Goal: Task Accomplishment & Management: Complete application form

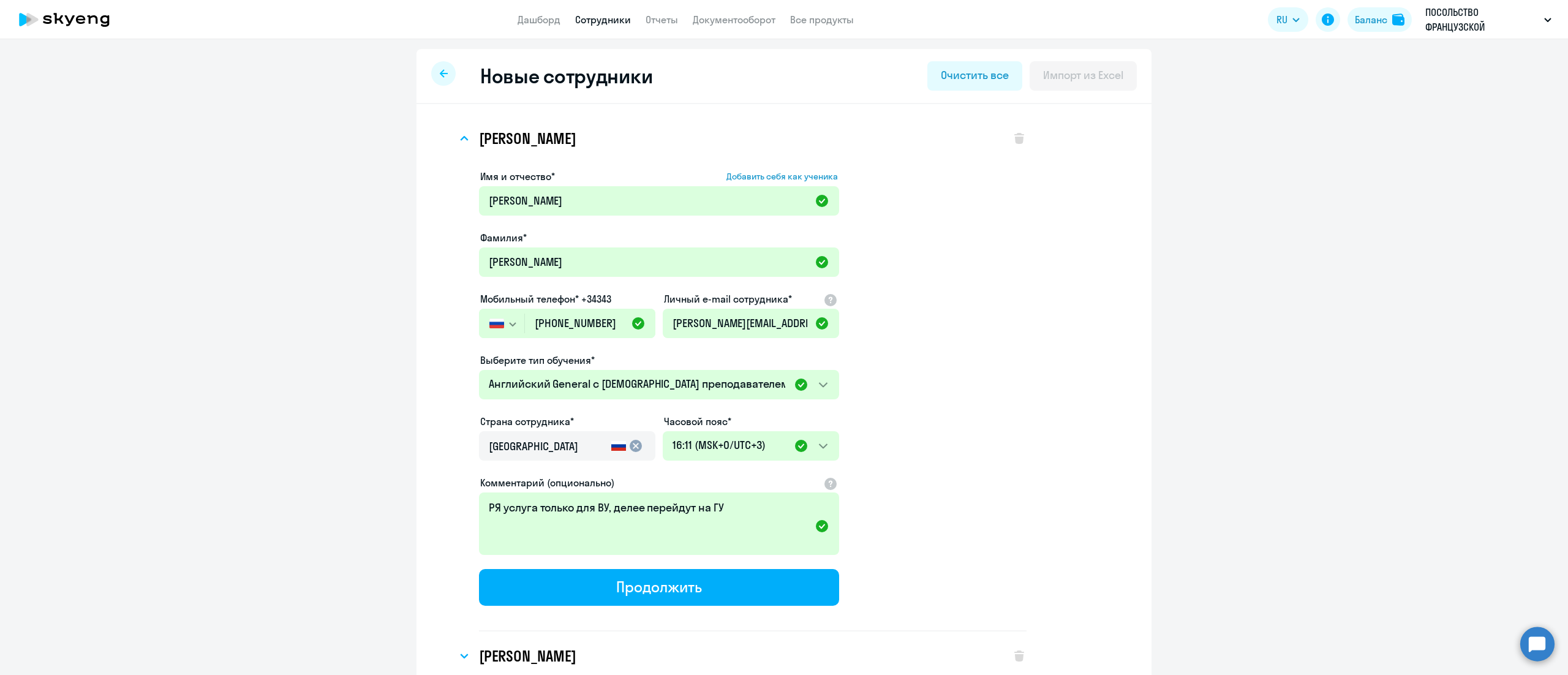
select select "english_adult_not_native_speaker"
select select "3"
select select "english_adult_not_native_speaker"
select select "3"
select select "english_adult_not_native_speaker"
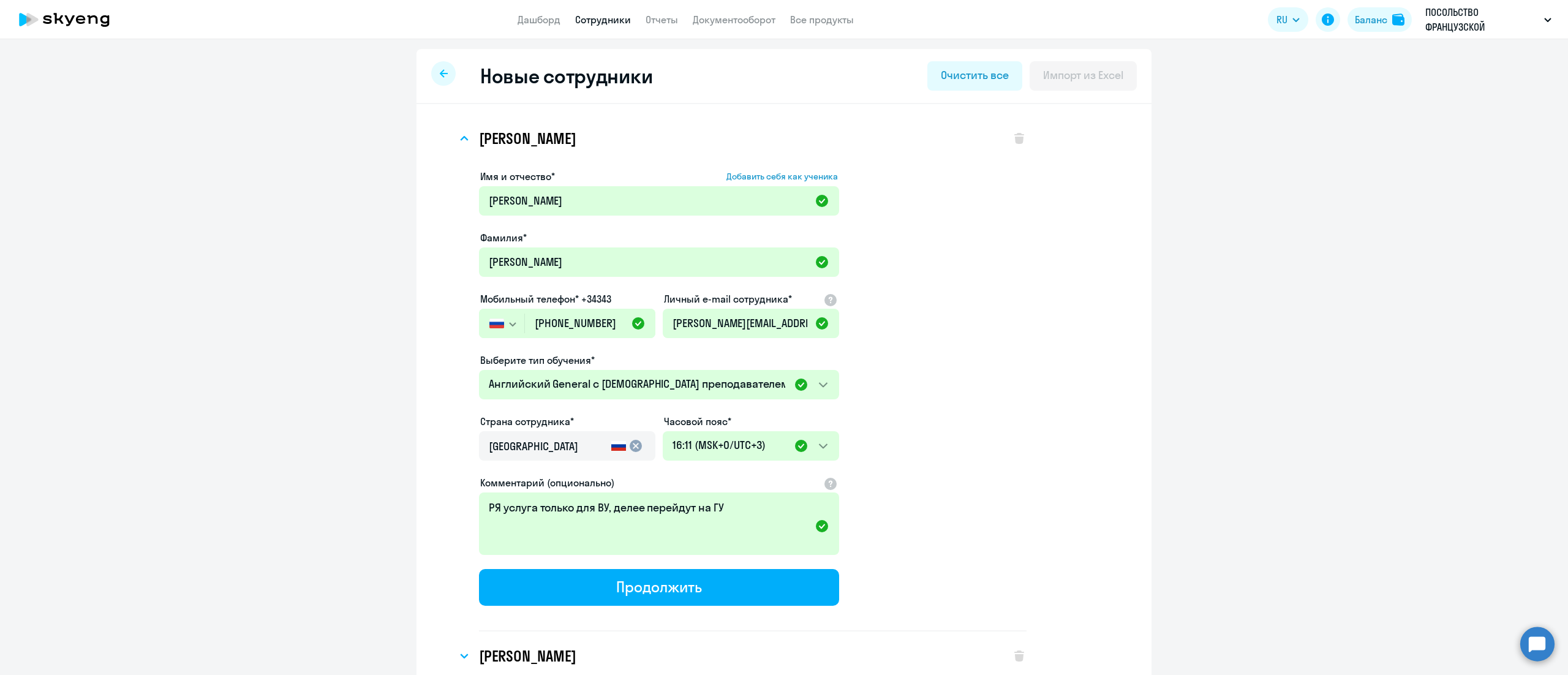
select select "3"
select select "english_adult_not_native_speaker"
select select "3"
select select "english_adult_not_native_speaker"
select select "3"
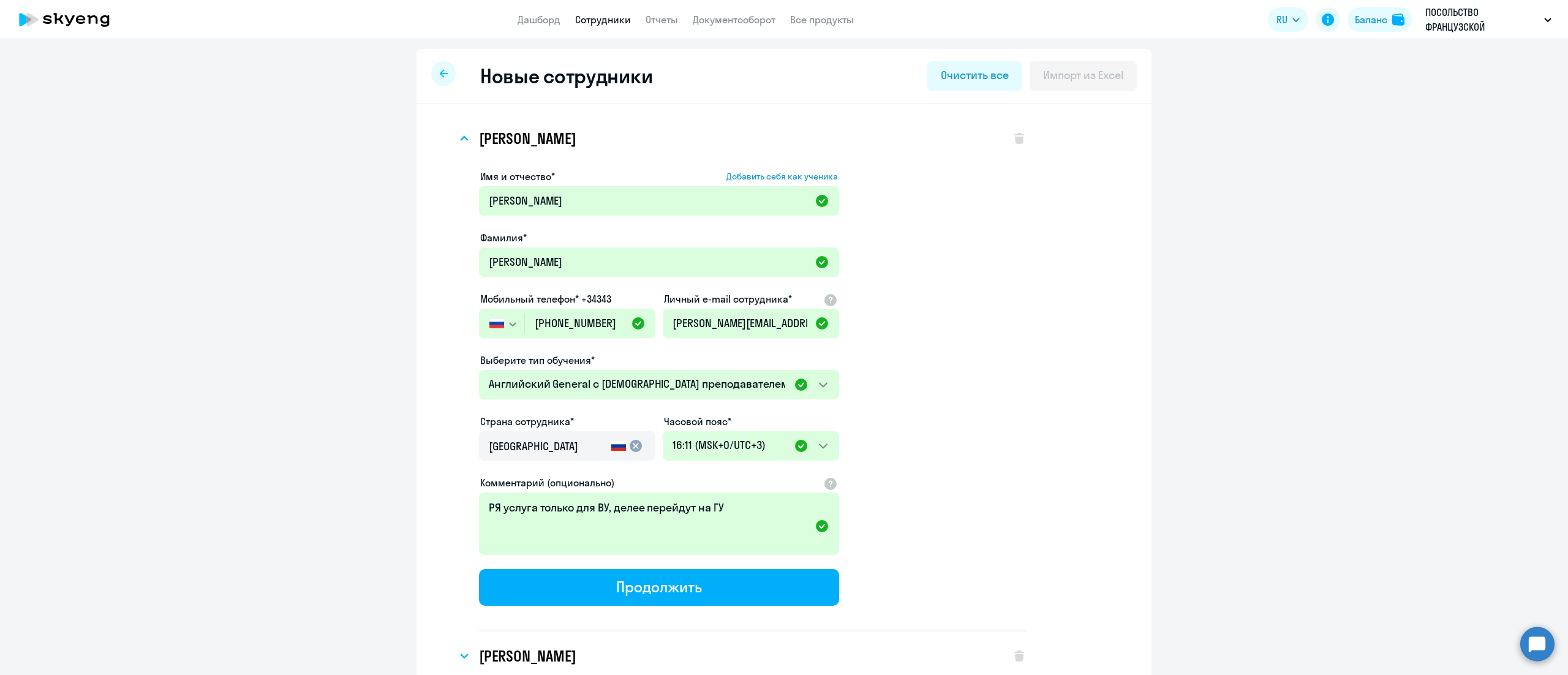
select select "english_adult_not_native_speaker"
select select "3"
select select "english_adult_not_native_speaker"
select select "3"
select select "english_adult_not_native_speaker"
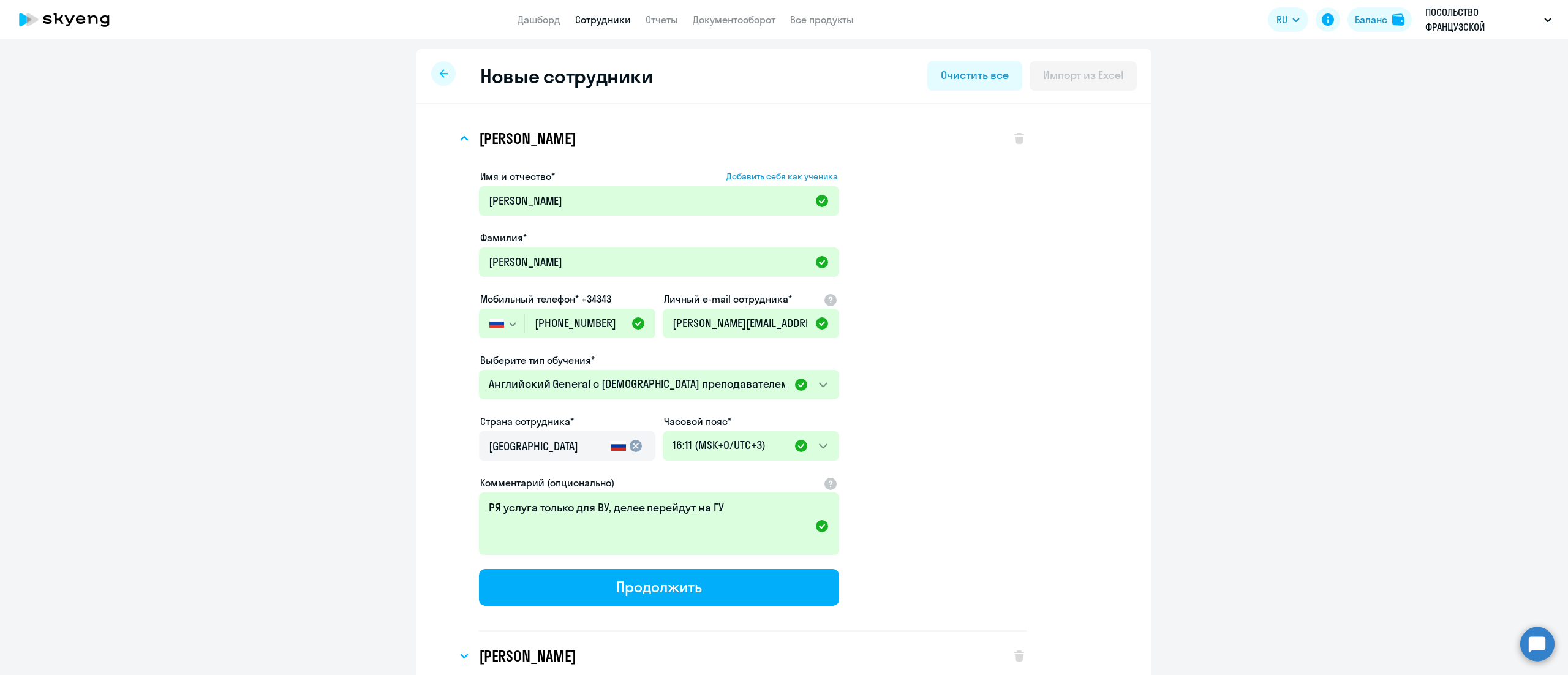
select select "3"
select select "english_adult_not_native_speaker"
select select "3"
select select "english_adult_not_native_speaker"
select select "3"
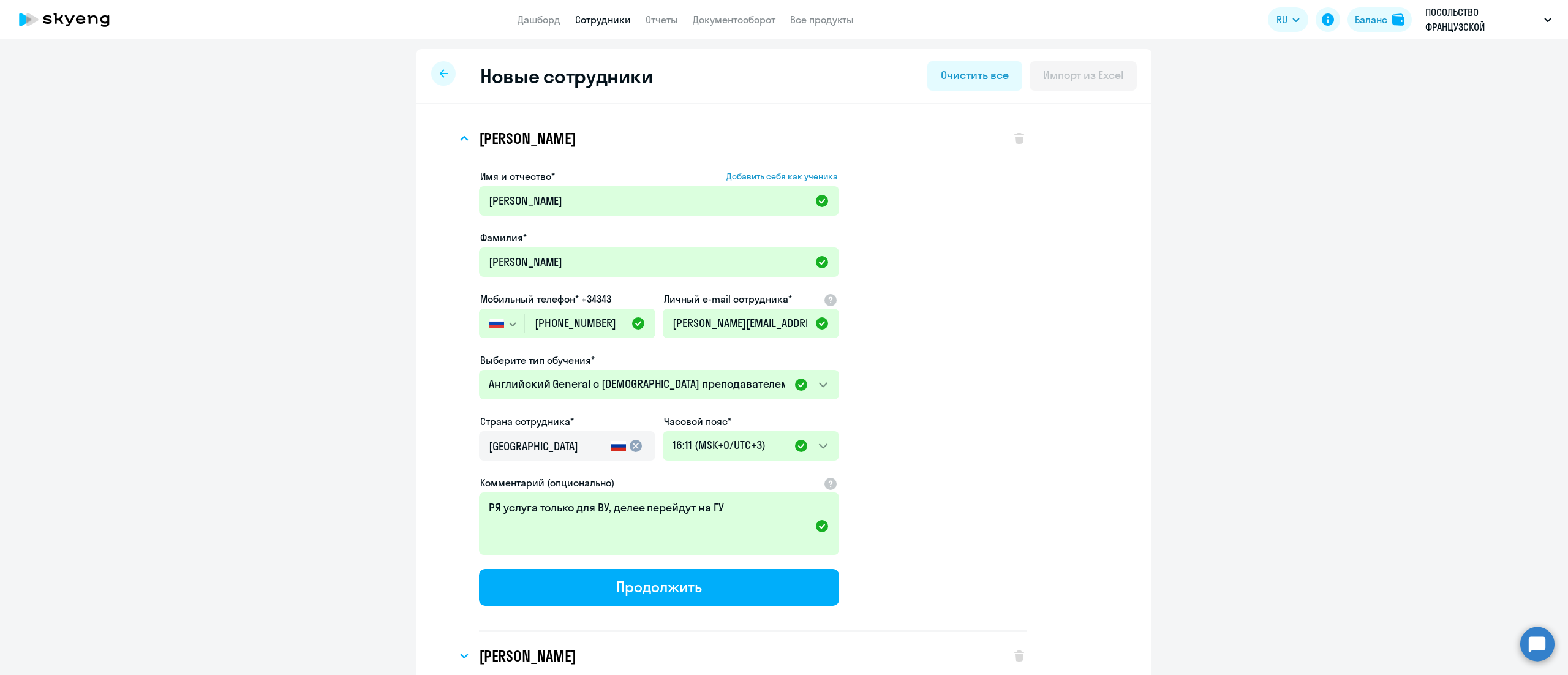
select select "english_adult_not_native_speaker"
select select "3"
select select "english_adult_not_native_speaker"
select select "3"
select select "english_adult_not_native_speaker"
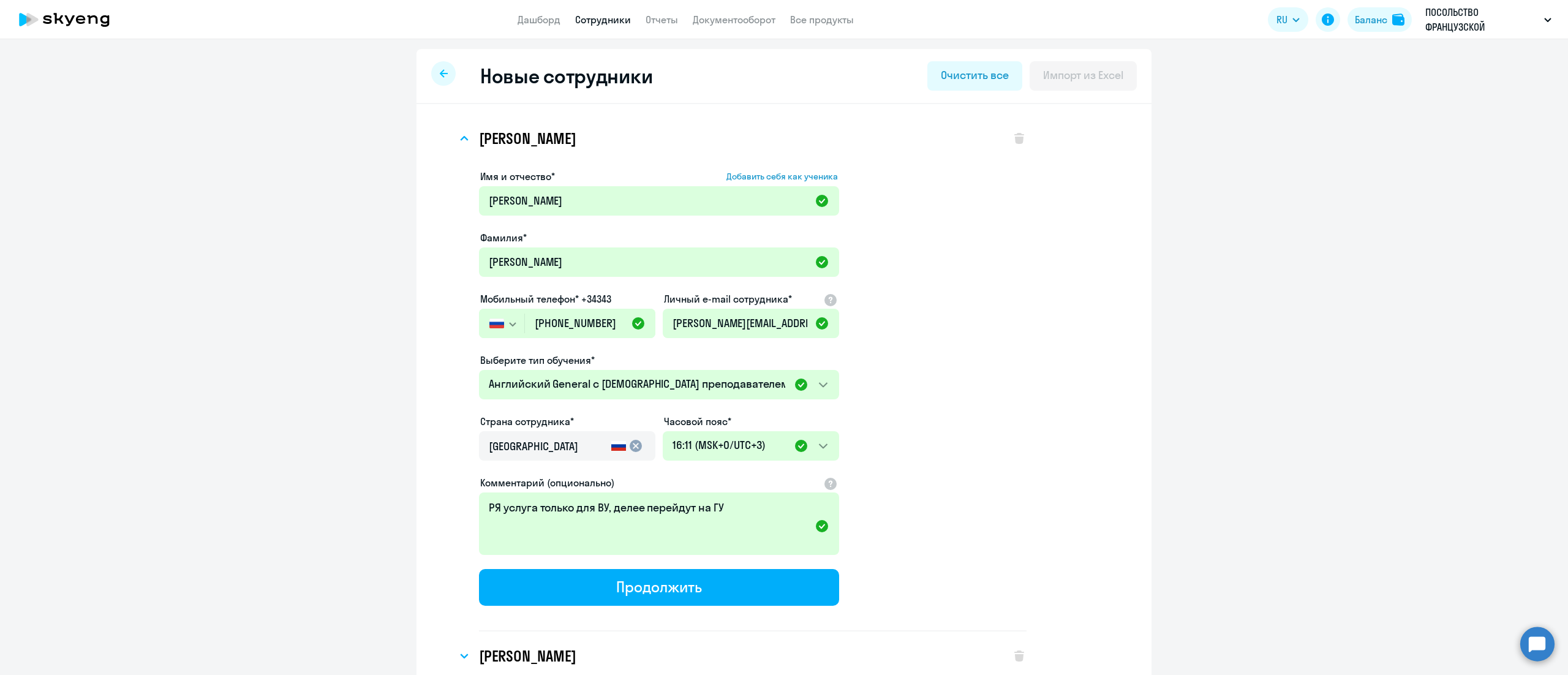
select select "3"
select select "english_adult_not_native_speaker"
select select "3"
select select "english_adult_not_native_speaker"
select select "3"
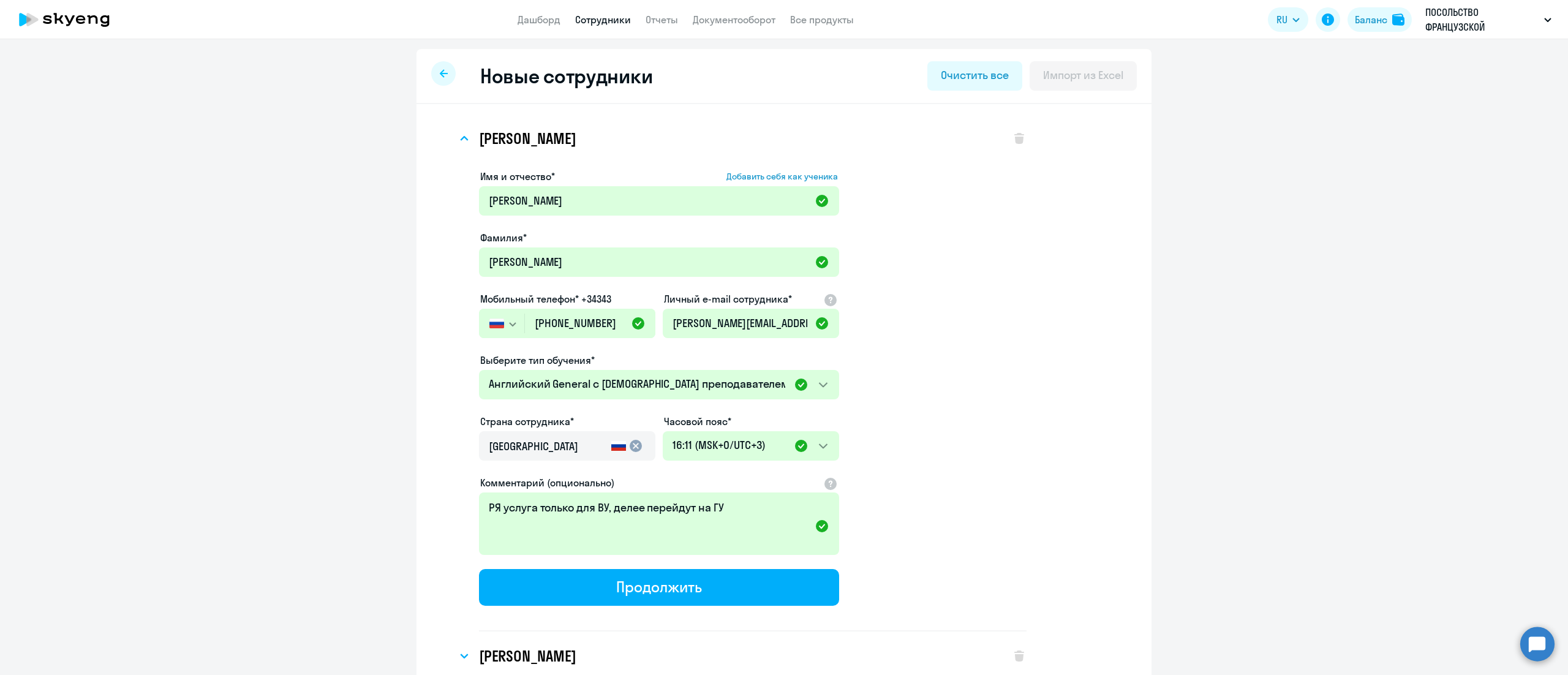
select select "english_adult_not_native_speaker"
select select "3"
select select "english_adult_not_native_speaker"
select select "3"
select select "english_adult_not_native_speaker"
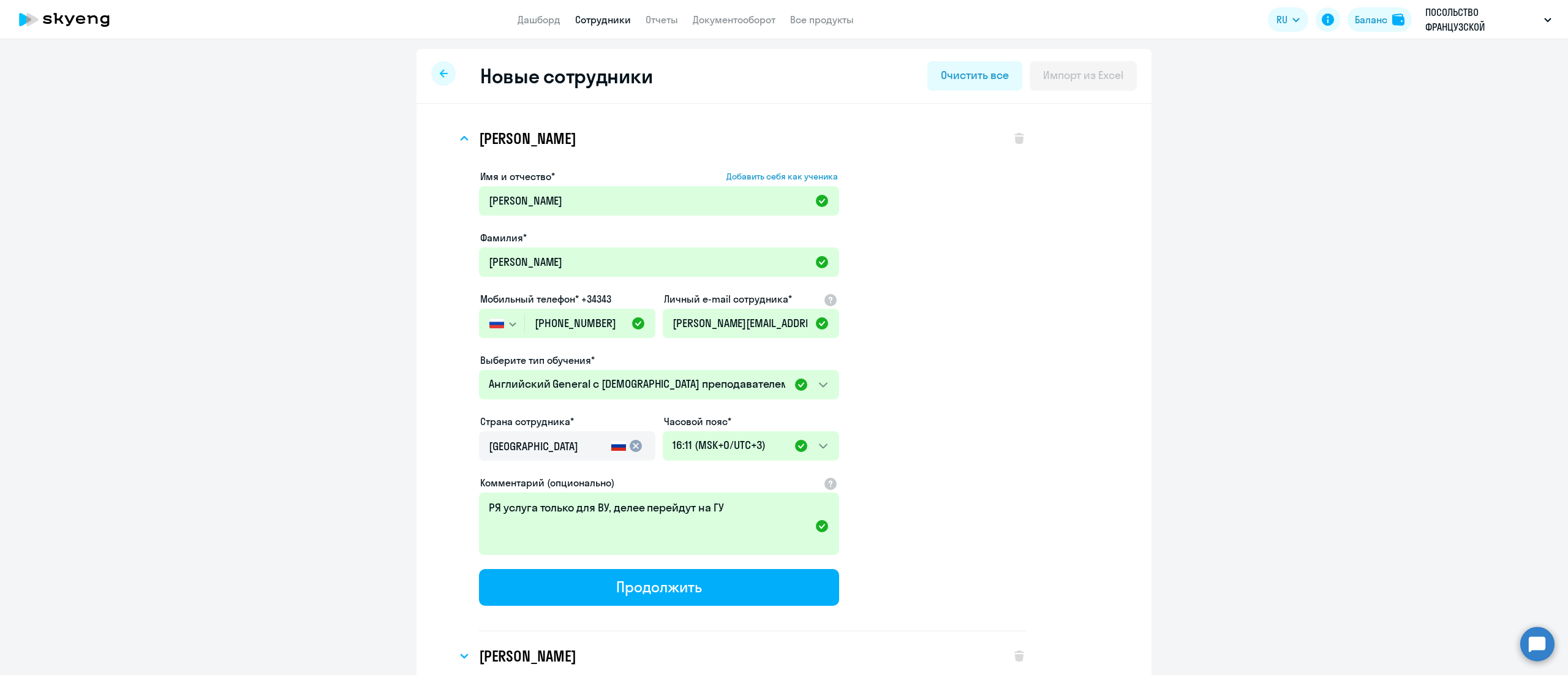
select select "3"
select select "english_adult_not_native_speaker"
select select "3"
select select "english_adult_not_native_speaker"
select select "3"
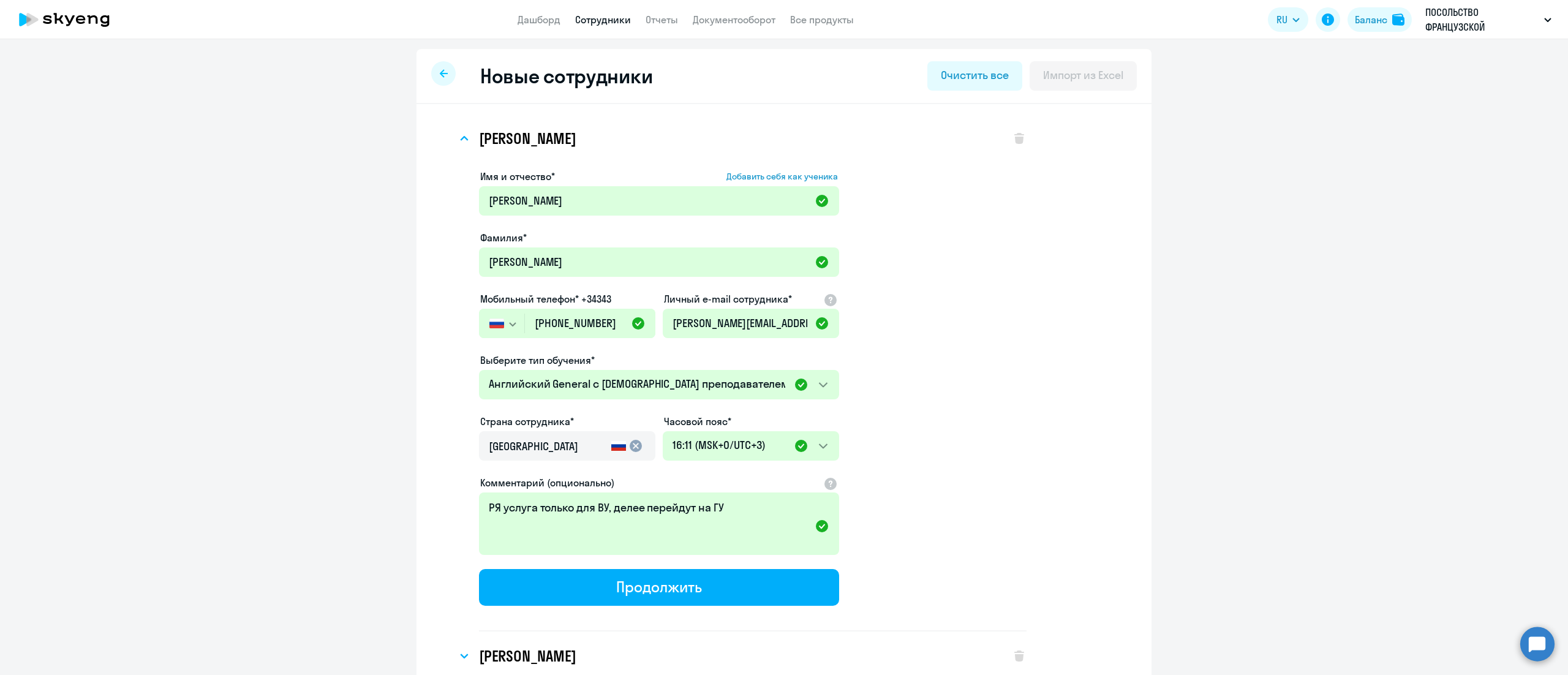
select select "english_adult_not_native_speaker"
select select "3"
select select "english_adult_not_native_speaker"
select select "3"
click at [576, 140] on h3 "[PERSON_NAME]" at bounding box center [527, 139] width 97 height 20
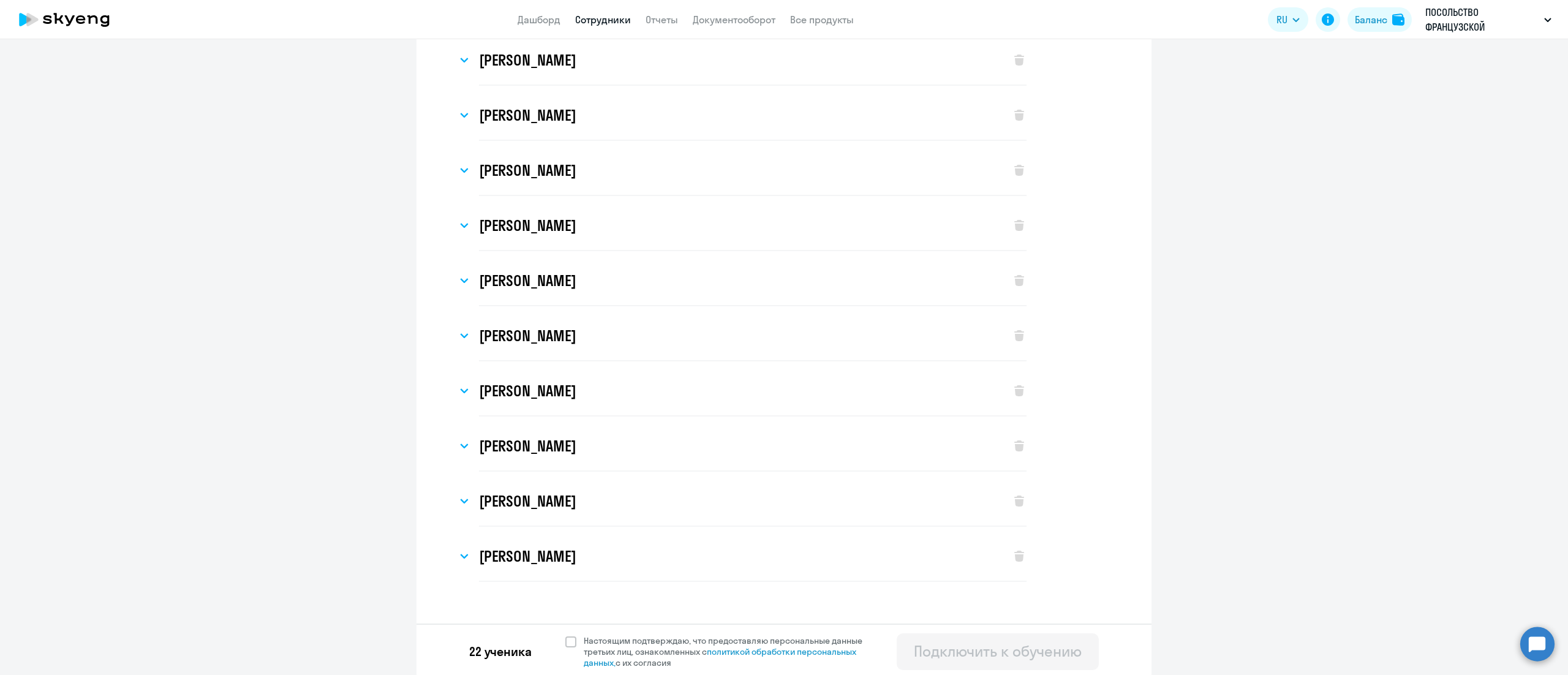
scroll to position [743, 0]
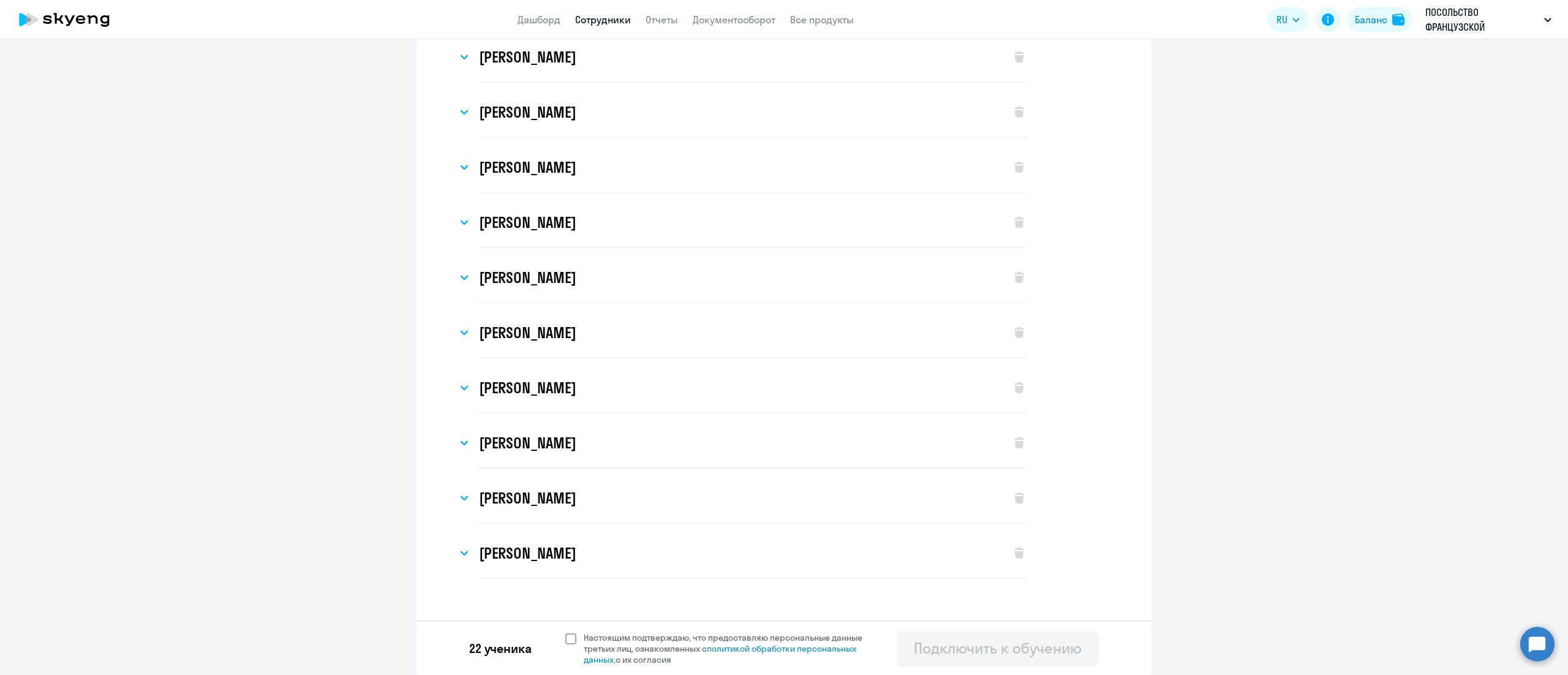
click at [565, 637] on span at bounding box center [571, 639] width 11 height 11
click at [565, 632] on input "Настоящим подтверждаю, что предоставляю персональные данные третьих лиц, ознако…" at bounding box center [565, 632] width 1 height 1
checkbox input "true"
click at [920, 643] on div "Подключить к обучению" at bounding box center [998, 648] width 168 height 20
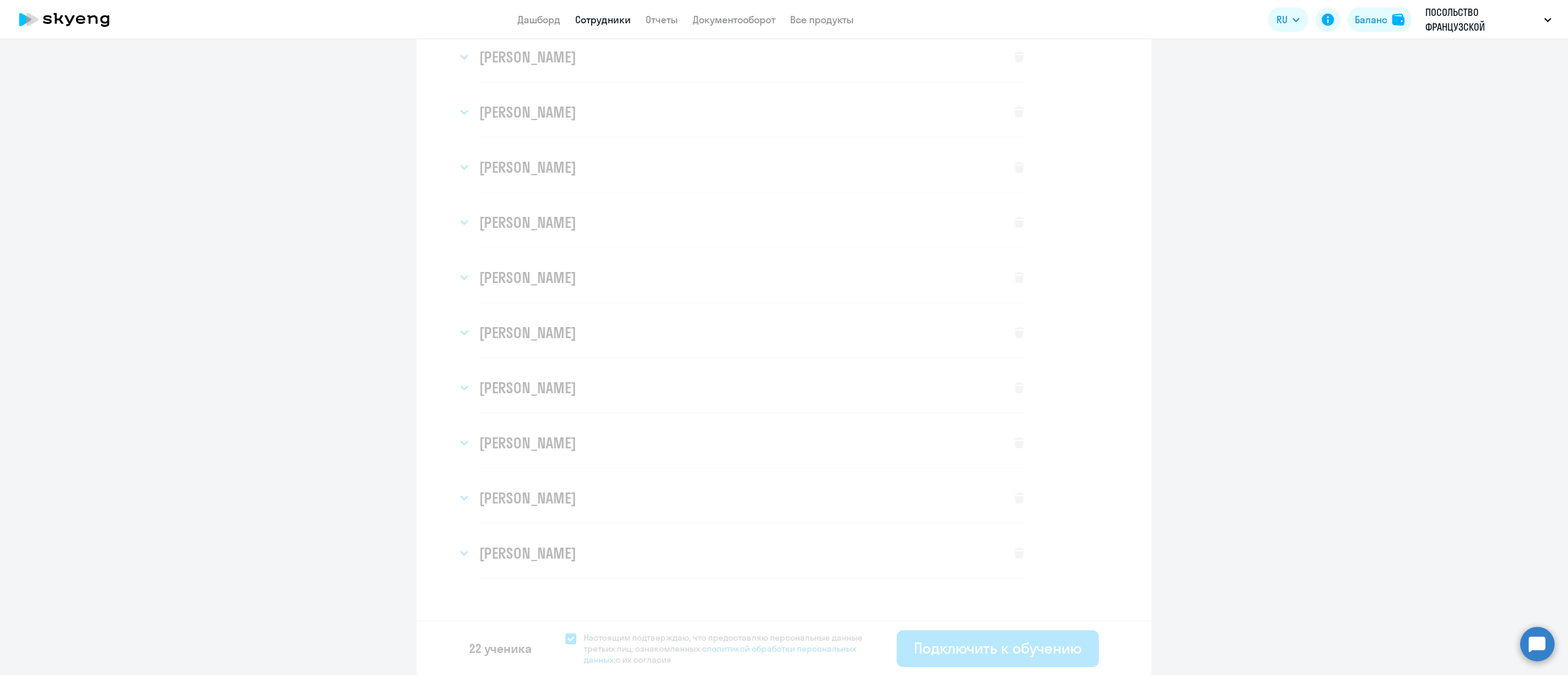
select select "english_adult_not_native_speaker"
select select "3"
select select "english_adult_not_native_speaker"
select select "3"
select select "english_adult_not_native_speaker"
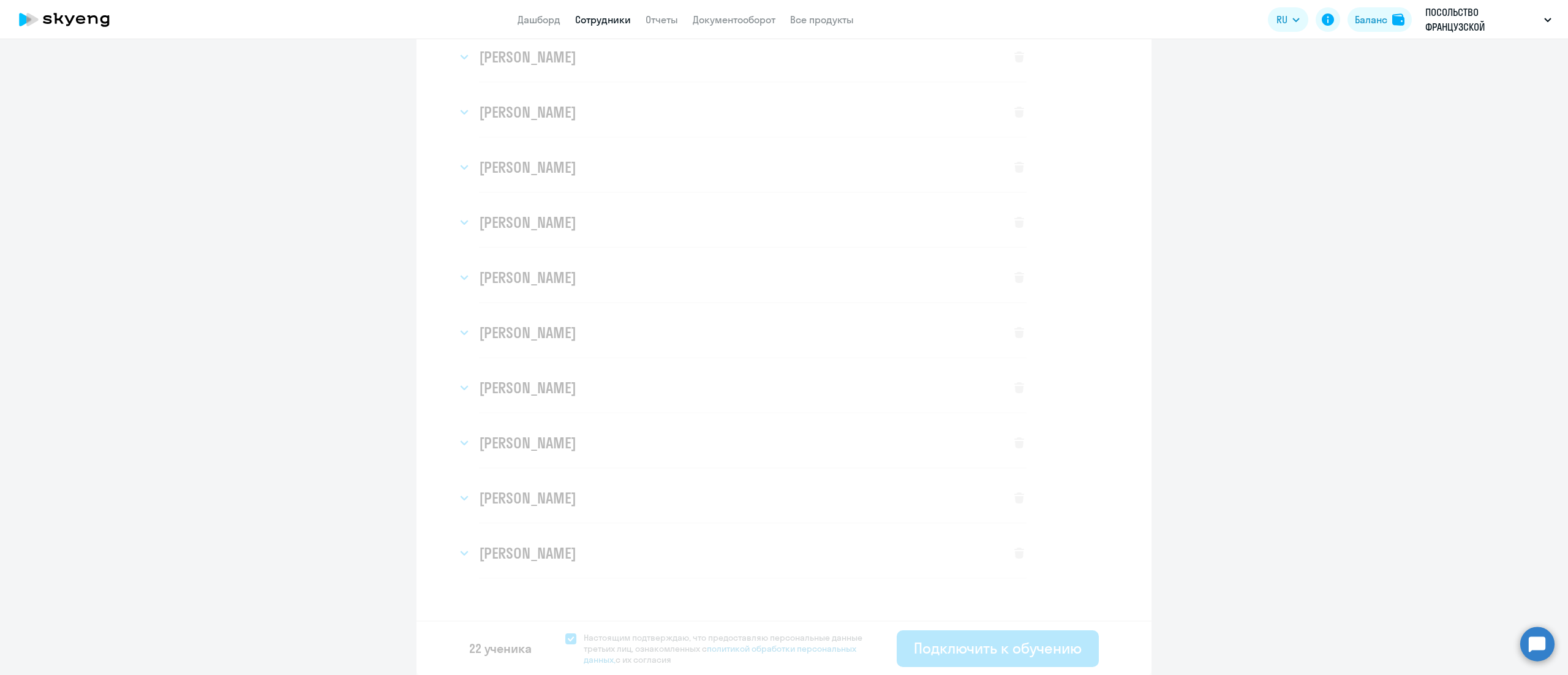
select select "3"
select select "english_adult_not_native_speaker"
select select "3"
select select "english_adult_not_native_speaker"
select select "3"
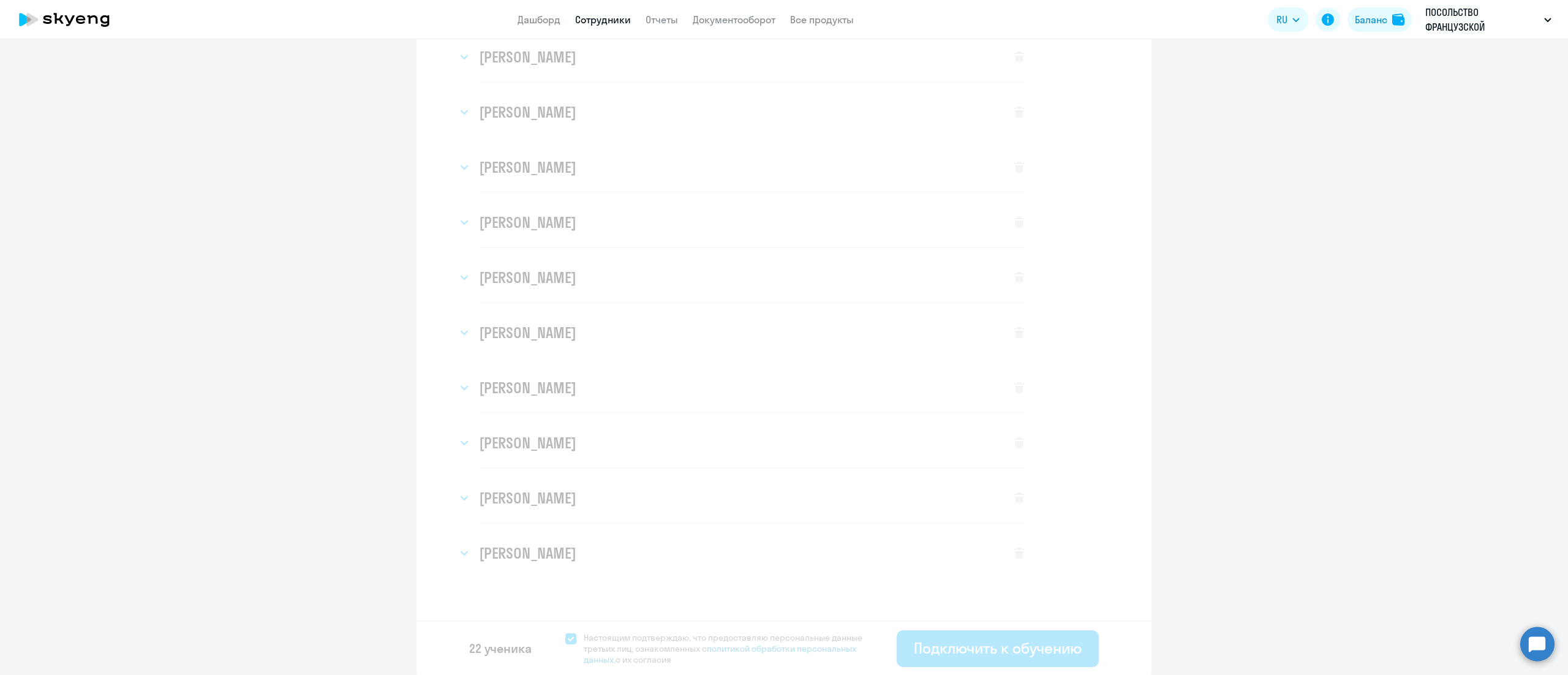
select select "english_adult_not_native_speaker"
select select "3"
select select "english_adult_not_native_speaker"
select select "3"
select select "english_adult_not_native_speaker"
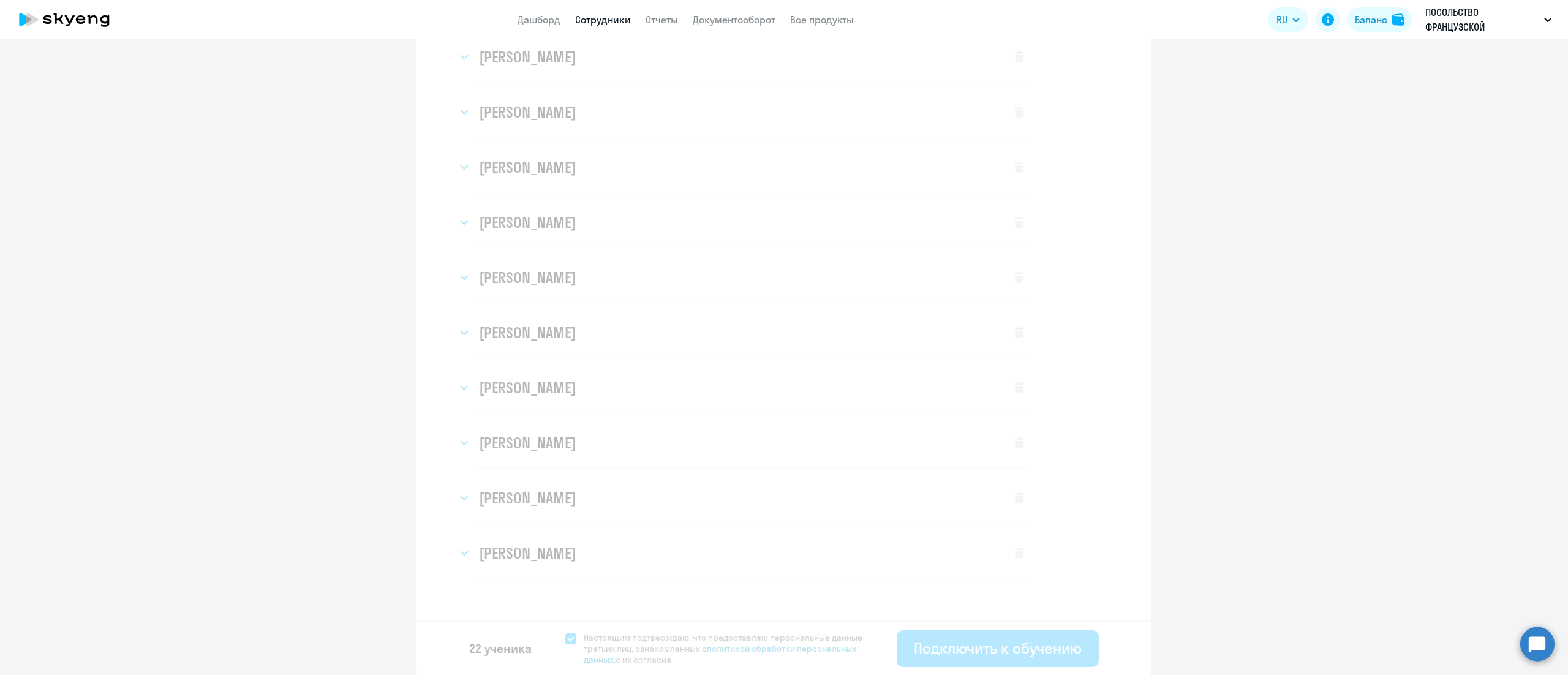
select select "3"
select select "english_adult_not_native_speaker"
select select "3"
select select "english_adult_not_native_speaker"
select select "3"
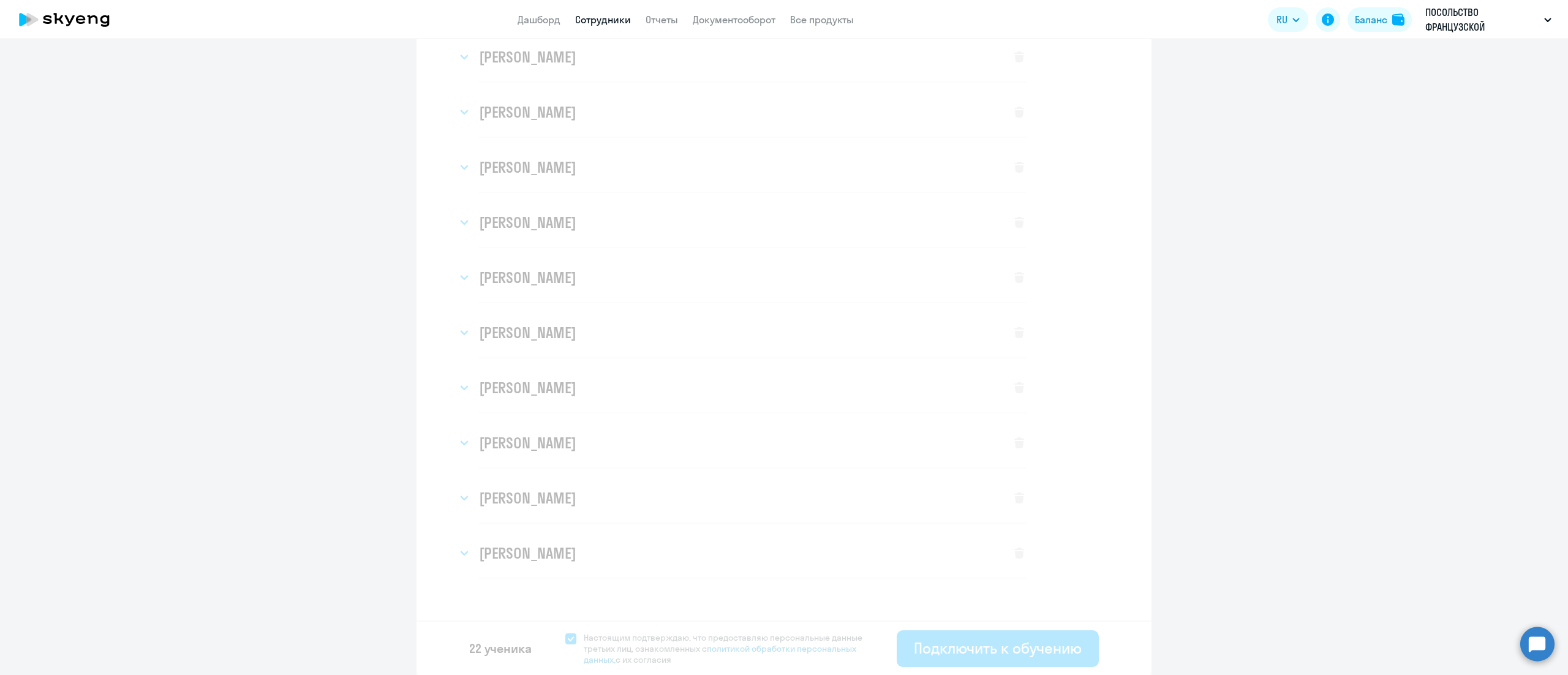
select select "english_adult_not_native_speaker"
select select "3"
select select "english_adult_not_native_speaker"
select select "3"
select select "english_adult_not_native_speaker"
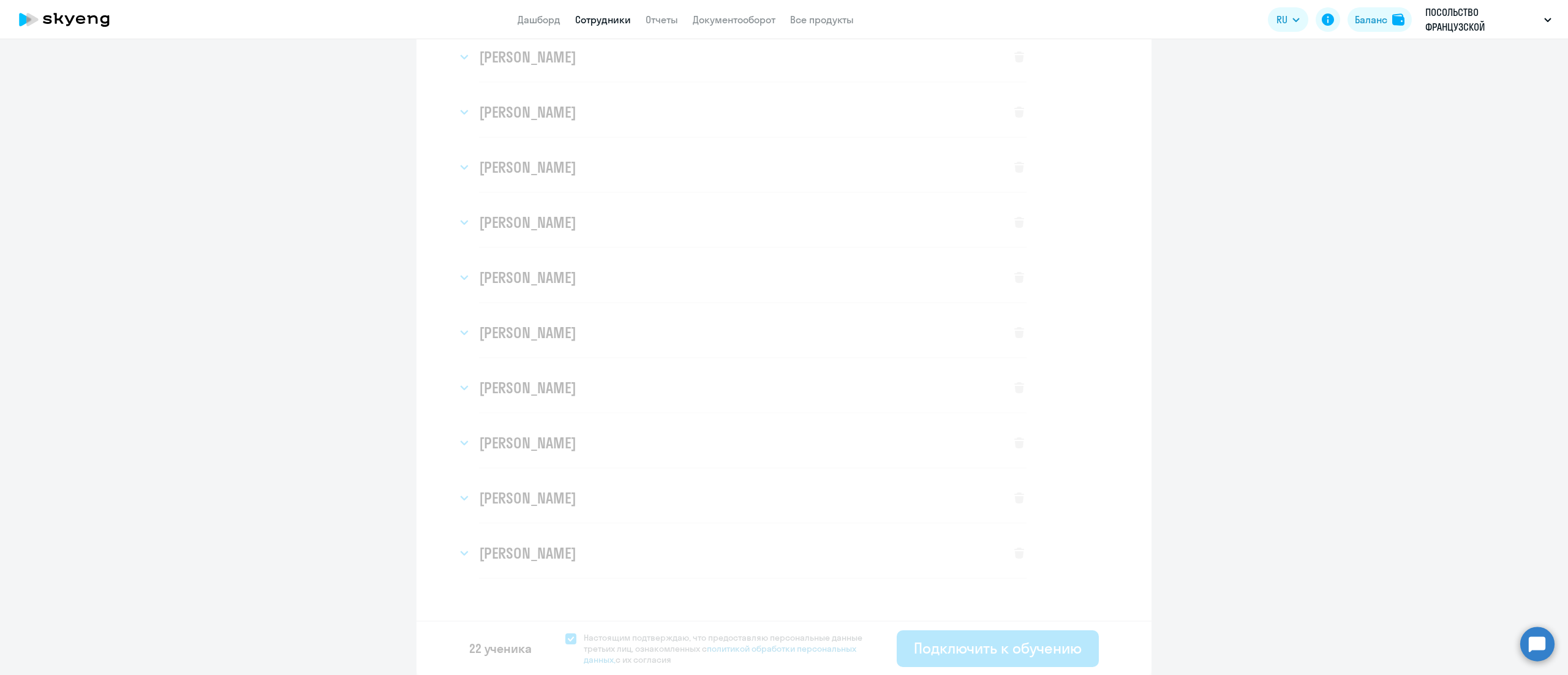
select select "3"
select select "english_adult_not_native_speaker"
select select "3"
select select "english_adult_not_native_speaker"
select select "3"
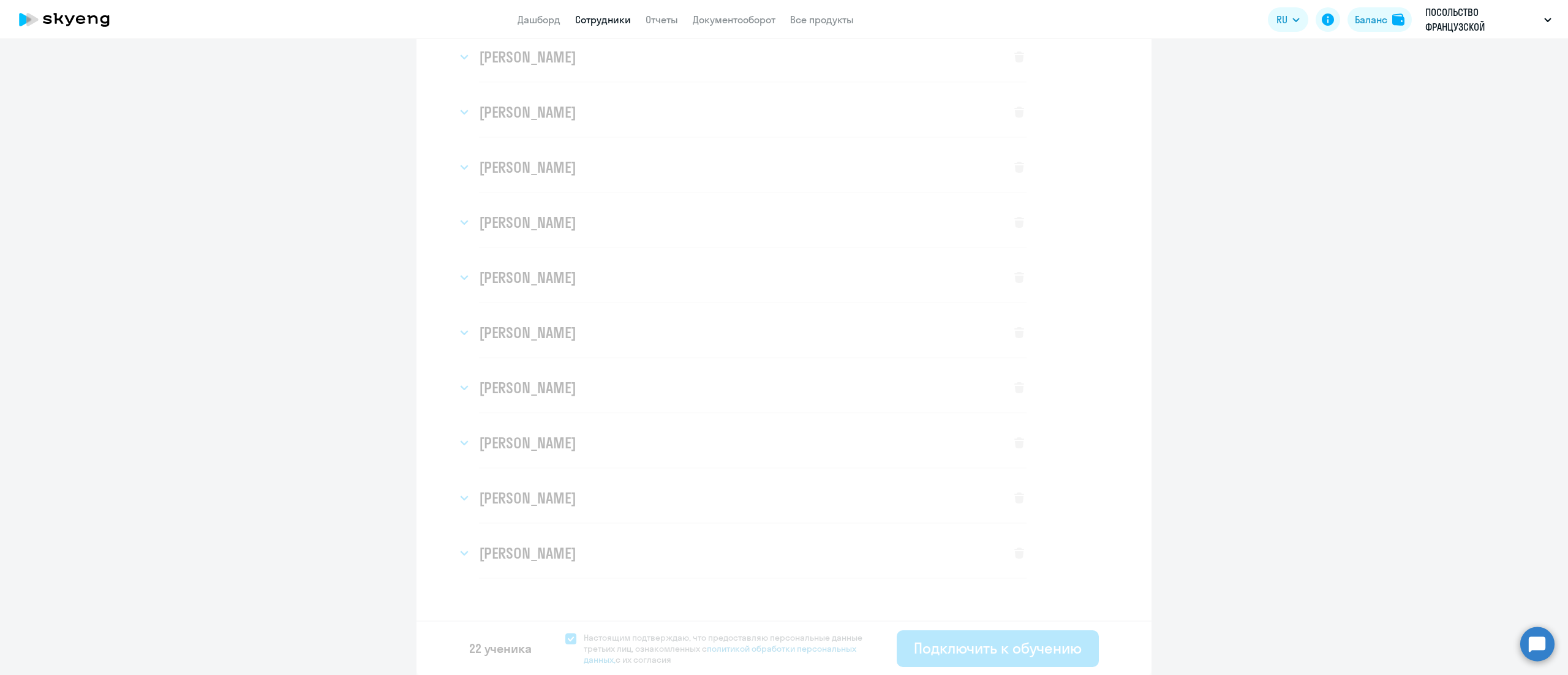
select select "english_adult_not_native_speaker"
select select "3"
select select "english_adult_not_native_speaker"
select select "3"
select select "english_adult_not_native_speaker"
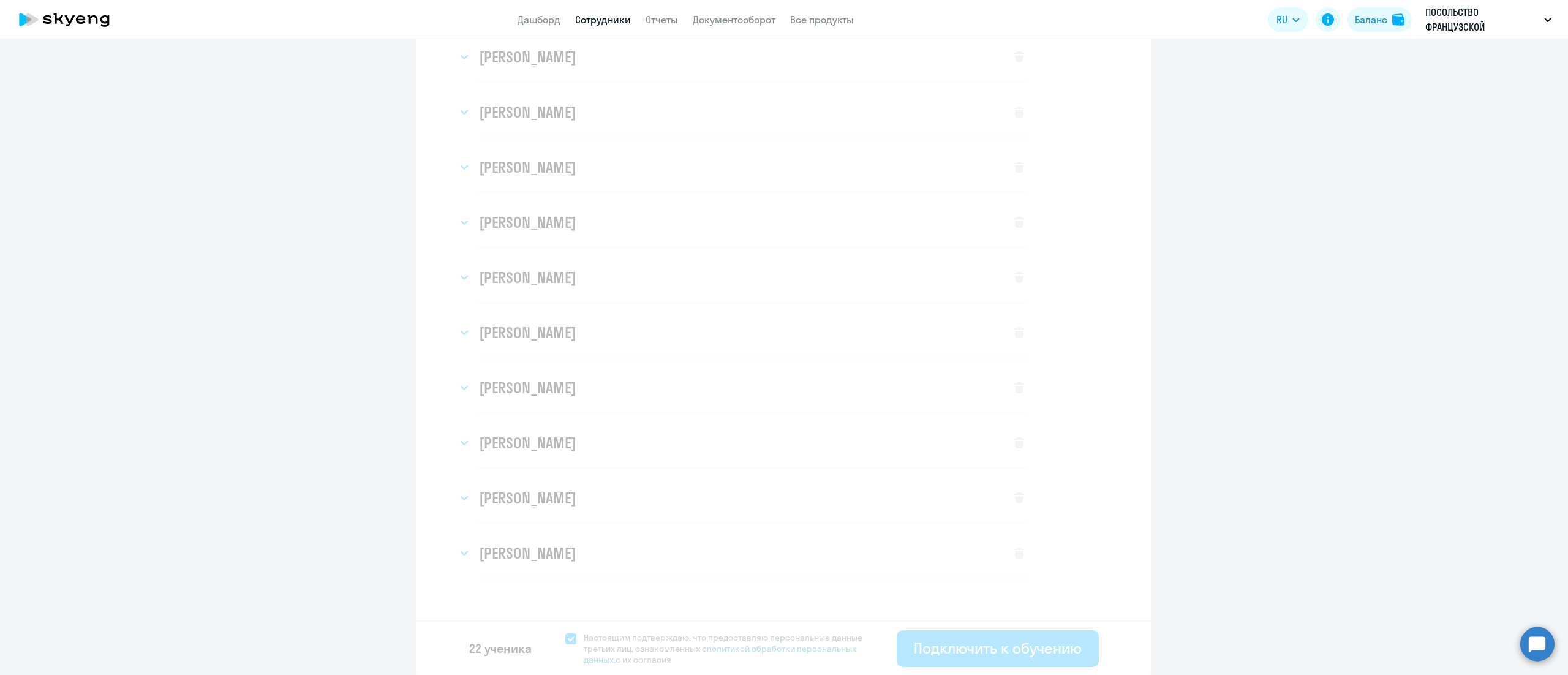
select select "3"
select select "english_adult_not_native_speaker"
select select "3"
select select "english_adult_not_native_speaker"
select select "3"
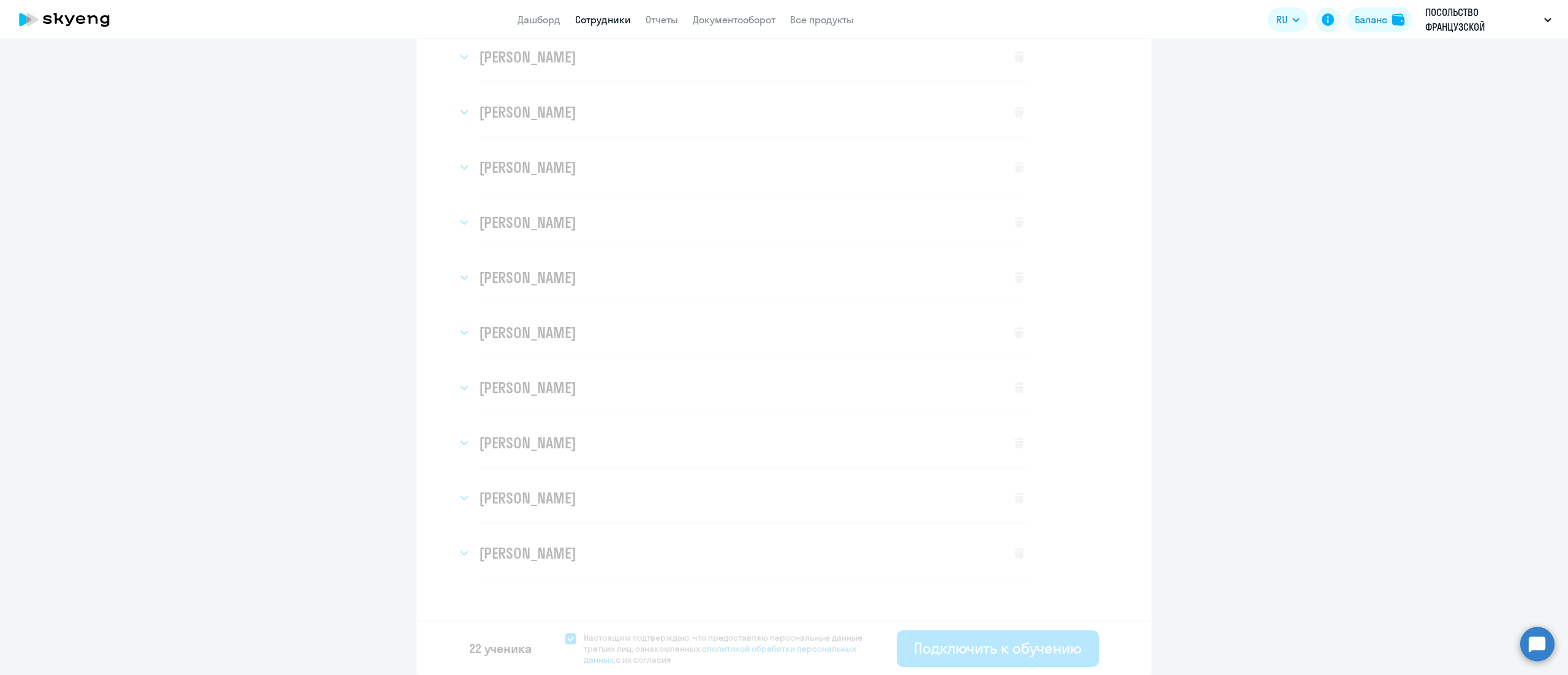
select select "english_adult_not_native_speaker"
select select "3"
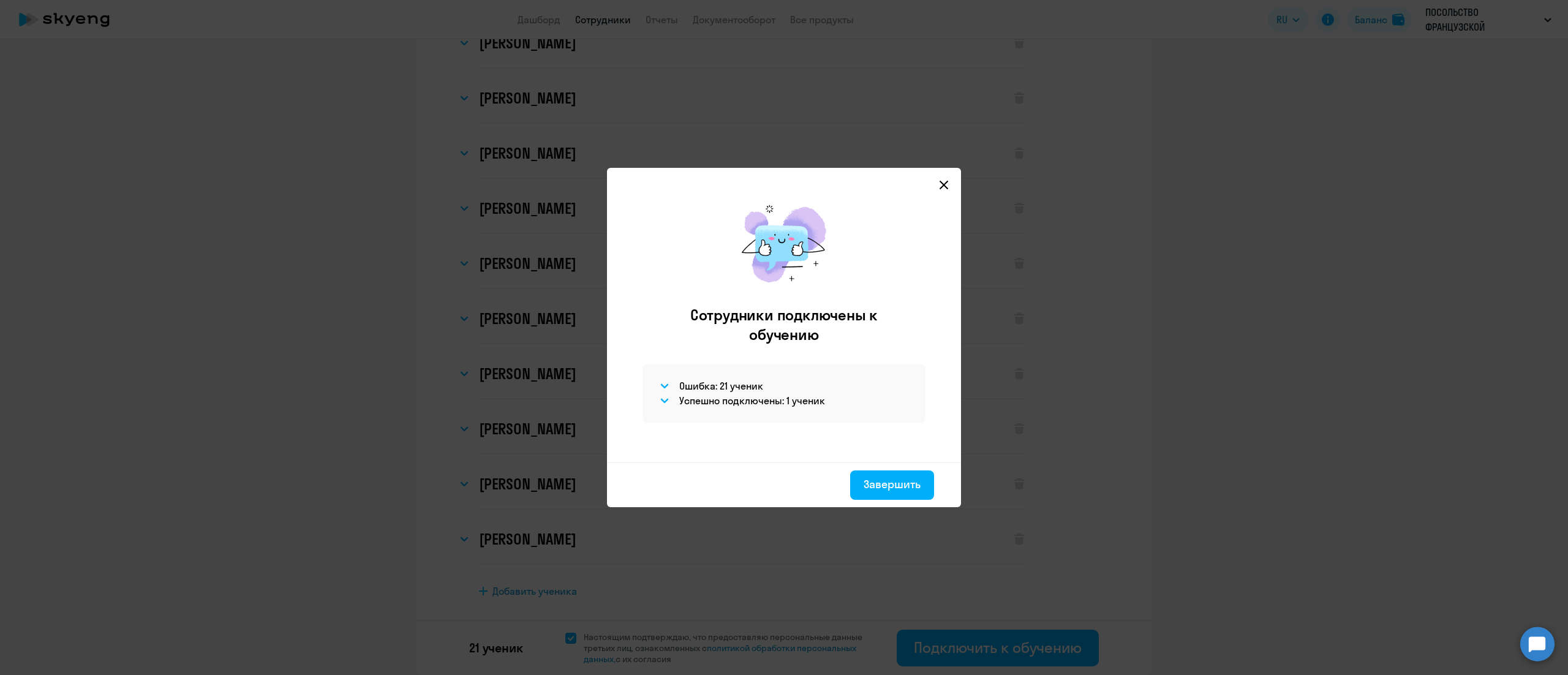
scroll to position [701, 0]
click at [743, 399] on h4 "Успешно подключены: 1 ученик" at bounding box center [752, 401] width 146 height 14
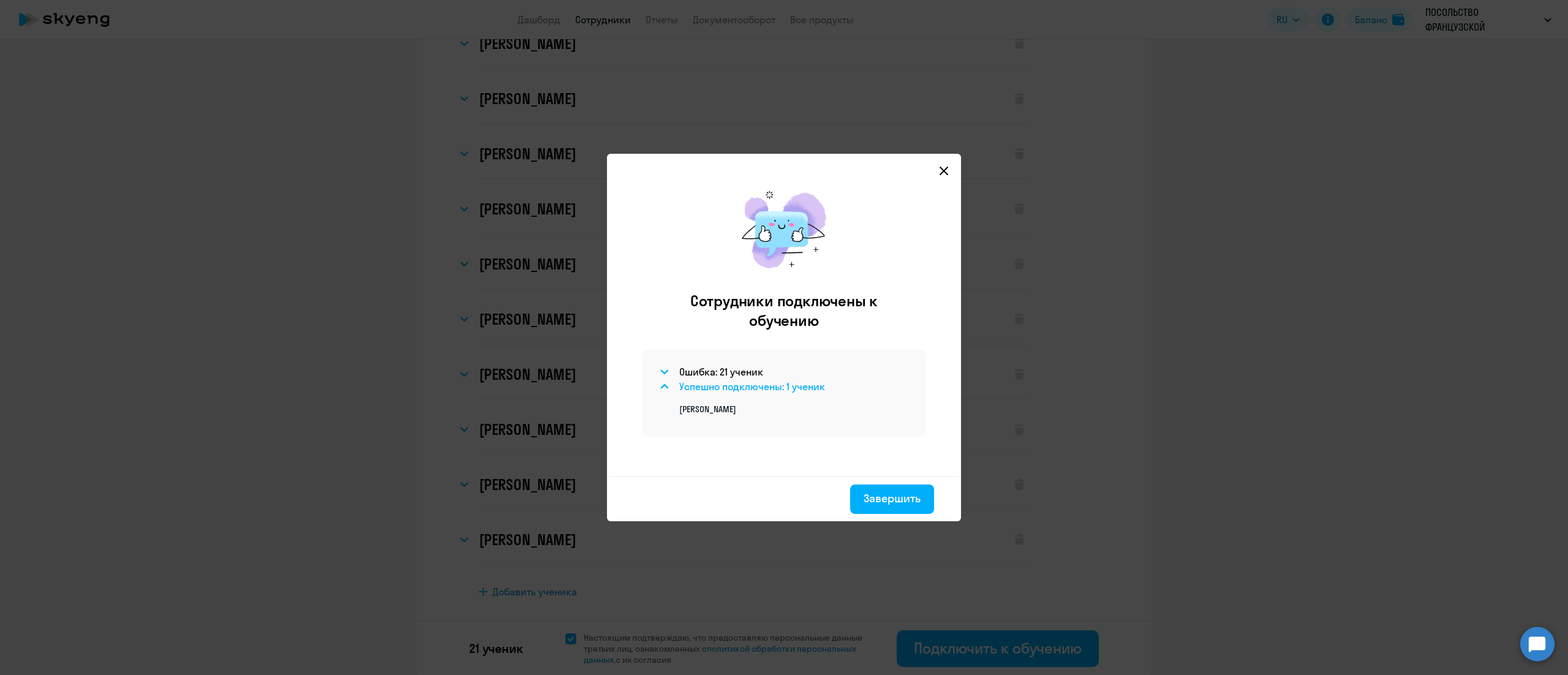
click at [665, 384] on icon at bounding box center [664, 386] width 9 height 5
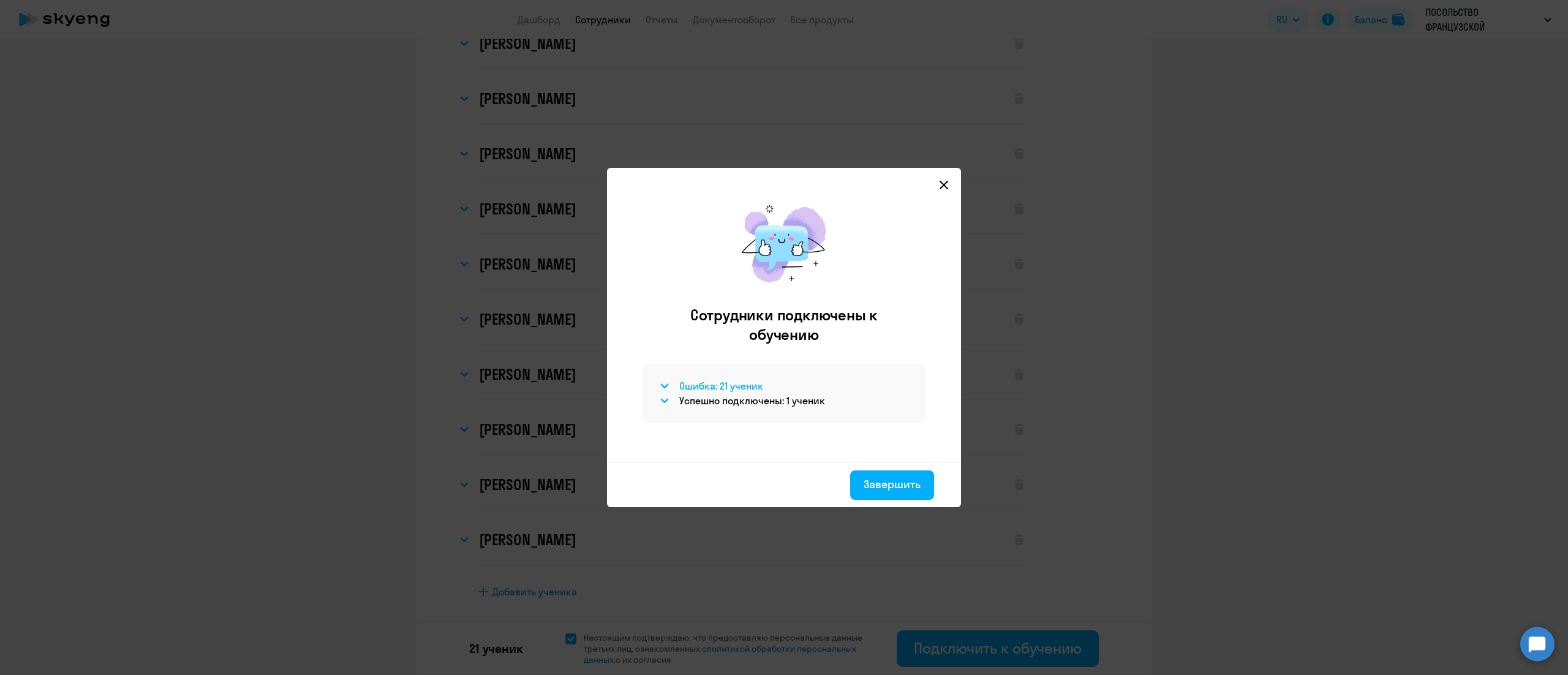
click at [666, 381] on svg-icon at bounding box center [664, 386] width 14 height 14
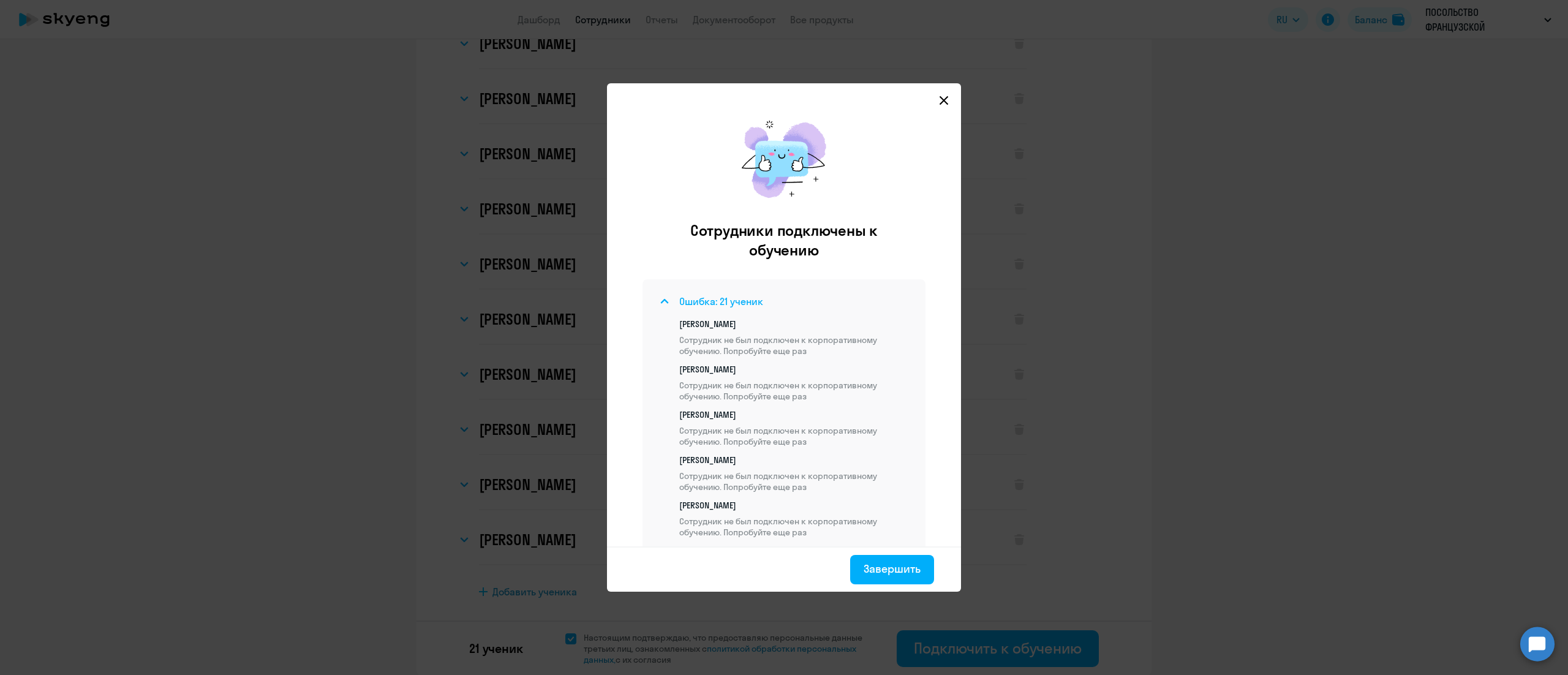
click at [659, 304] on svg-icon at bounding box center [664, 301] width 14 height 14
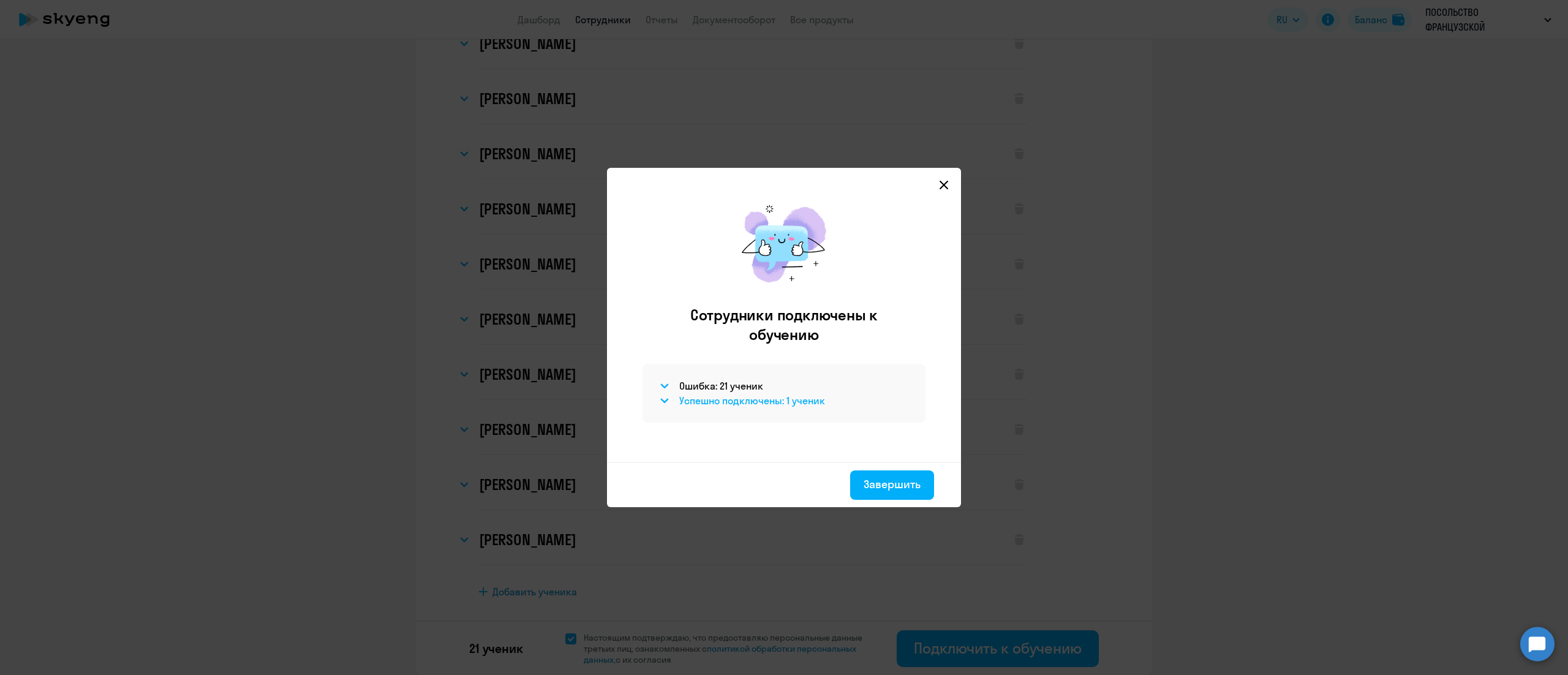
click at [664, 403] on icon at bounding box center [664, 401] width 7 height 4
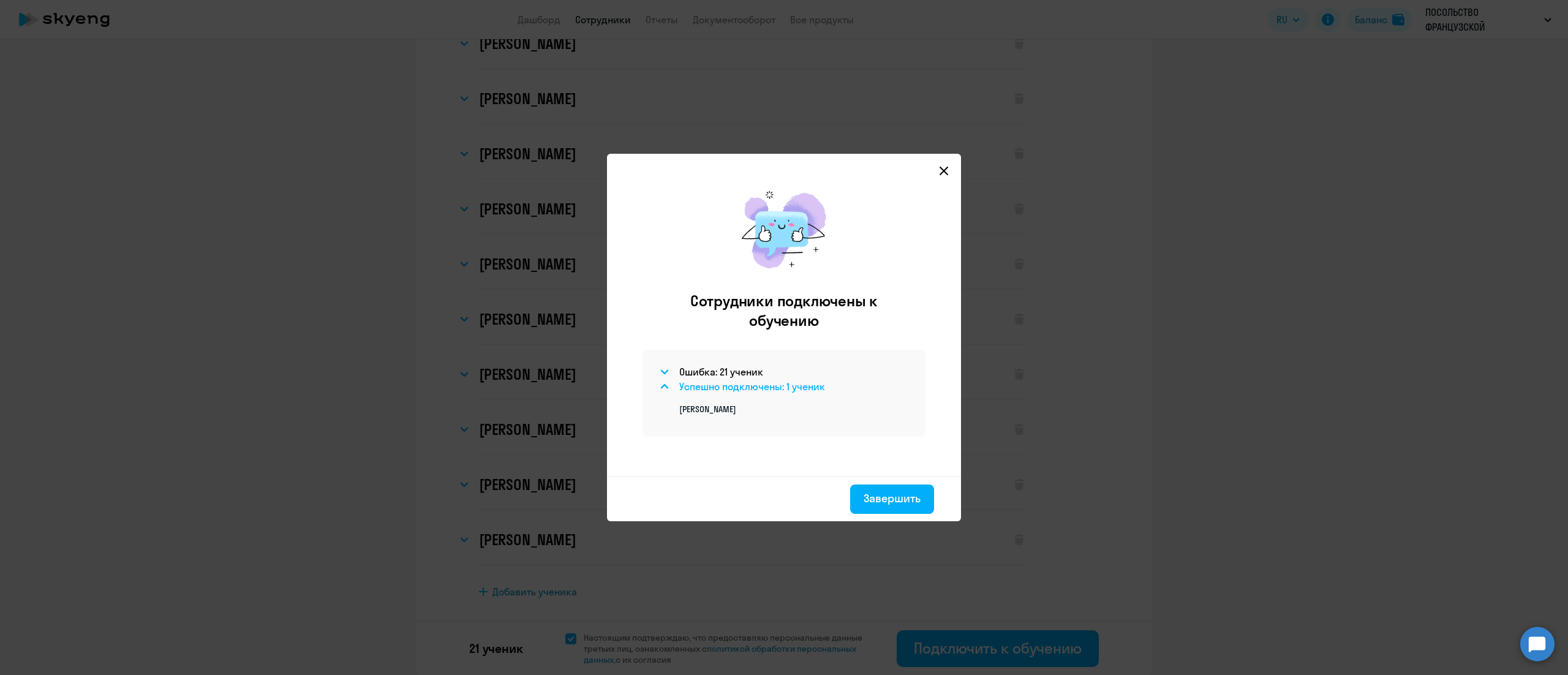
click at [662, 385] on icon at bounding box center [664, 386] width 9 height 5
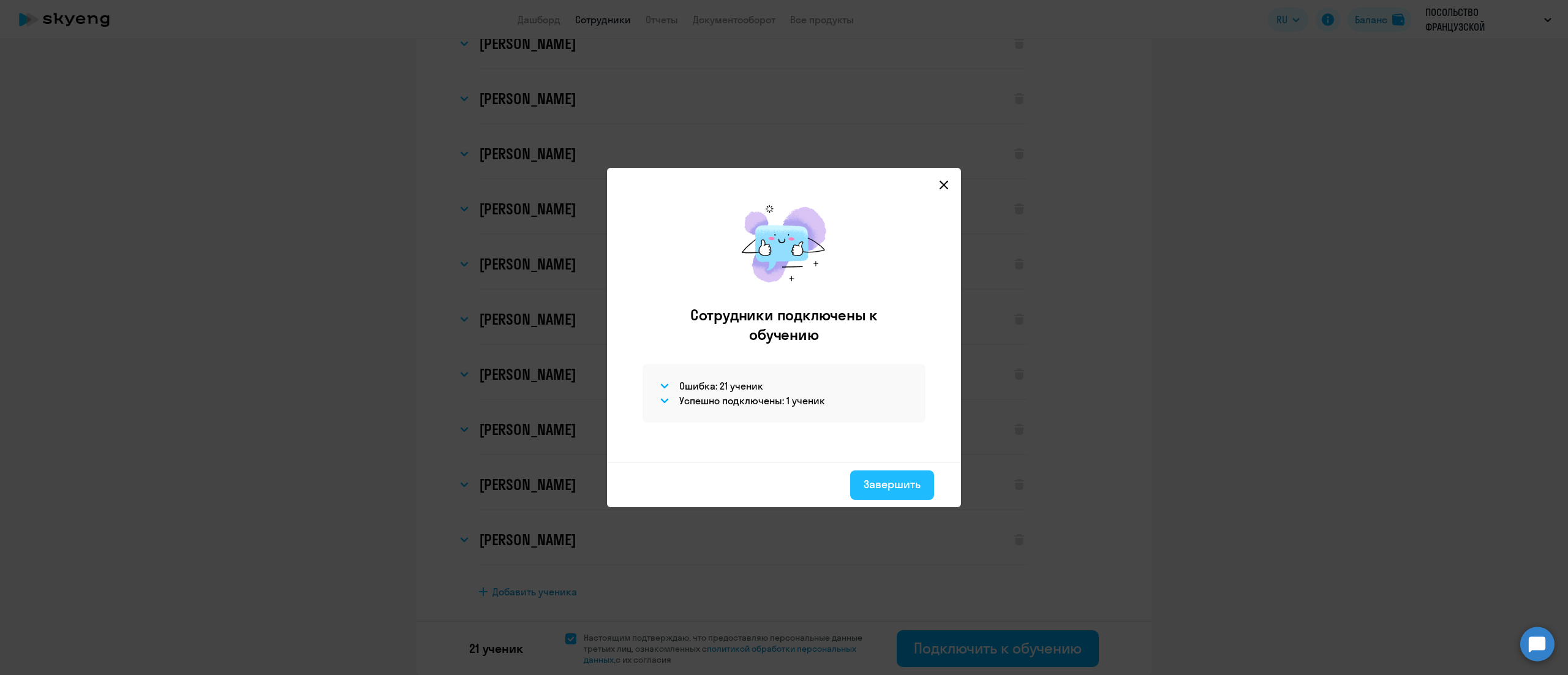
click at [888, 495] on button "Завершить" at bounding box center [892, 485] width 84 height 30
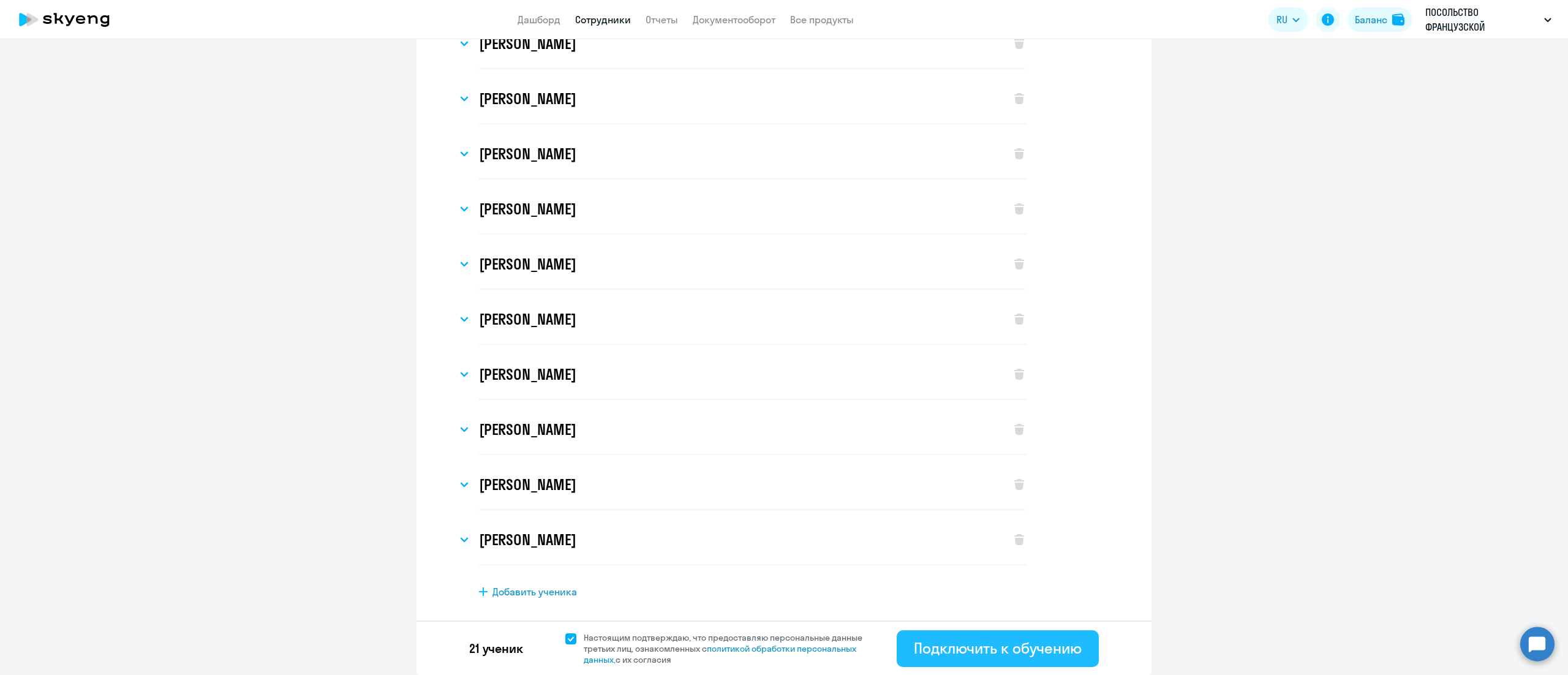
click at [951, 642] on div "Подключить к обучению" at bounding box center [998, 648] width 168 height 20
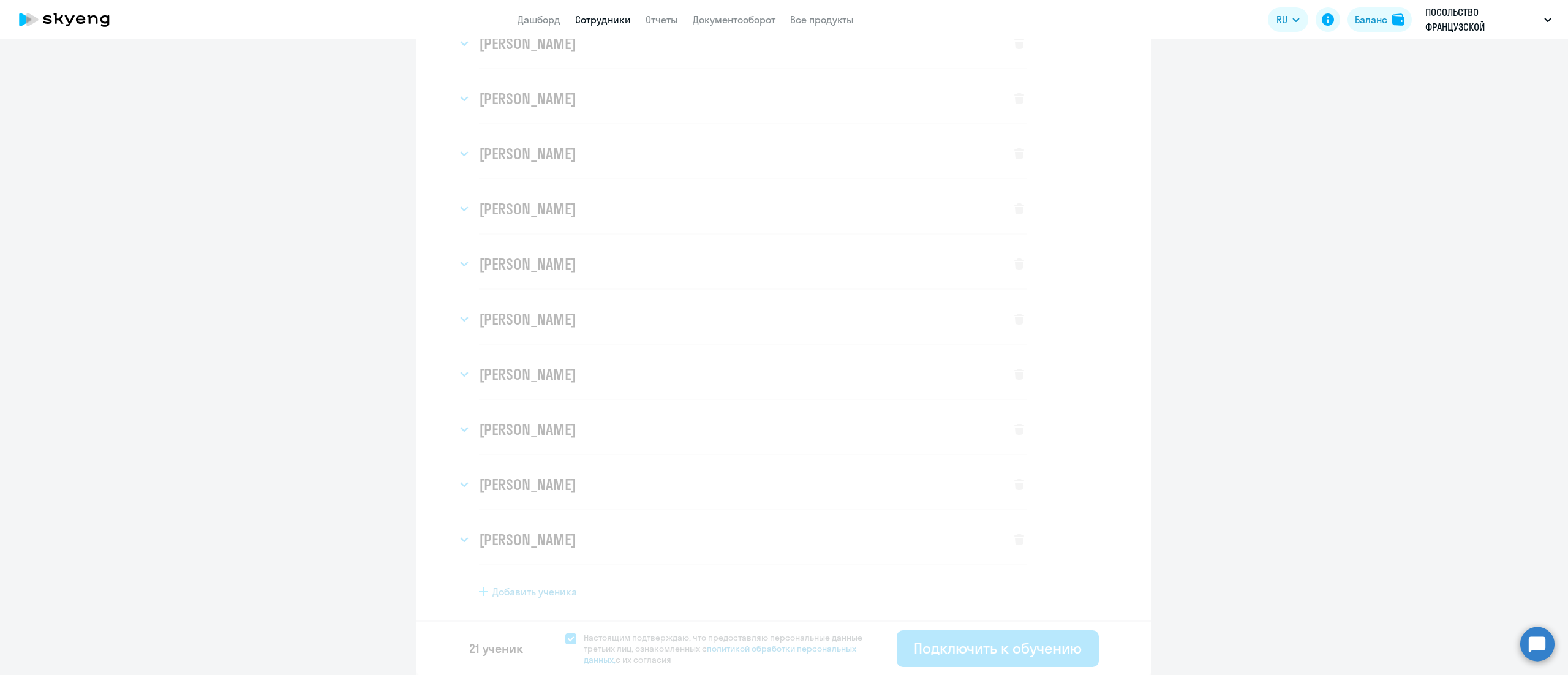
select select "english_adult_not_native_speaker"
select select "3"
select select "english_adult_not_native_speaker"
select select "3"
select select "english_adult_not_native_speaker"
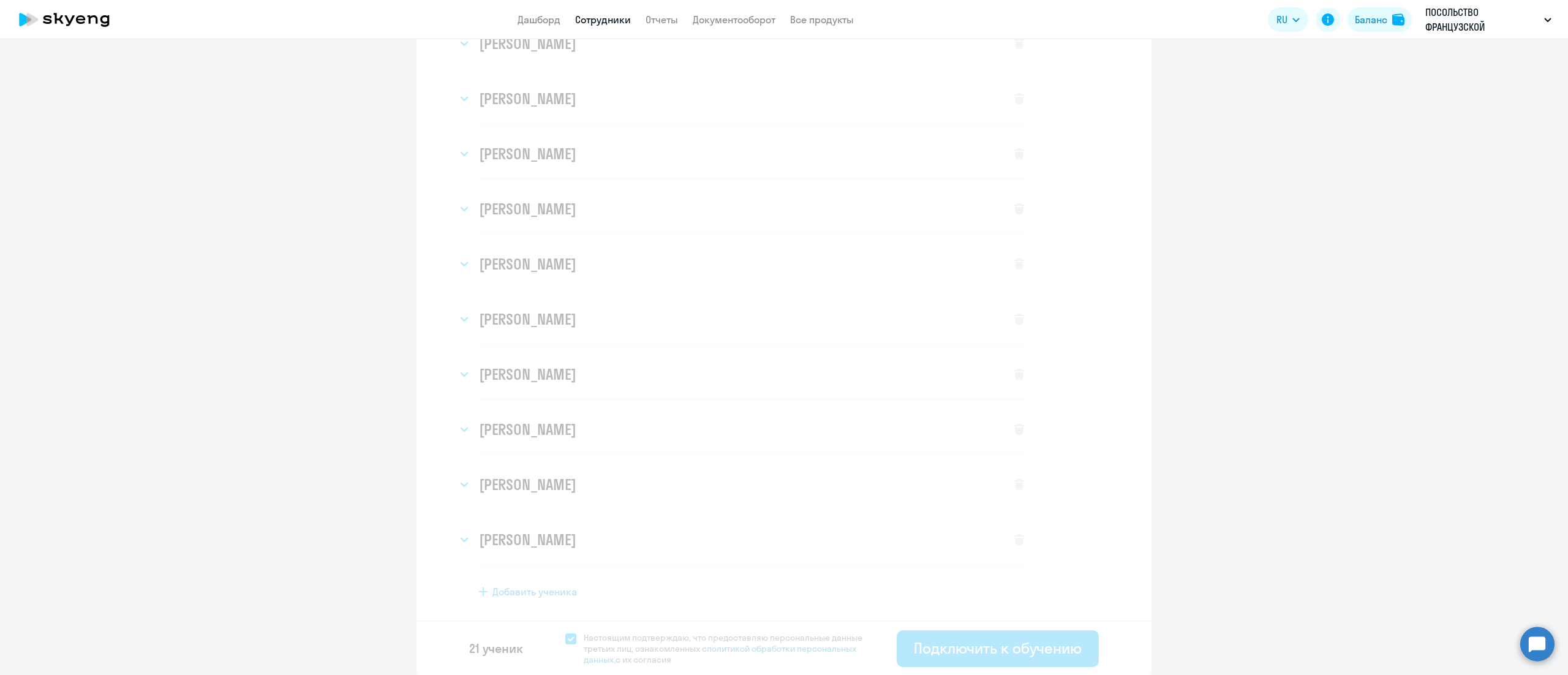
select select "3"
select select "english_adult_not_native_speaker"
select select "3"
select select "english_adult_not_native_speaker"
select select "3"
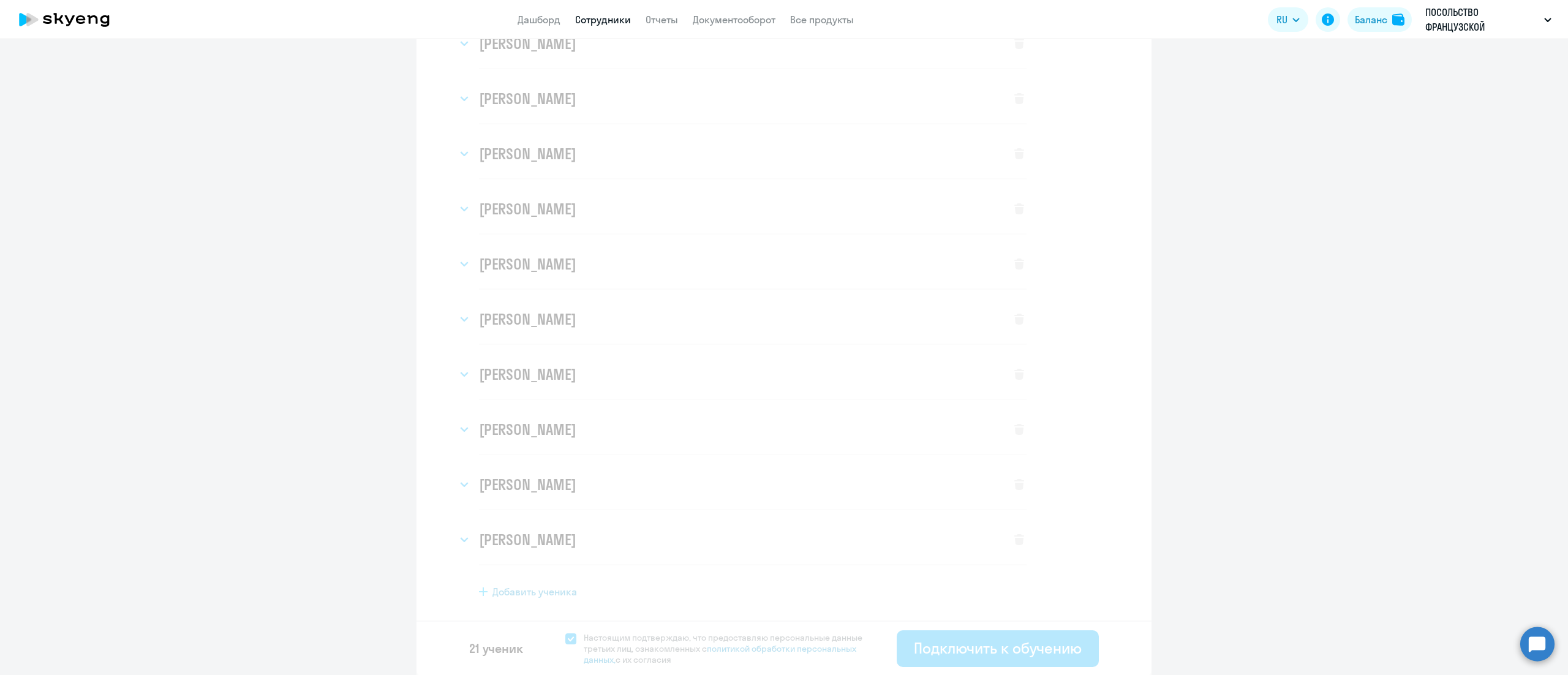
select select "english_adult_not_native_speaker"
select select "3"
select select "english_adult_not_native_speaker"
select select "3"
select select "english_adult_not_native_speaker"
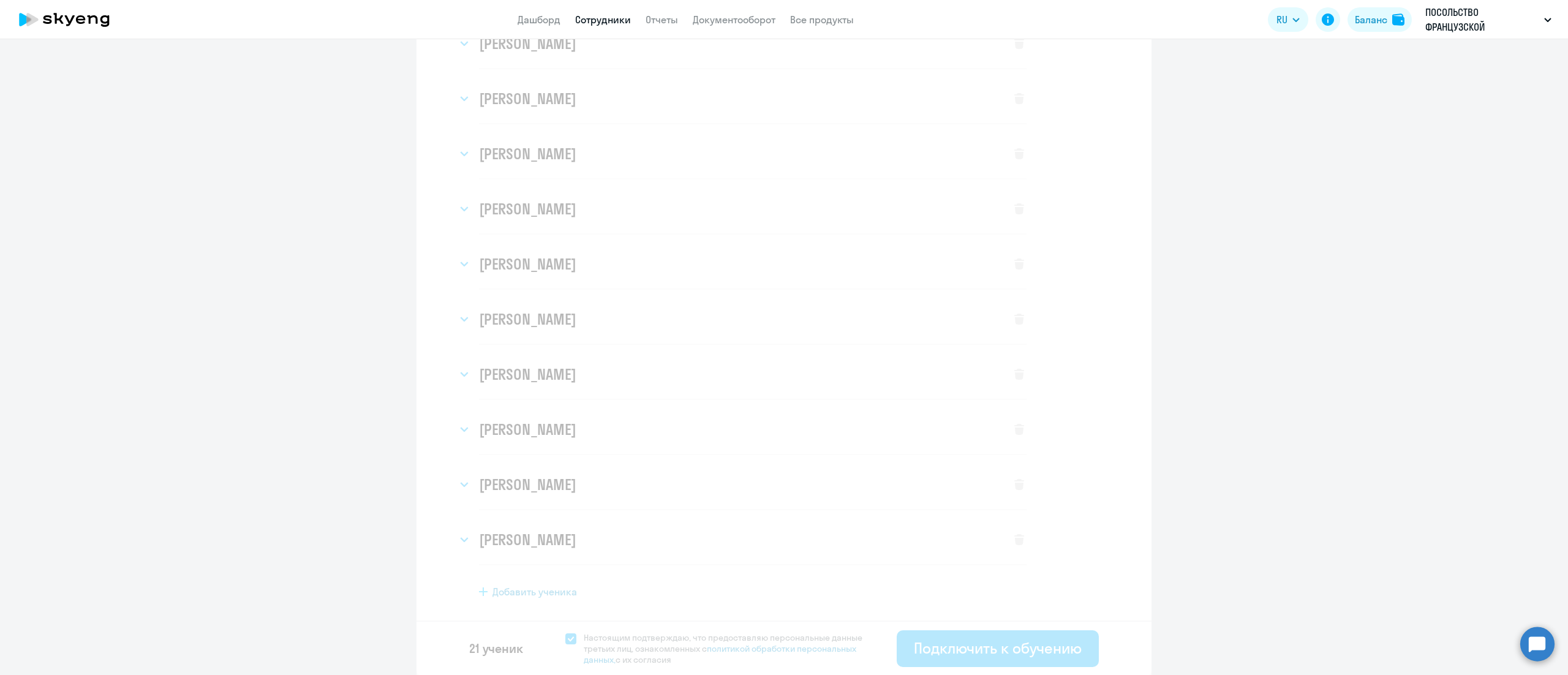
select select "3"
select select "english_adult_not_native_speaker"
select select "3"
select select "english_adult_not_native_speaker"
select select "3"
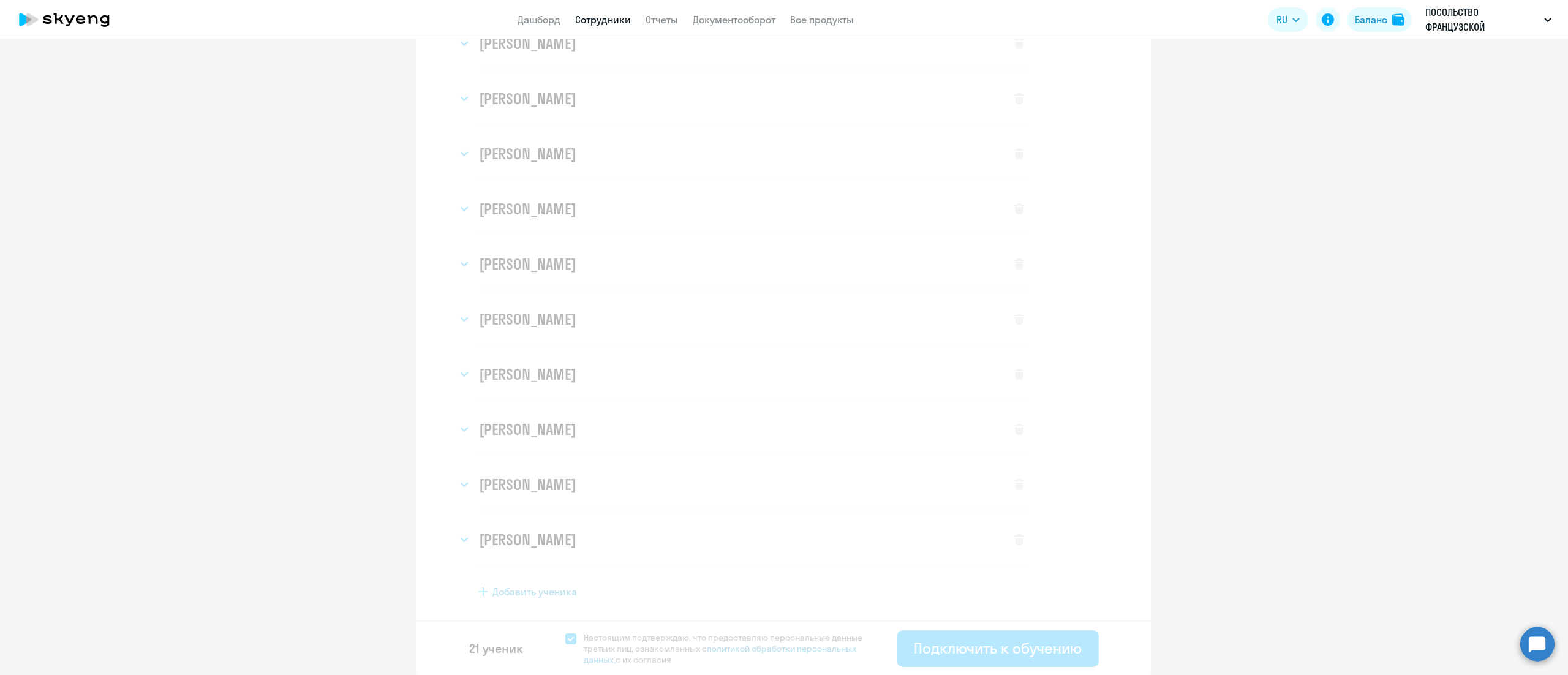
select select "english_adult_not_native_speaker"
select select "3"
select select "english_adult_not_native_speaker"
select select "3"
select select "english_adult_not_native_speaker"
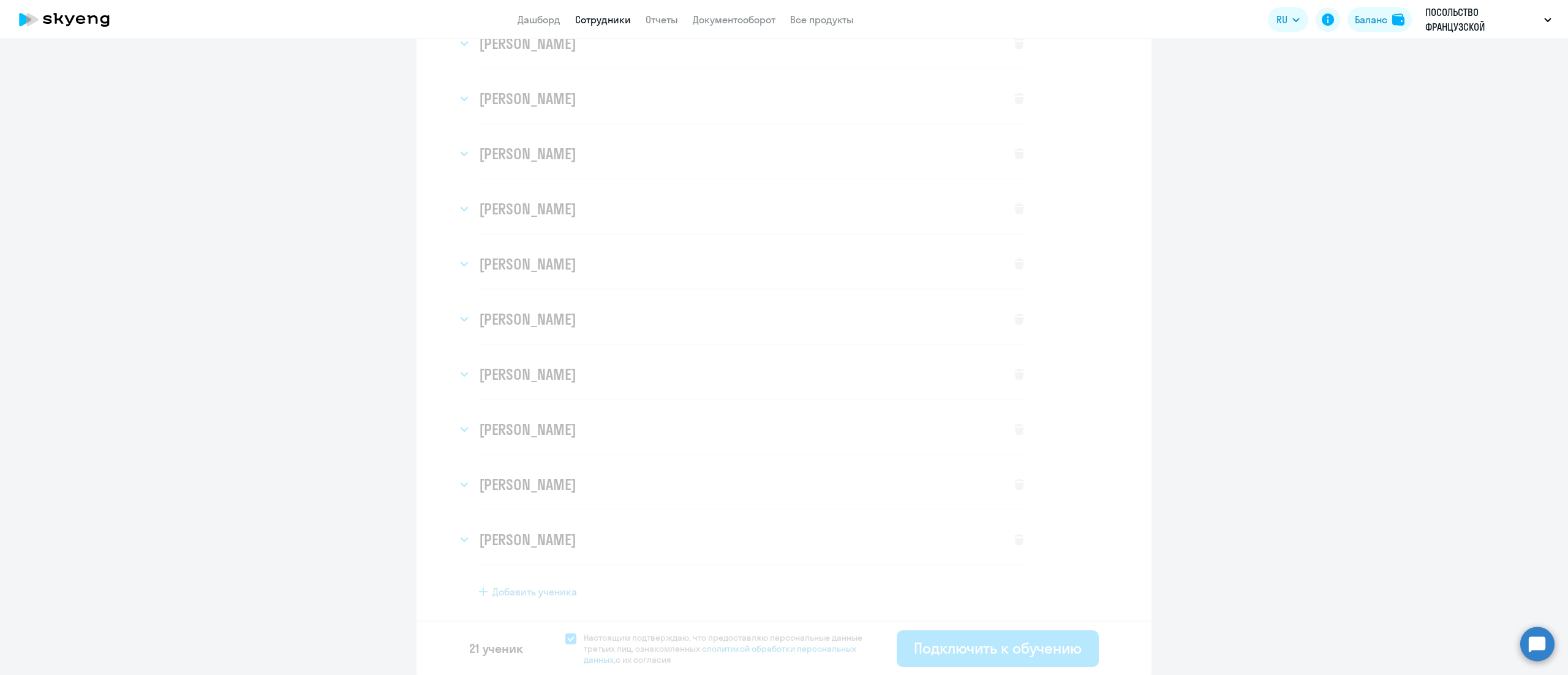
select select "3"
select select "english_adult_not_native_speaker"
select select "3"
select select "english_adult_not_native_speaker"
select select "3"
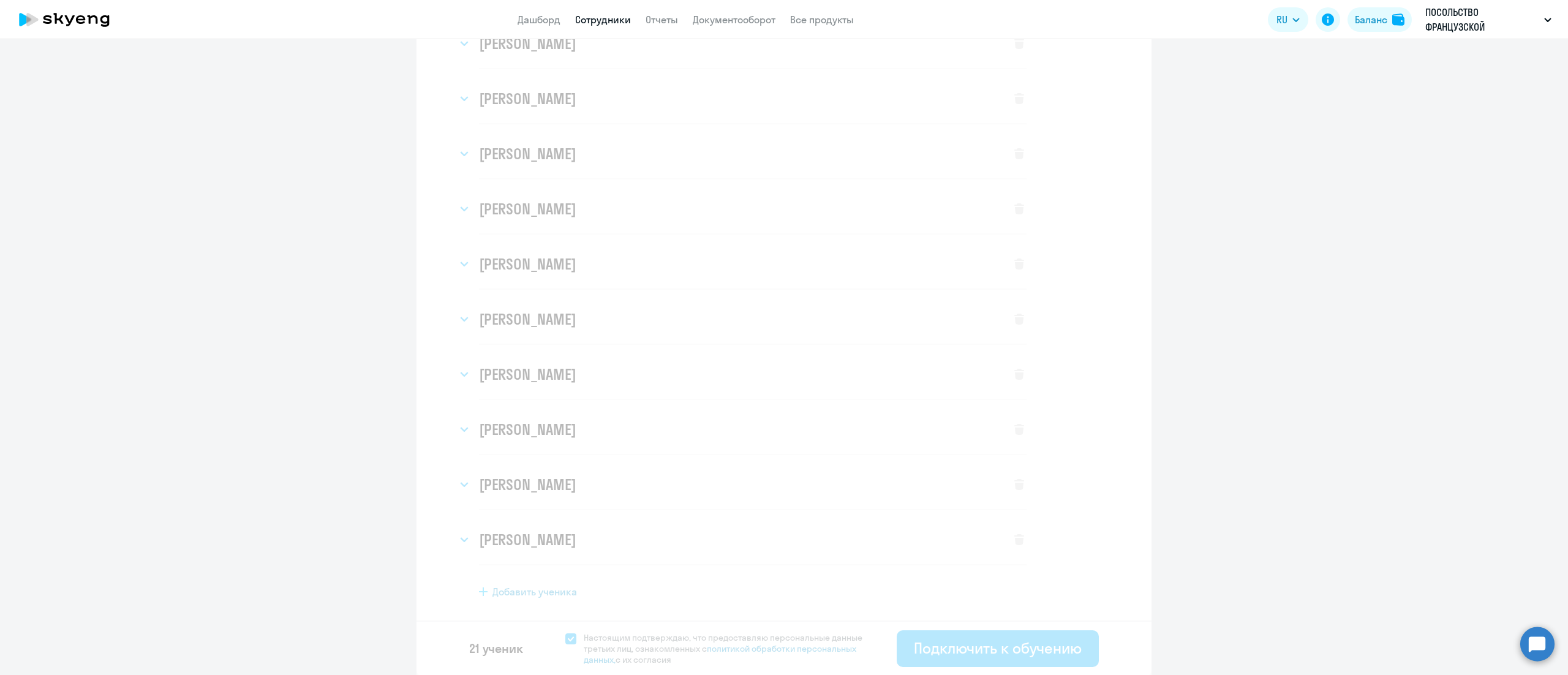
select select "english_adult_not_native_speaker"
select select "3"
select select "english_adult_not_native_speaker"
select select "3"
select select "english_adult_not_native_speaker"
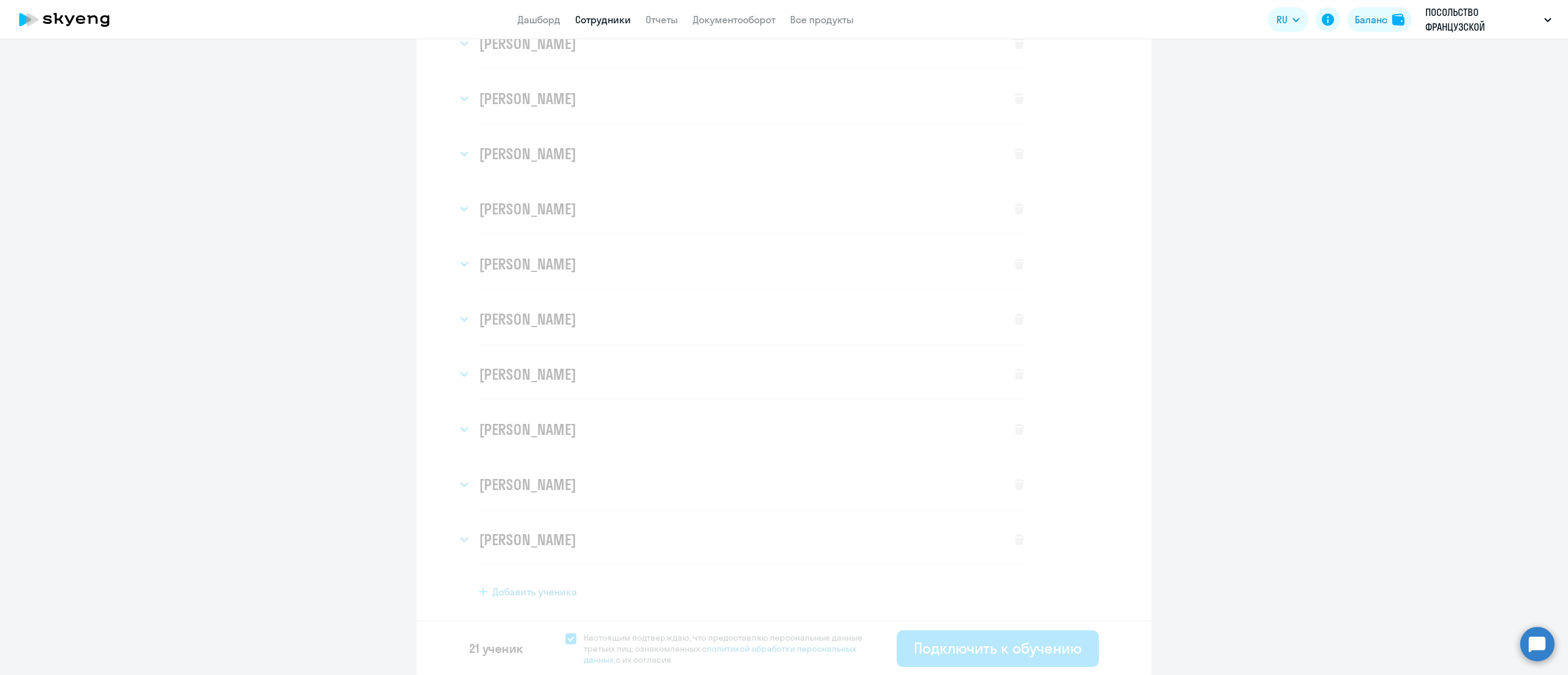
select select "3"
select select "english_adult_not_native_speaker"
select select "3"
select select "english_adult_not_native_speaker"
select select "3"
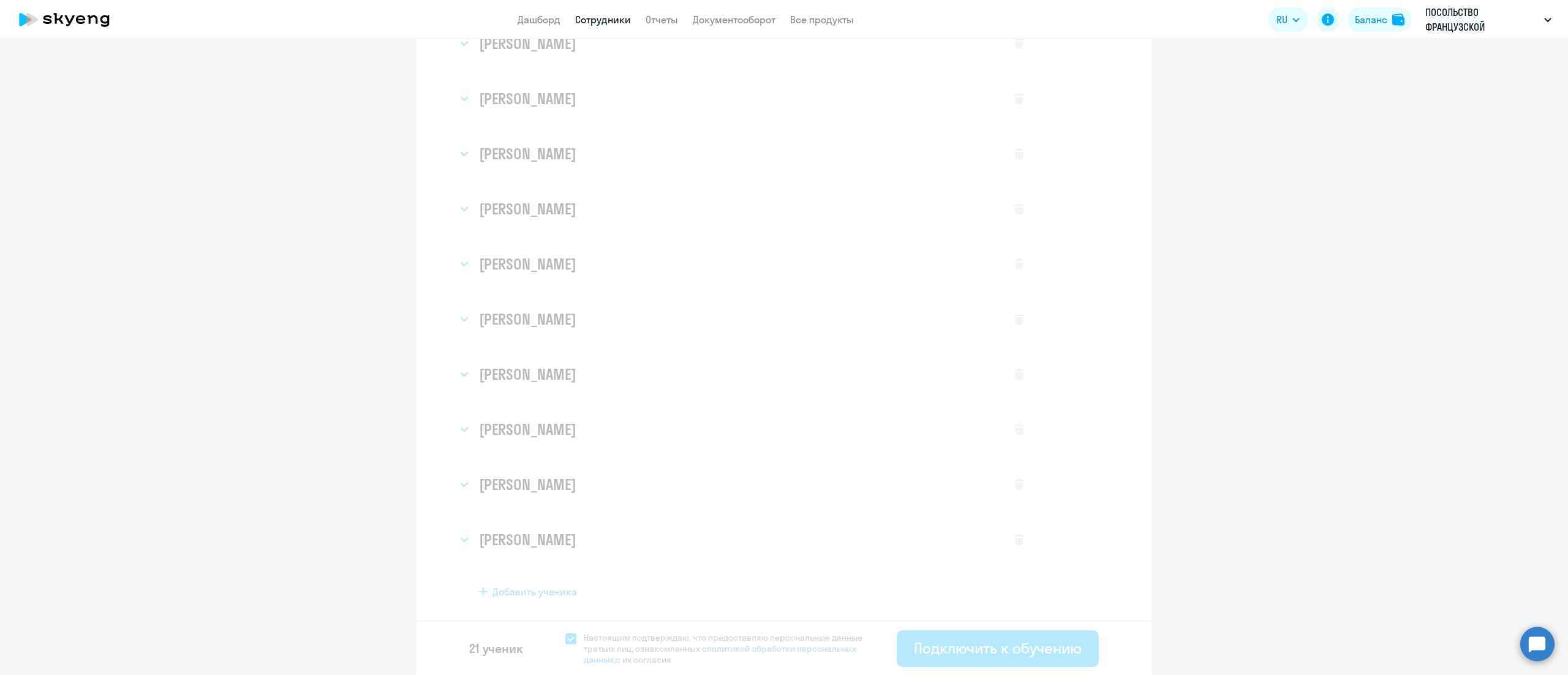
select select "english_adult_not_native_speaker"
select select "3"
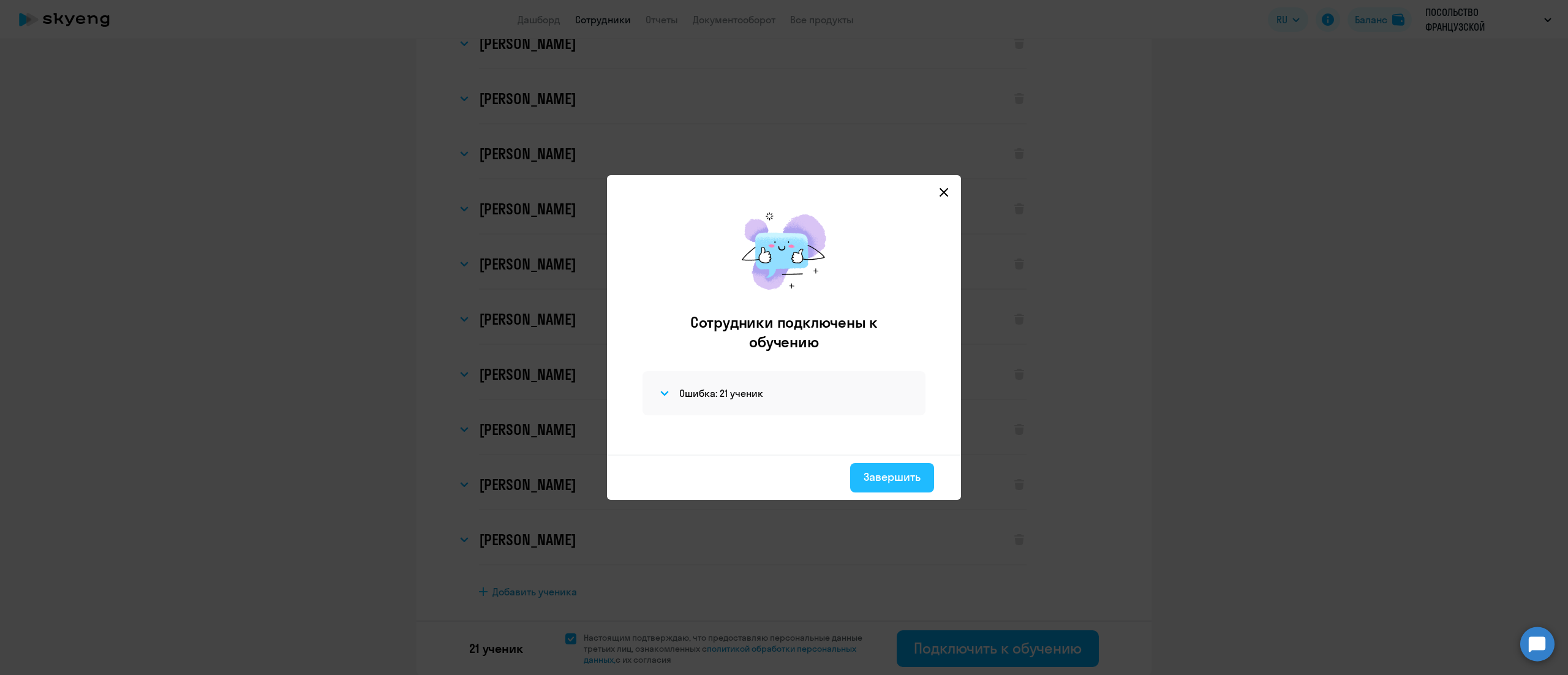
click at [875, 477] on div "Завершить" at bounding box center [892, 477] width 57 height 16
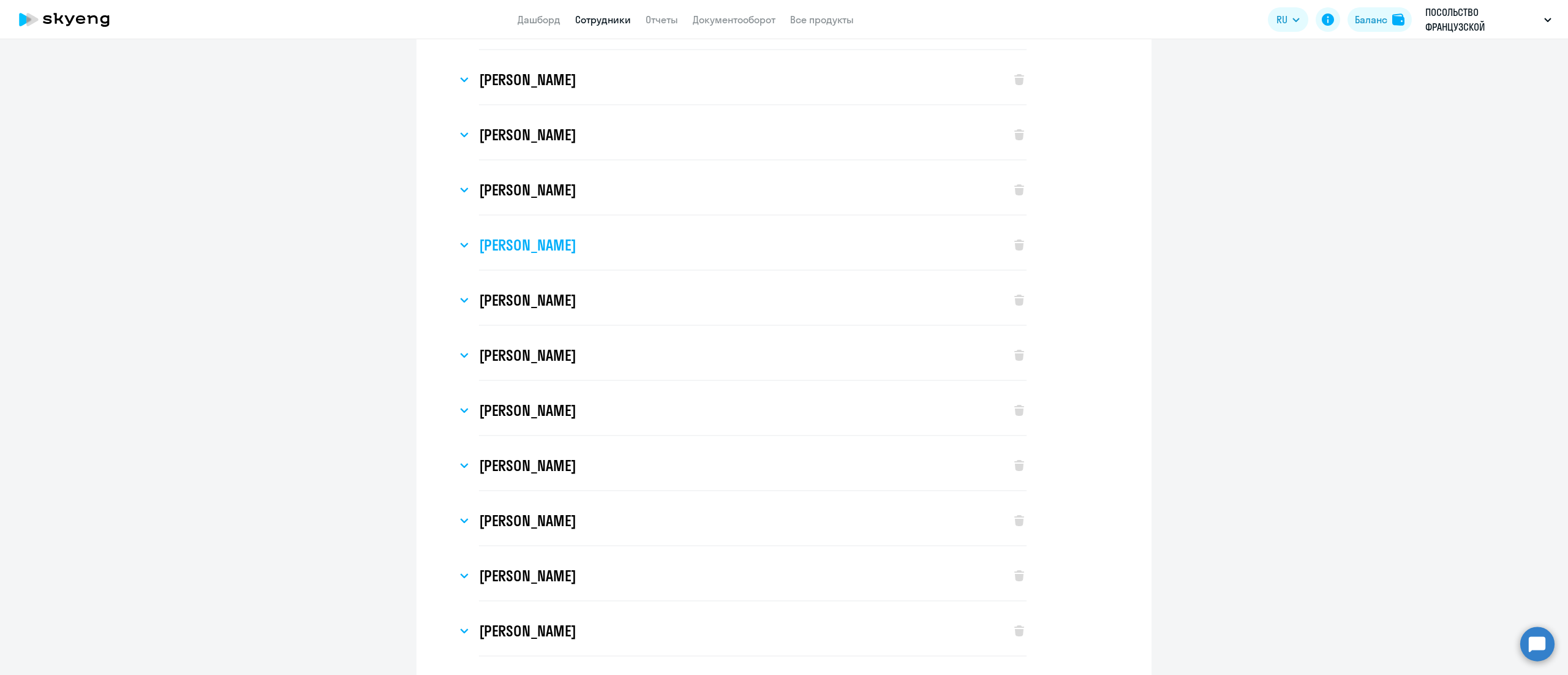
scroll to position [0, 0]
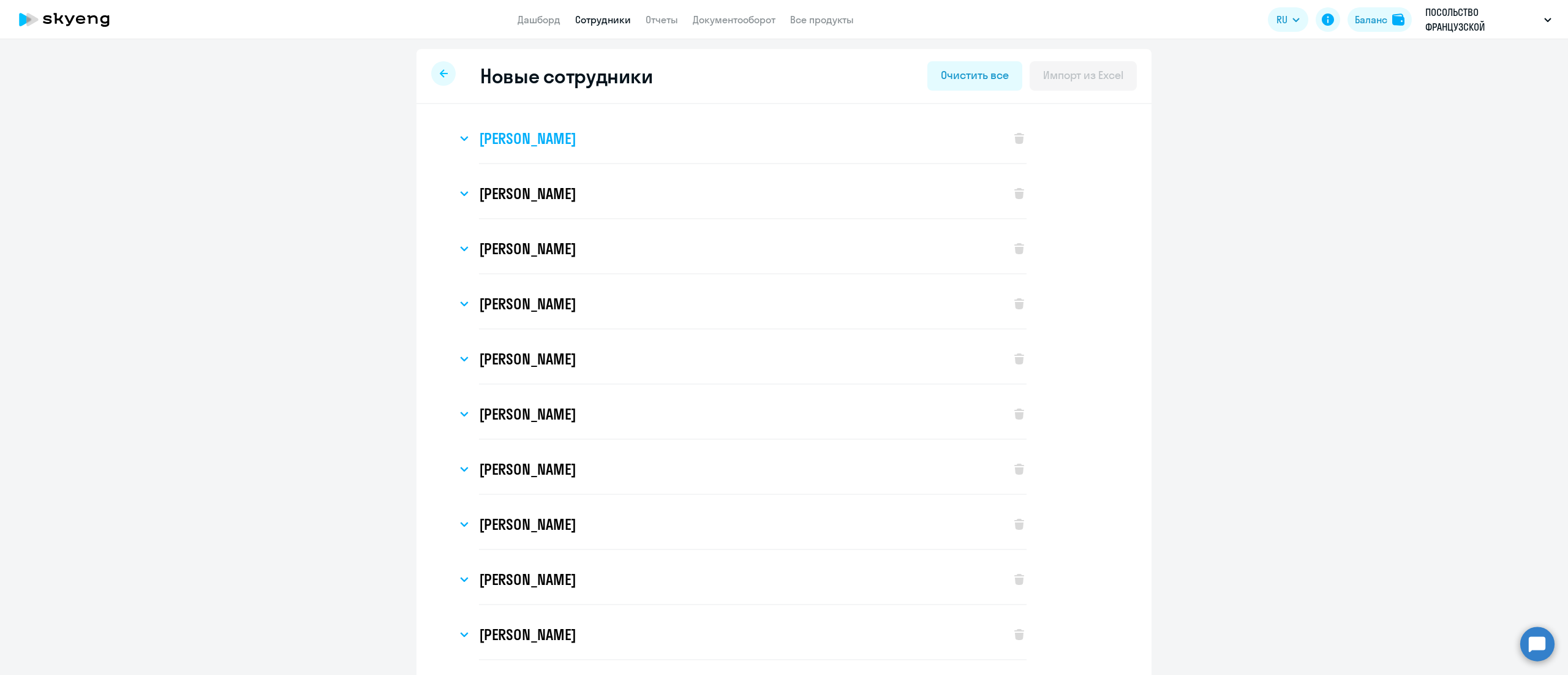
click at [501, 136] on h3 "[PERSON_NAME]" at bounding box center [527, 139] width 97 height 20
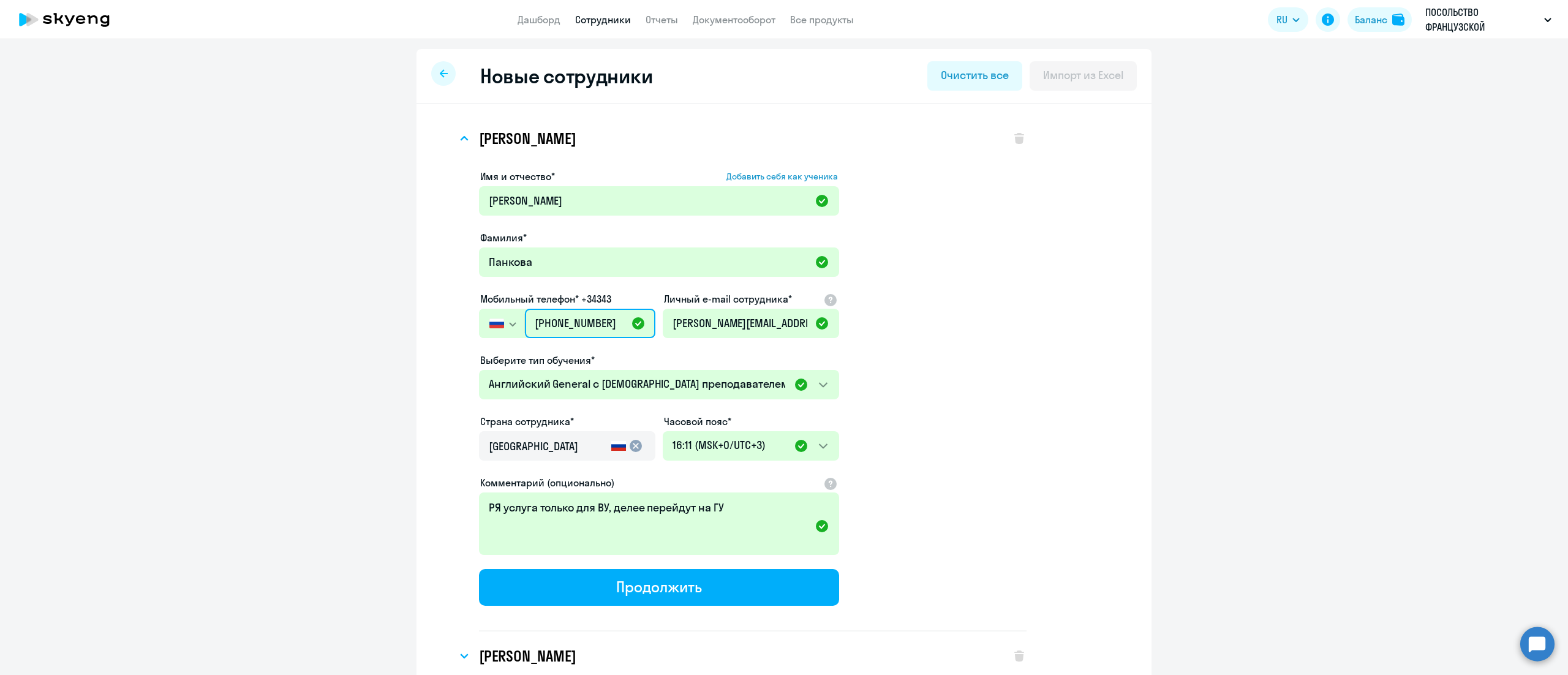
click at [587, 325] on input "[PHONE_NUMBER]" at bounding box center [590, 323] width 131 height 30
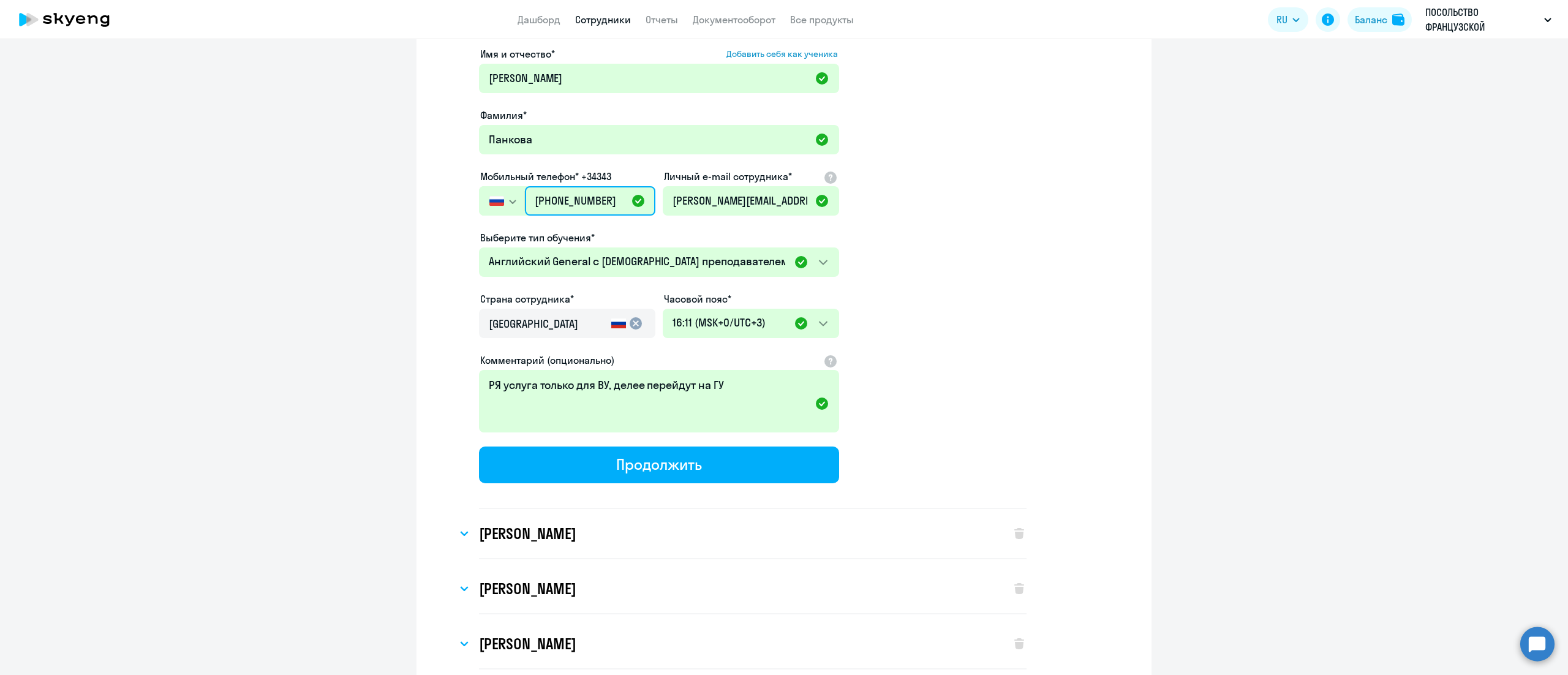
scroll to position [245, 0]
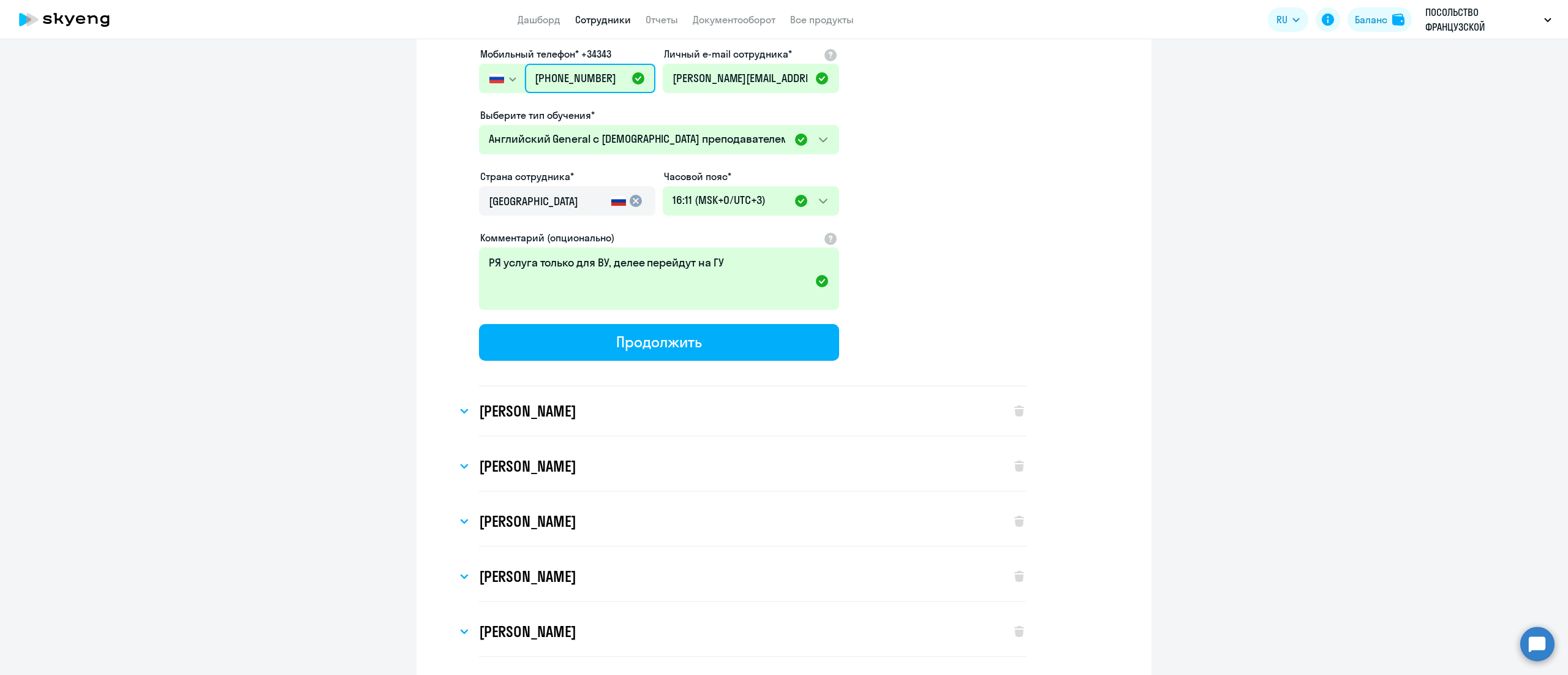
type input "+7 495 902-60-34"
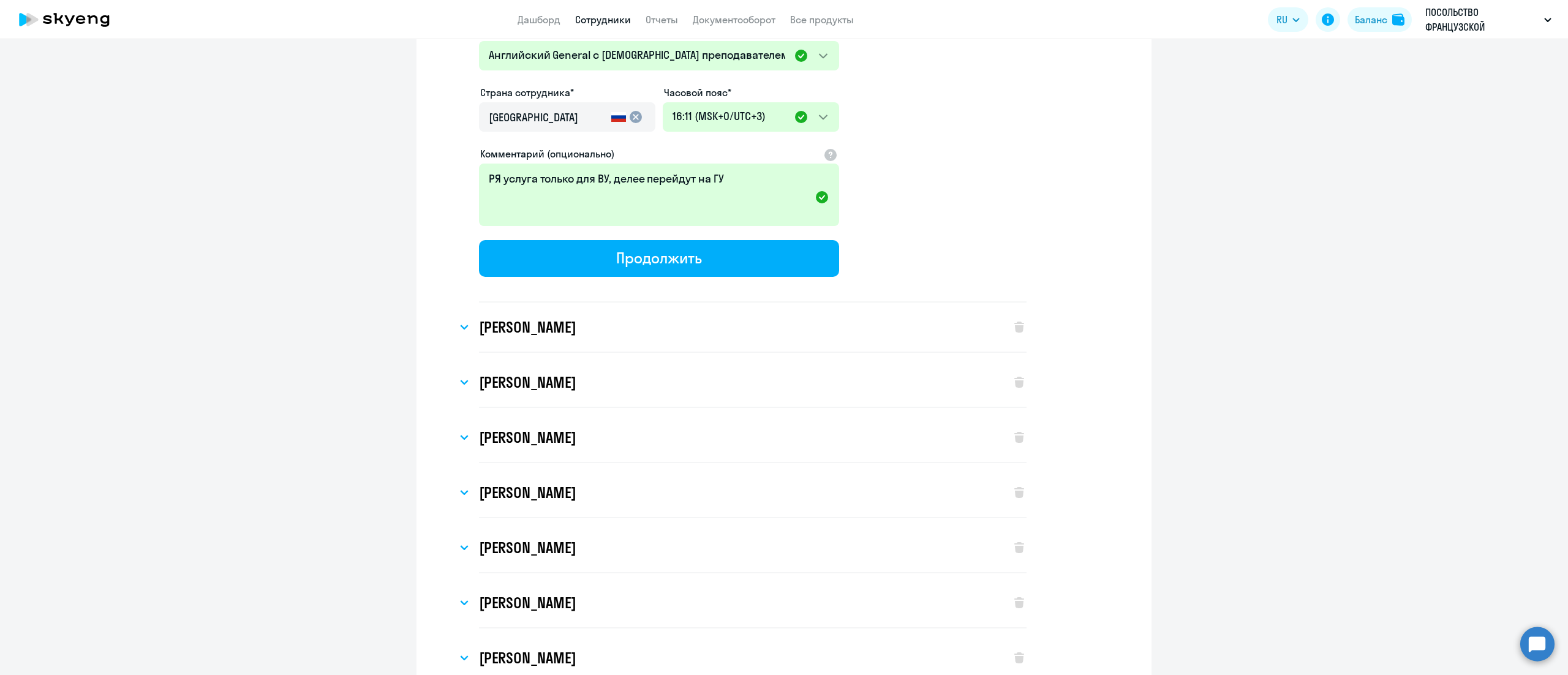
scroll to position [368, 0]
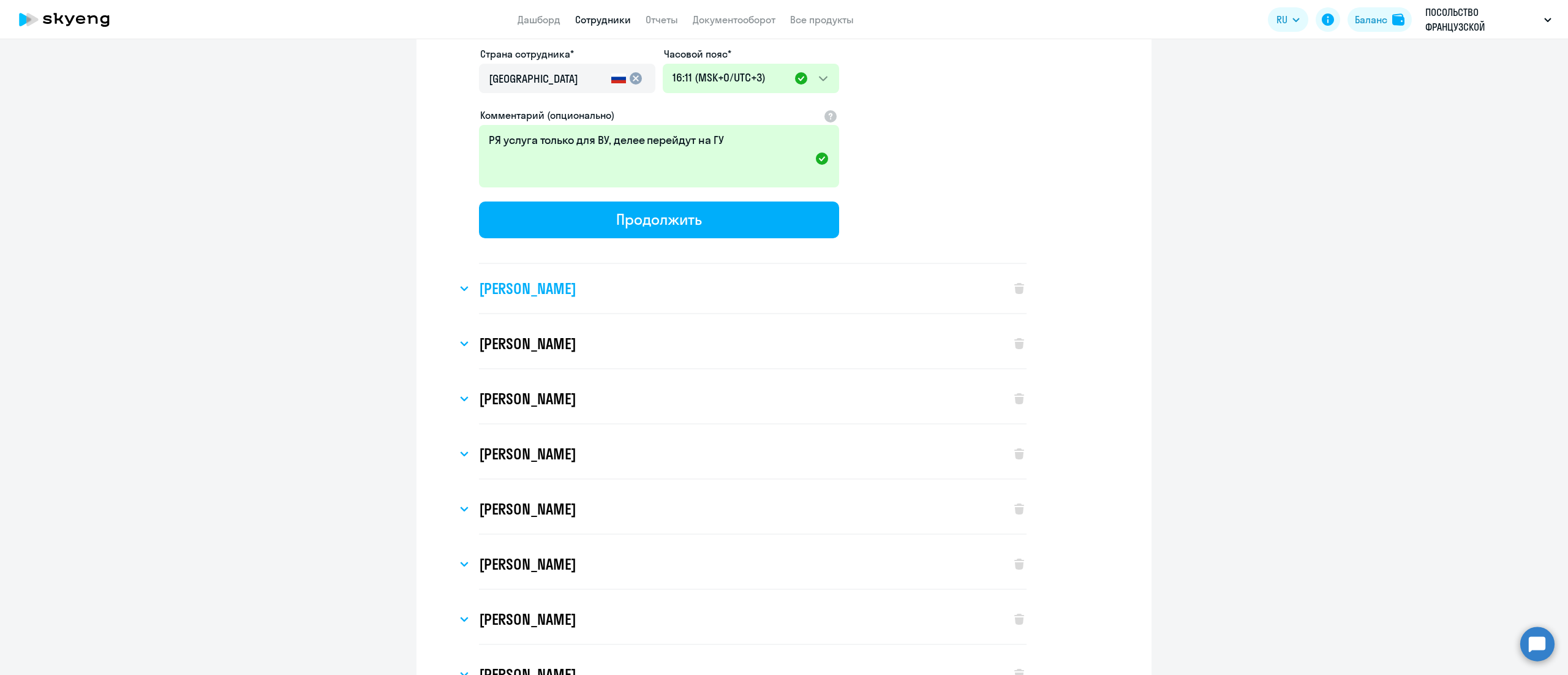
click at [598, 282] on div "[PERSON_NAME]" at bounding box center [728, 288] width 542 height 49
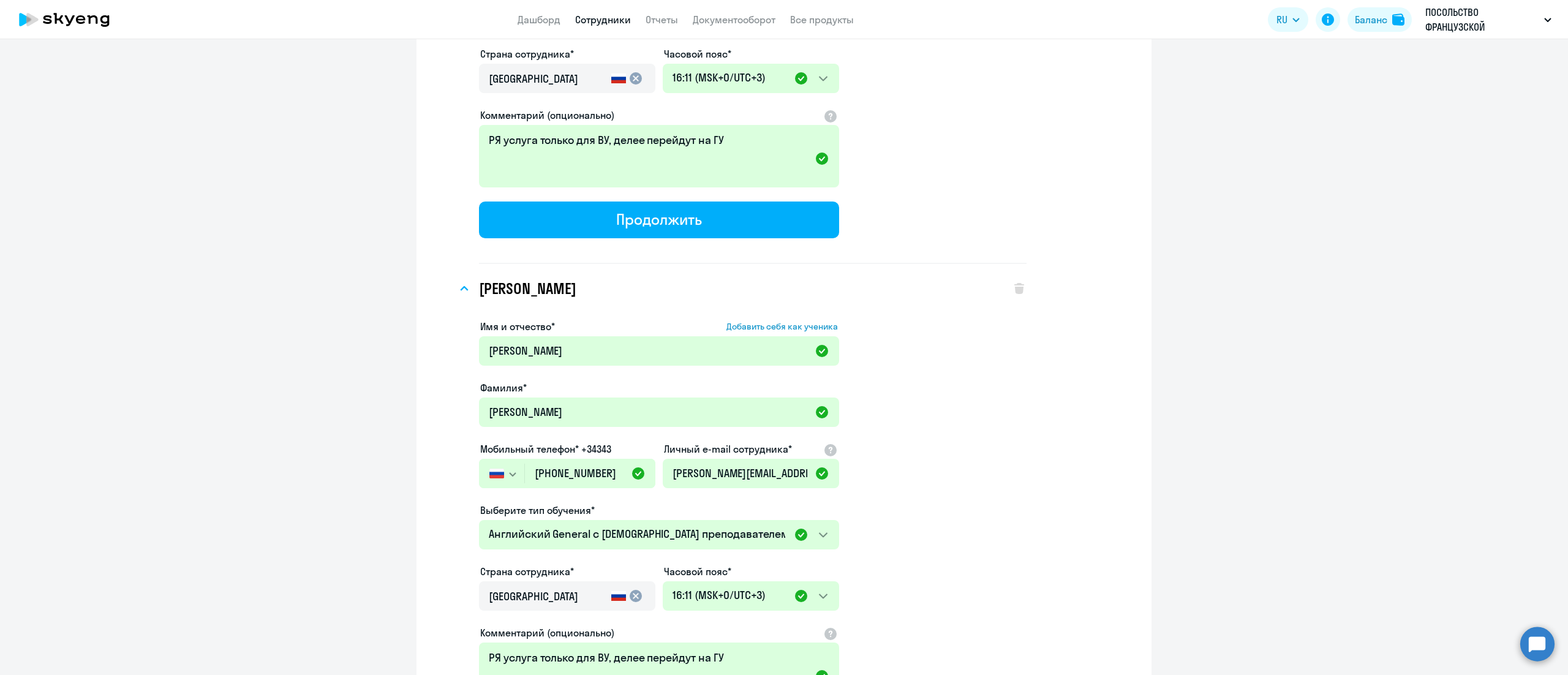
scroll to position [490, 0]
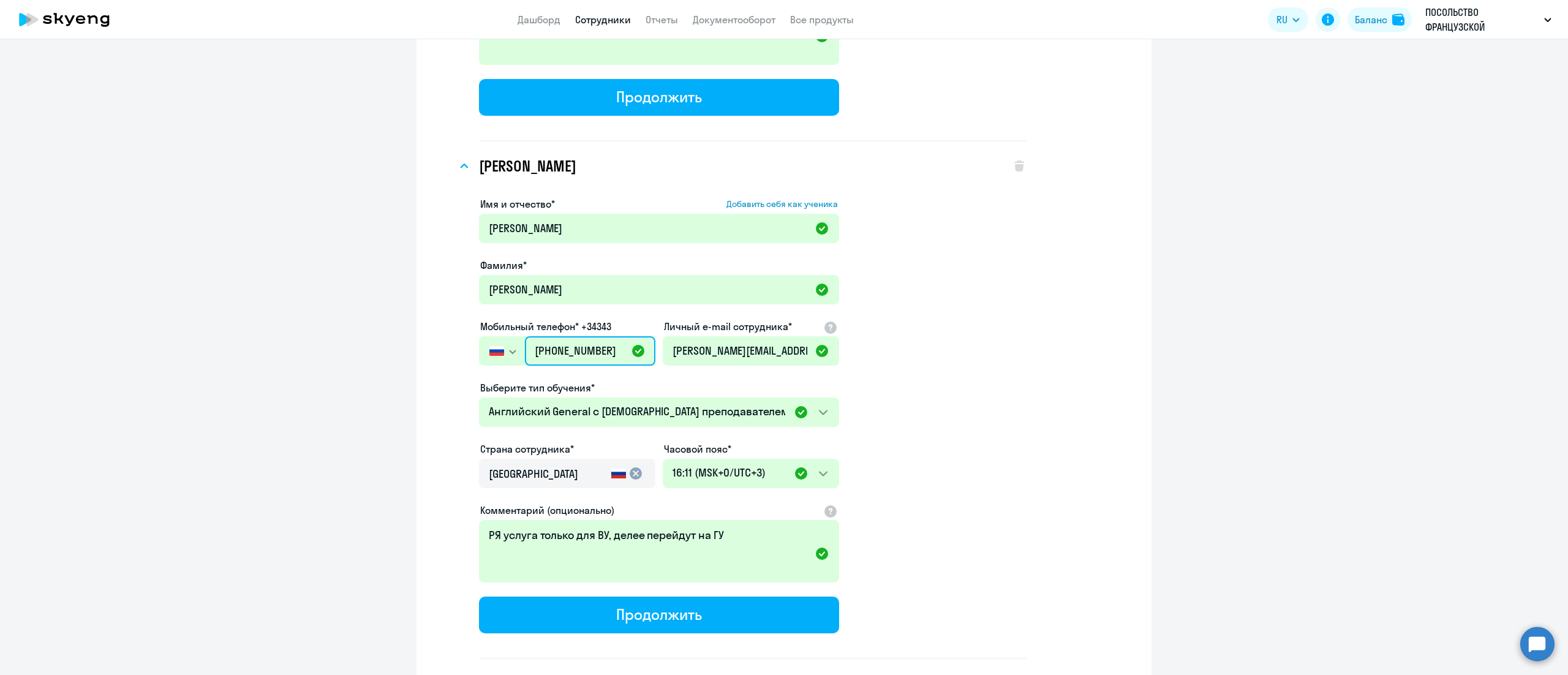
click at [588, 353] on input "[PHONE_NUMBER]" at bounding box center [590, 351] width 131 height 30
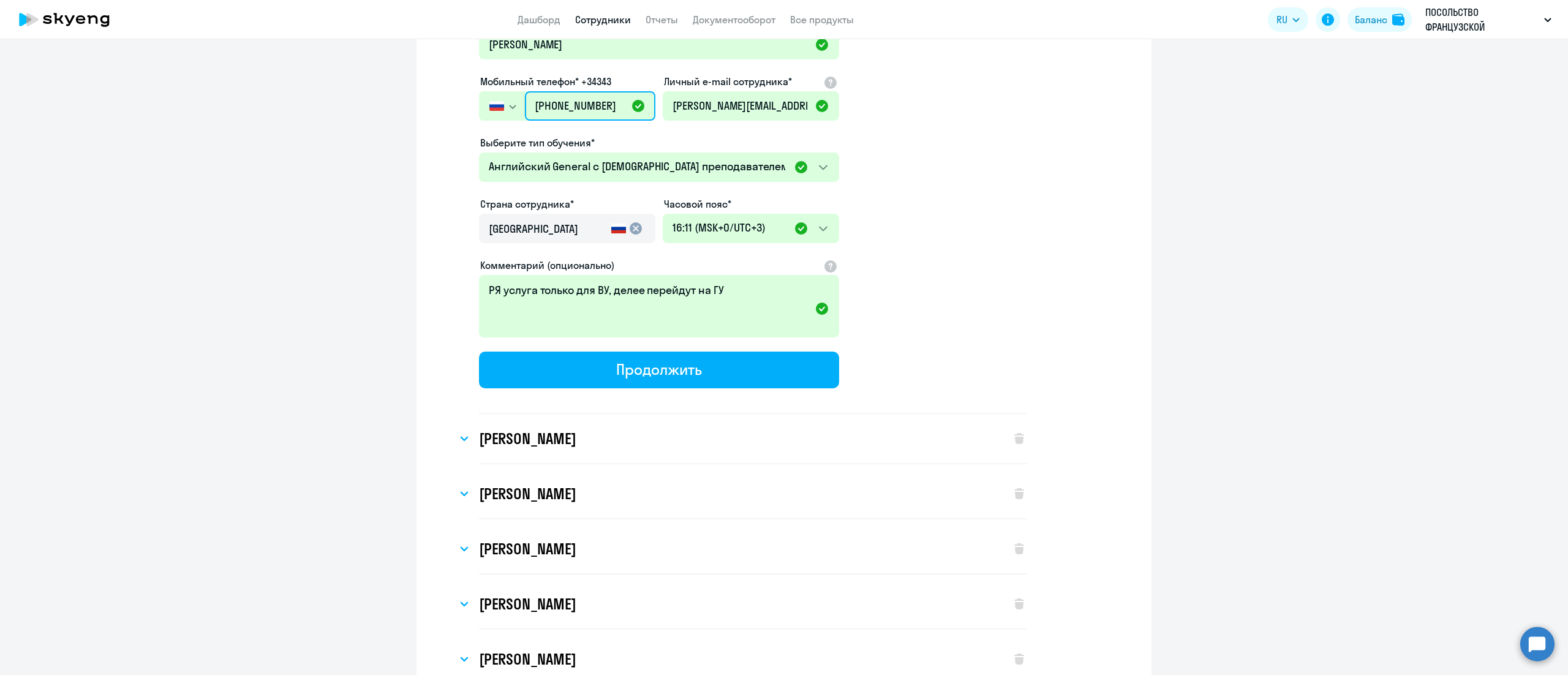
scroll to position [858, 0]
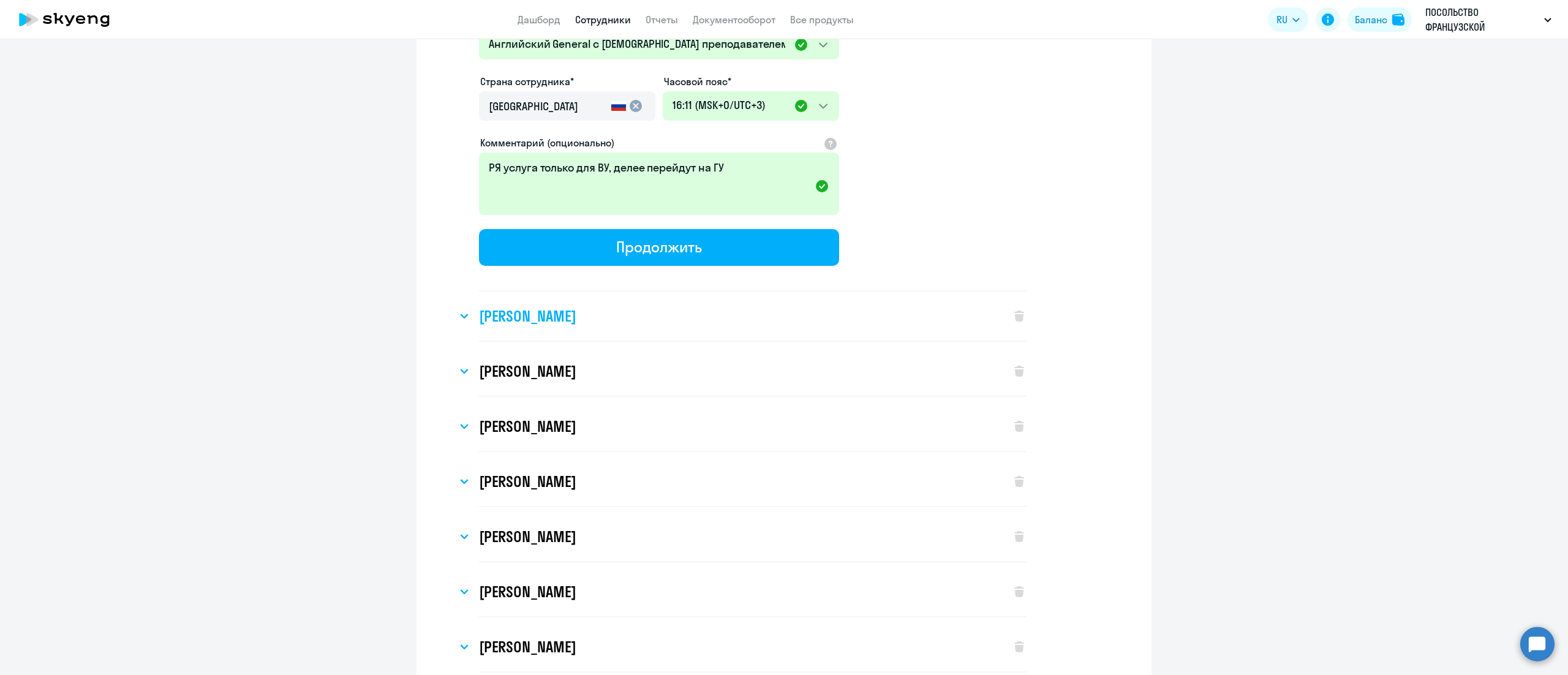
type input "+7 495 902-68-34"
click at [575, 320] on div "[PERSON_NAME]" at bounding box center [728, 316] width 542 height 49
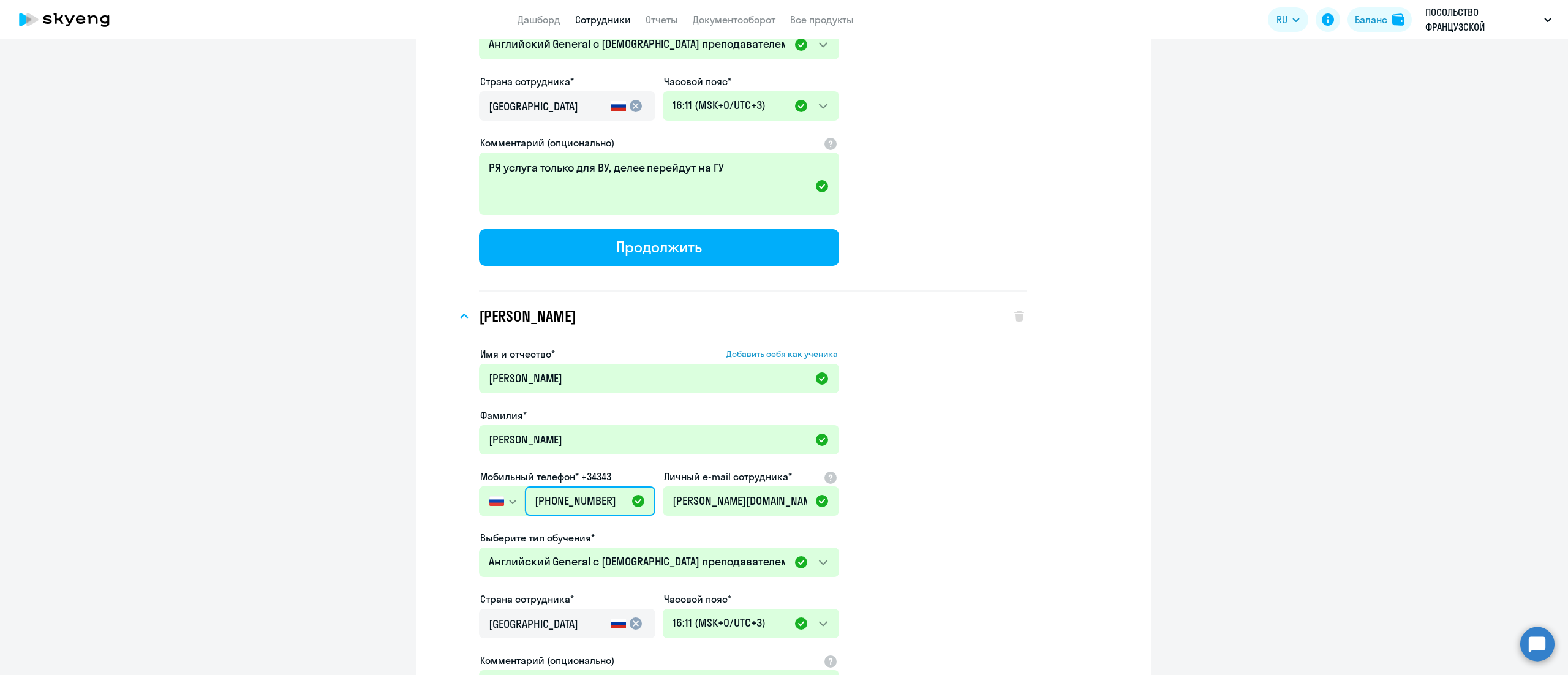
click at [590, 499] on input "[PHONE_NUMBER]" at bounding box center [590, 501] width 131 height 30
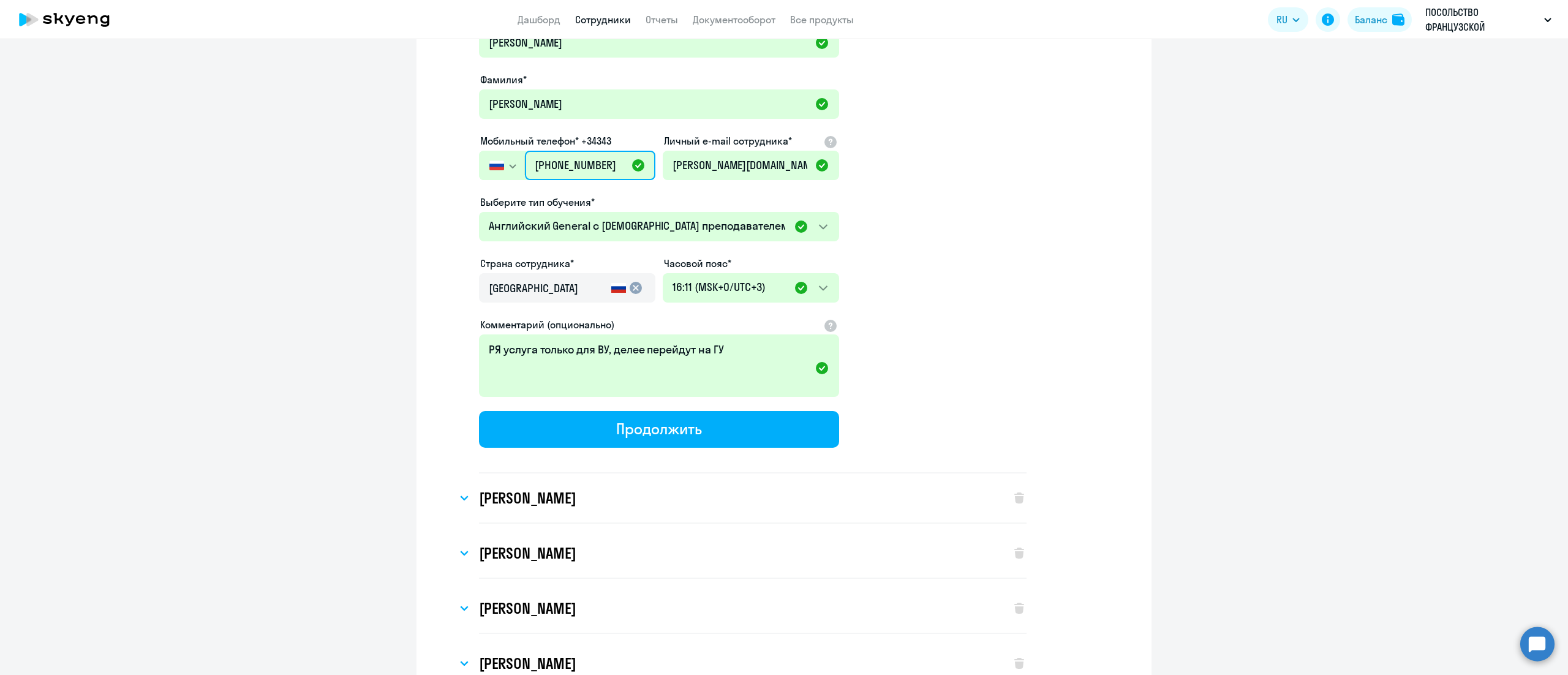
scroll to position [1225, 0]
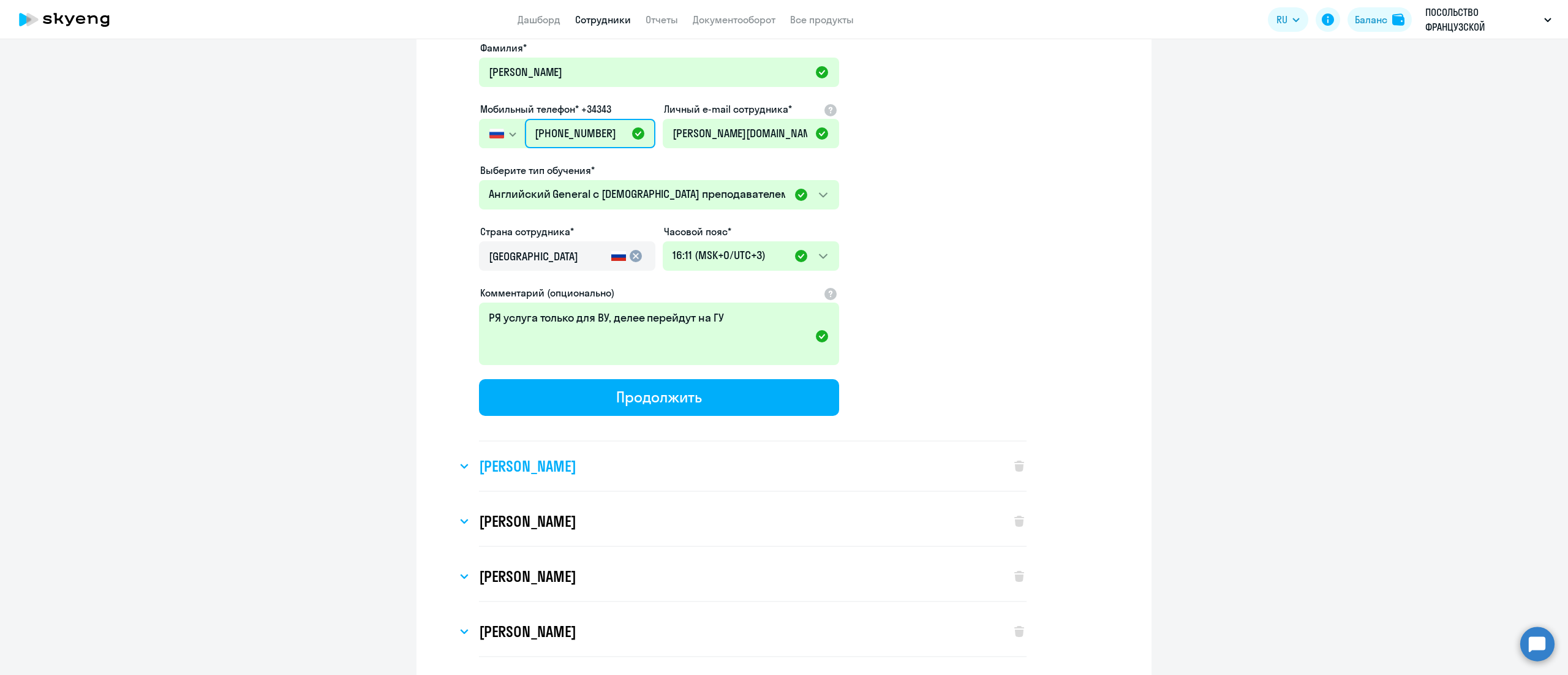
type input "+7 495 902-67-34"
click at [559, 462] on h3 "[PERSON_NAME]" at bounding box center [527, 466] width 97 height 20
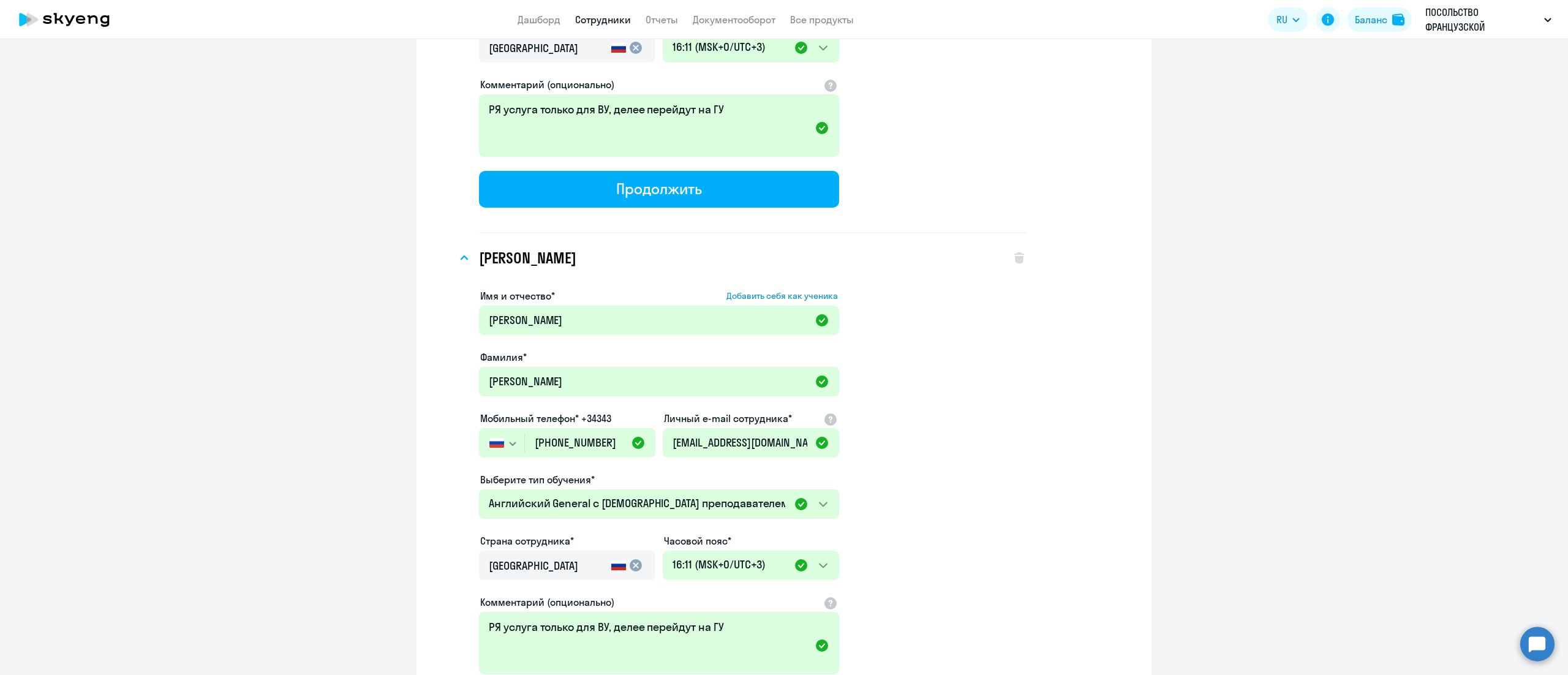
scroll to position [1470, 0]
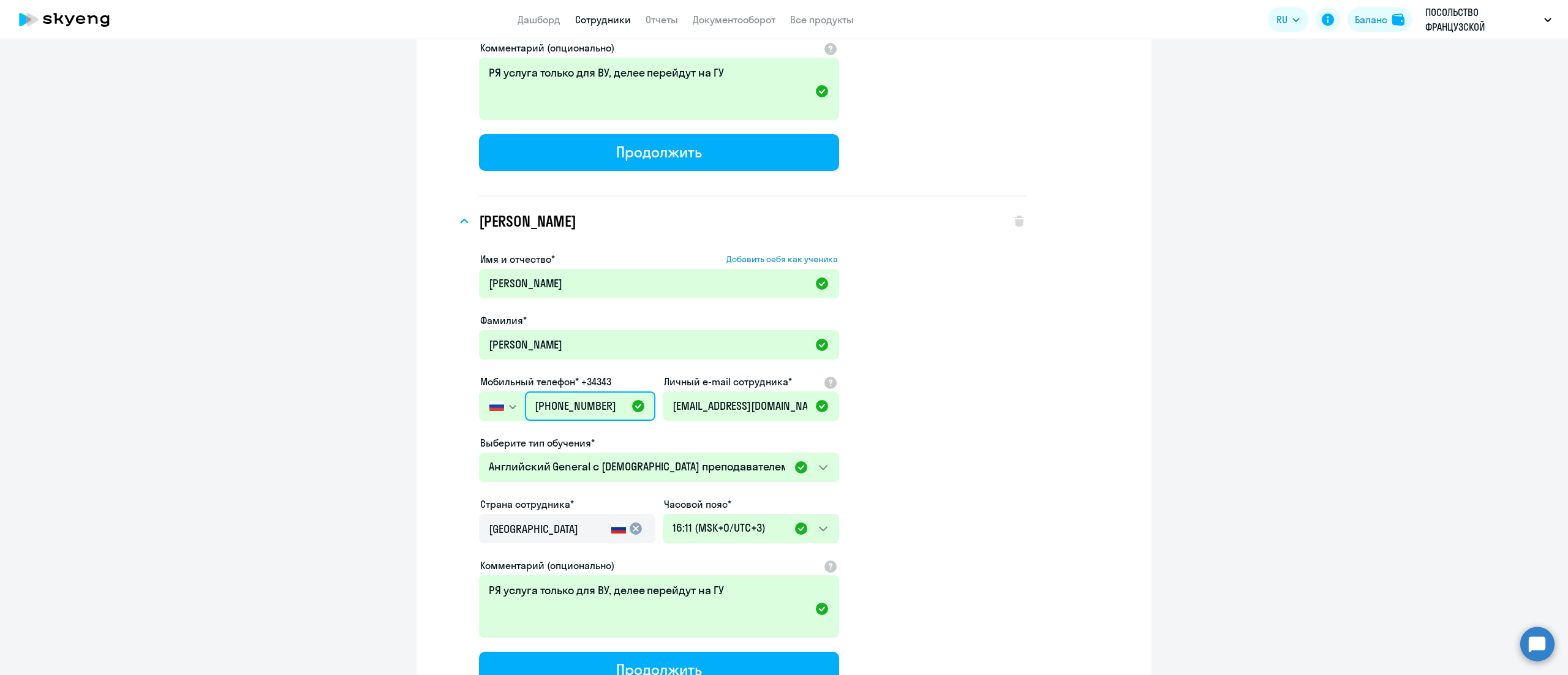
click at [589, 408] on input "[PHONE_NUMBER]" at bounding box center [590, 406] width 131 height 30
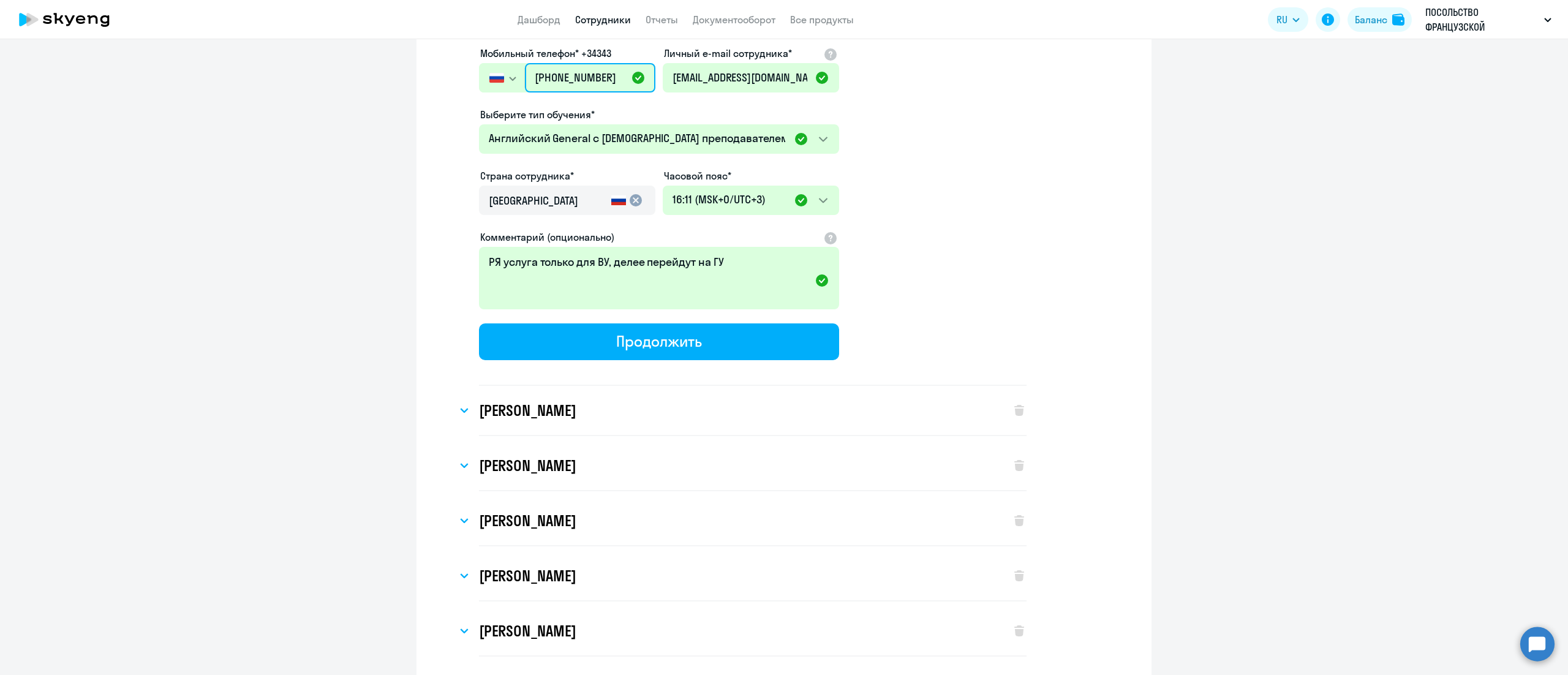
scroll to position [1838, 0]
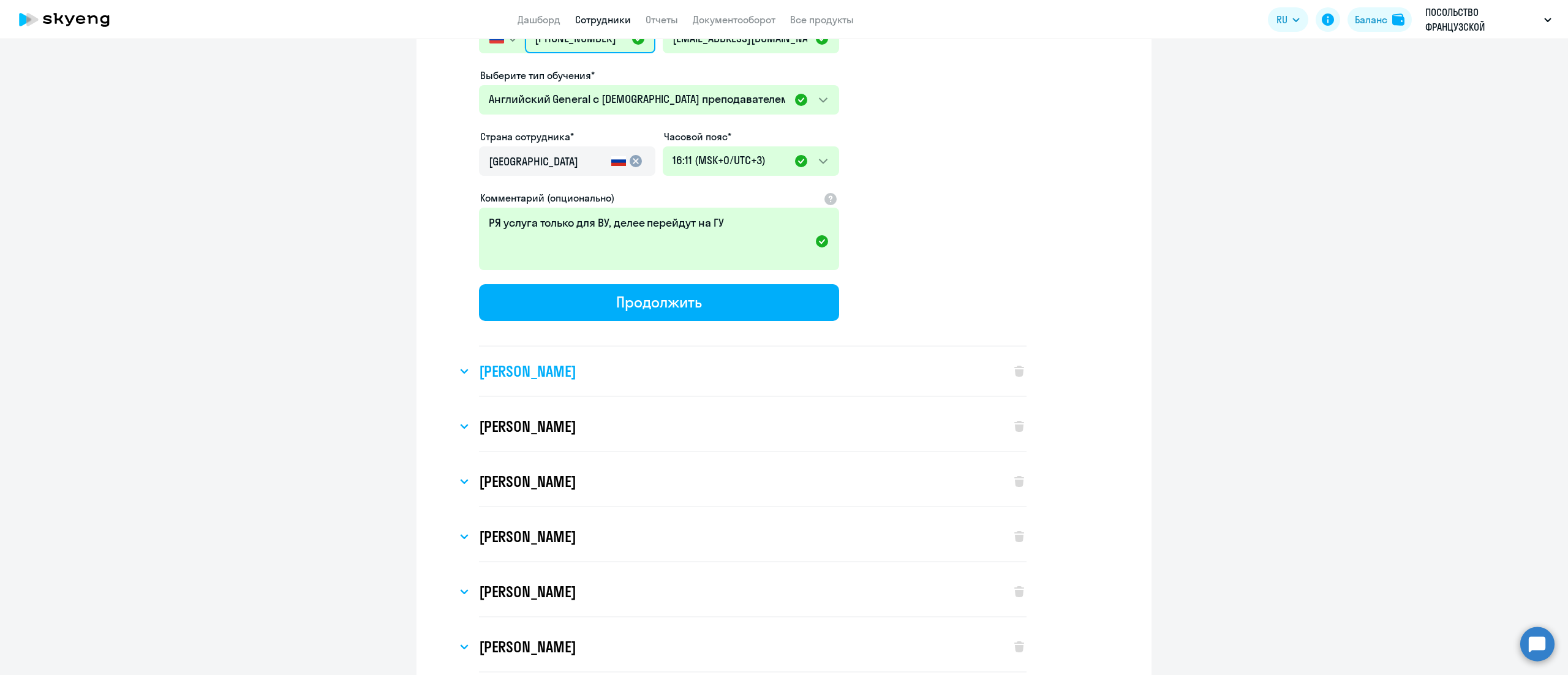
type input "+7 495 902-66-34"
click at [567, 372] on div "[PERSON_NAME]" at bounding box center [728, 371] width 542 height 49
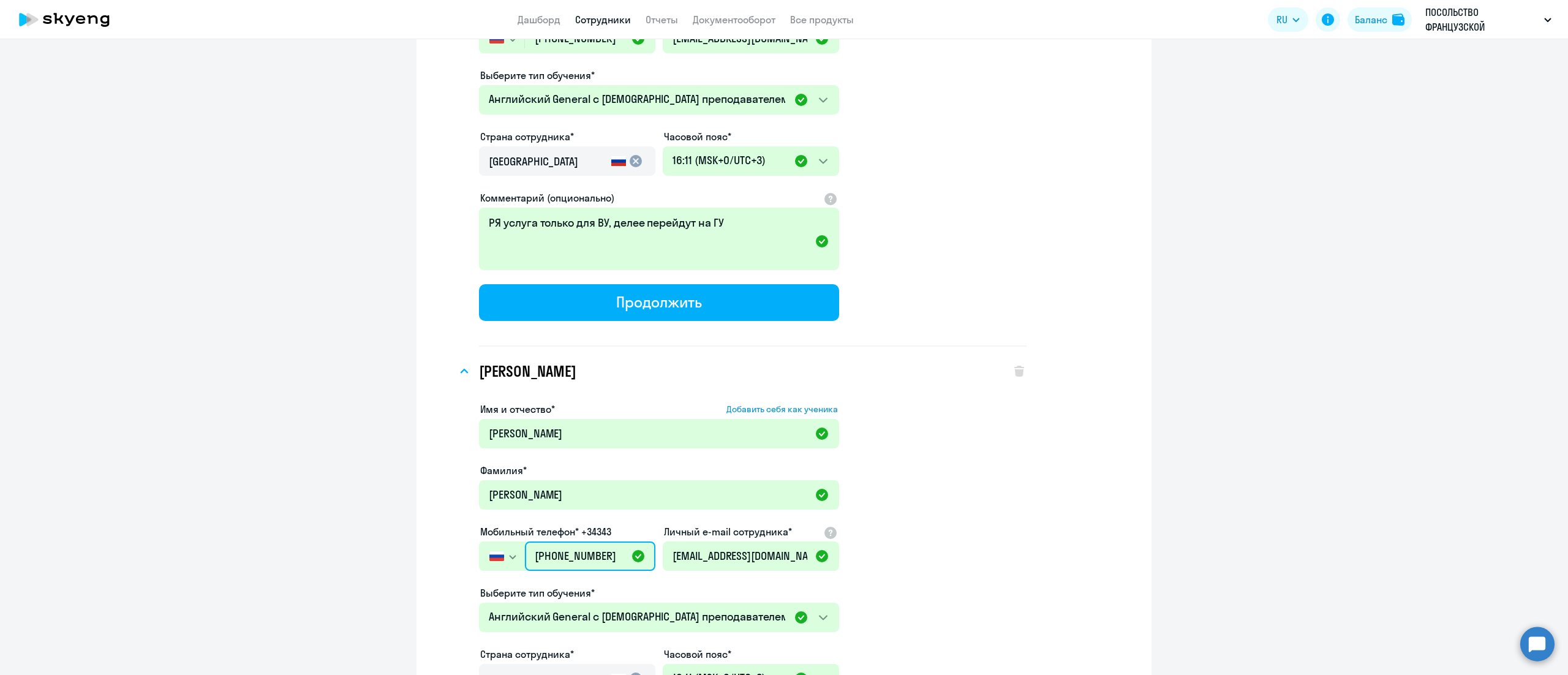
click at [588, 552] on input "[PHONE_NUMBER]" at bounding box center [590, 556] width 131 height 30
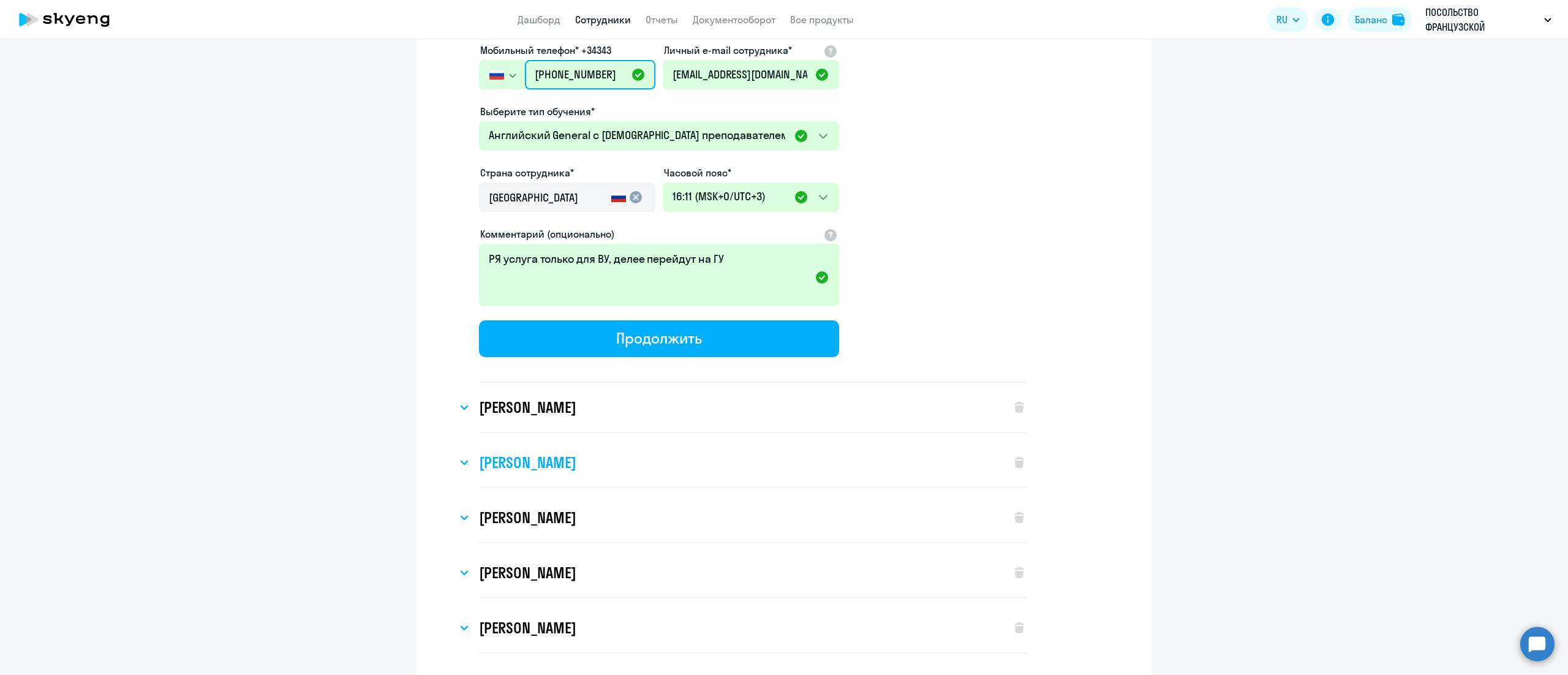
scroll to position [2328, 0]
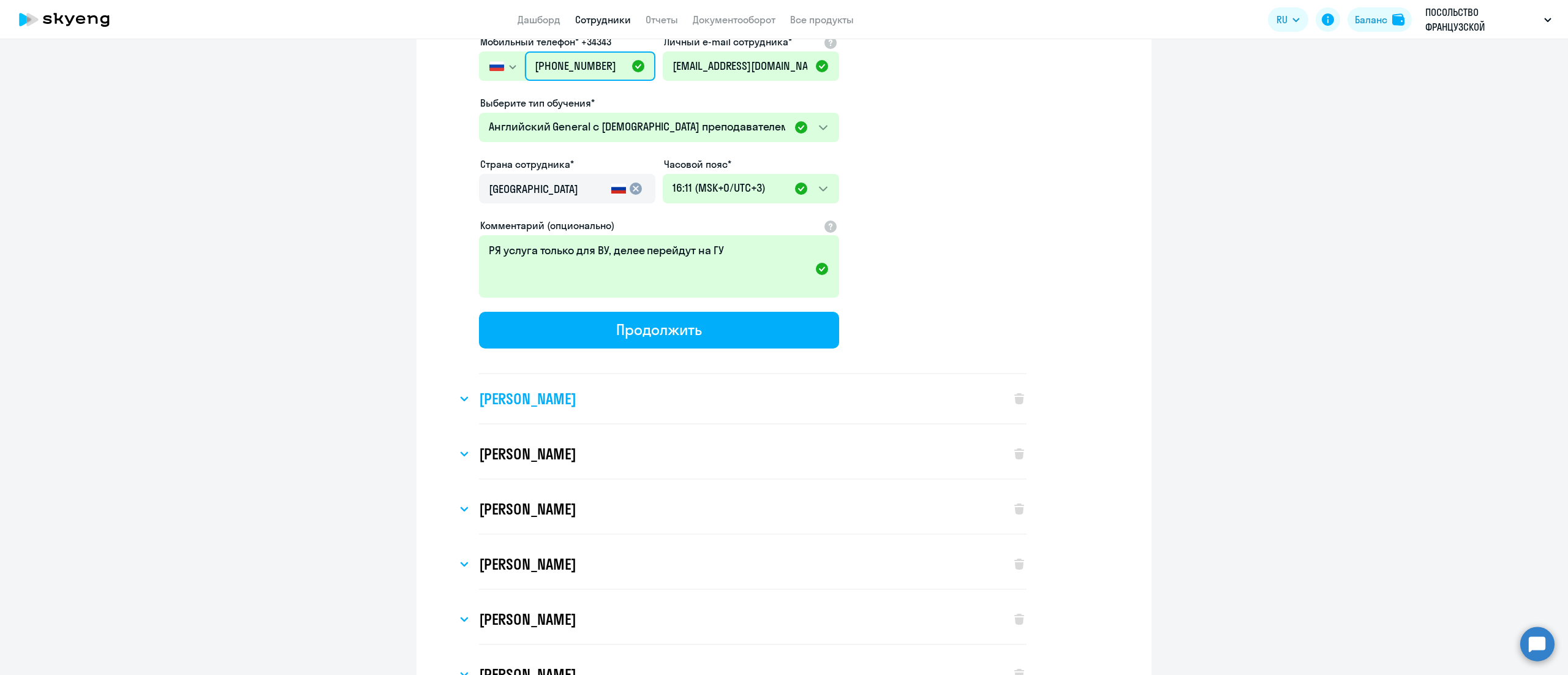
type input "+7 495 902-65-34"
click at [545, 393] on h3 "[PERSON_NAME]" at bounding box center [527, 399] width 97 height 20
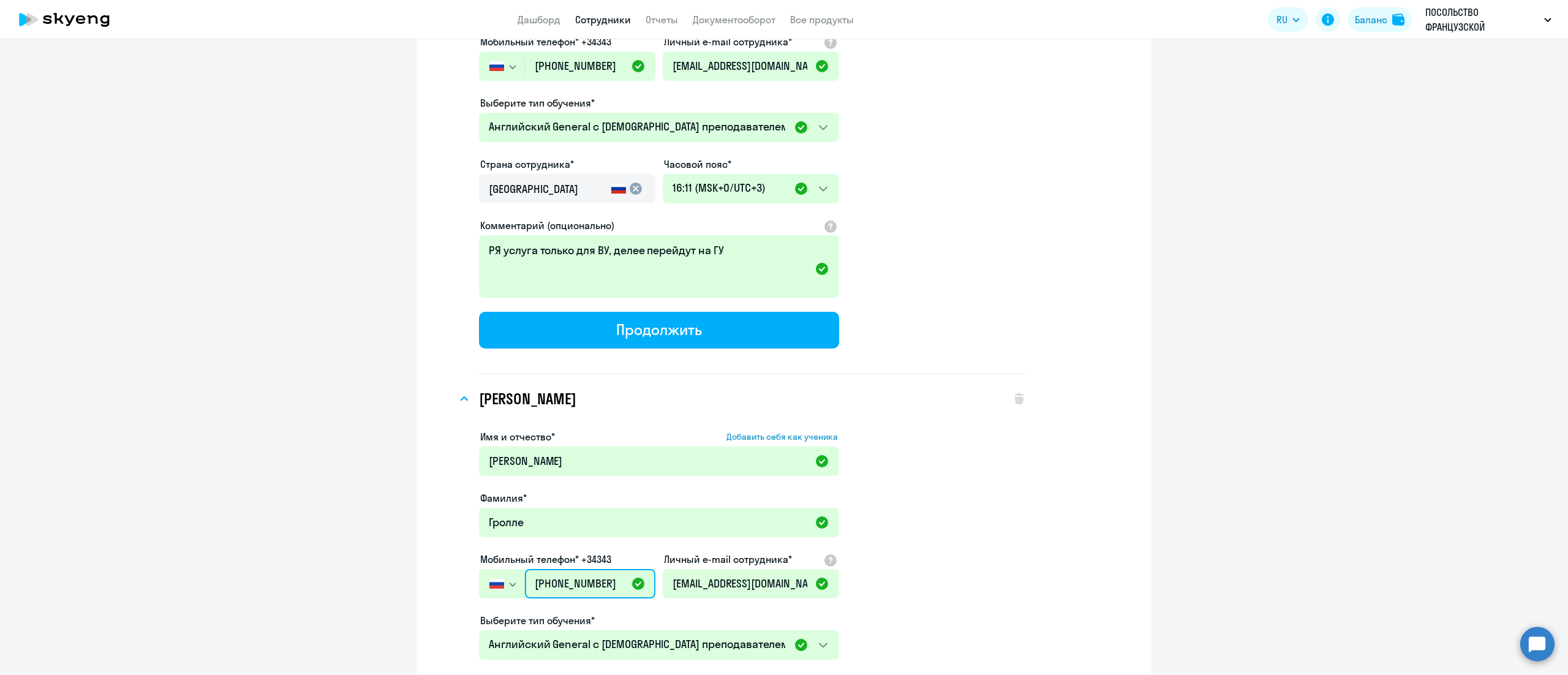
click at [586, 569] on input "[PHONE_NUMBER]" at bounding box center [590, 584] width 131 height 30
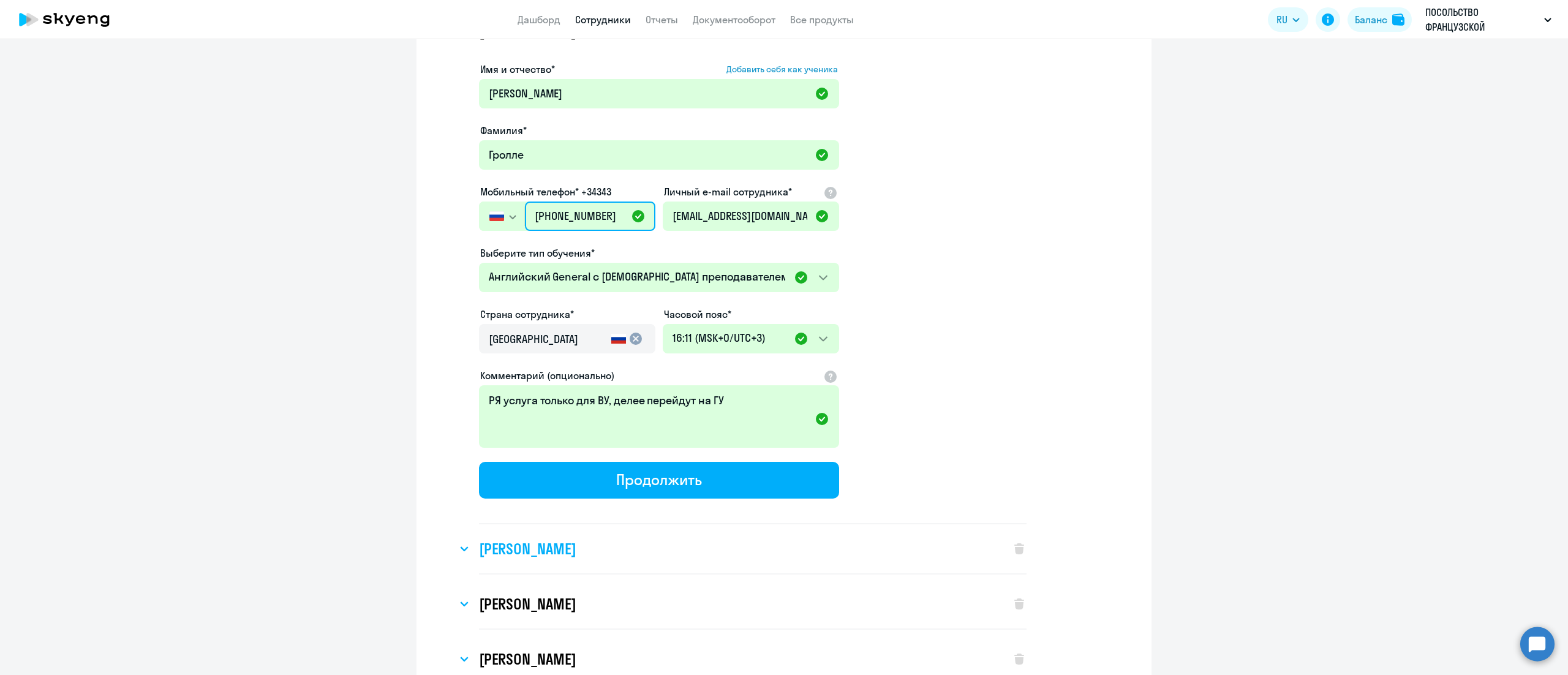
scroll to position [2818, 0]
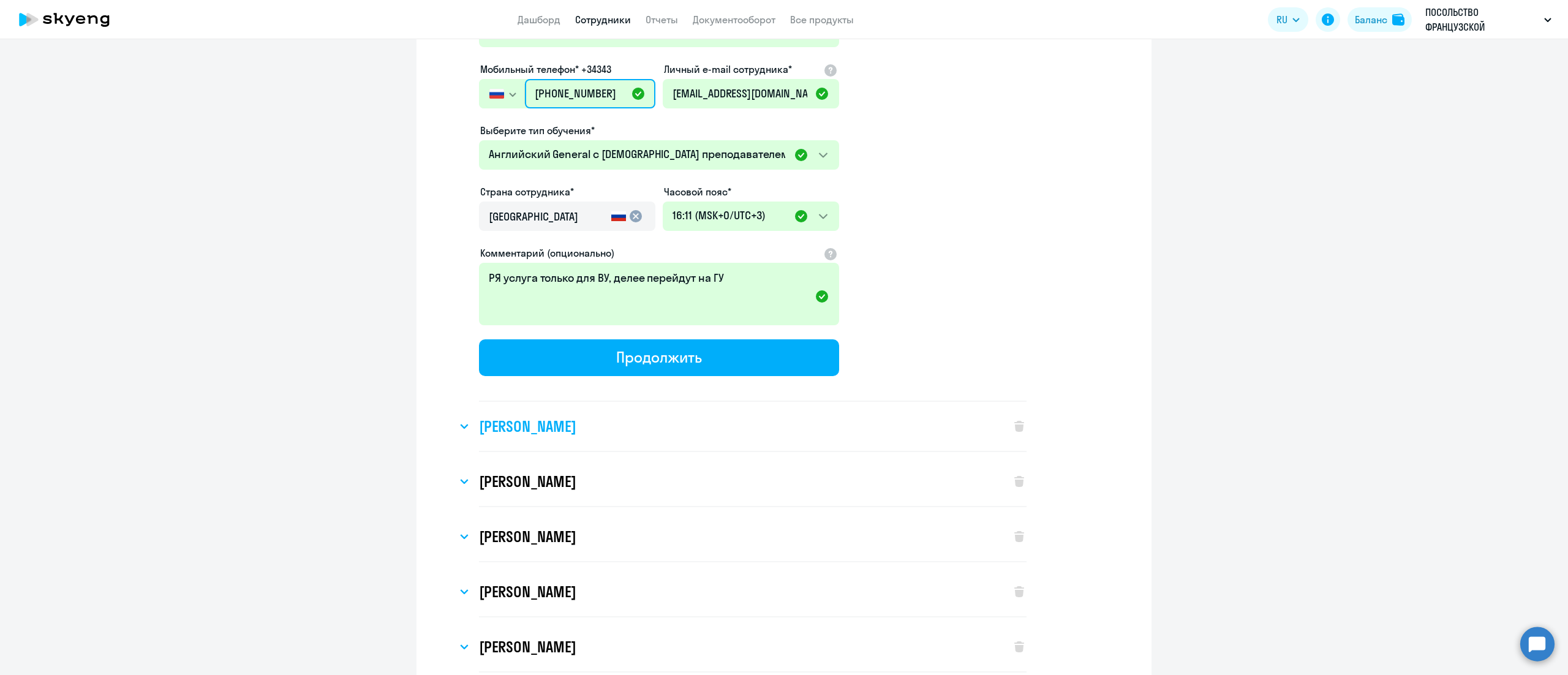
type input "+7 495 902-64-34"
click at [569, 418] on h3 "[PERSON_NAME]" at bounding box center [527, 426] width 97 height 20
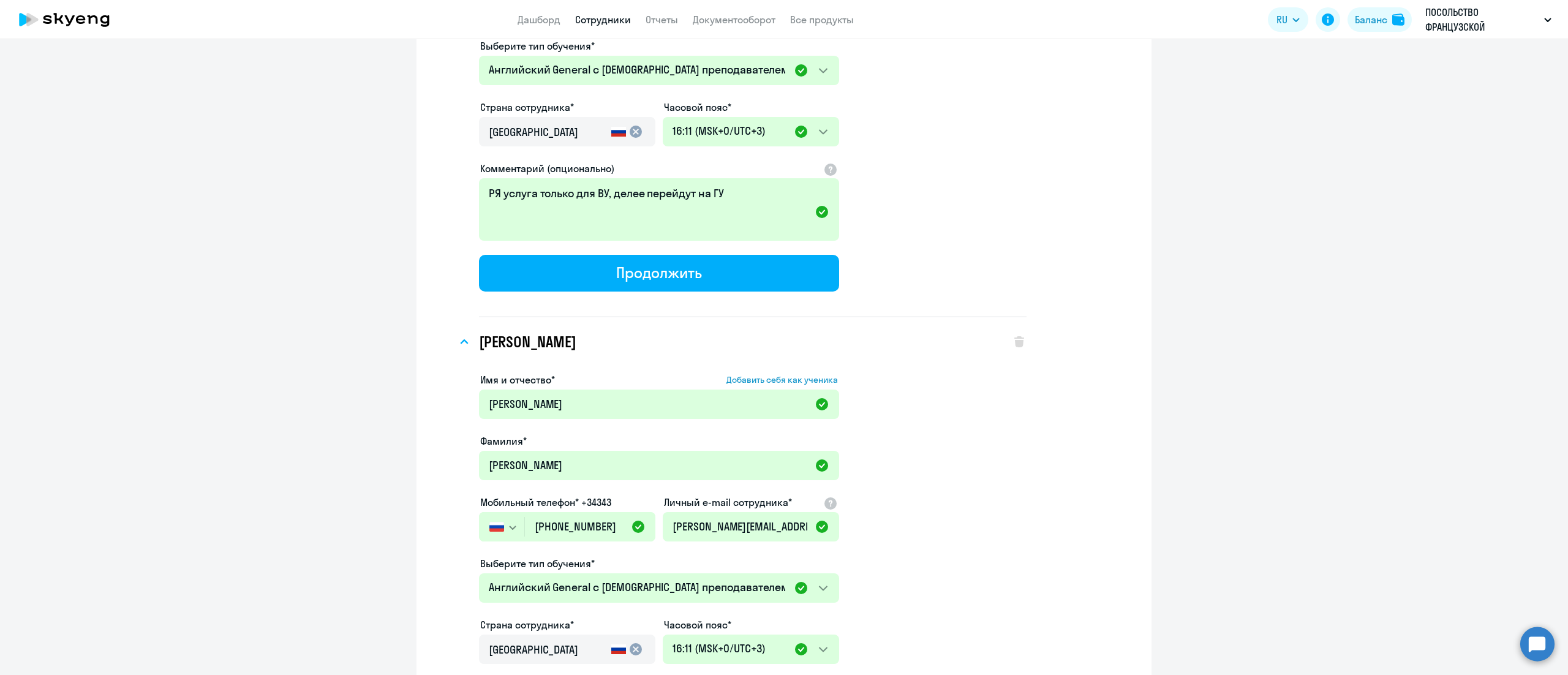
scroll to position [2940, 0]
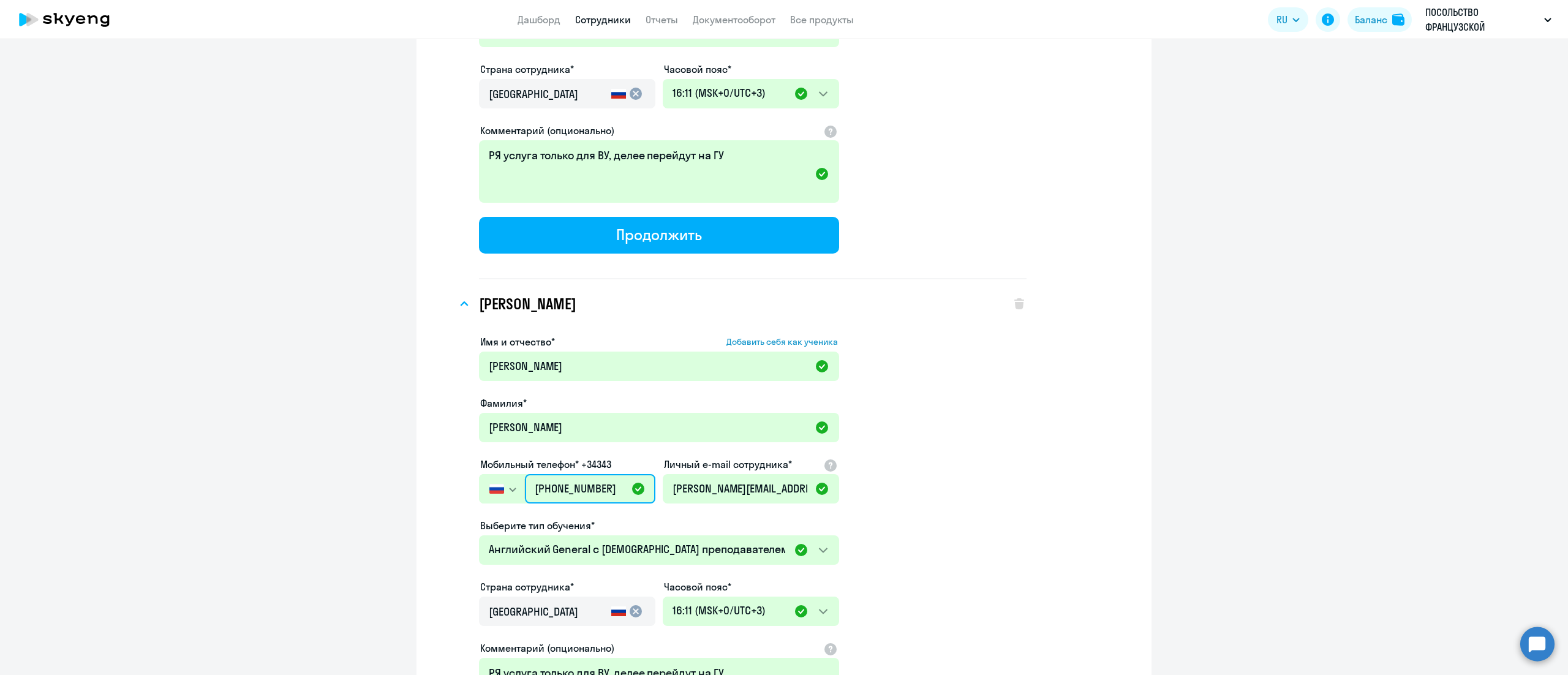
click at [588, 477] on input "[PHONE_NUMBER]" at bounding box center [590, 489] width 131 height 30
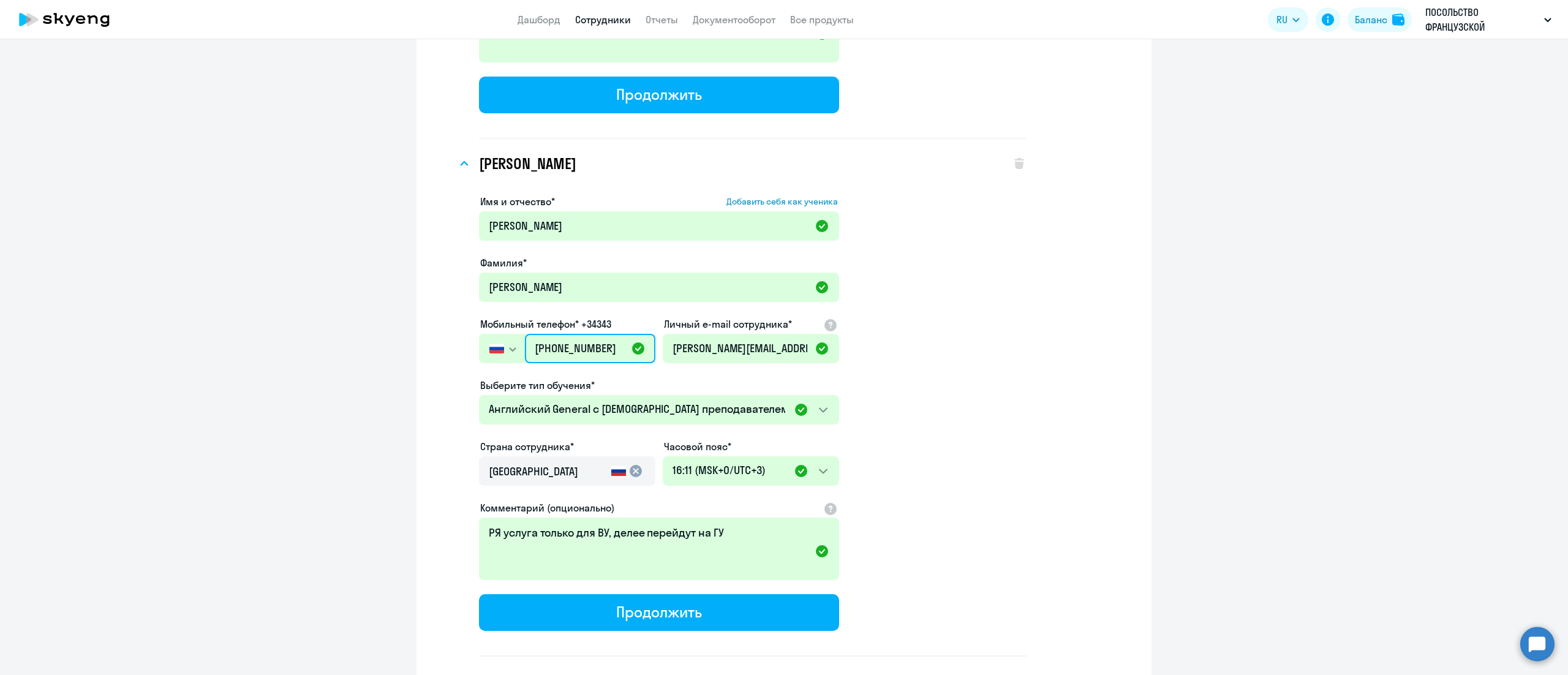
scroll to position [3185, 0]
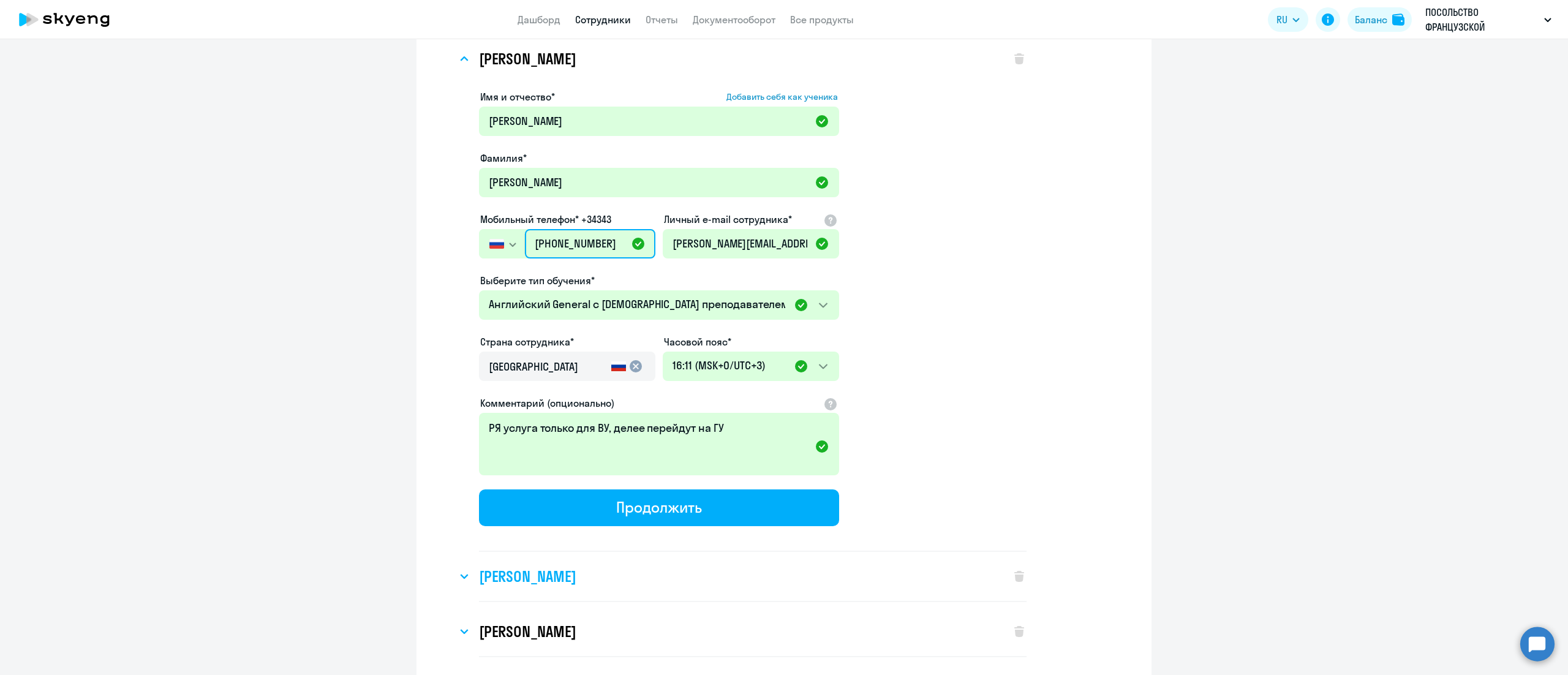
type input "+7 495 902-63-34"
click at [603, 552] on div "[PERSON_NAME]" at bounding box center [728, 577] width 542 height 49
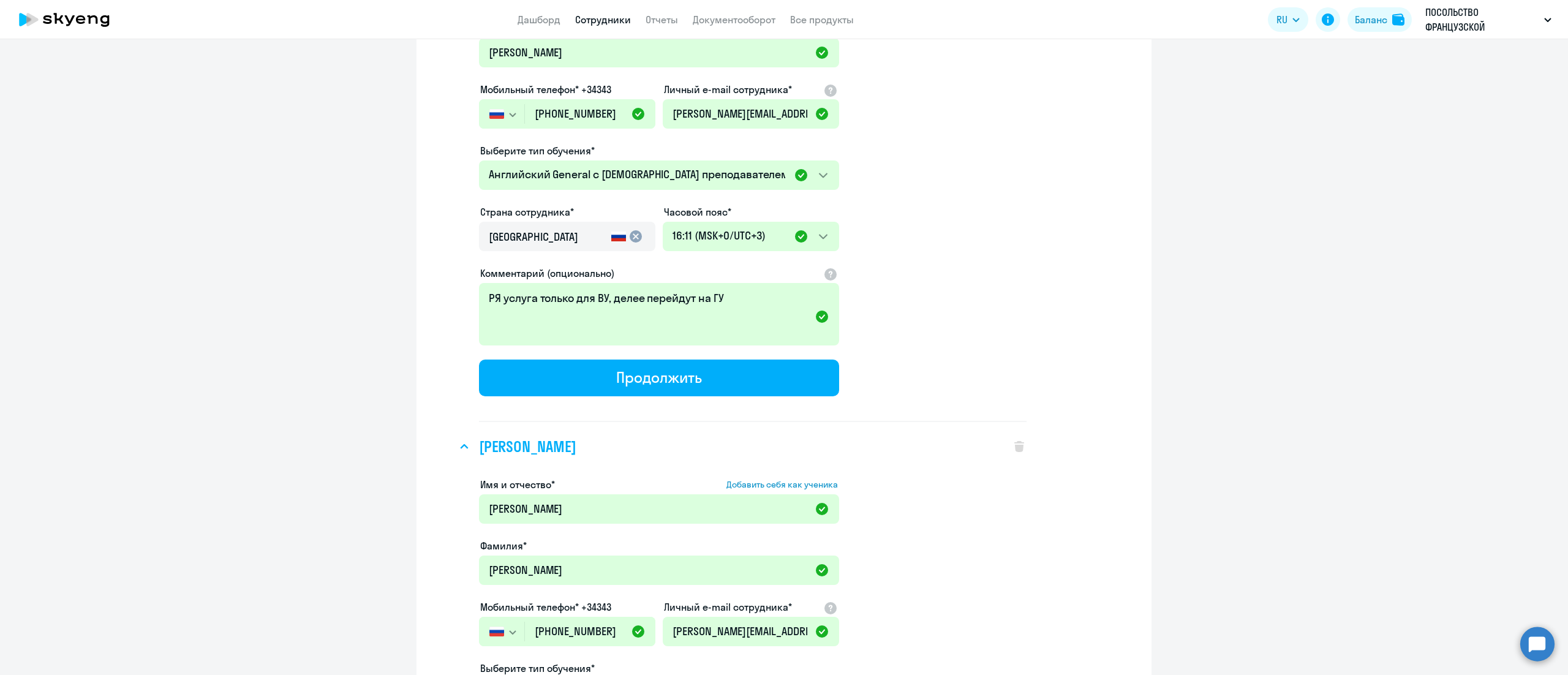
scroll to position [3430, 0]
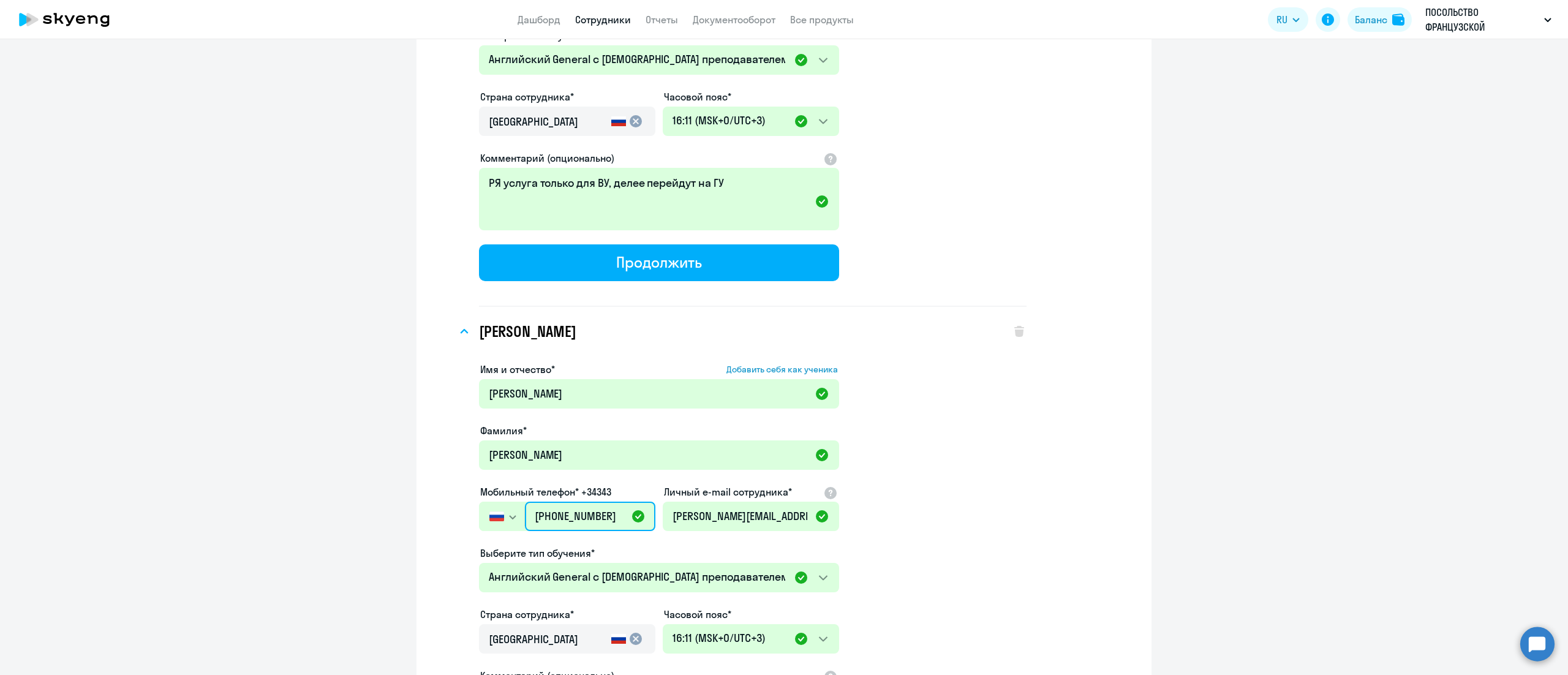
click at [587, 505] on input "[PHONE_NUMBER]" at bounding box center [590, 516] width 131 height 30
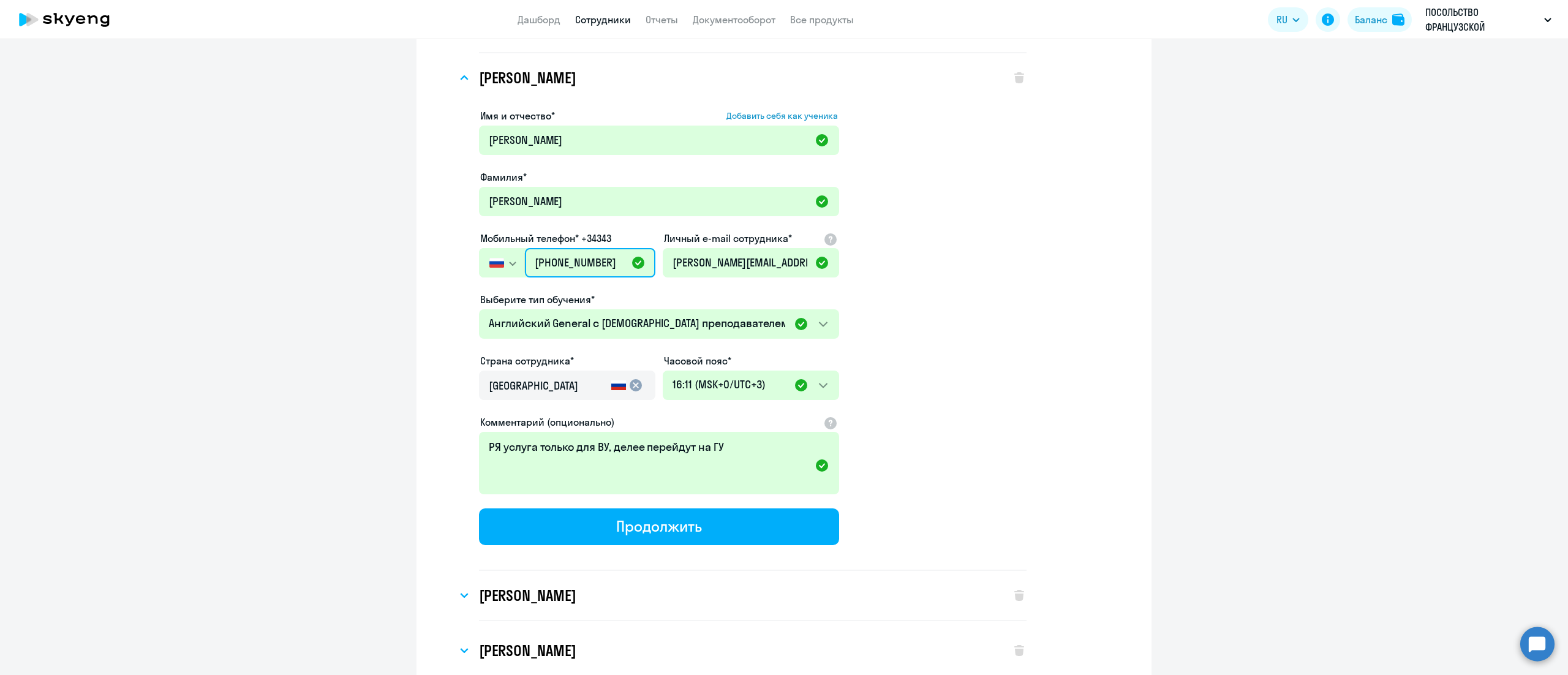
scroll to position [3798, 0]
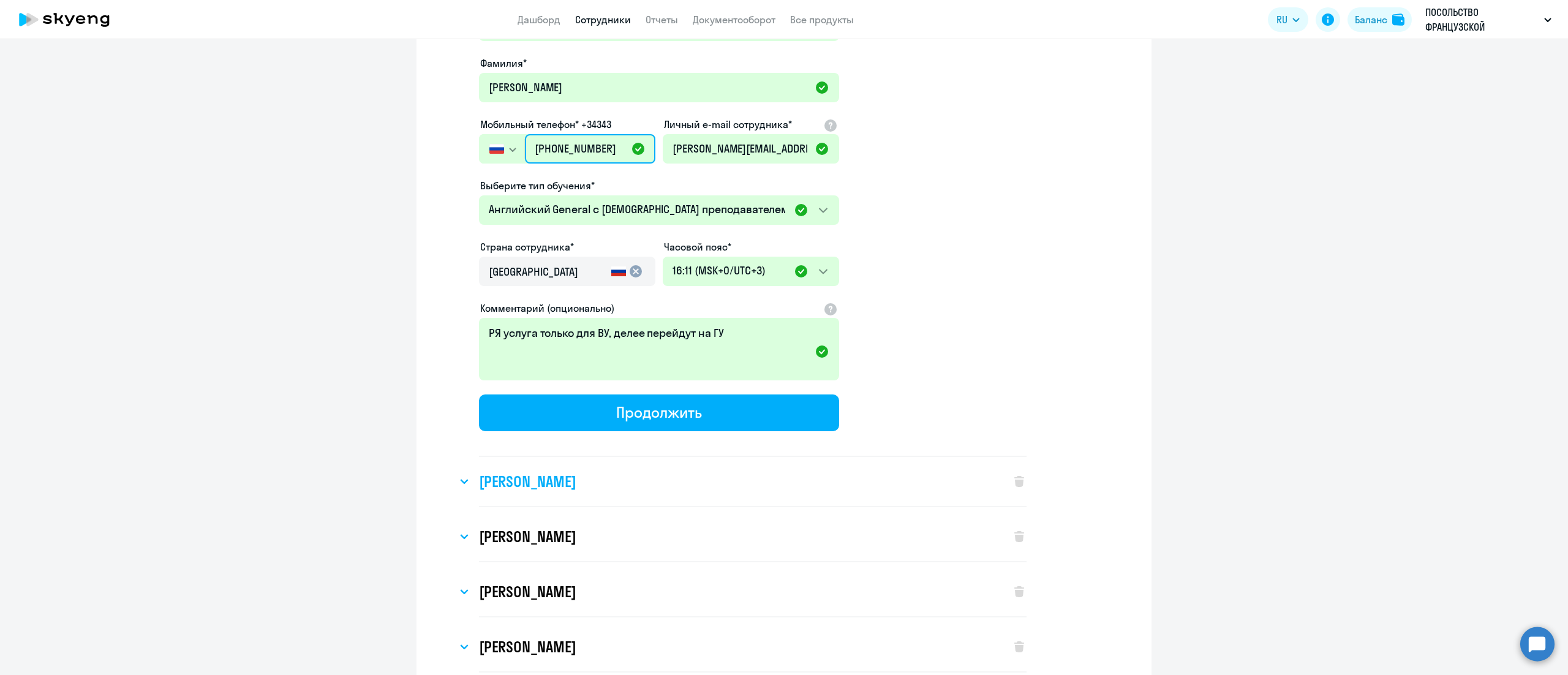
type input "+7 495 902-62-34"
click at [592, 469] on div "[PERSON_NAME]" at bounding box center [728, 481] width 542 height 49
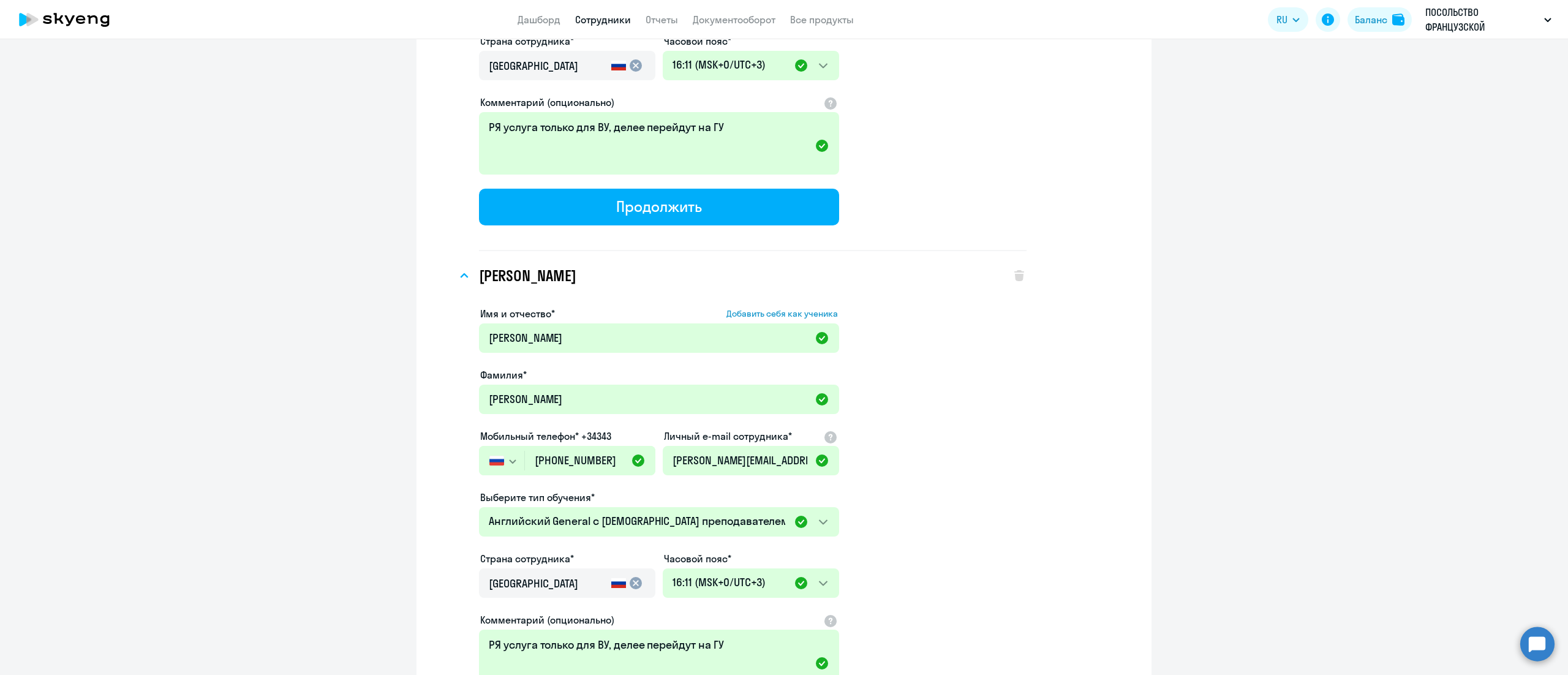
scroll to position [4043, 0]
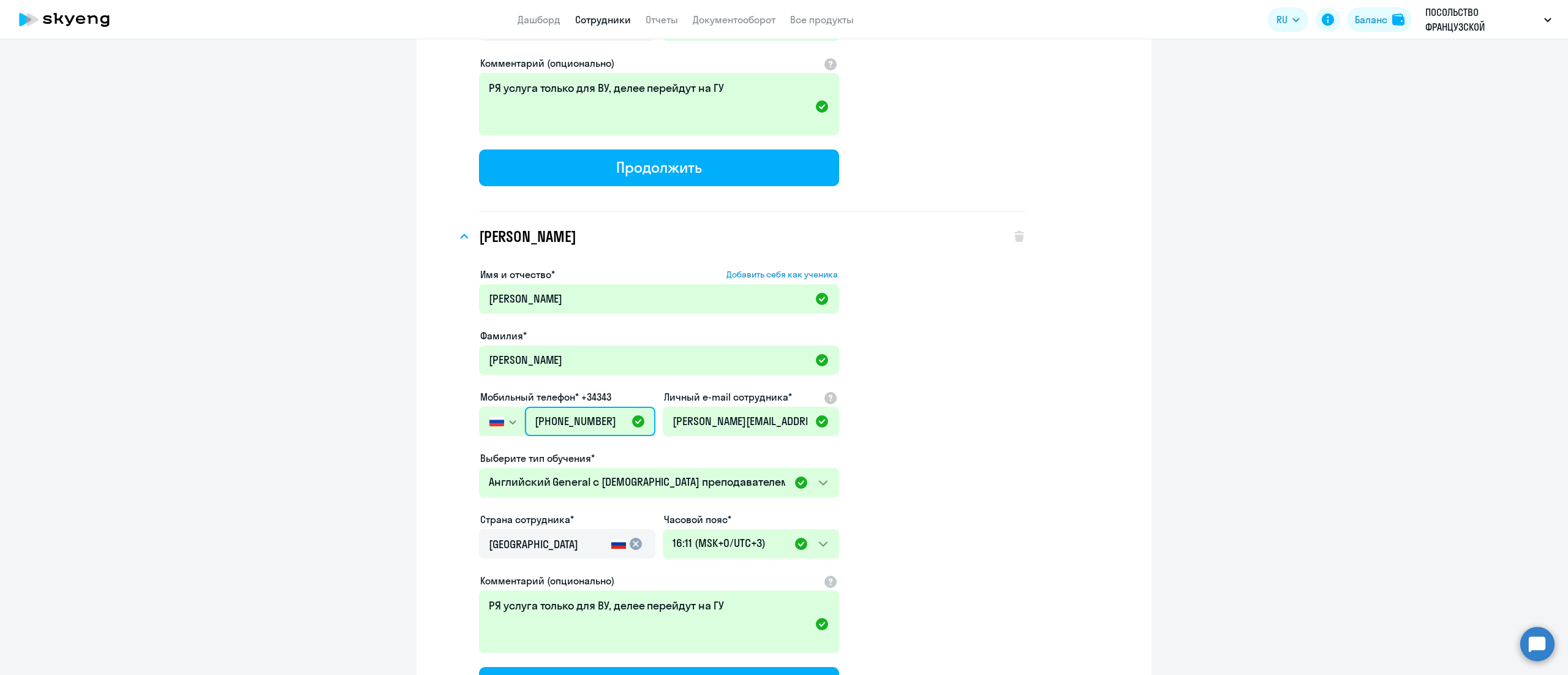
click at [589, 406] on input "[PHONE_NUMBER]" at bounding box center [590, 421] width 131 height 30
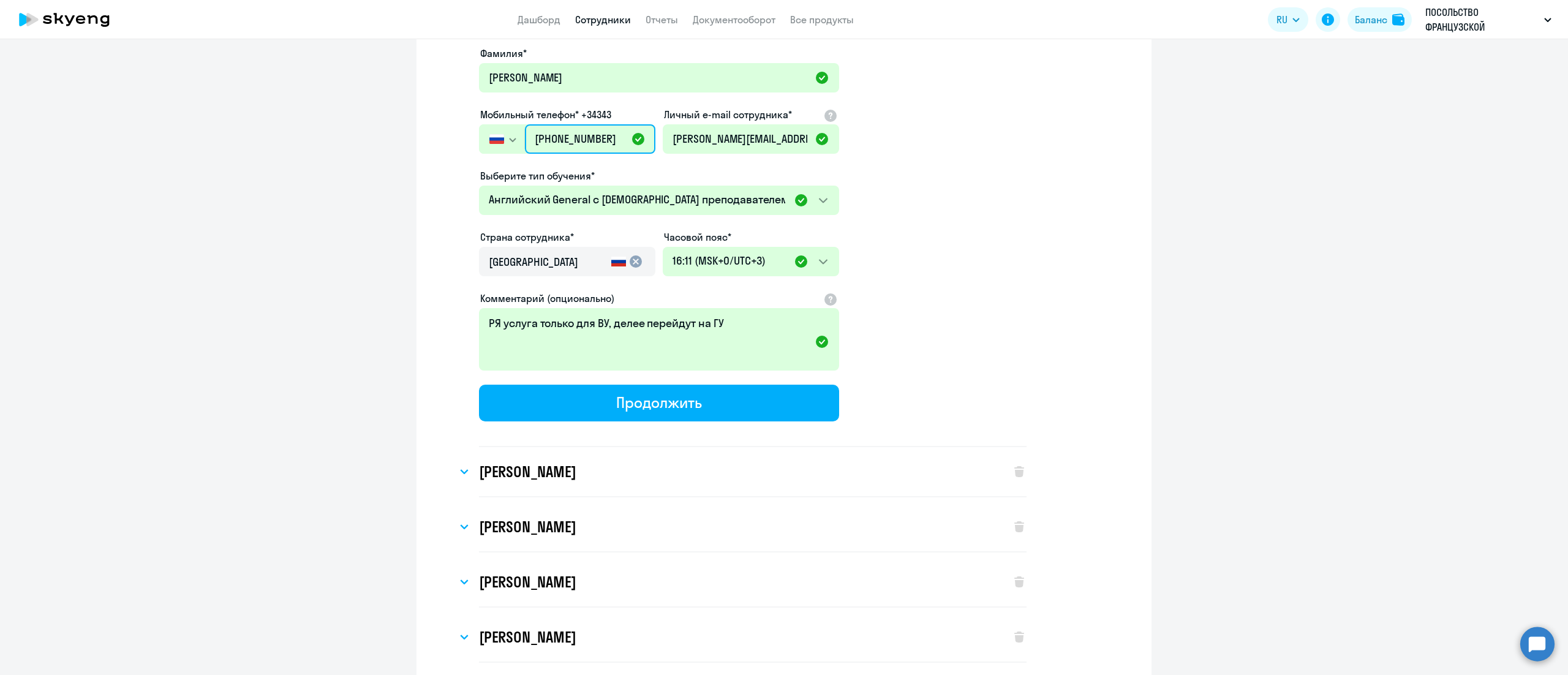
scroll to position [4410, 0]
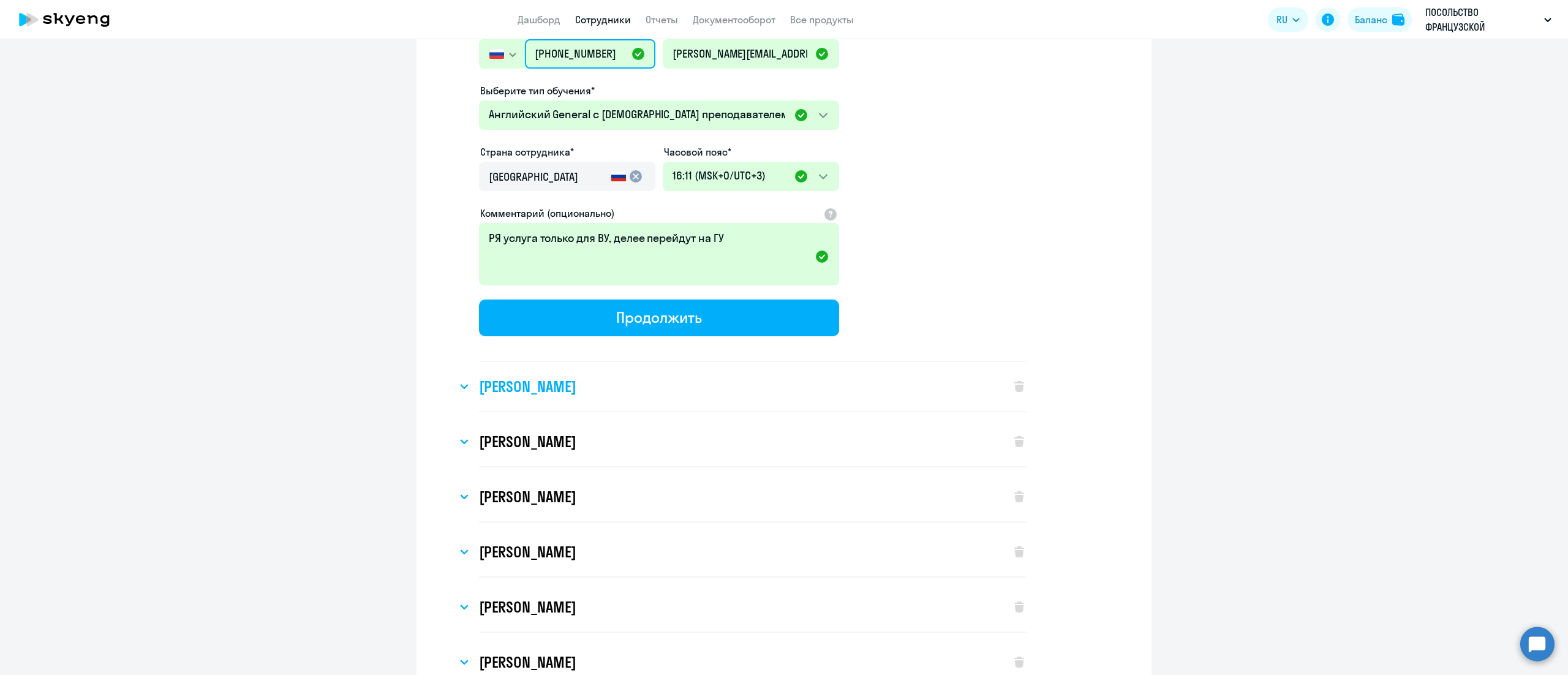
type input "+7 495 902-61-34"
click at [576, 377] on h3 "[PERSON_NAME]" at bounding box center [527, 387] width 97 height 20
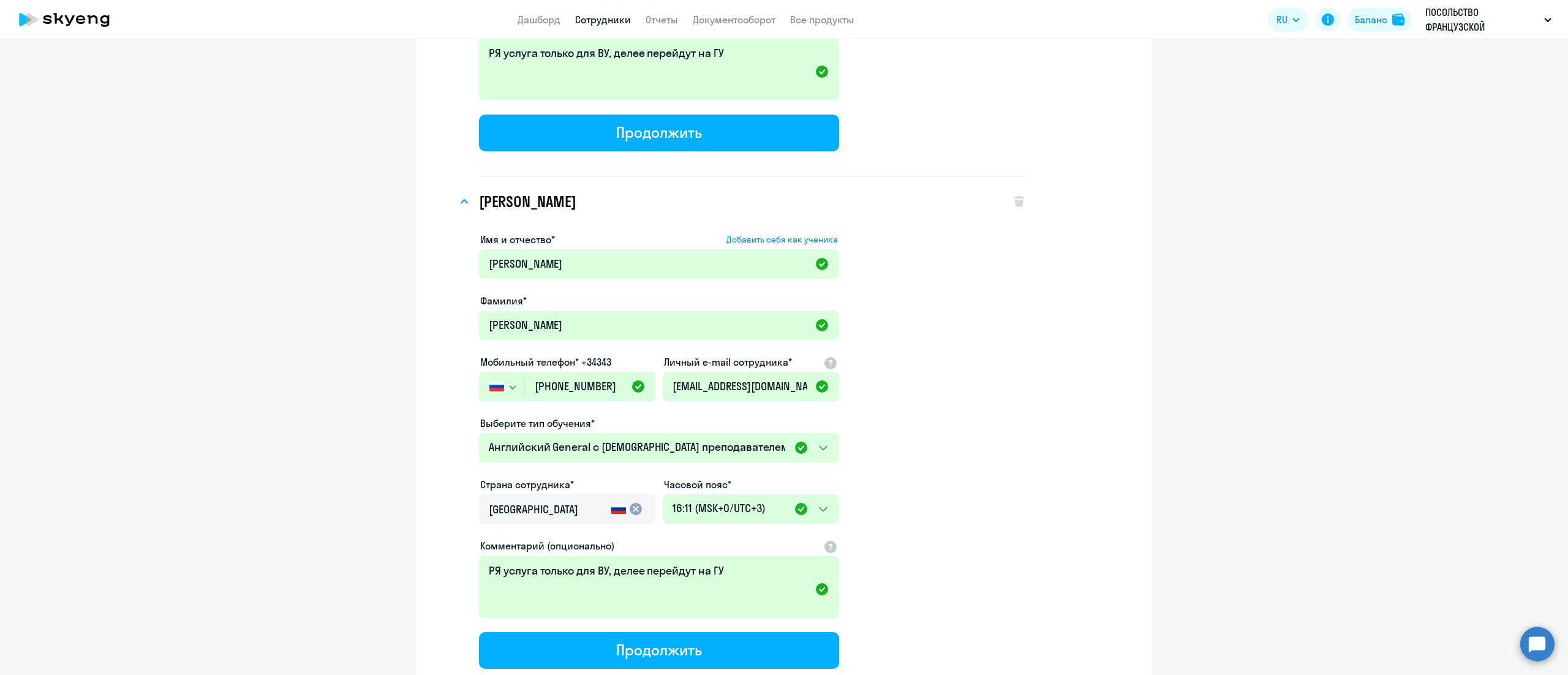
scroll to position [4655, 0]
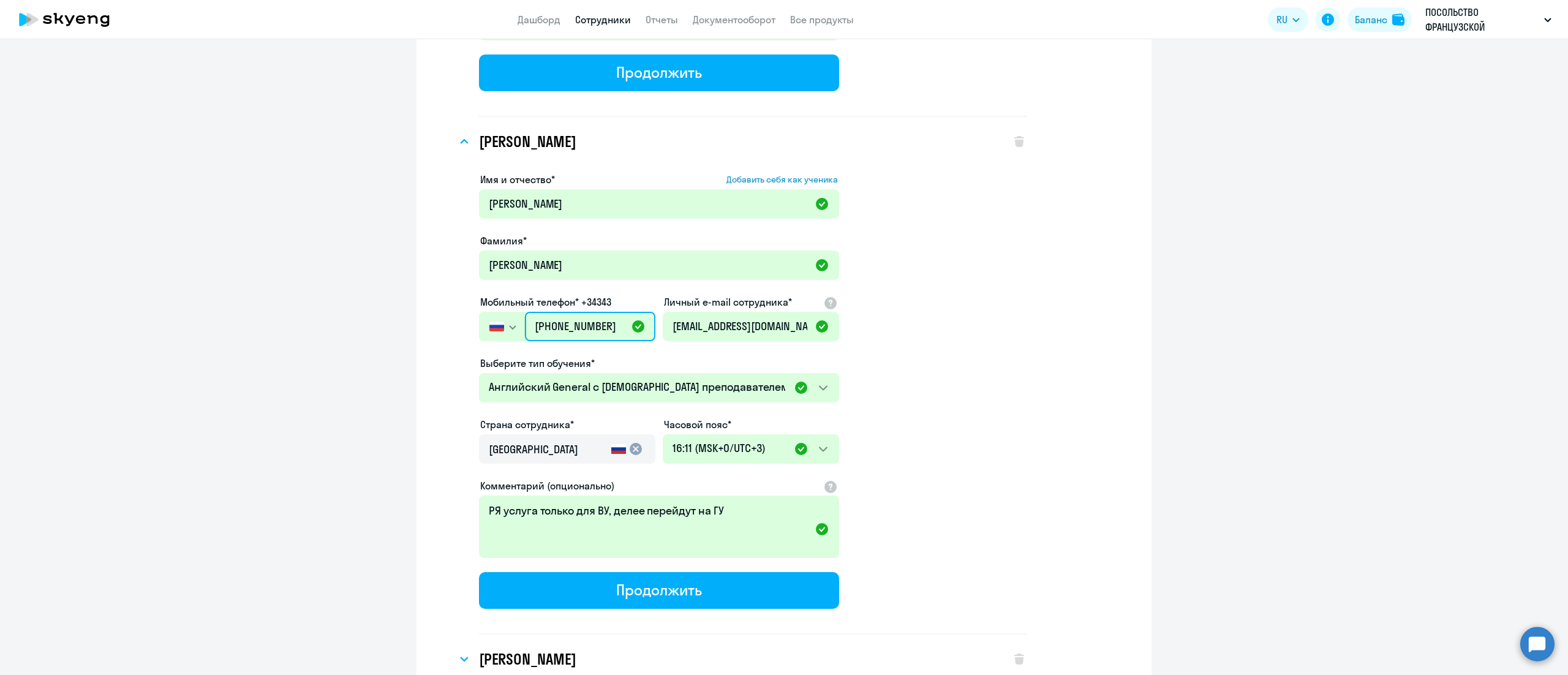
click at [589, 312] on input "[PHONE_NUMBER]" at bounding box center [590, 326] width 131 height 30
click at [586, 312] on input "+7 495 902-65-03" at bounding box center [590, 326] width 131 height 30
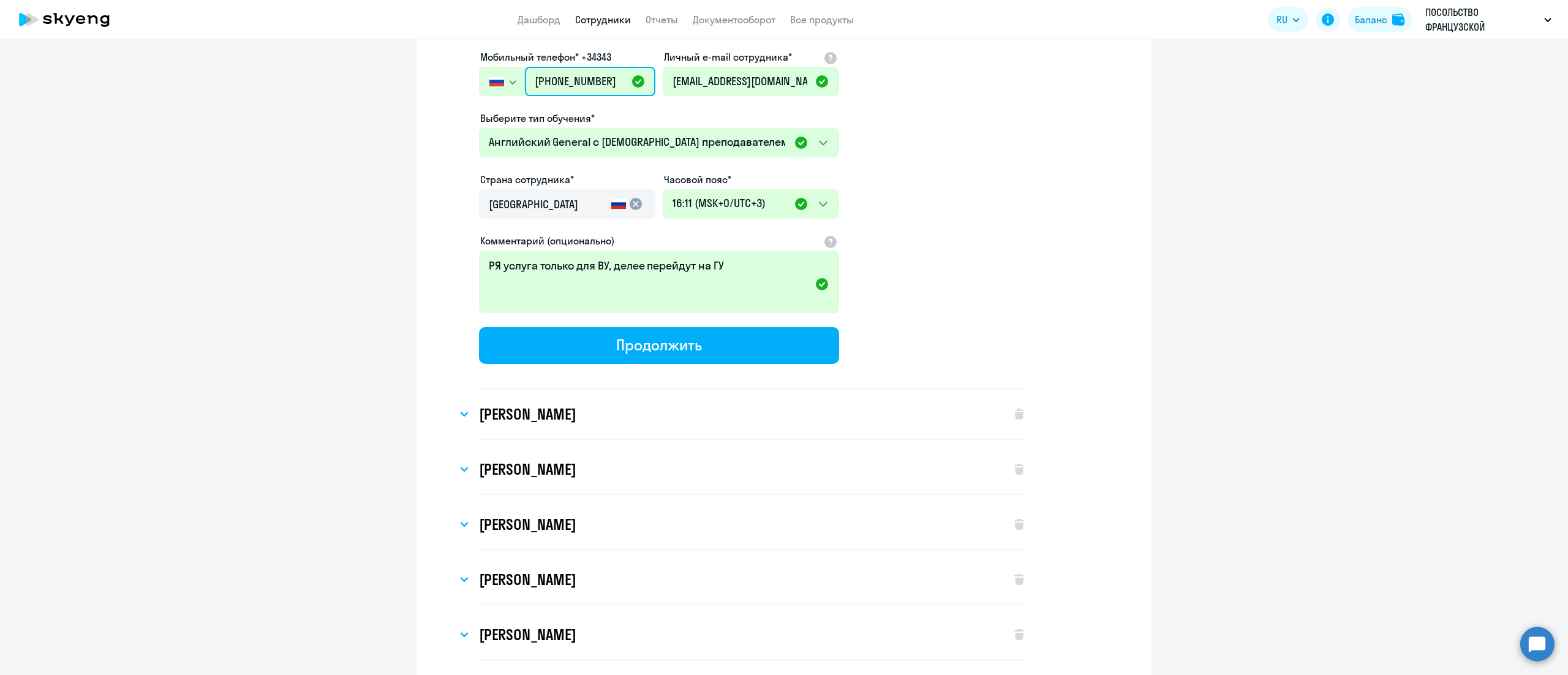
scroll to position [5023, 0]
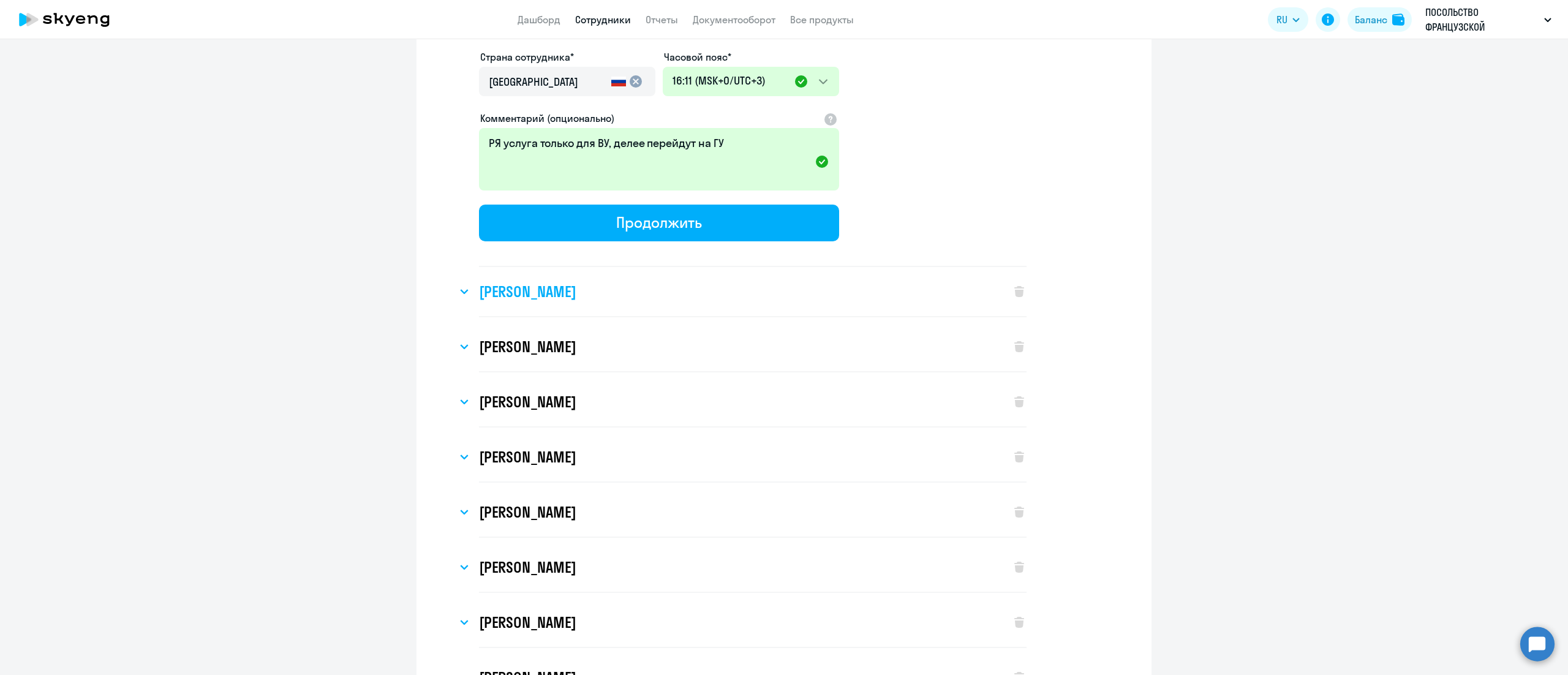
type input "+7 495 902-59-03"
click at [559, 282] on h3 "[PERSON_NAME]" at bounding box center [527, 292] width 97 height 20
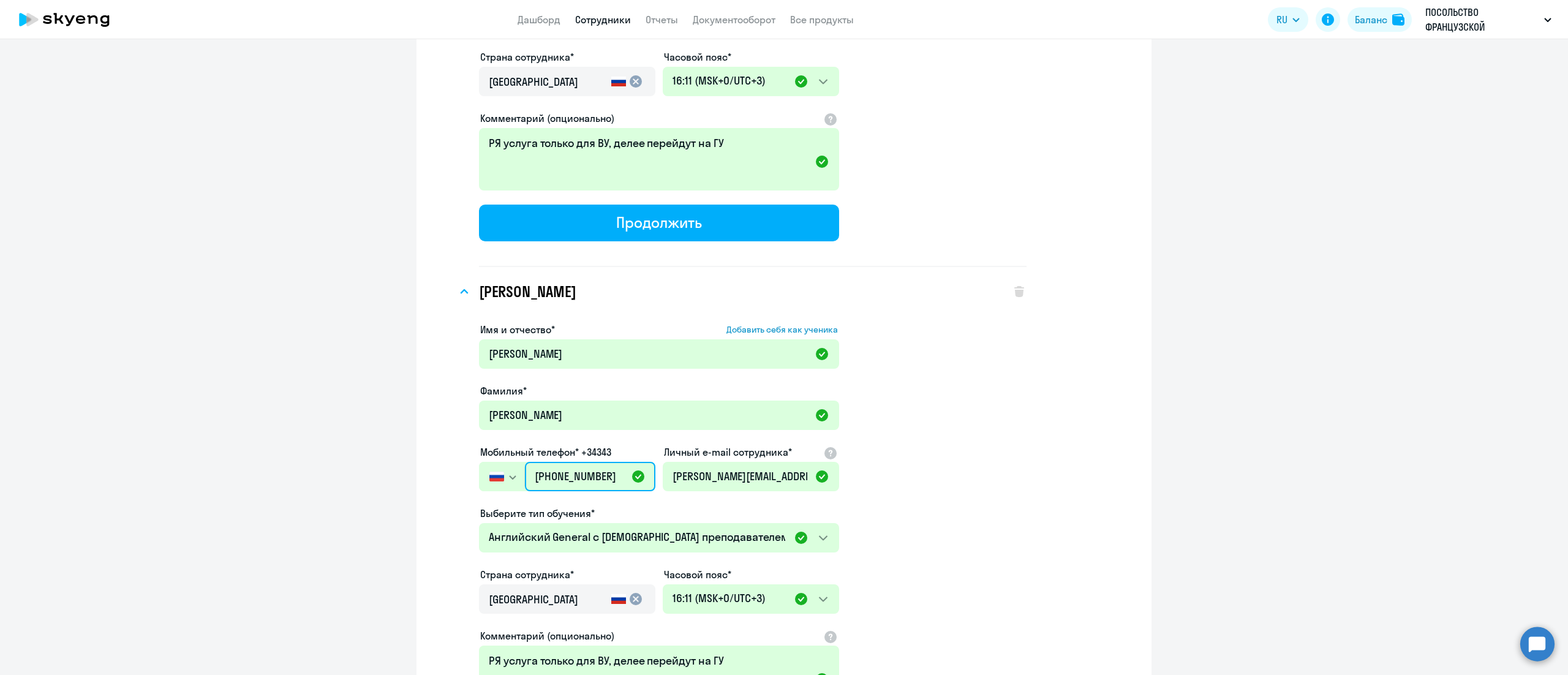
click at [583, 462] on input "[PHONE_NUMBER]" at bounding box center [590, 476] width 131 height 30
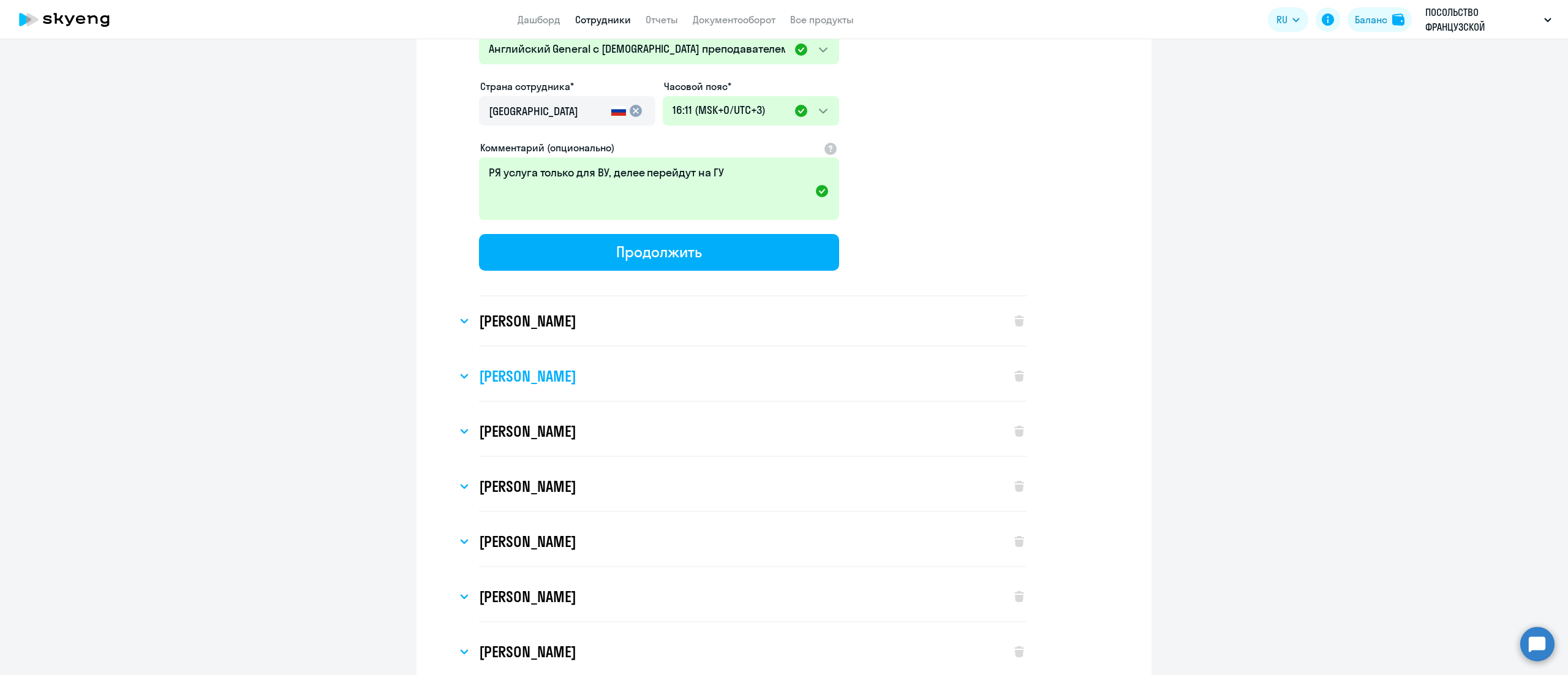
scroll to position [5513, 0]
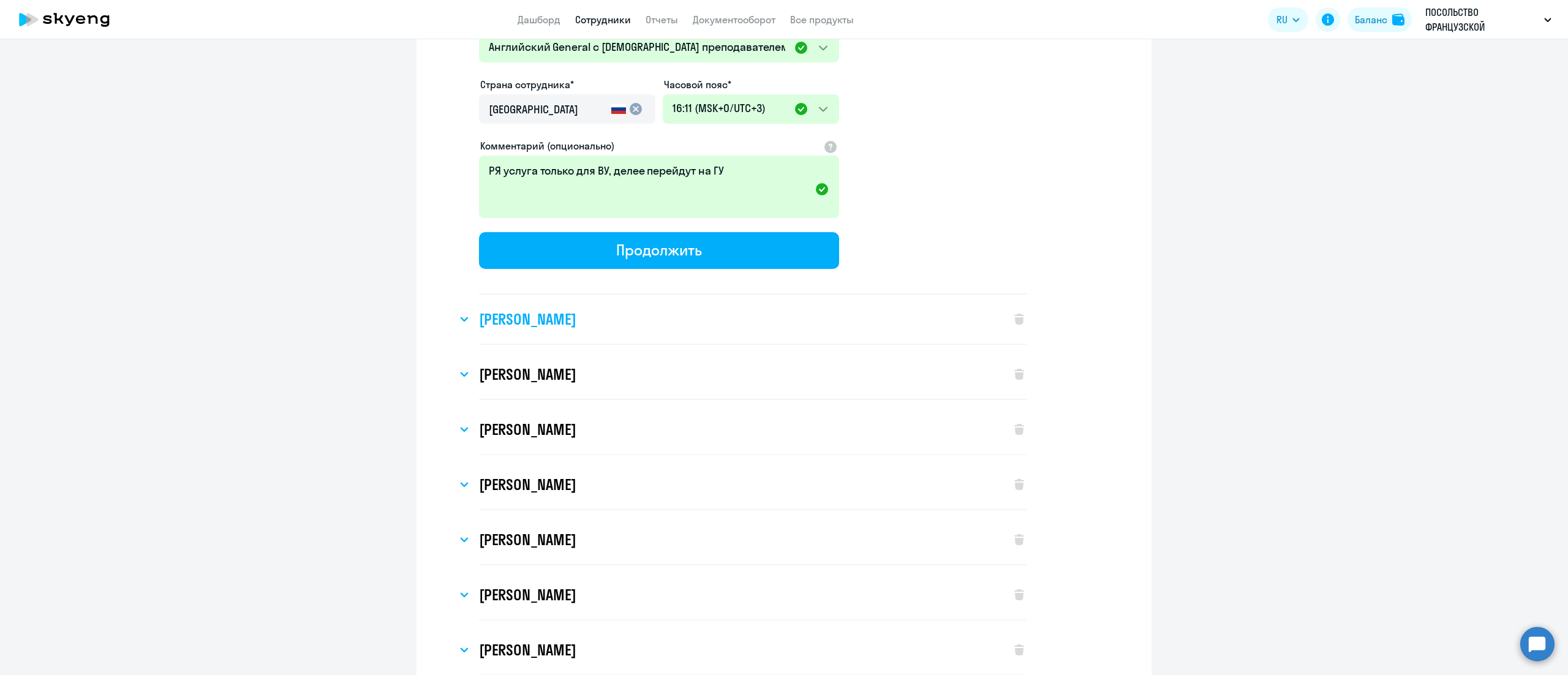
type input "+7 495 902-58-34"
click at [591, 307] on div "[PERSON_NAME]" at bounding box center [728, 319] width 542 height 49
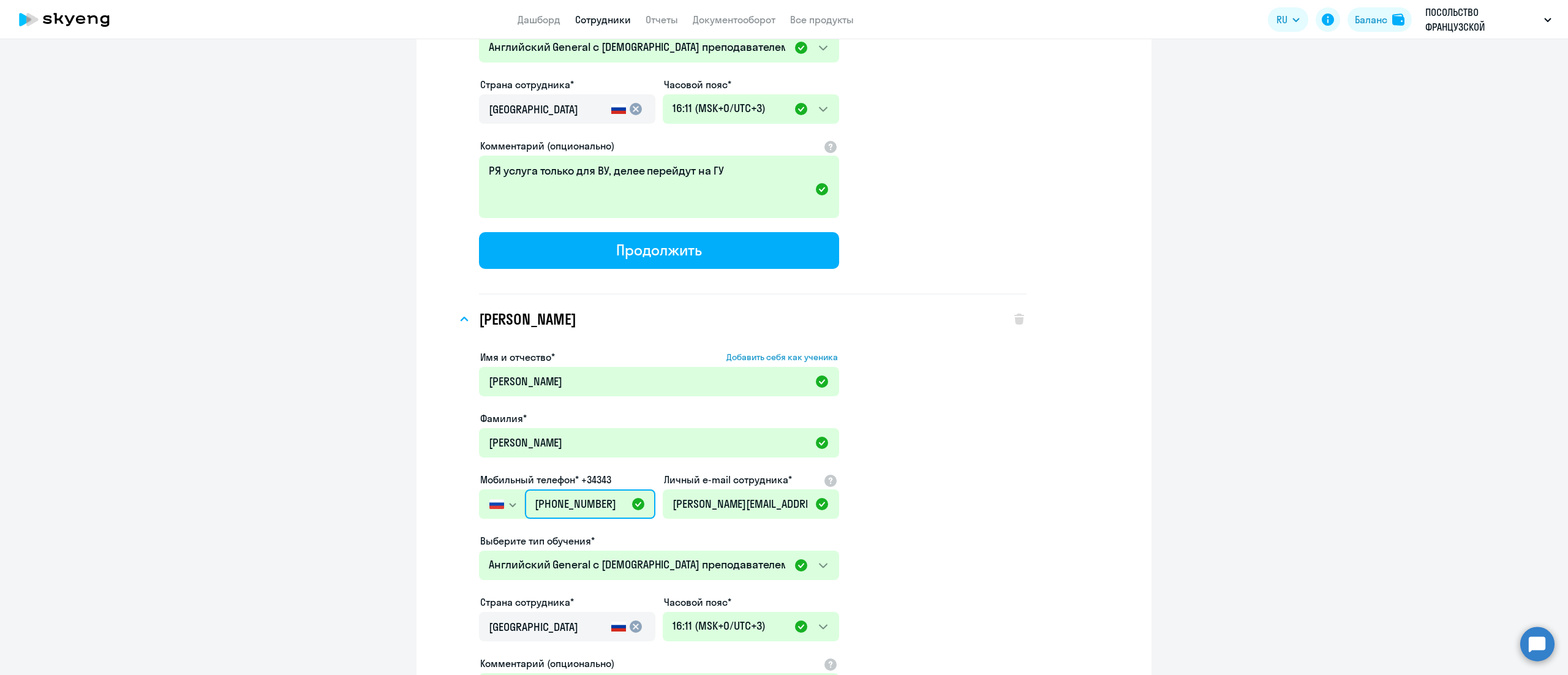
click at [582, 489] on input "[PHONE_NUMBER]" at bounding box center [590, 504] width 131 height 30
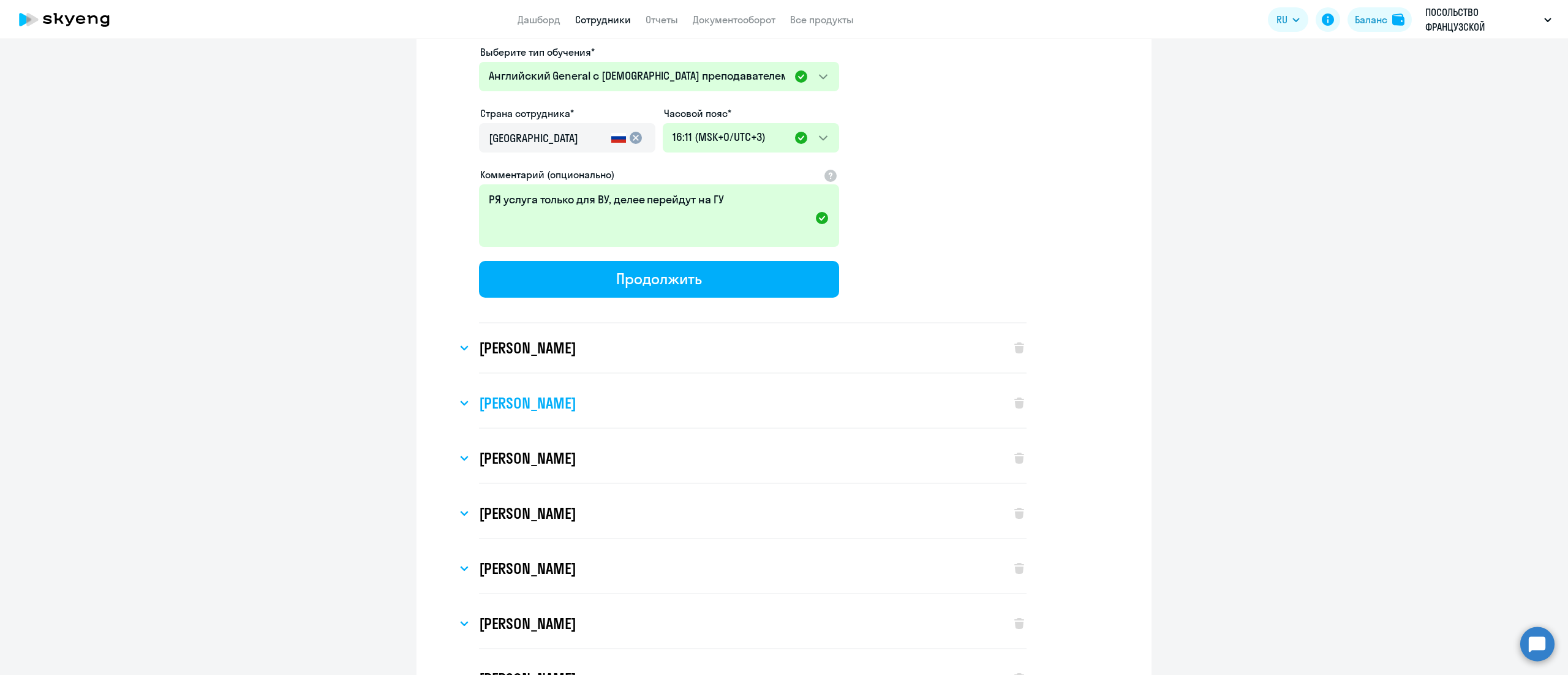
scroll to position [6003, 0]
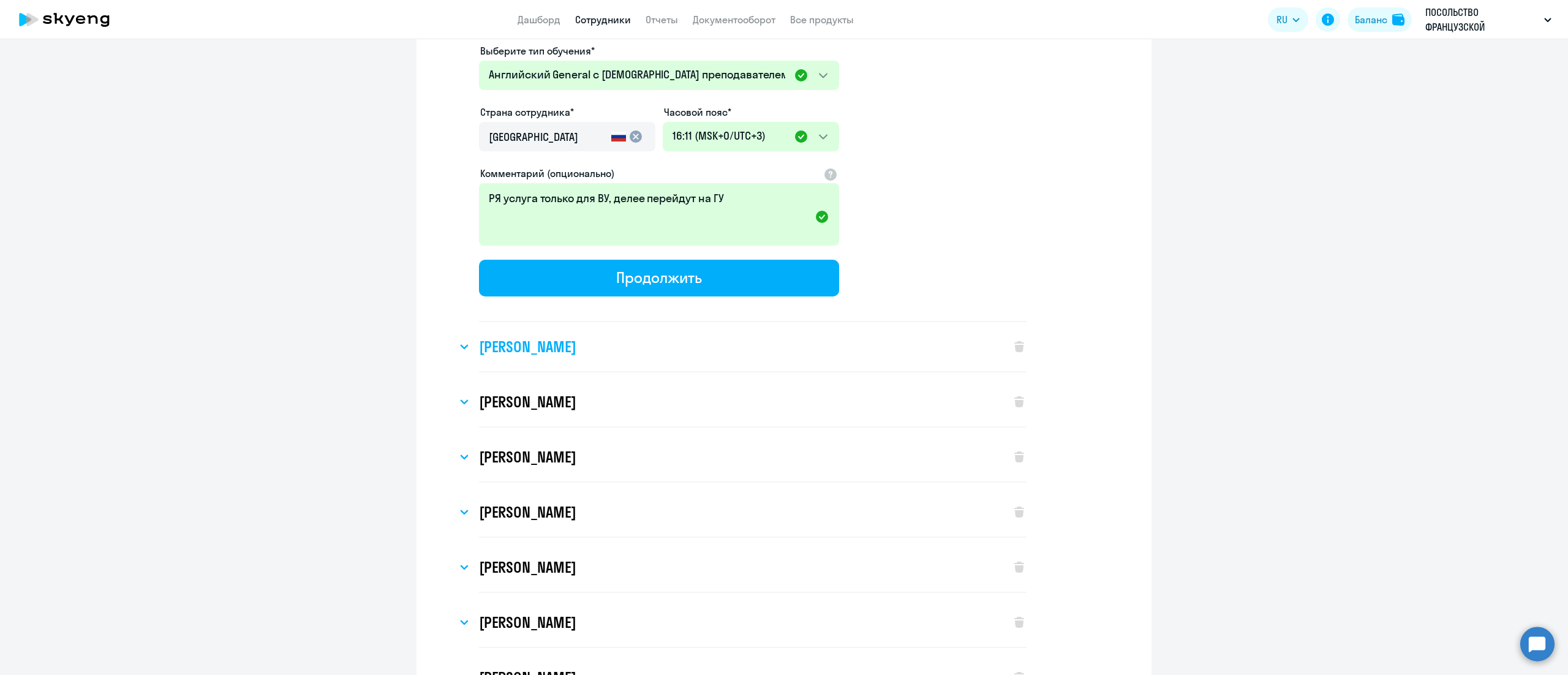
type input "+7 495 902-57-34"
click at [576, 337] on h3 "[PERSON_NAME]" at bounding box center [527, 347] width 97 height 20
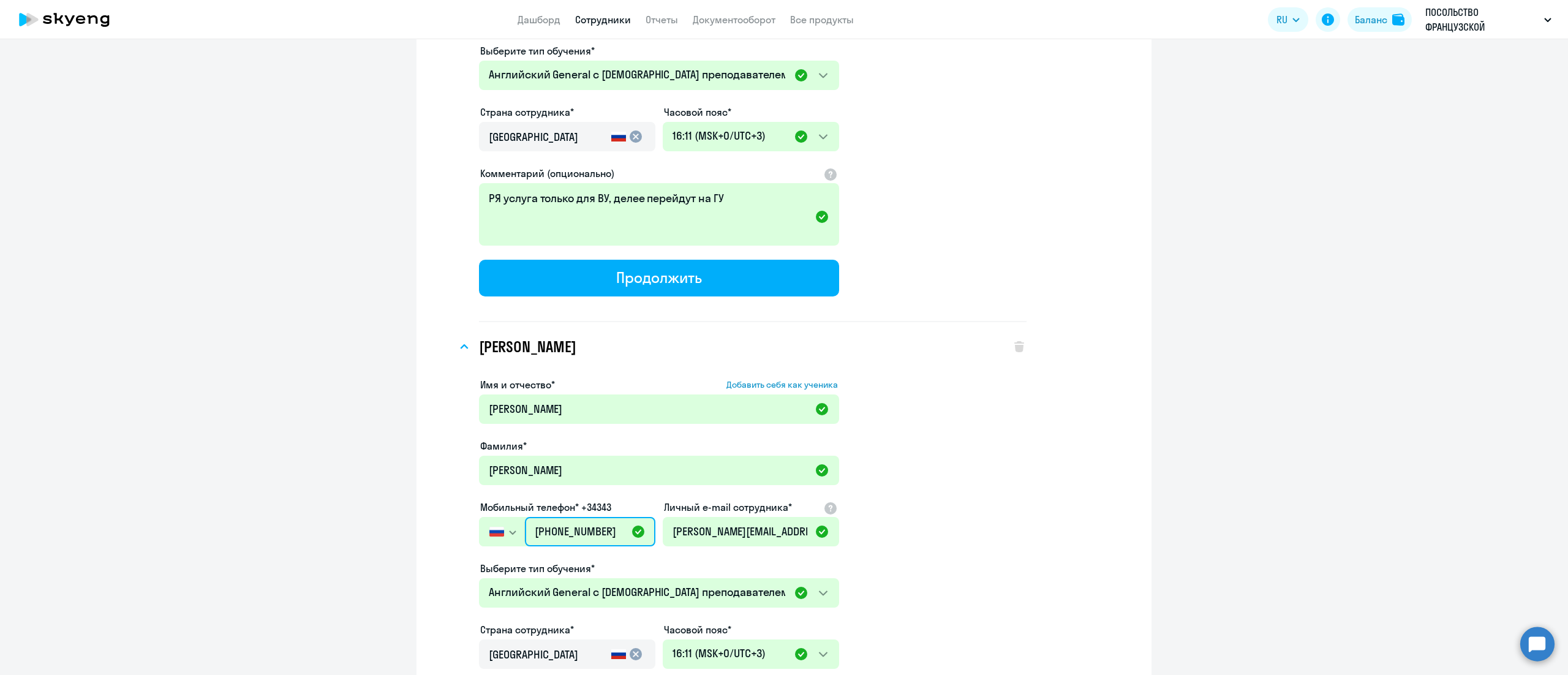
click at [582, 517] on input "[PHONE_NUMBER]" at bounding box center [590, 531] width 131 height 30
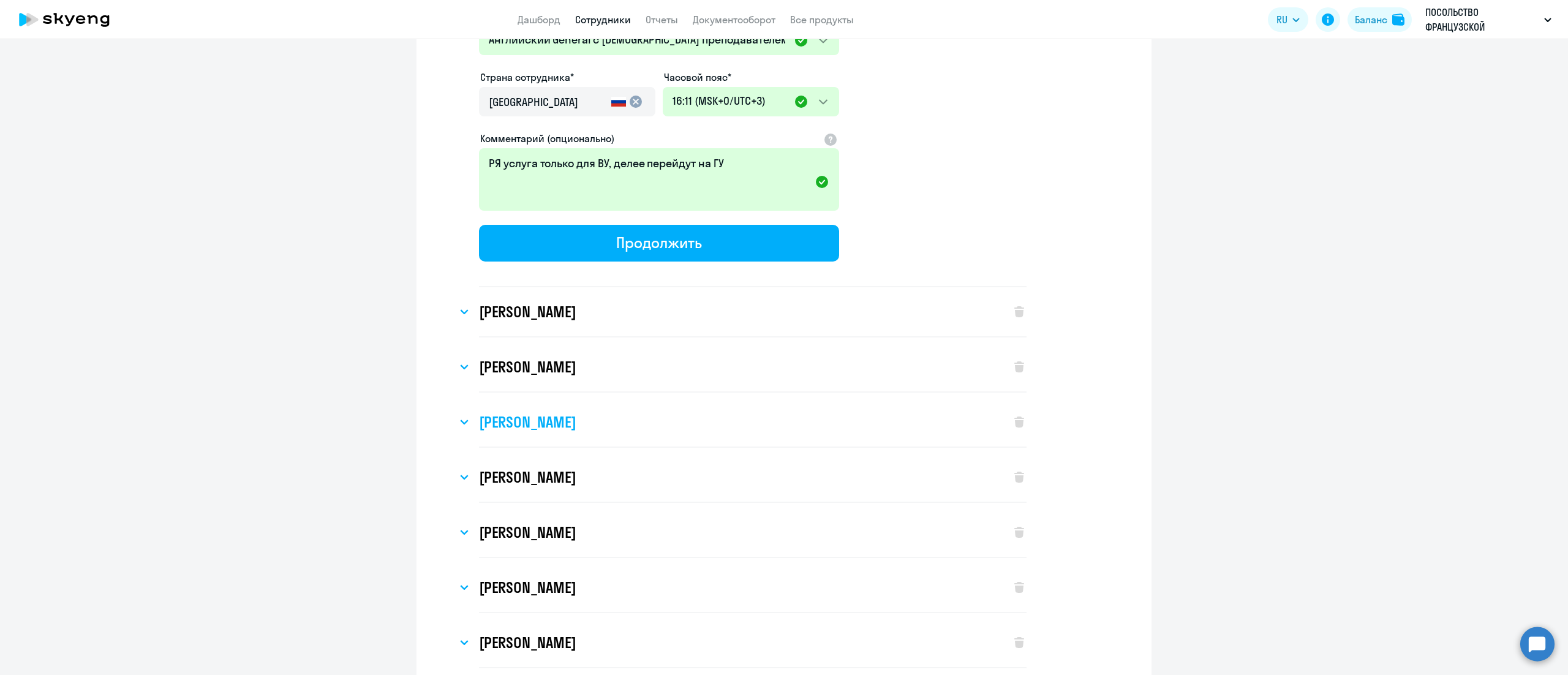
scroll to position [6615, 0]
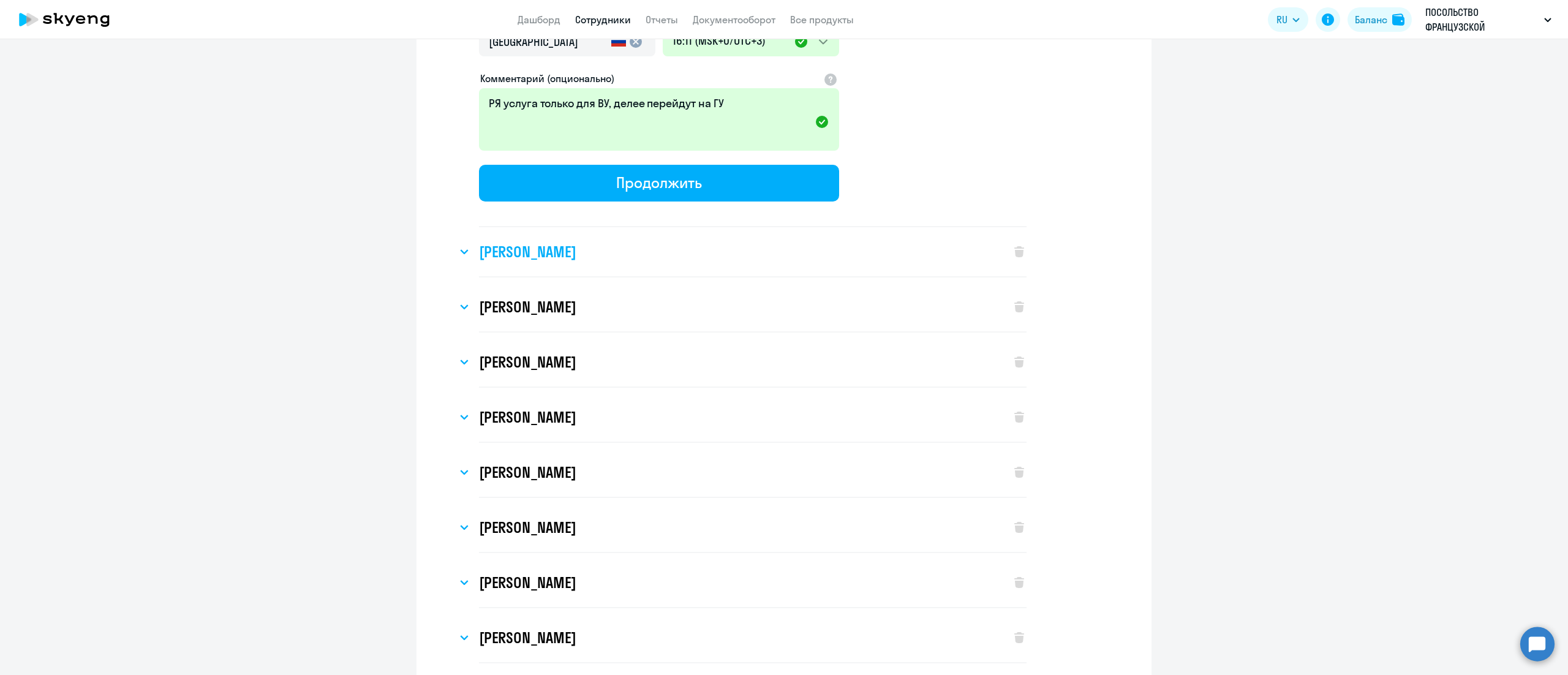
type input "+7 495 902-56-34"
click at [567, 233] on div "[PERSON_NAME]" at bounding box center [728, 251] width 542 height 49
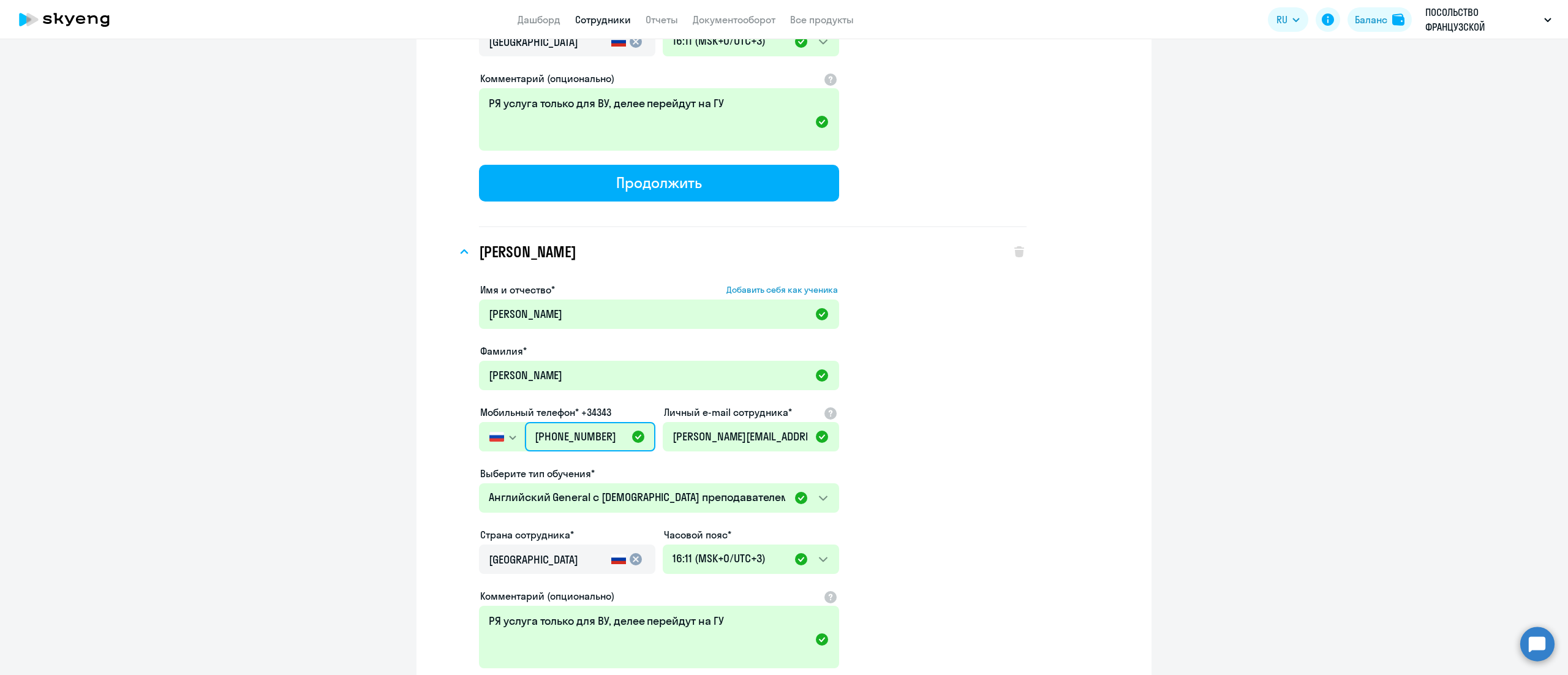
click at [582, 422] on input "[PHONE_NUMBER]" at bounding box center [590, 437] width 131 height 30
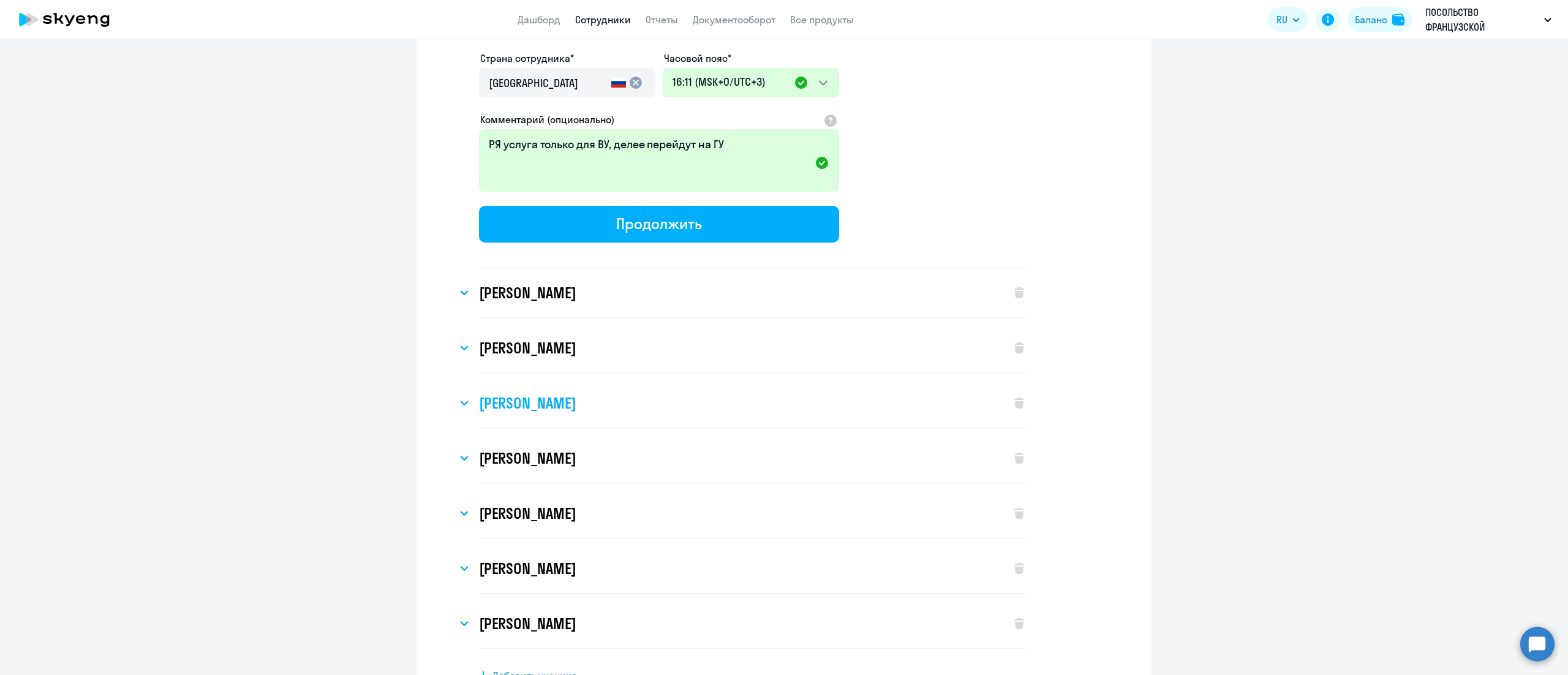
scroll to position [7106, 0]
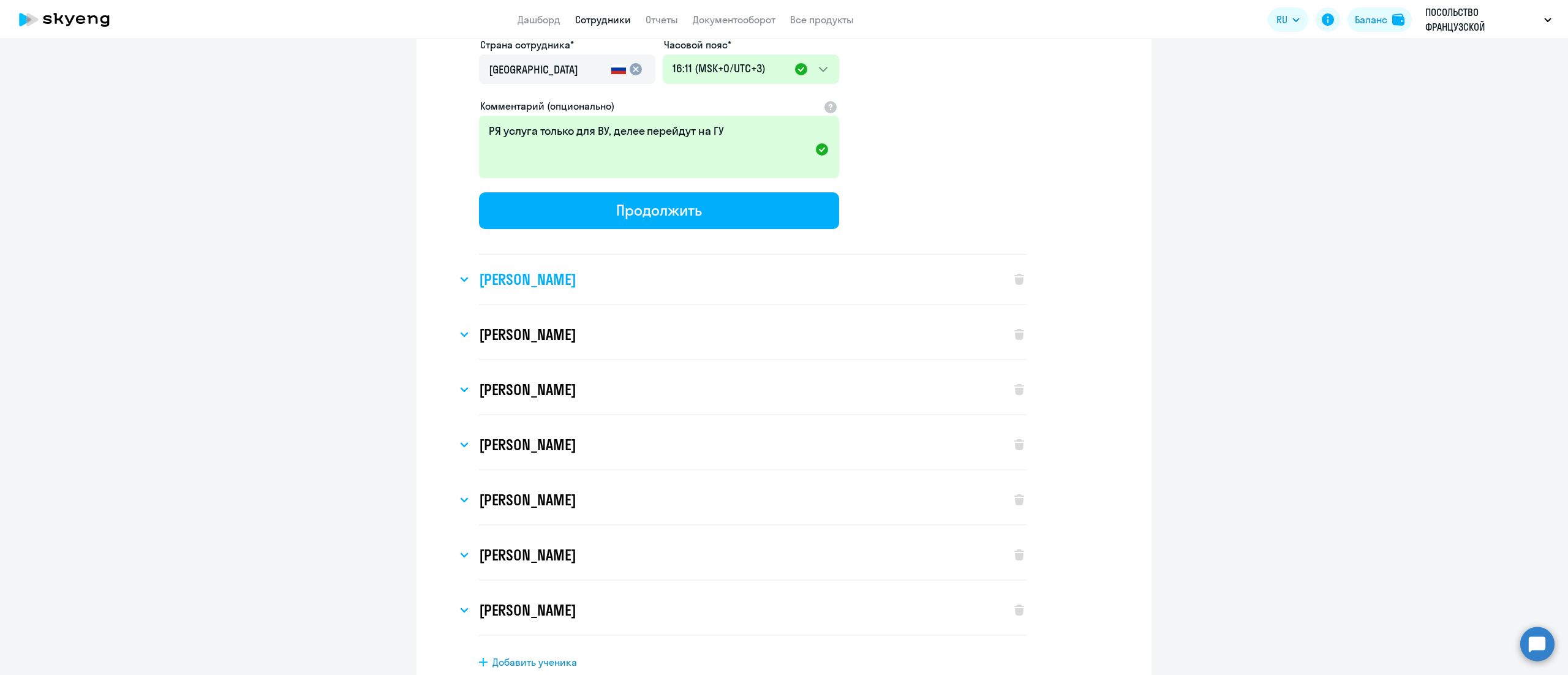
type input "+7 495 902-55-34"
click at [614, 255] on div "[PERSON_NAME]" at bounding box center [728, 279] width 542 height 49
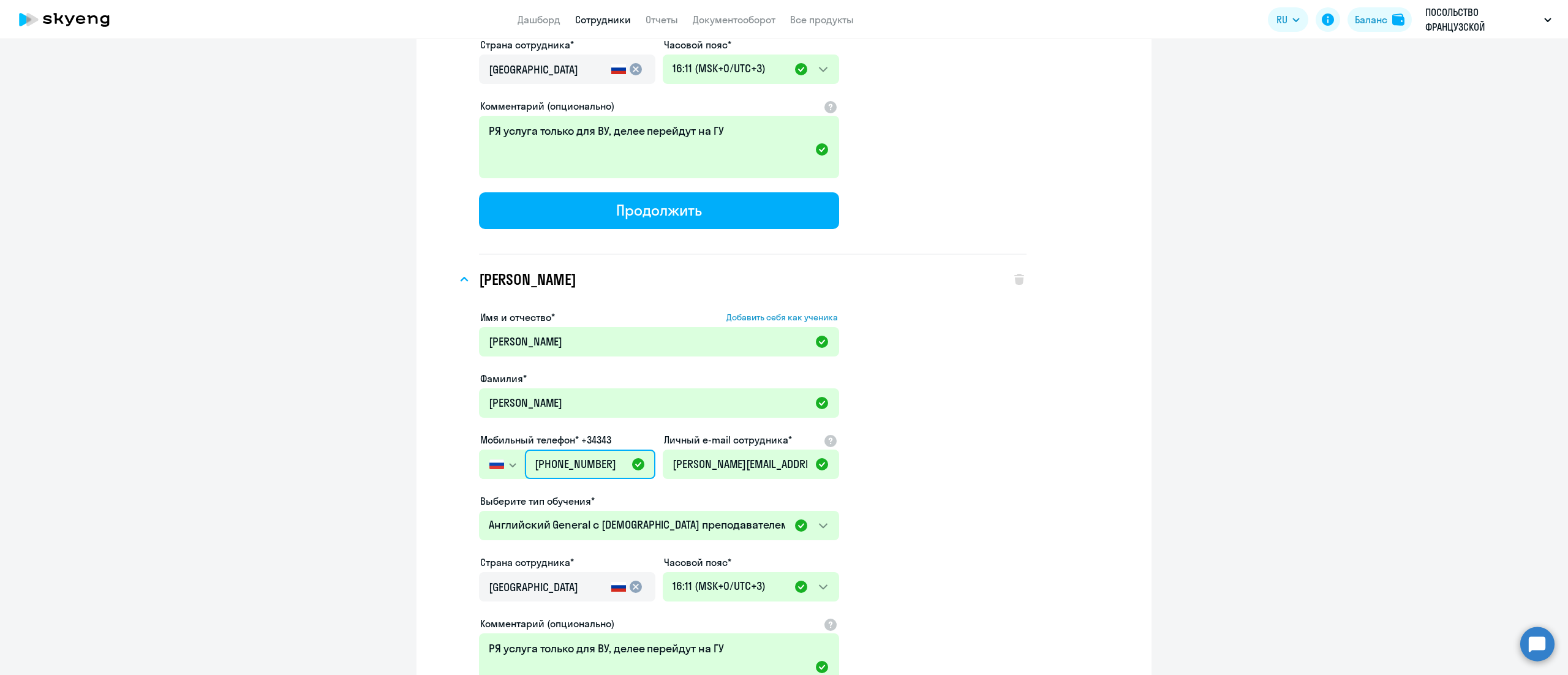
click at [589, 450] on input "[PHONE_NUMBER]" at bounding box center [590, 464] width 131 height 30
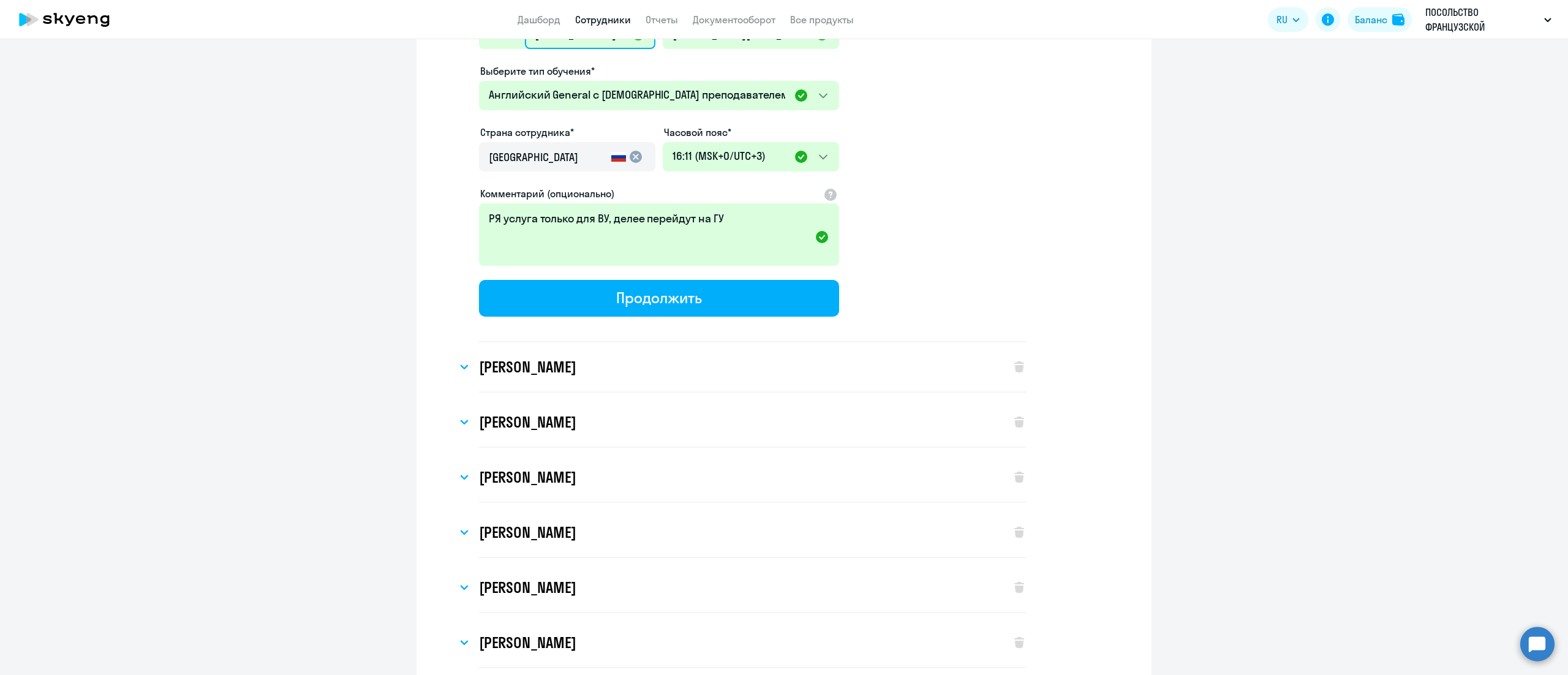
scroll to position [7596, 0]
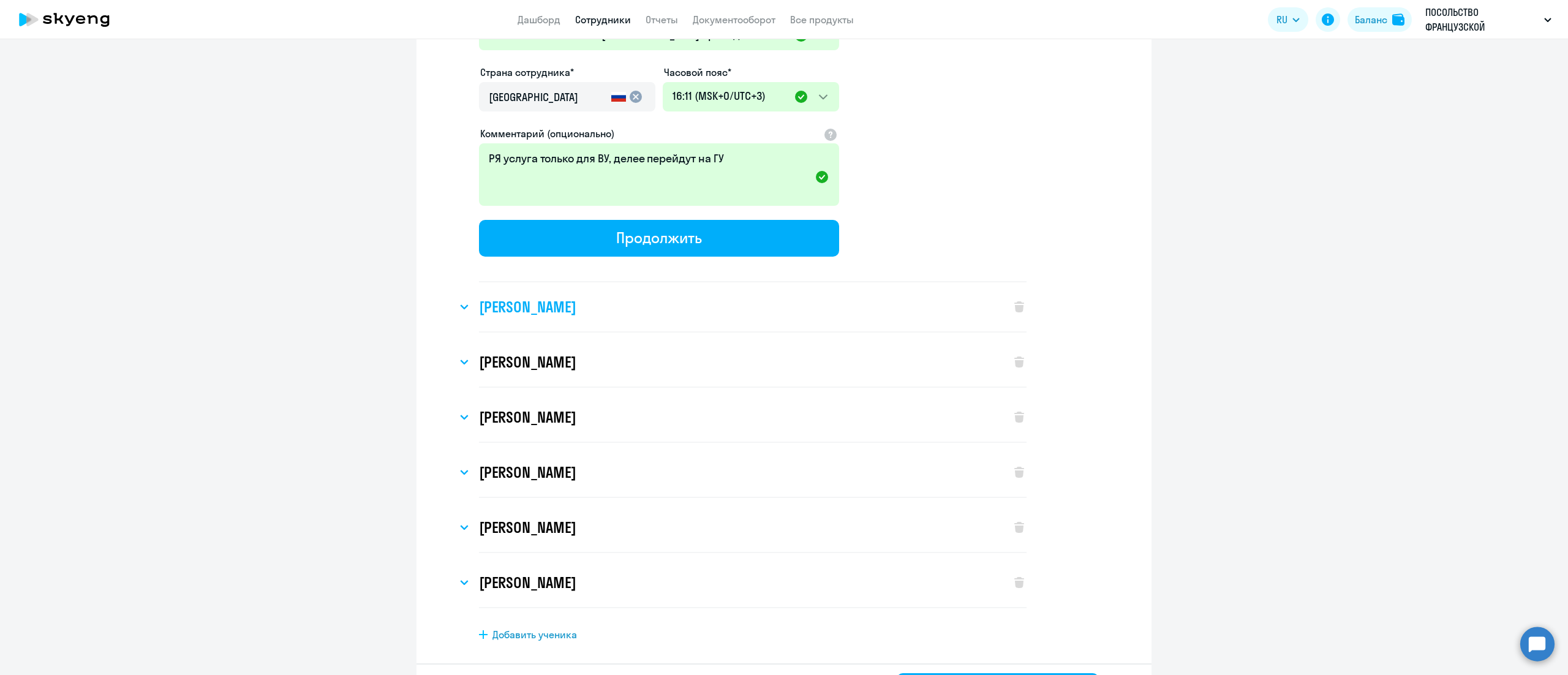
type input "+7 495 902-54-34"
click at [571, 297] on h3 "[PERSON_NAME]" at bounding box center [527, 307] width 97 height 20
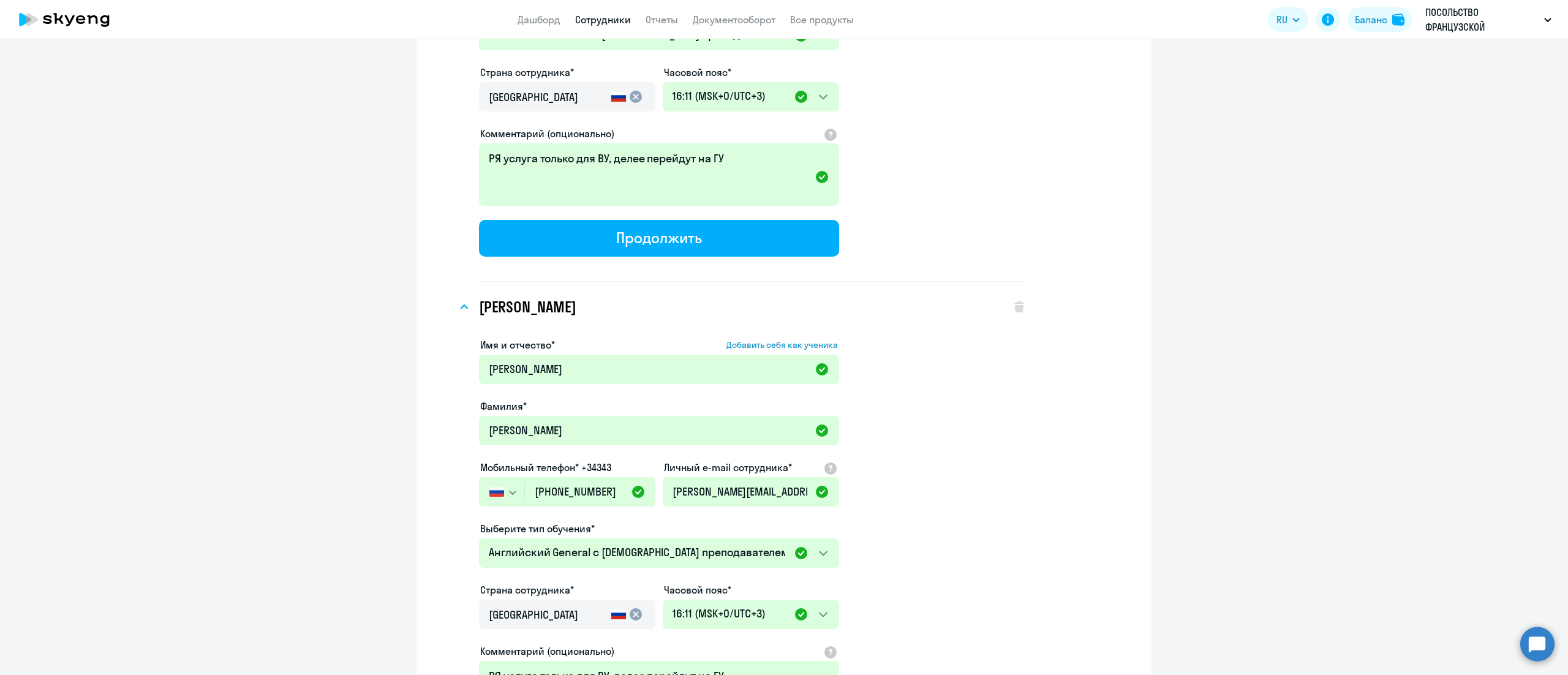
scroll to position [7719, 0]
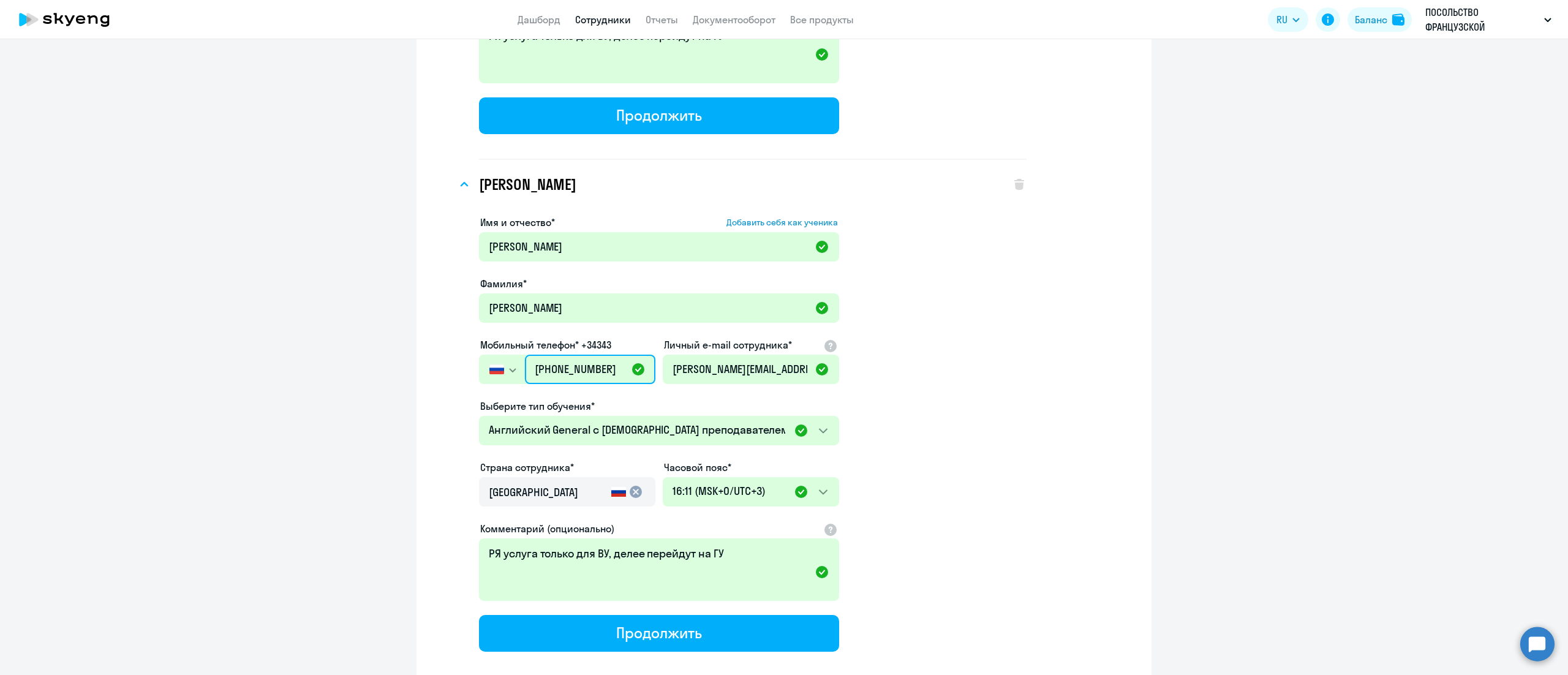
click at [584, 355] on input "[PHONE_NUMBER]" at bounding box center [590, 369] width 131 height 30
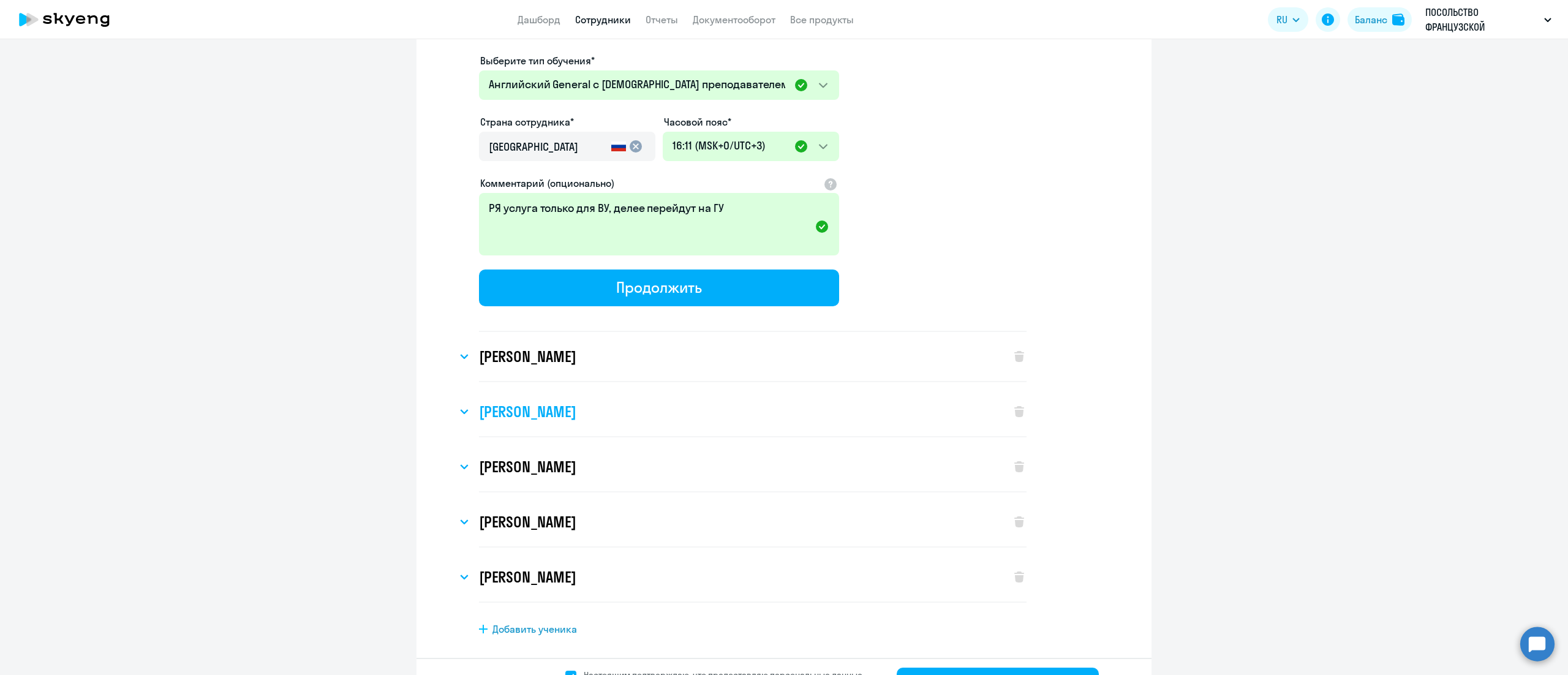
scroll to position [8065, 0]
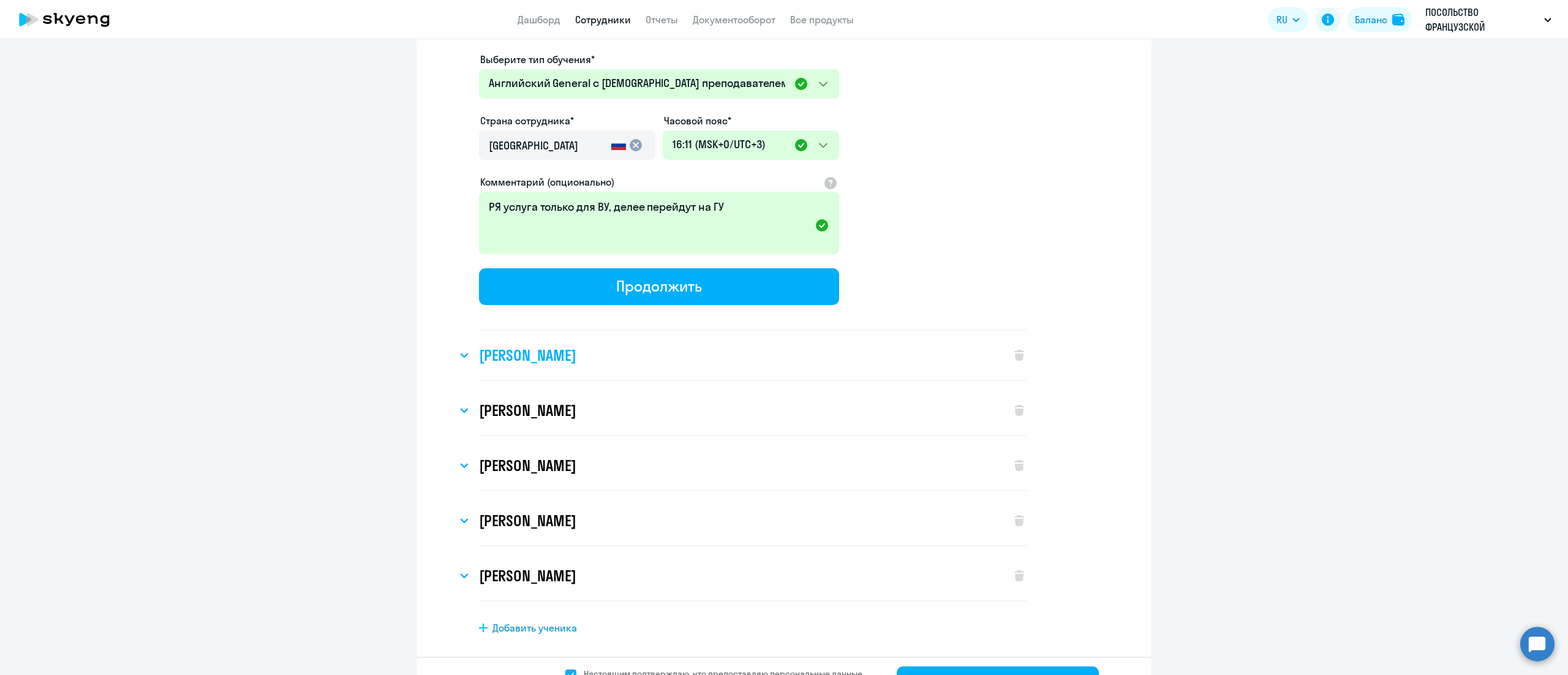
type input "+7 495 902-53-34"
click at [620, 331] on div "[PERSON_NAME]" at bounding box center [728, 355] width 542 height 49
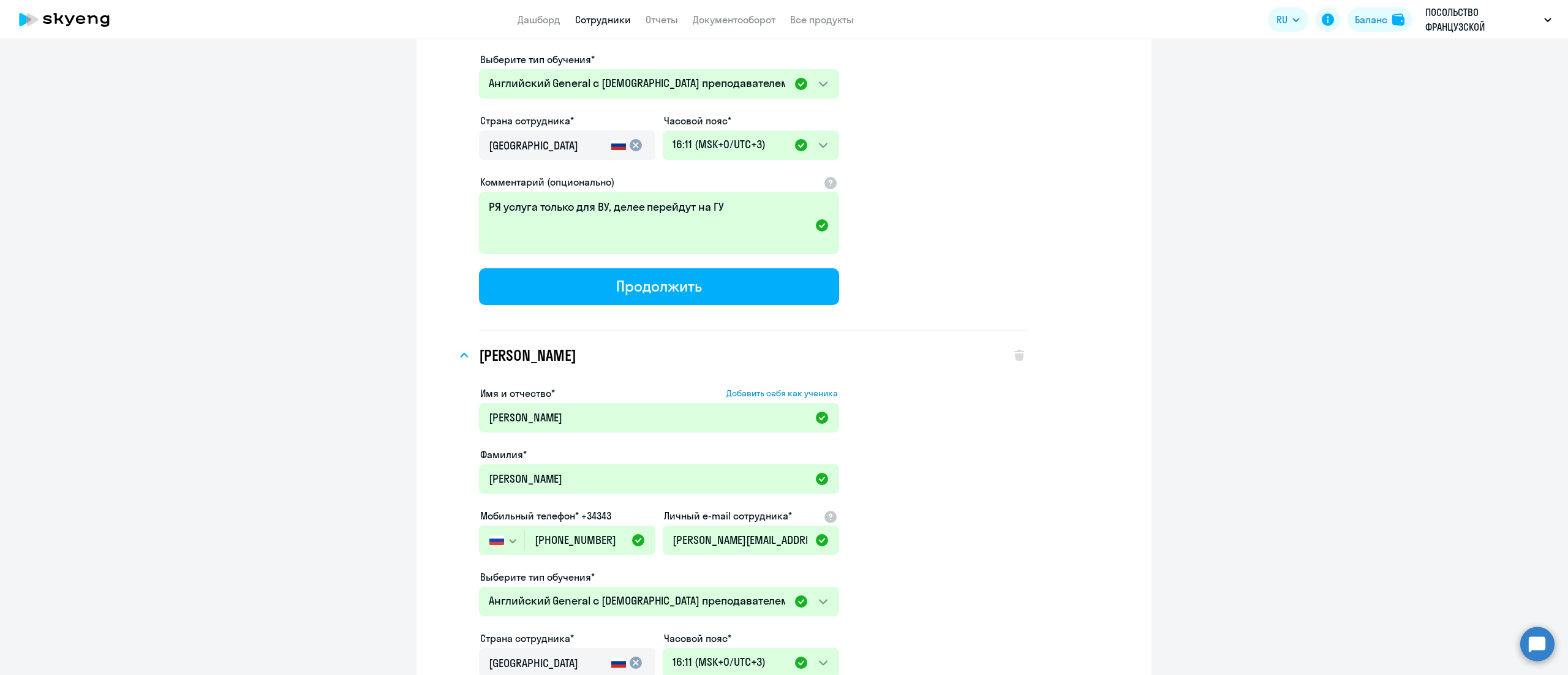
scroll to position [8187, 0]
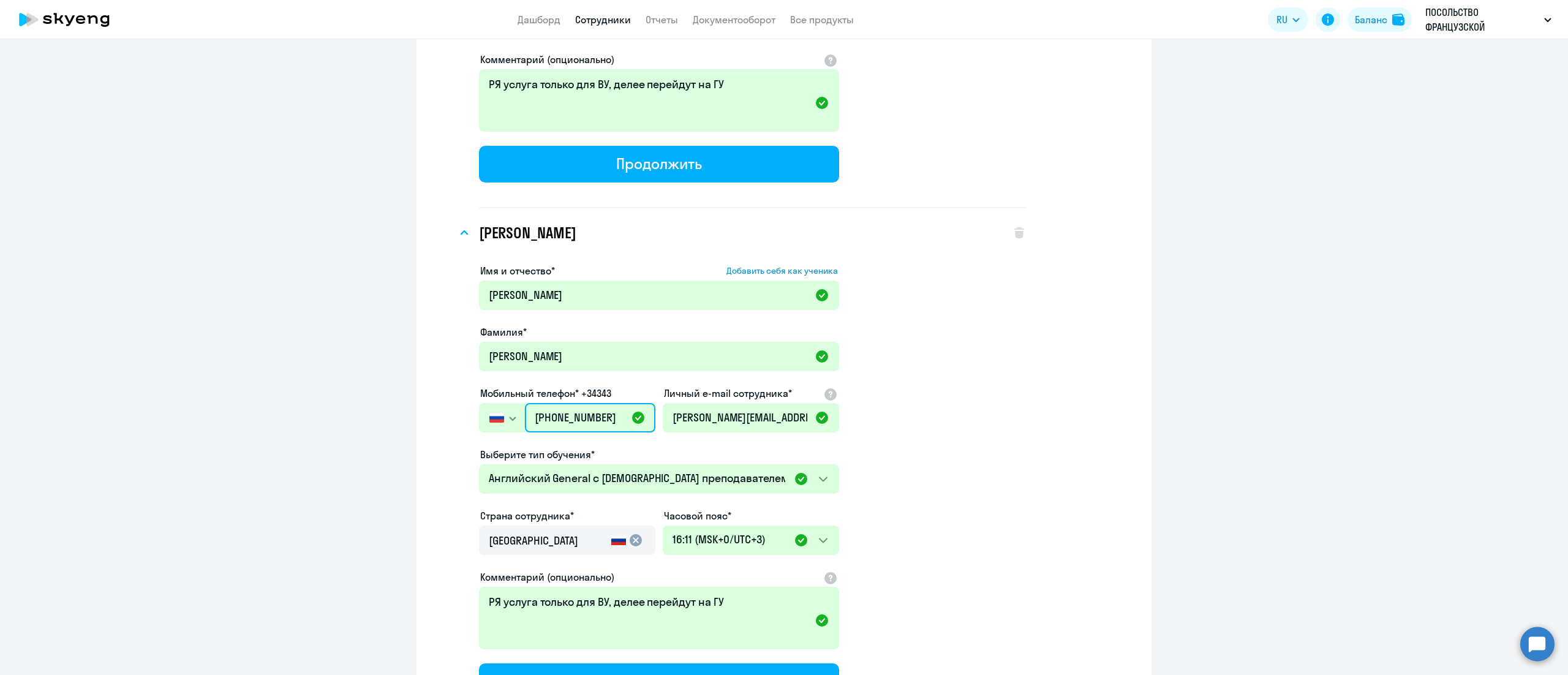
click at [587, 403] on input "[PHONE_NUMBER]" at bounding box center [590, 418] width 131 height 30
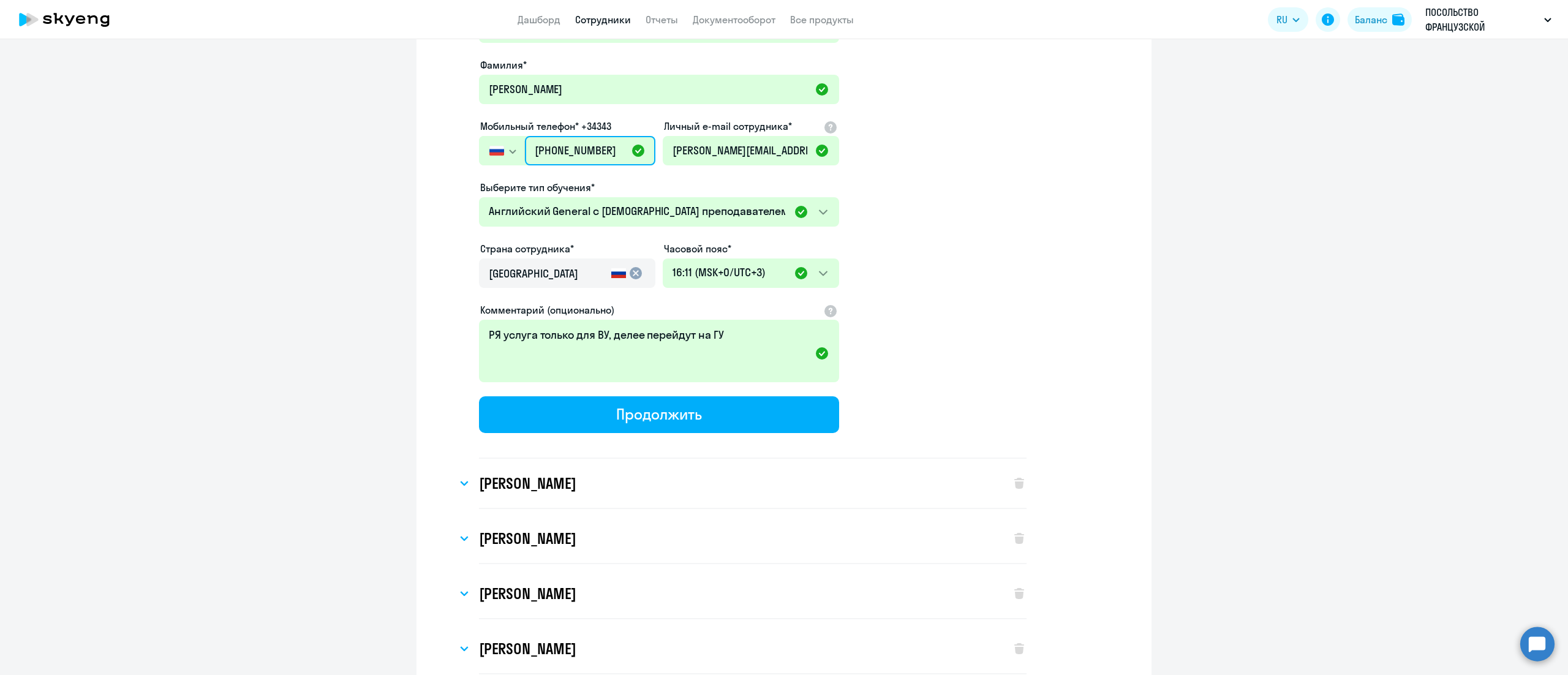
scroll to position [8525, 0]
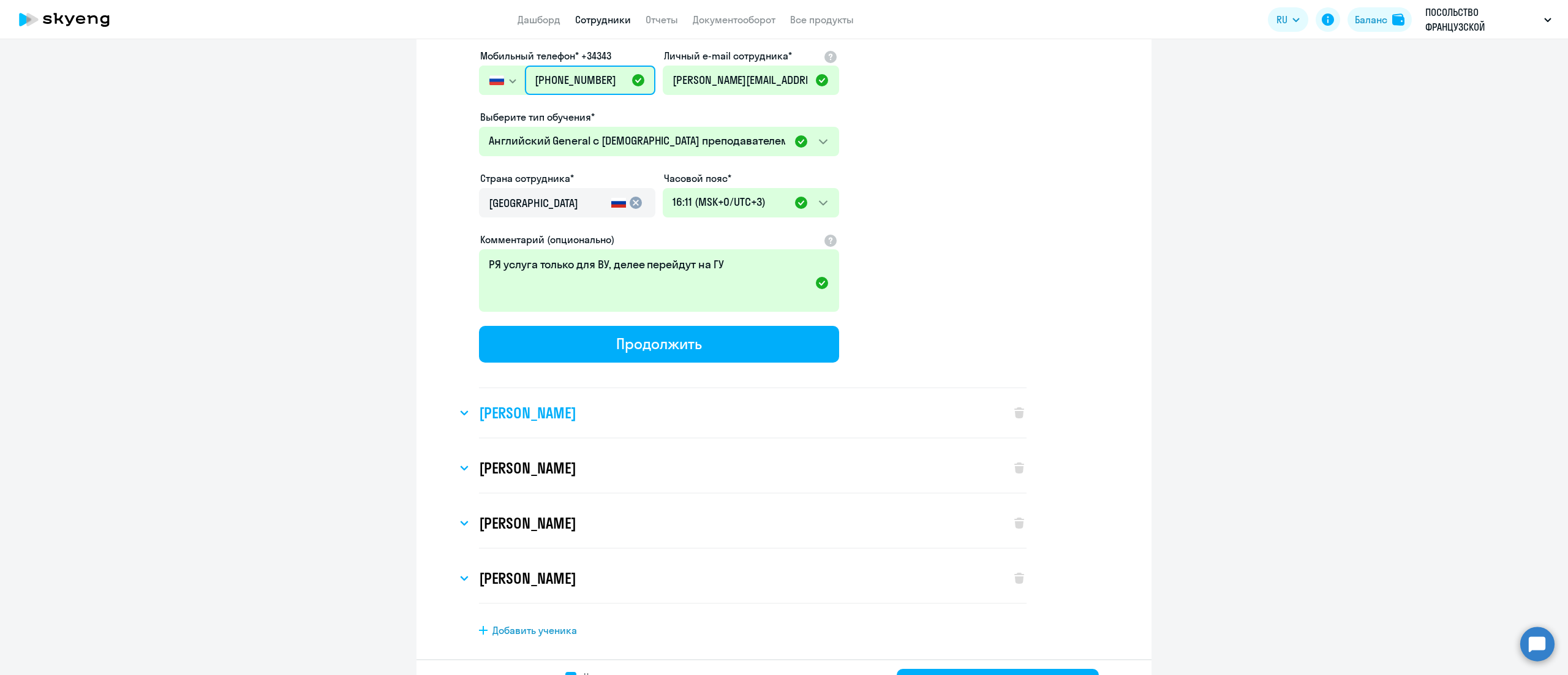
type input "+7 495 902-52-34"
click at [587, 388] on div "[PERSON_NAME]" at bounding box center [728, 412] width 542 height 49
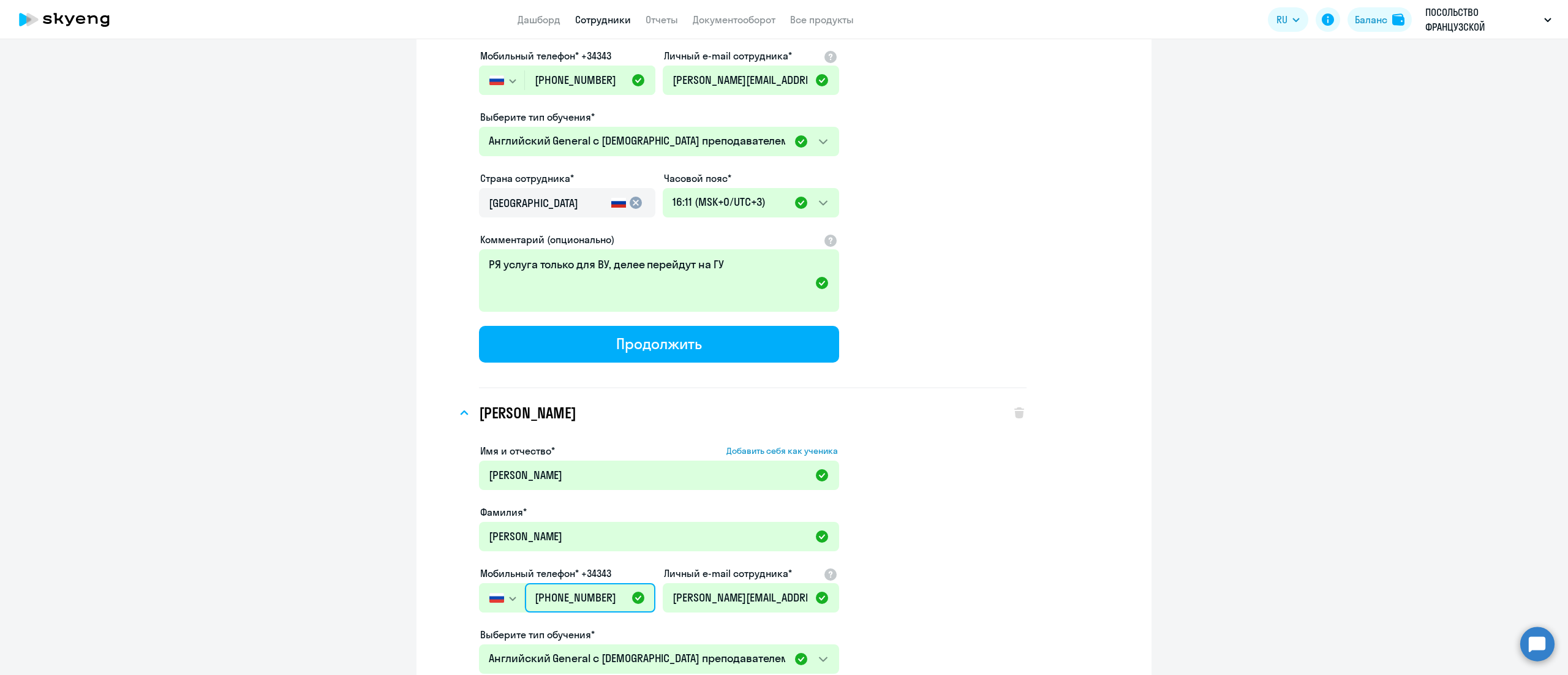
click at [587, 583] on input "[PHONE_NUMBER]" at bounding box center [590, 598] width 131 height 30
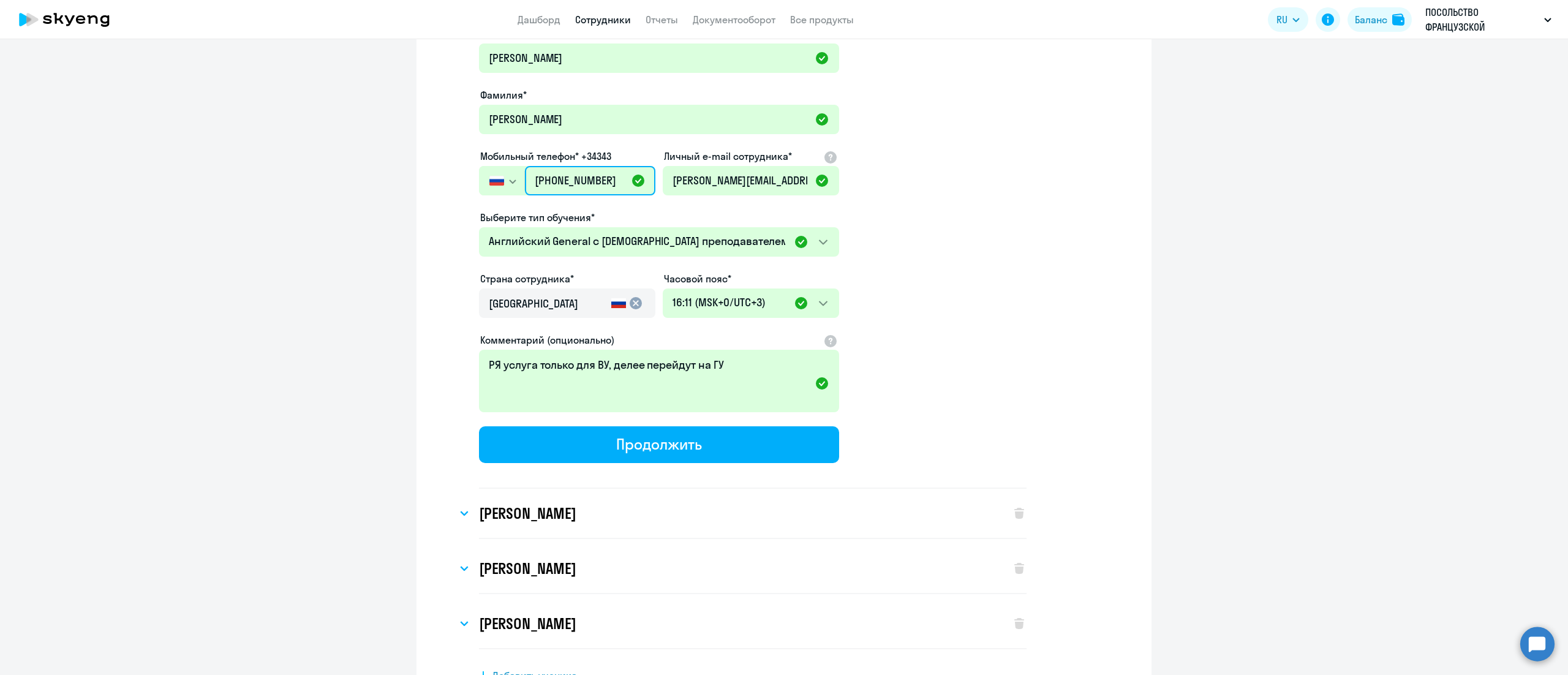
scroll to position [8986, 0]
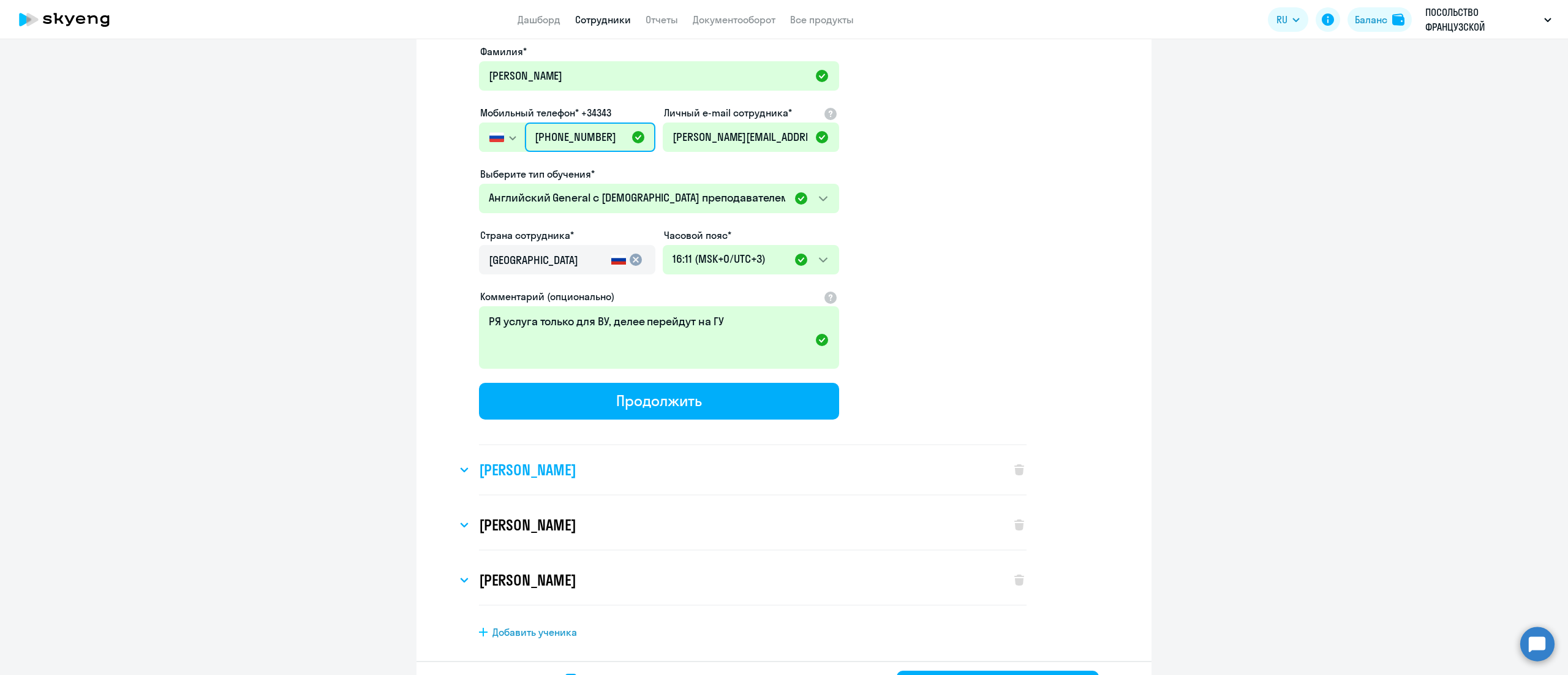
type input "+7 495 902-49-34"
click at [577, 445] on div "[PERSON_NAME]" at bounding box center [728, 469] width 542 height 49
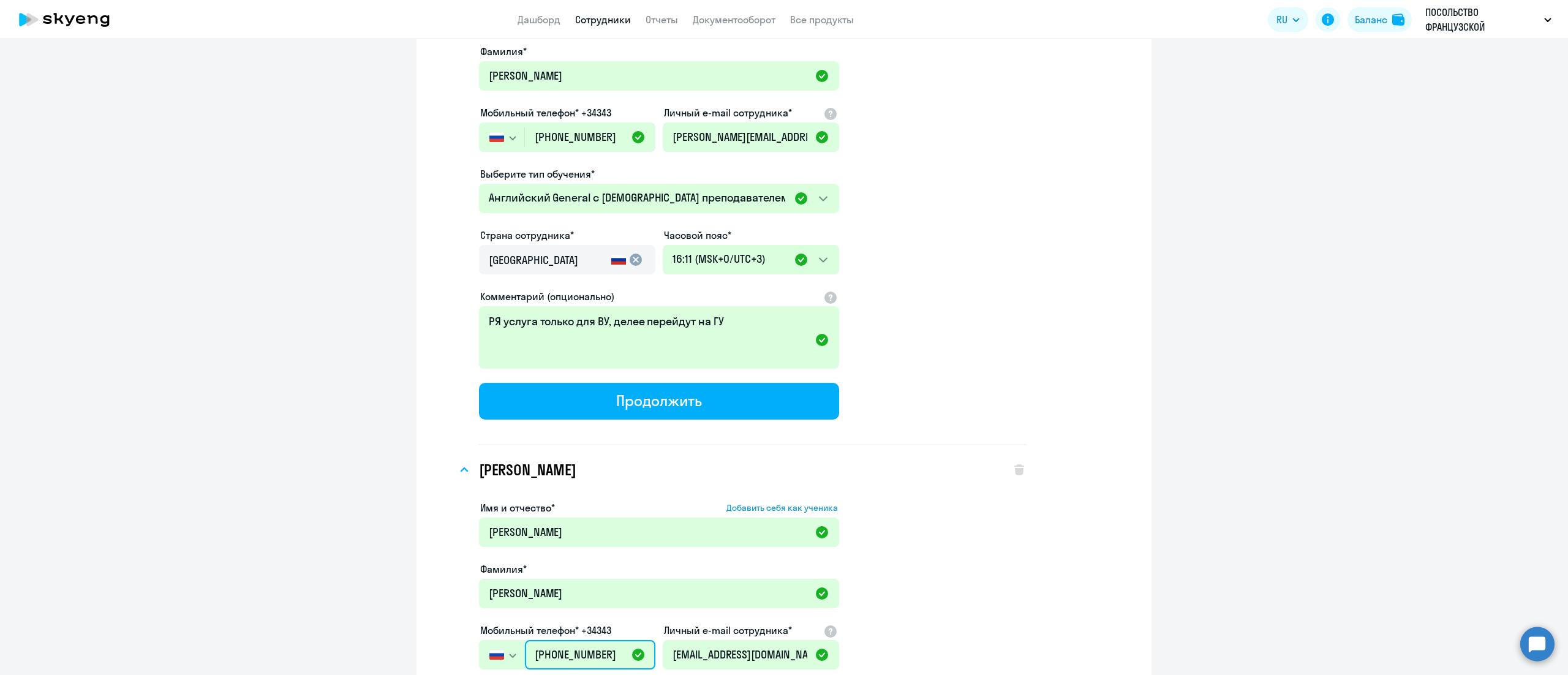
click at [581, 640] on input "[PHONE_NUMBER]" at bounding box center [590, 655] width 131 height 30
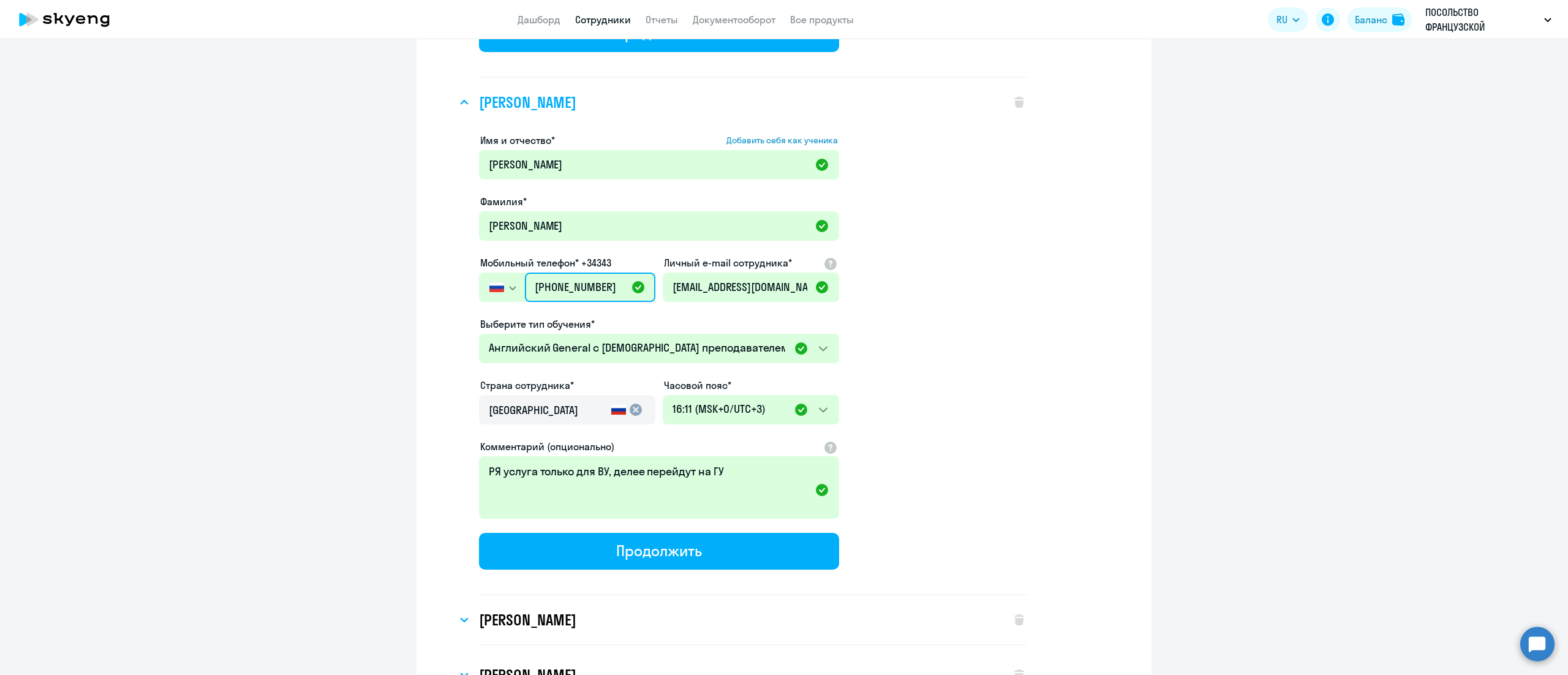
scroll to position [9445, 0]
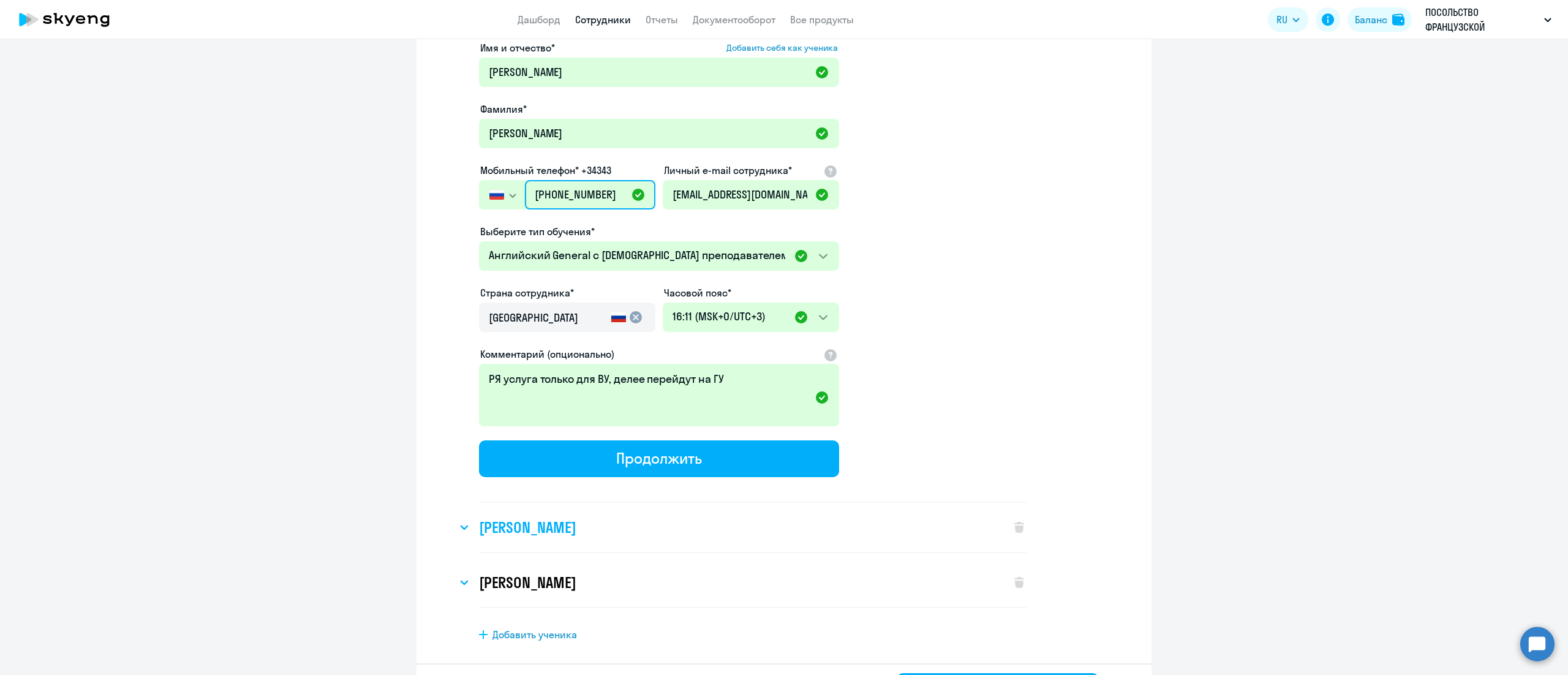
type input "+7 495 902-39-34"
click at [578, 503] on div "[PERSON_NAME]" at bounding box center [728, 527] width 542 height 49
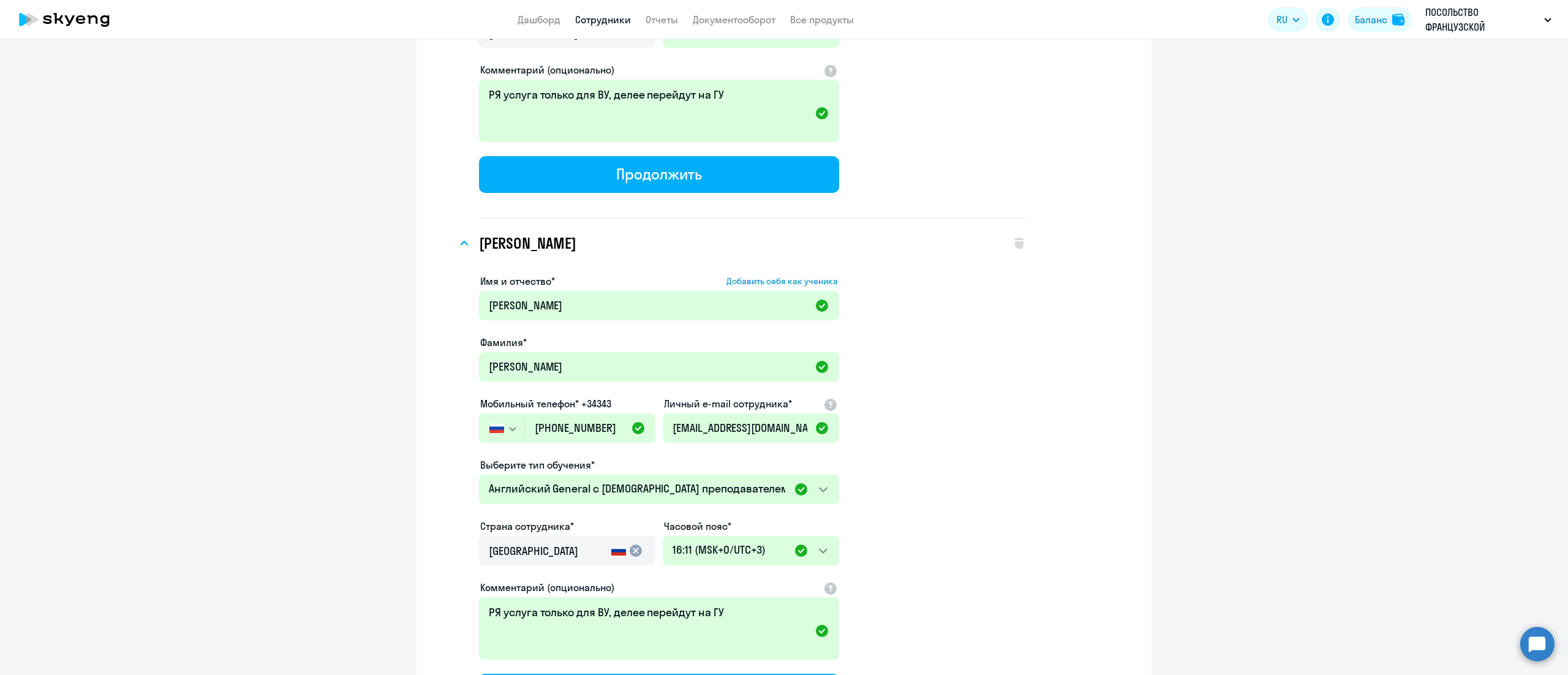
scroll to position [9813, 0]
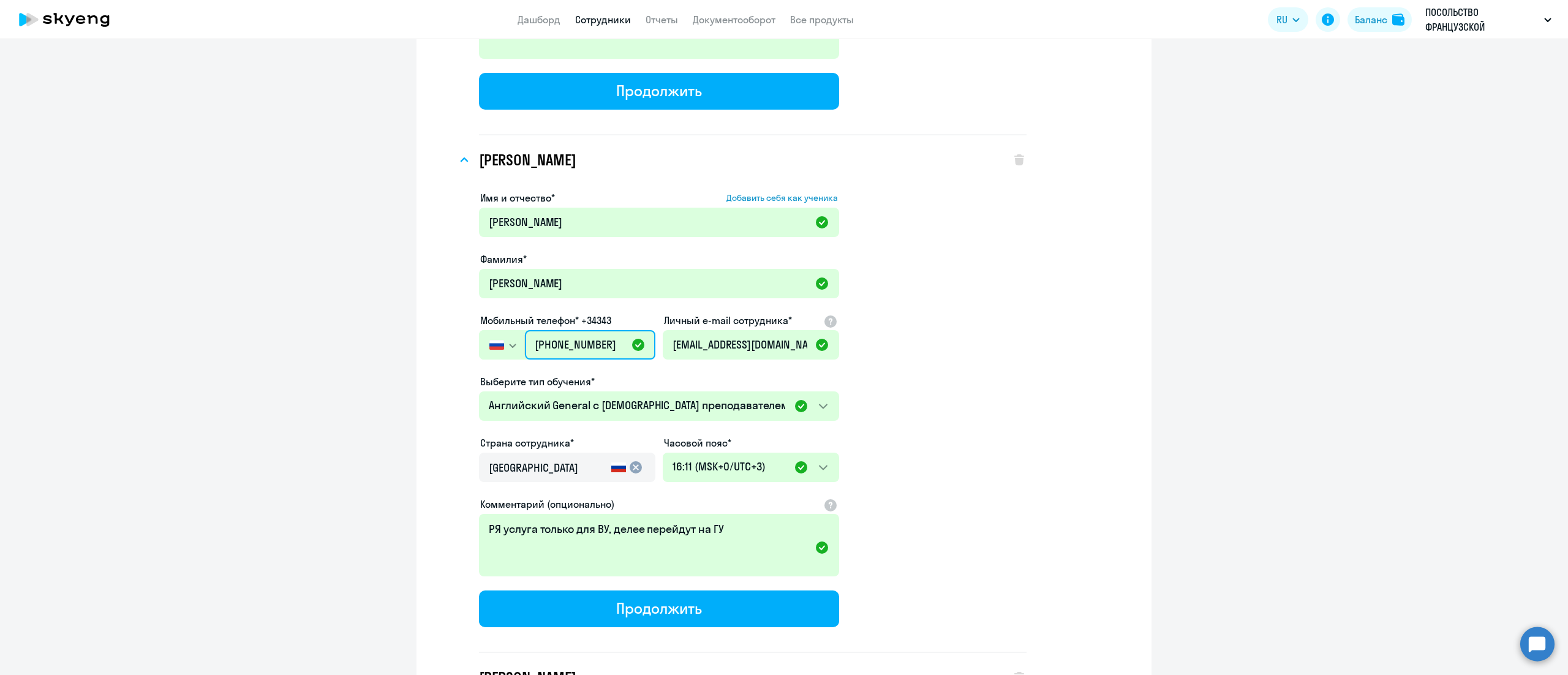
click at [583, 330] on input "[PHONE_NUMBER]" at bounding box center [590, 345] width 131 height 30
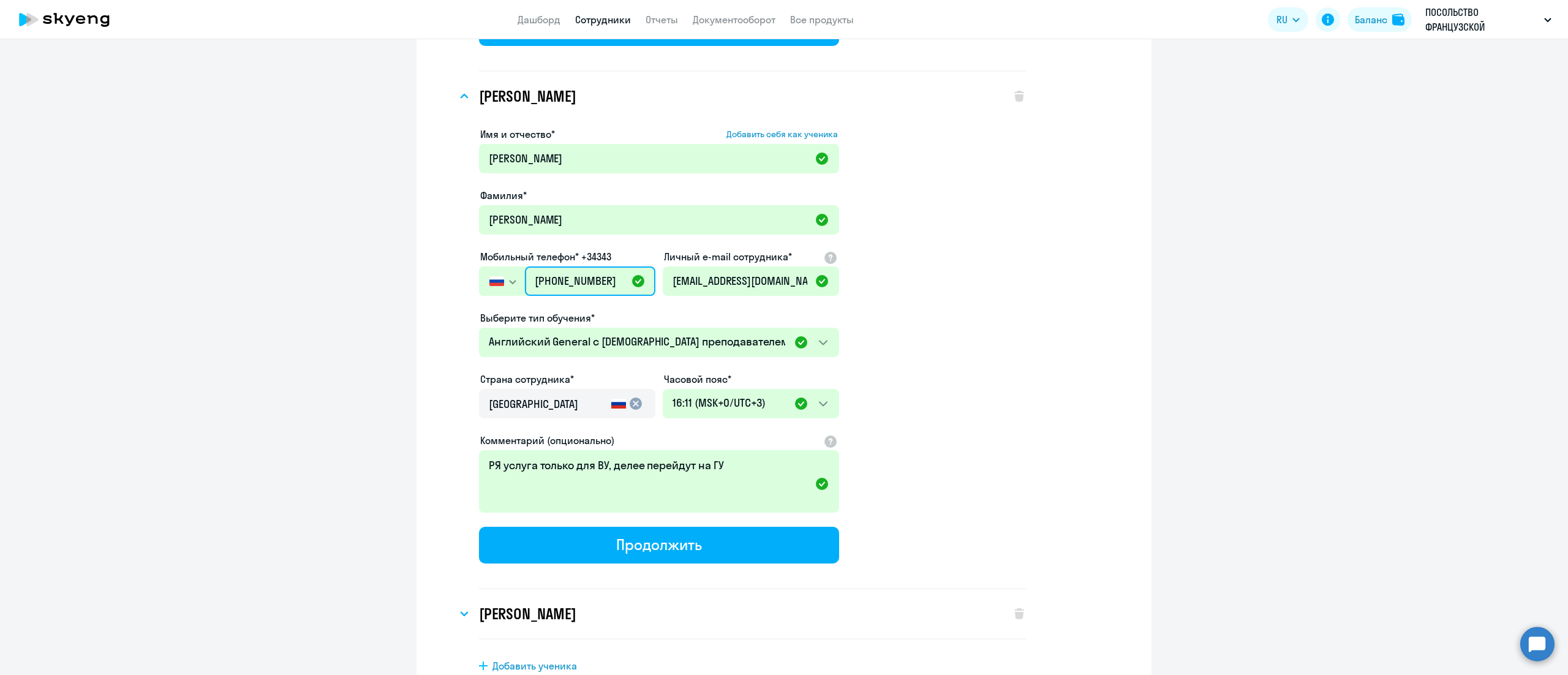
scroll to position [9906, 0]
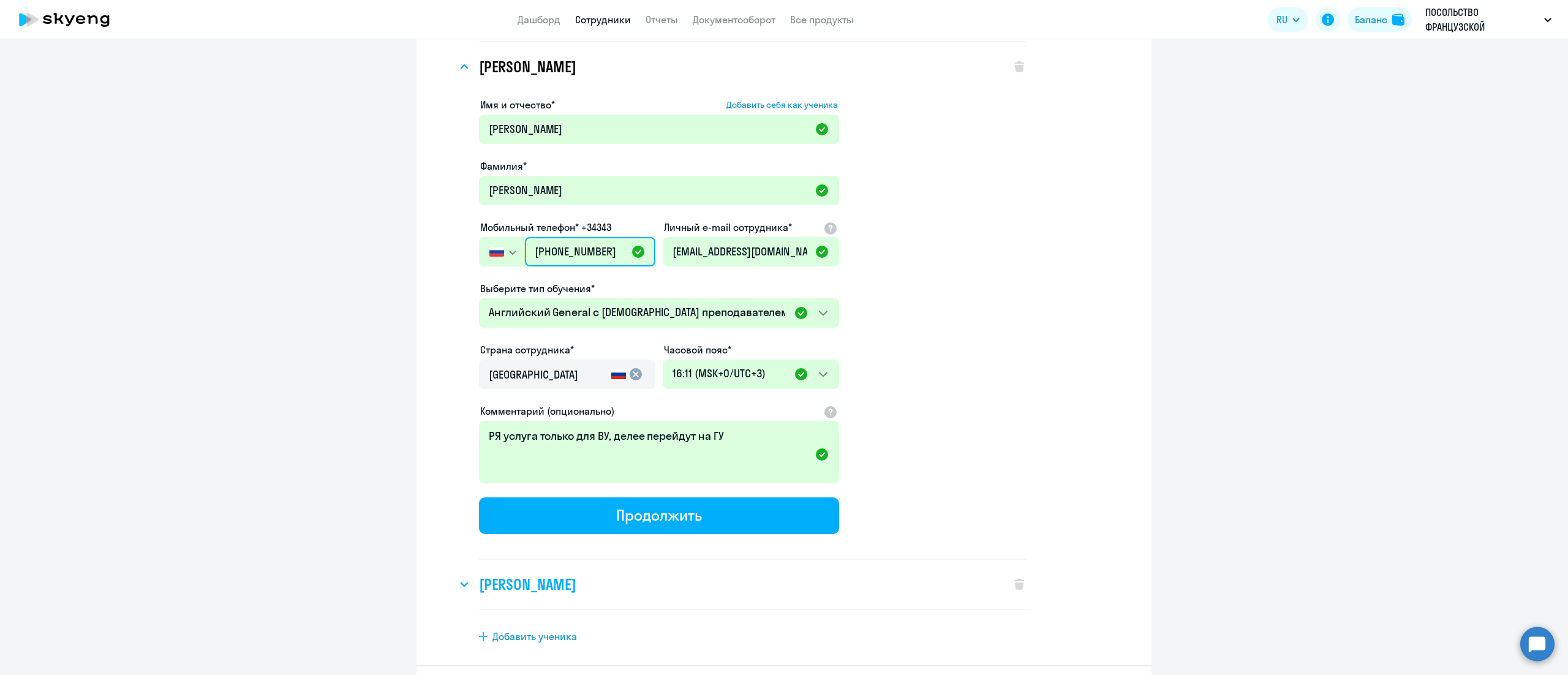
type input "+7 495 902-29-34"
click at [560, 575] on h3 "[PERSON_NAME]" at bounding box center [527, 584] width 97 height 20
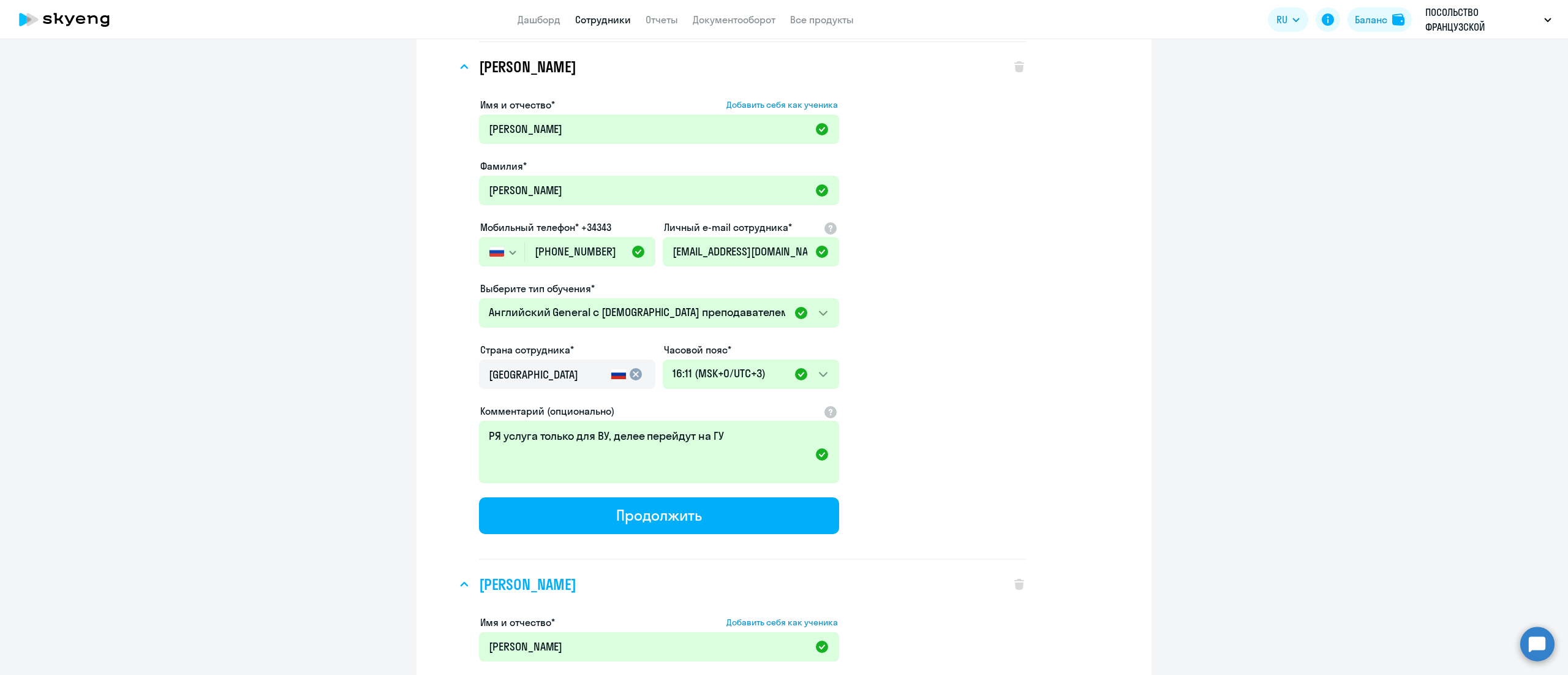
scroll to position [10151, 0]
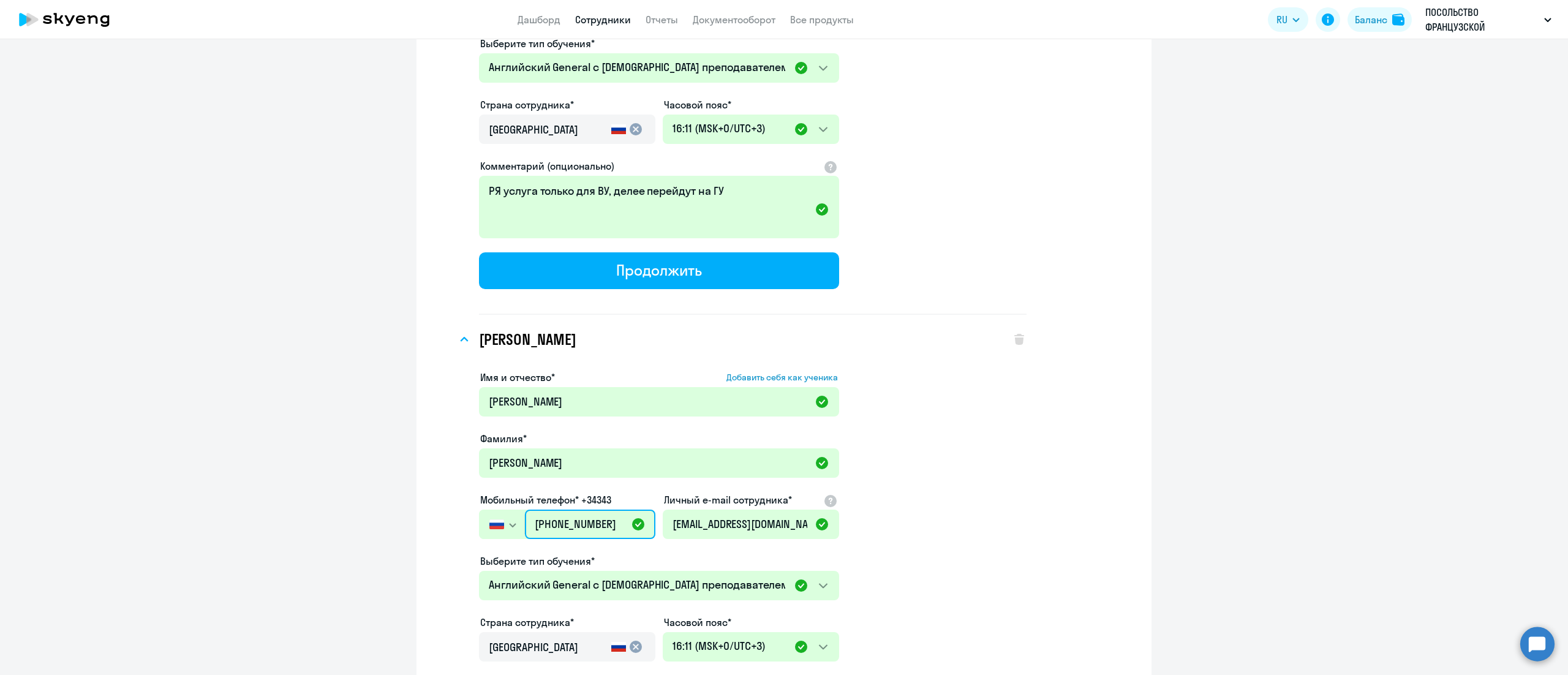
click at [581, 510] on input "[PHONE_NUMBER]" at bounding box center [590, 524] width 131 height 30
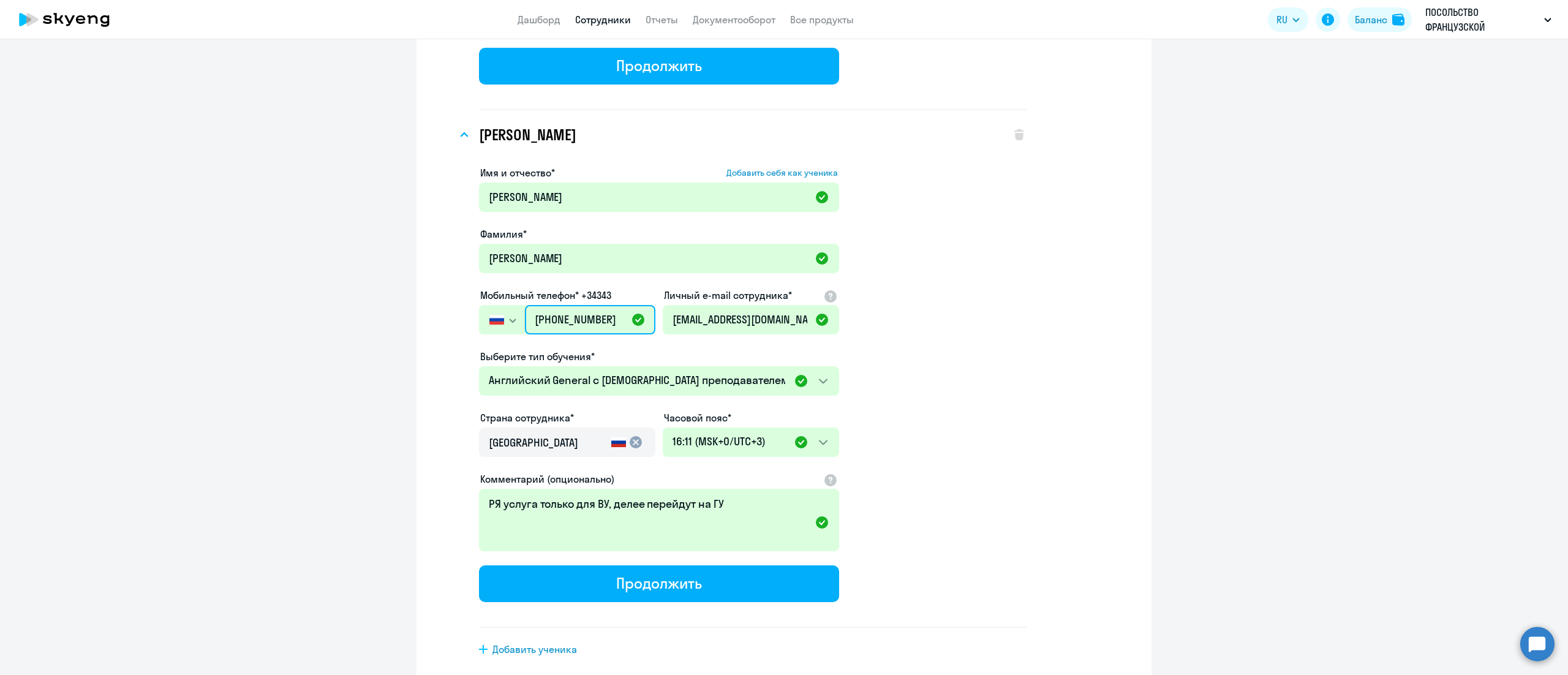
scroll to position [10366, 0]
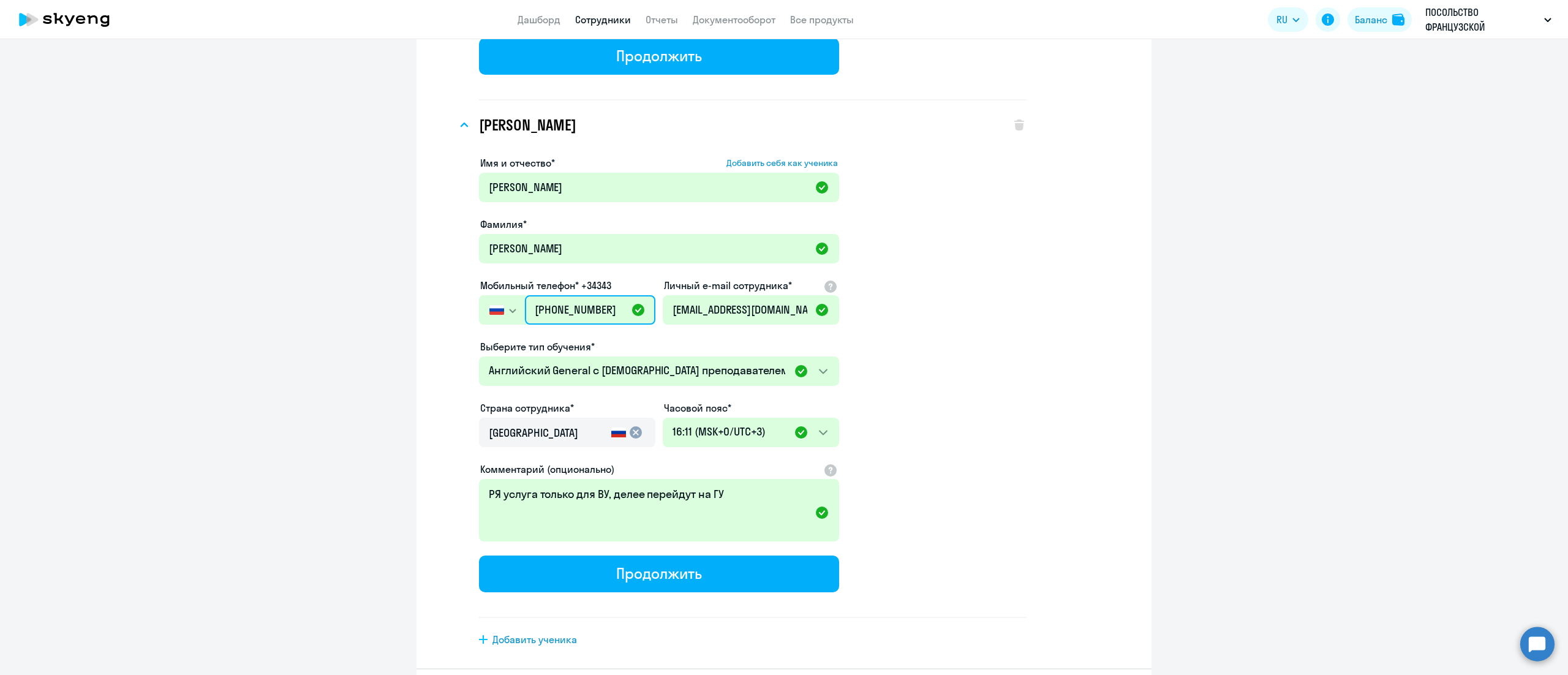
type input "+7 495 902-19-34"
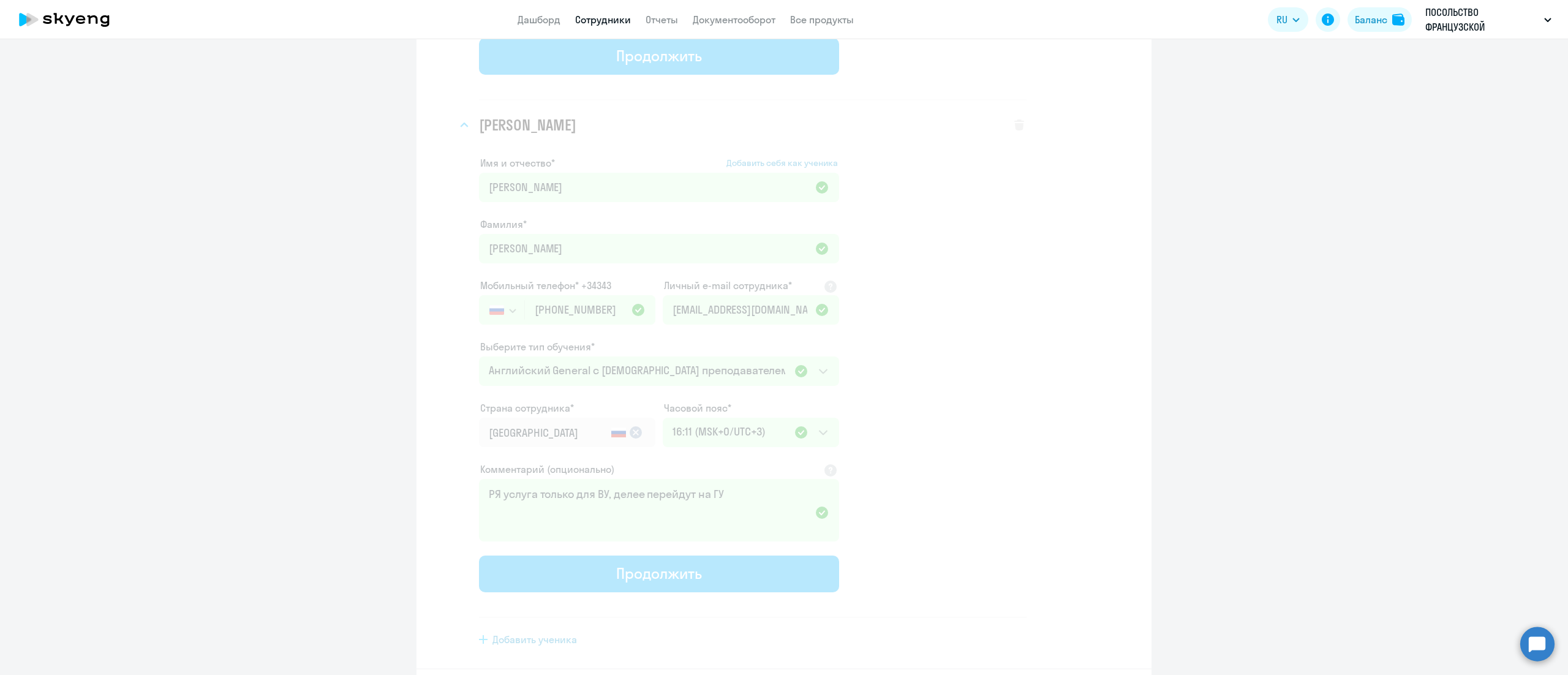
select select "english_adult_not_native_speaker"
select select "3"
select select "english_adult_not_native_speaker"
select select "3"
select select "english_adult_not_native_speaker"
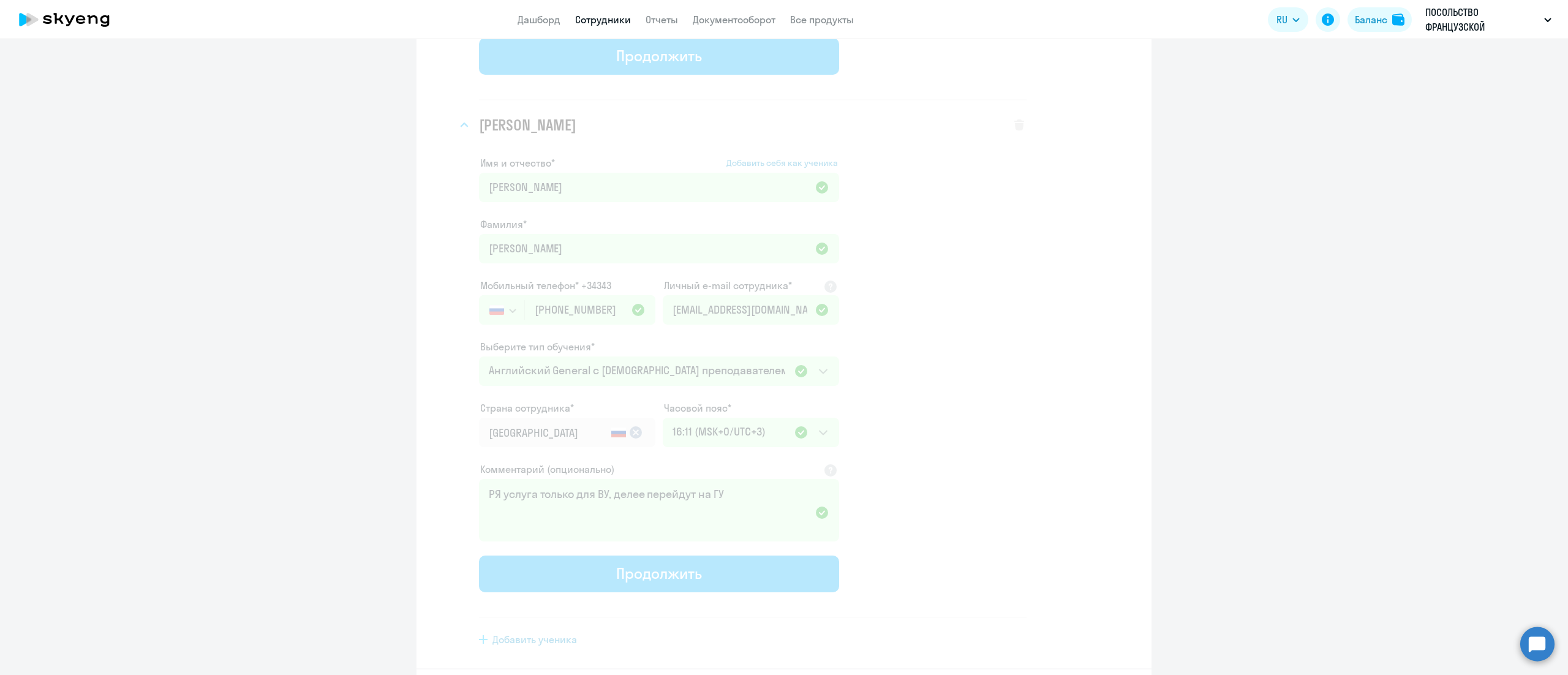
select select "3"
select select "english_adult_not_native_speaker"
select select "3"
select select "english_adult_not_native_speaker"
select select "3"
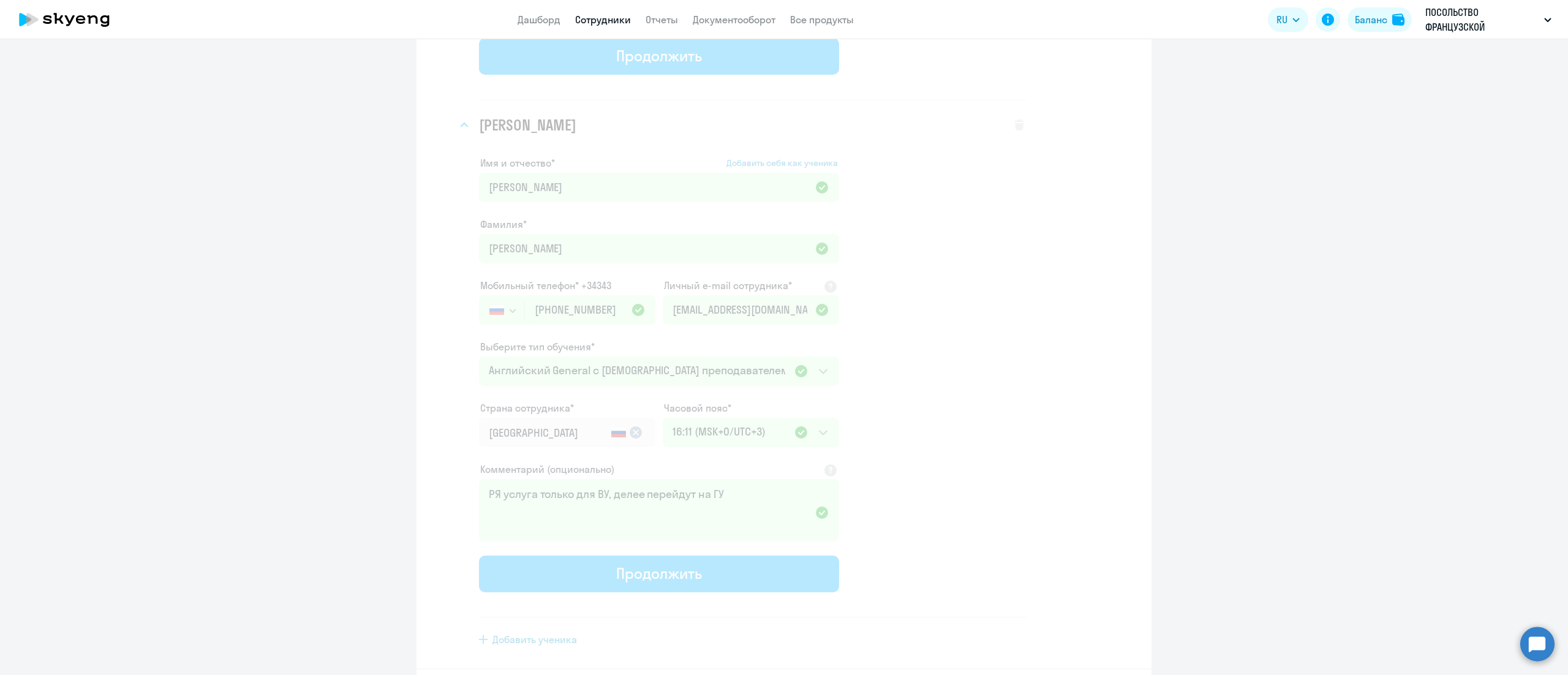
select select "english_adult_not_native_speaker"
select select "3"
select select "english_adult_not_native_speaker"
select select "3"
select select "english_adult_not_native_speaker"
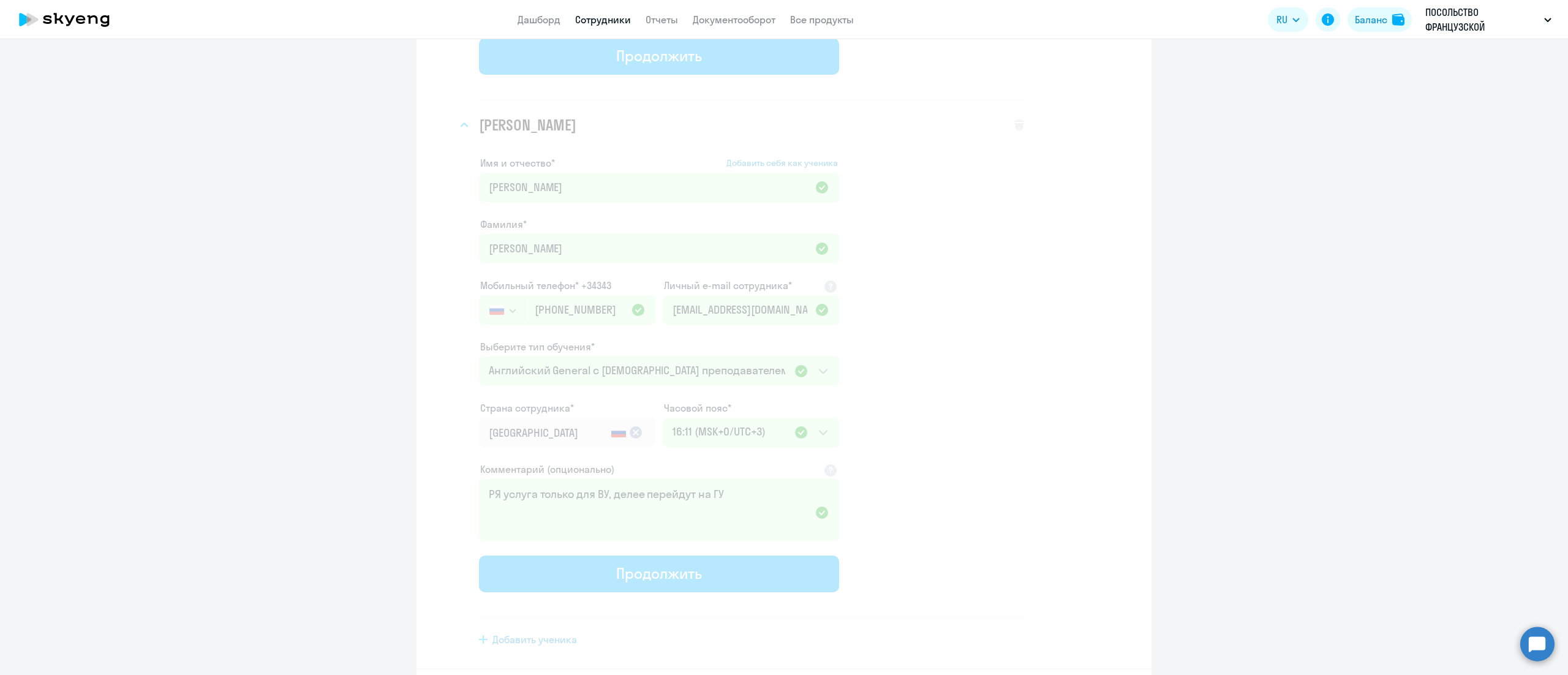
select select "3"
select select "english_adult_not_native_speaker"
select select "3"
select select "english_adult_not_native_speaker"
select select "3"
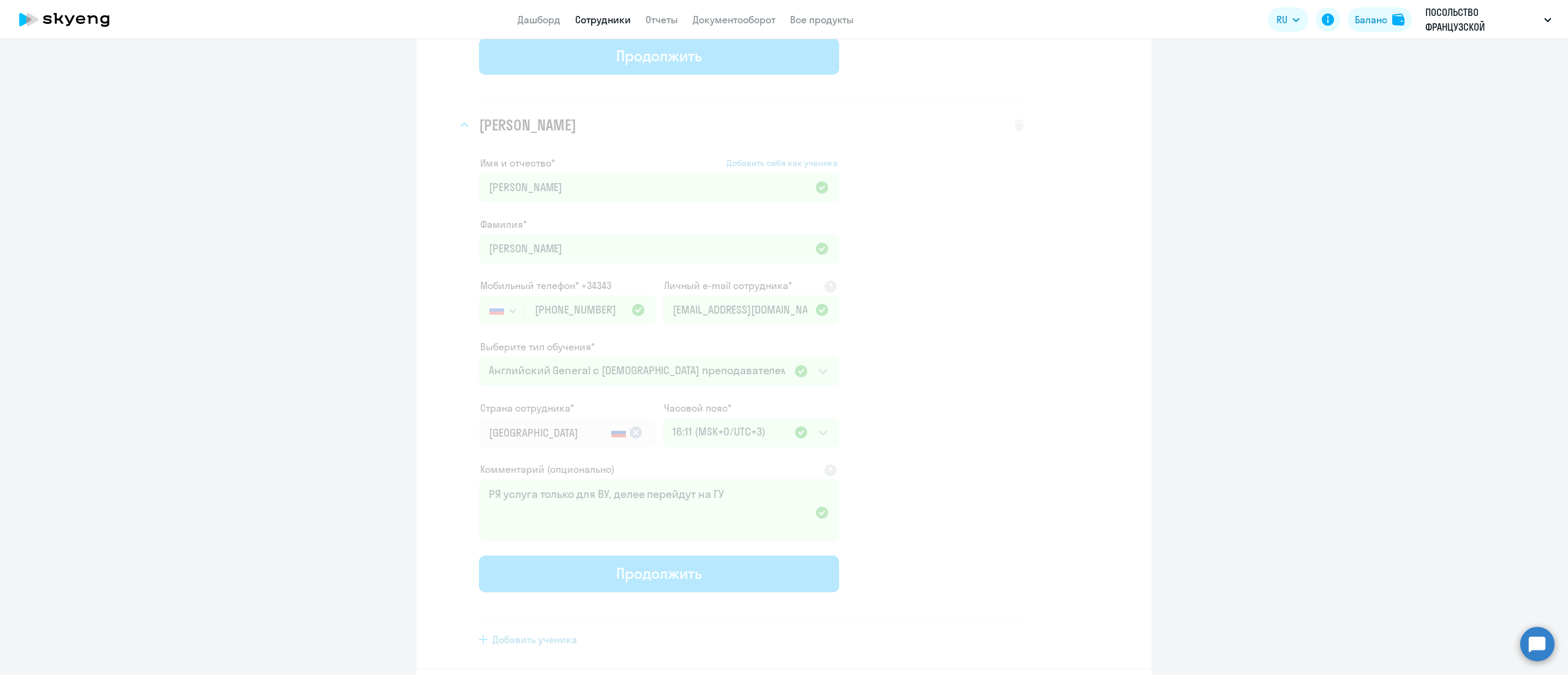
select select "english_adult_not_native_speaker"
select select "3"
select select "english_adult_not_native_speaker"
select select "3"
select select "english_adult_not_native_speaker"
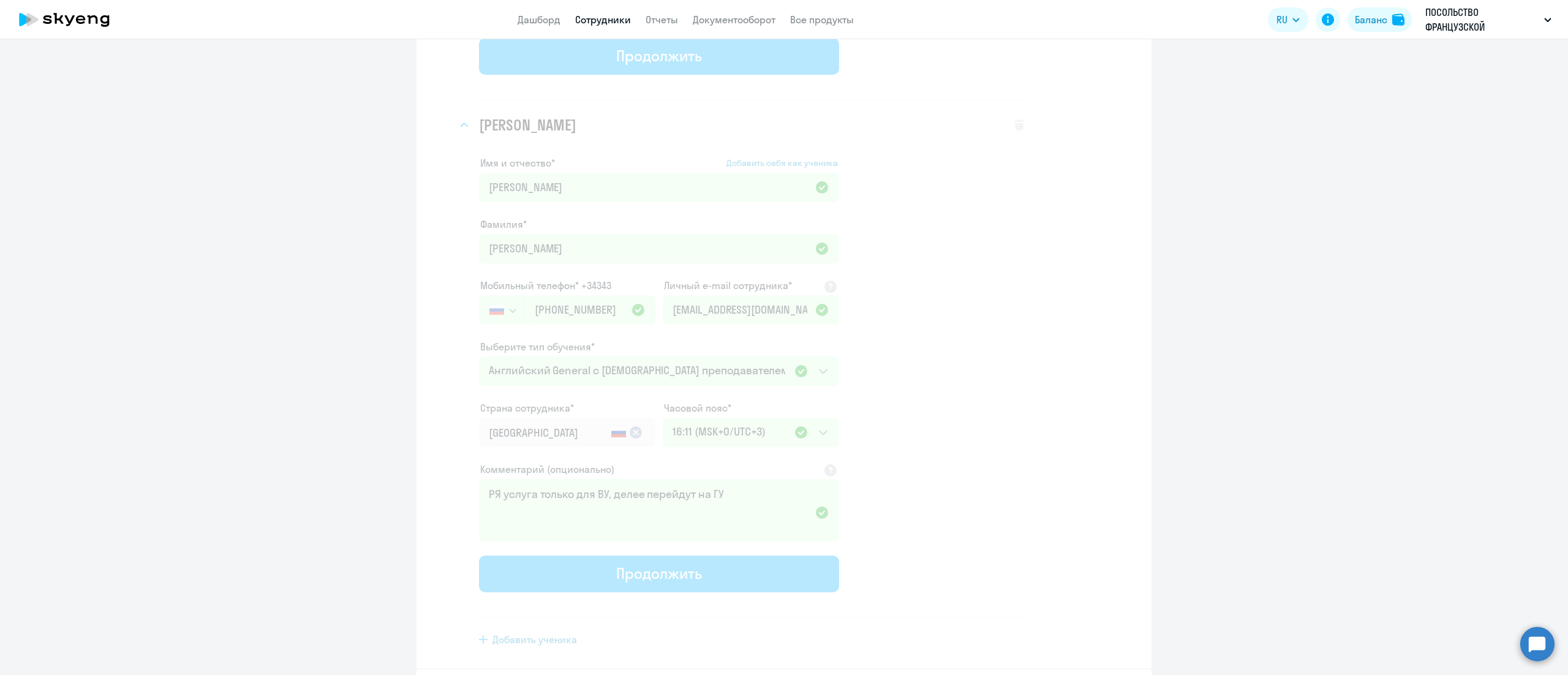
select select "3"
select select "english_adult_not_native_speaker"
select select "3"
select select "english_adult_not_native_speaker"
select select "3"
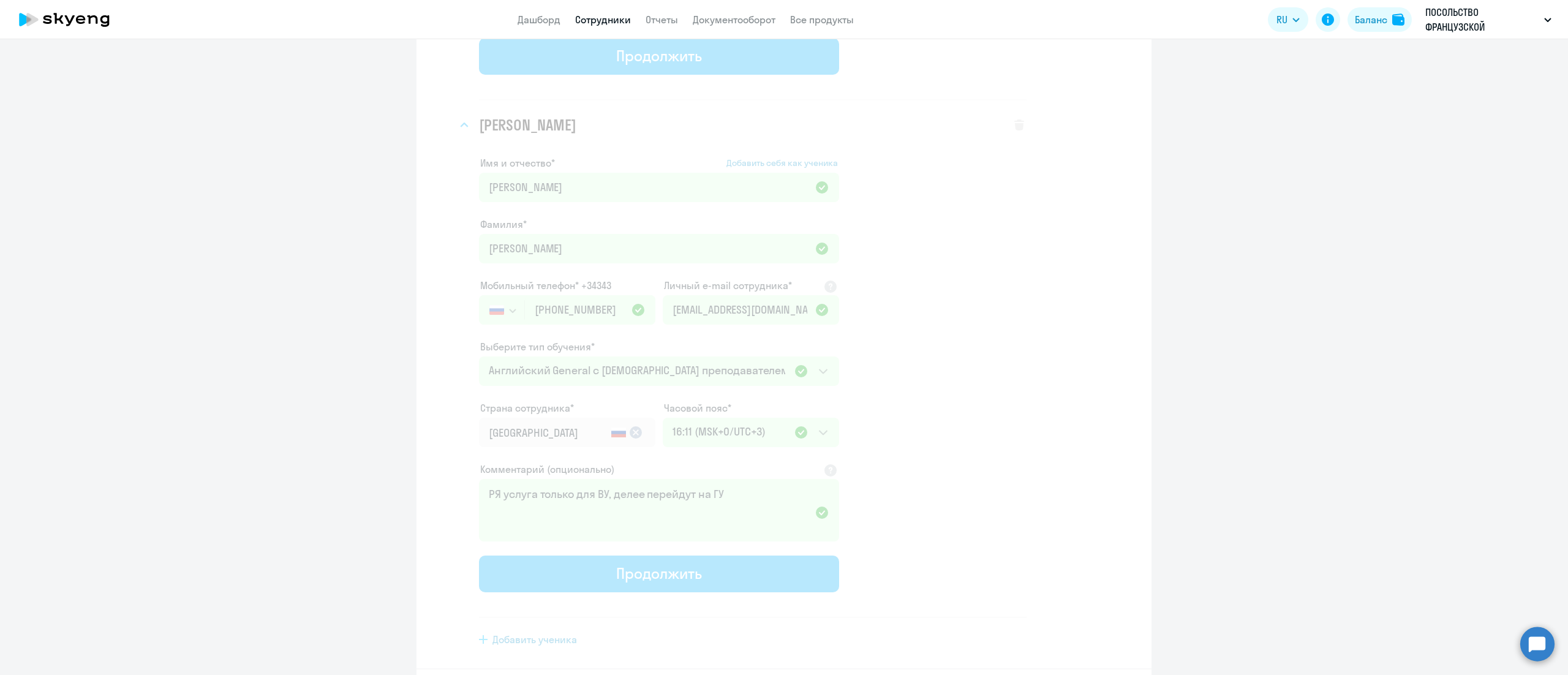
select select "english_adult_not_native_speaker"
select select "3"
select select "english_adult_not_native_speaker"
select select "3"
select select "english_adult_not_native_speaker"
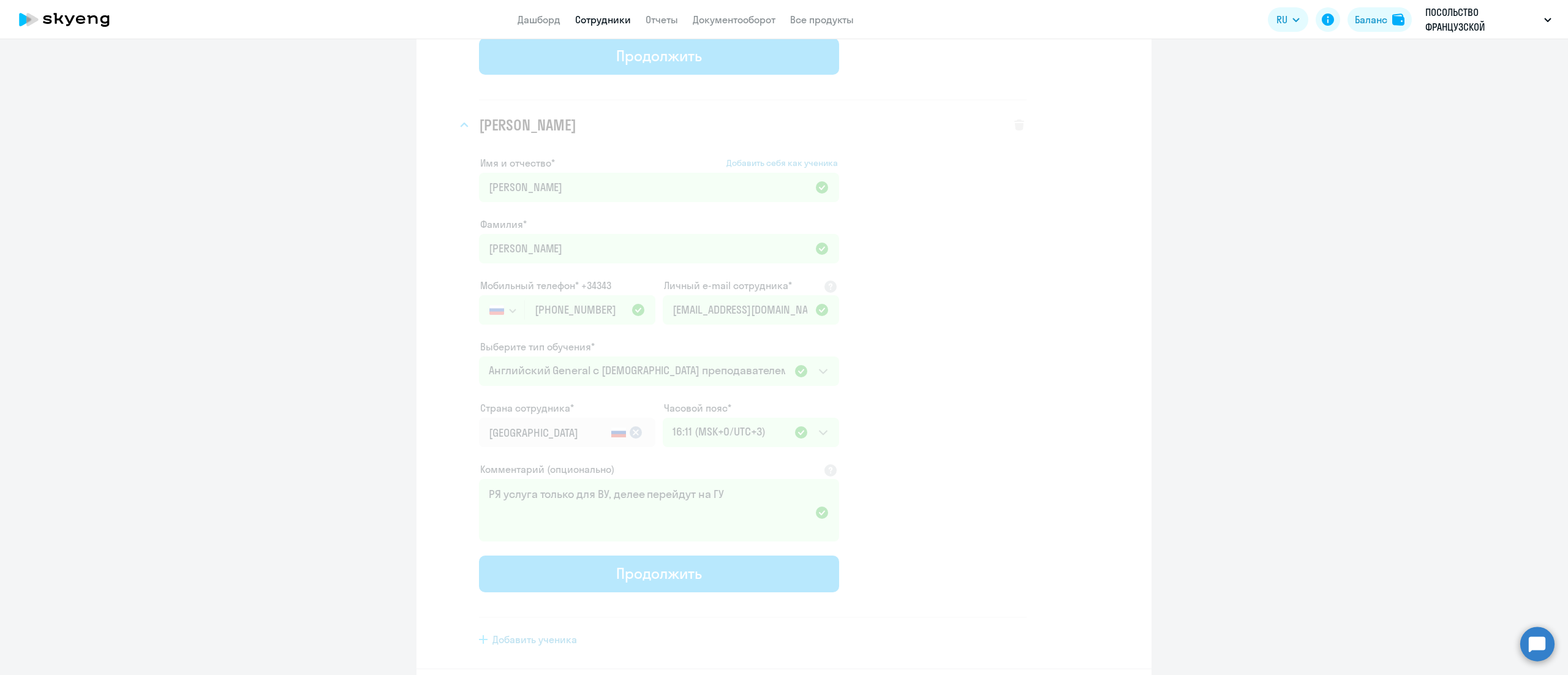
select select "3"
select select "english_adult_not_native_speaker"
select select "3"
select select "english_adult_not_native_speaker"
select select "3"
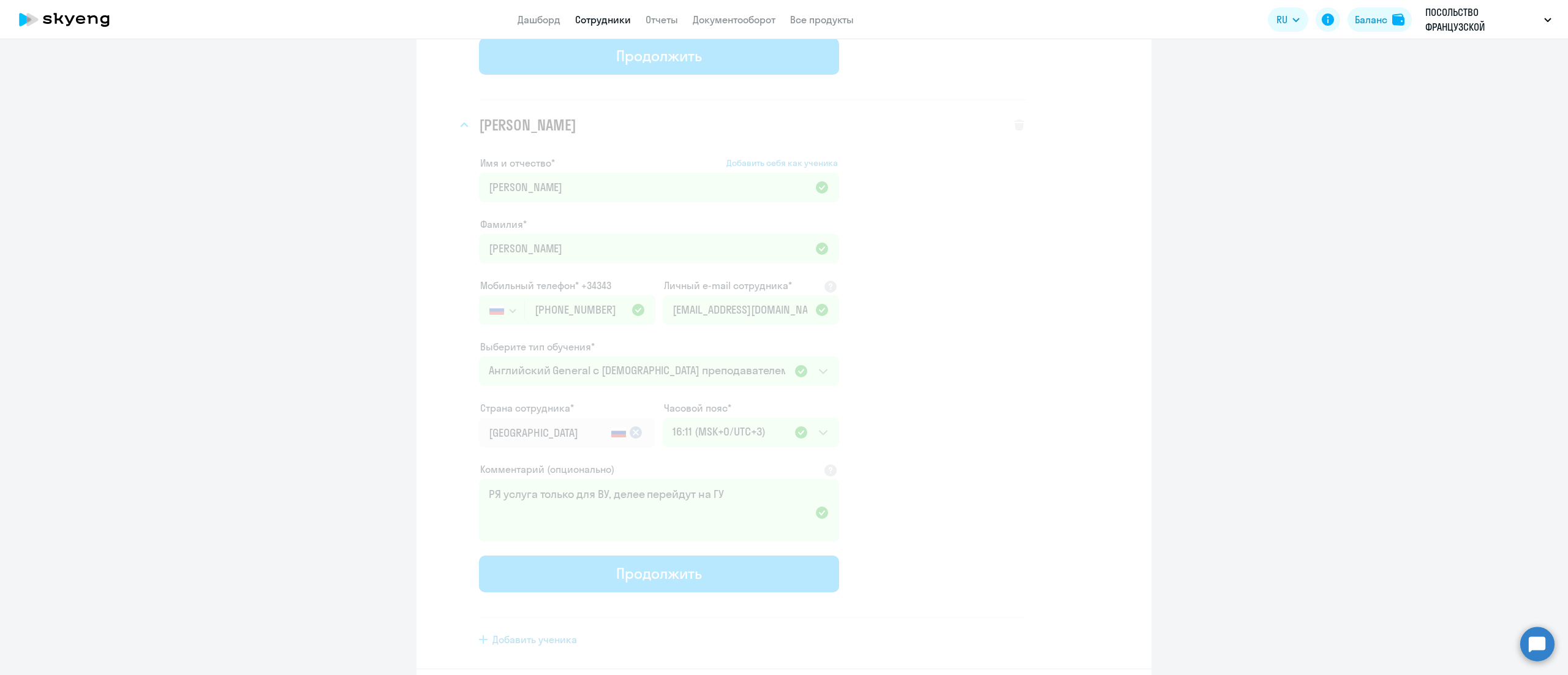
select select "english_adult_not_native_speaker"
select select "3"
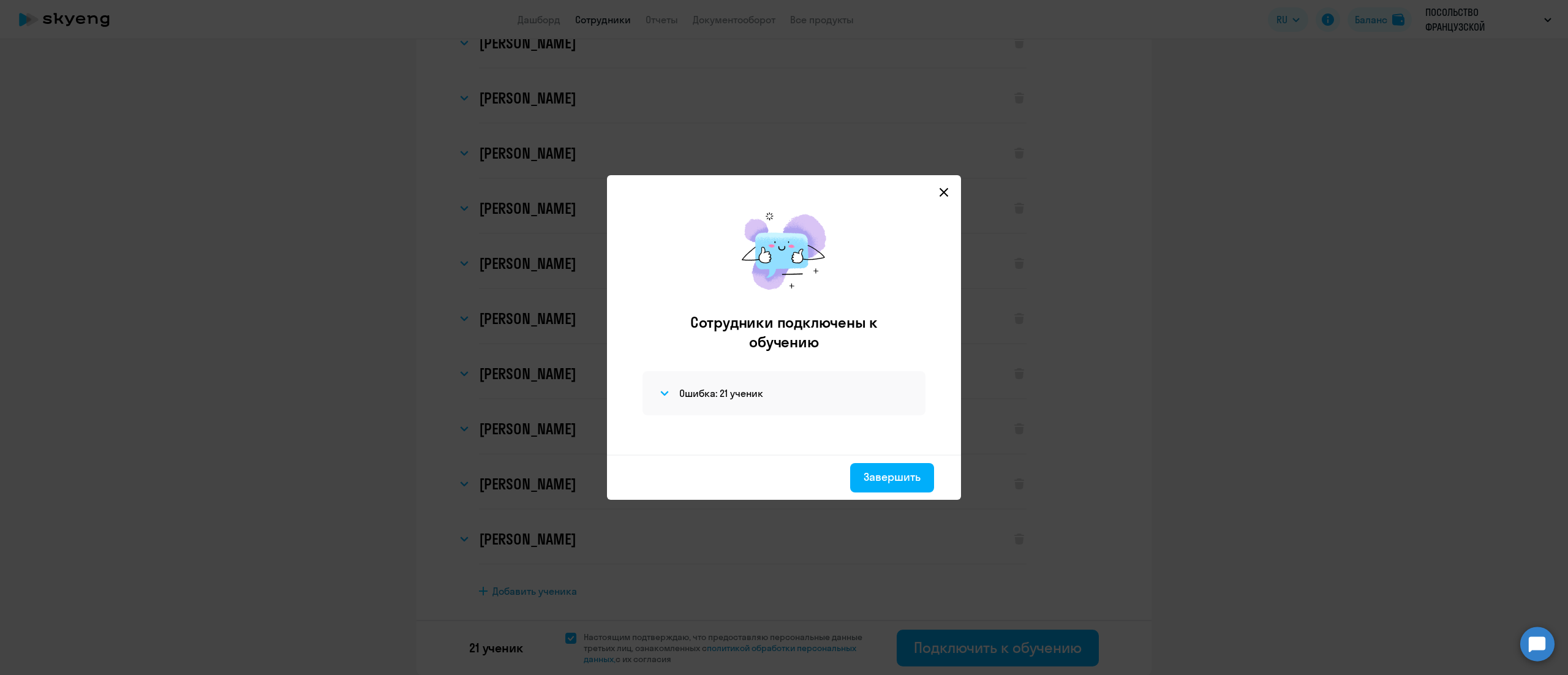
scroll to position [701, 0]
click at [758, 395] on h4 "Ошибка: 21 ученик" at bounding box center [722, 393] width 84 height 14
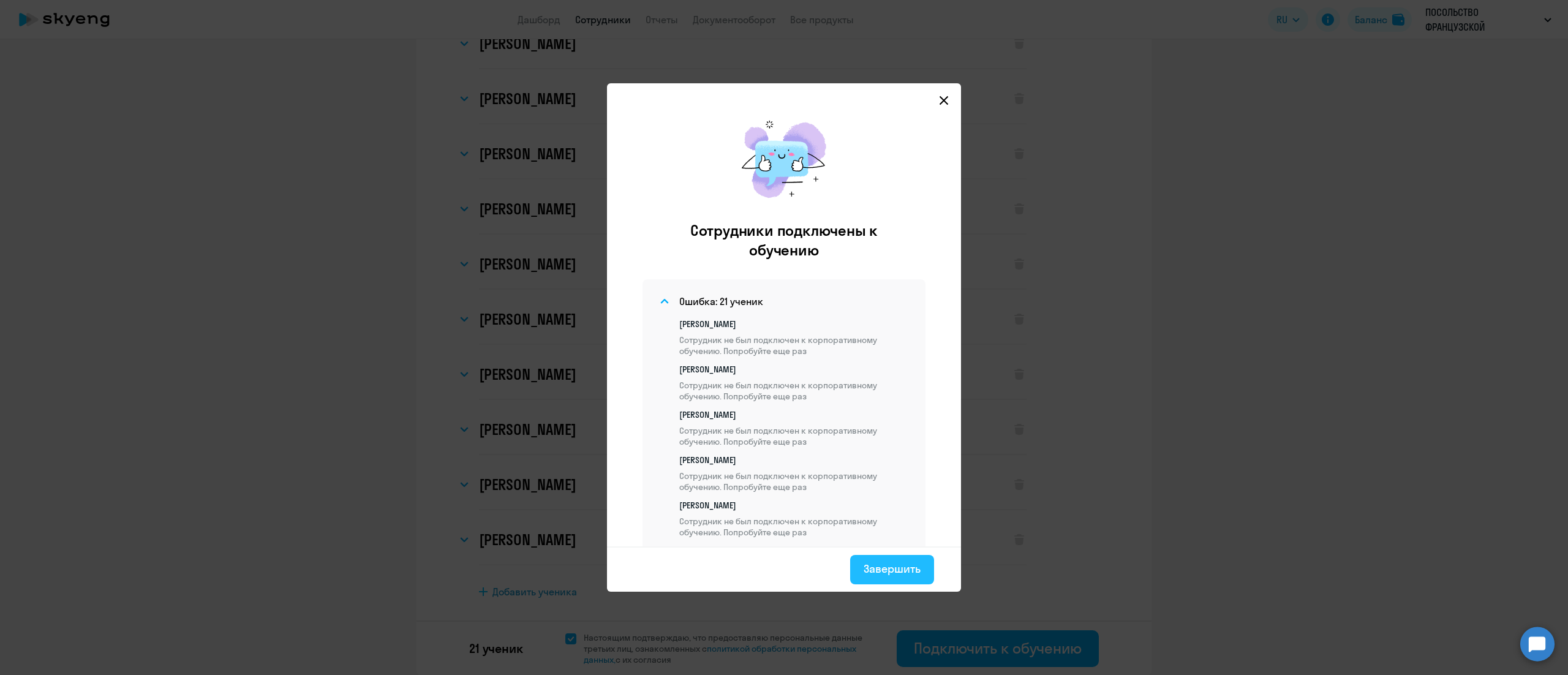
click at [894, 563] on div "Завершить" at bounding box center [892, 569] width 57 height 16
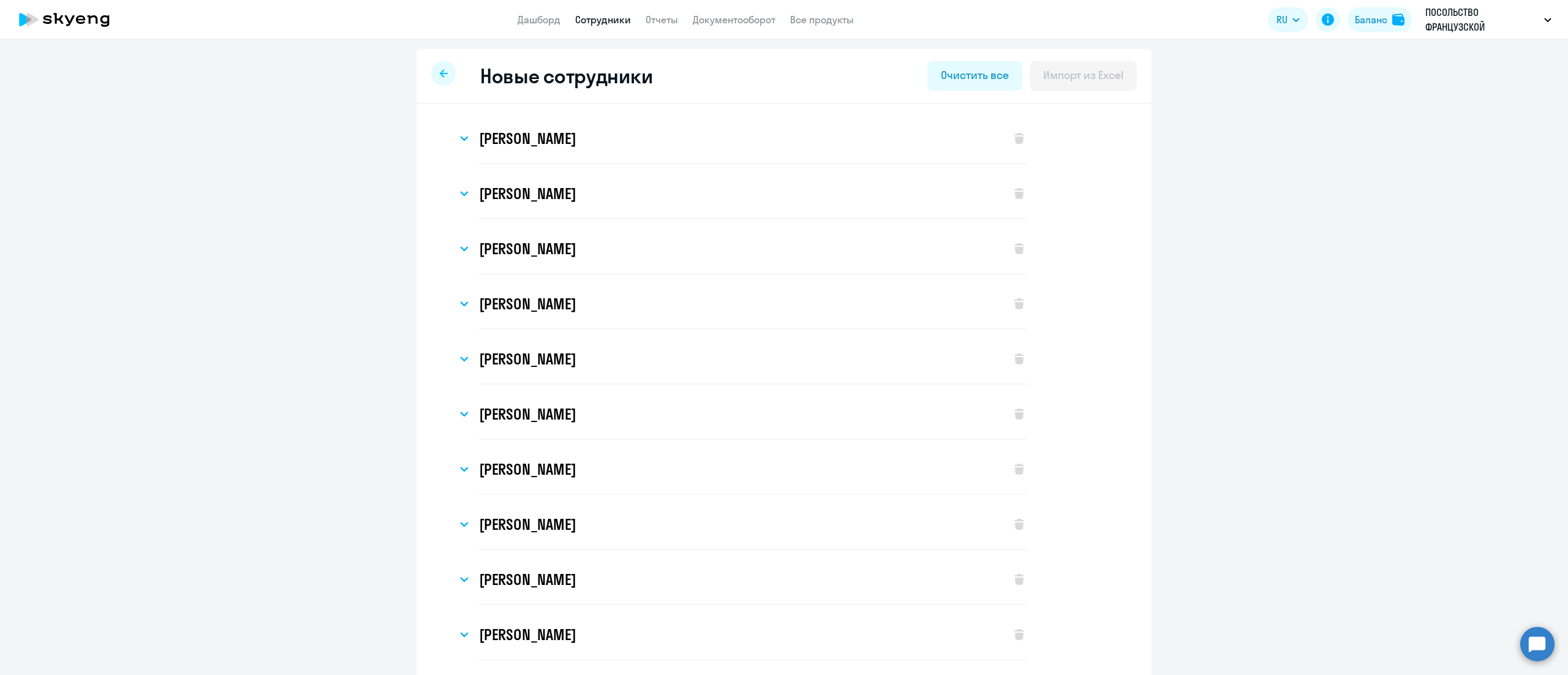
select select "english_adult_not_native_speaker"
select select "3"
select select "english_adult_not_native_speaker"
select select "3"
select select "english_adult_not_native_speaker"
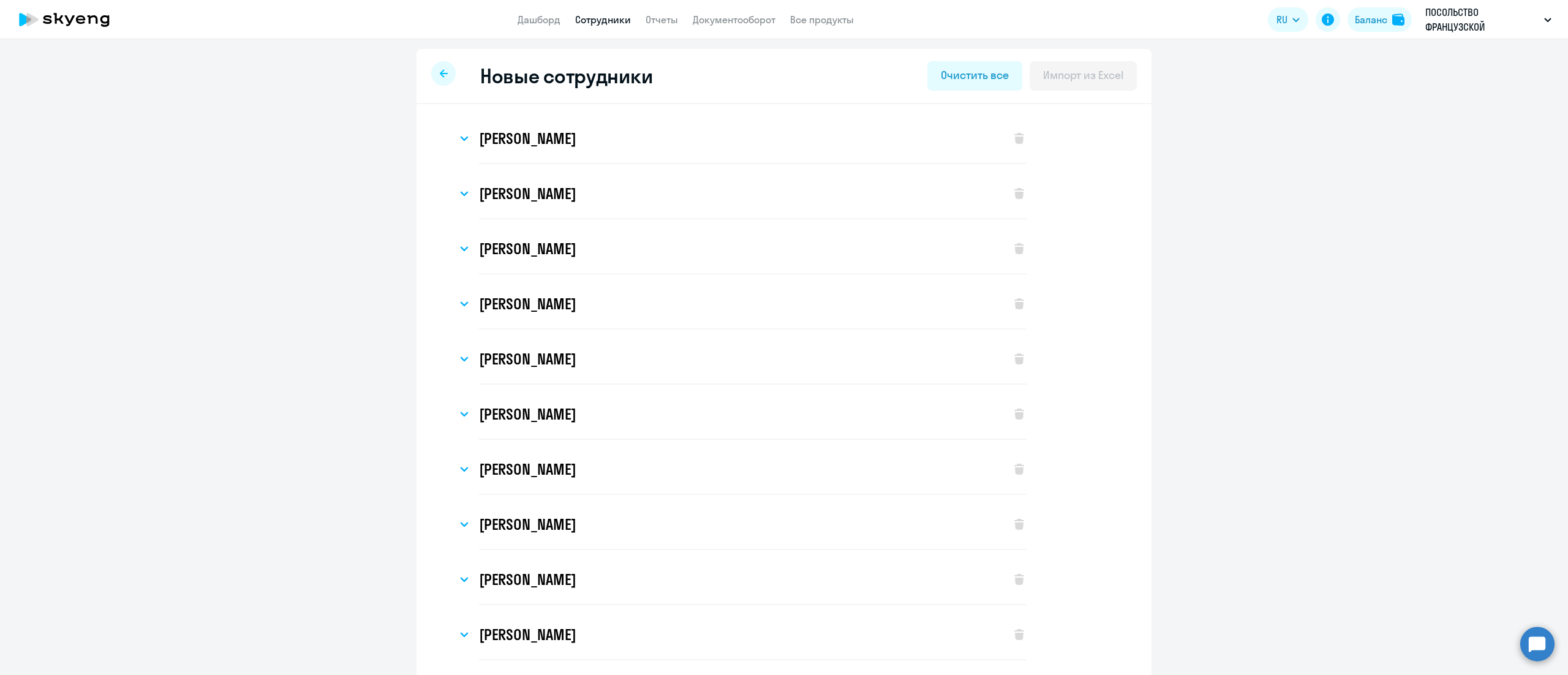
select select "3"
select select "english_adult_not_native_speaker"
select select "3"
select select "english_adult_not_native_speaker"
select select "3"
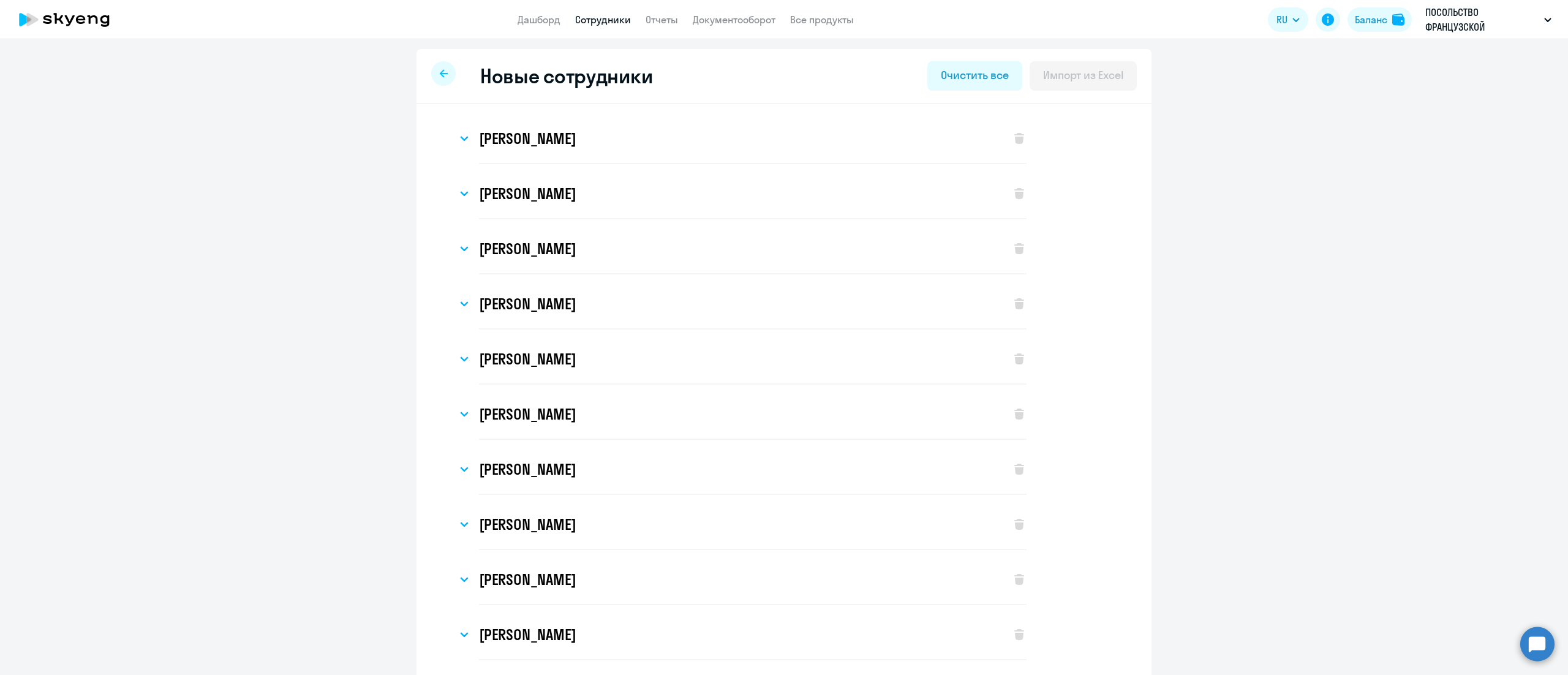
select select "english_adult_not_native_speaker"
select select "3"
select select "english_adult_not_native_speaker"
select select "3"
select select "english_adult_not_native_speaker"
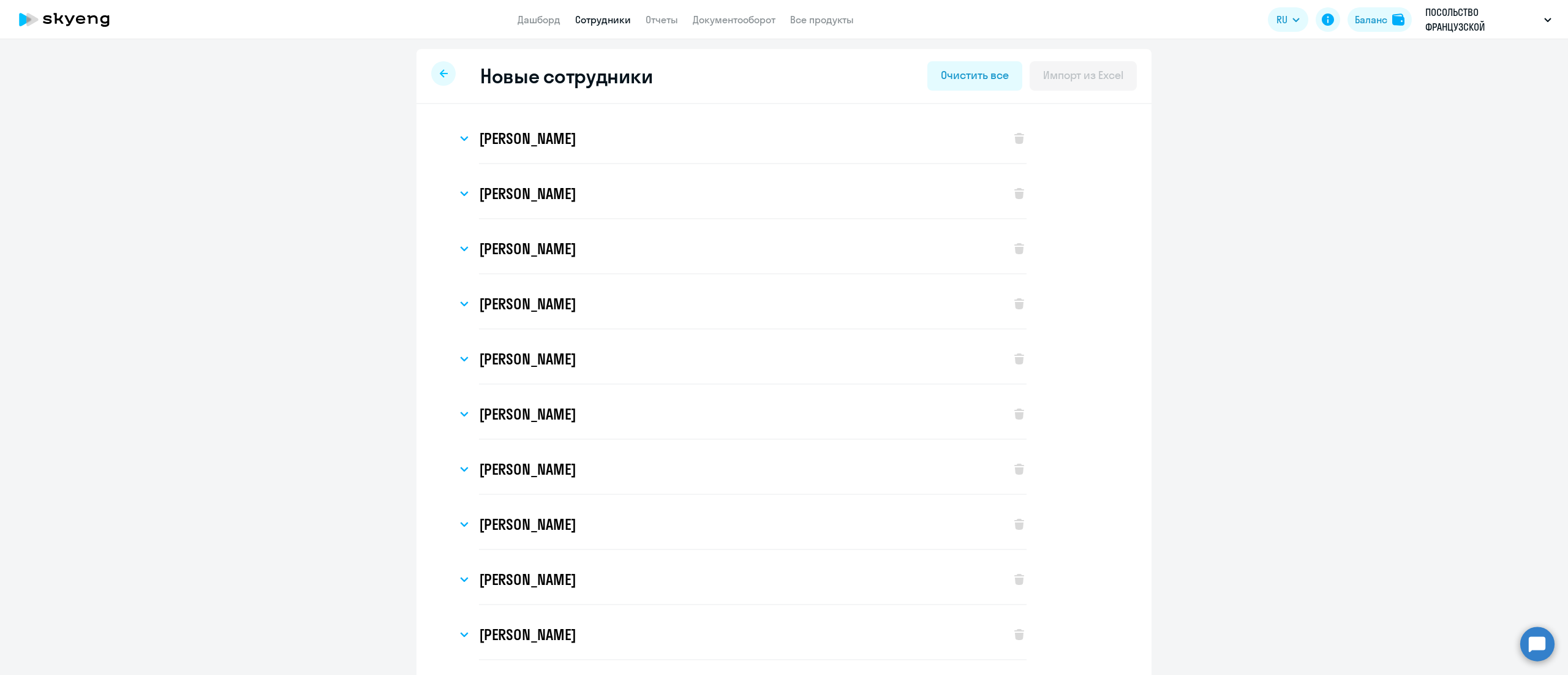
select select "3"
select select "english_adult_not_native_speaker"
select select "3"
select select "english_adult_not_native_speaker"
select select "3"
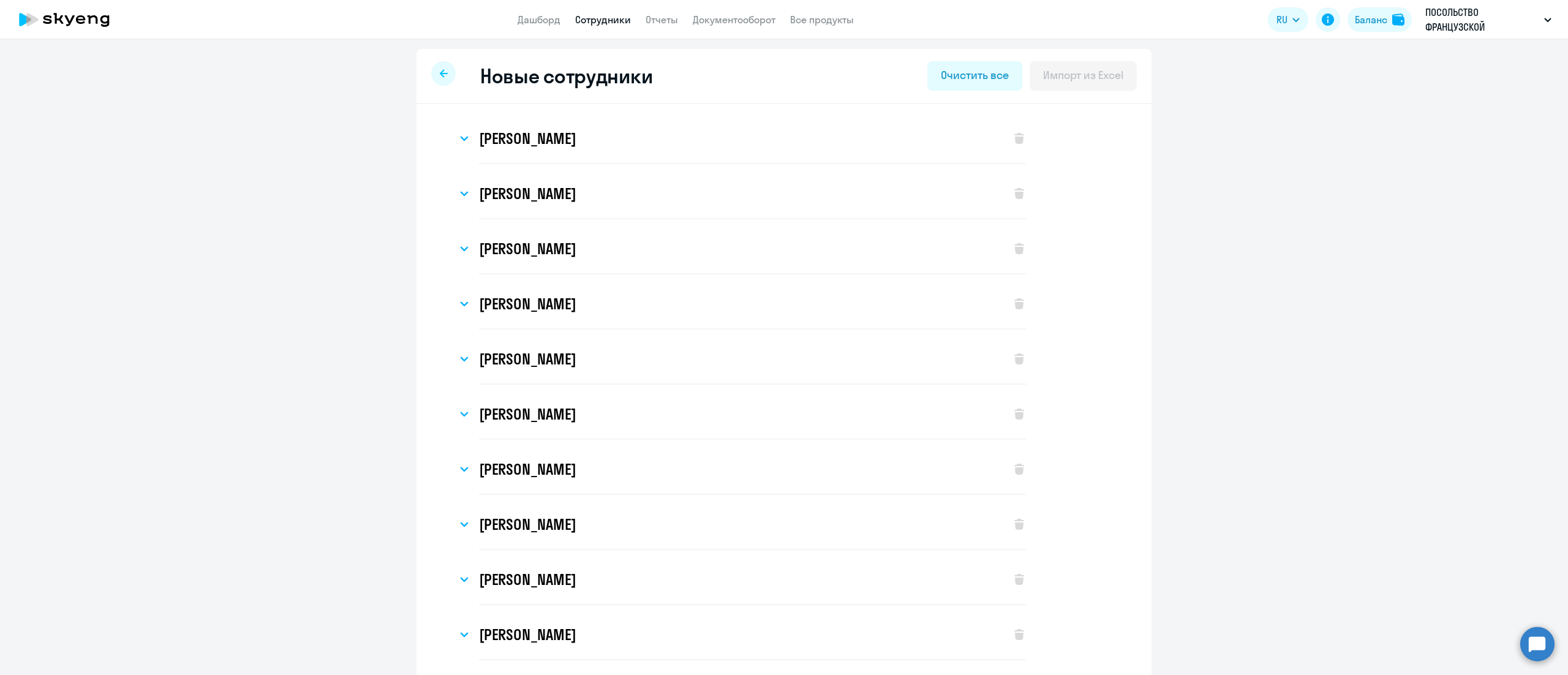
select select "english_adult_not_native_speaker"
select select "3"
select select "english_adult_not_native_speaker"
select select "3"
select select "english_adult_not_native_speaker"
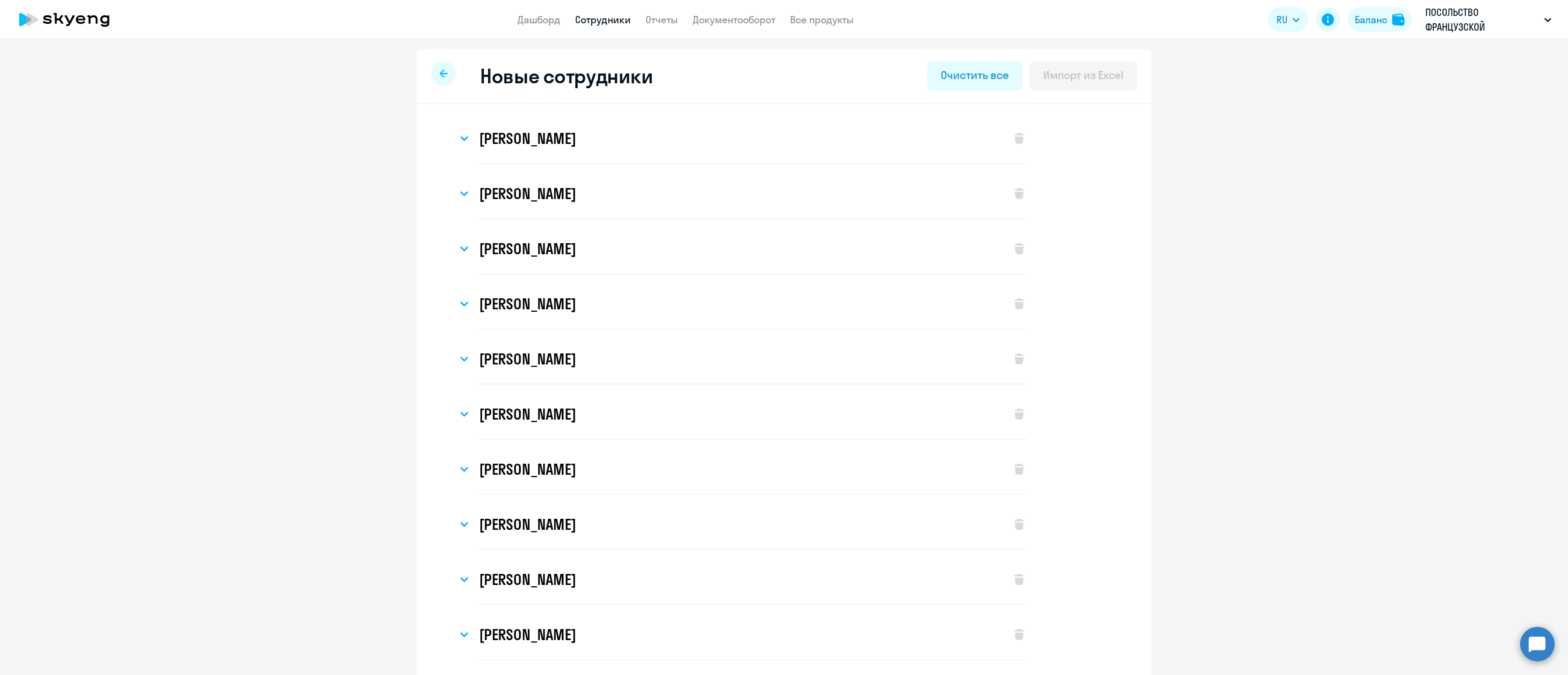
select select "3"
select select "english_adult_not_native_speaker"
select select "3"
select select "english_adult_not_native_speaker"
select select "3"
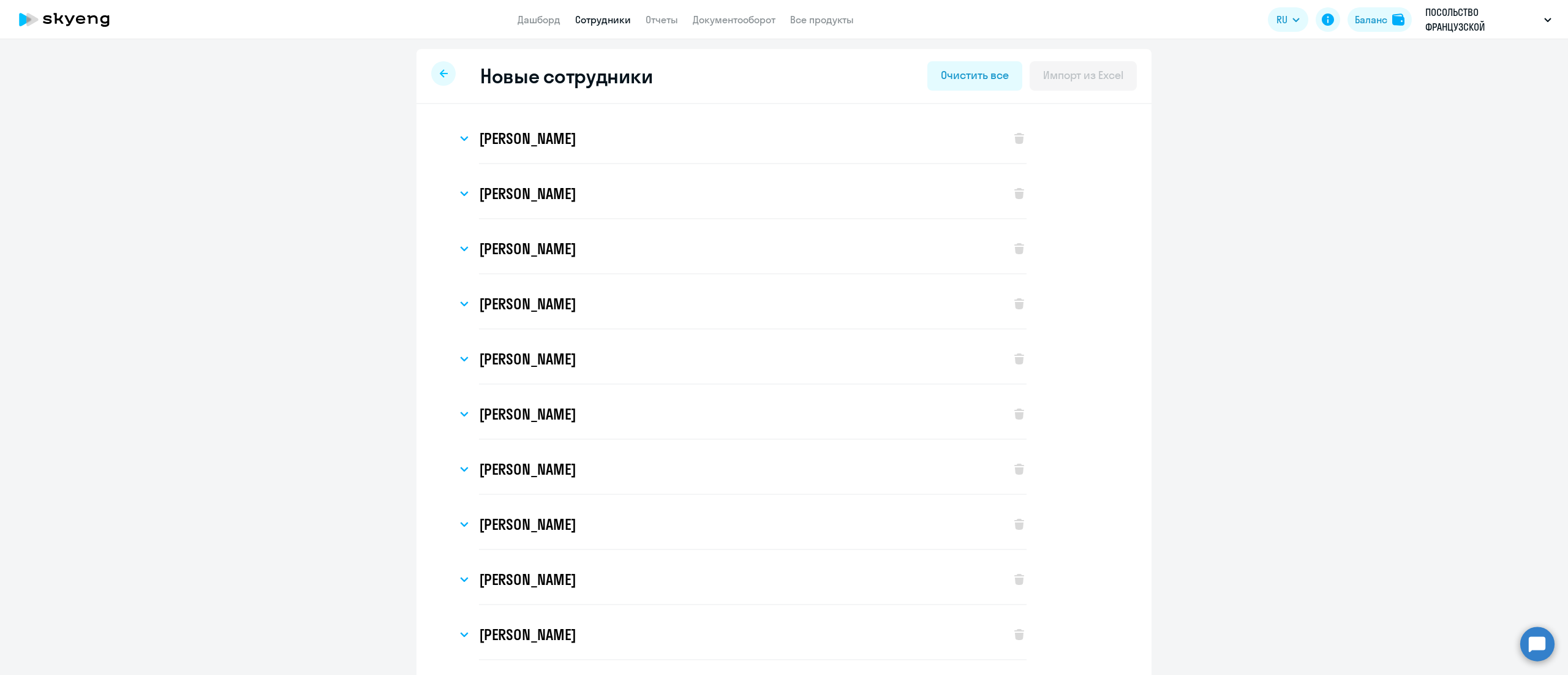
select select "english_adult_not_native_speaker"
select select "3"
select select "english_adult_not_native_speaker"
select select "3"
select select "english_adult_not_native_speaker"
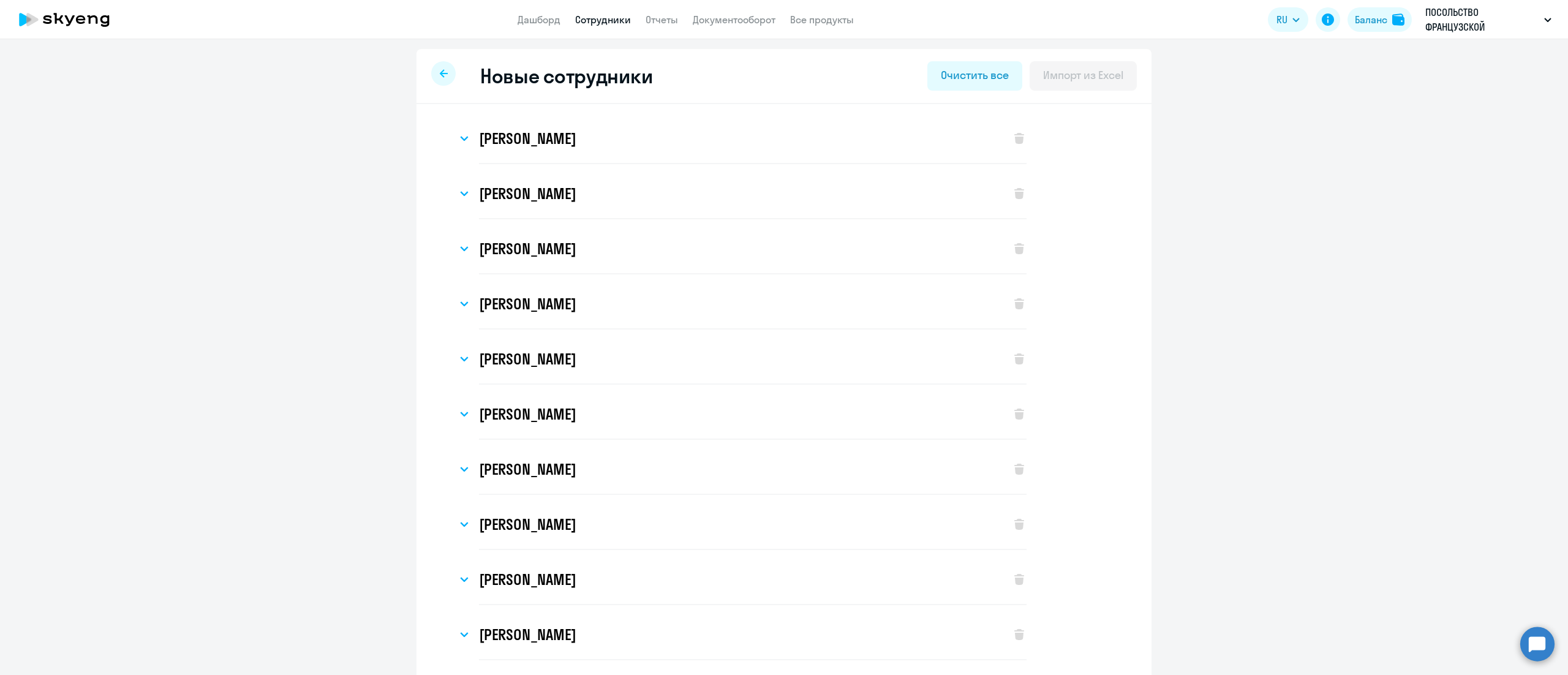
select select "3"
select select "english_adult_not_native_speaker"
select select "3"
select select "english_adult_not_native_speaker"
select select "3"
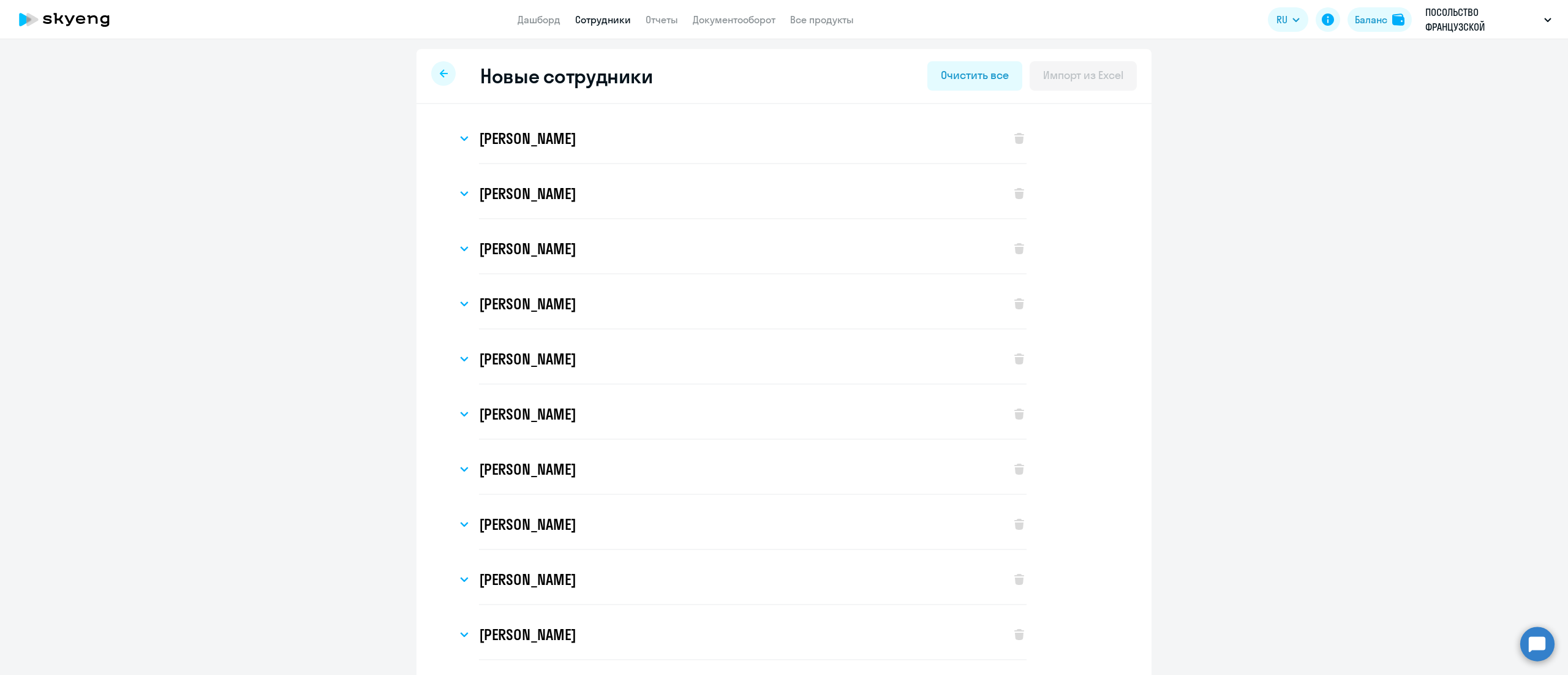
select select "english_adult_not_native_speaker"
select select "3"
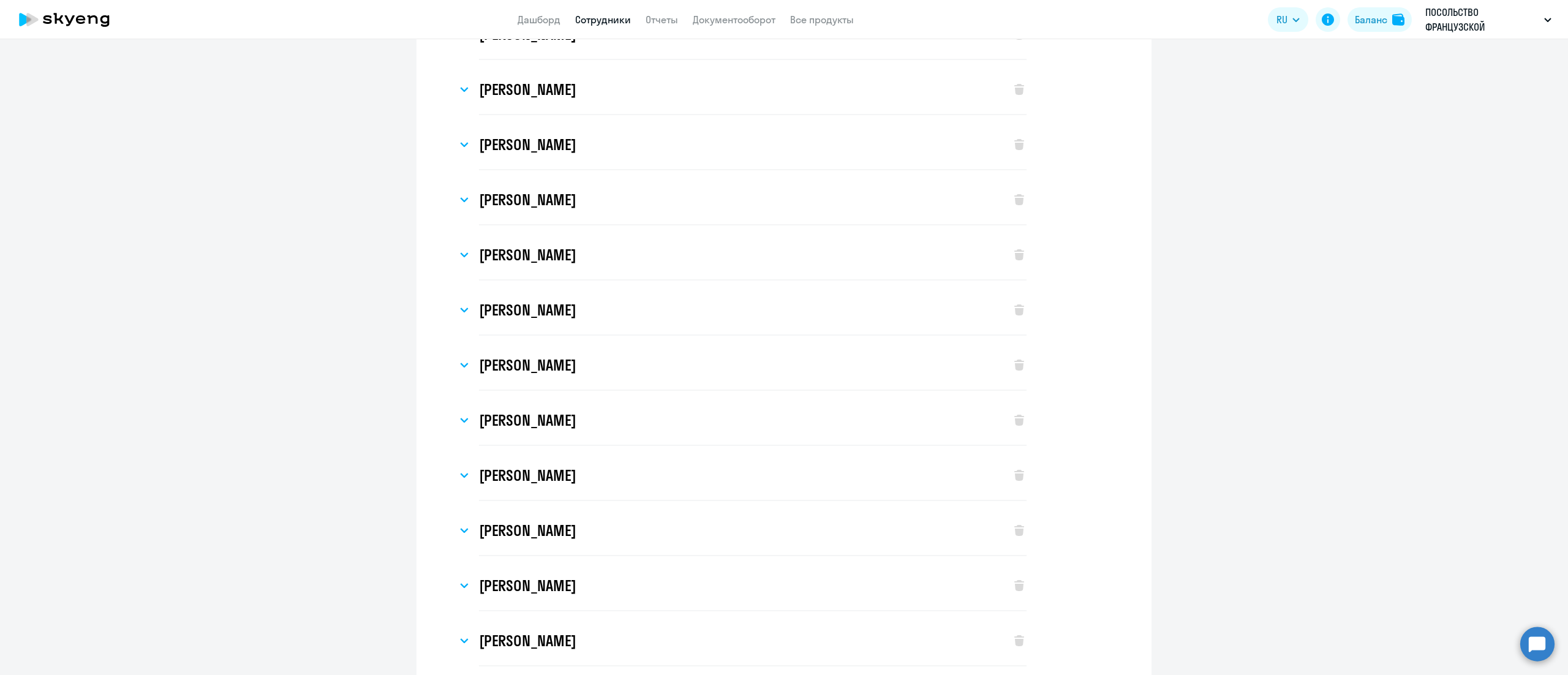
scroll to position [701, 0]
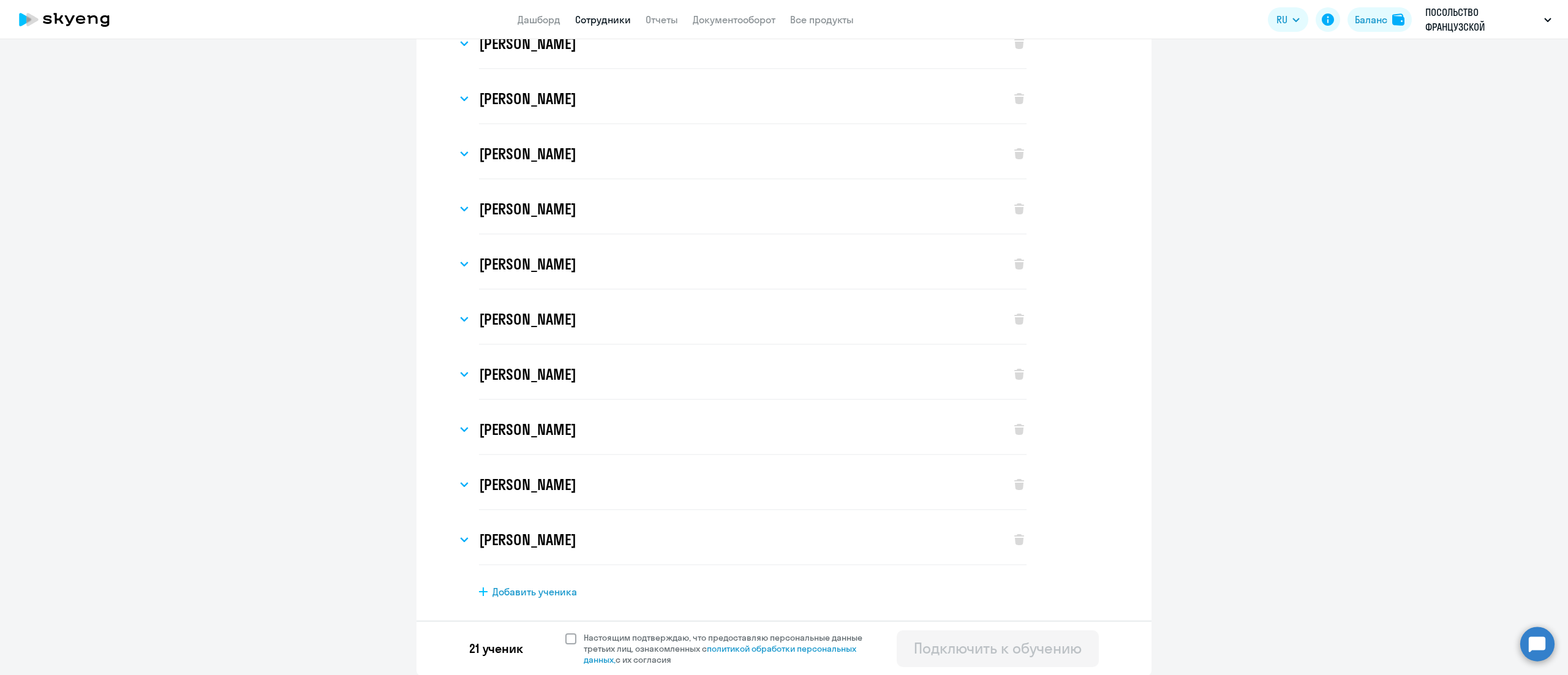
click at [565, 639] on span at bounding box center [571, 639] width 11 height 11
click at [565, 632] on input "Настоящим подтверждаю, что предоставляю персональные данные третьих лиц, ознако…" at bounding box center [565, 632] width 1 height 1
checkbox input "true"
click at [970, 642] on div "Подключить к обучению" at bounding box center [998, 648] width 168 height 20
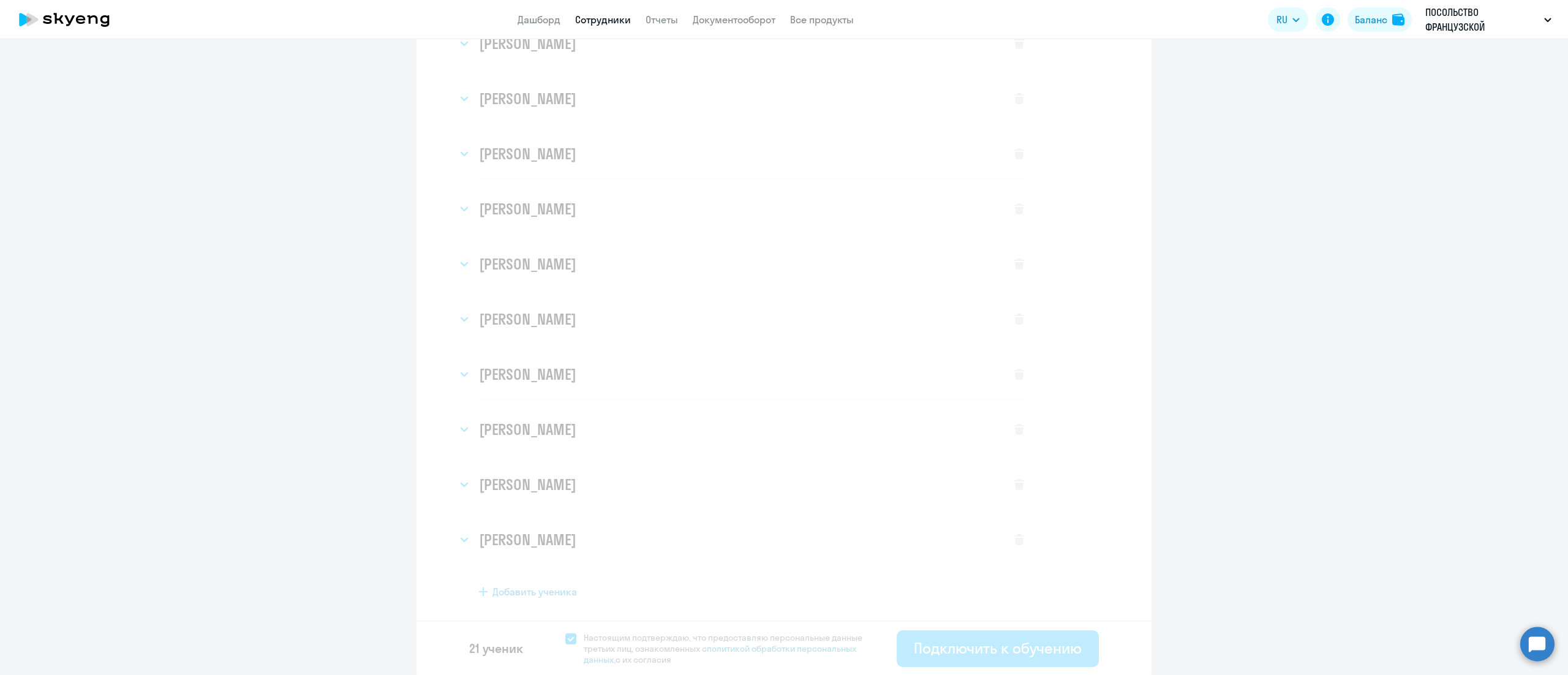
select select "english_adult_not_native_speaker"
select select "3"
select select "english_adult_not_native_speaker"
select select "3"
select select "english_adult_not_native_speaker"
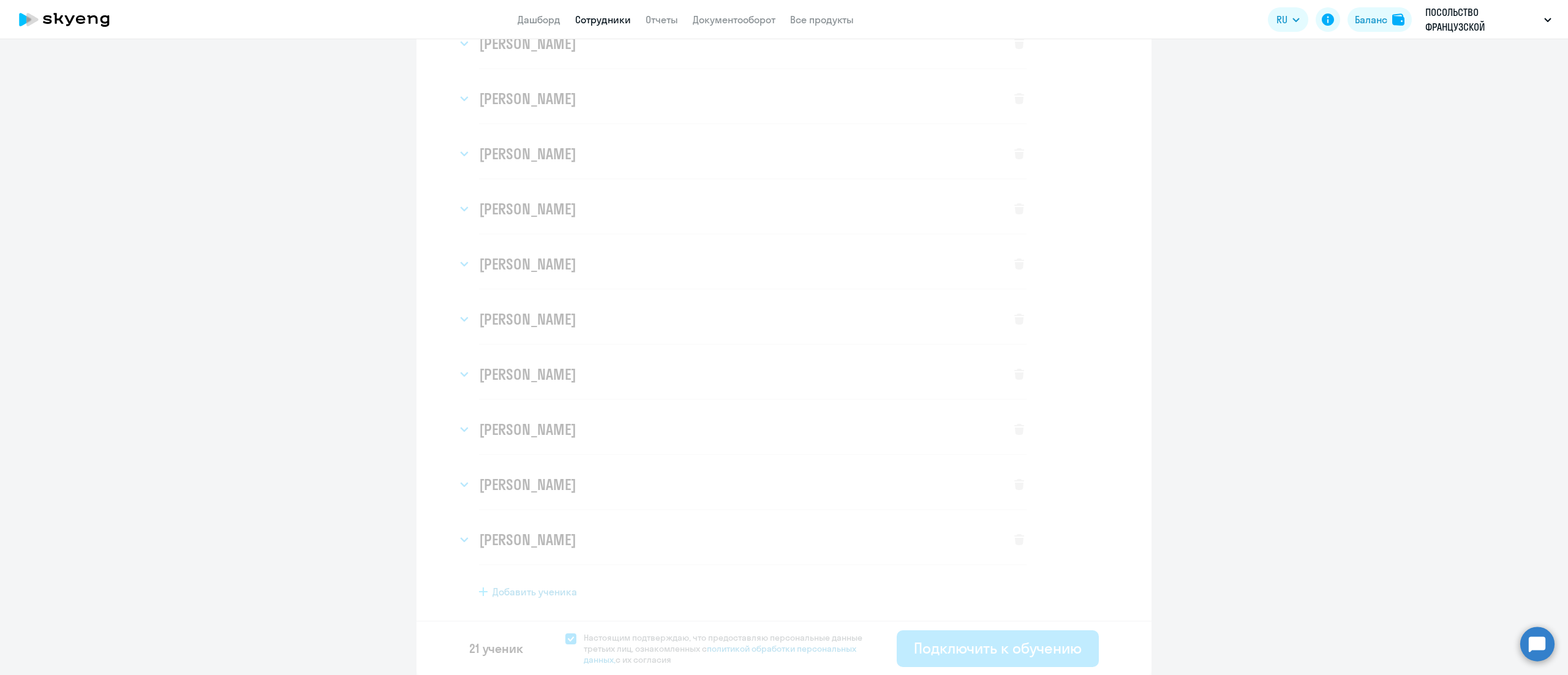
select select "3"
select select "english_adult_not_native_speaker"
select select "3"
select select "english_adult_not_native_speaker"
select select "3"
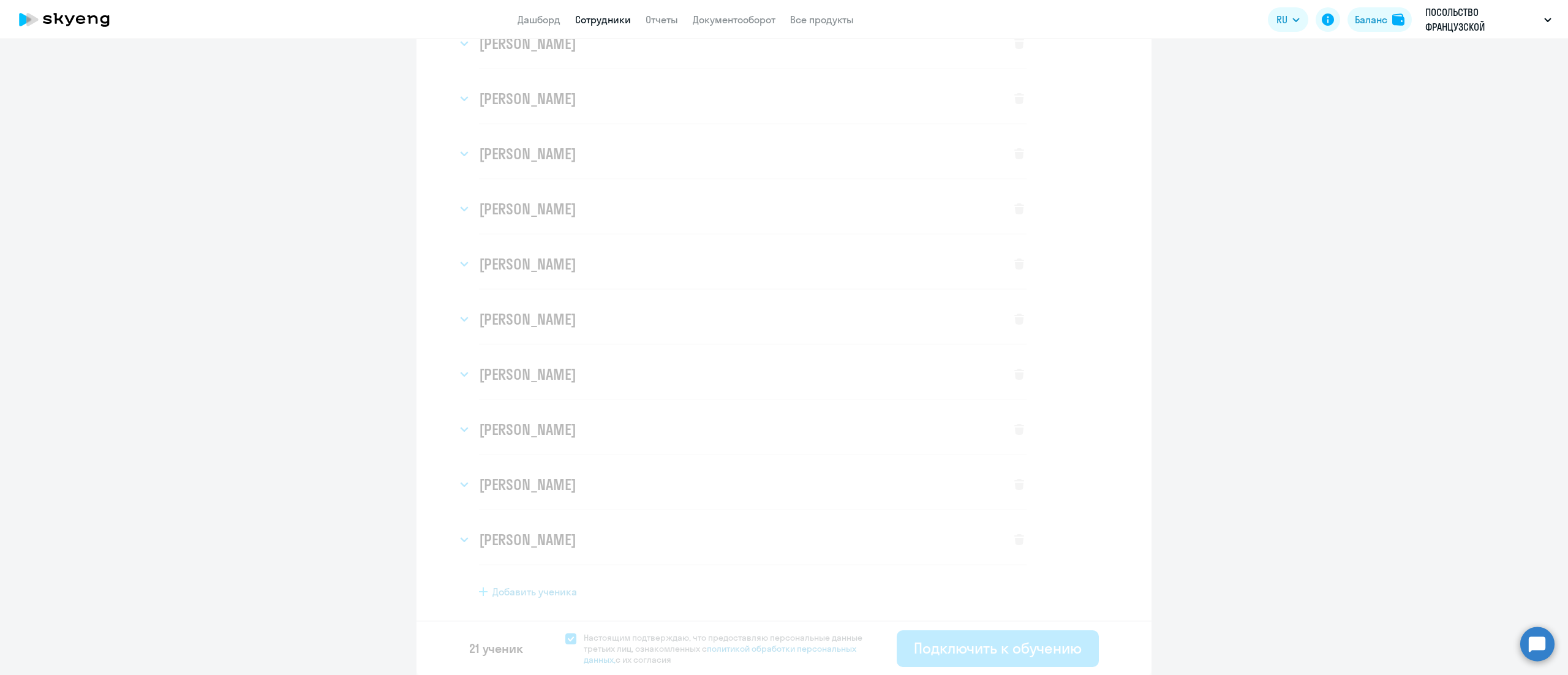
select select "english_adult_not_native_speaker"
select select "3"
select select "english_adult_not_native_speaker"
select select "3"
select select "english_adult_not_native_speaker"
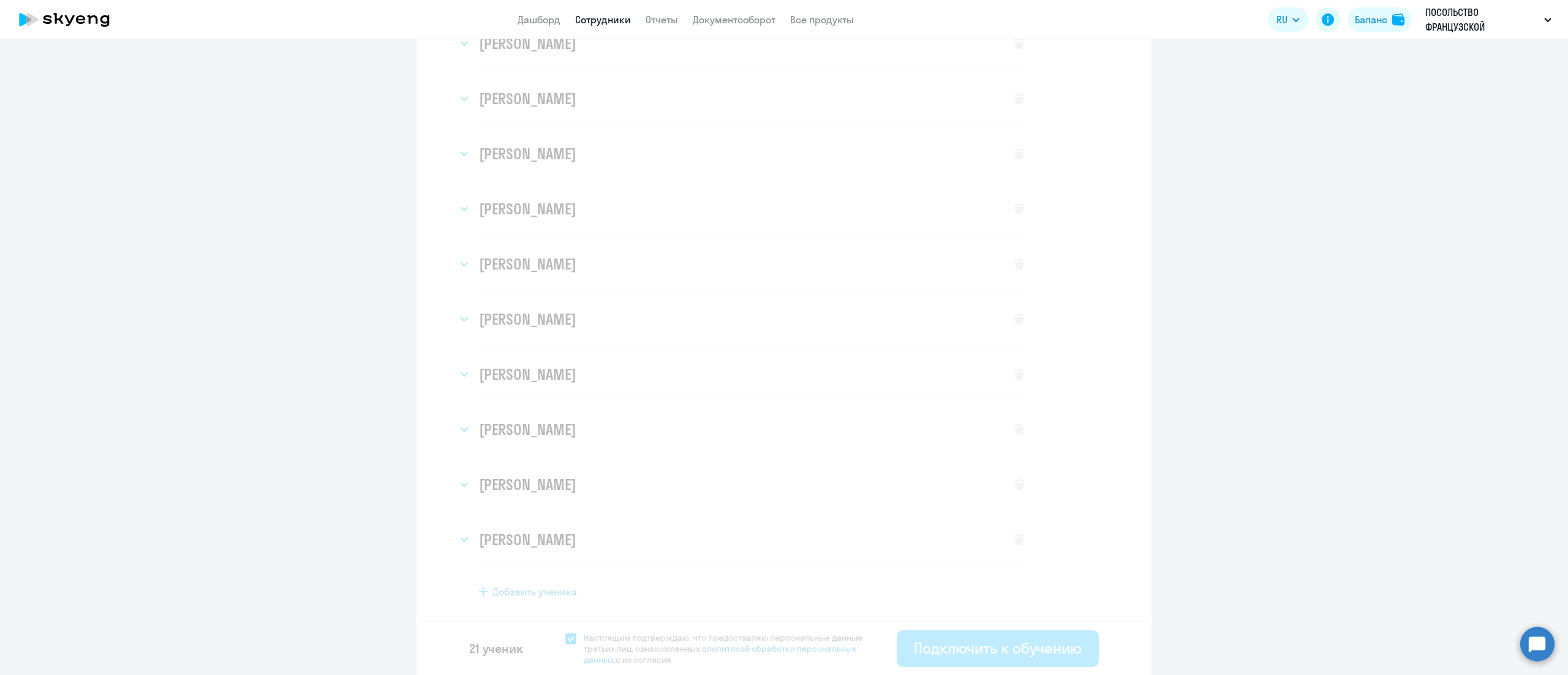
select select "3"
select select "english_adult_not_native_speaker"
select select "3"
select select "english_adult_not_native_speaker"
select select "3"
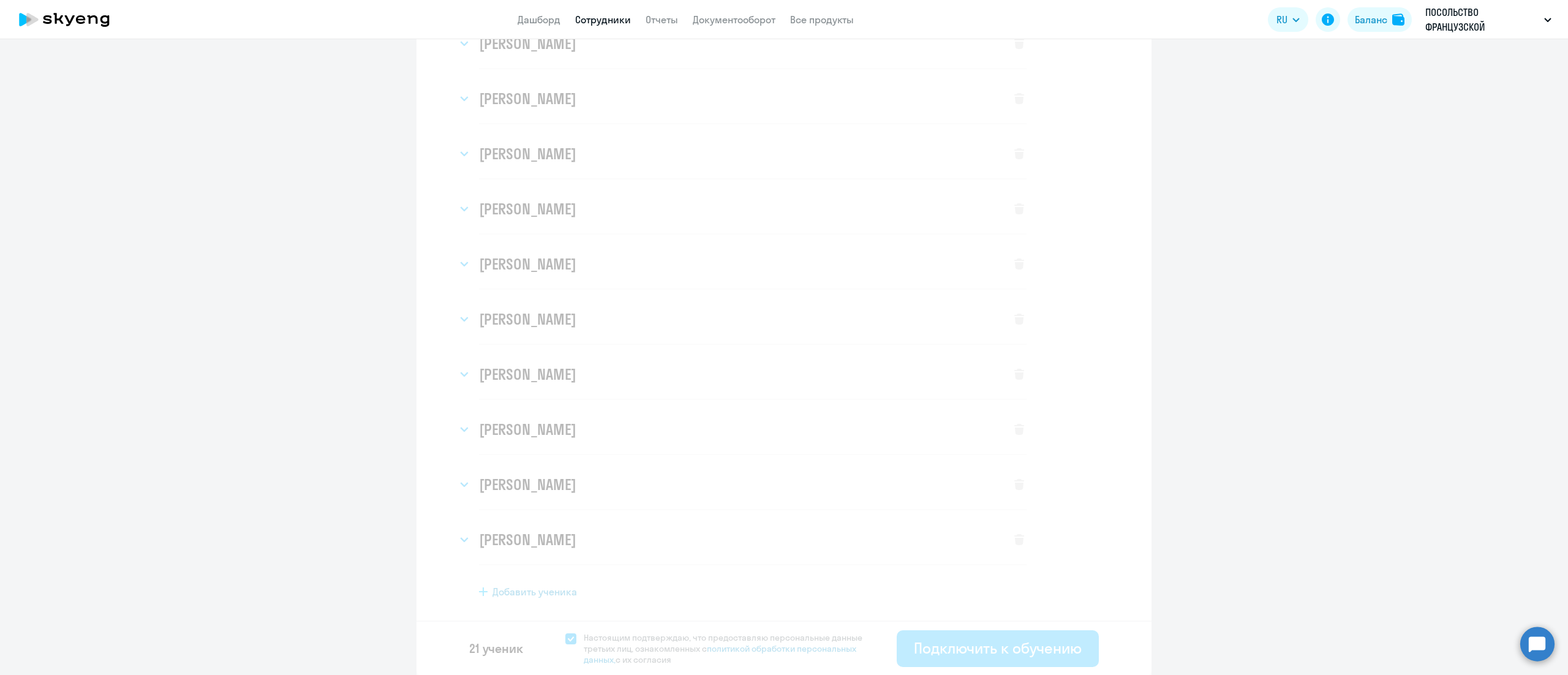
select select "english_adult_not_native_speaker"
select select "3"
select select "english_adult_not_native_speaker"
select select "3"
select select "english_adult_not_native_speaker"
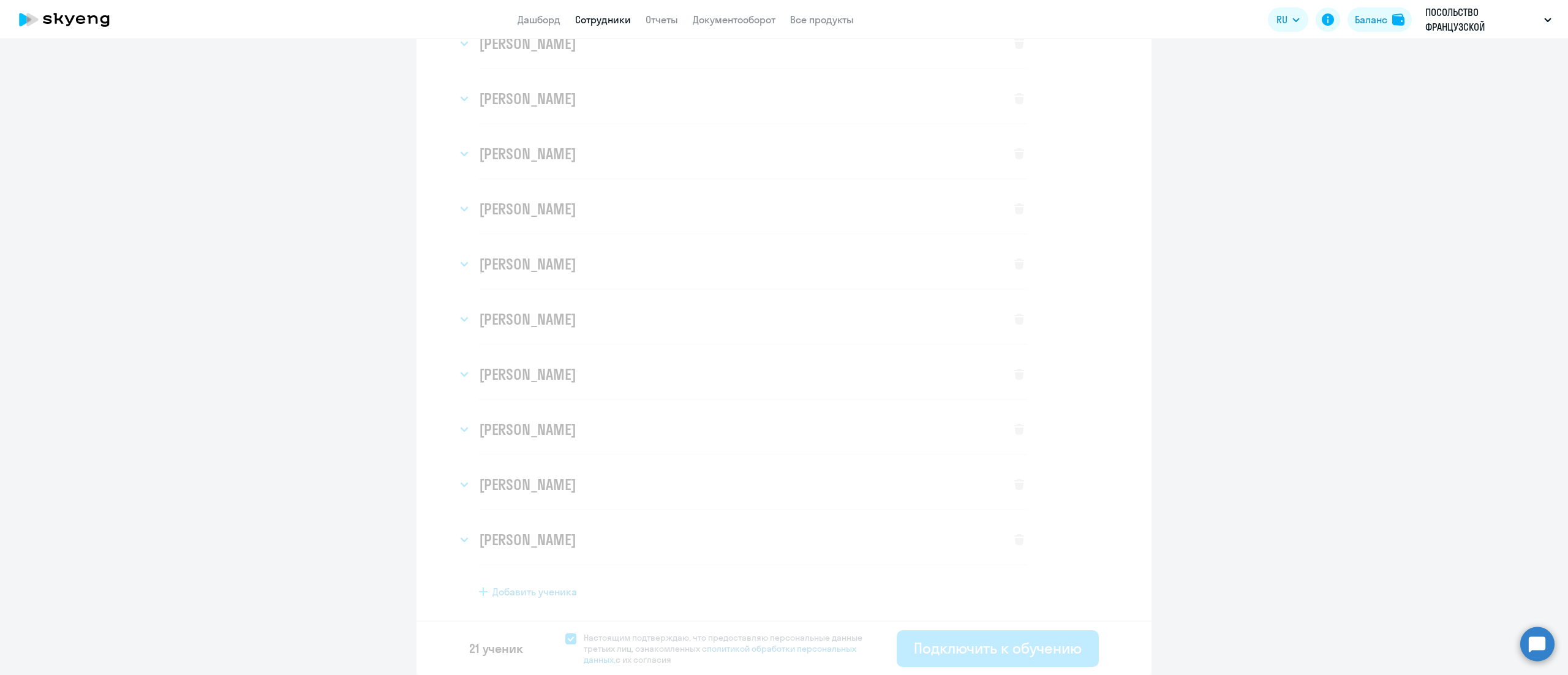
select select "3"
select select "english_adult_not_native_speaker"
select select "3"
select select "english_adult_not_native_speaker"
select select "3"
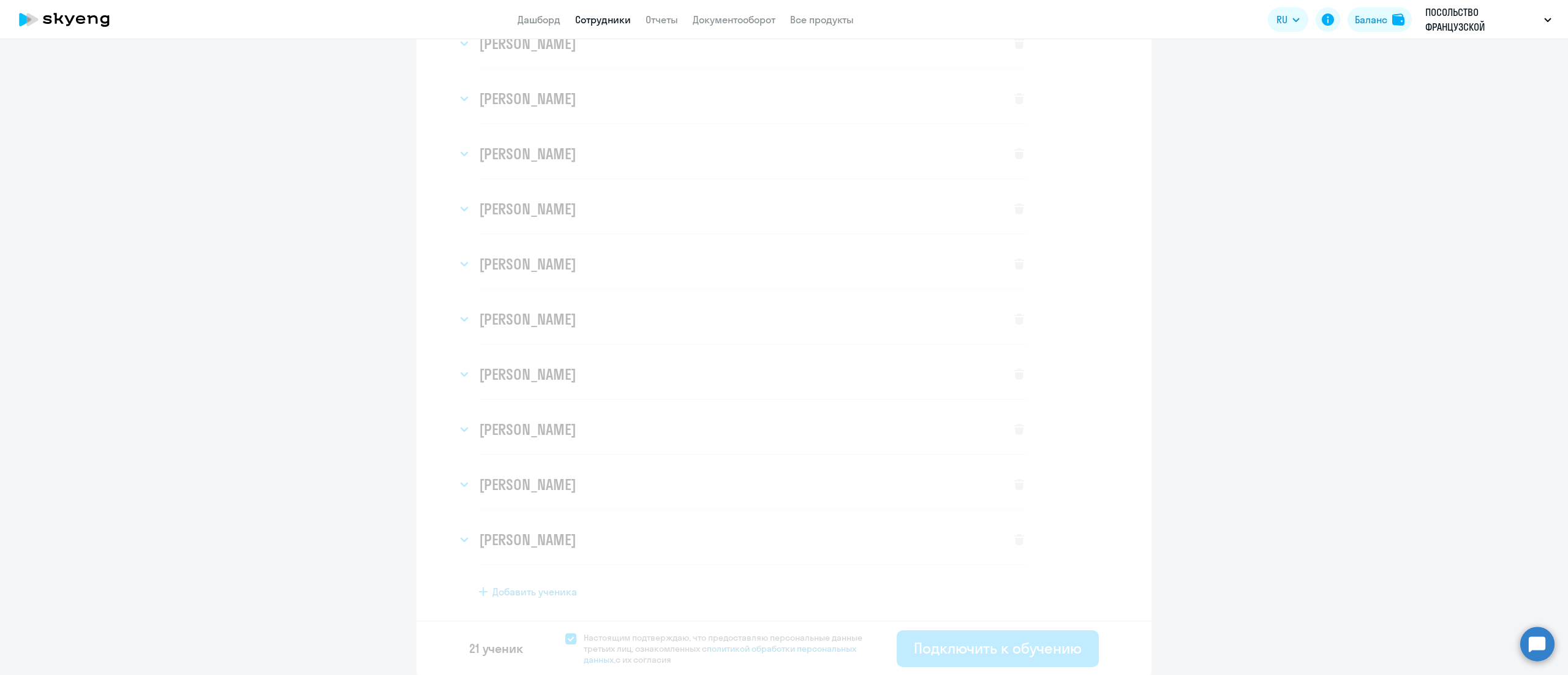
select select "english_adult_not_native_speaker"
select select "3"
select select "english_adult_not_native_speaker"
select select "3"
select select "english_adult_not_native_speaker"
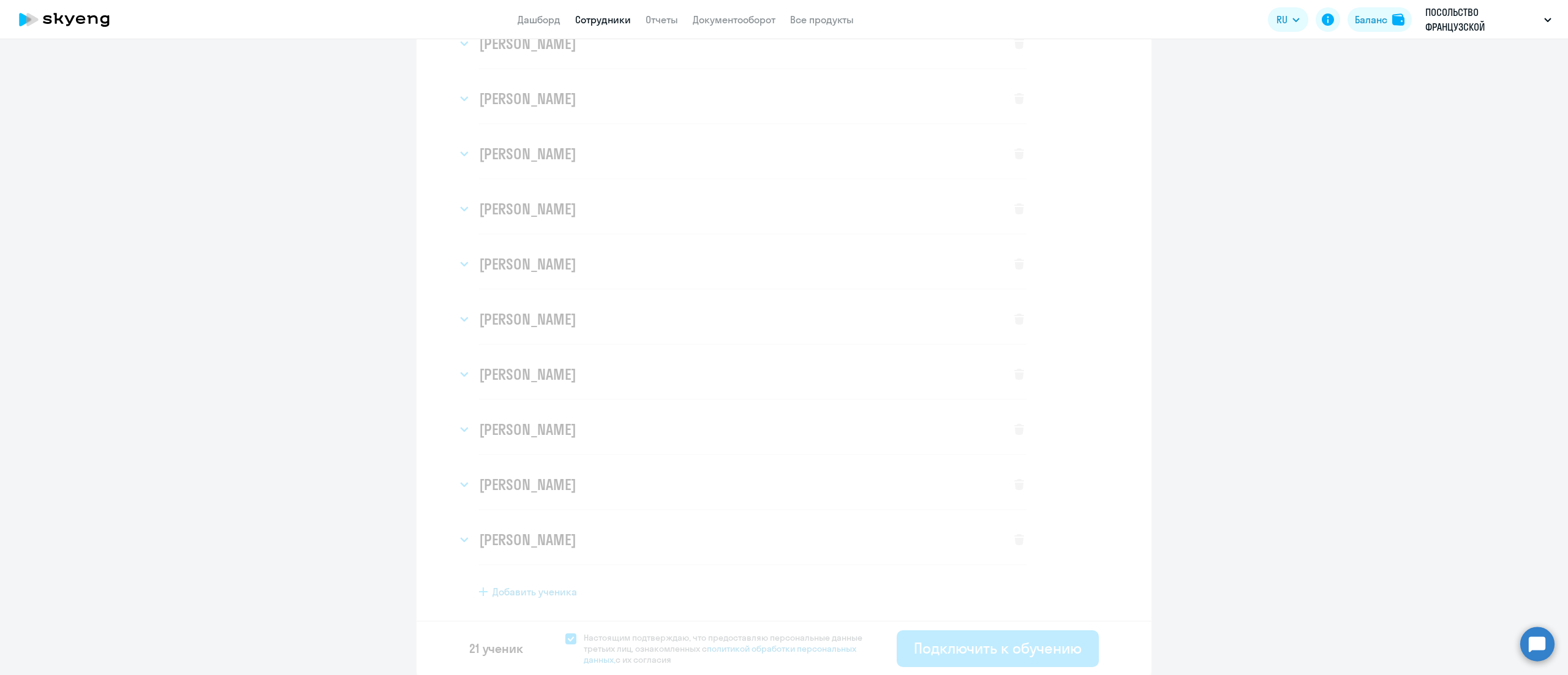
select select "3"
select select "english_adult_not_native_speaker"
select select "3"
select select "english_adult_not_native_speaker"
select select "3"
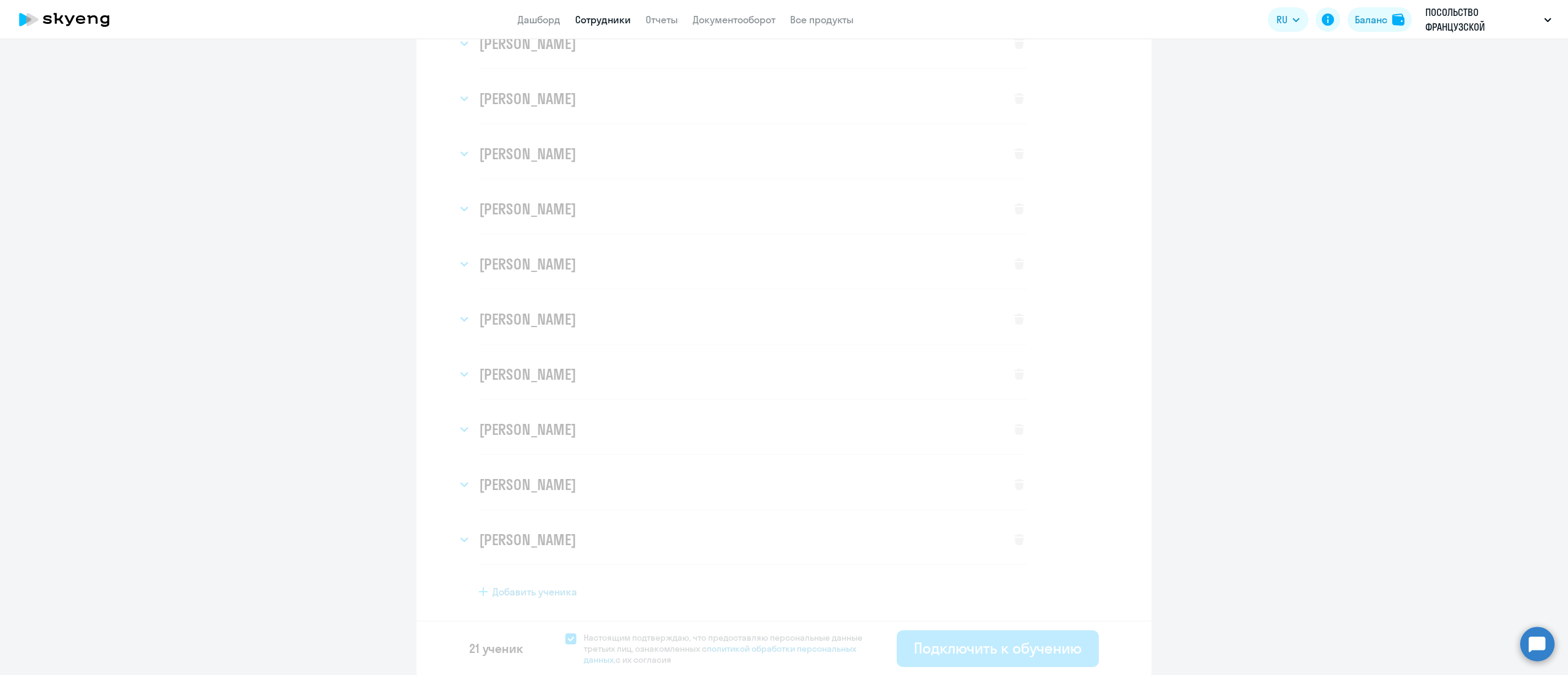
select select "english_adult_not_native_speaker"
select select "3"
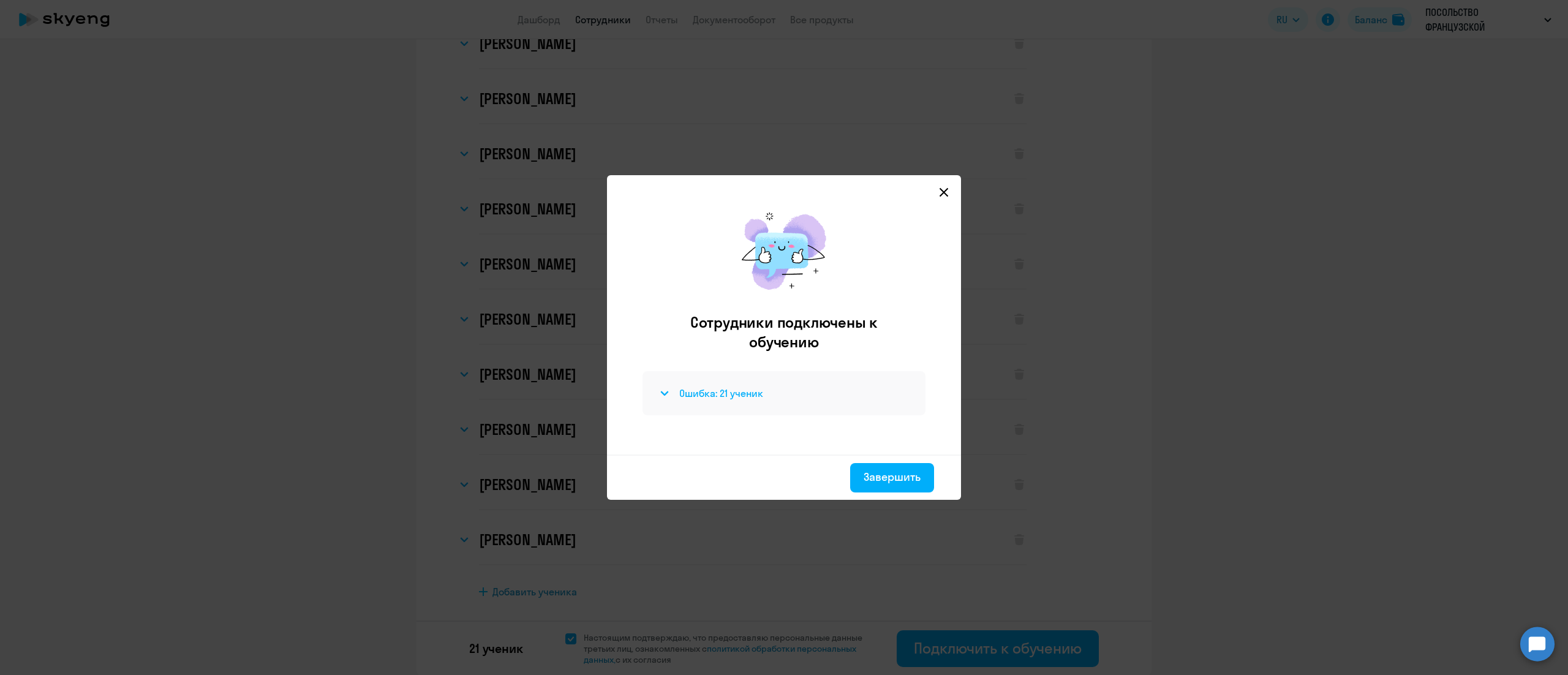
click at [745, 388] on h4 "Ошибка: 21 ученик" at bounding box center [722, 393] width 84 height 14
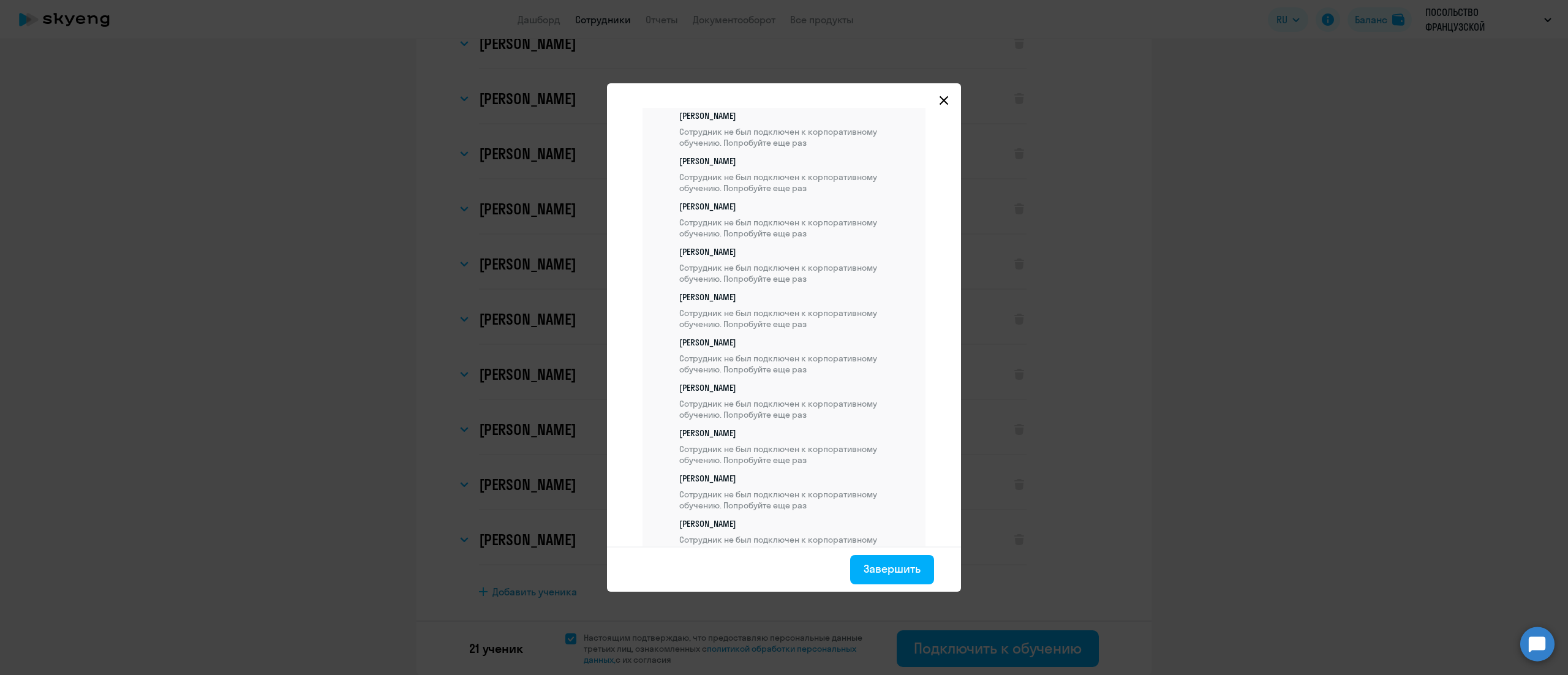
scroll to position [777, 0]
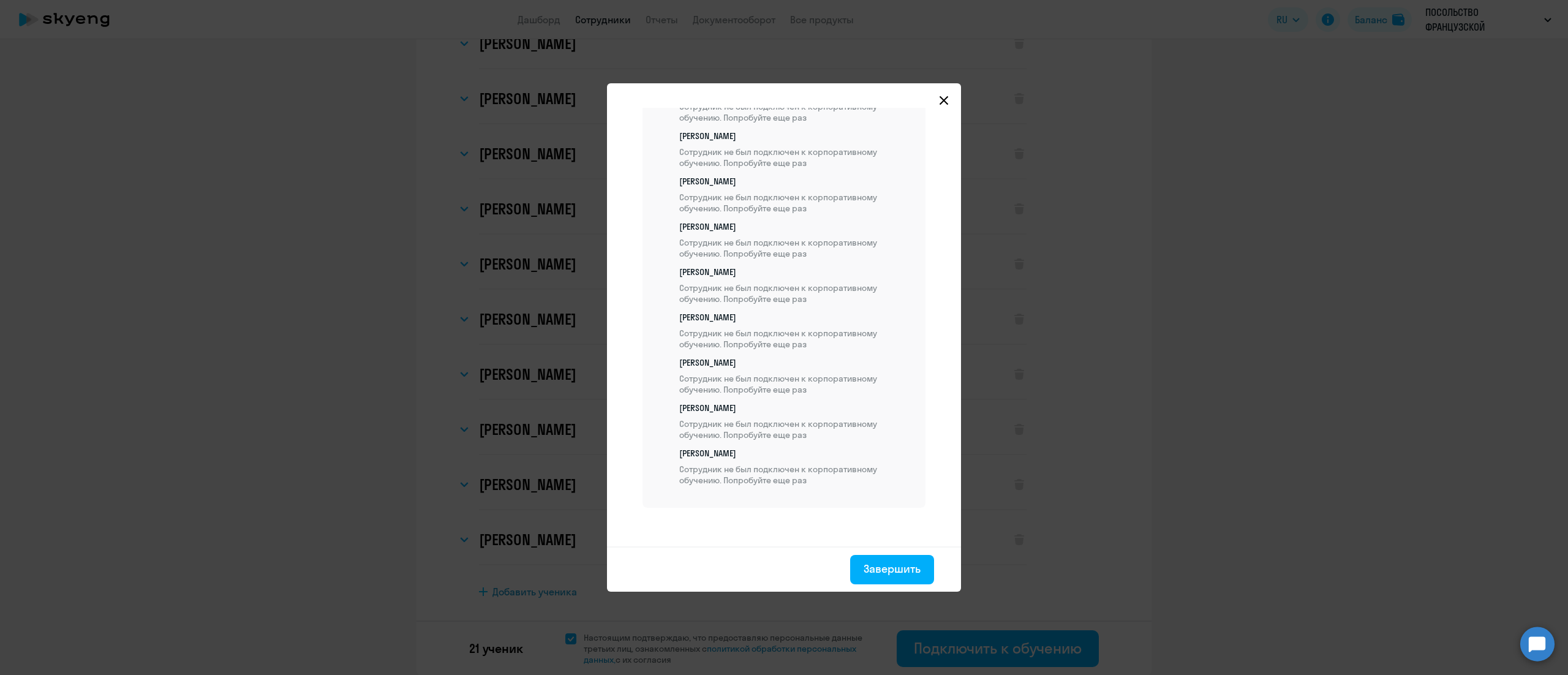
click at [949, 96] on icon at bounding box center [944, 100] width 10 height 10
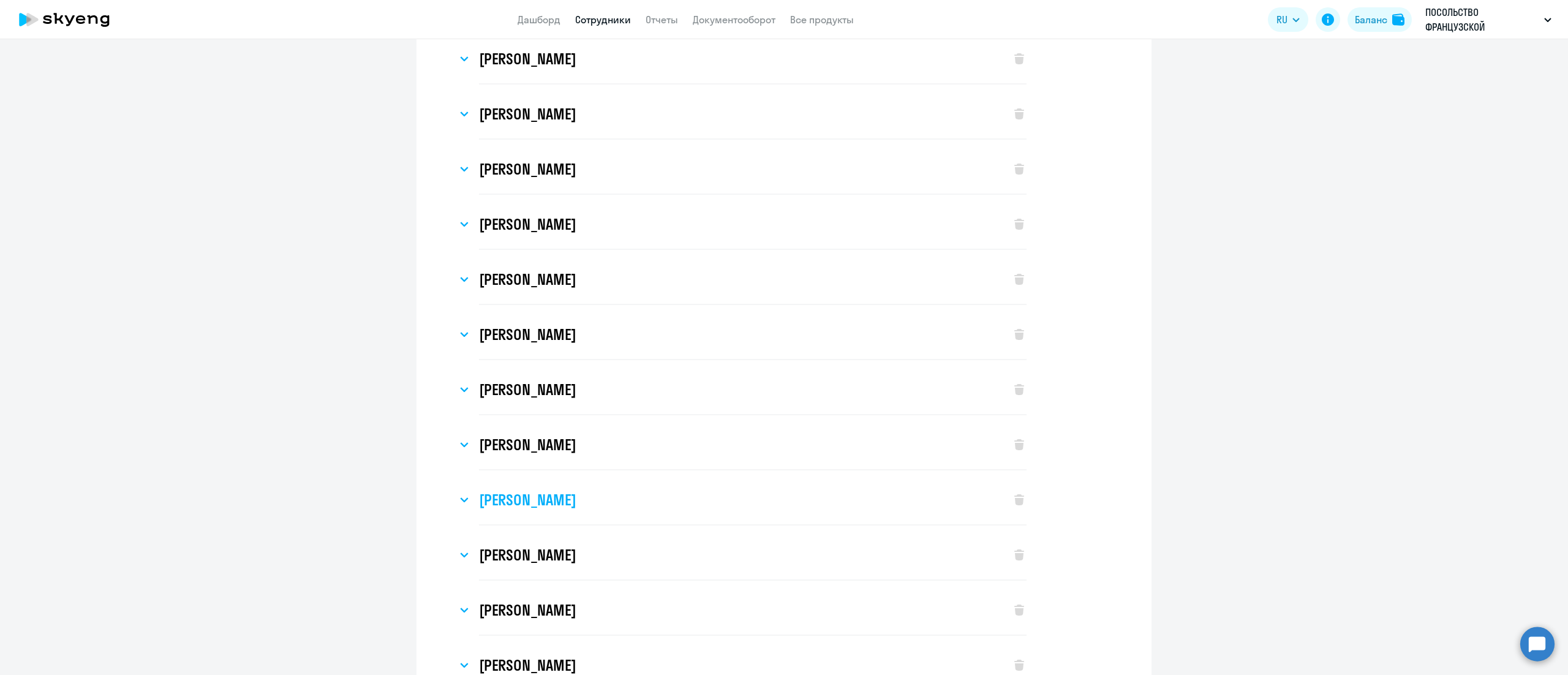
scroll to position [0, 0]
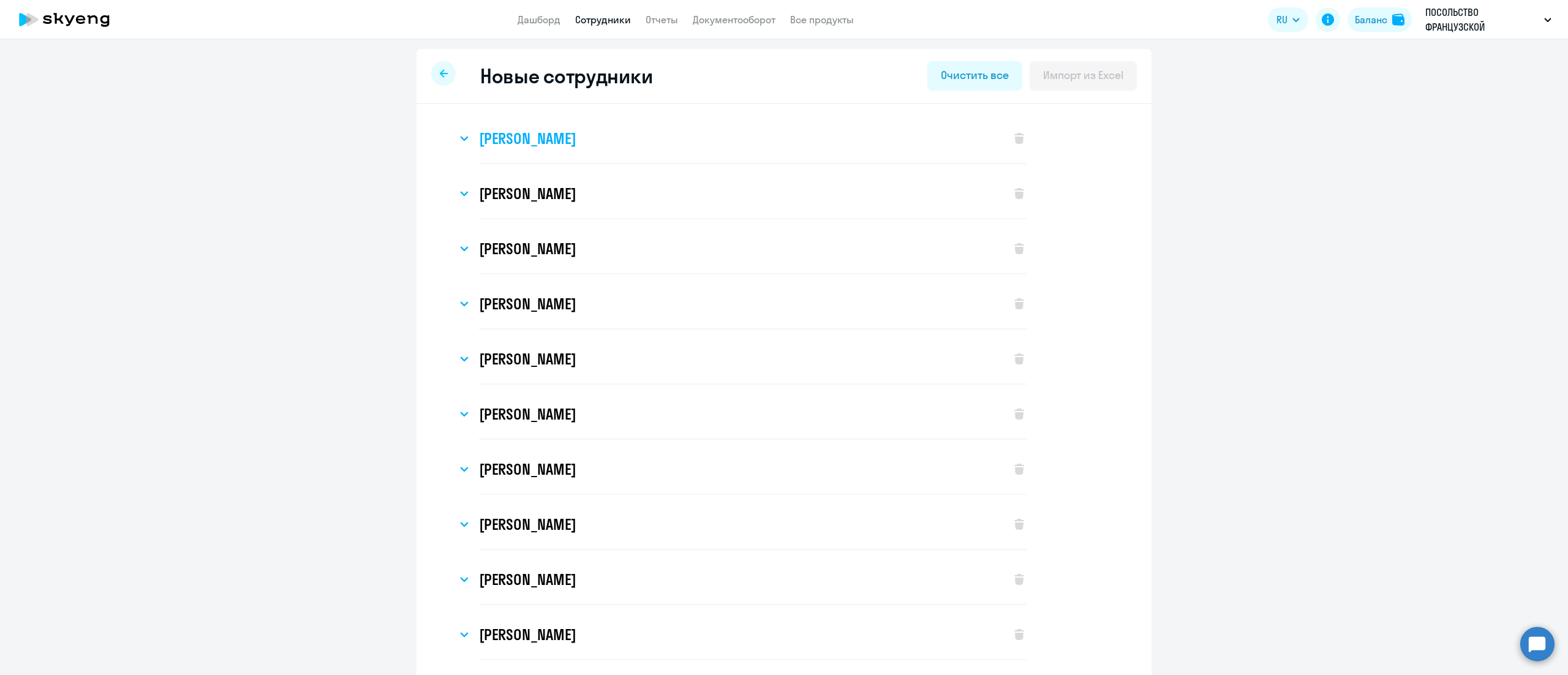
click at [699, 137] on div "[PERSON_NAME]" at bounding box center [728, 139] width 542 height 49
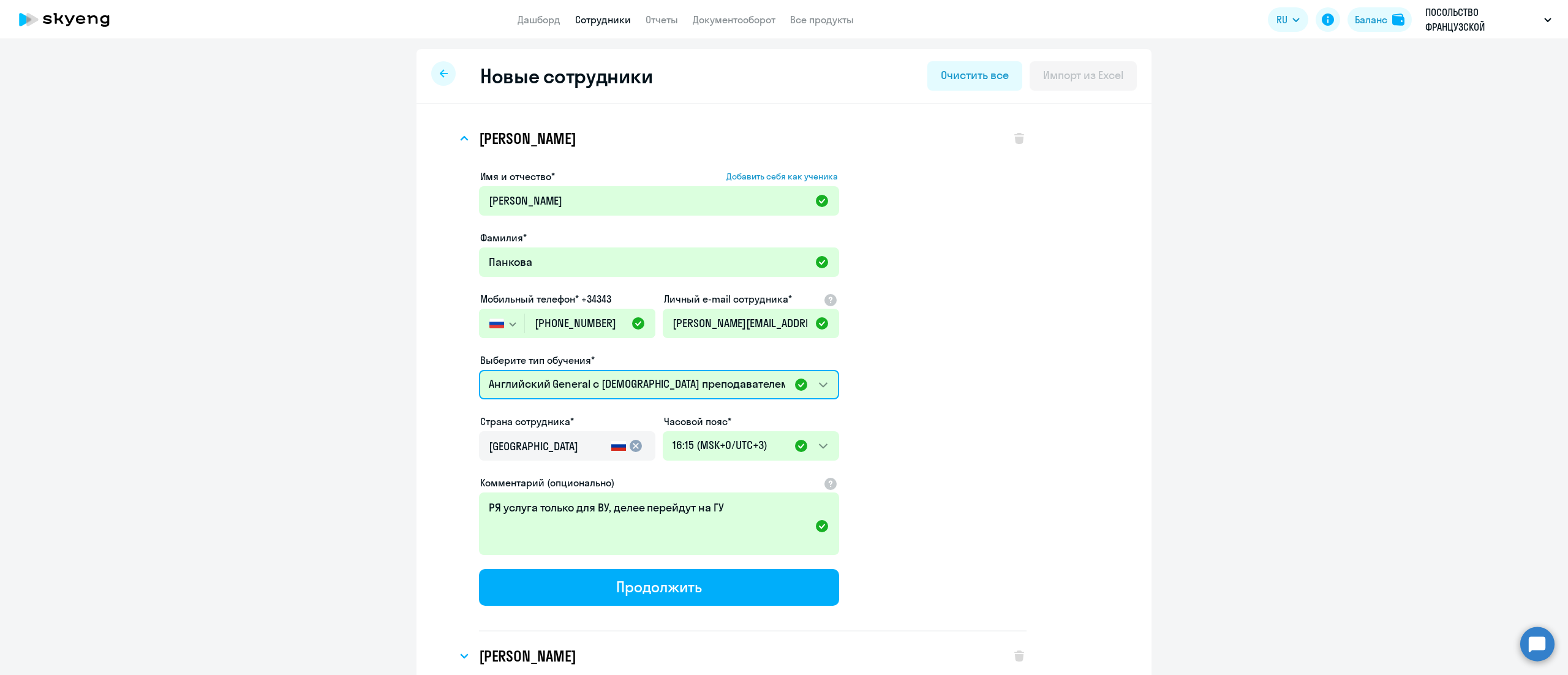
click at [674, 382] on select "Английский General с русскоговорящим преподавателем Групповые уроки по английск…" at bounding box center [659, 384] width 360 height 30
click at [479, 370] on select "Английский General с русскоговорящим преподавателем Групповые уроки по английск…" at bounding box center [659, 384] width 360 height 30
click at [565, 451] on input "[GEOGRAPHIC_DATA]" at bounding box center [547, 446] width 118 height 16
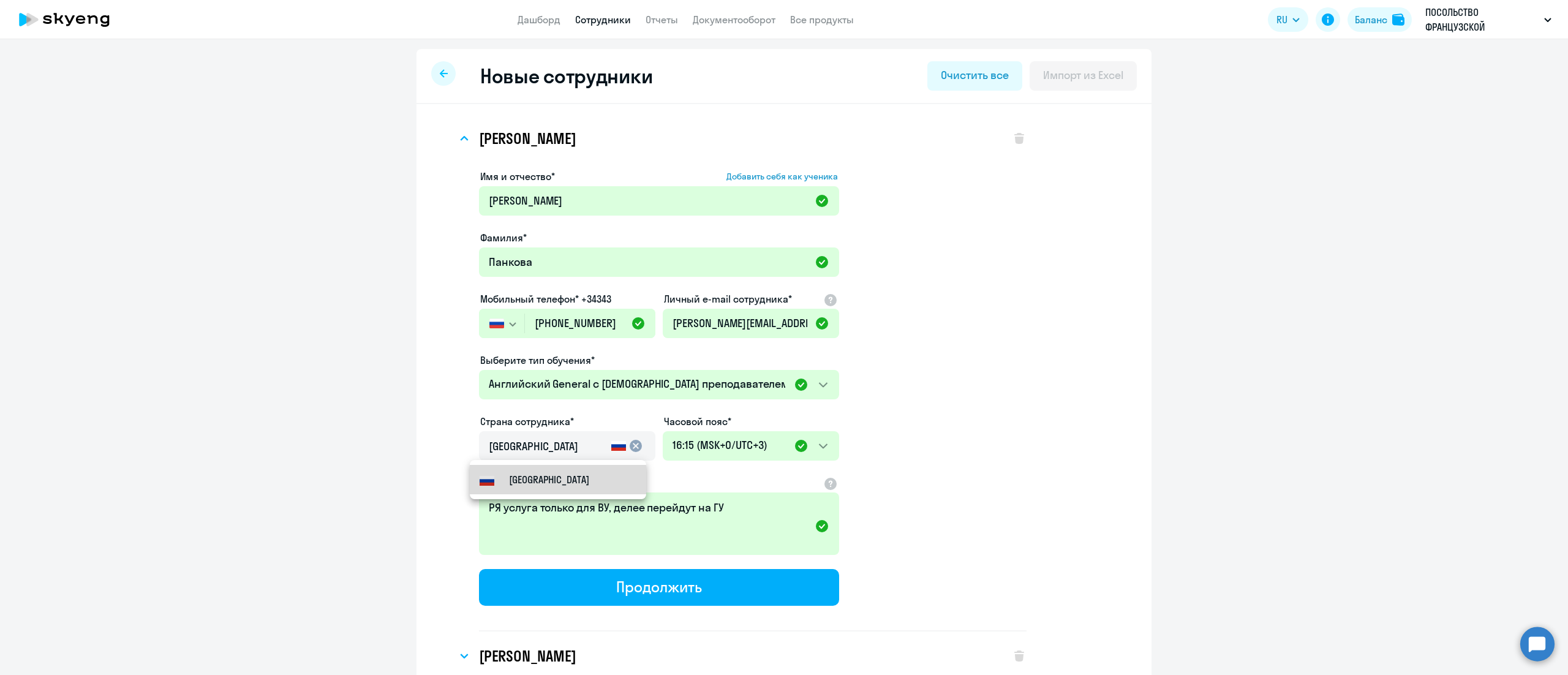
click at [498, 485] on div "[GEOGRAPHIC_DATA]" at bounding box center [534, 479] width 110 height 14
click at [946, 406] on app-new-student-form "Имя и отчество* Добавить себя как ученика [PERSON_NAME]* Панкова Мобильный теле…" at bounding box center [753, 400] width 548 height 462
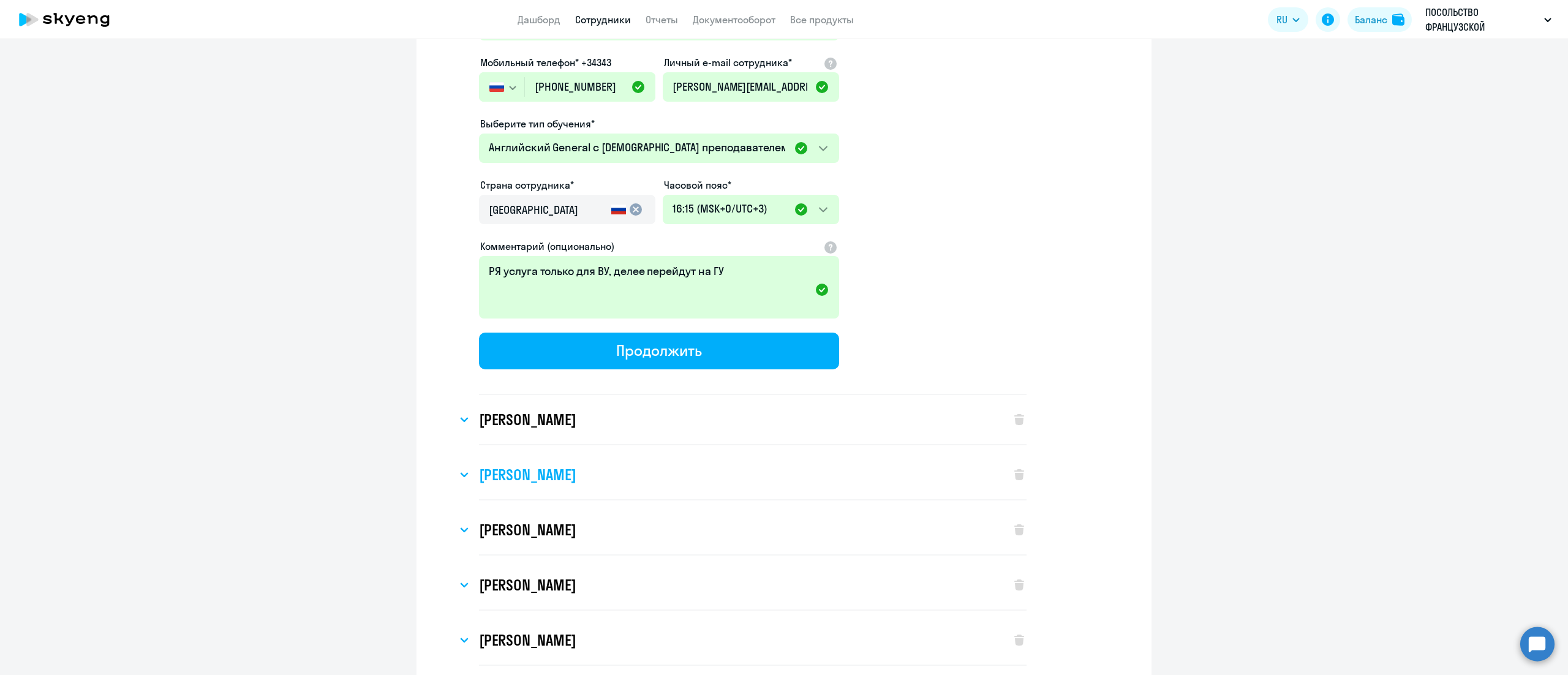
scroll to position [368, 0]
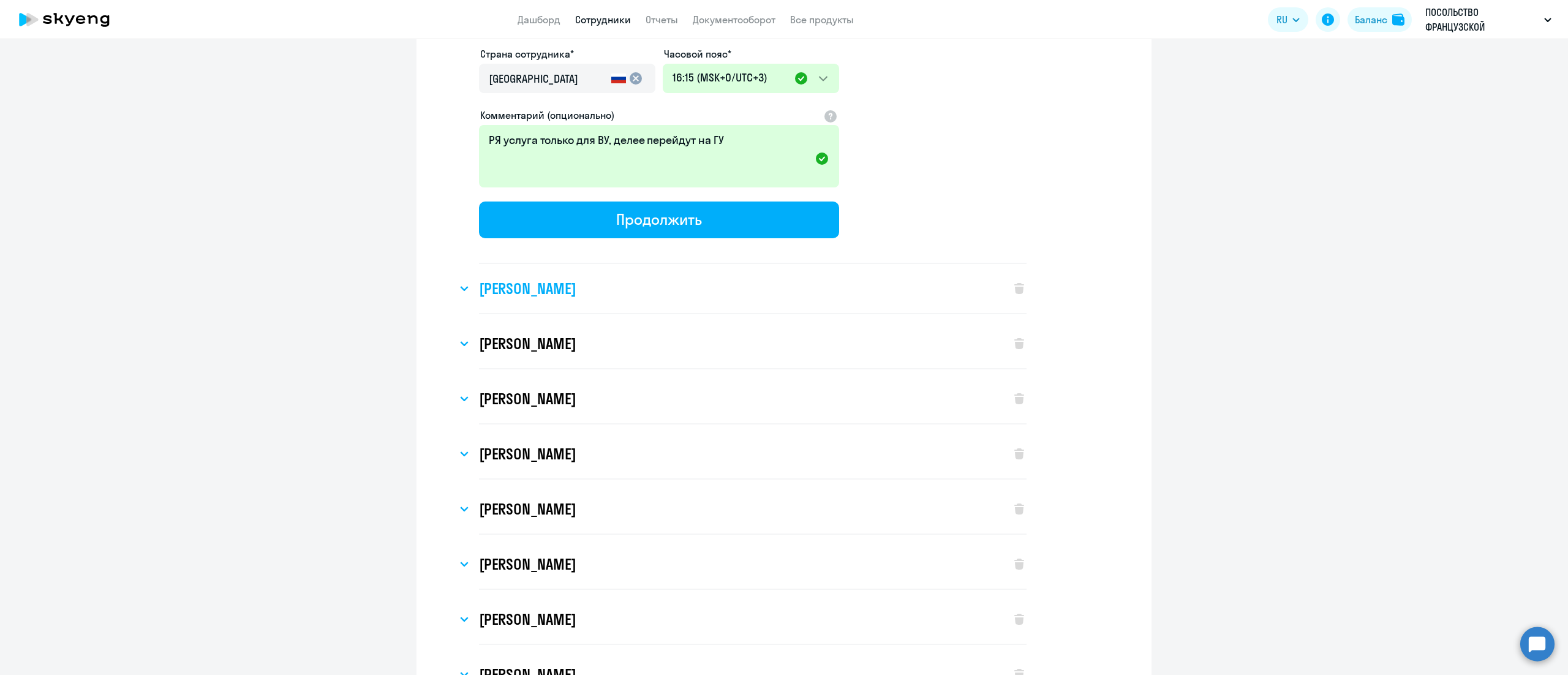
click at [657, 299] on div "[PERSON_NAME]" at bounding box center [728, 288] width 542 height 49
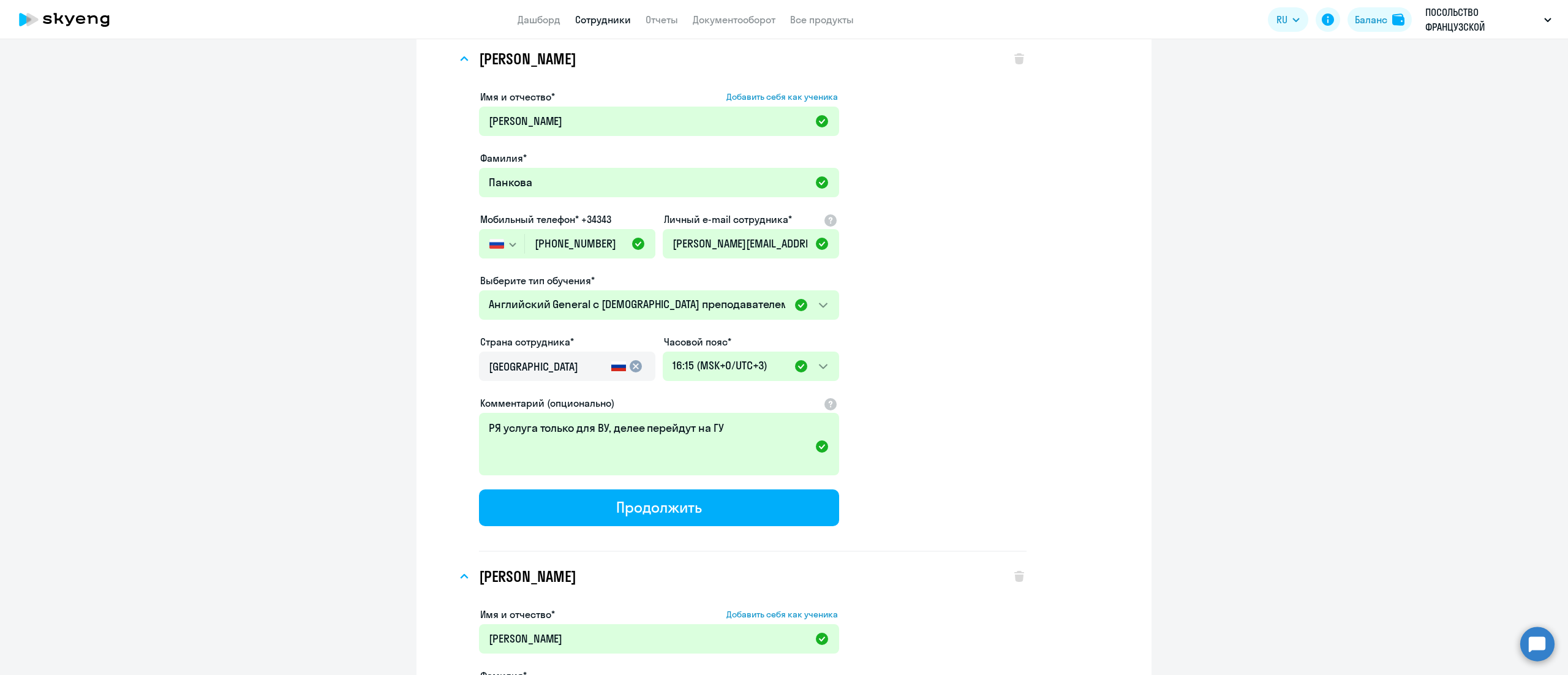
scroll to position [0, 0]
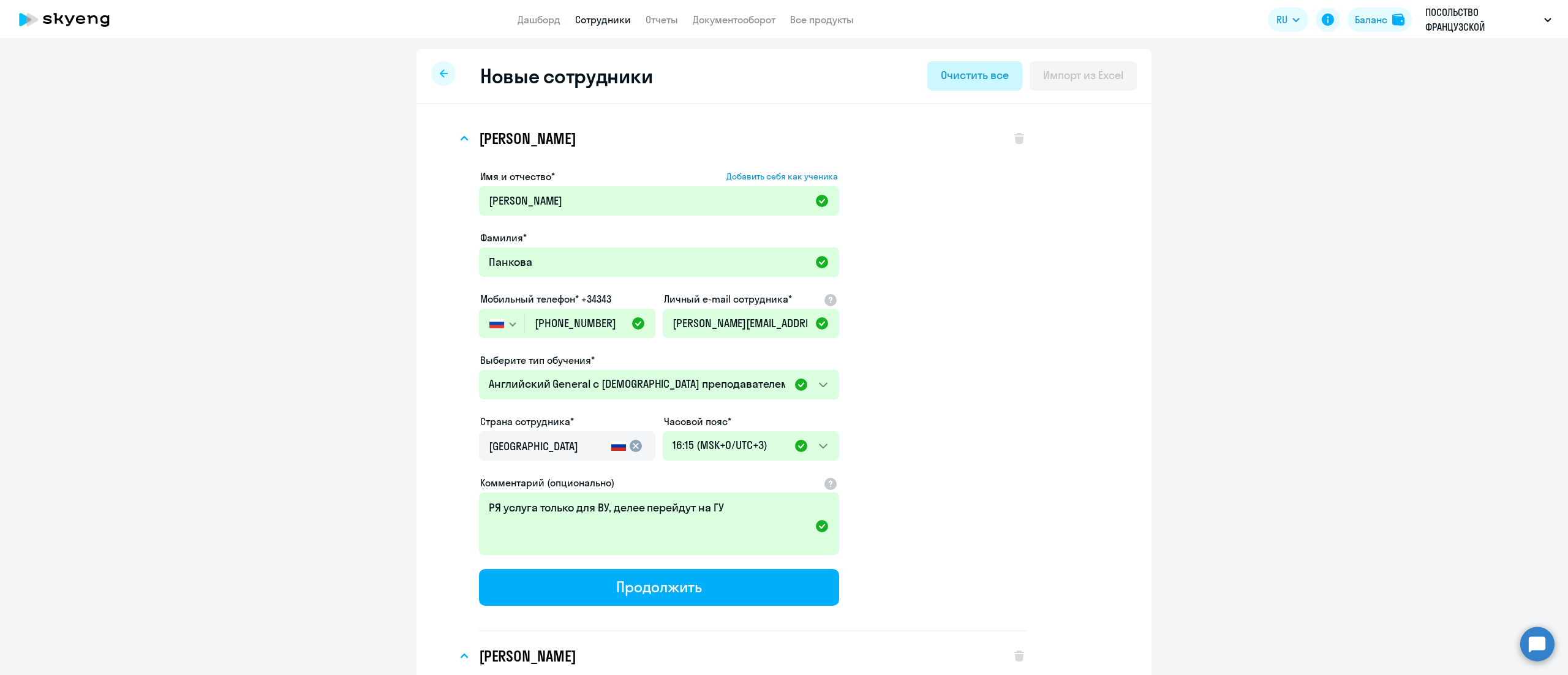
click at [972, 78] on div "Очистить все" at bounding box center [974, 76] width 68 height 16
select select "english_adult_not_native_speaker"
select select "3"
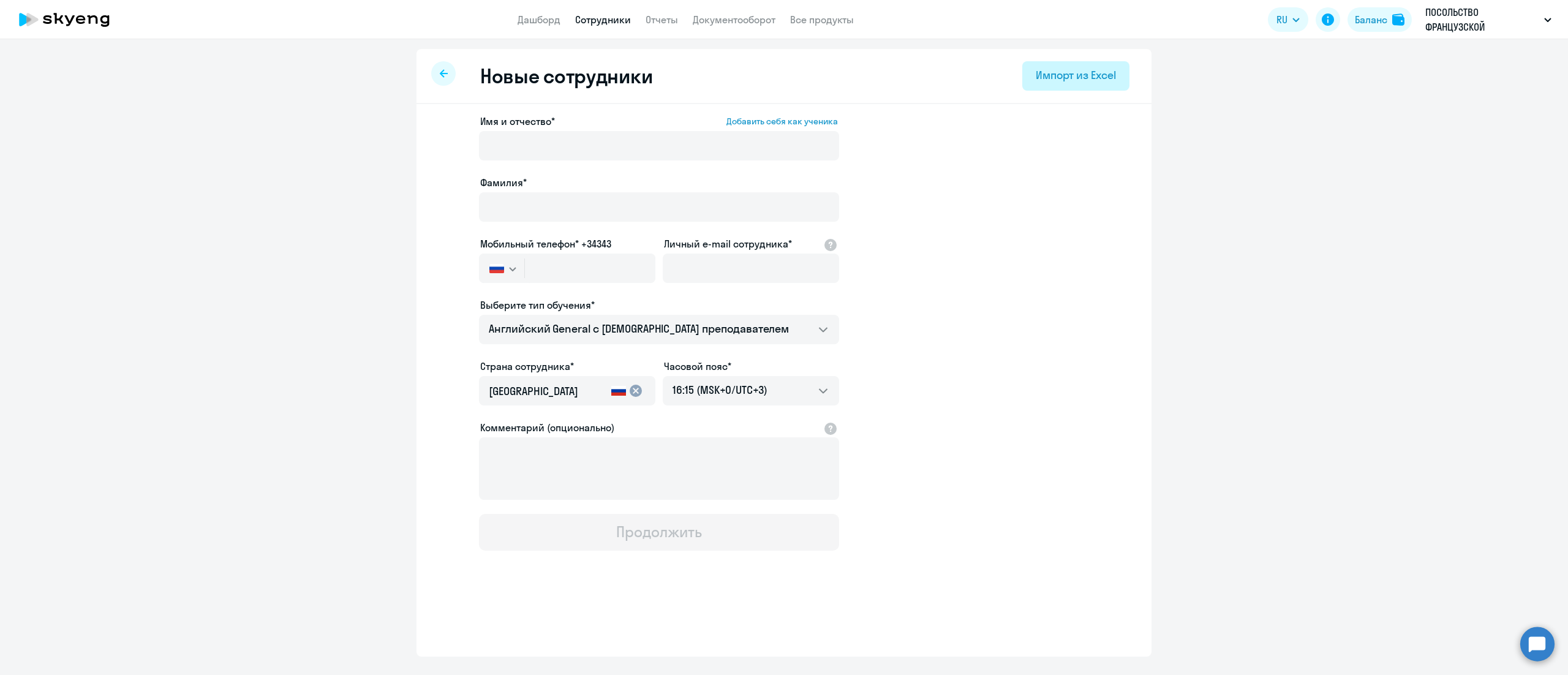
click at [1053, 83] on button "Импорт из Excel" at bounding box center [1076, 76] width 107 height 30
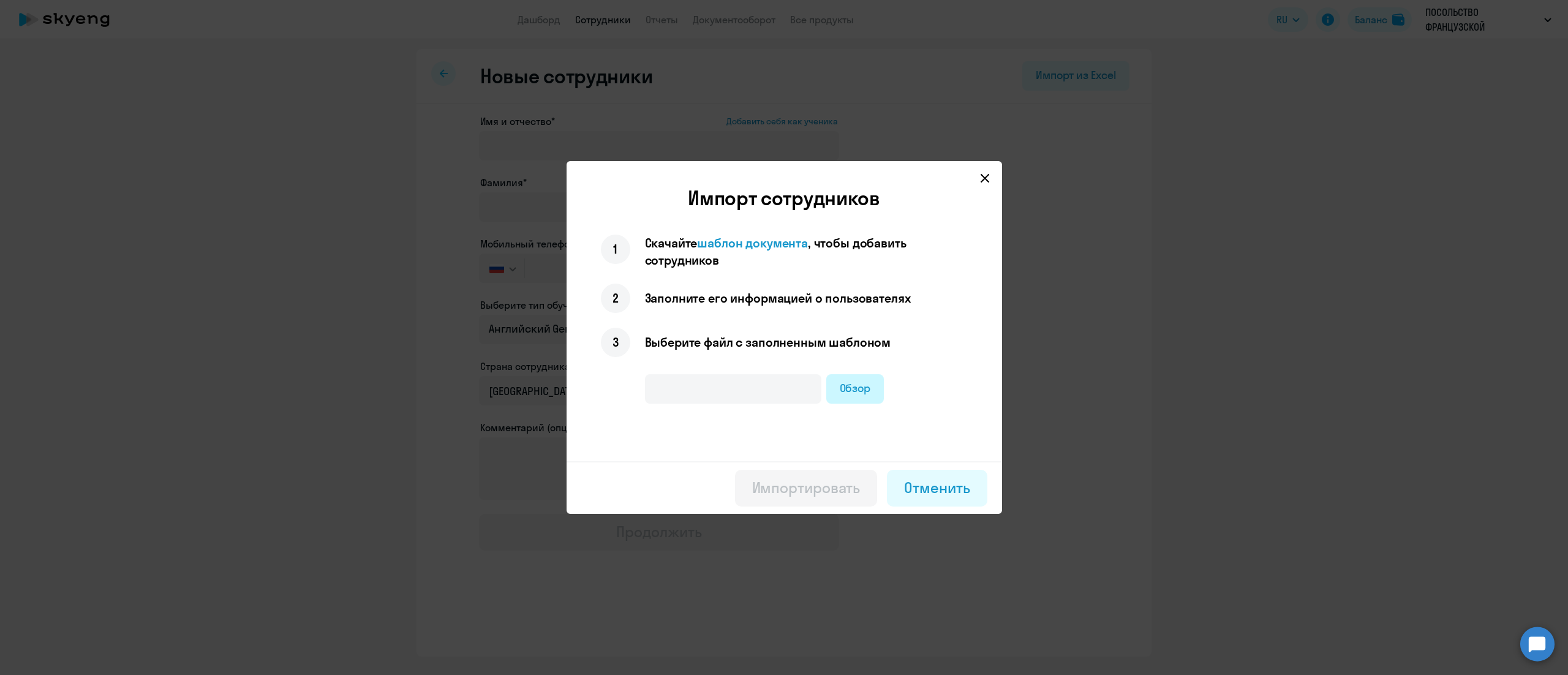
click at [845, 393] on label "Обзор" at bounding box center [855, 389] width 58 height 30
click at [0, 0] on input "Обзор" at bounding box center [0, 0] width 0 height 0
type input "ПОСОЛЬСТВО ФРАНЦУЗСКОЙ РЕСПУБЛИКИ (1).xlsx"
click at [758, 482] on div "Импортировать" at bounding box center [806, 488] width 108 height 20
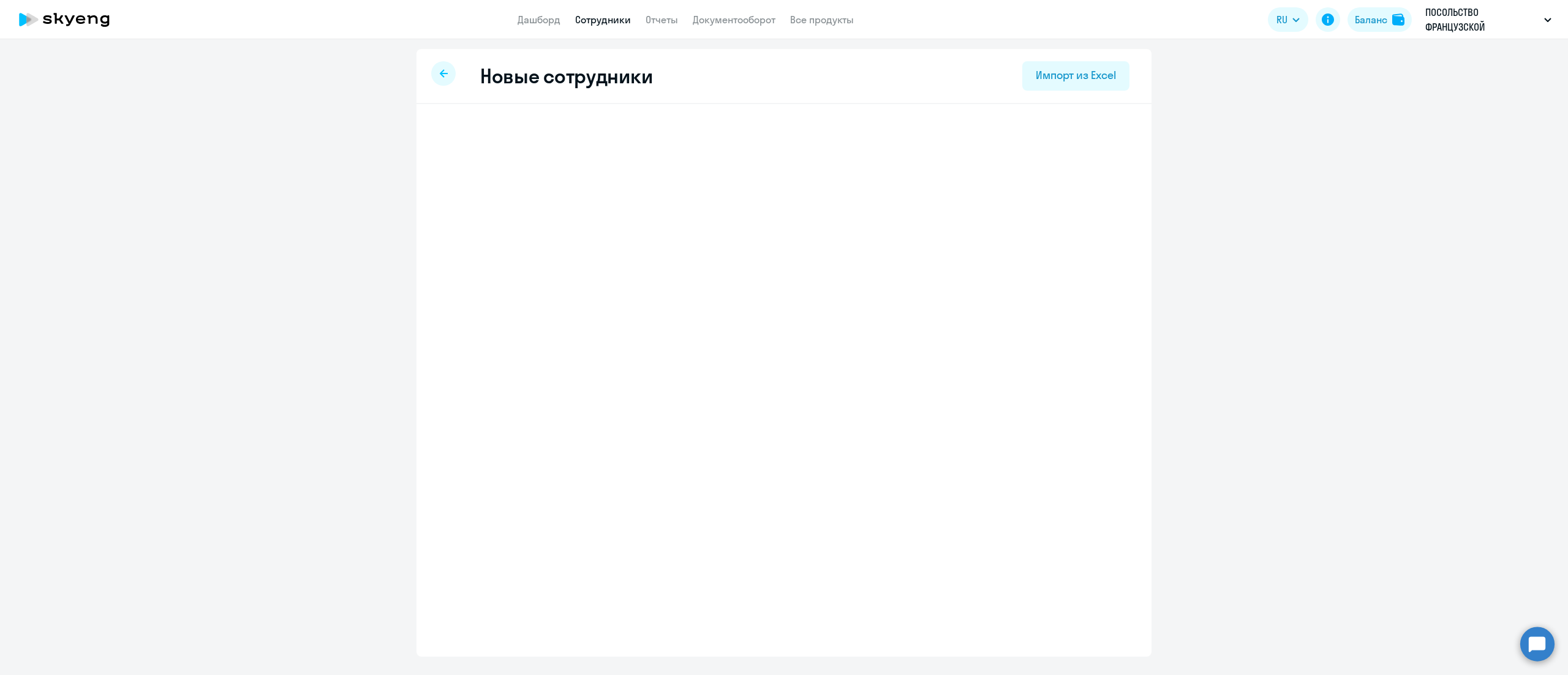
select select "english_adult_not_native_speaker"
select select "3"
select select "english_adult_not_native_speaker"
select select "3"
select select "english_adult_not_native_speaker"
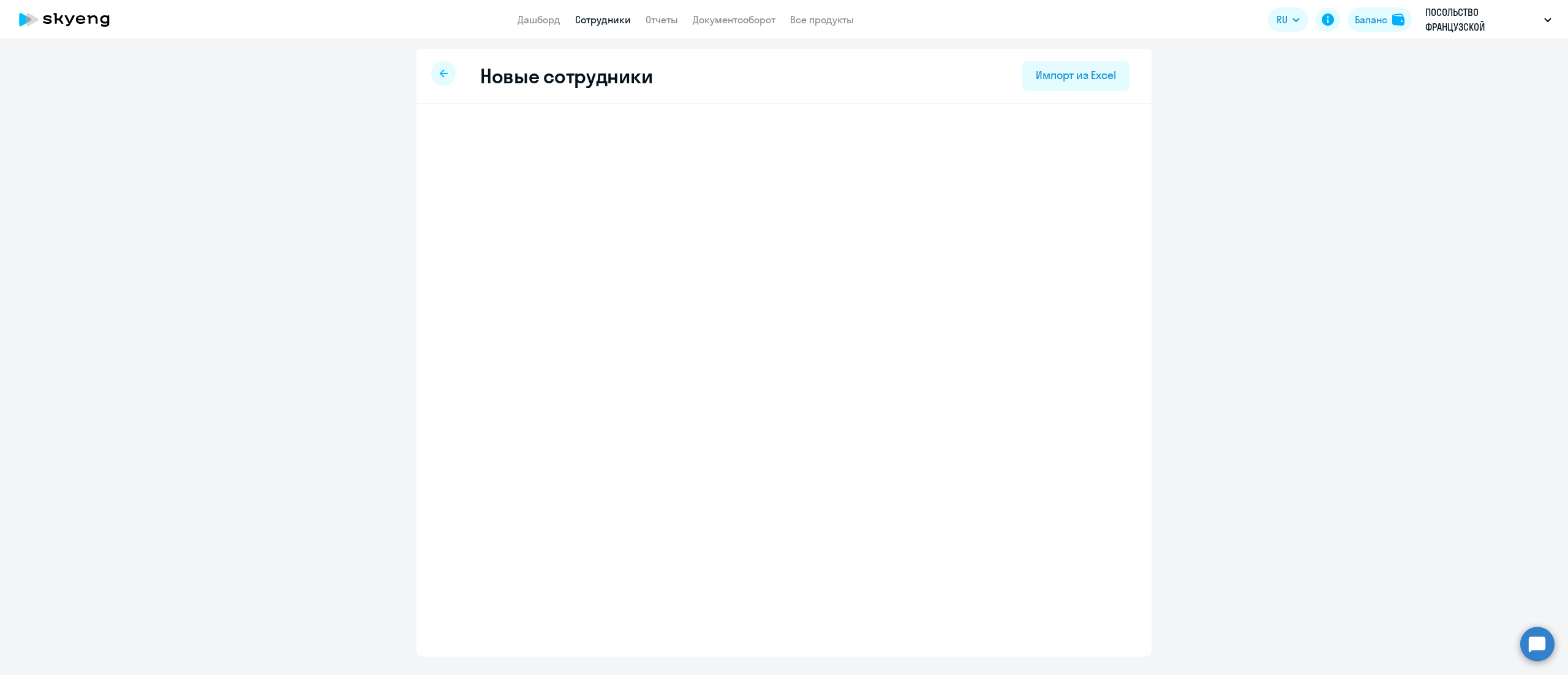
select select "3"
select select "english_adult_not_native_speaker"
select select "3"
select select "english_adult_not_native_speaker"
select select "3"
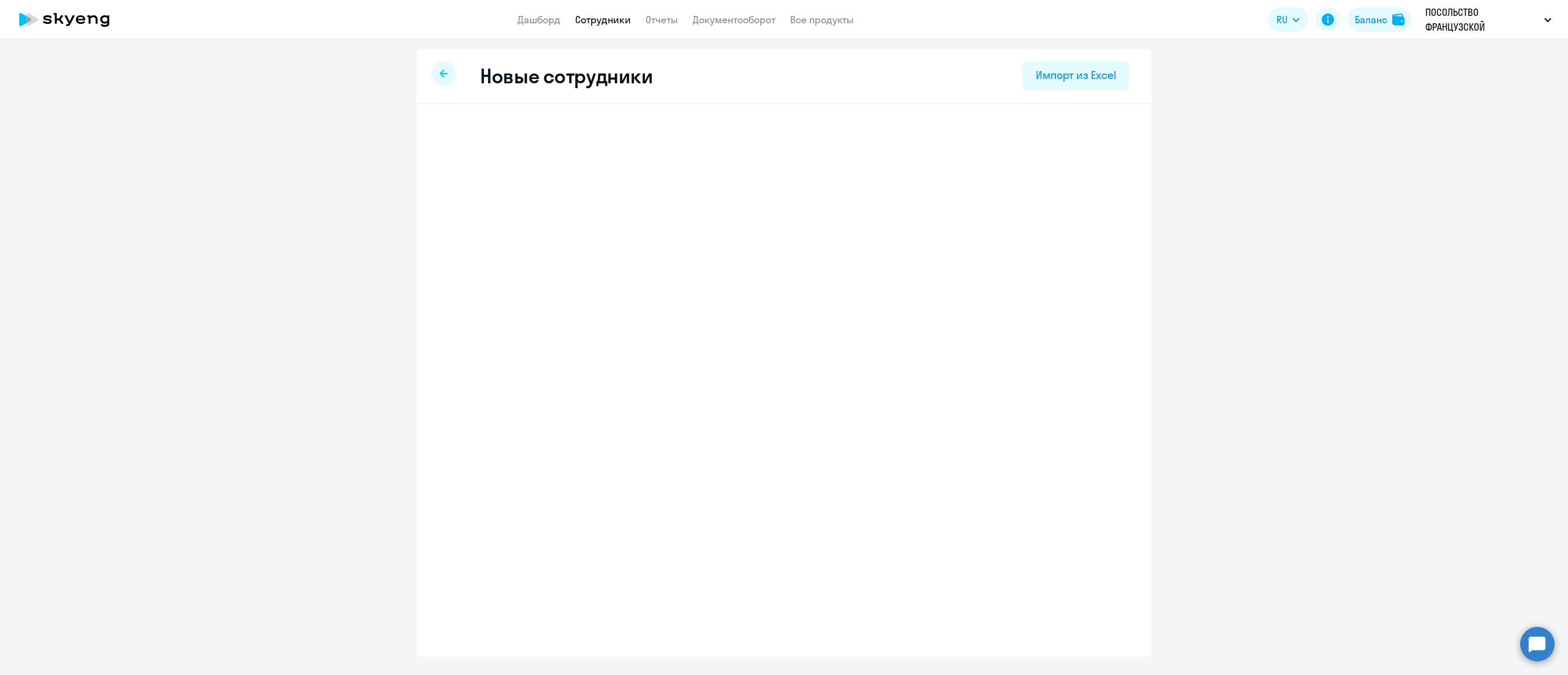
select select "english_adult_not_native_speaker"
select select "3"
select select "english_adult_not_native_speaker"
select select "3"
select select "english_adult_not_native_speaker"
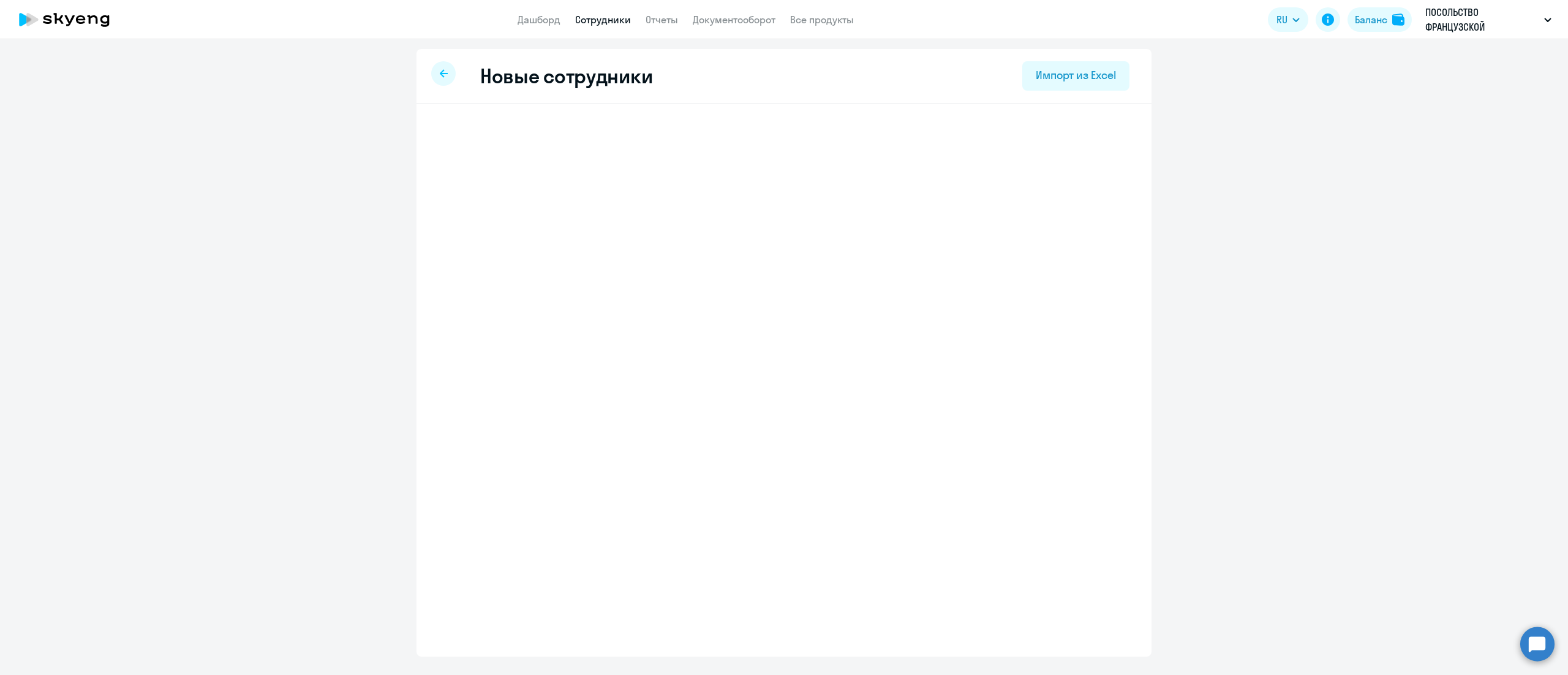
select select "3"
select select "english_adult_not_native_speaker"
select select "3"
select select "english_adult_not_native_speaker"
select select "3"
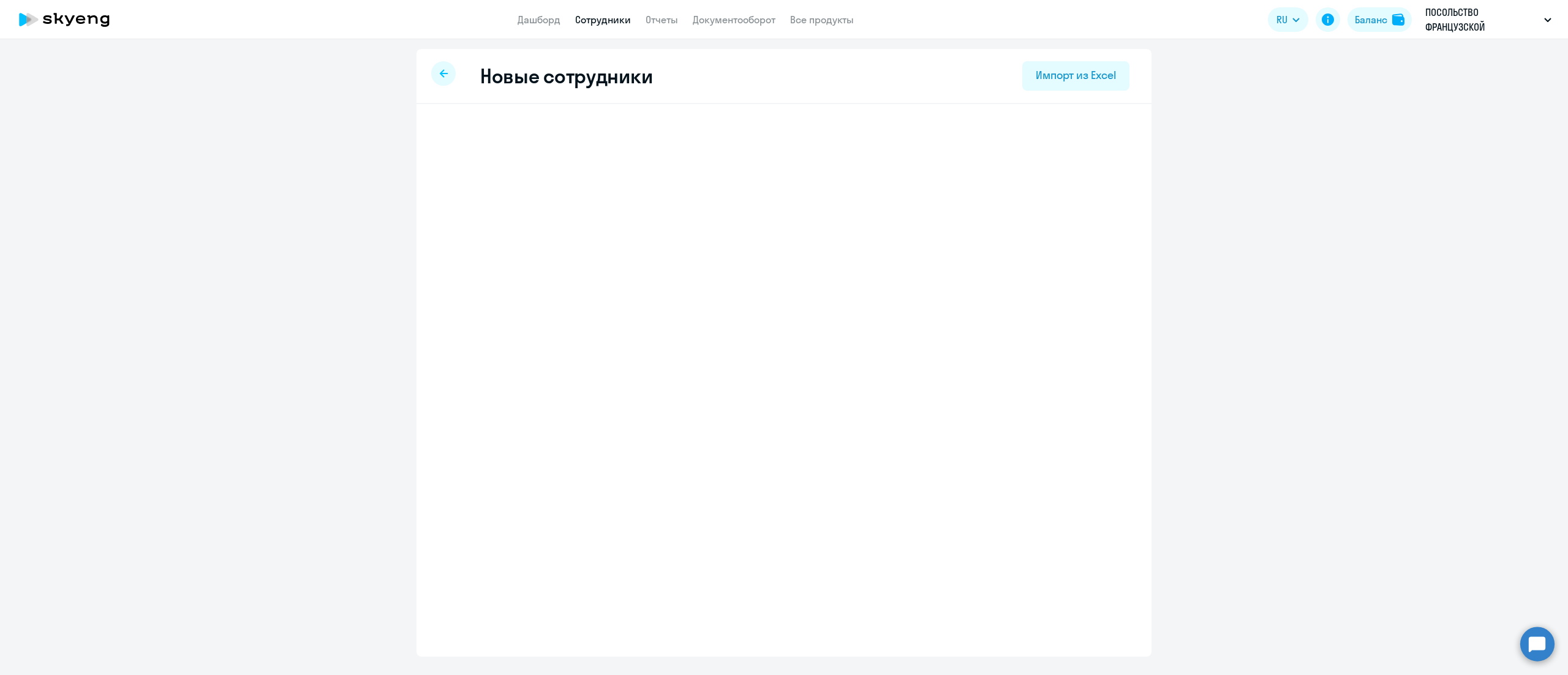
select select "english_adult_not_native_speaker"
select select "3"
select select "english_adult_not_native_speaker"
select select "3"
select select "english_adult_not_native_speaker"
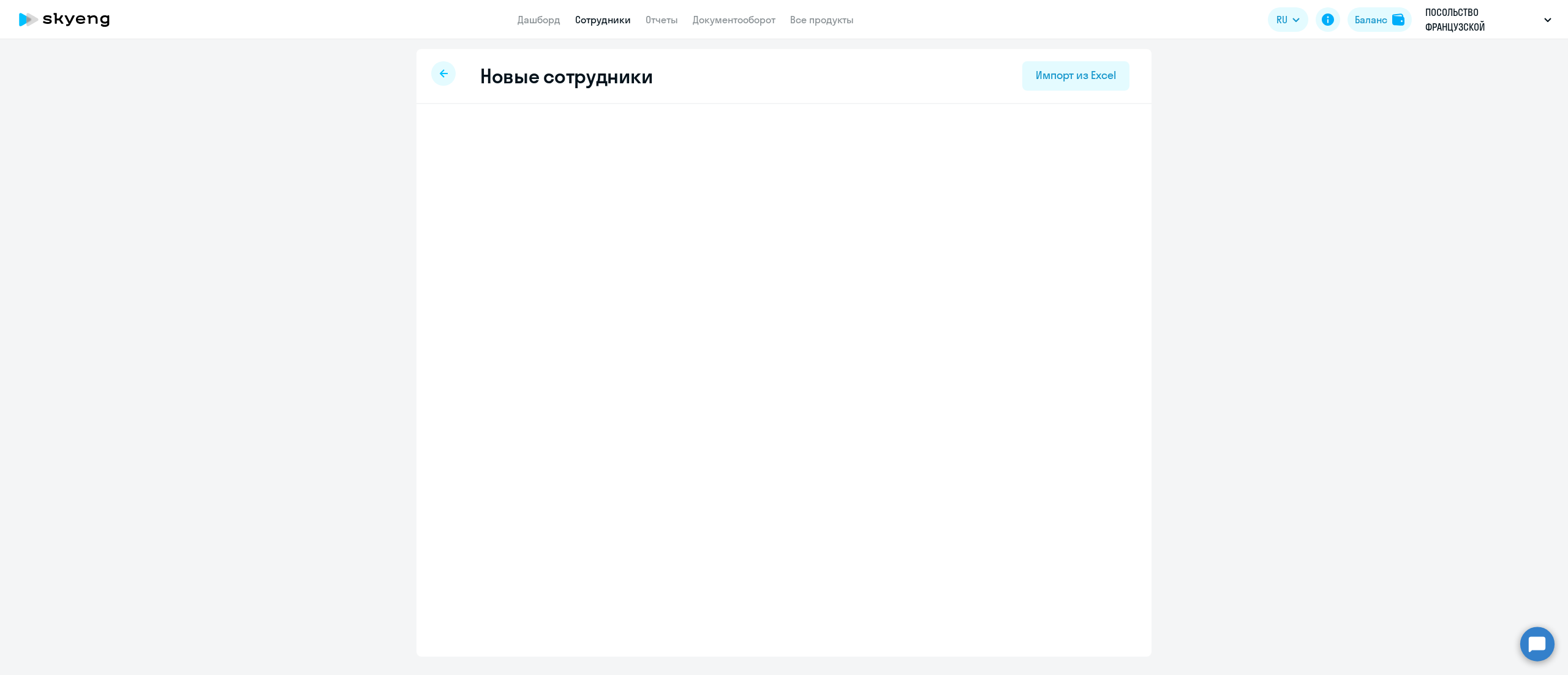
select select "3"
select select "english_adult_not_native_speaker"
select select "3"
select select "english_adult_not_native_speaker"
select select "3"
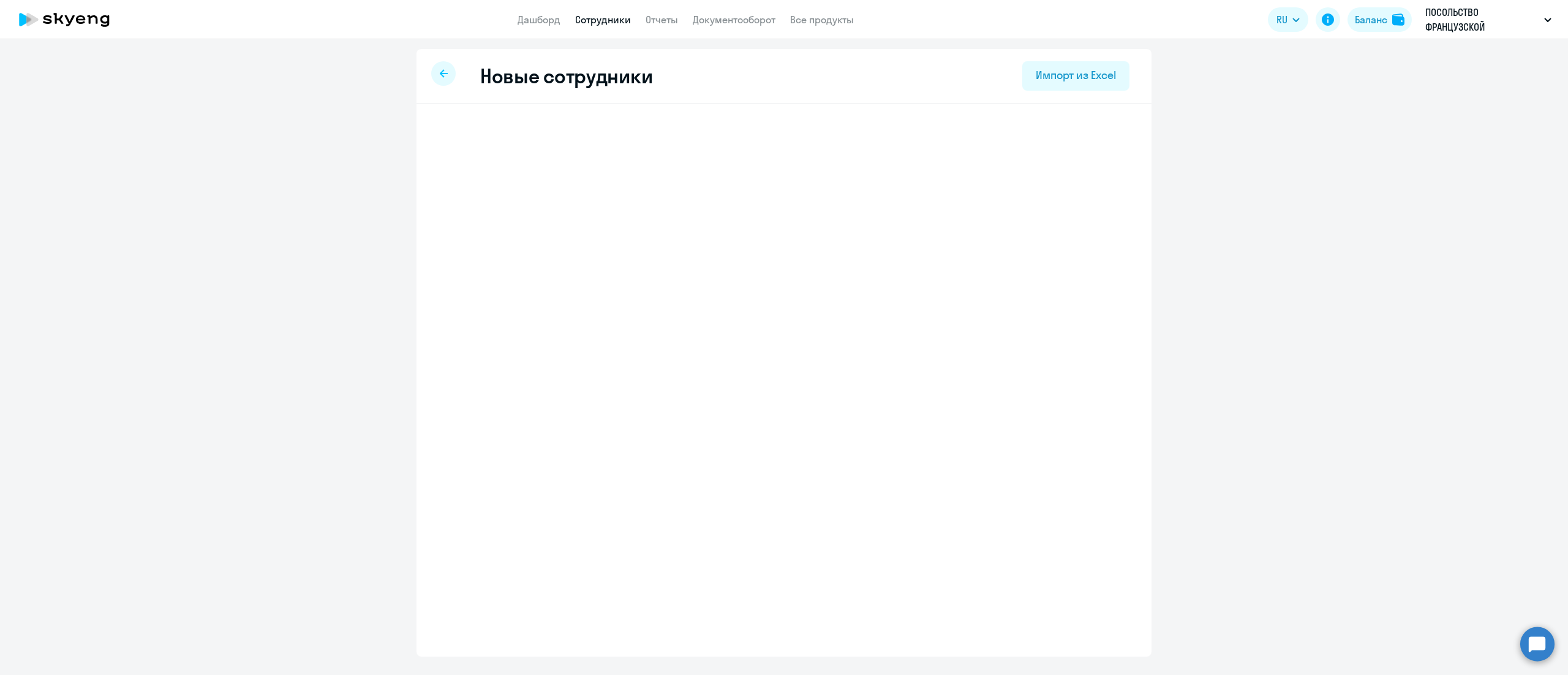
select select "english_adult_not_native_speaker"
select select "3"
select select "english_adult_not_native_speaker"
select select "3"
select select "english_adult_not_native_speaker"
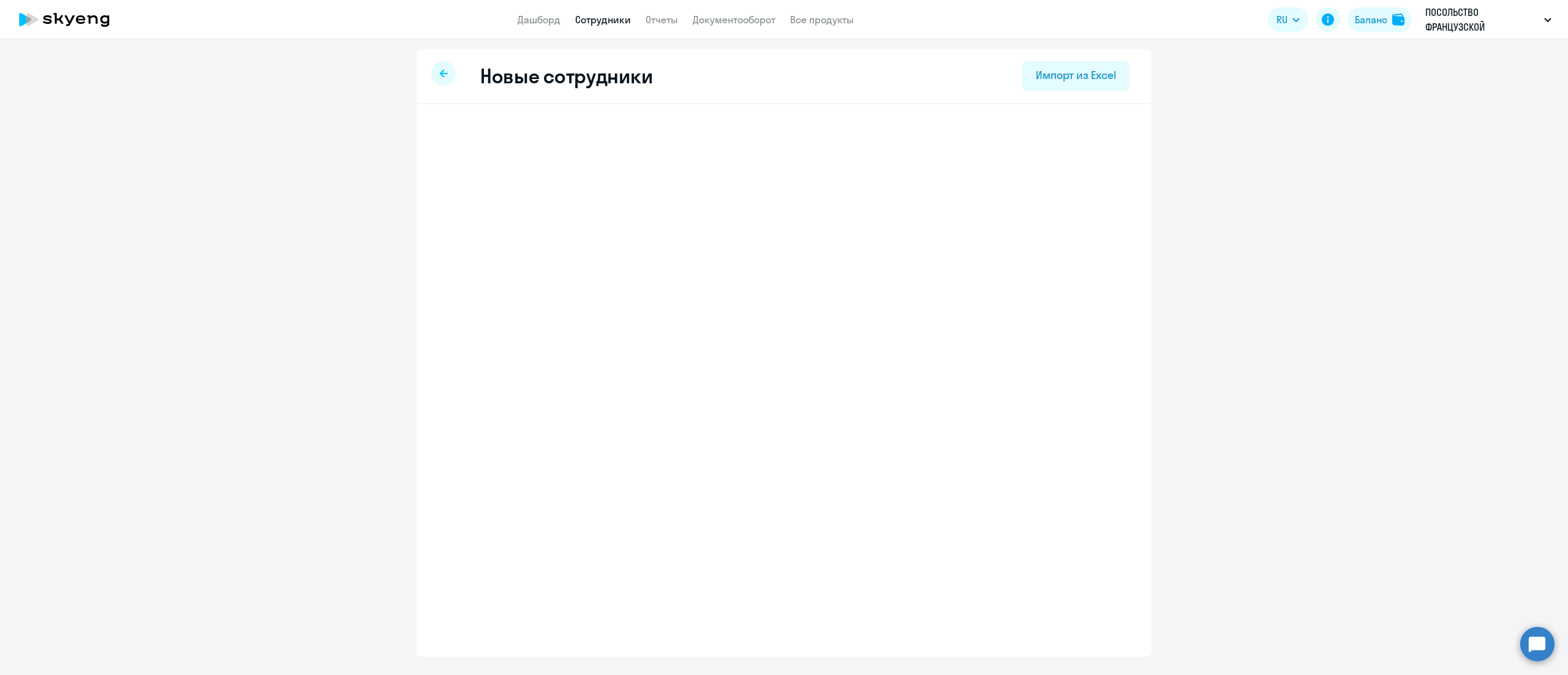
select select "3"
select select "english_adult_not_native_speaker"
select select "3"
select select "english_adult_not_native_speaker"
select select "3"
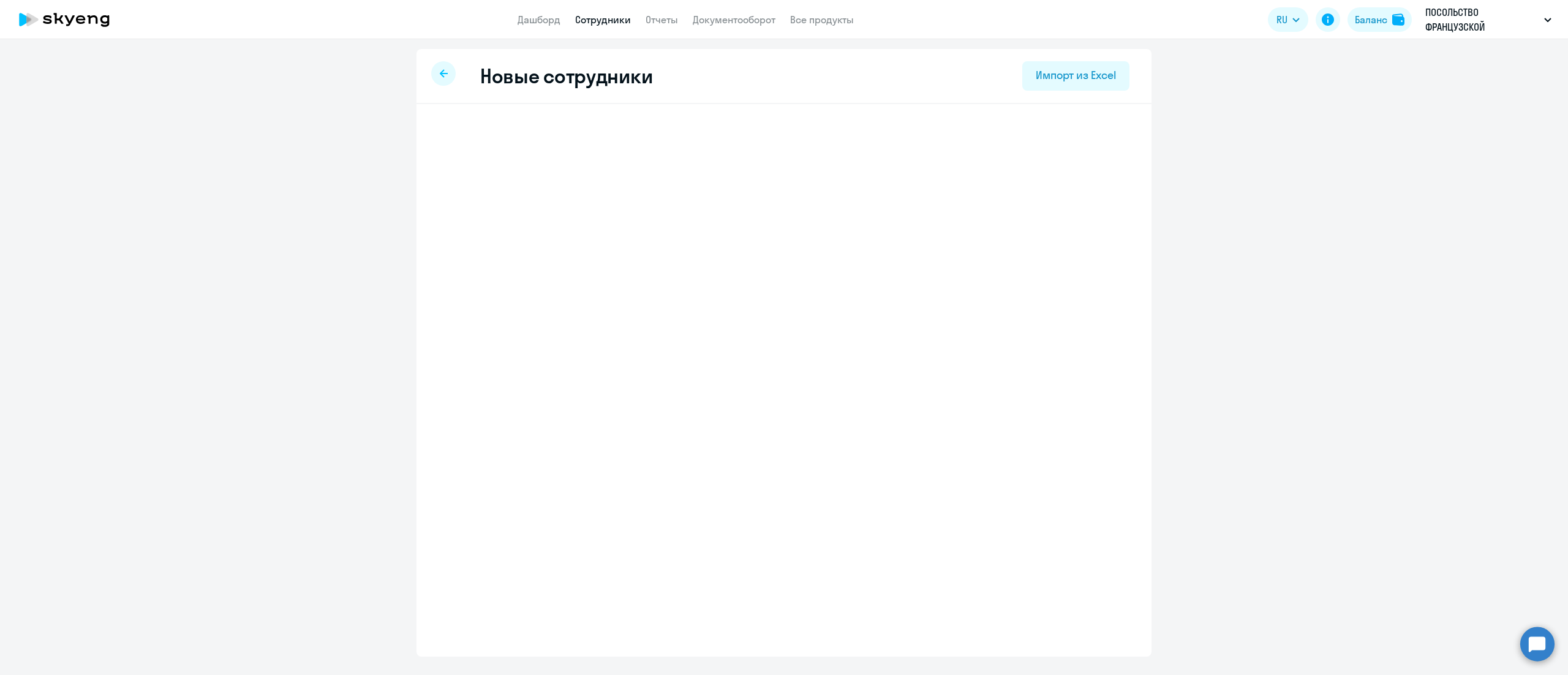
select select "english_adult_not_native_speaker"
select select "3"
select select "english_adult_not_native_speaker"
select select "3"
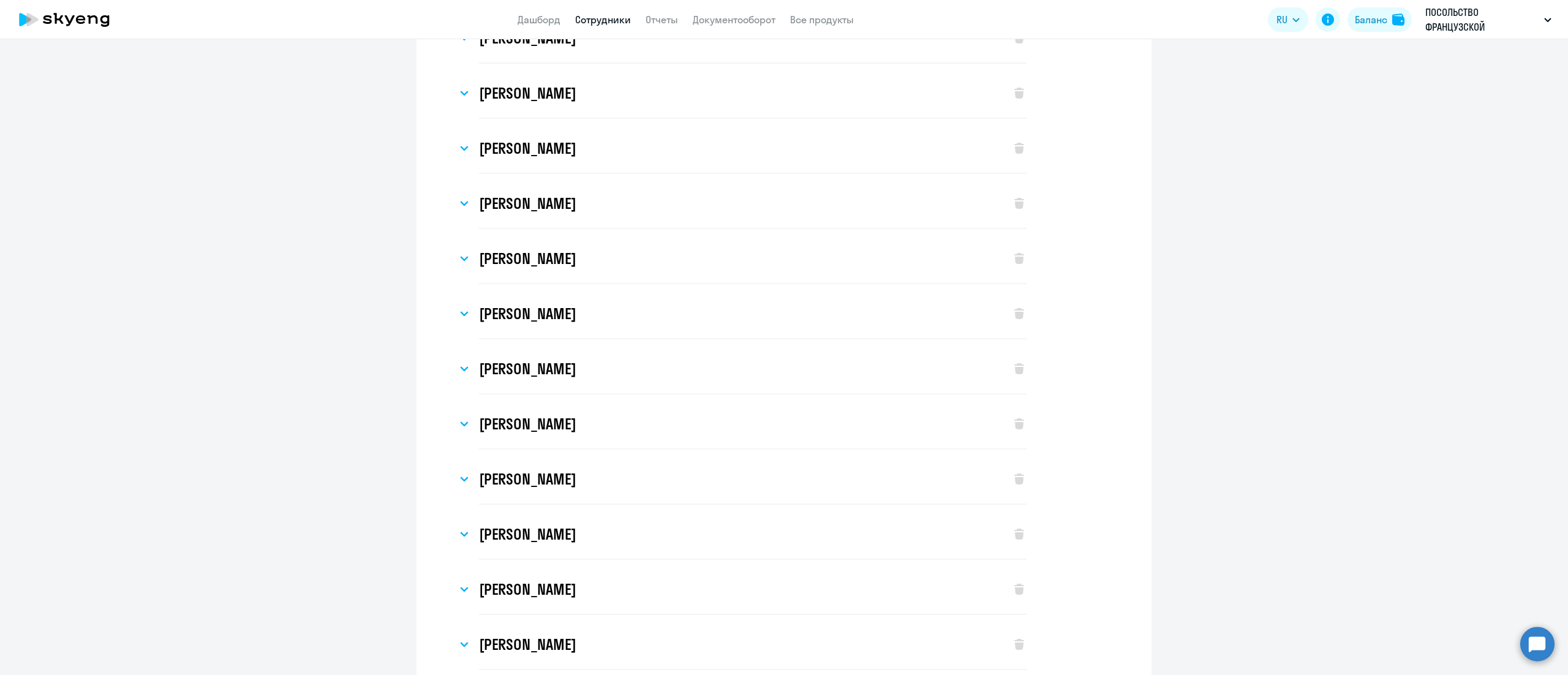
scroll to position [743, 0]
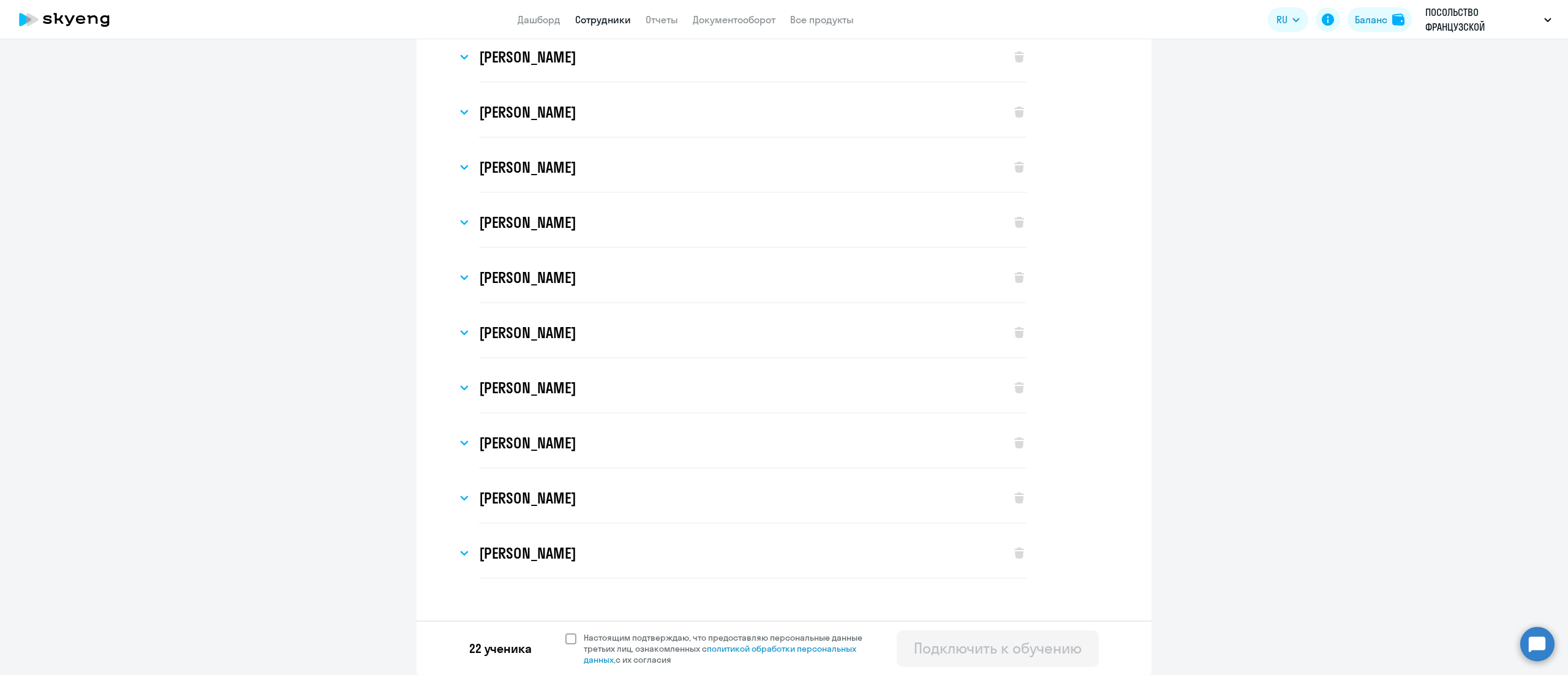
click at [565, 643] on label "Настоящим подтверждаю, что предоставляю персональные данные третьих лиц, ознако…" at bounding box center [721, 649] width 312 height 33
click at [565, 632] on input "Настоящим подтверждаю, что предоставляю персональные данные третьих лиц, ознако…" at bounding box center [565, 632] width 1 height 1
checkbox input "true"
click at [902, 644] on button "Подключить к обучению" at bounding box center [998, 649] width 202 height 37
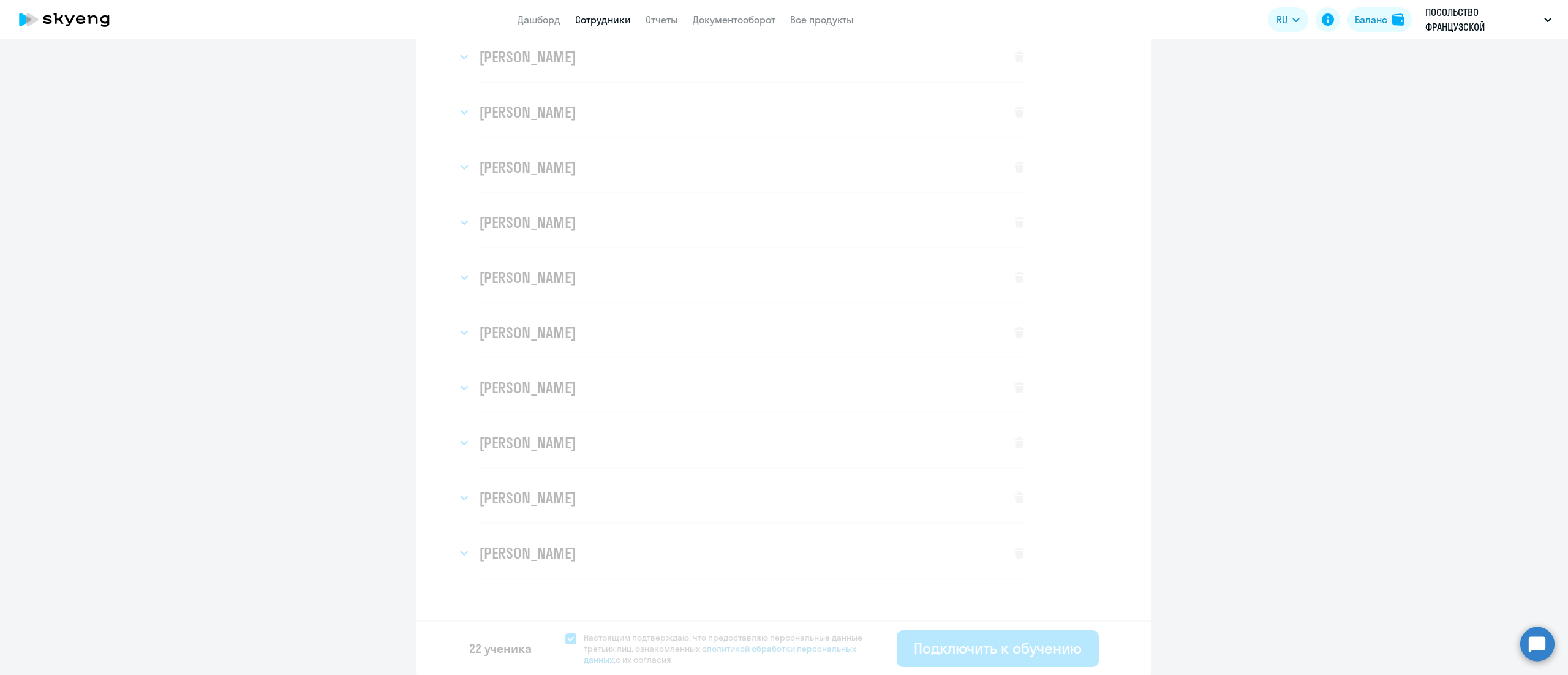
select select "english_adult_not_native_speaker"
select select "3"
select select "english_adult_not_native_speaker"
select select "3"
select select "english_adult_not_native_speaker"
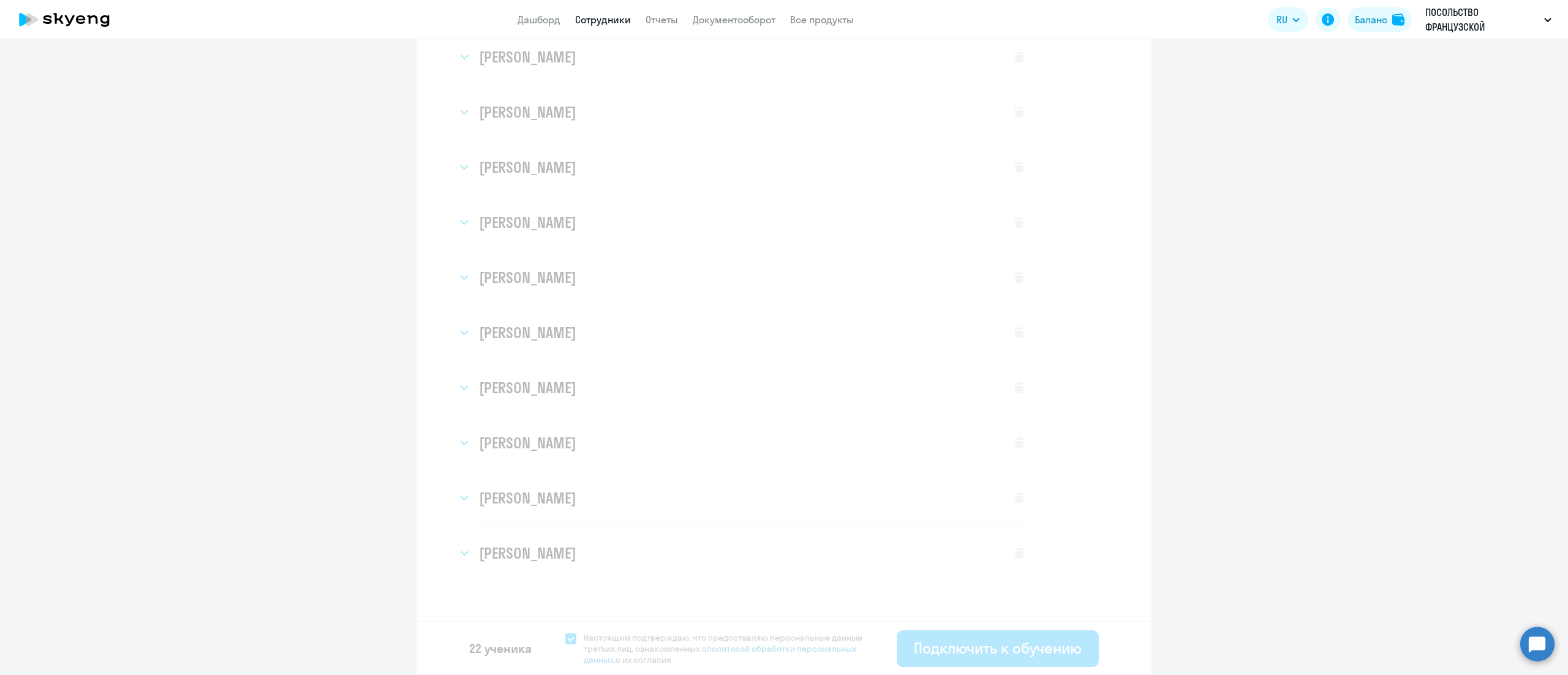
select select "3"
select select "english_adult_not_native_speaker"
select select "3"
select select "english_adult_not_native_speaker"
select select "3"
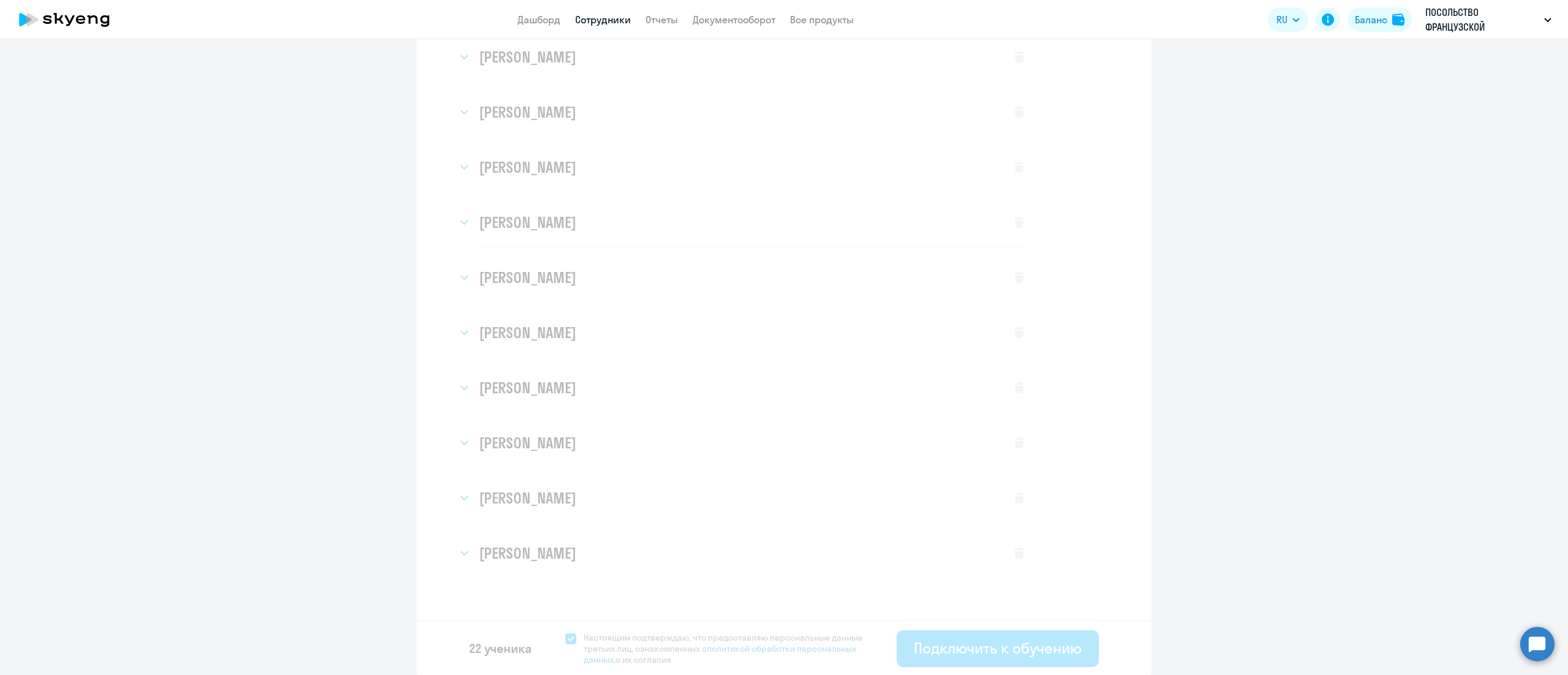
select select "english_adult_not_native_speaker"
select select "3"
select select "english_adult_not_native_speaker"
select select "3"
select select "english_adult_not_native_speaker"
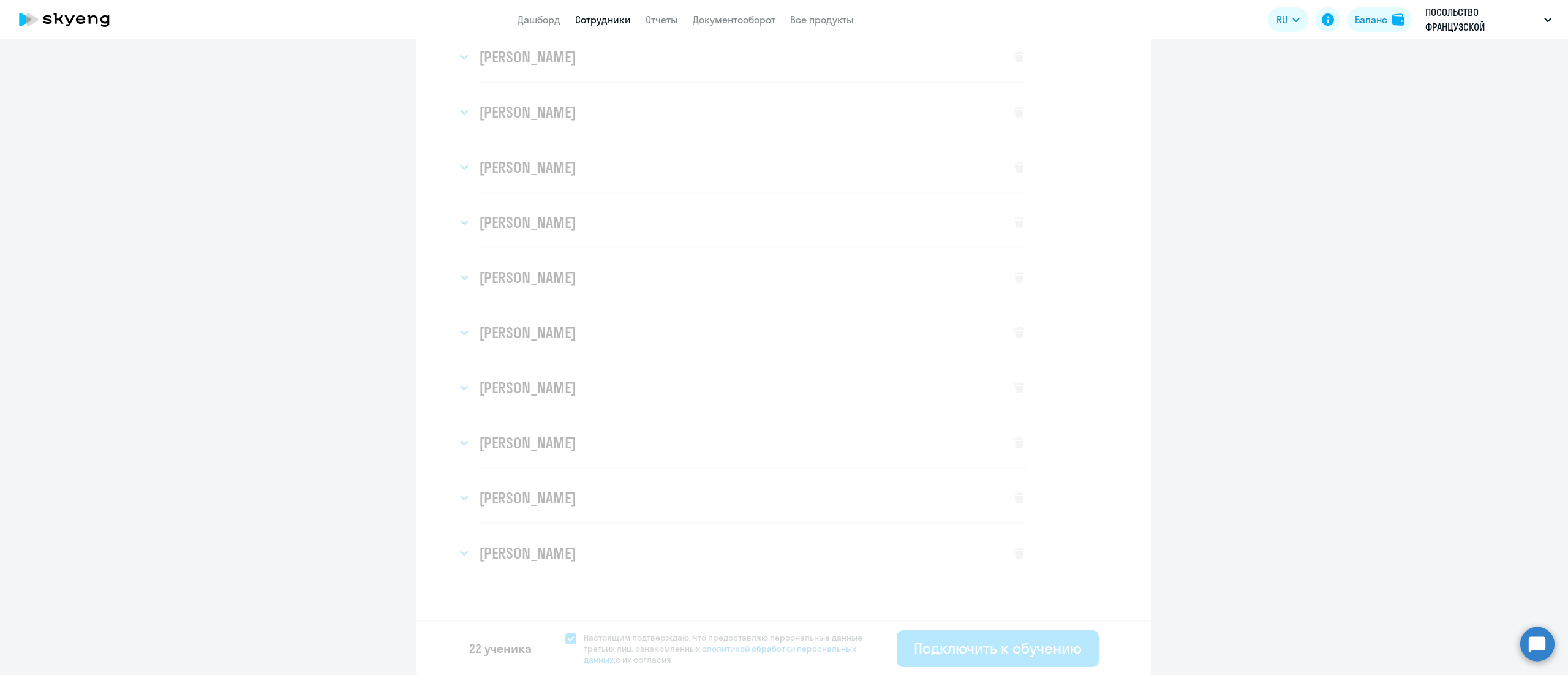
select select "3"
select select "english_adult_not_native_speaker"
select select "3"
select select "english_adult_not_native_speaker"
select select "3"
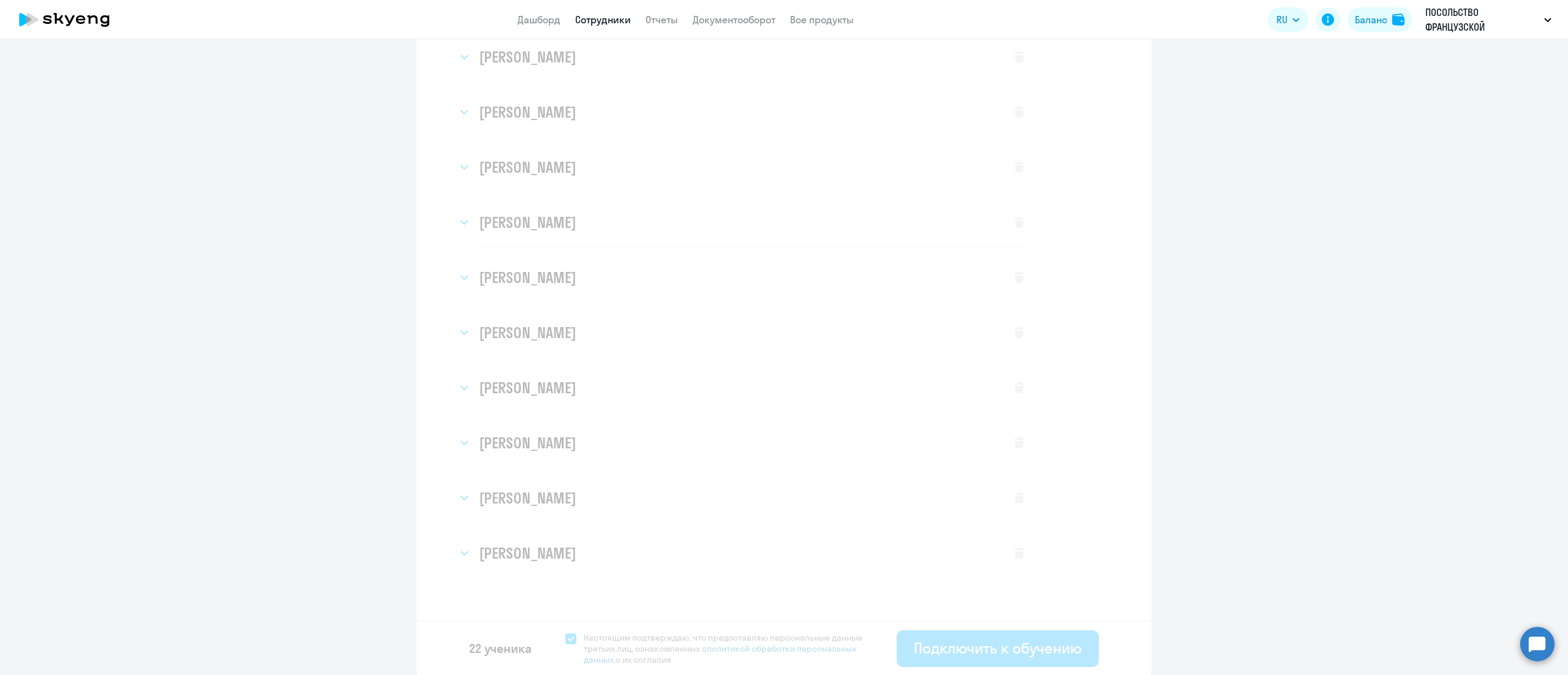
select select "english_adult_not_native_speaker"
select select "3"
select select "english_adult_not_native_speaker"
select select "3"
select select "english_adult_not_native_speaker"
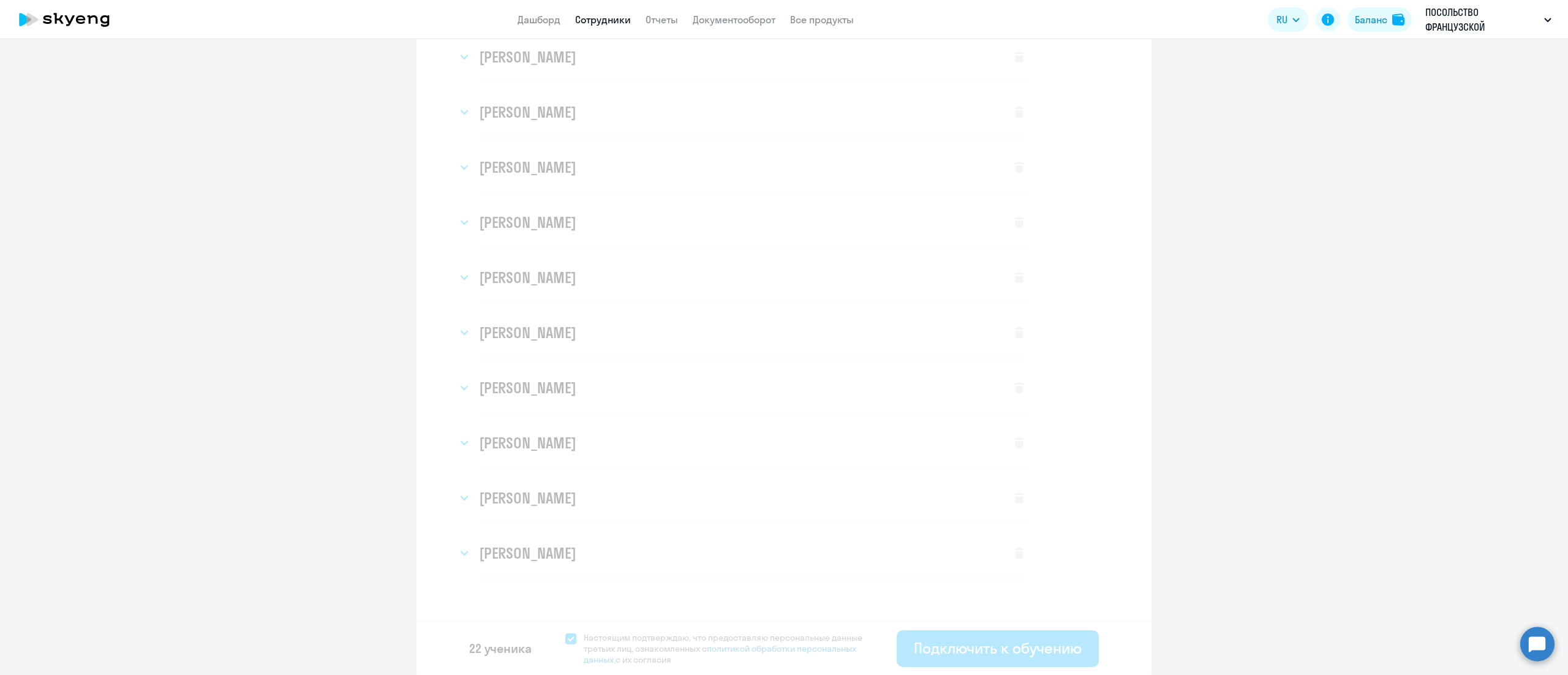
select select "3"
select select "english_adult_not_native_speaker"
select select "3"
select select "english_adult_not_native_speaker"
select select "3"
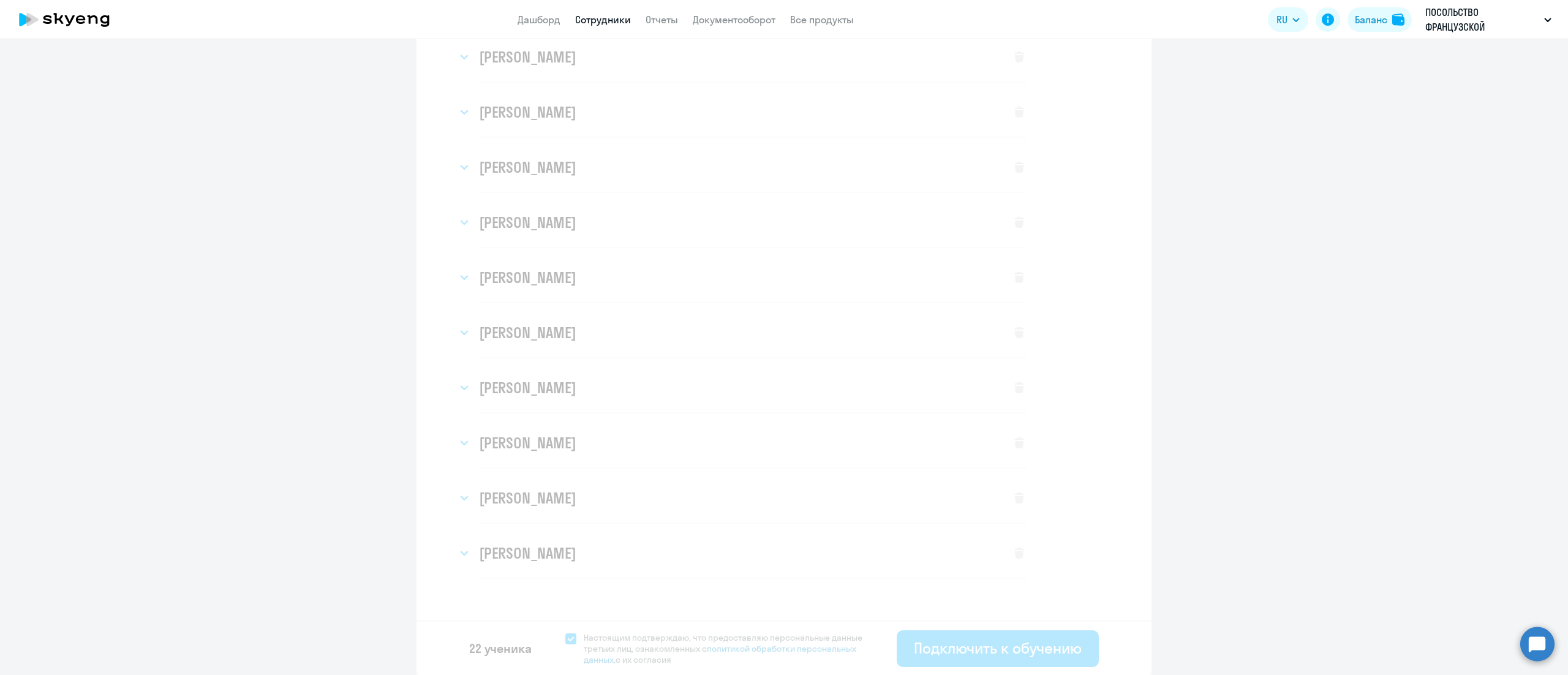
select select "english_adult_not_native_speaker"
select select "3"
select select "english_adult_not_native_speaker"
select select "3"
select select "english_adult_not_native_speaker"
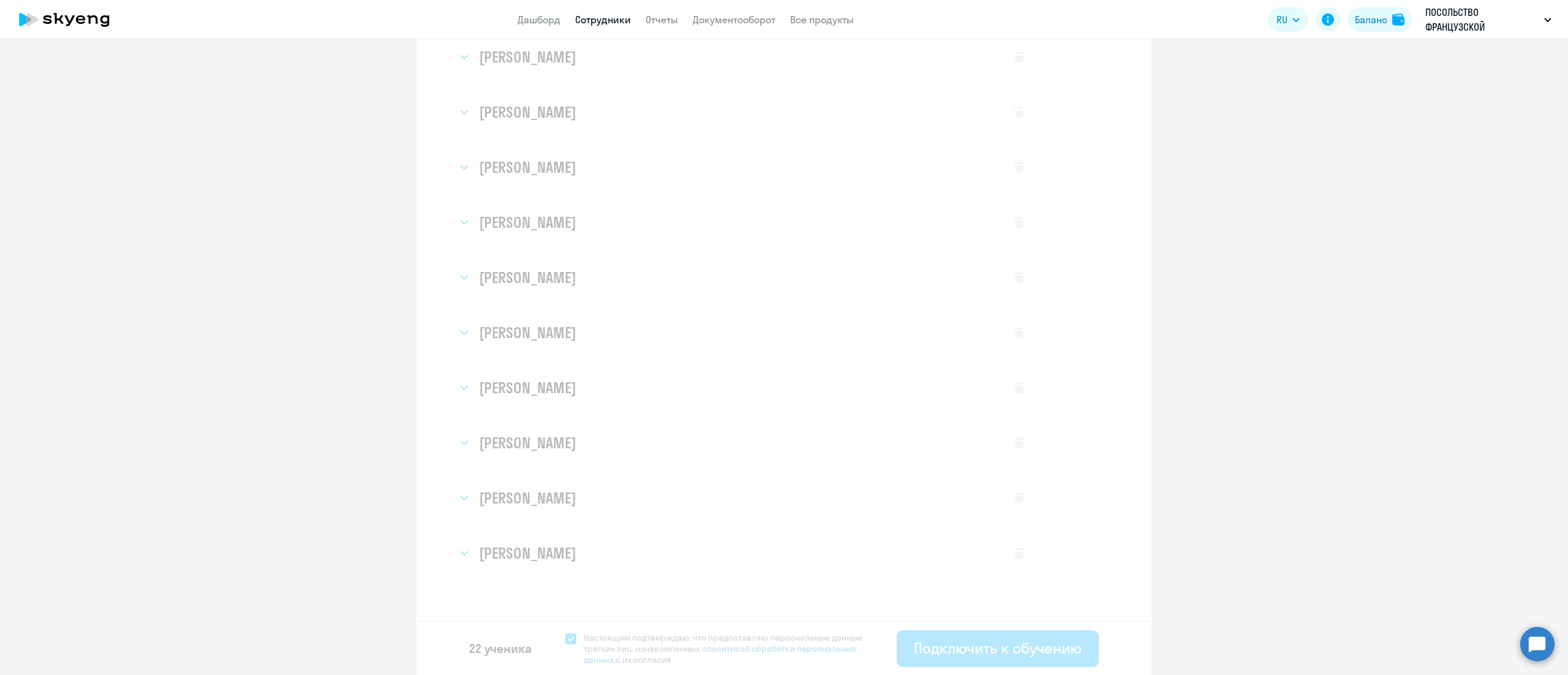
select select "3"
select select "english_adult_not_native_speaker"
select select "3"
select select "english_adult_not_native_speaker"
select select "3"
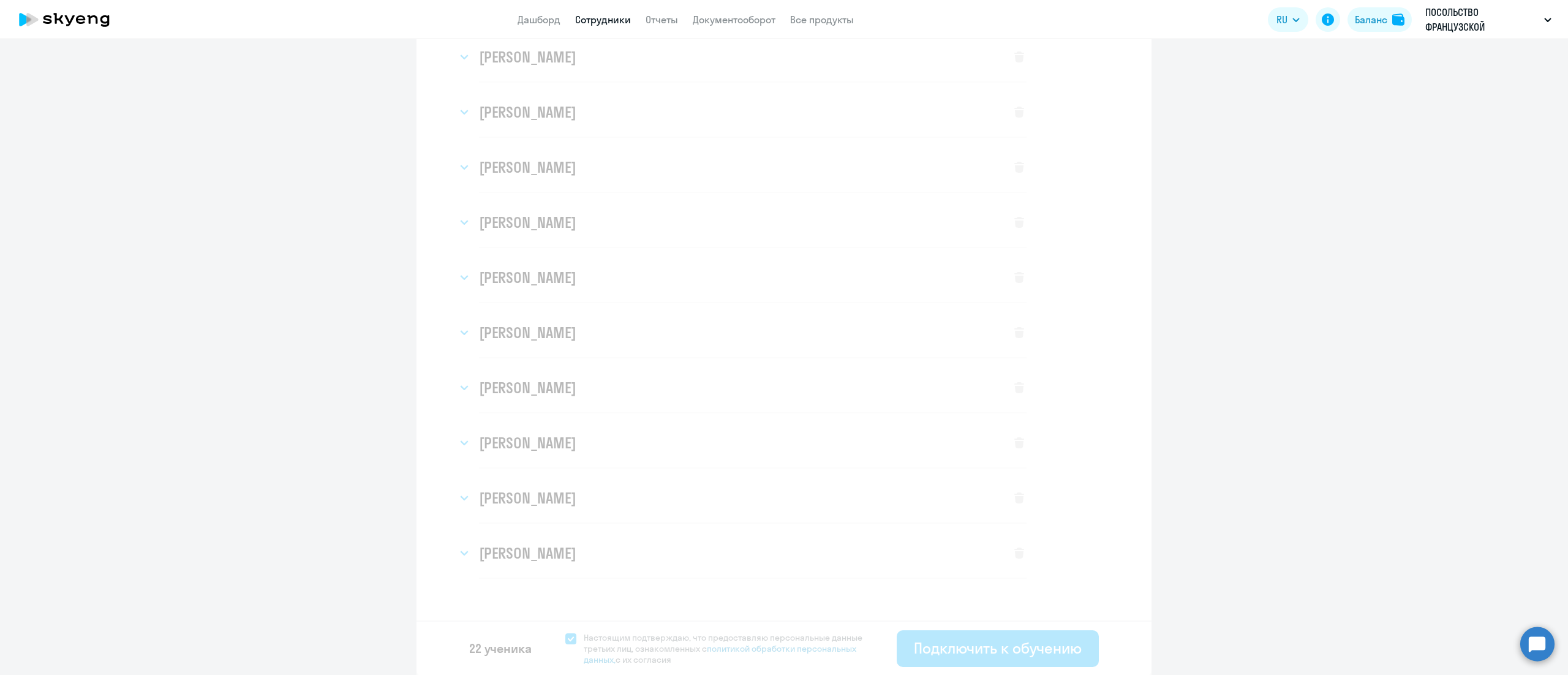
select select "english_adult_not_native_speaker"
select select "3"
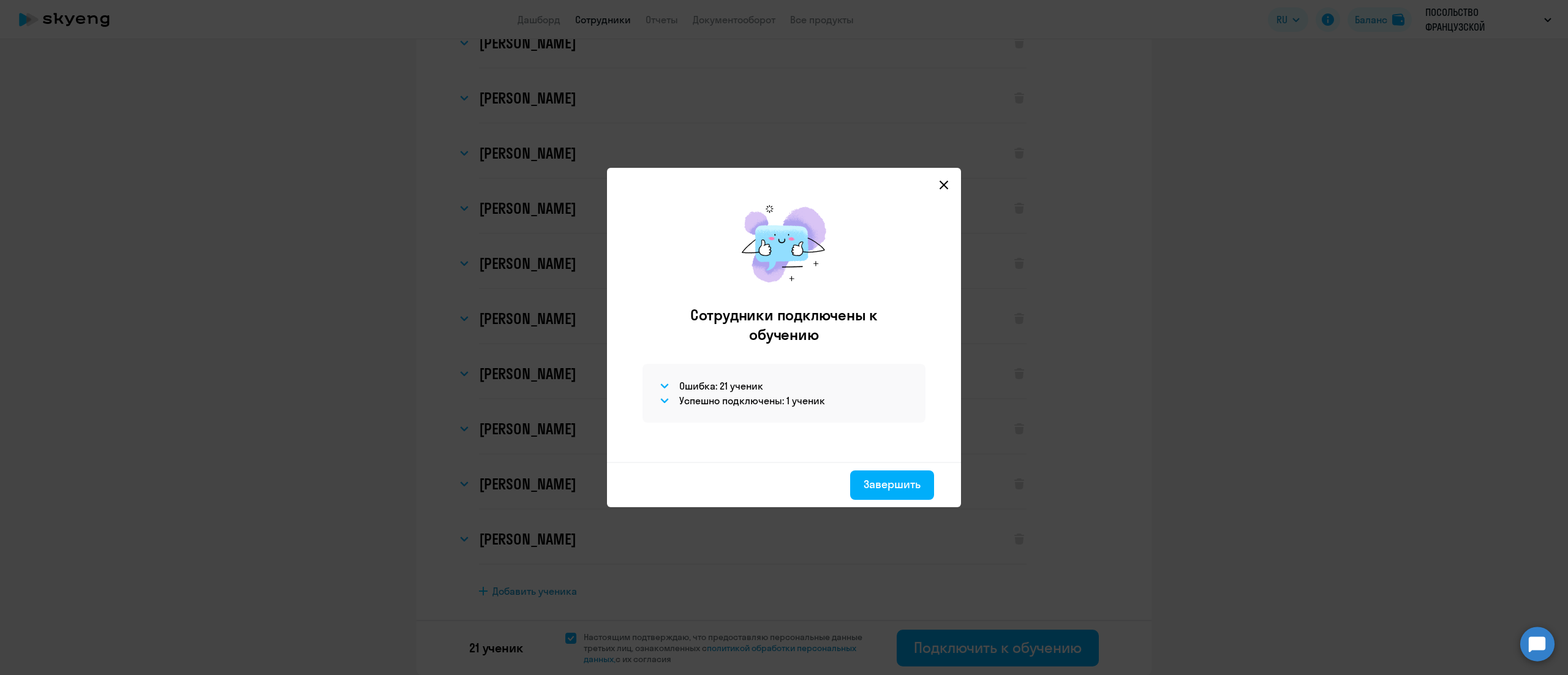
scroll to position [701, 0]
click at [766, 401] on h4 "Успешно подключены: 1 ученик" at bounding box center [752, 401] width 146 height 14
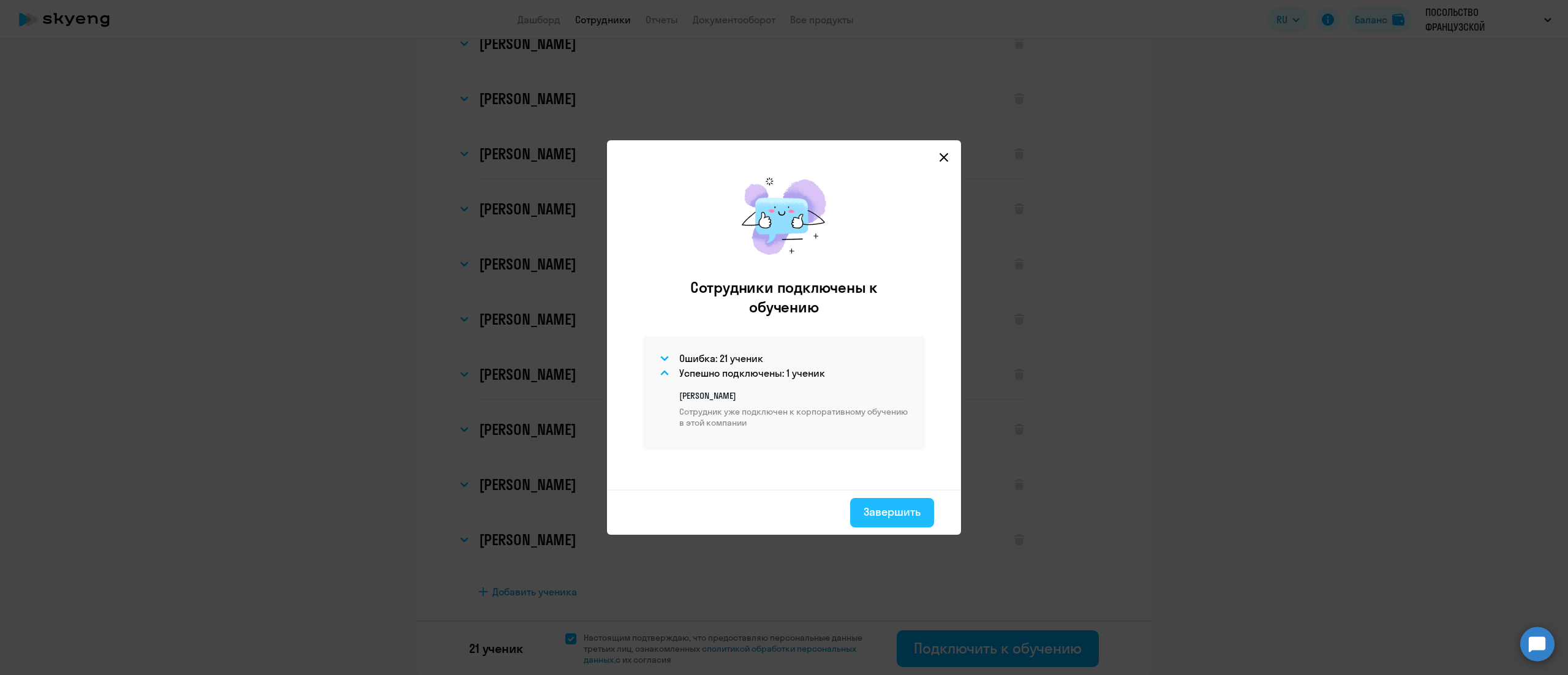
click at [875, 499] on button "Завершить" at bounding box center [892, 512] width 84 height 30
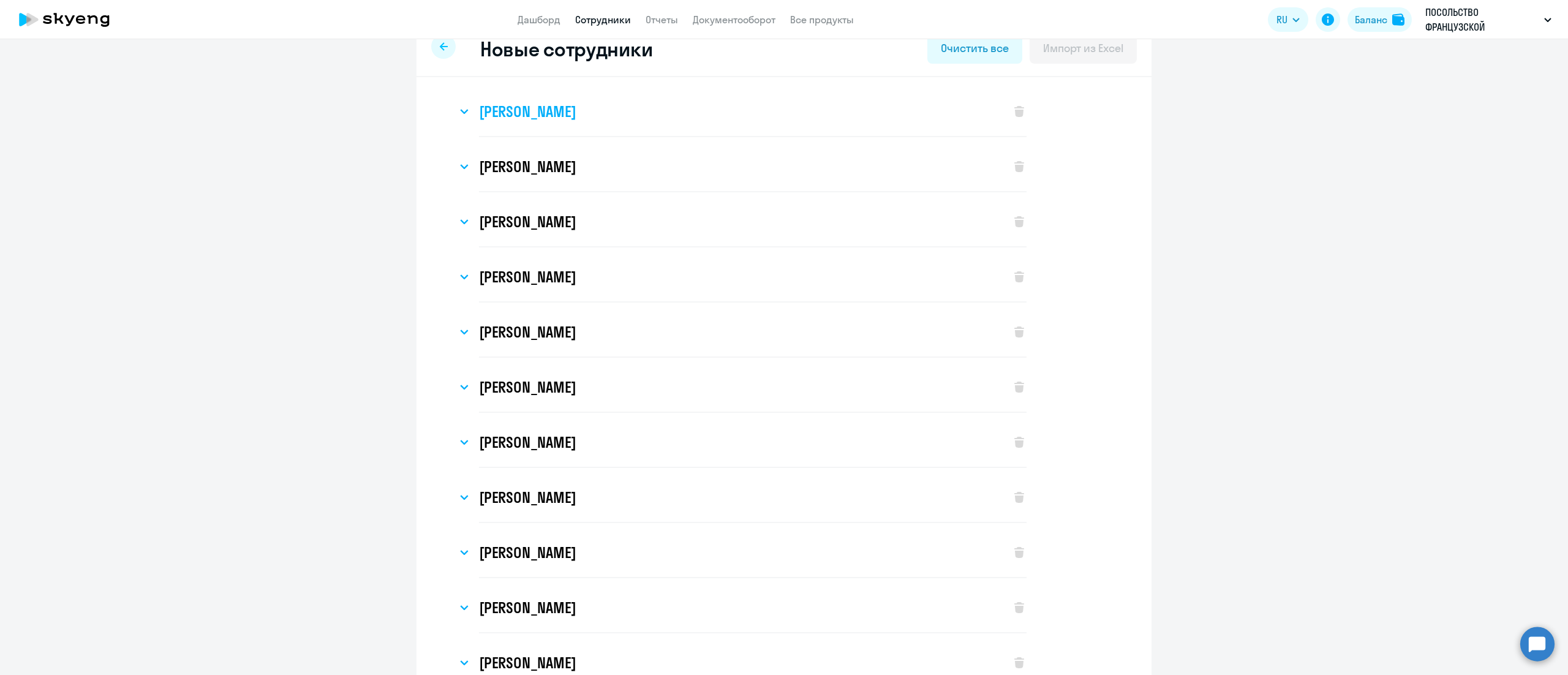
scroll to position [0, 0]
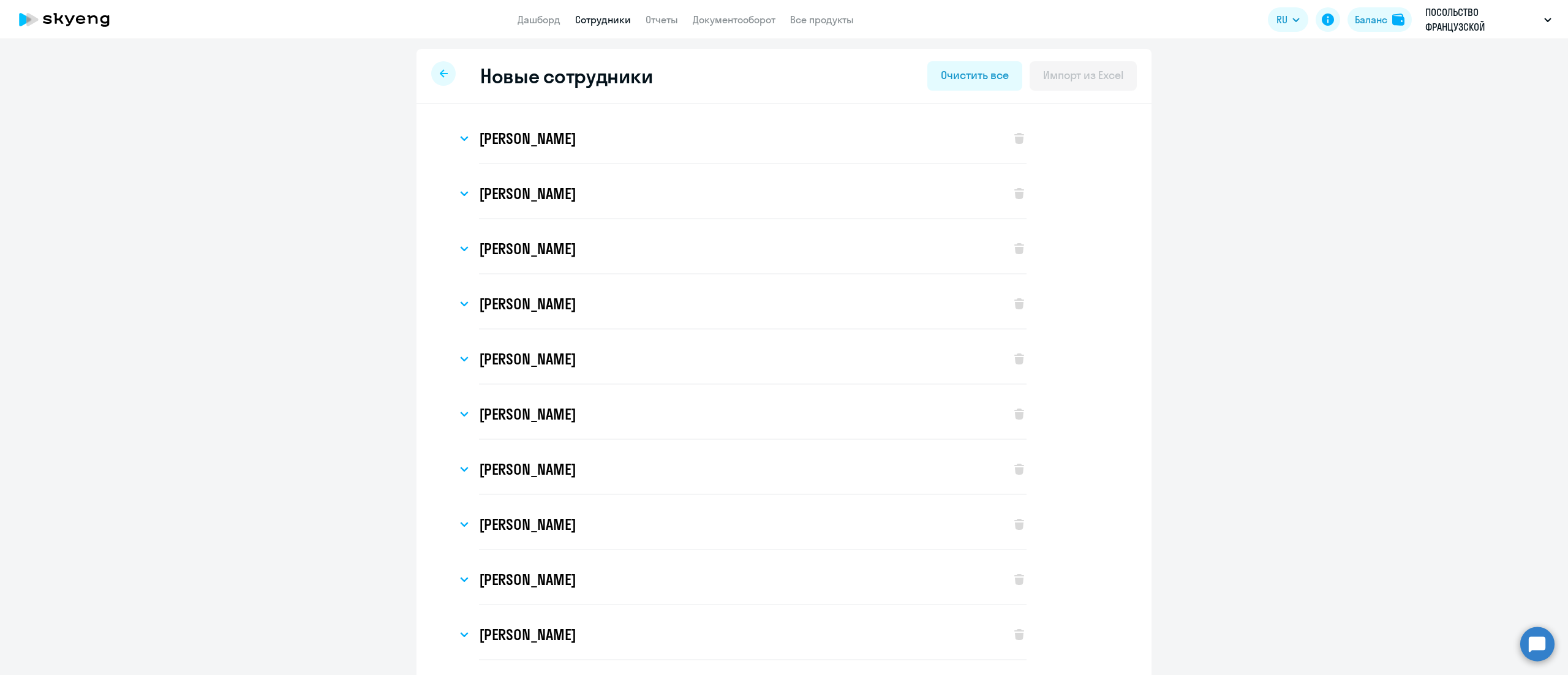
click at [440, 77] on div at bounding box center [443, 73] width 24 height 24
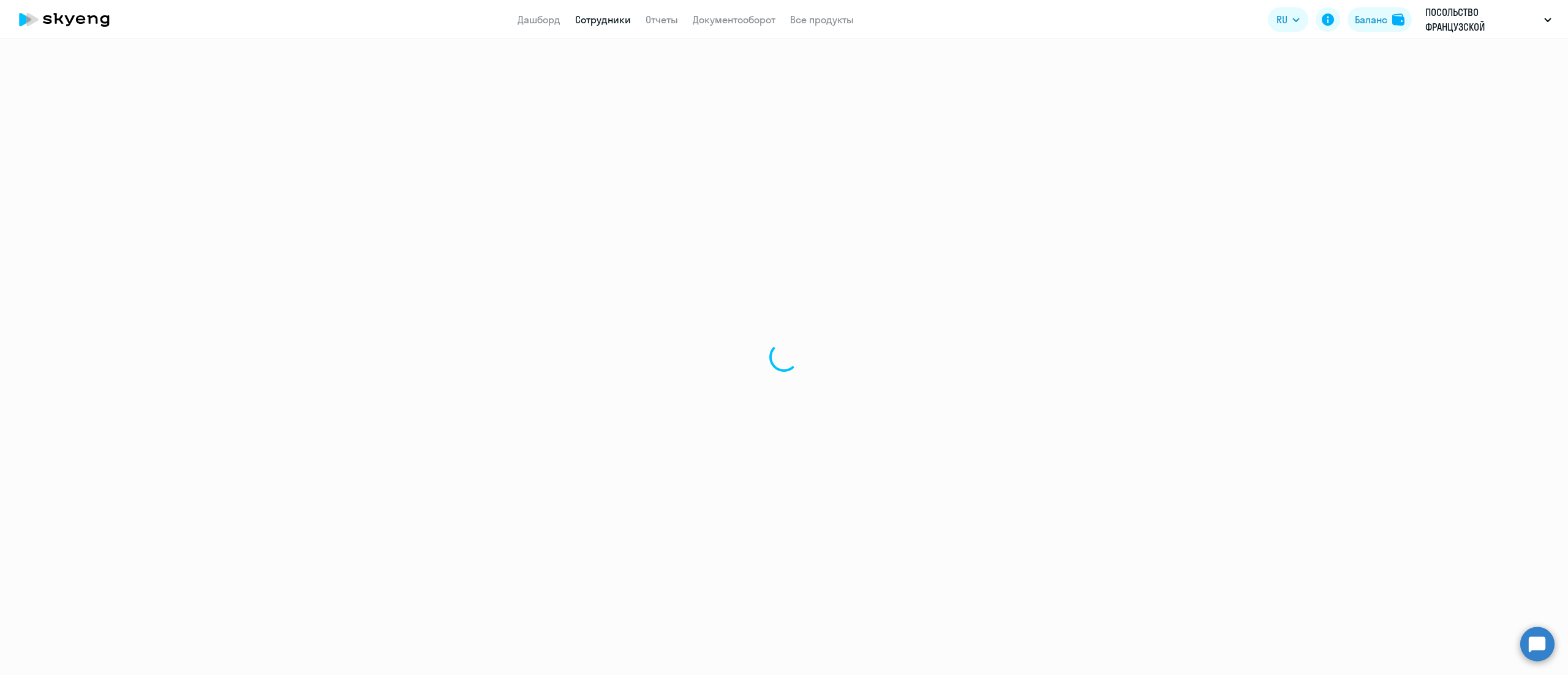
select select "30"
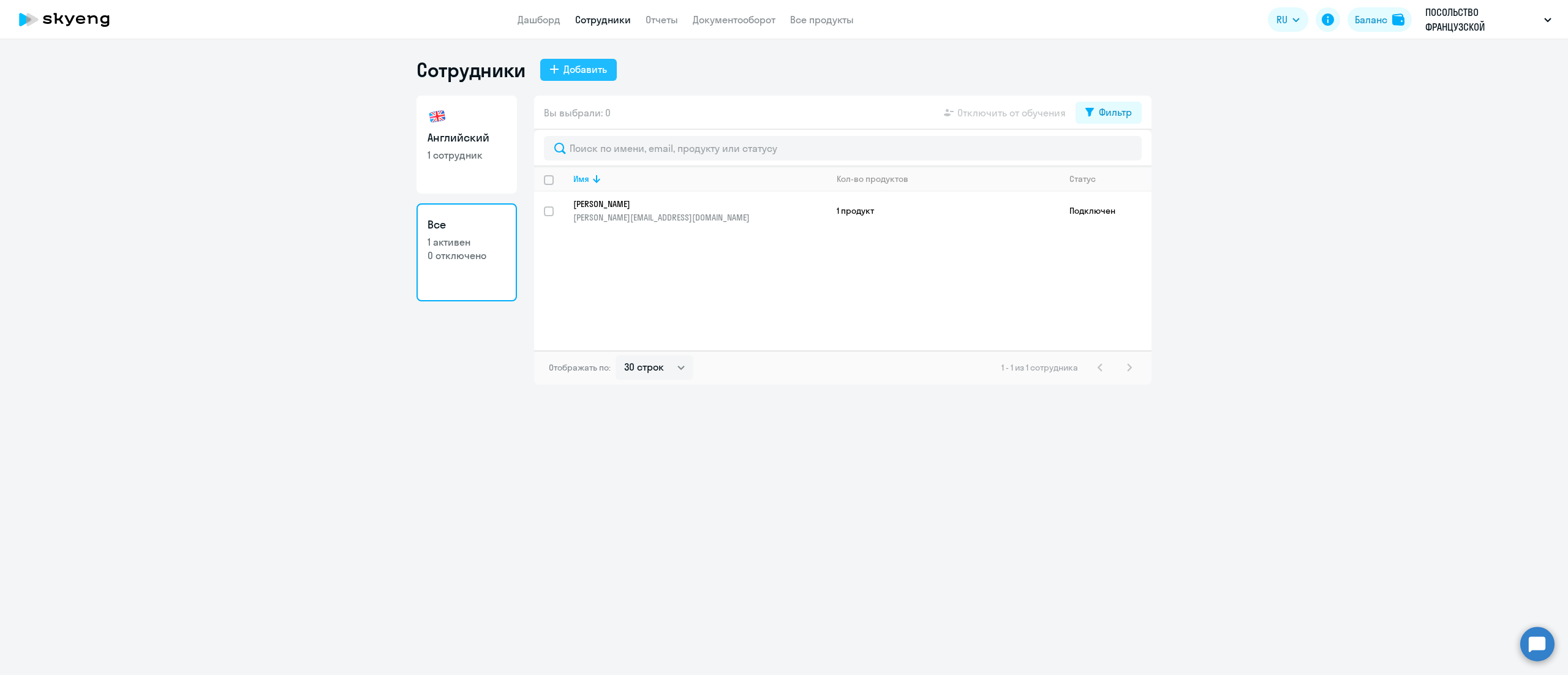
click at [564, 74] on div "Добавить" at bounding box center [585, 69] width 43 height 14
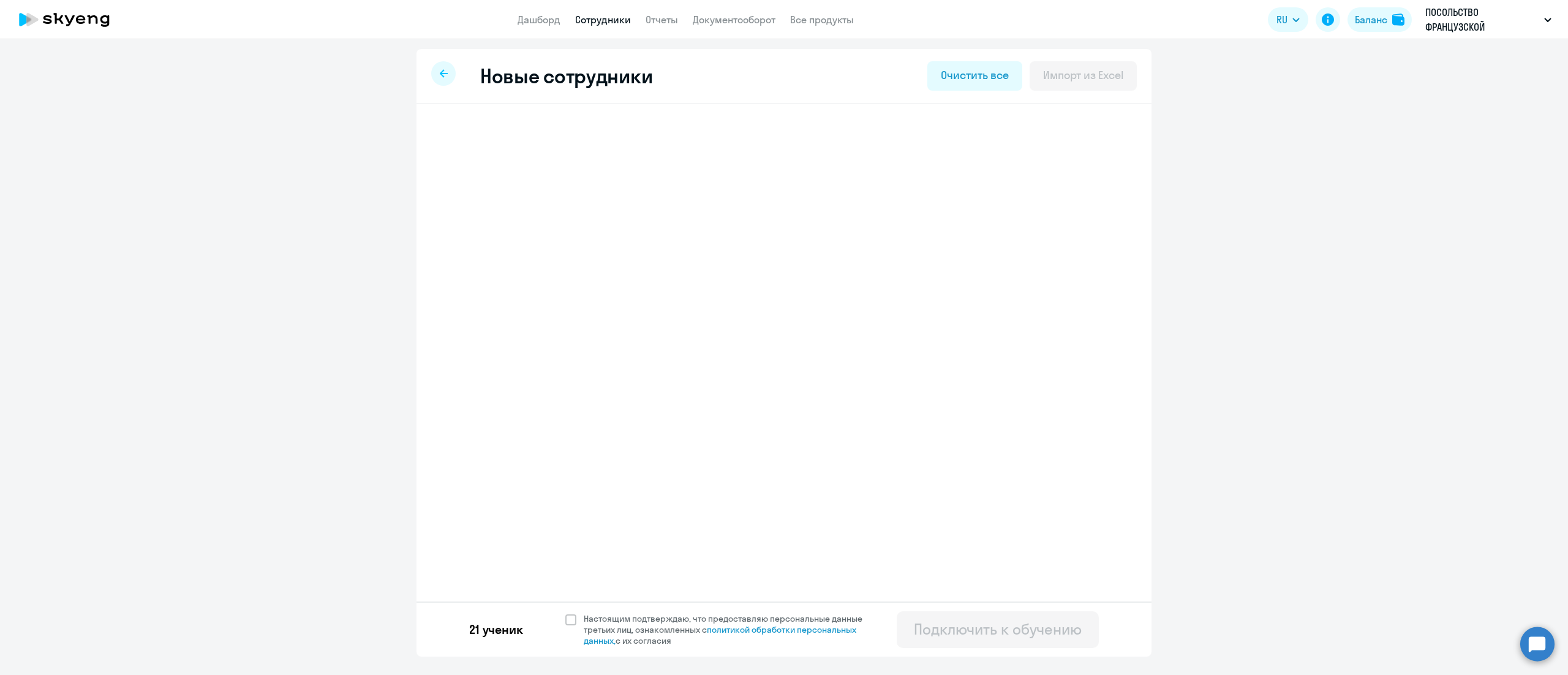
select select "english_adult_not_native_speaker"
select select "3"
select select "english_adult_not_native_speaker"
select select "3"
select select "english_adult_not_native_speaker"
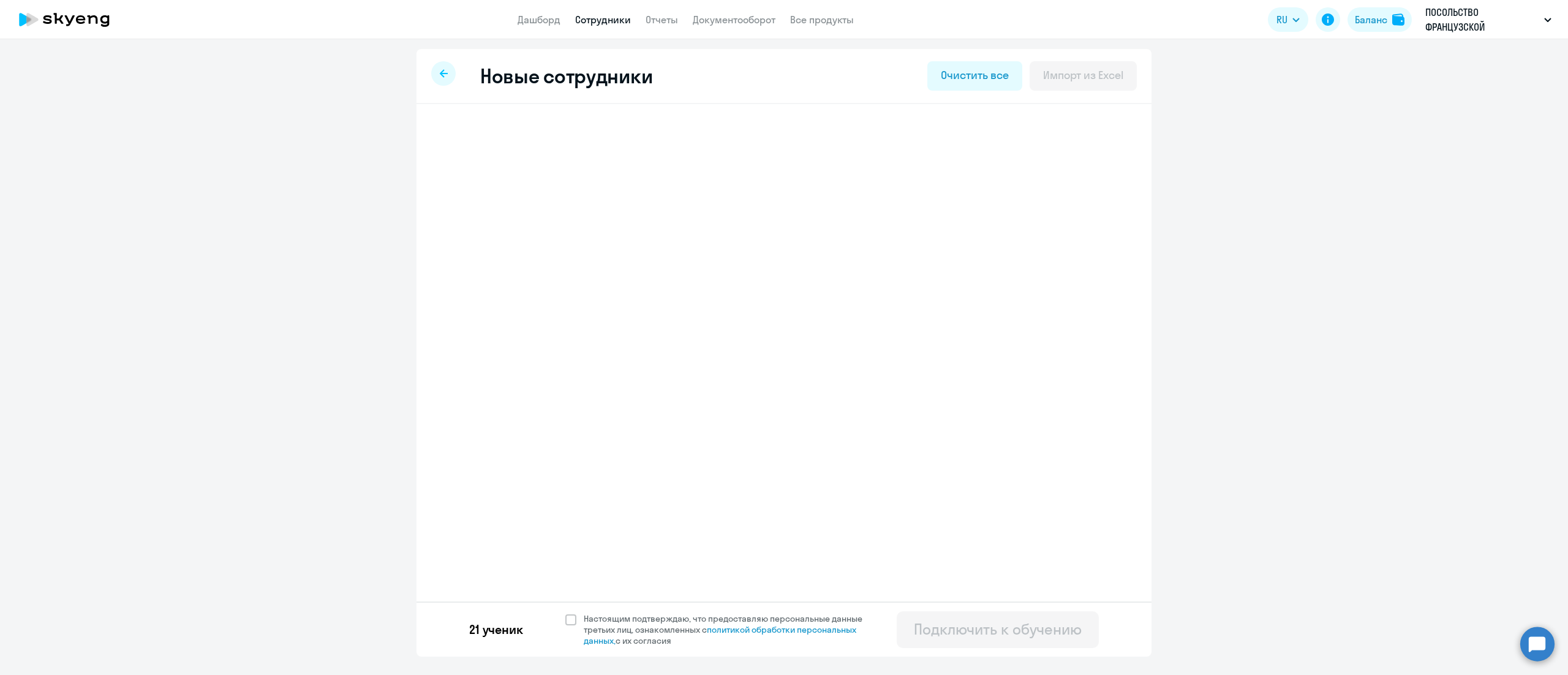
select select "3"
select select "english_adult_not_native_speaker"
select select "3"
select select "english_adult_not_native_speaker"
select select "3"
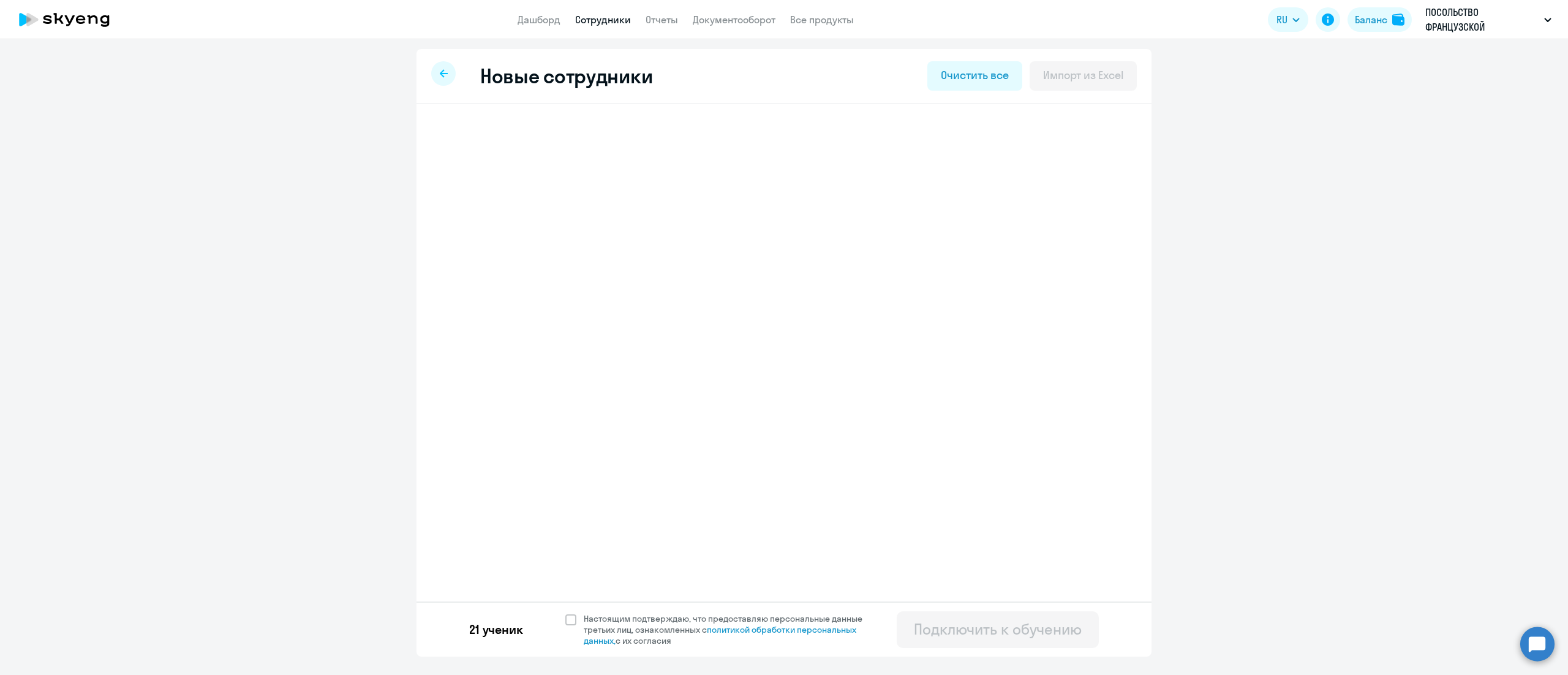
select select "english_adult_not_native_speaker"
select select "3"
select select "english_adult_not_native_speaker"
select select "3"
select select "english_adult_not_native_speaker"
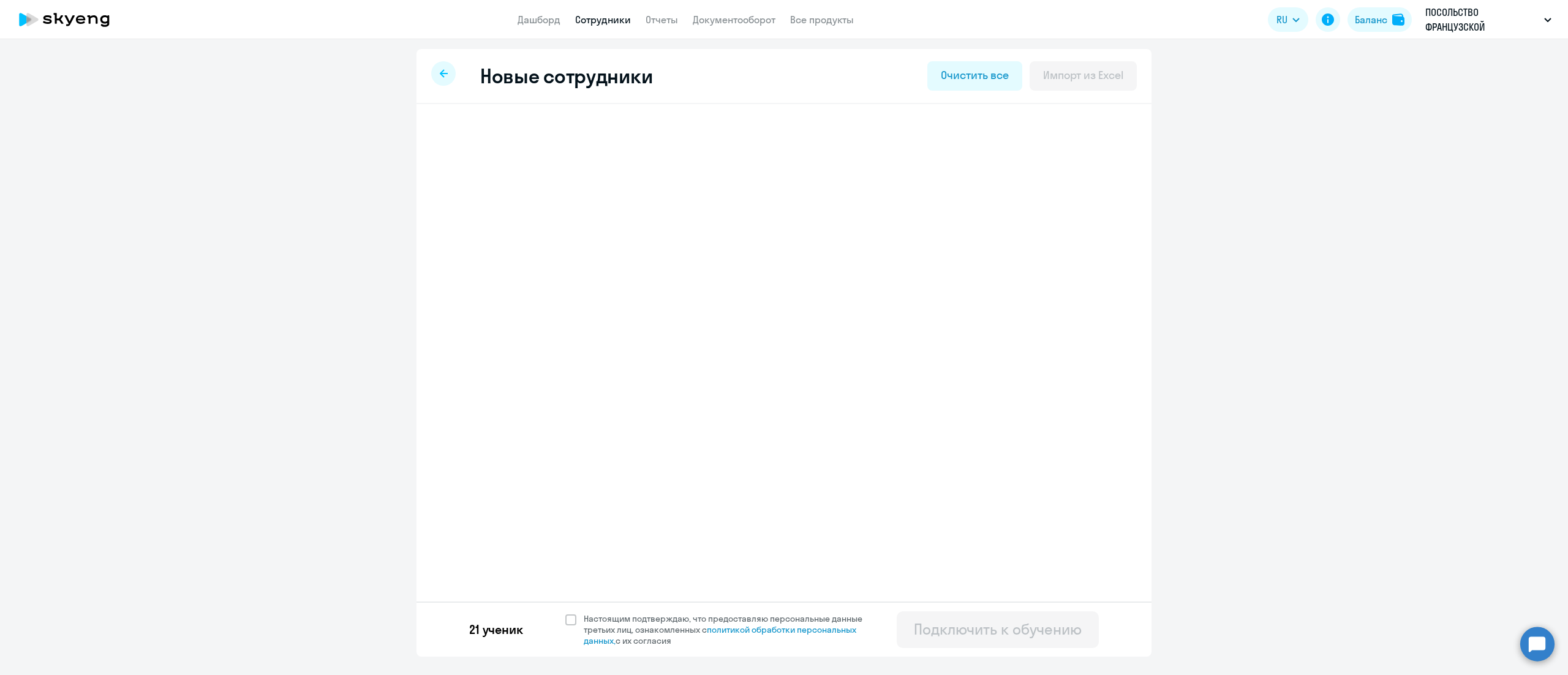
select select "3"
select select "english_adult_not_native_speaker"
select select "3"
select select "english_adult_not_native_speaker"
select select "3"
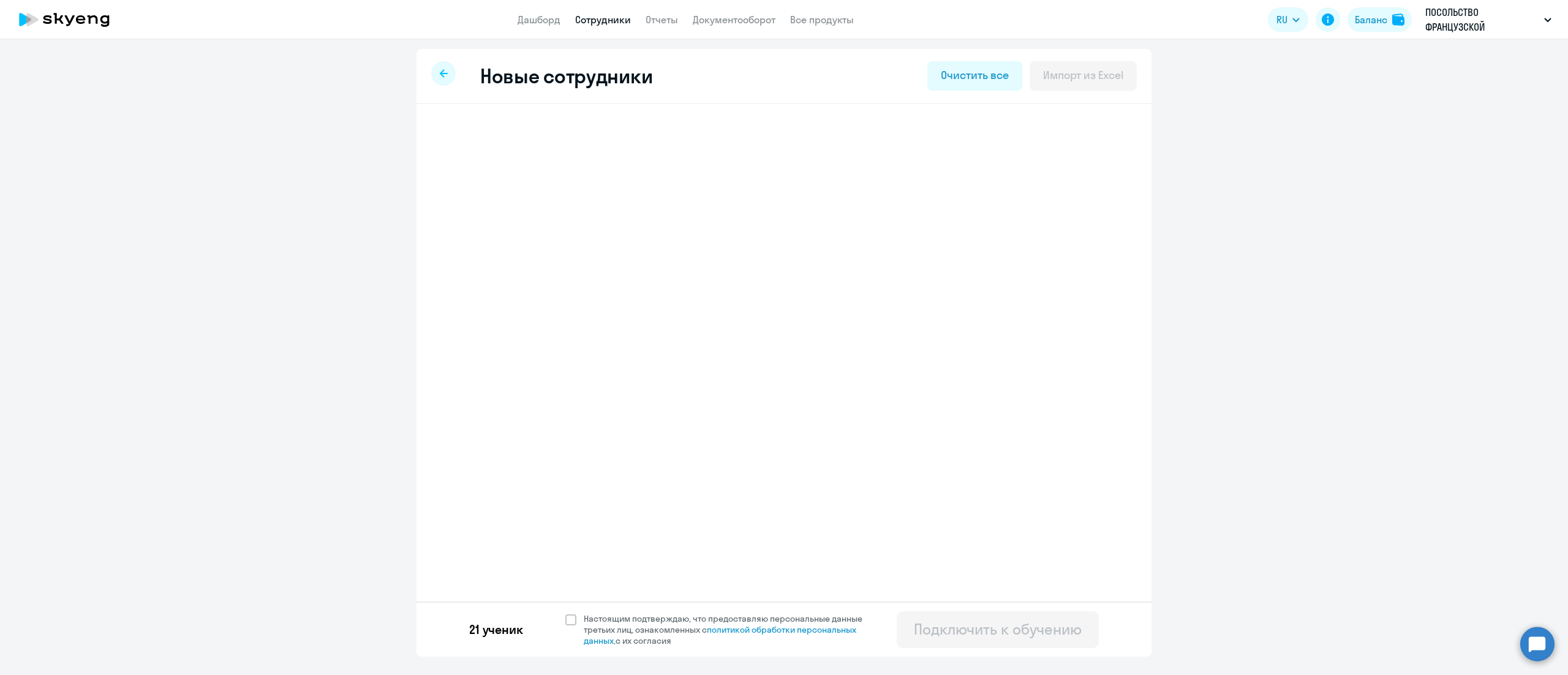
select select "english_adult_not_native_speaker"
select select "3"
select select "english_adult_not_native_speaker"
select select "3"
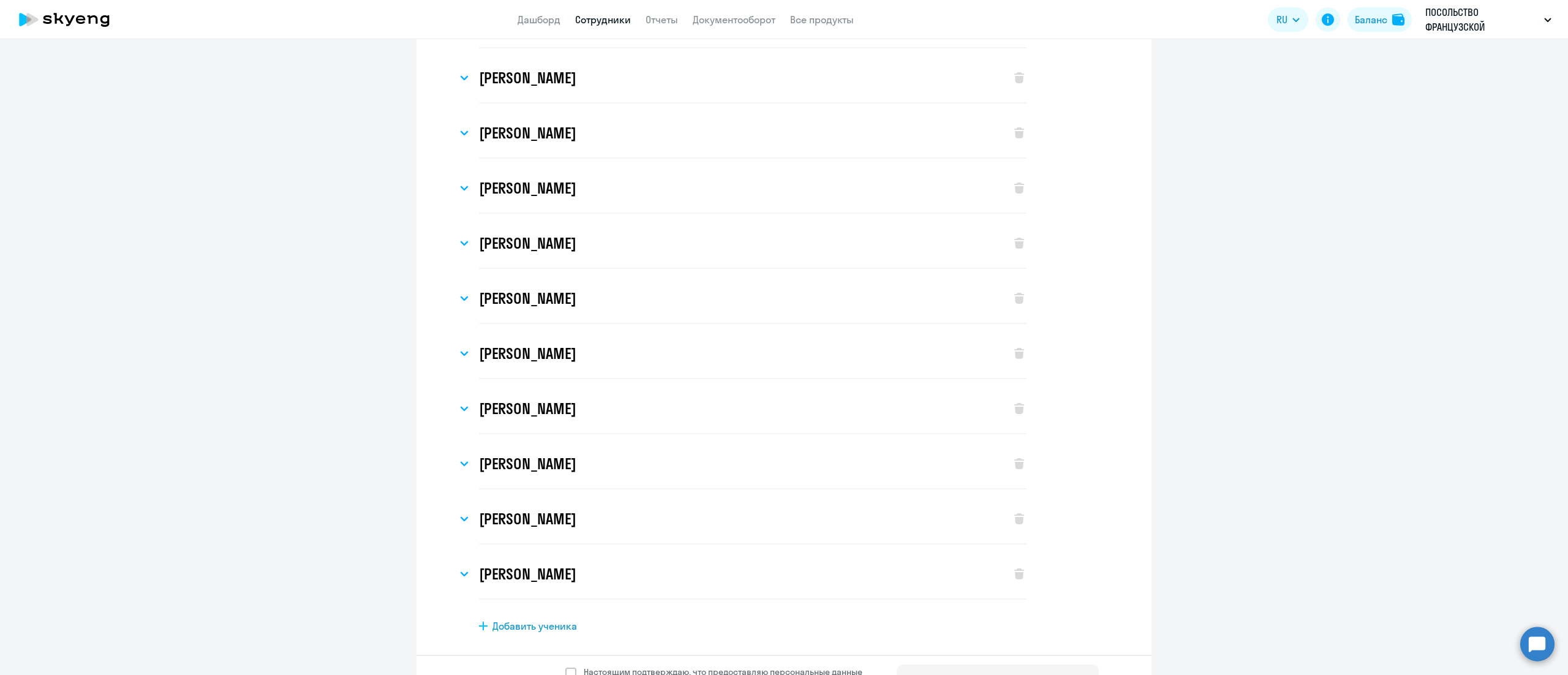
scroll to position [701, 0]
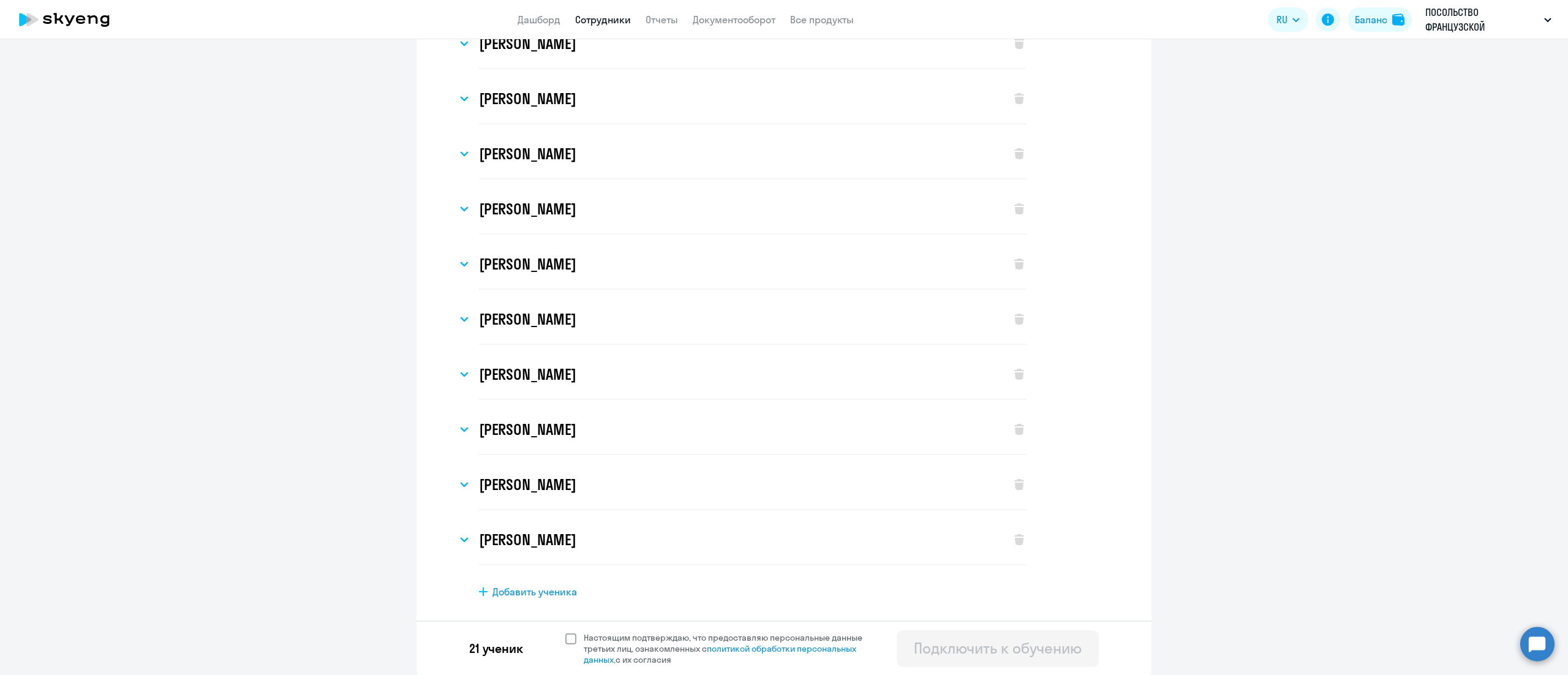
click at [565, 642] on span at bounding box center [571, 639] width 11 height 11
click at [565, 632] on input "Настоящим подтверждаю, что предоставляю персональные данные третьих лиц, ознако…" at bounding box center [565, 632] width 1 height 1
click at [931, 652] on div "Подключить к обучению" at bounding box center [998, 648] width 168 height 20
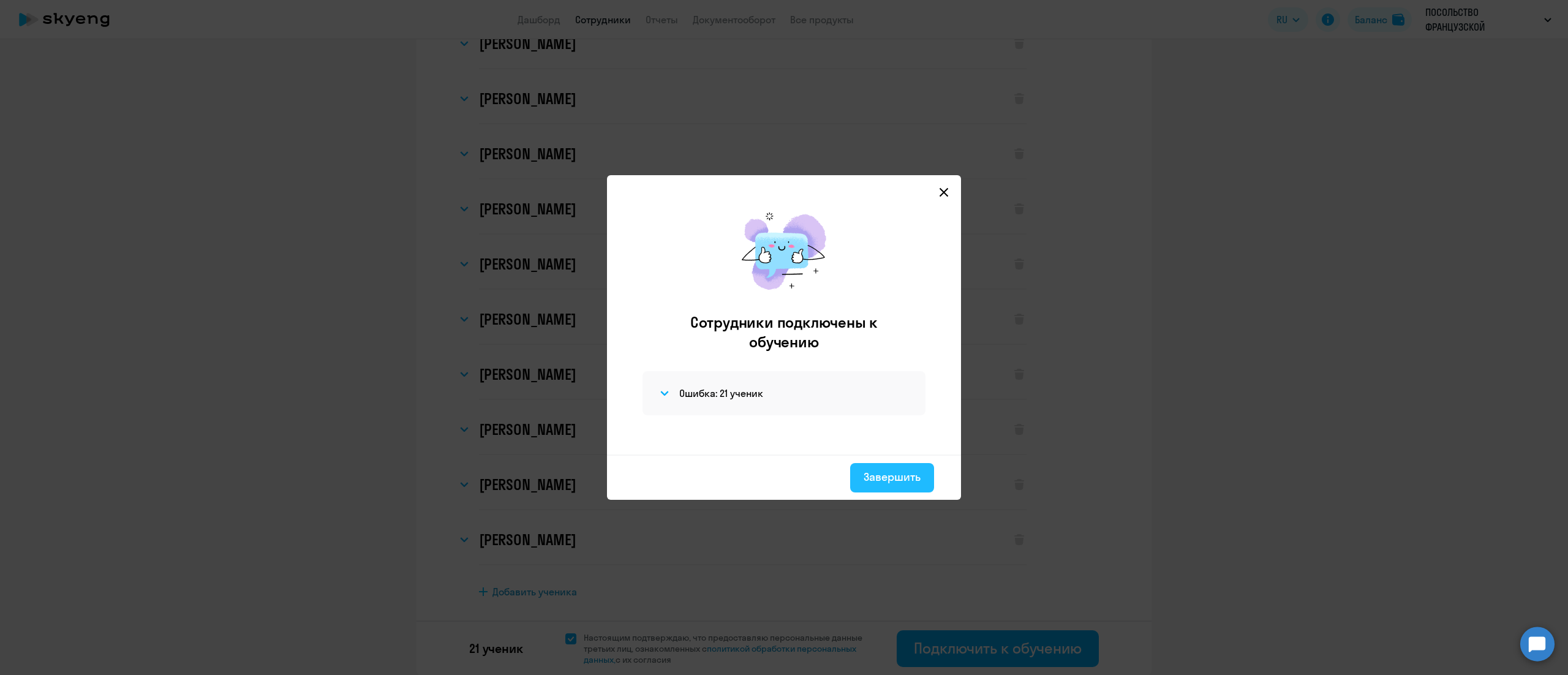
click at [868, 482] on div "Завершить" at bounding box center [892, 477] width 57 height 16
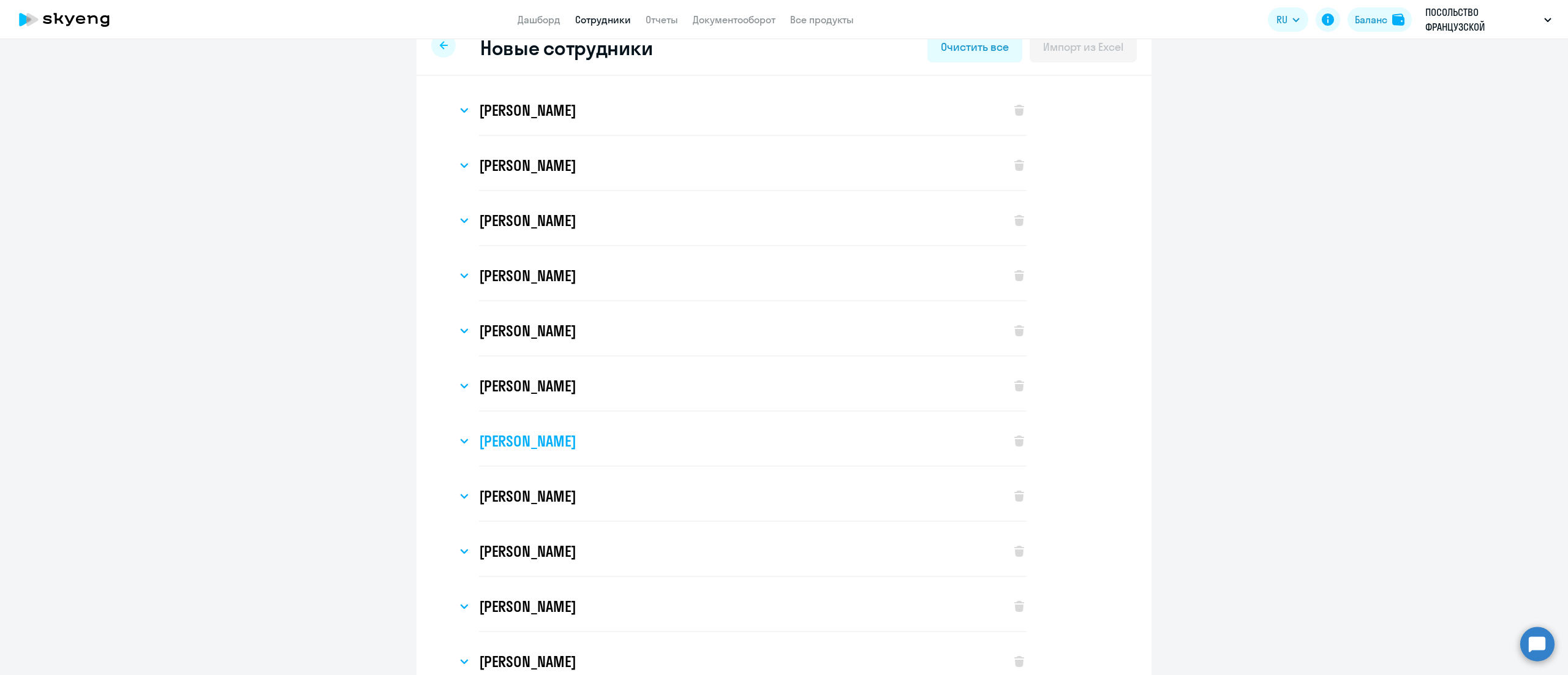
scroll to position [0, 0]
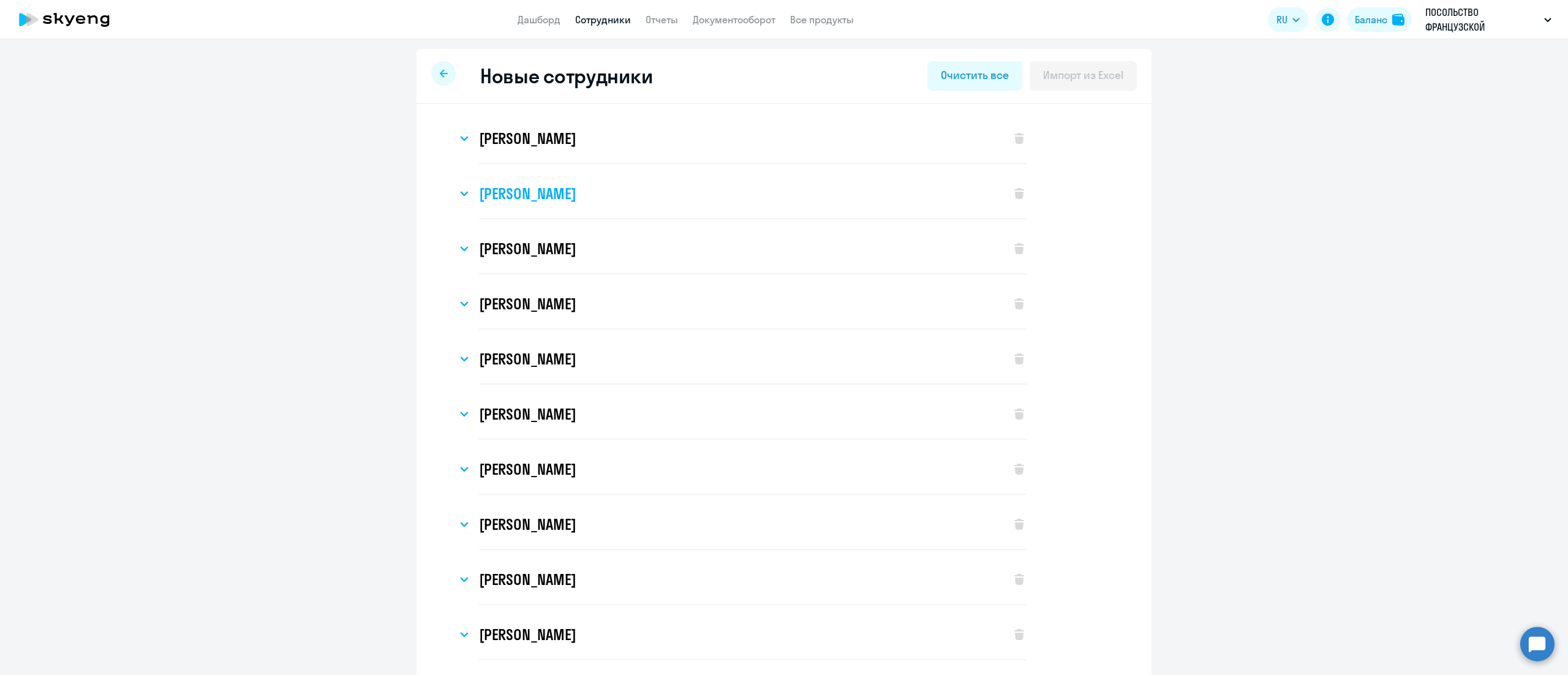
click at [527, 195] on h3 "[PERSON_NAME]" at bounding box center [527, 194] width 97 height 20
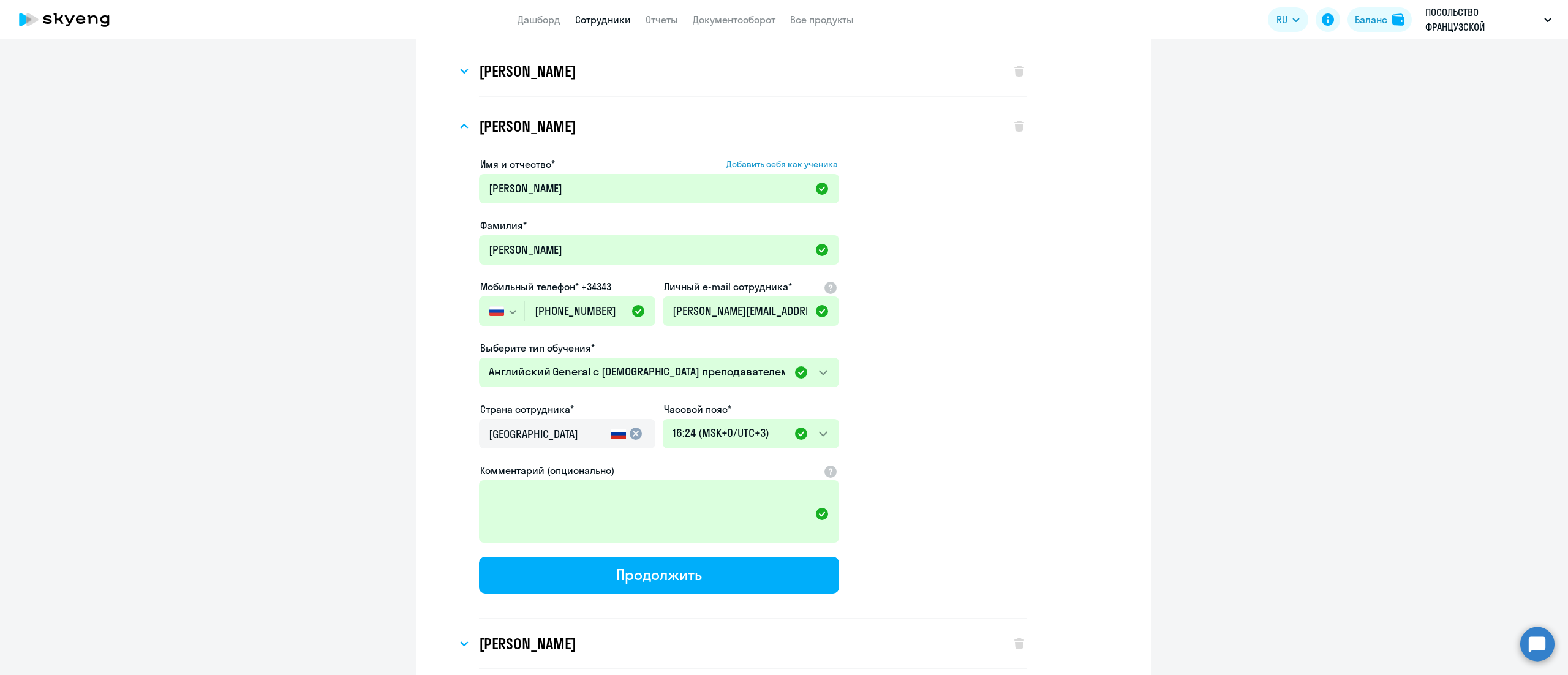
scroll to position [123, 0]
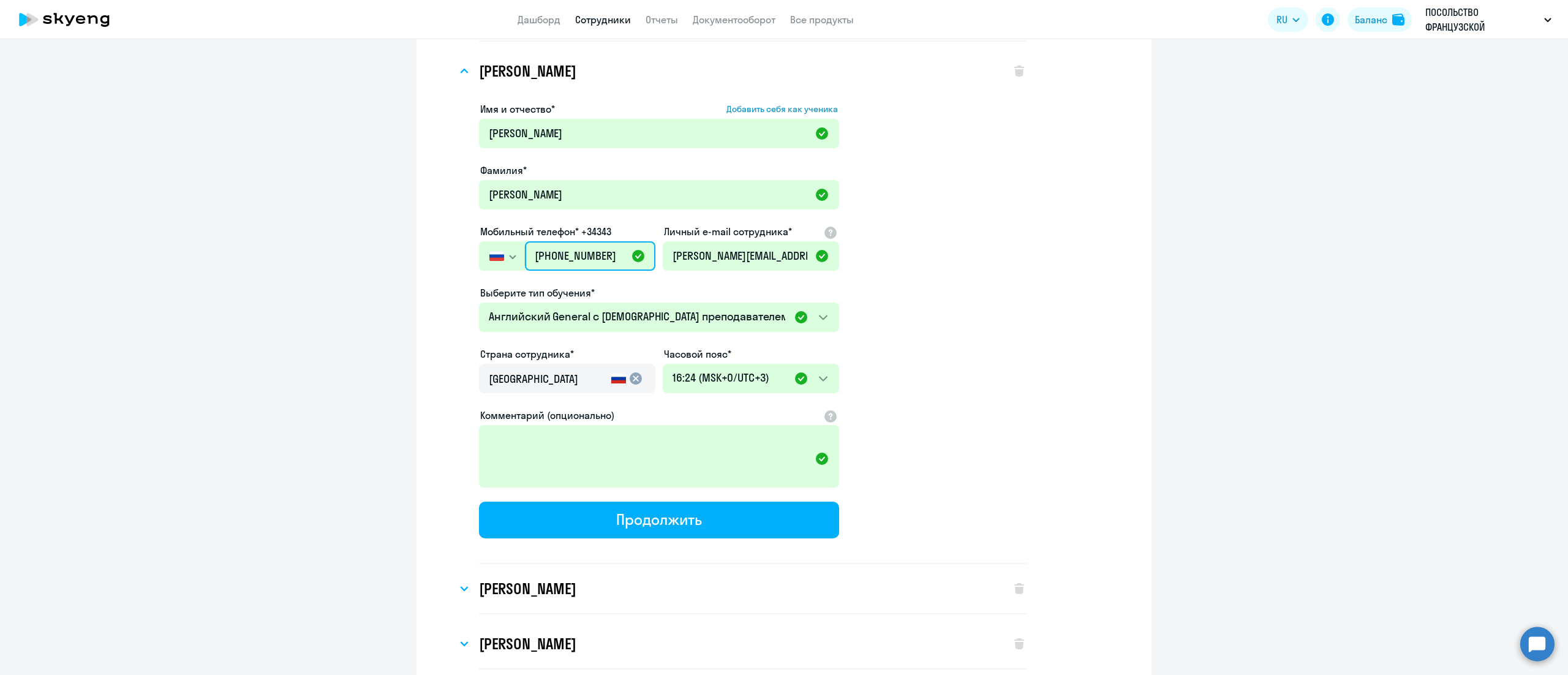
click at [561, 257] on input "[PHONE_NUMBER]" at bounding box center [590, 256] width 131 height 30
click at [905, 317] on app-new-student-form "Имя и отчество* Добавить себя как ученика [PERSON_NAME]* [PERSON_NAME] Мобильны…" at bounding box center [753, 333] width 548 height 462
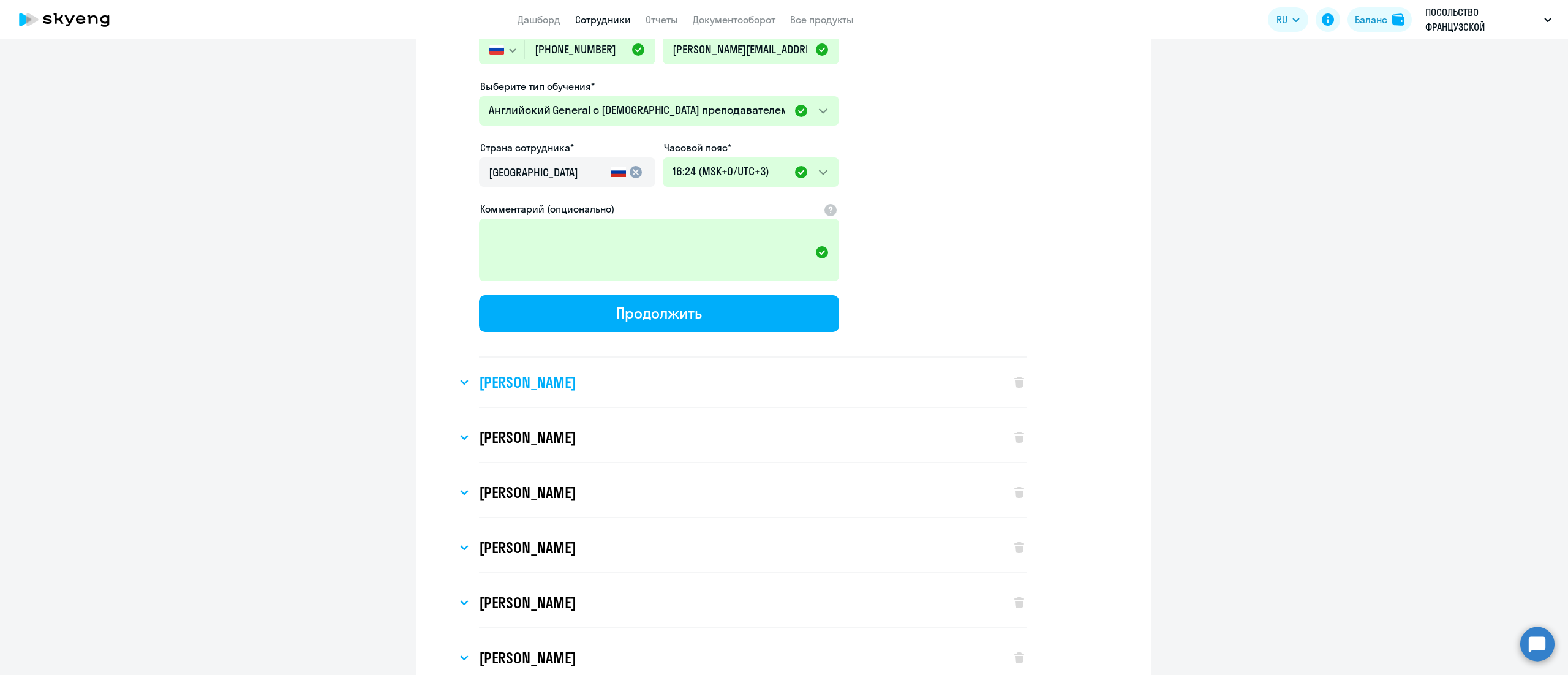
scroll to position [368, 0]
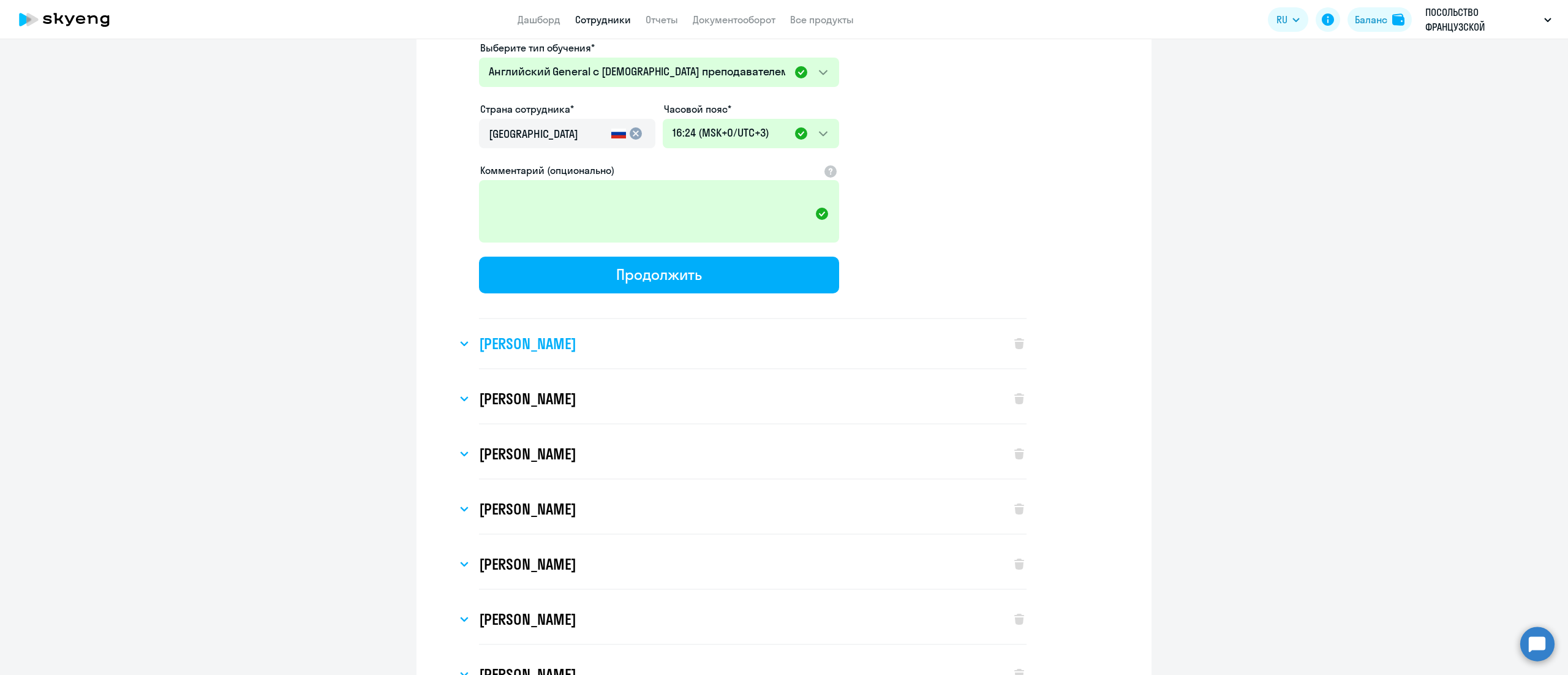
click at [710, 341] on div "[PERSON_NAME]" at bounding box center [728, 343] width 542 height 49
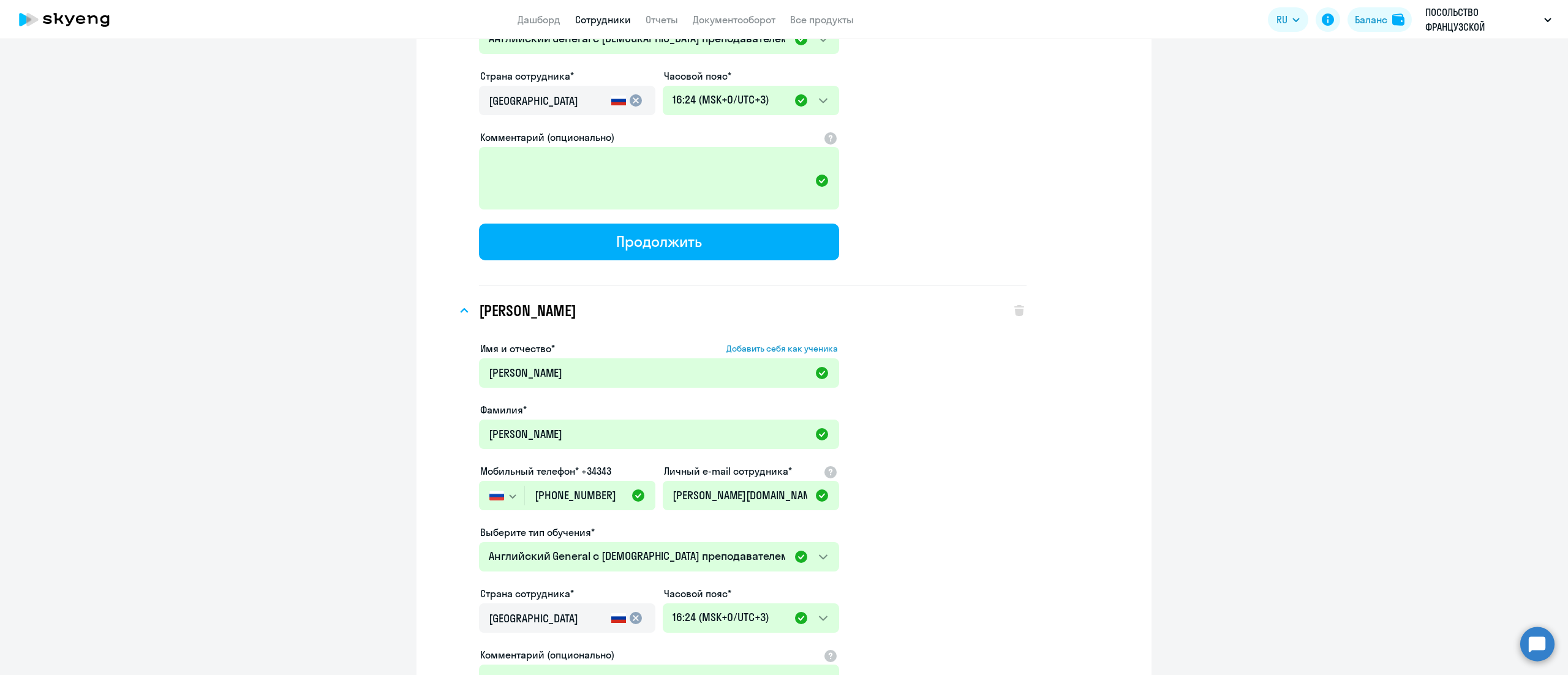
scroll to position [490, 0]
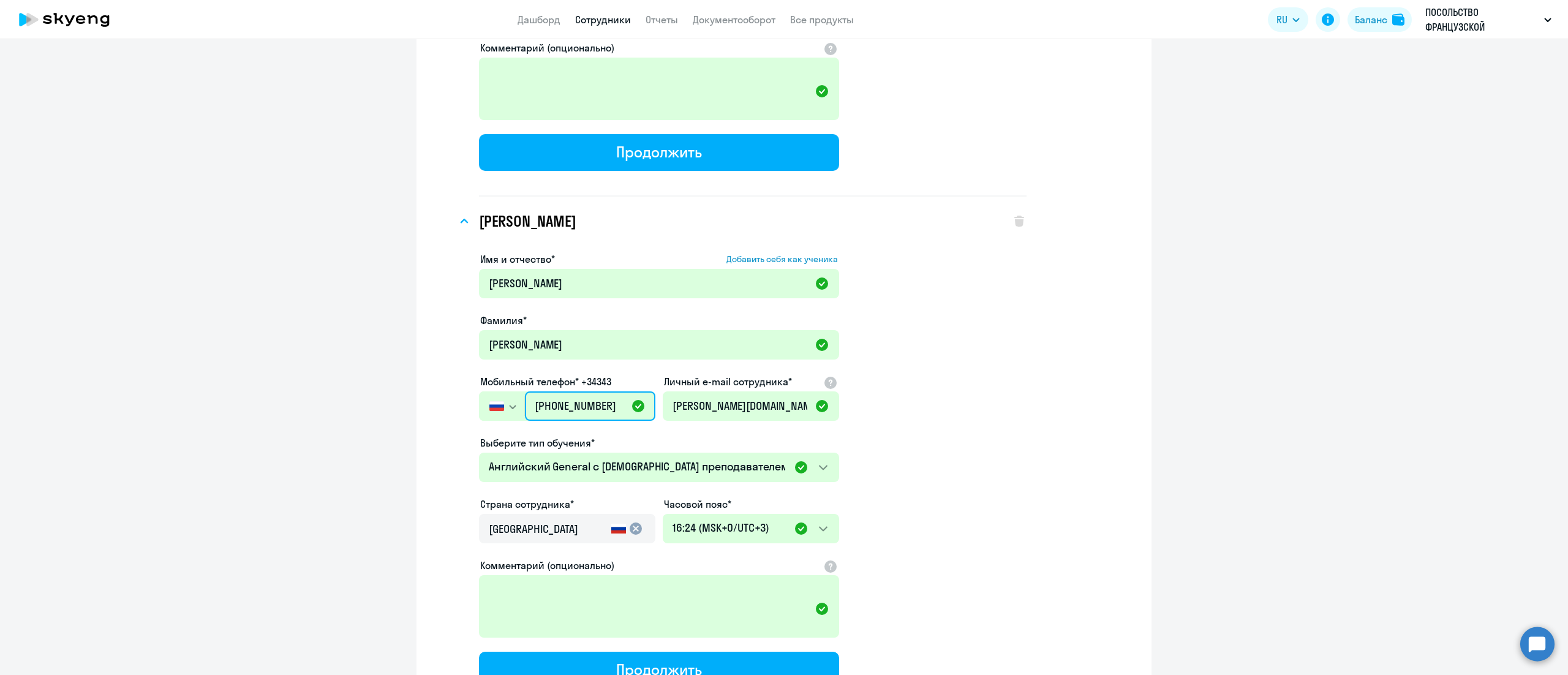
click at [563, 406] on input "[PHONE_NUMBER]" at bounding box center [590, 406] width 131 height 30
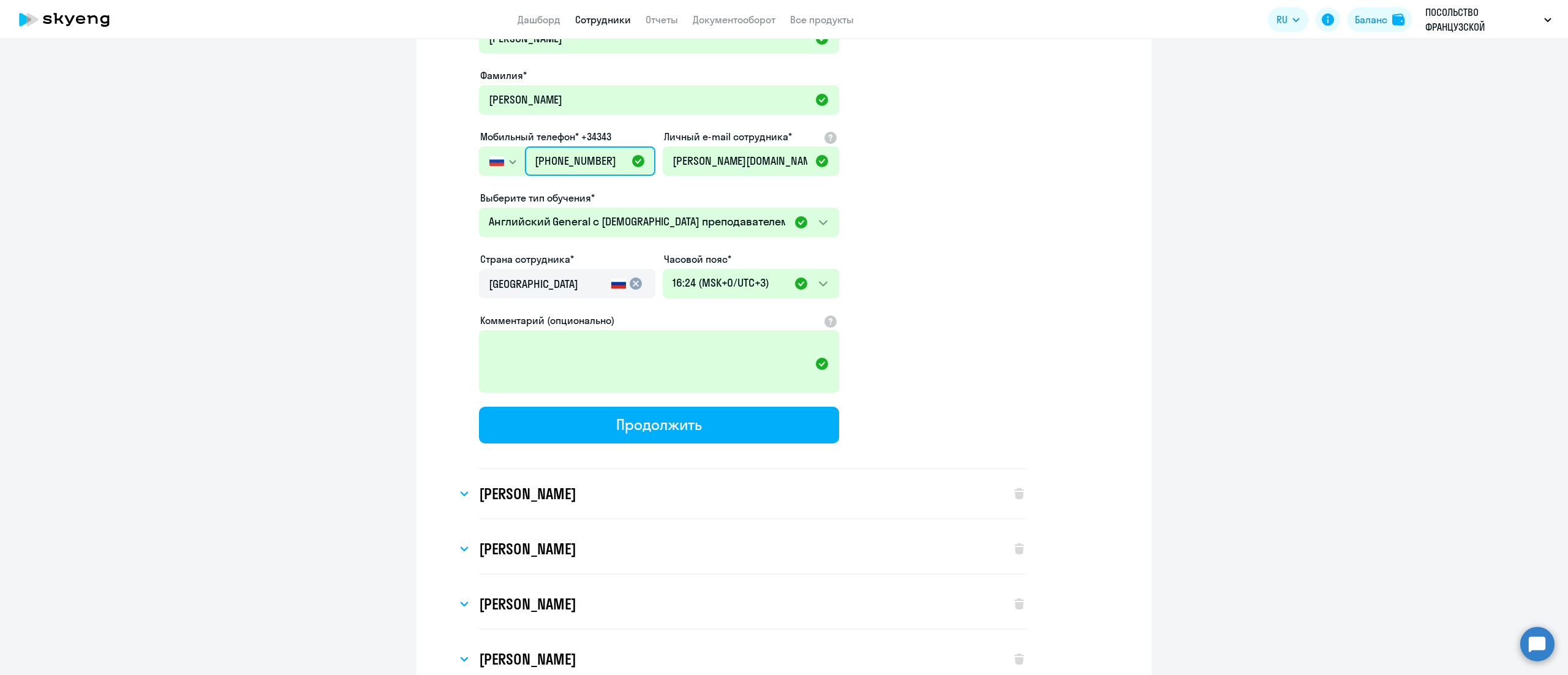
scroll to position [858, 0]
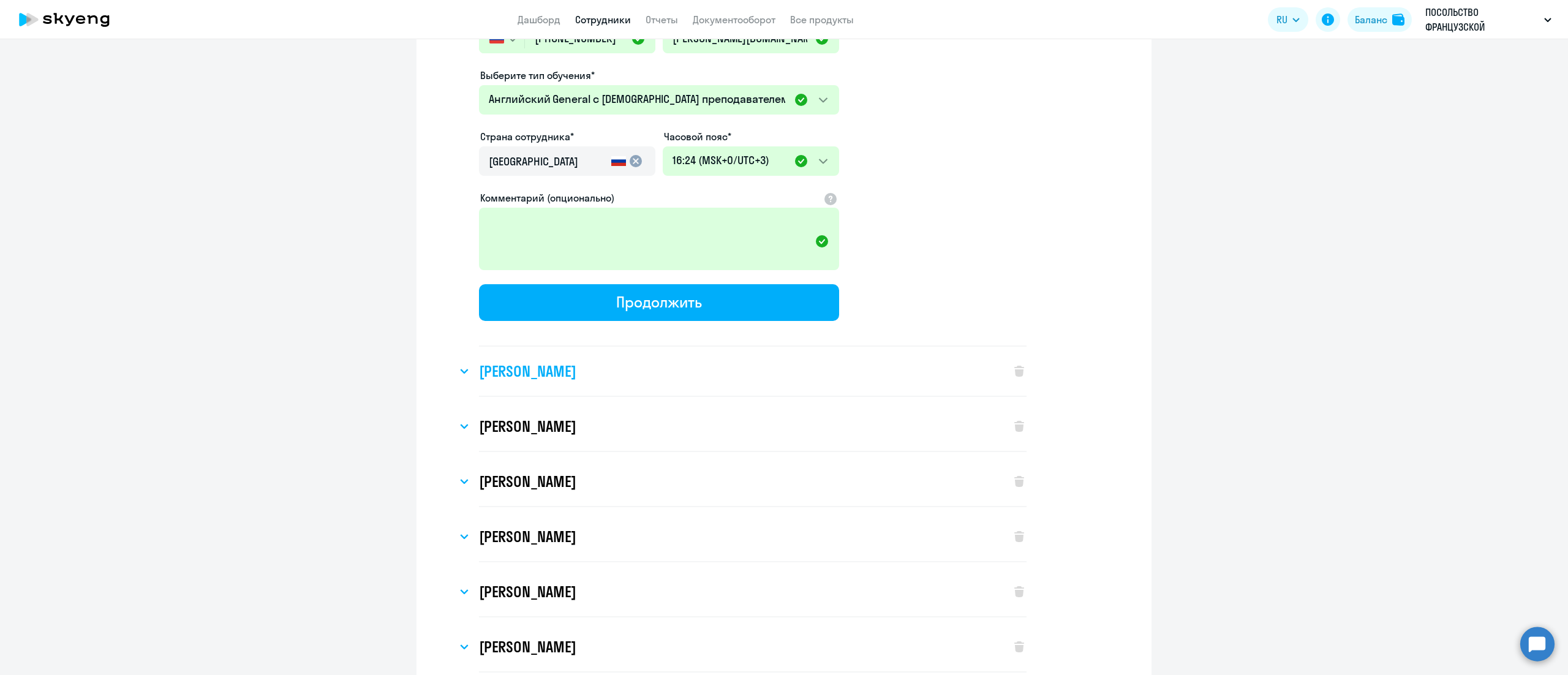
click at [607, 372] on div "[PERSON_NAME]" at bounding box center [728, 371] width 542 height 49
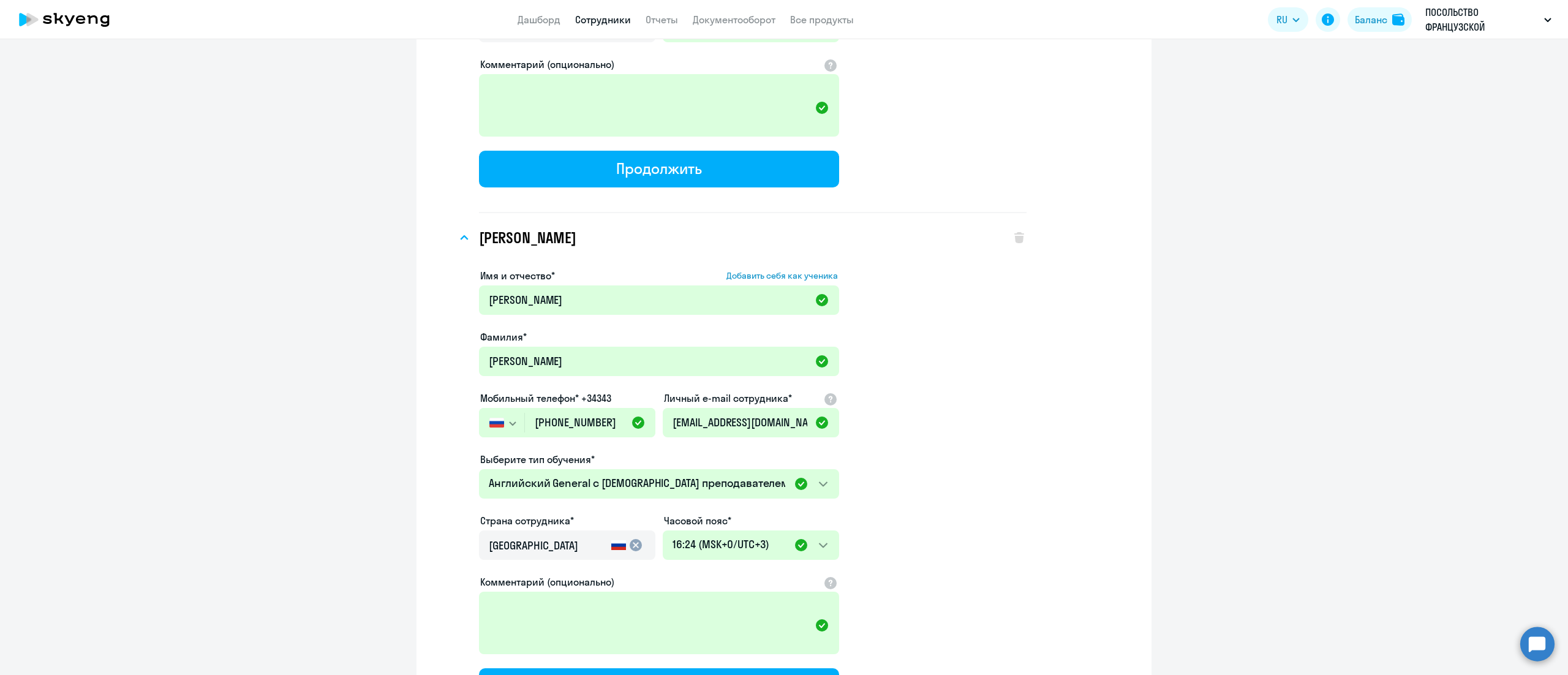
scroll to position [1102, 0]
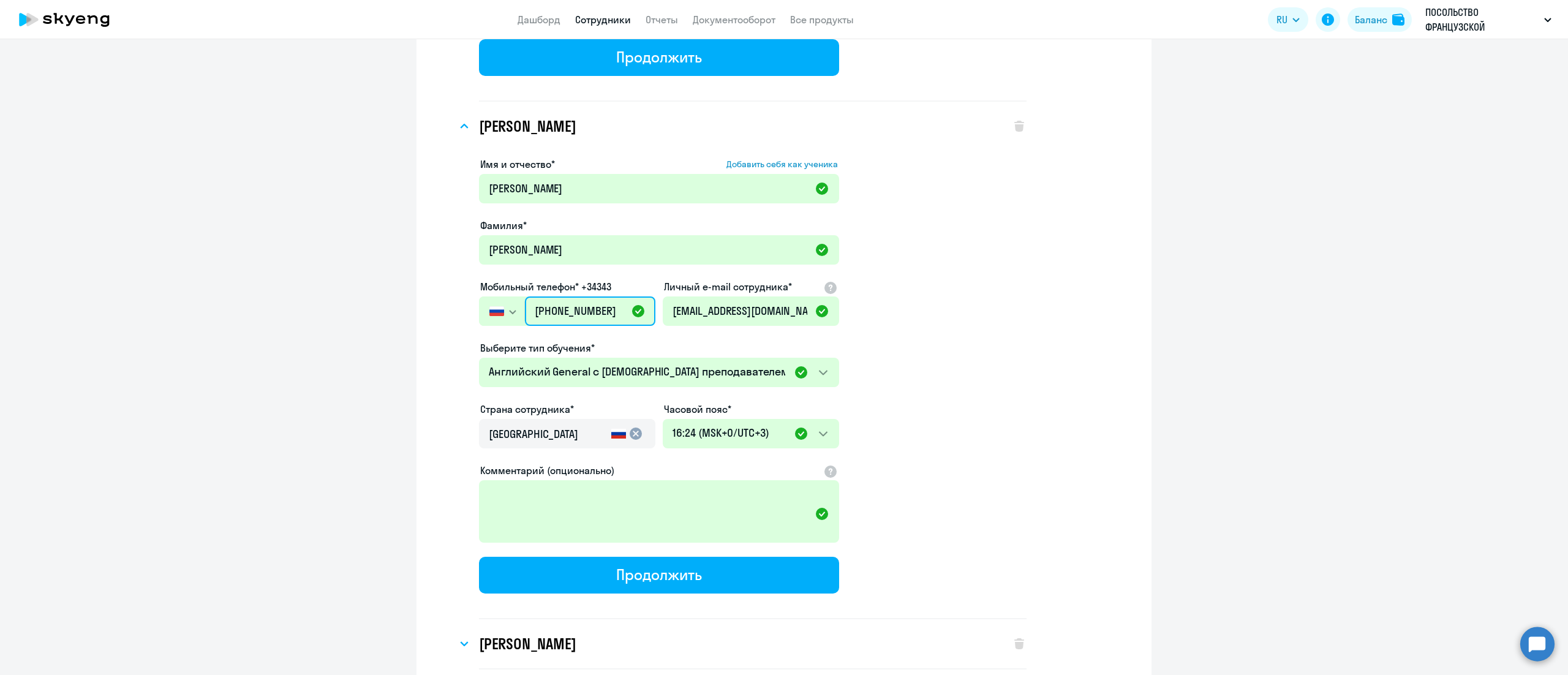
click at [561, 300] on input "[PHONE_NUMBER]" at bounding box center [590, 311] width 131 height 30
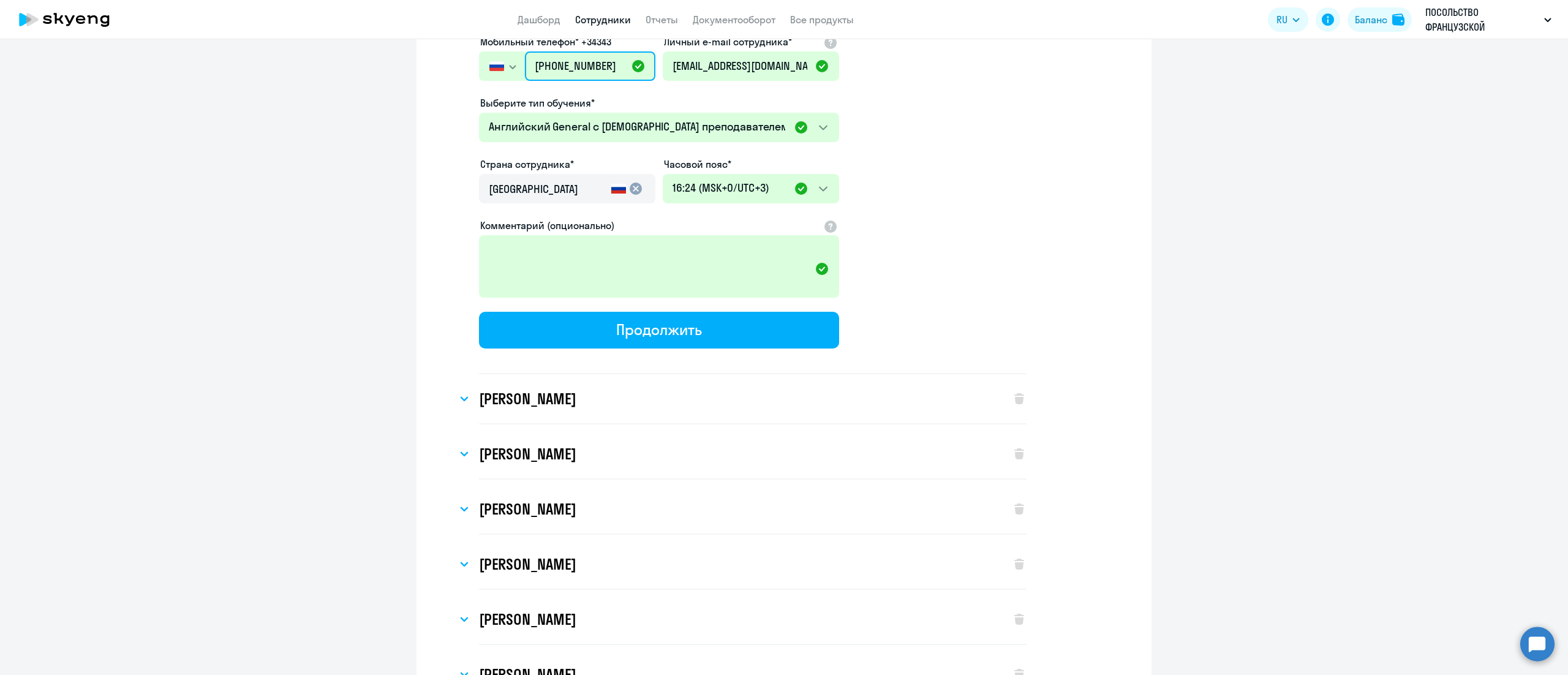
scroll to position [1470, 0]
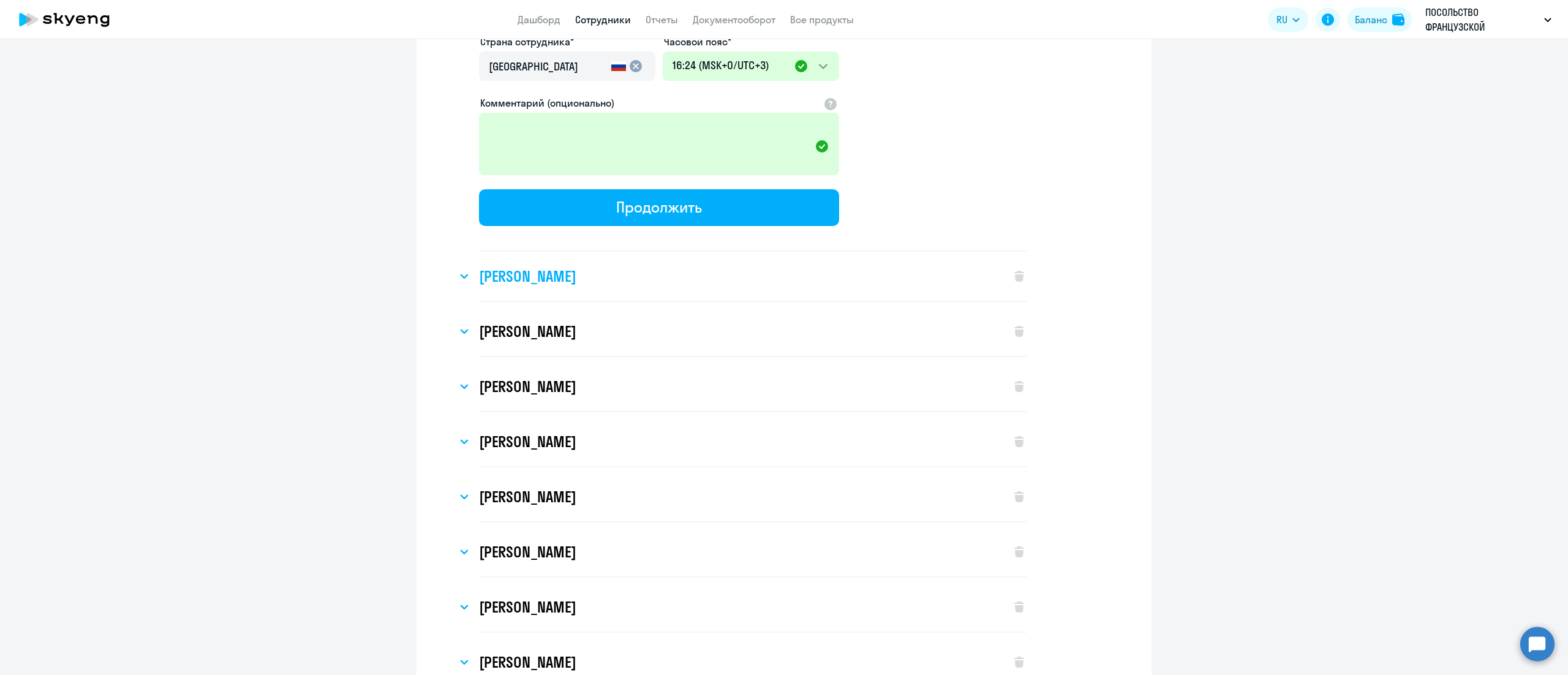
click at [576, 267] on h3 "[PERSON_NAME]" at bounding box center [527, 276] width 97 height 20
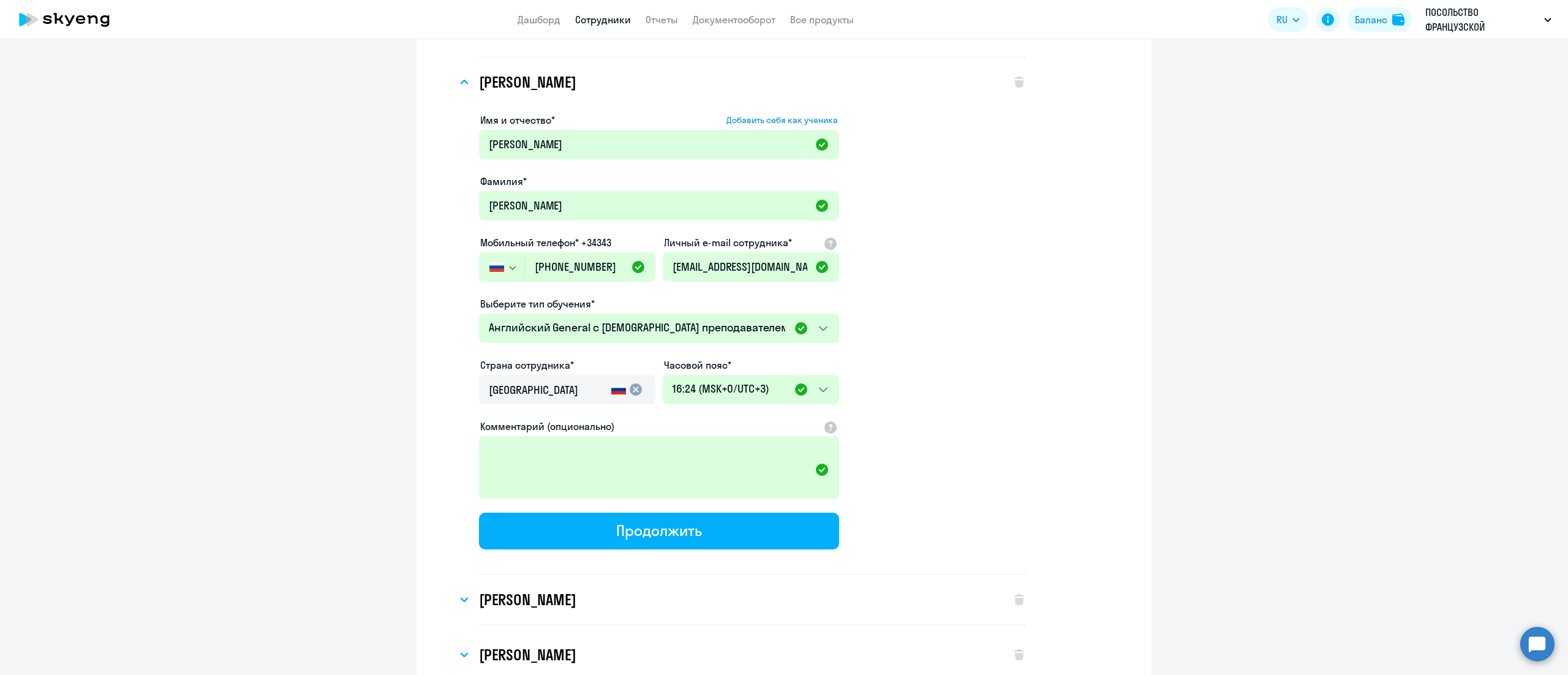
scroll to position [1715, 0]
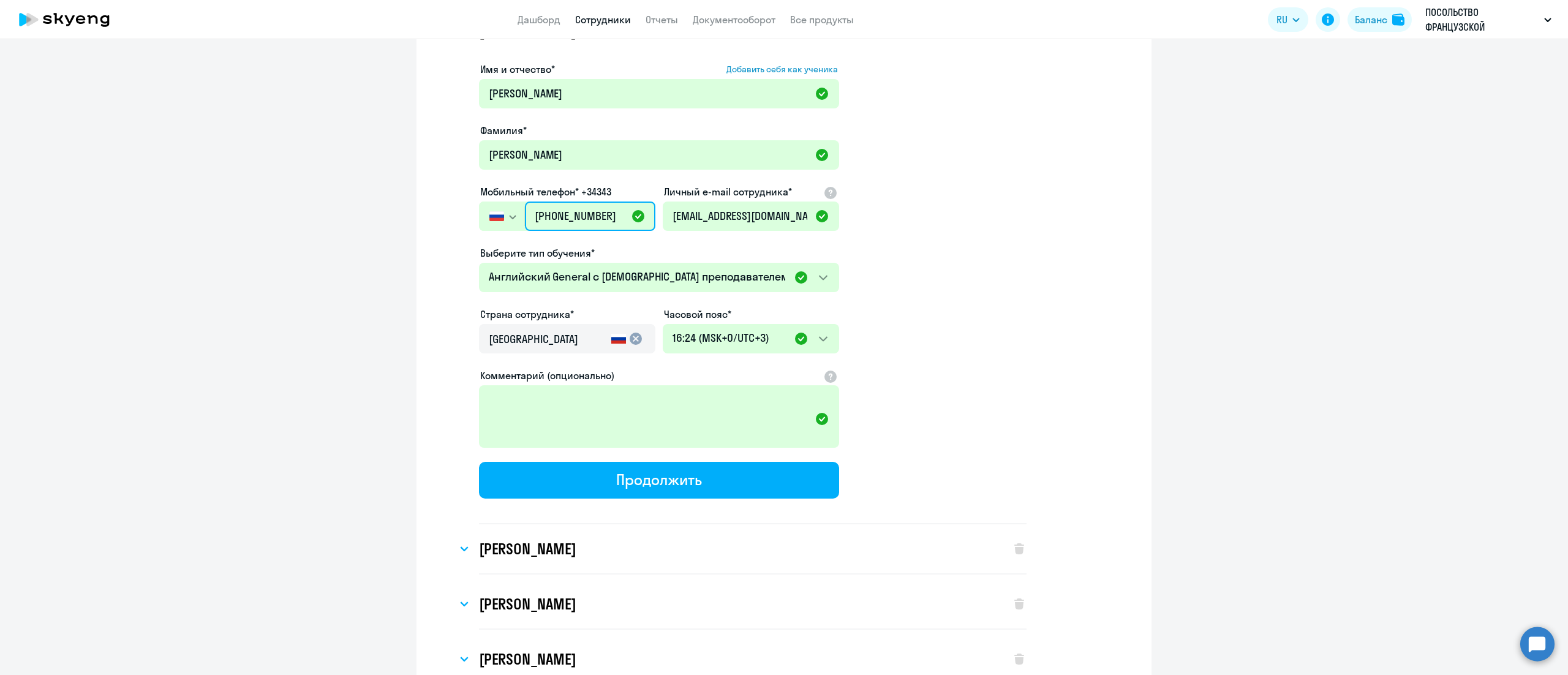
click at [557, 207] on input "[PHONE_NUMBER]" at bounding box center [590, 216] width 131 height 30
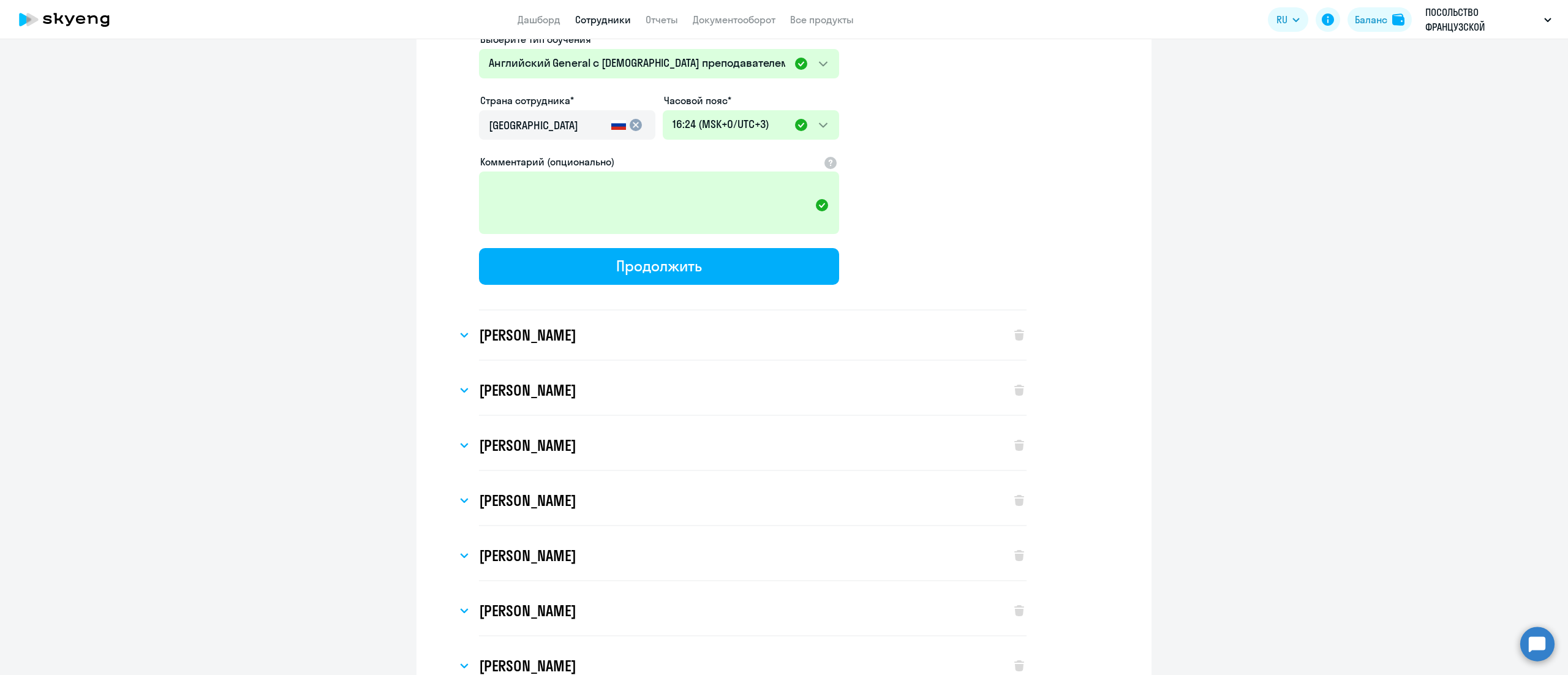
scroll to position [1960, 0]
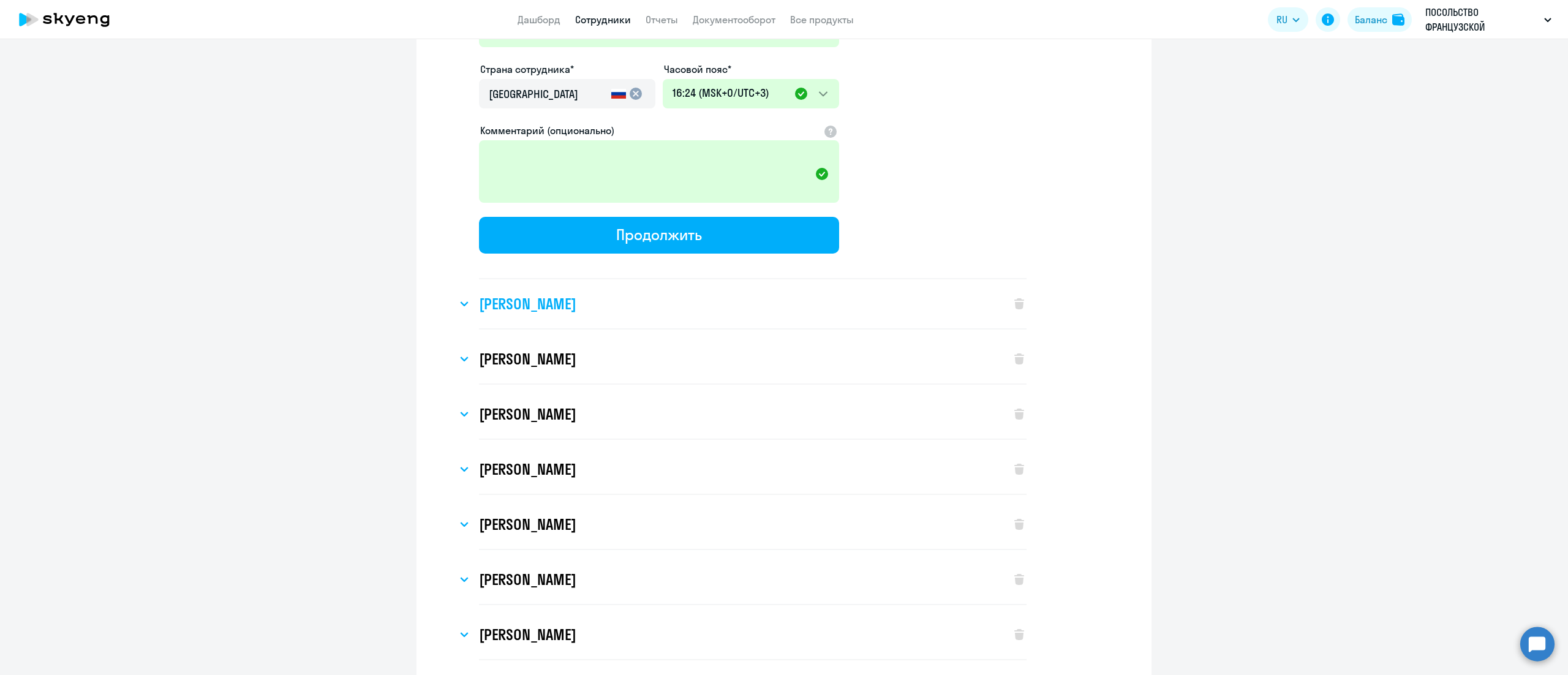
click at [576, 297] on h3 "[PERSON_NAME]" at bounding box center [527, 304] width 97 height 20
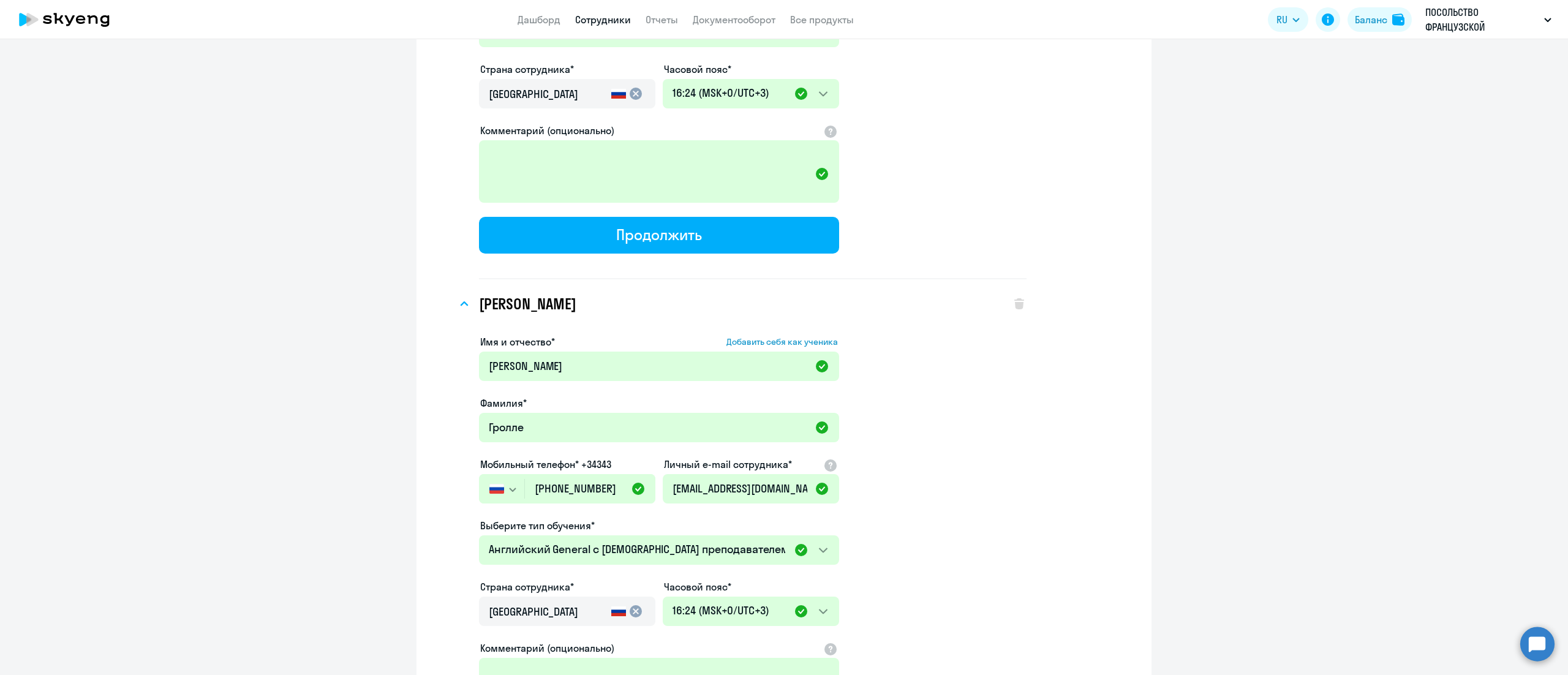
scroll to position [2083, 0]
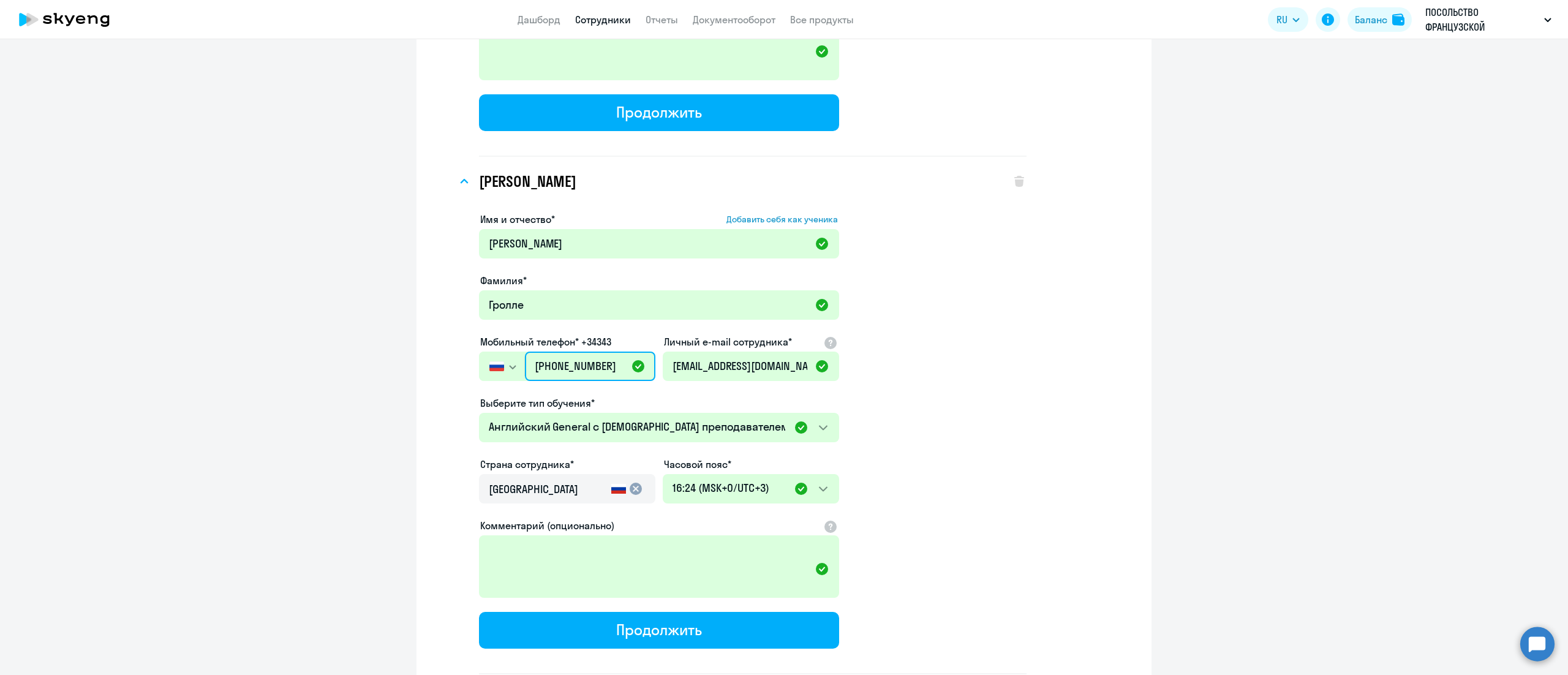
click at [559, 354] on input "[PHONE_NUMBER]" at bounding box center [590, 366] width 131 height 30
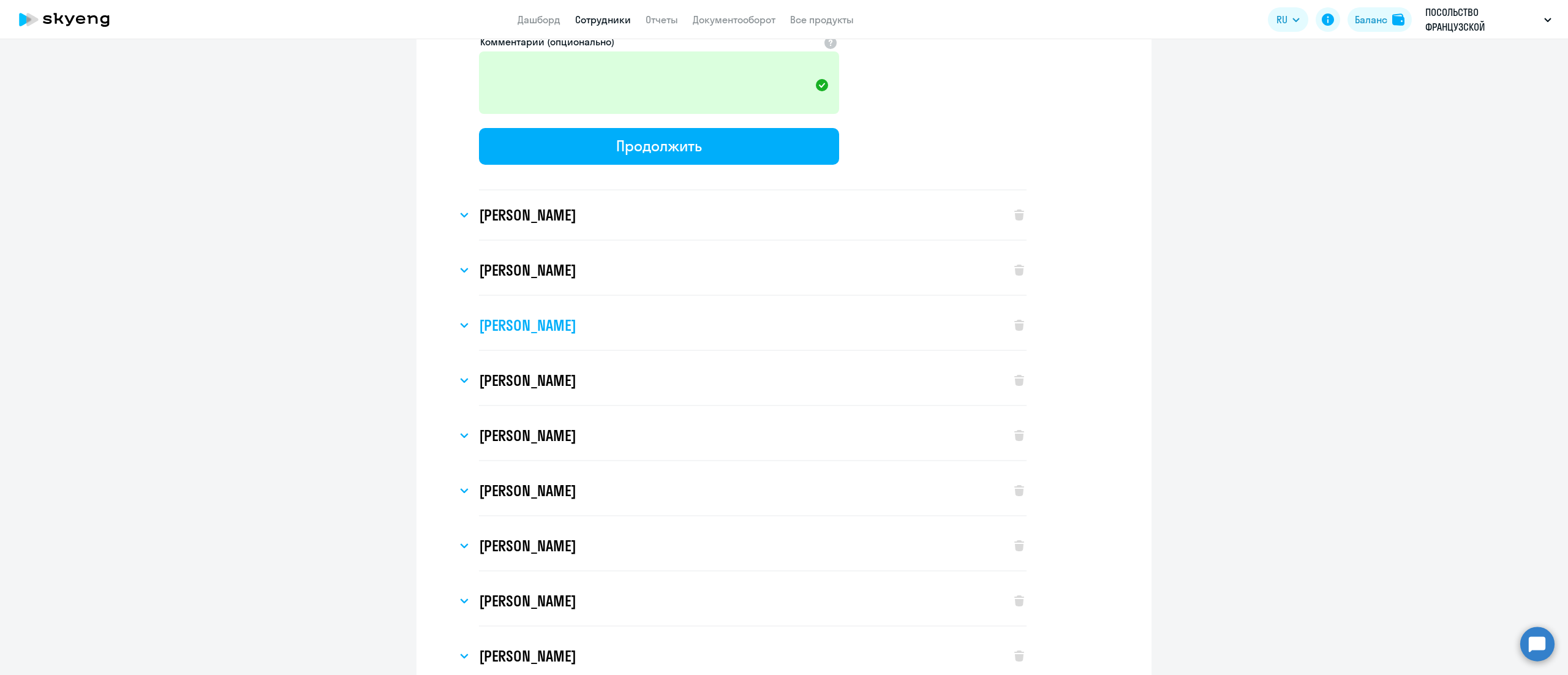
scroll to position [2573, 0]
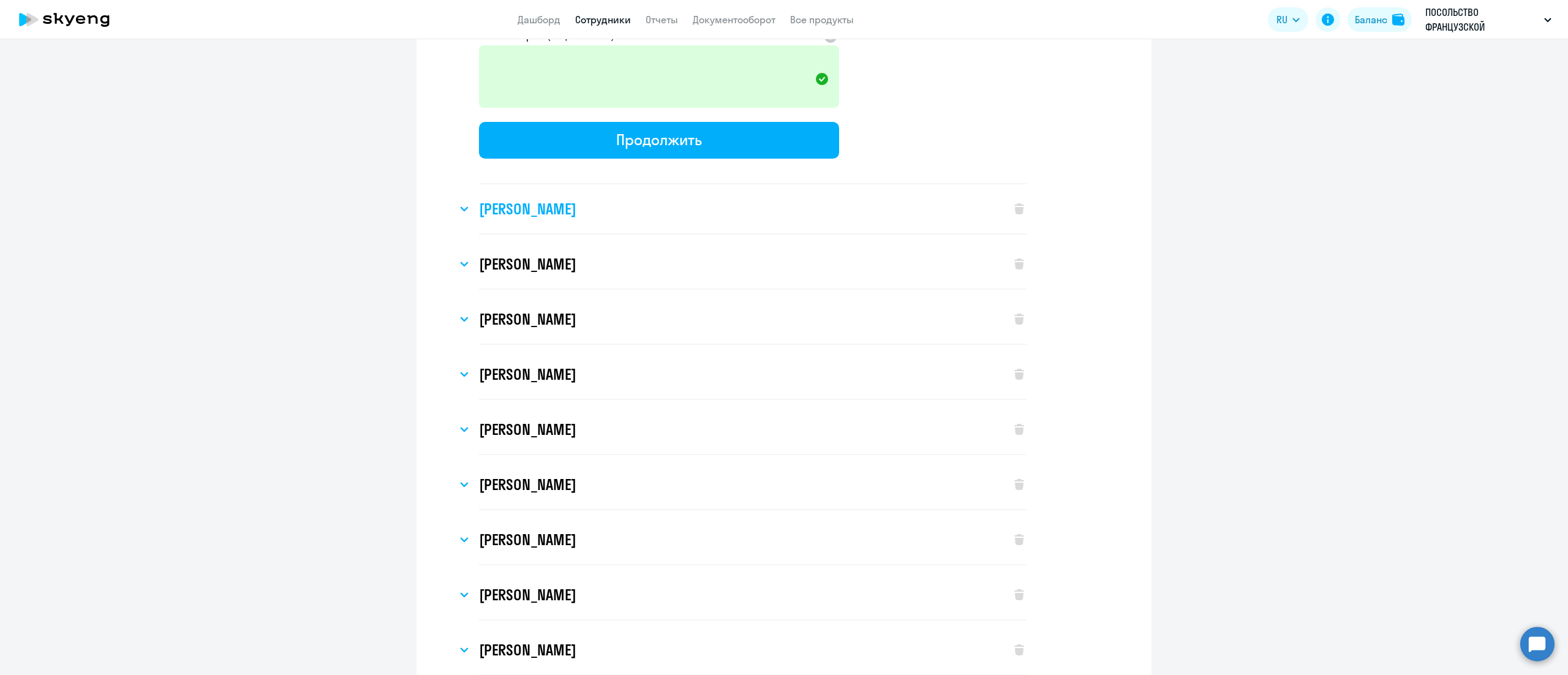
click at [565, 199] on h3 "[PERSON_NAME]" at bounding box center [527, 209] width 97 height 20
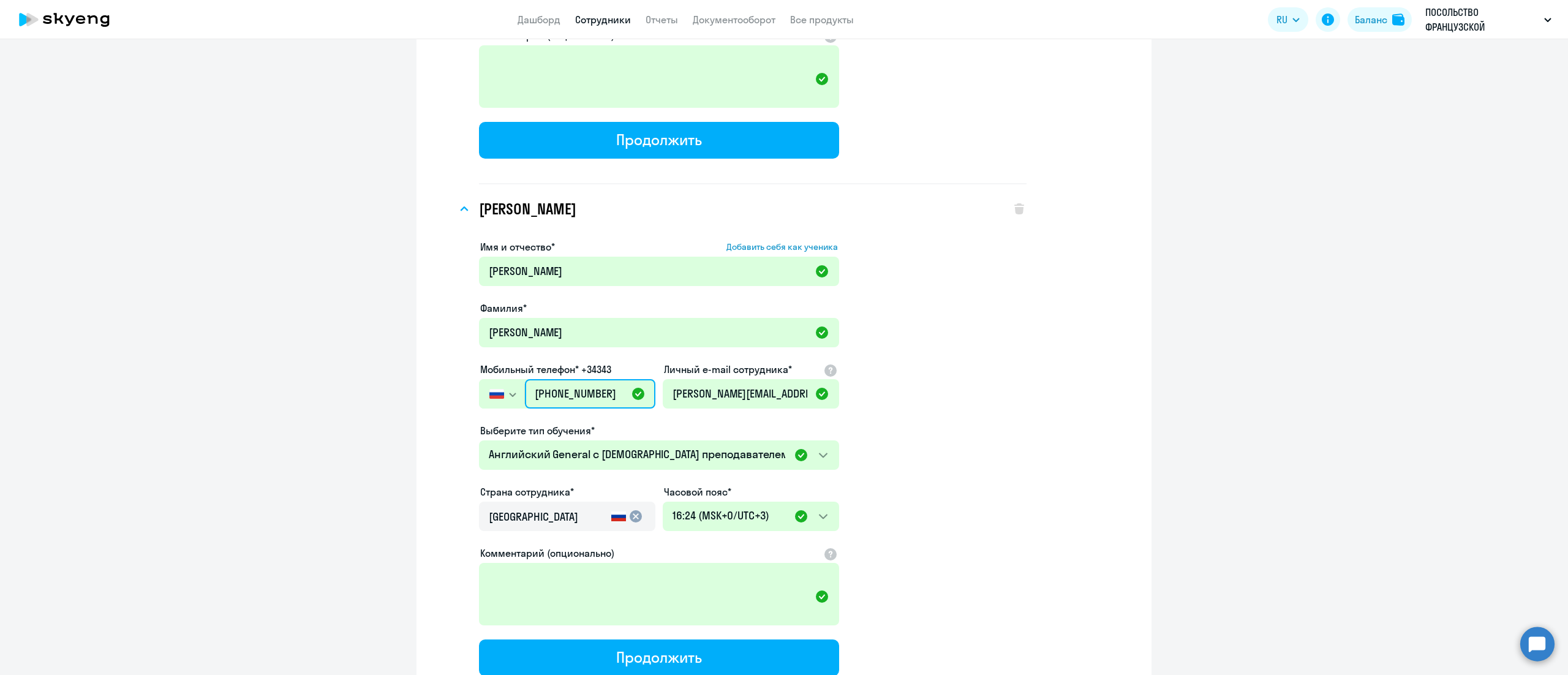
click at [559, 379] on input "[PHONE_NUMBER]" at bounding box center [590, 393] width 131 height 30
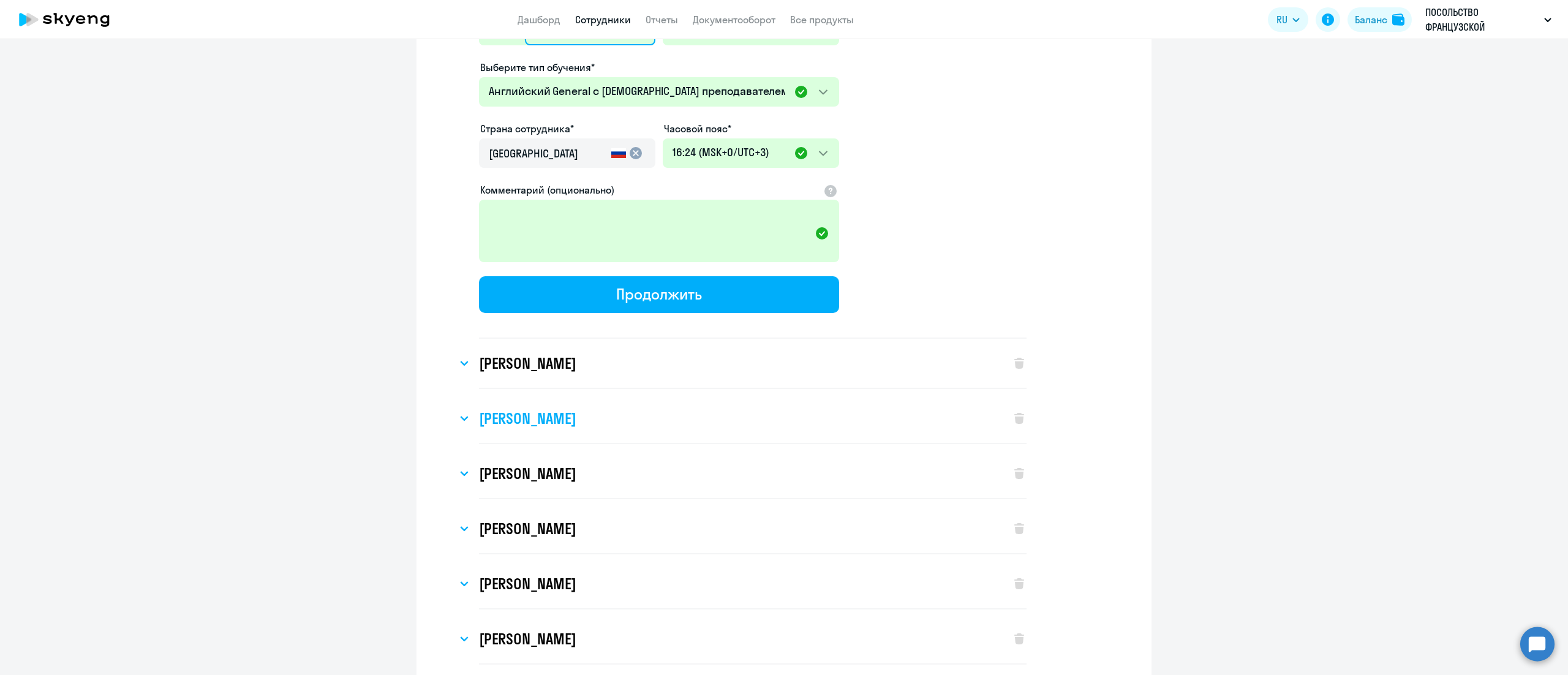
scroll to position [2940, 0]
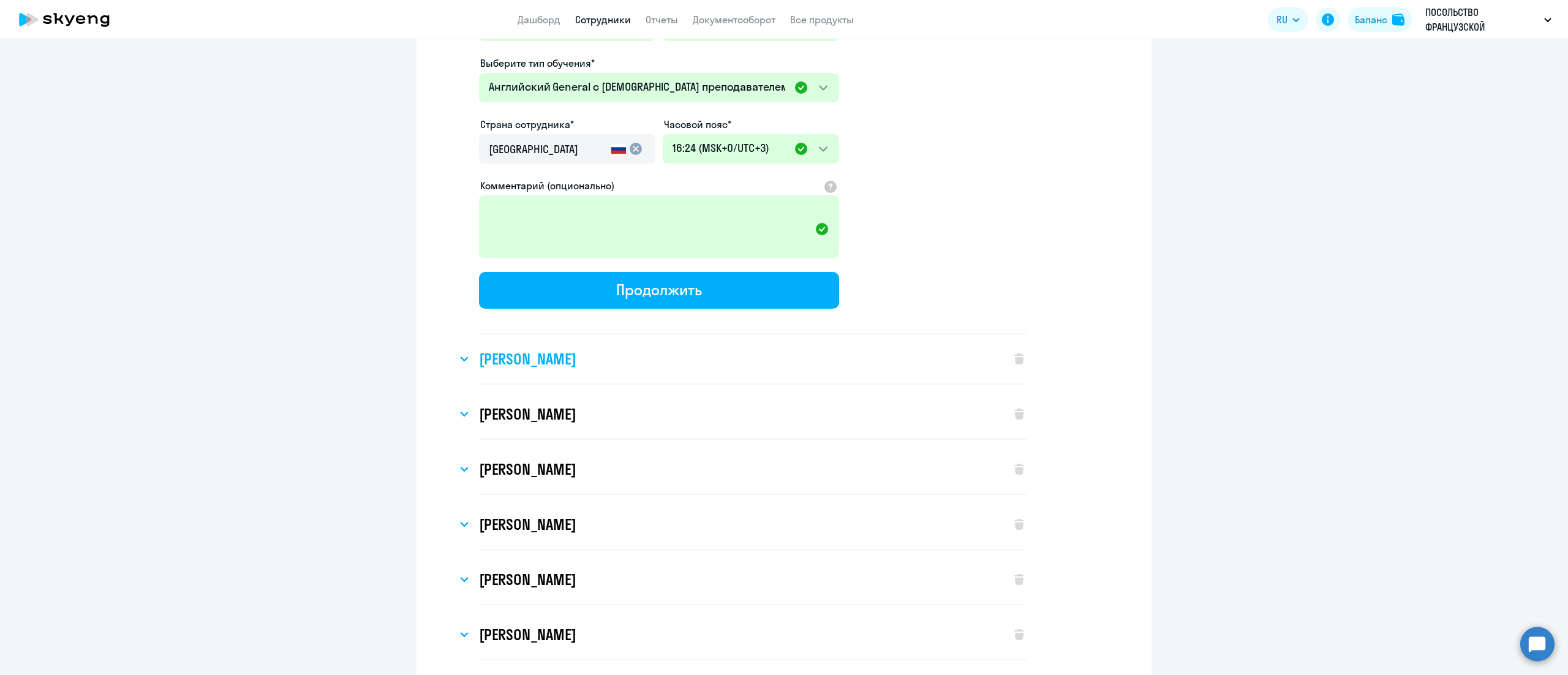
click at [576, 353] on h3 "[PERSON_NAME]" at bounding box center [527, 359] width 97 height 20
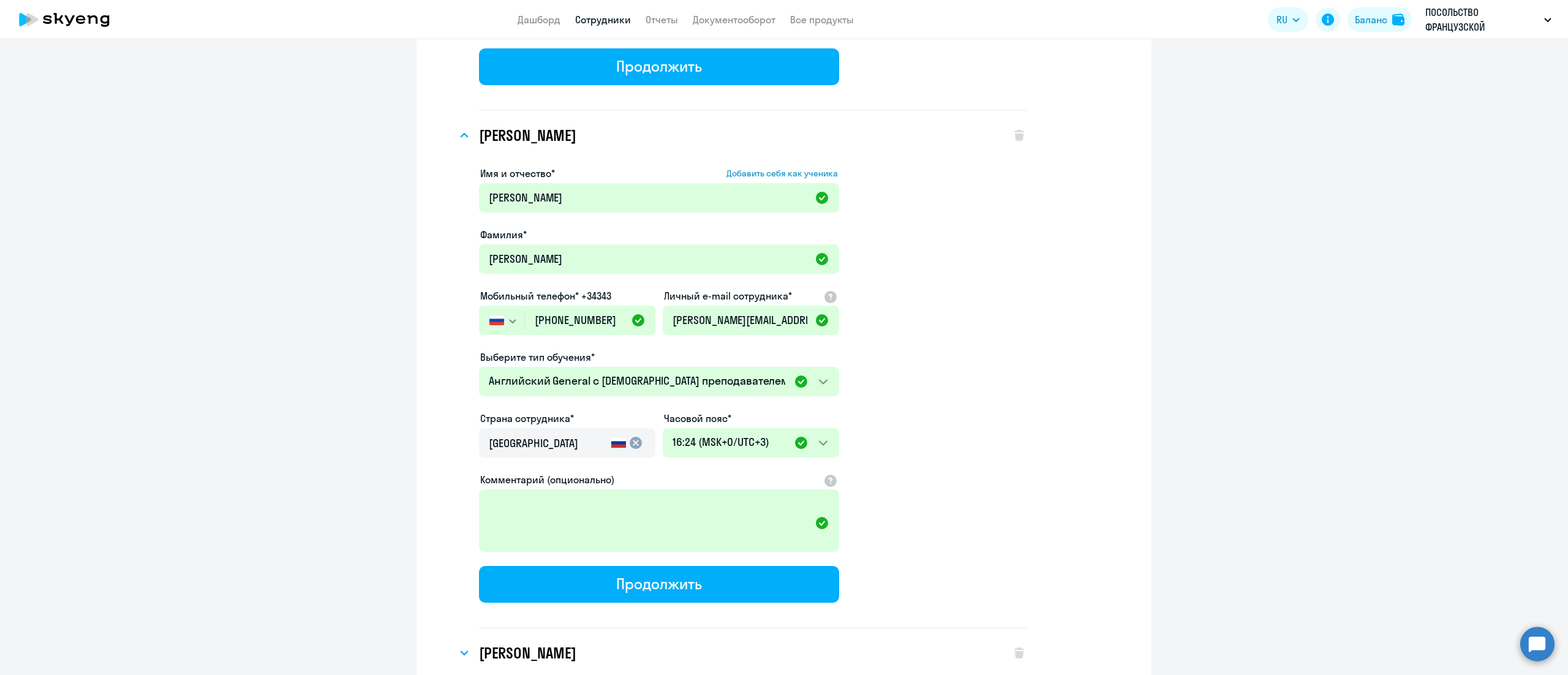
scroll to position [3185, 0]
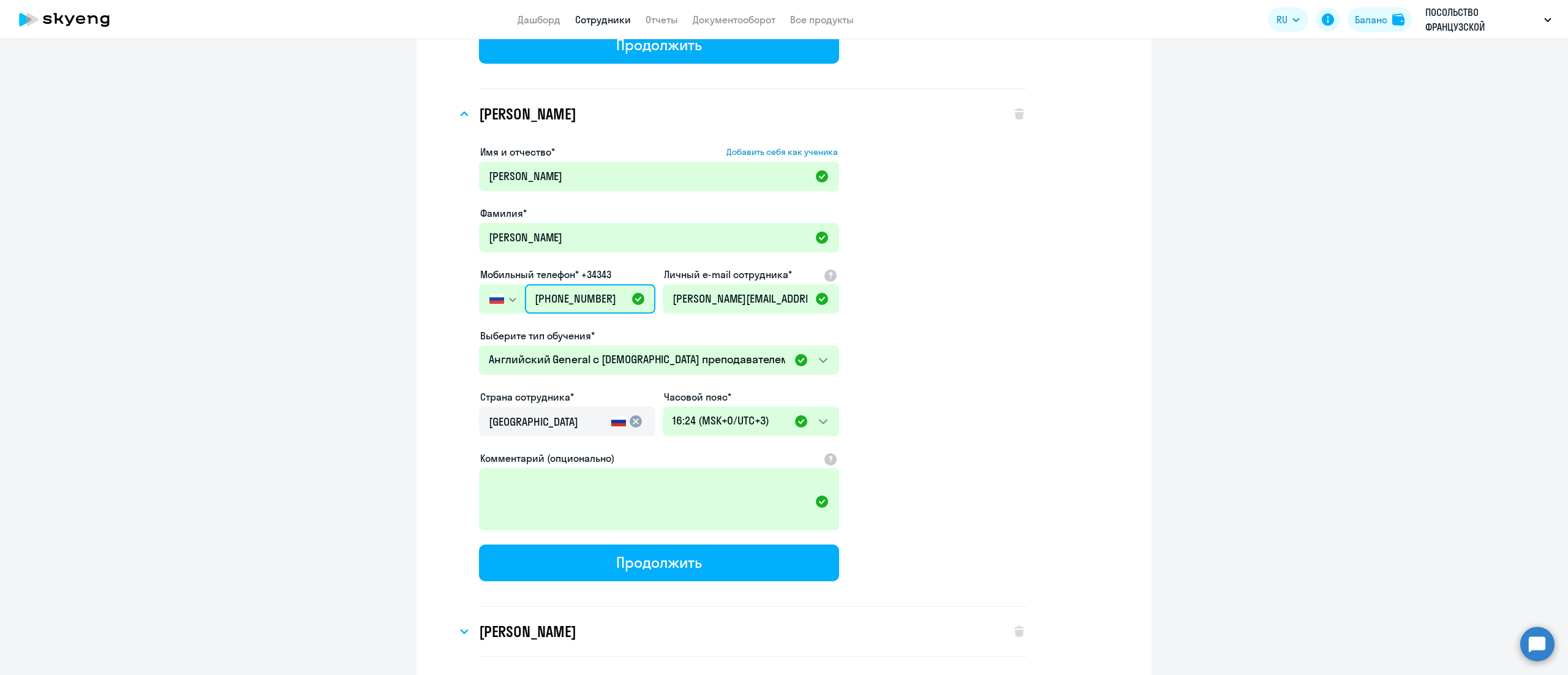
click at [563, 286] on input "[PHONE_NUMBER]" at bounding box center [590, 299] width 131 height 30
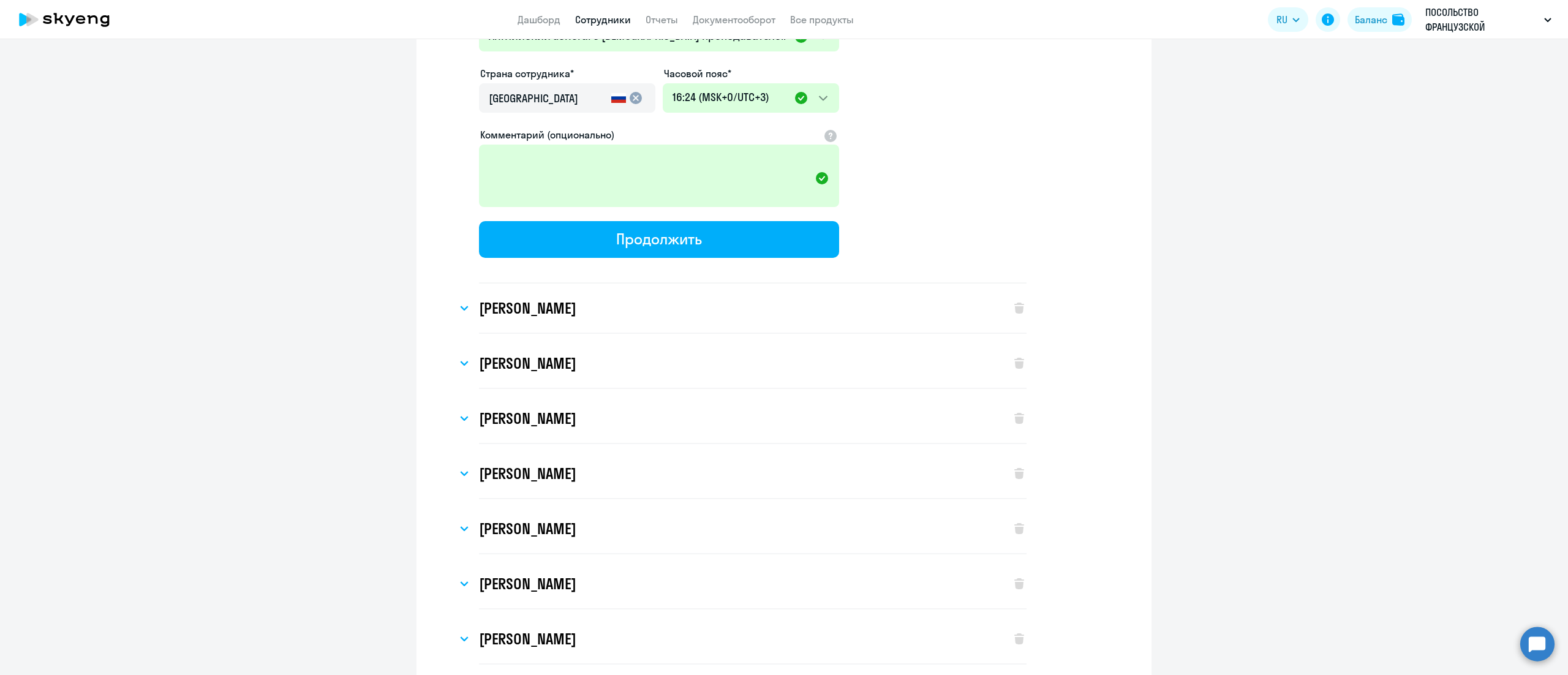
scroll to position [3553, 0]
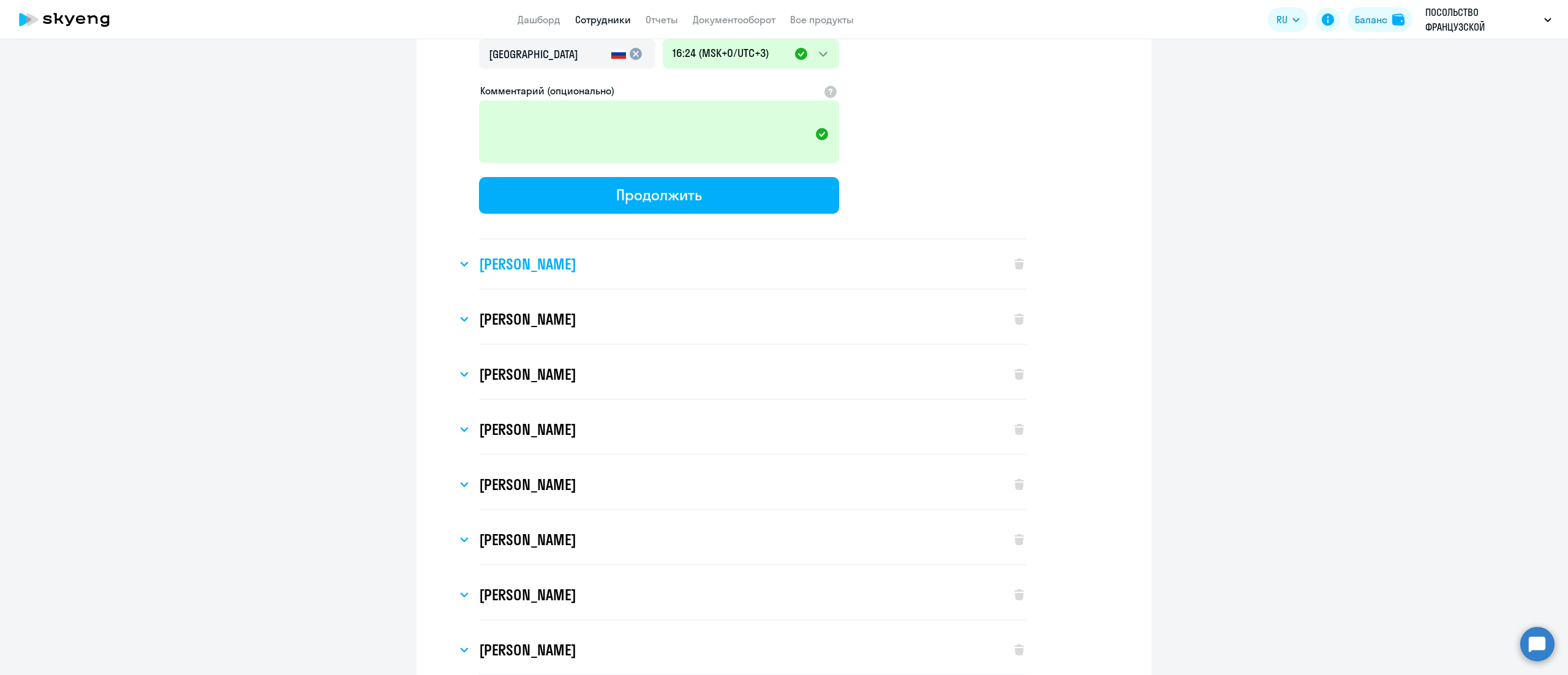
click at [583, 248] on div "[PERSON_NAME]" at bounding box center [728, 264] width 542 height 49
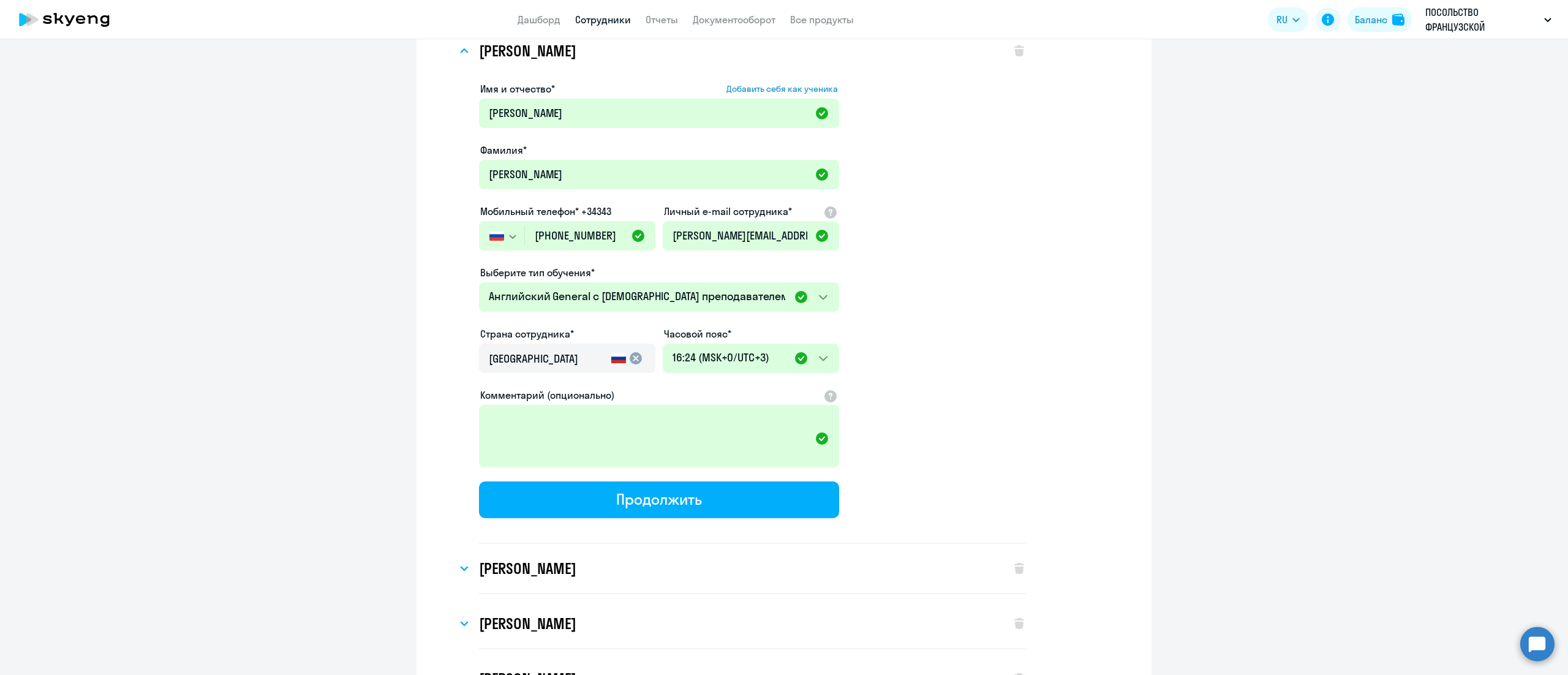
scroll to position [3798, 0]
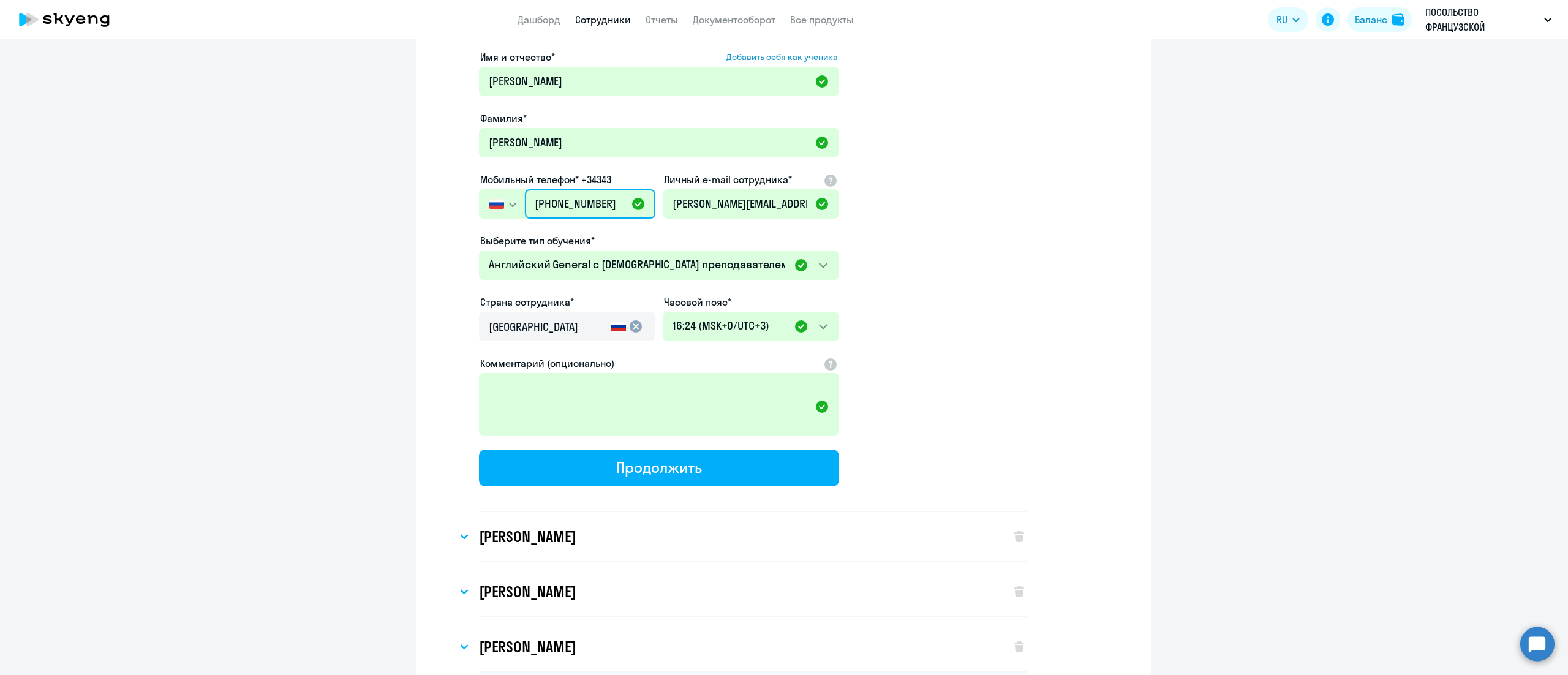
click at [561, 189] on input "[PHONE_NUMBER]" at bounding box center [590, 204] width 131 height 30
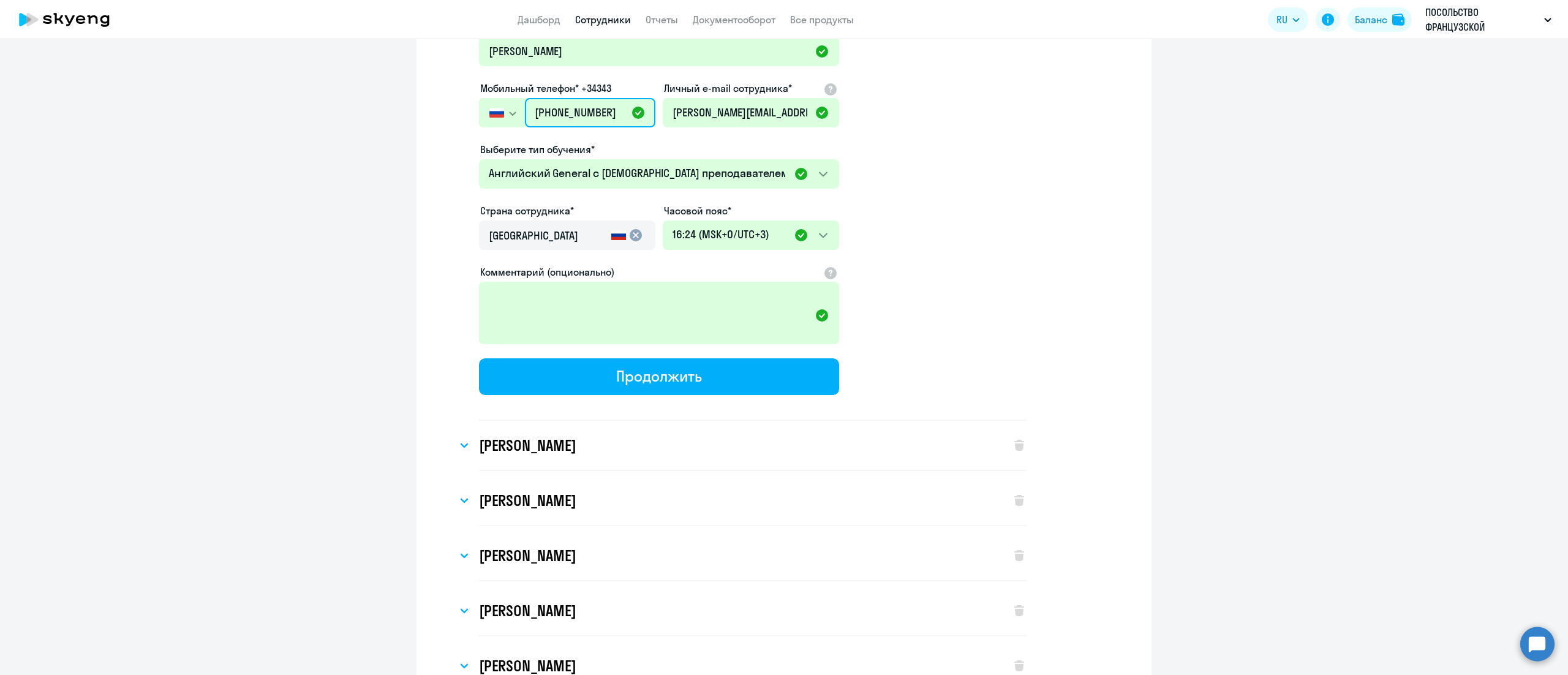
scroll to position [4043, 0]
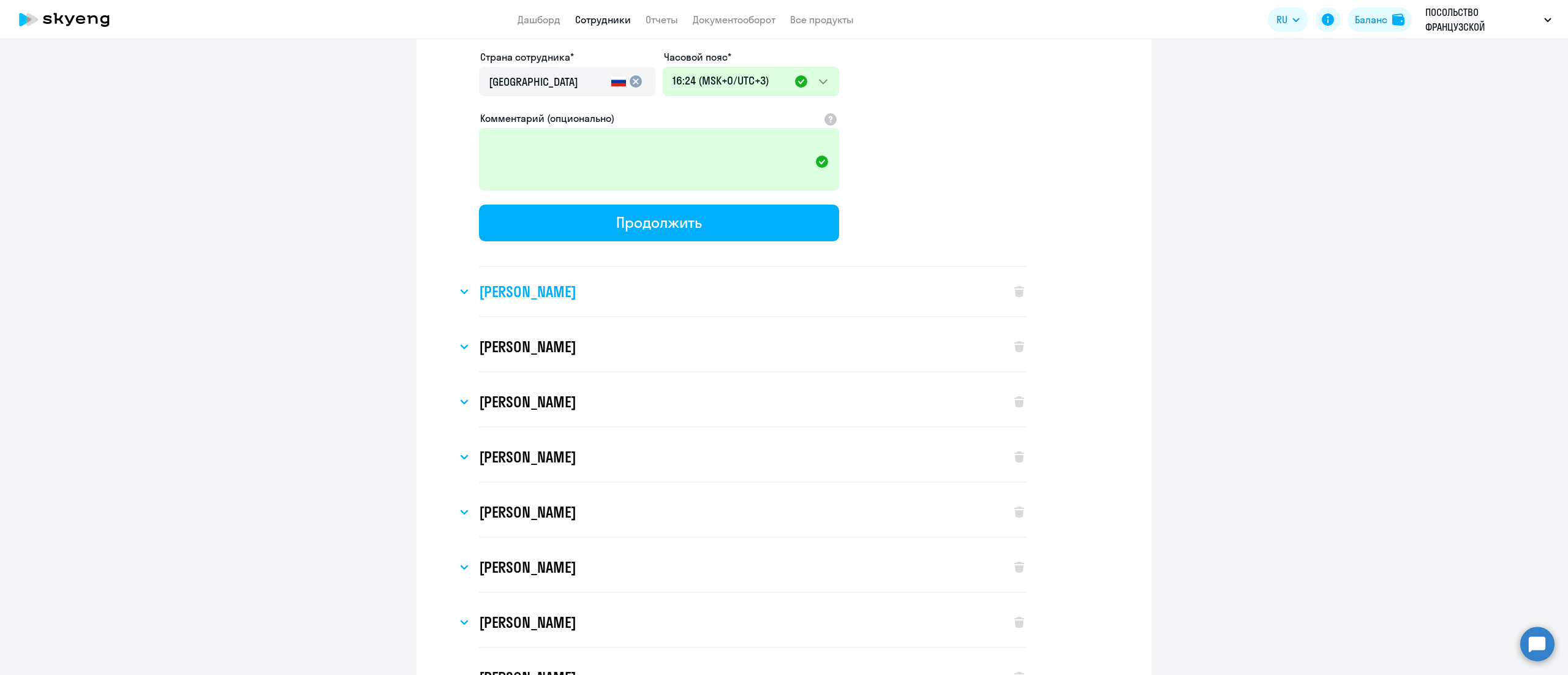
click at [576, 282] on h3 "[PERSON_NAME]" at bounding box center [527, 292] width 97 height 20
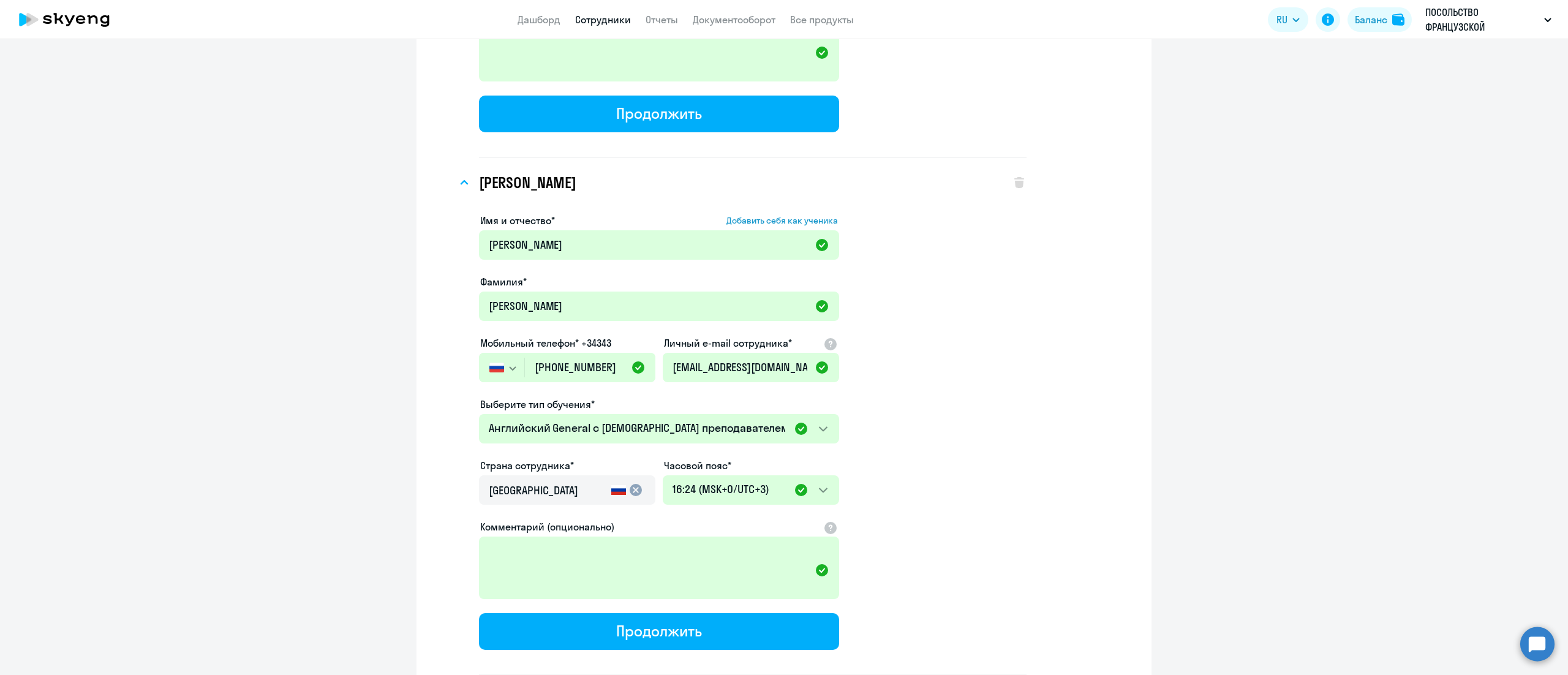
scroll to position [4288, 0]
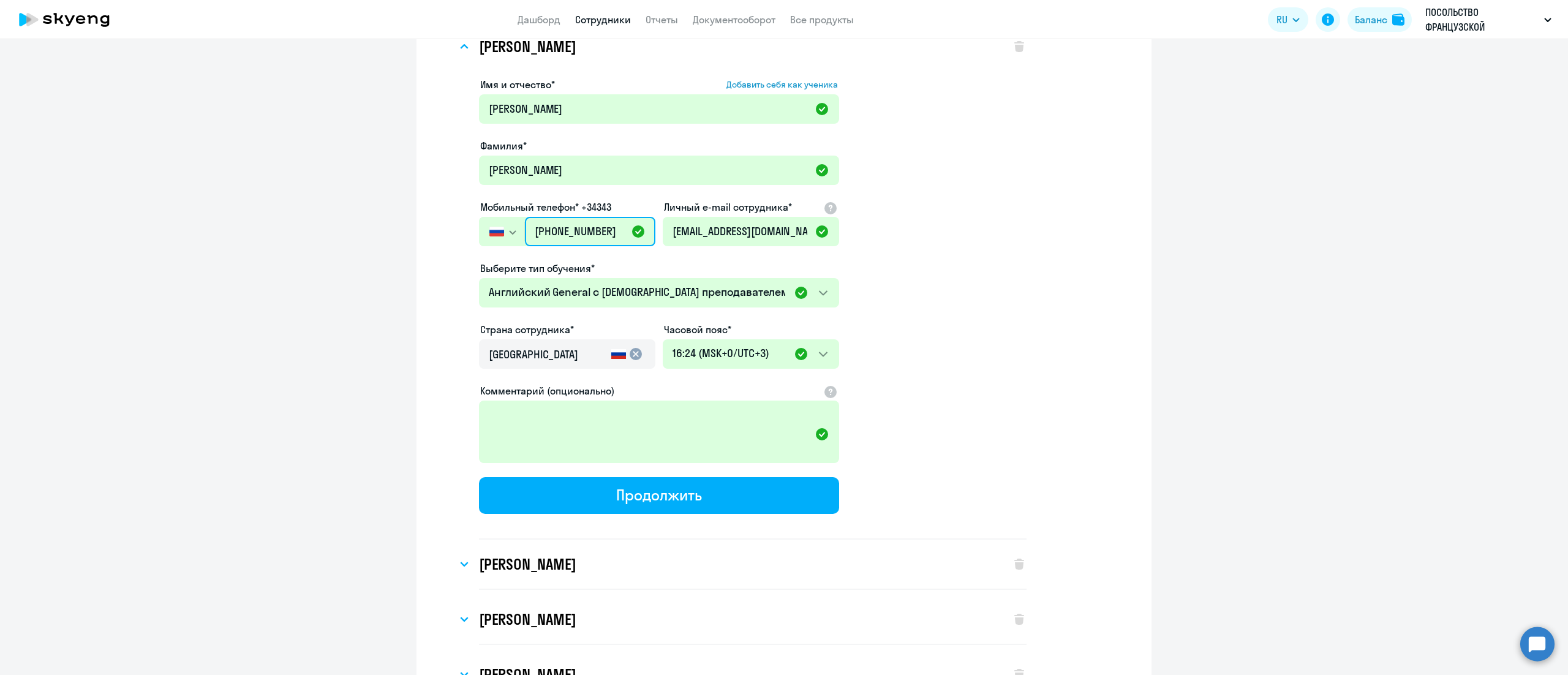
click at [562, 217] on input "[PHONE_NUMBER]" at bounding box center [590, 231] width 131 height 30
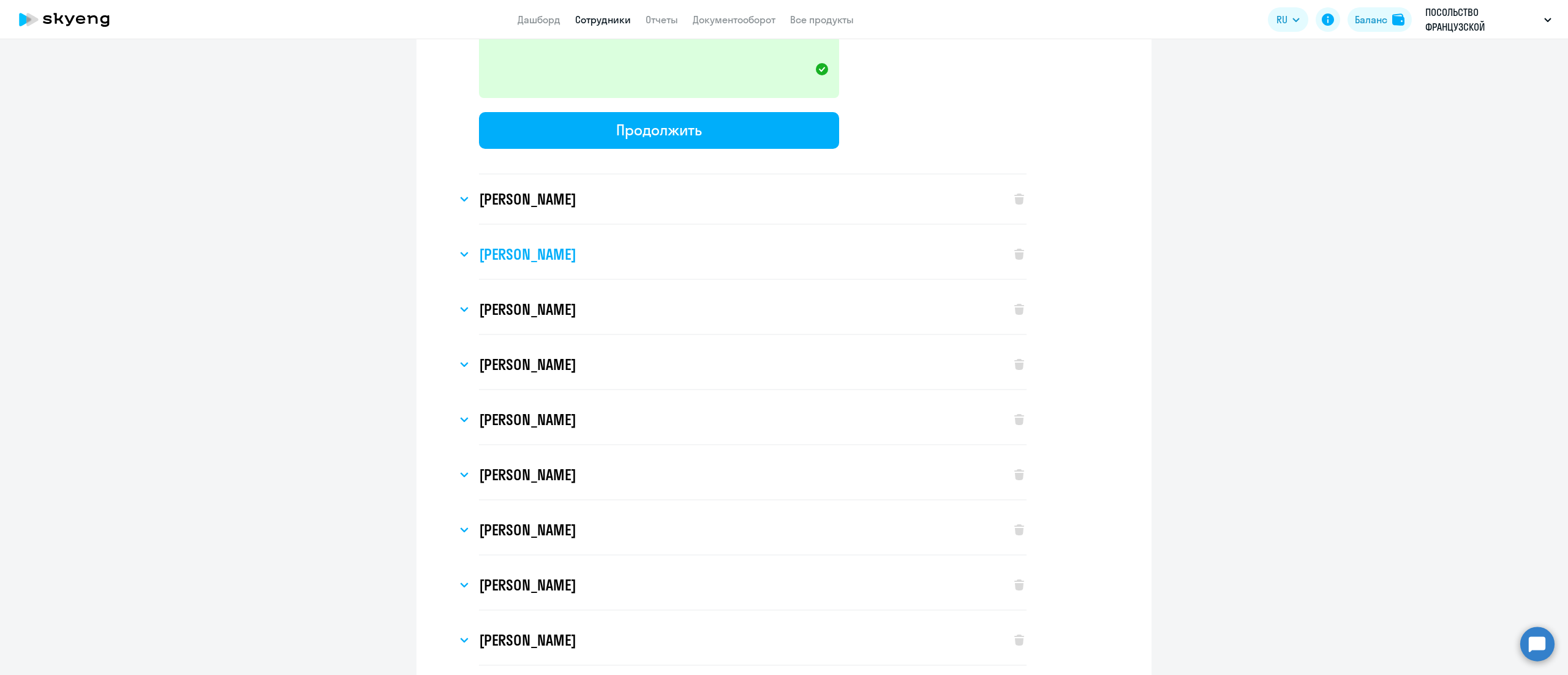
scroll to position [4655, 0]
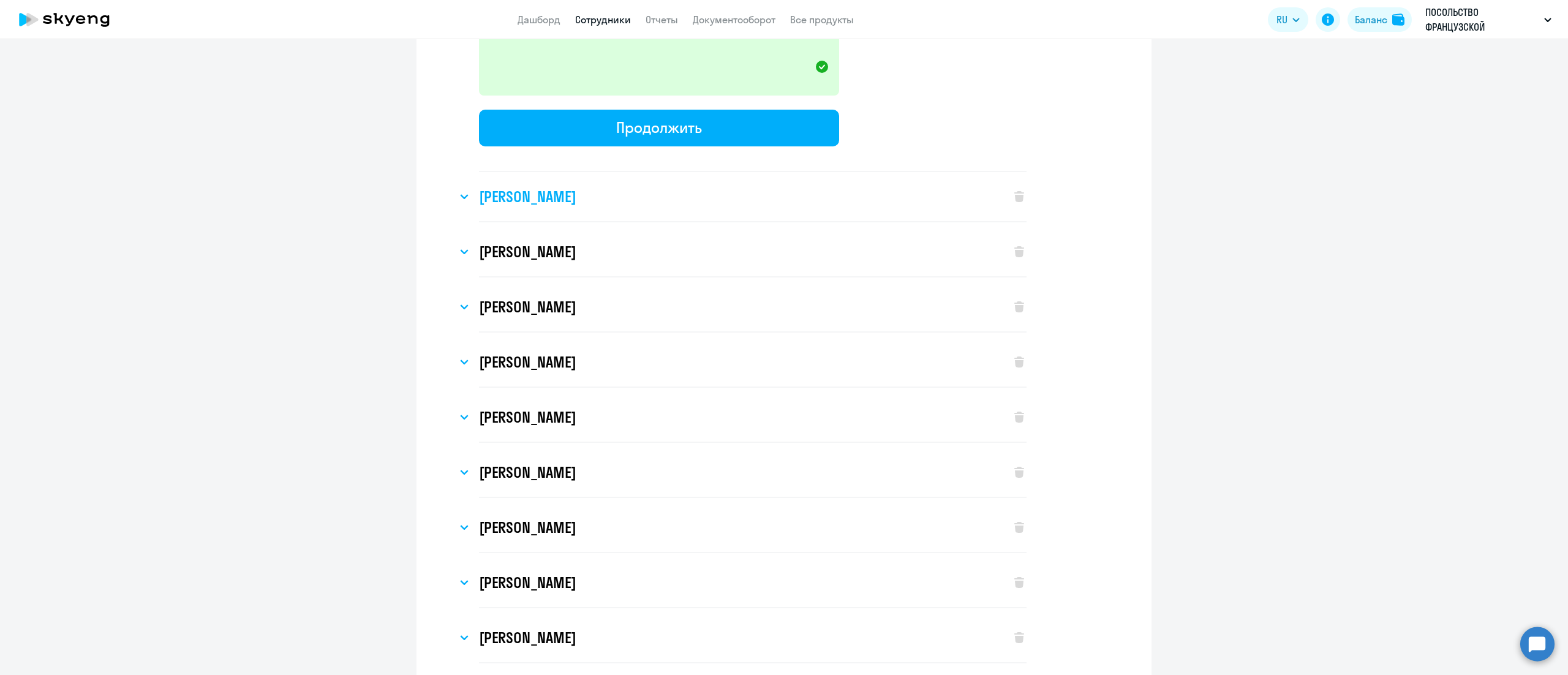
click at [542, 187] on h3 "[PERSON_NAME]" at bounding box center [527, 197] width 97 height 20
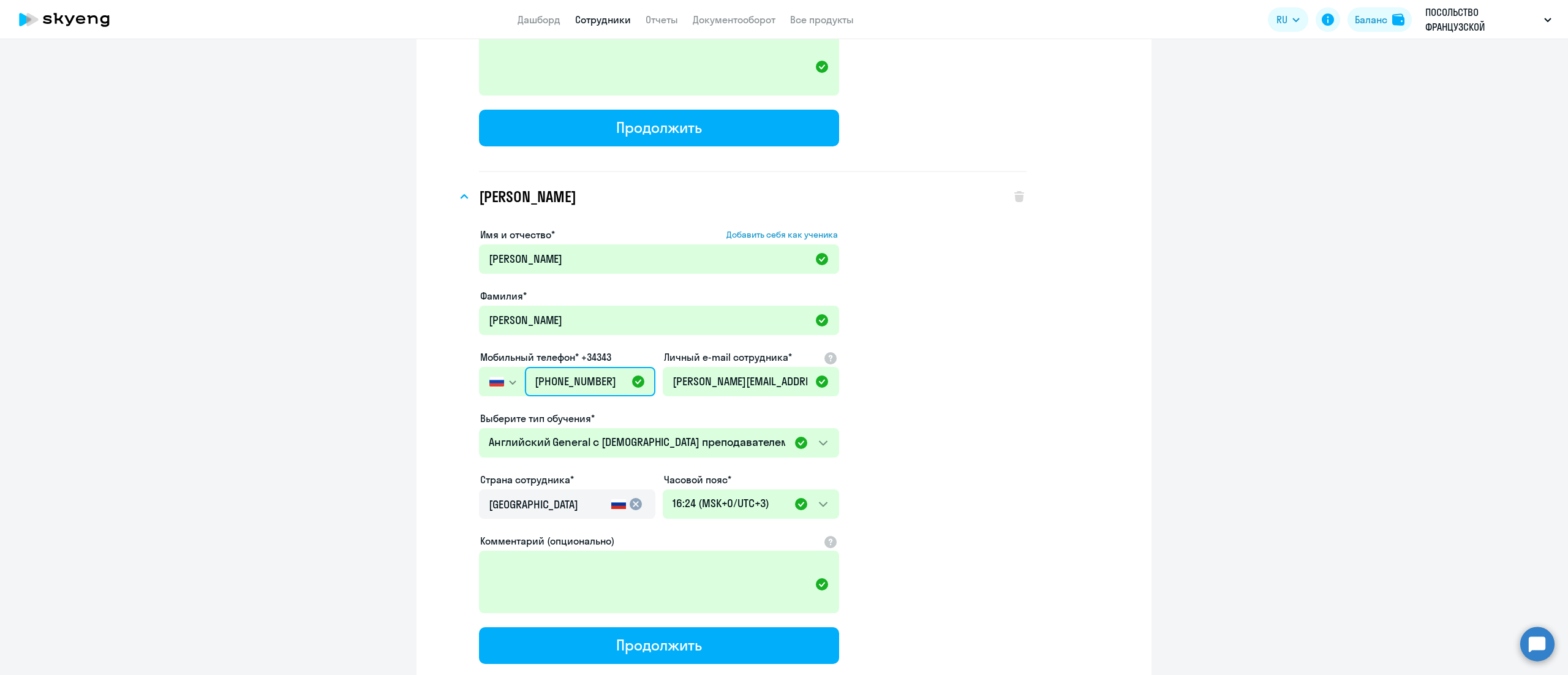
click at [562, 367] on input "[PHONE_NUMBER]" at bounding box center [590, 381] width 131 height 30
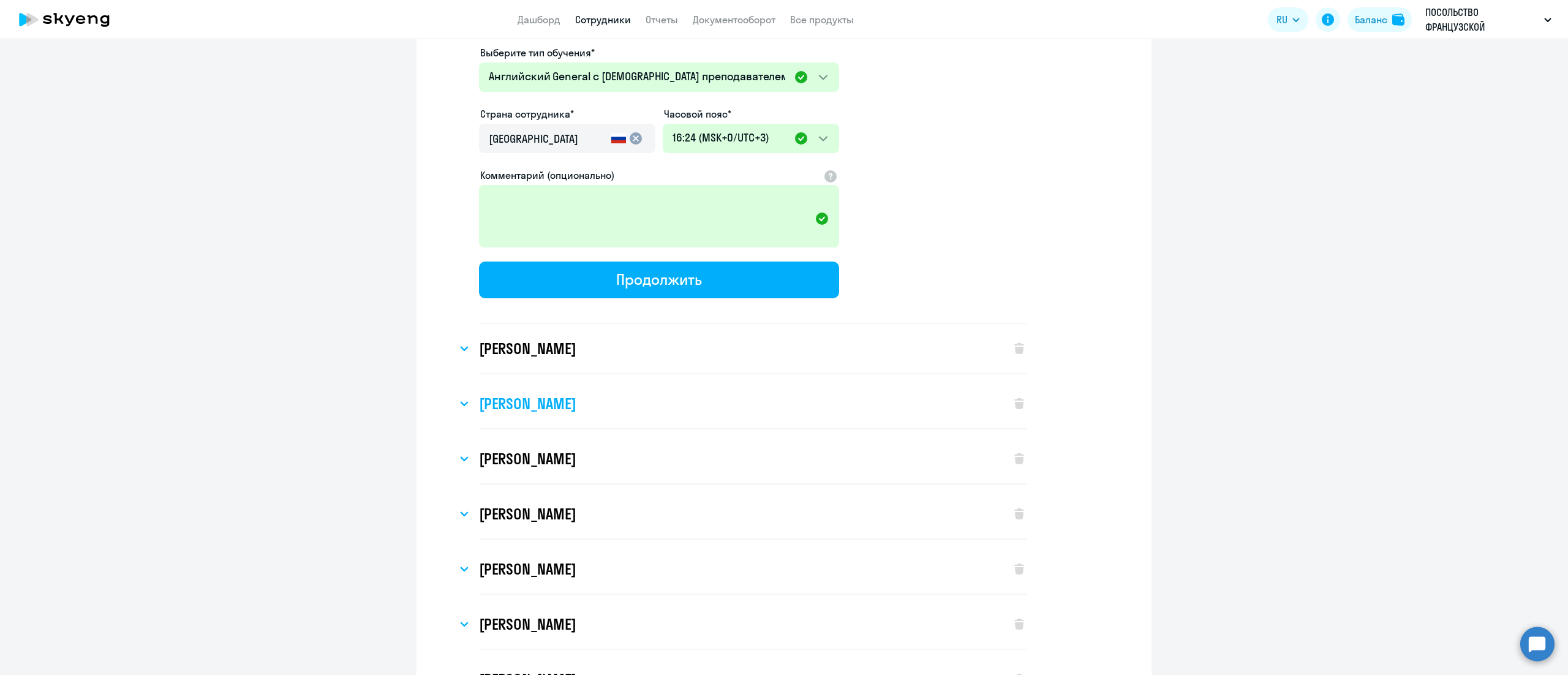
scroll to position [5023, 0]
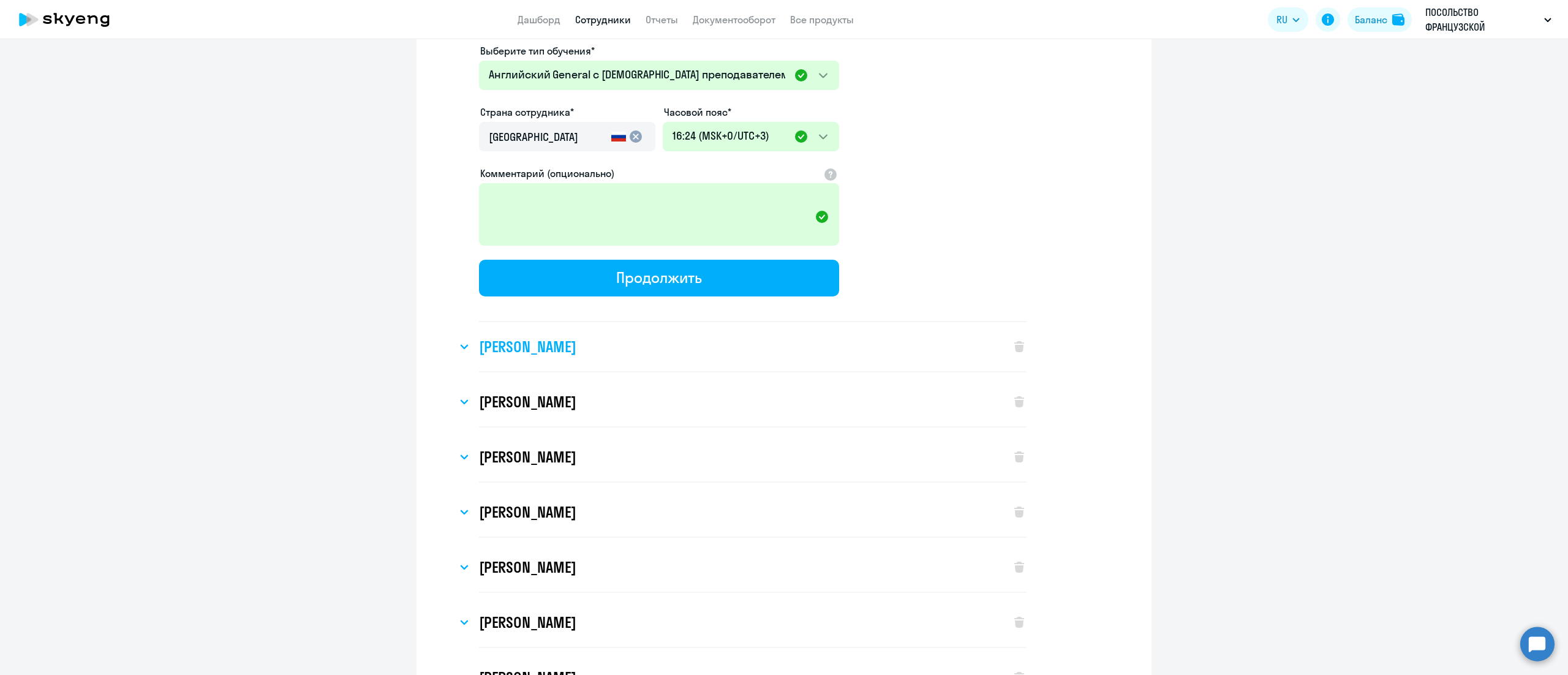
click at [562, 337] on h3 "[PERSON_NAME]" at bounding box center [527, 347] width 97 height 20
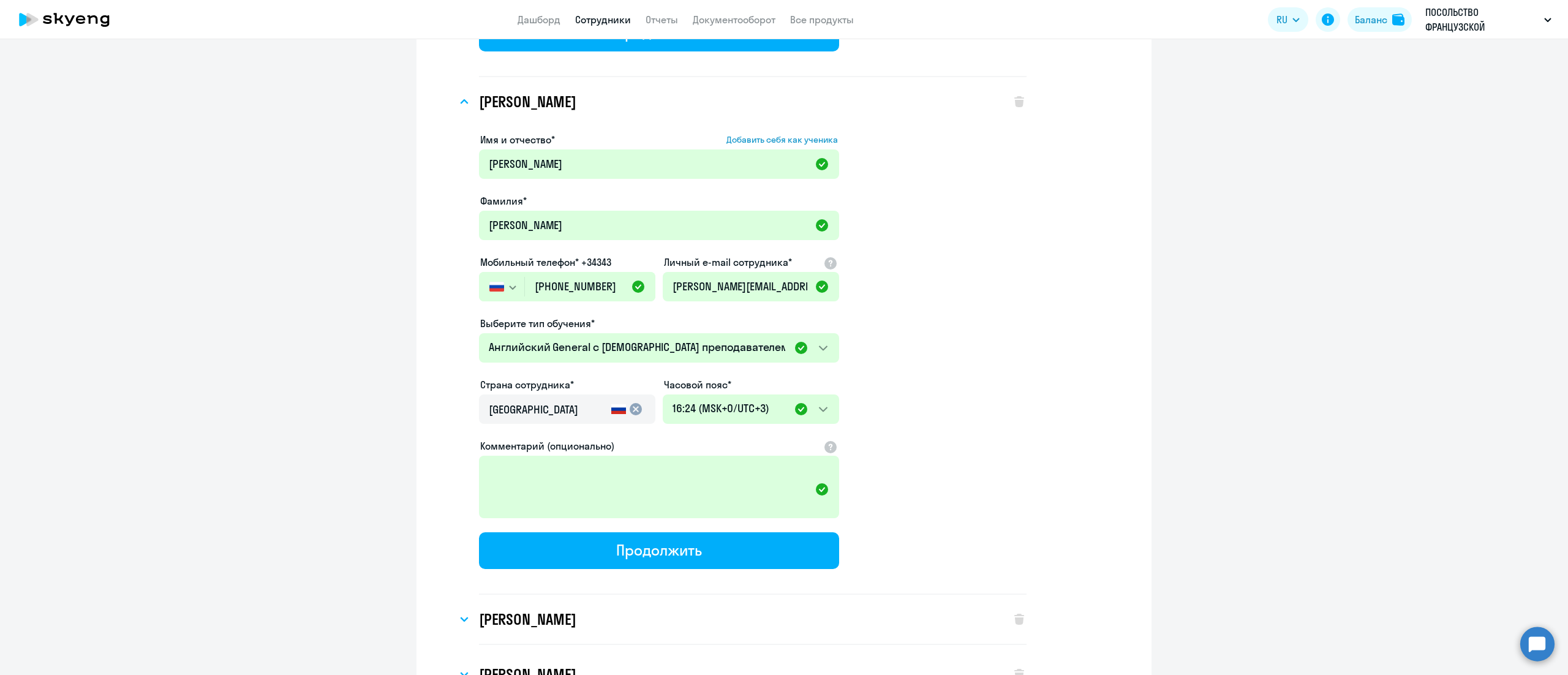
scroll to position [5391, 0]
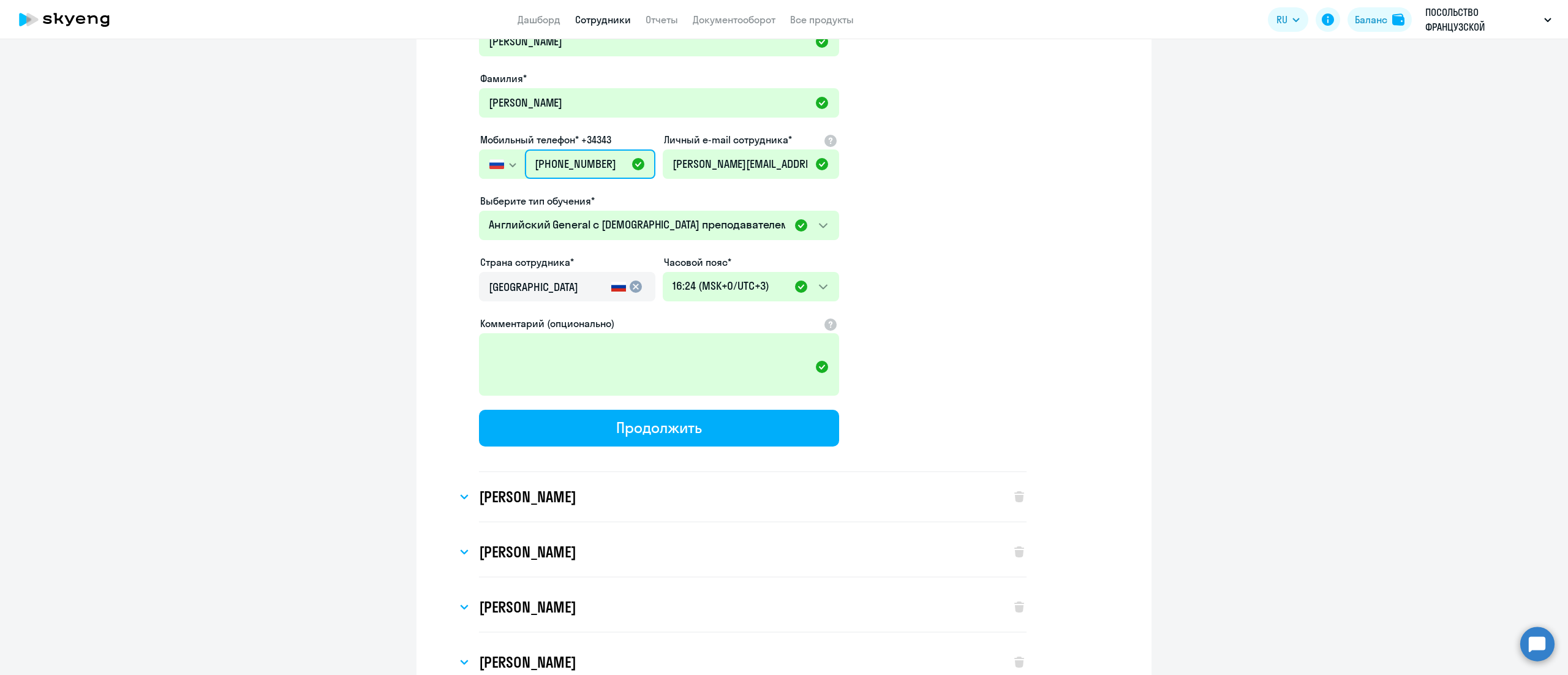
click at [564, 150] on input "[PHONE_NUMBER]" at bounding box center [590, 164] width 131 height 30
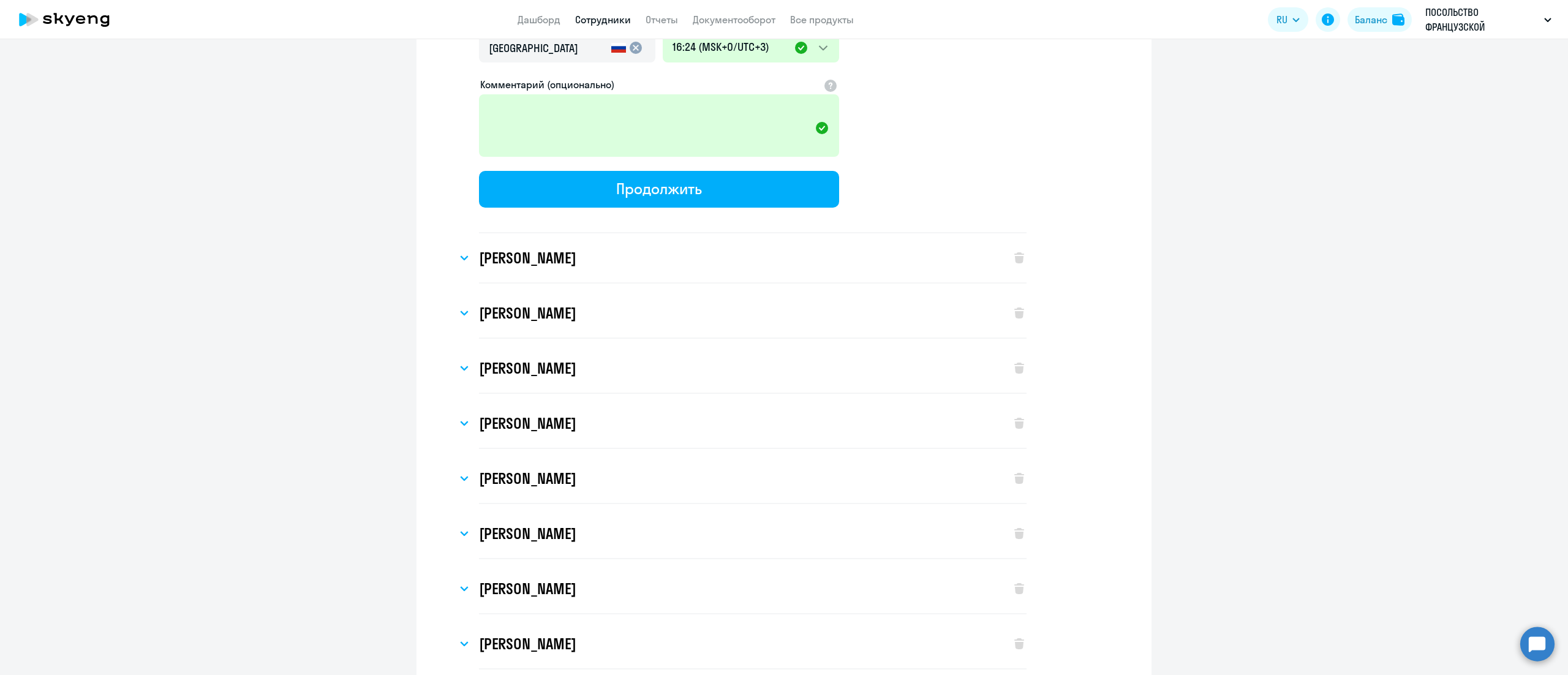
scroll to position [5636, 0]
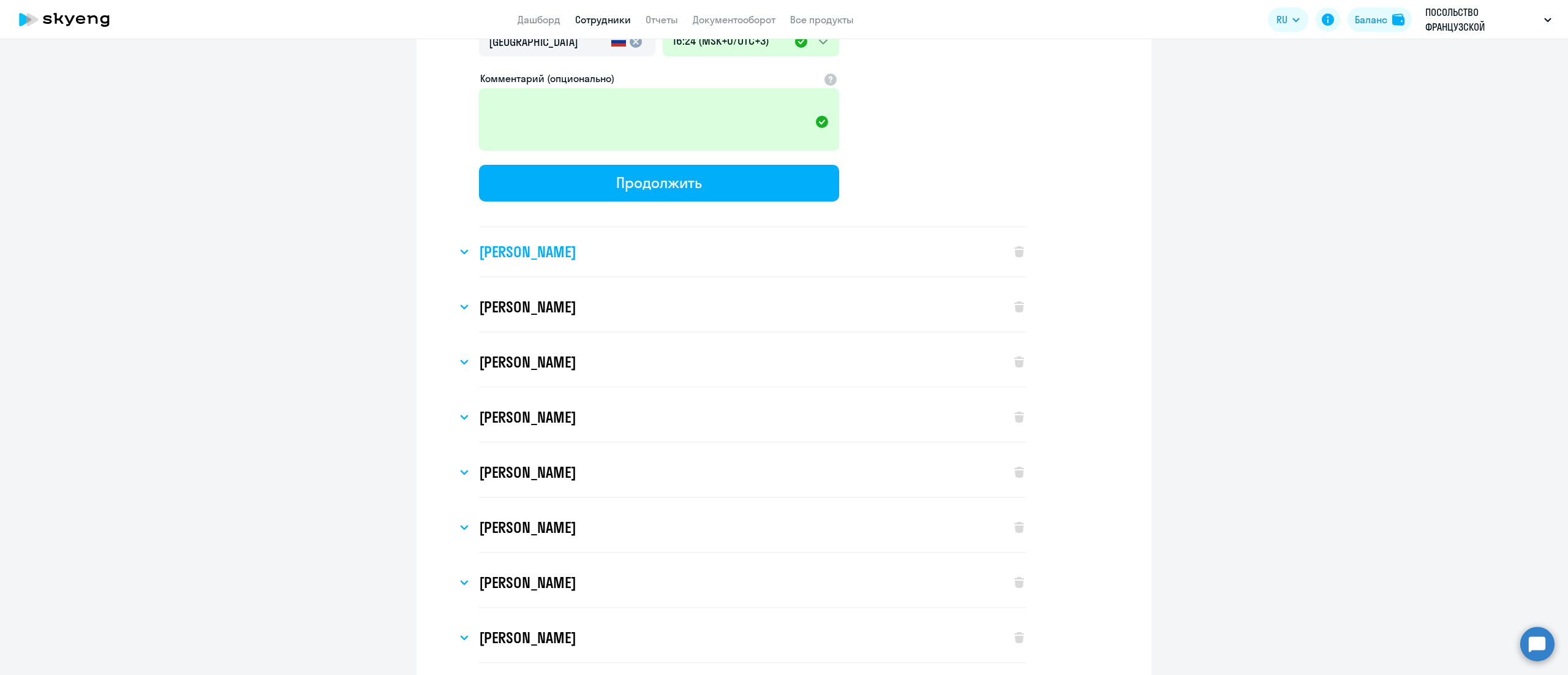
click at [576, 242] on h3 "[PERSON_NAME]" at bounding box center [527, 251] width 97 height 20
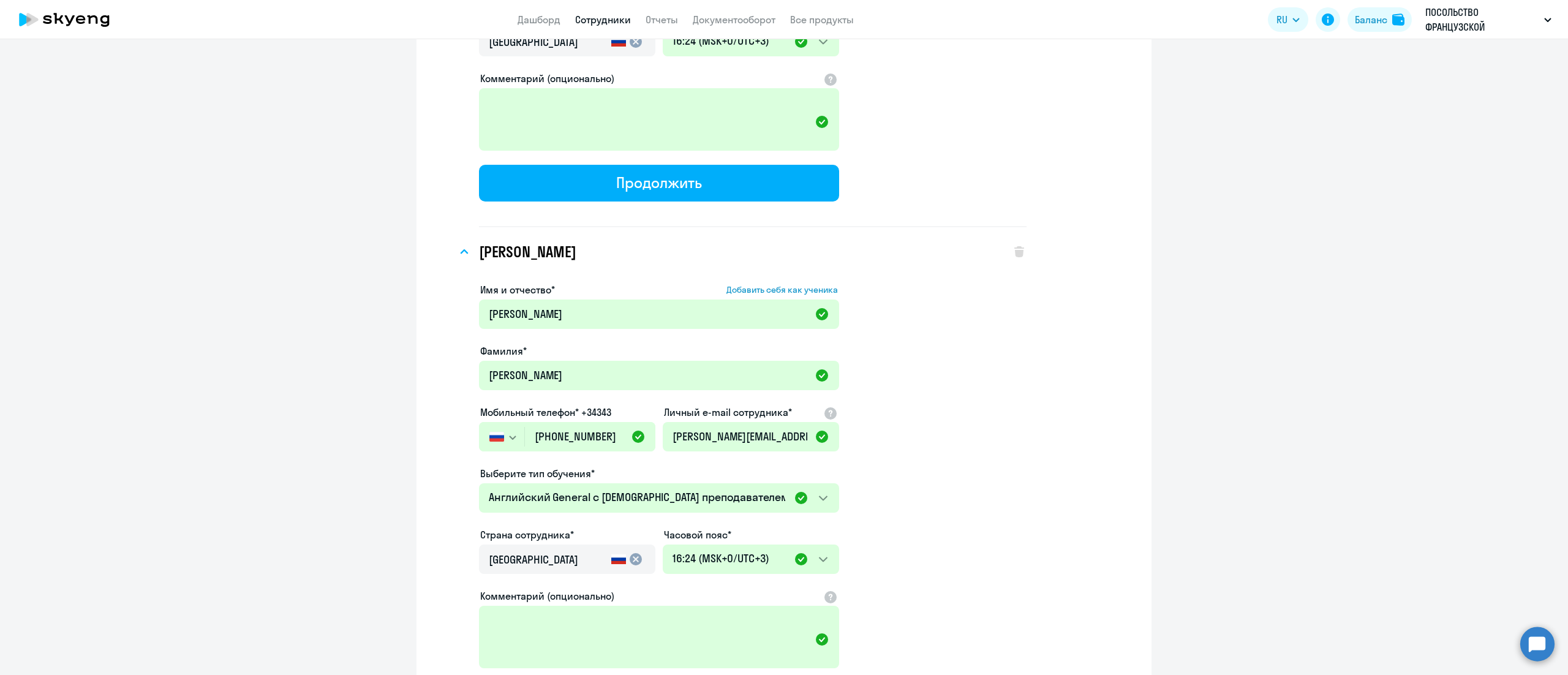
scroll to position [5758, 0]
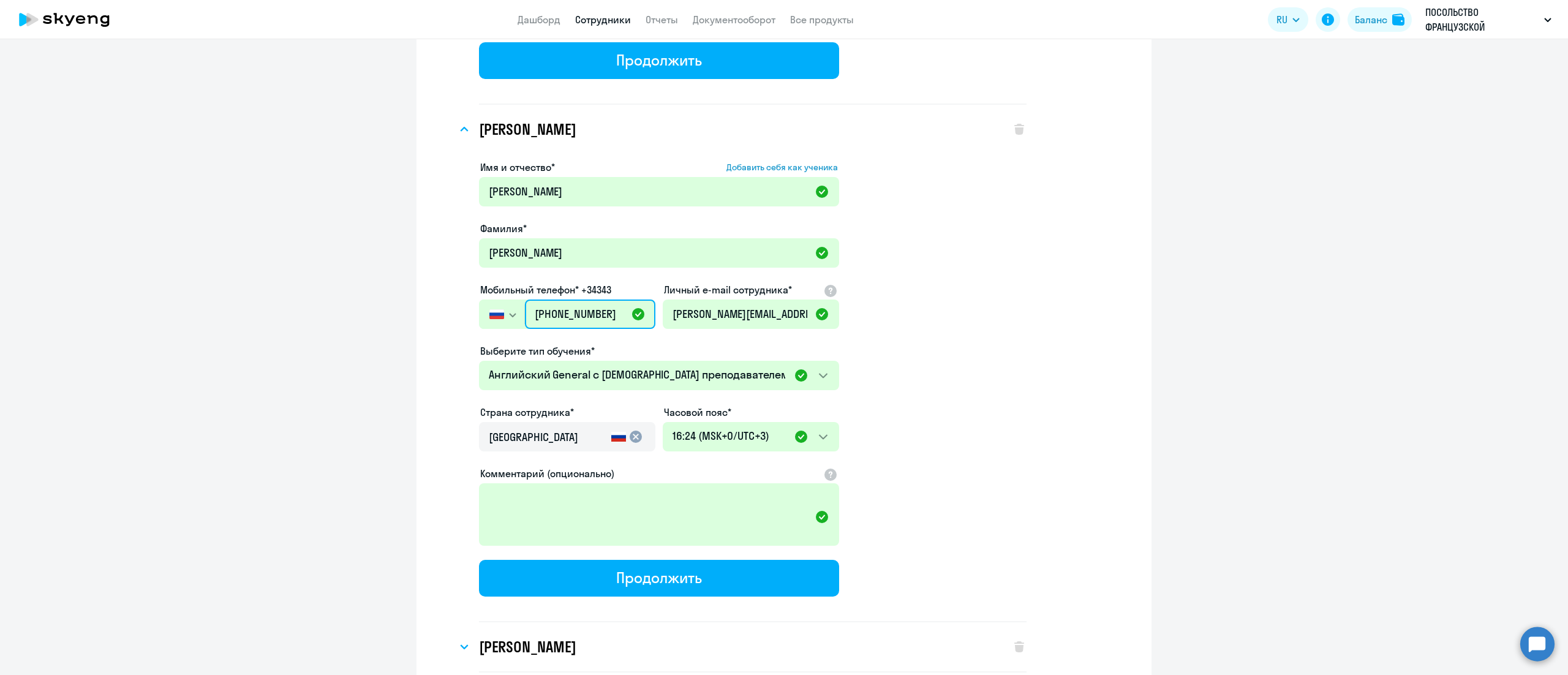
click at [557, 299] on input "[PHONE_NUMBER]" at bounding box center [590, 314] width 131 height 30
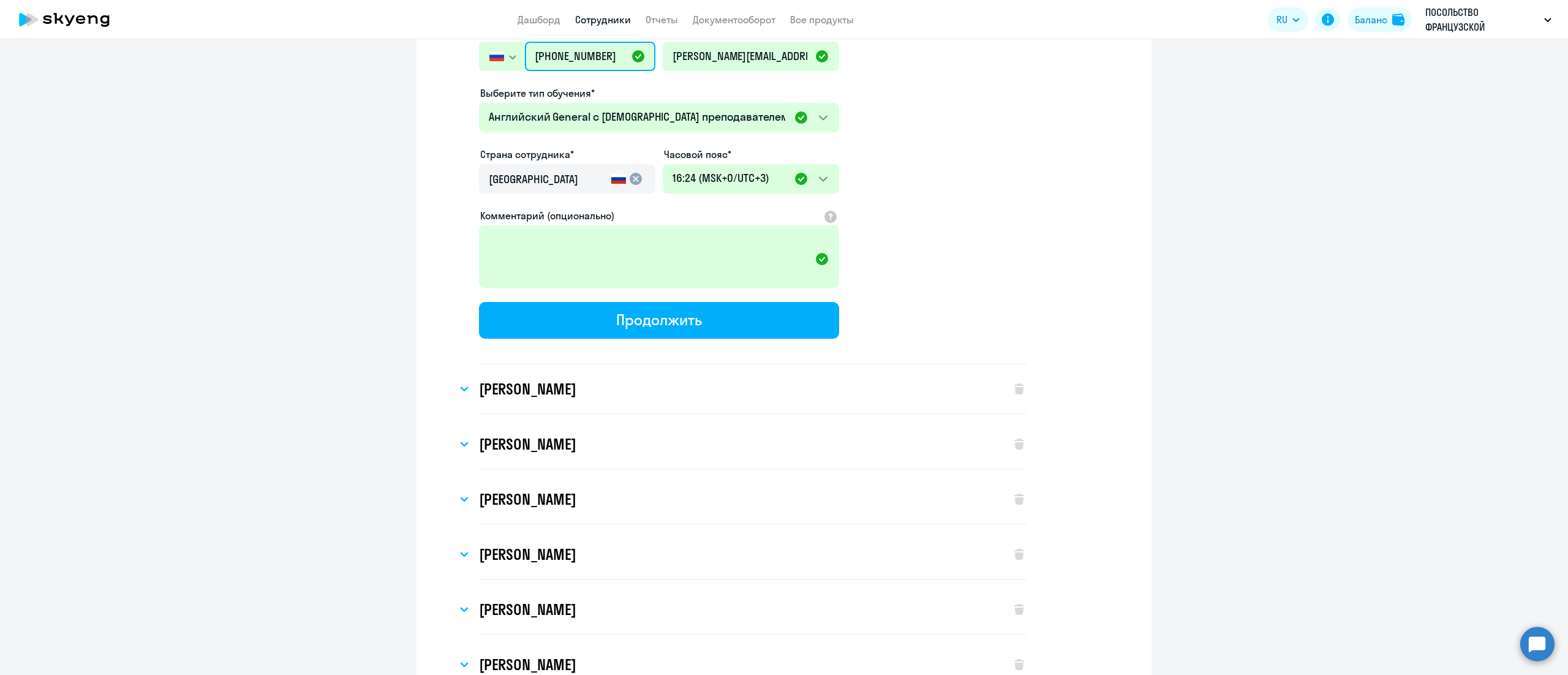
scroll to position [6126, 0]
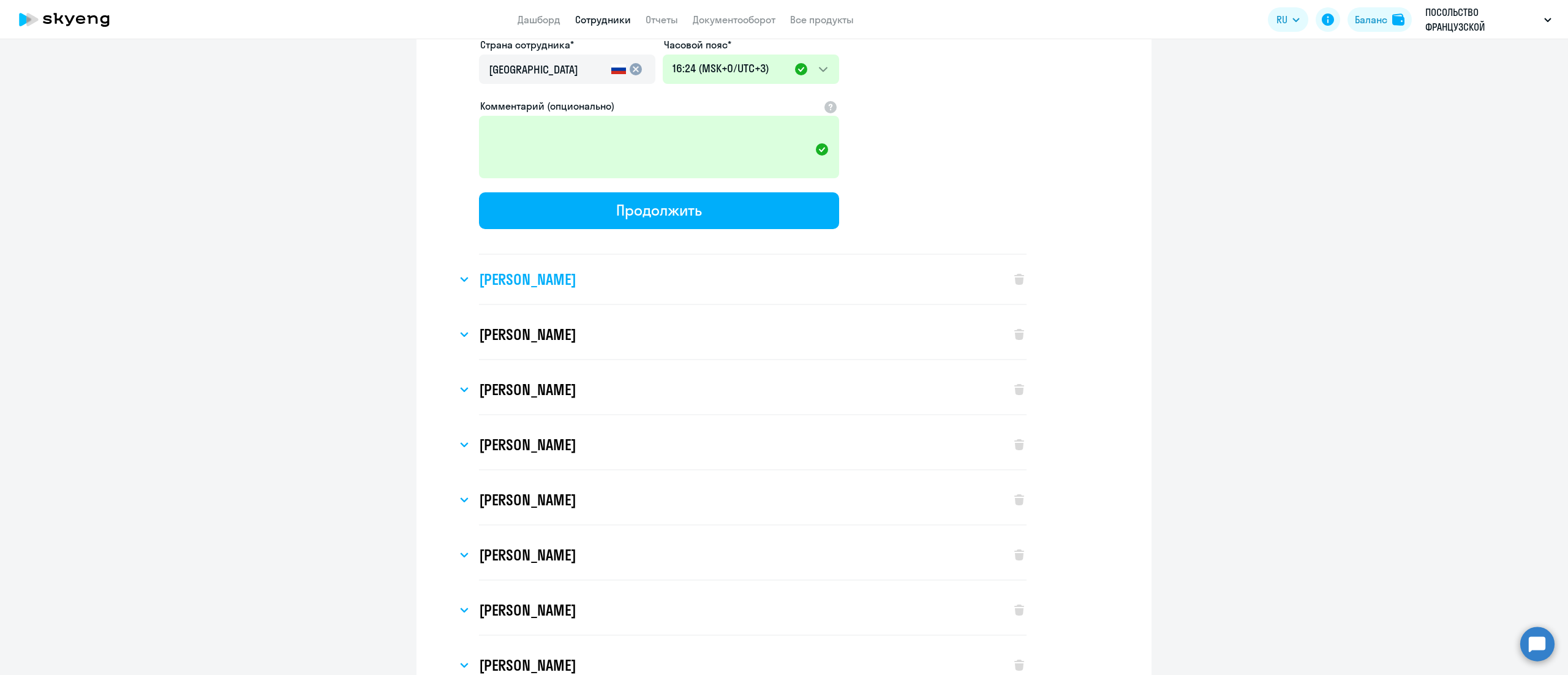
click at [576, 269] on h3 "[PERSON_NAME]" at bounding box center [527, 279] width 97 height 20
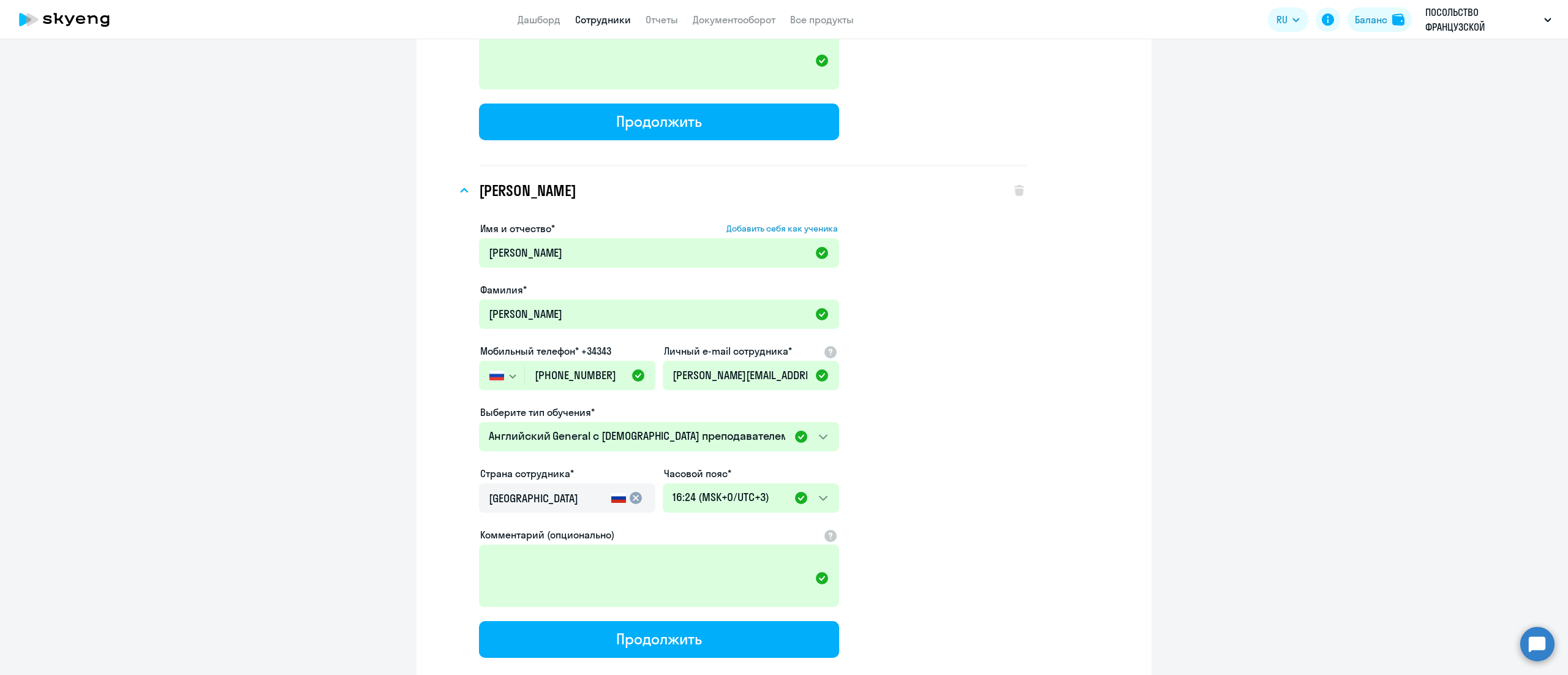
scroll to position [6370, 0]
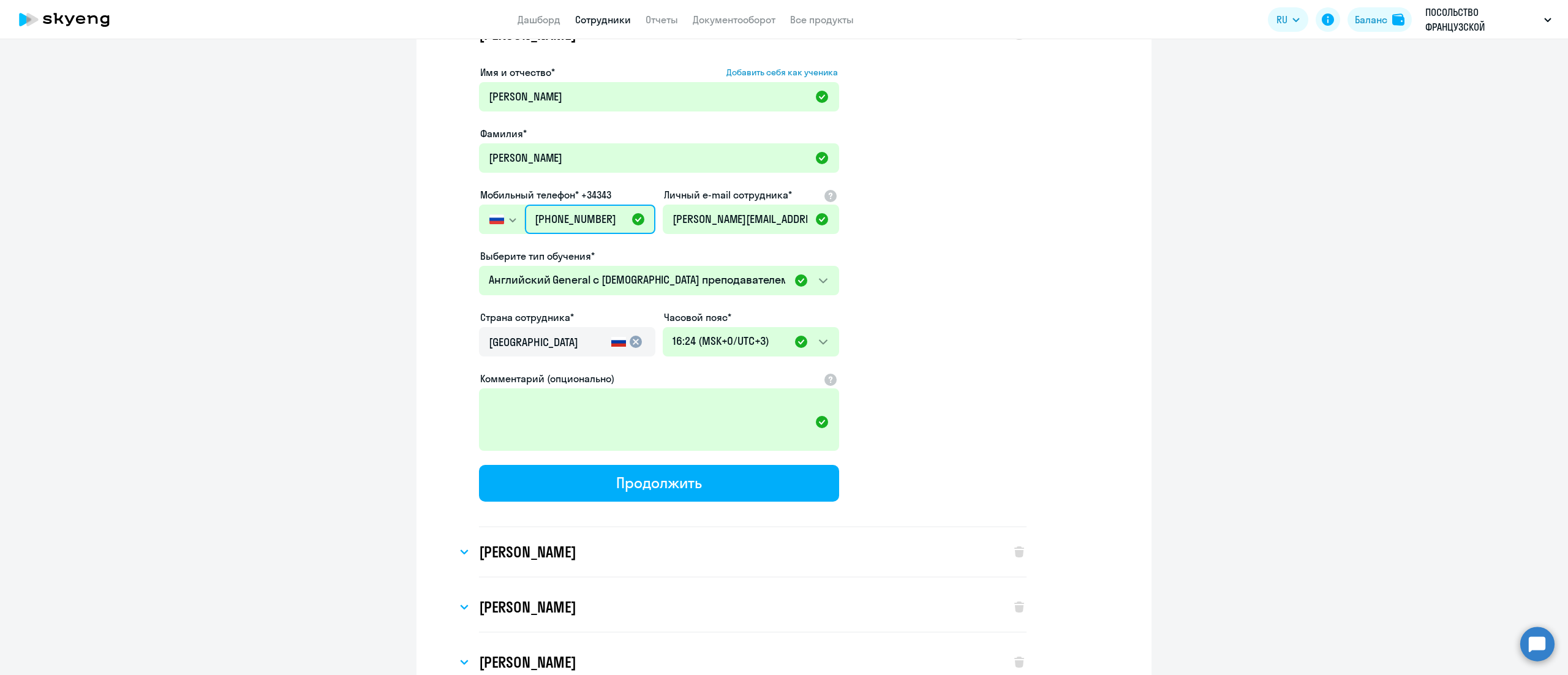
click at [563, 205] on input "[PHONE_NUMBER]" at bounding box center [590, 219] width 131 height 30
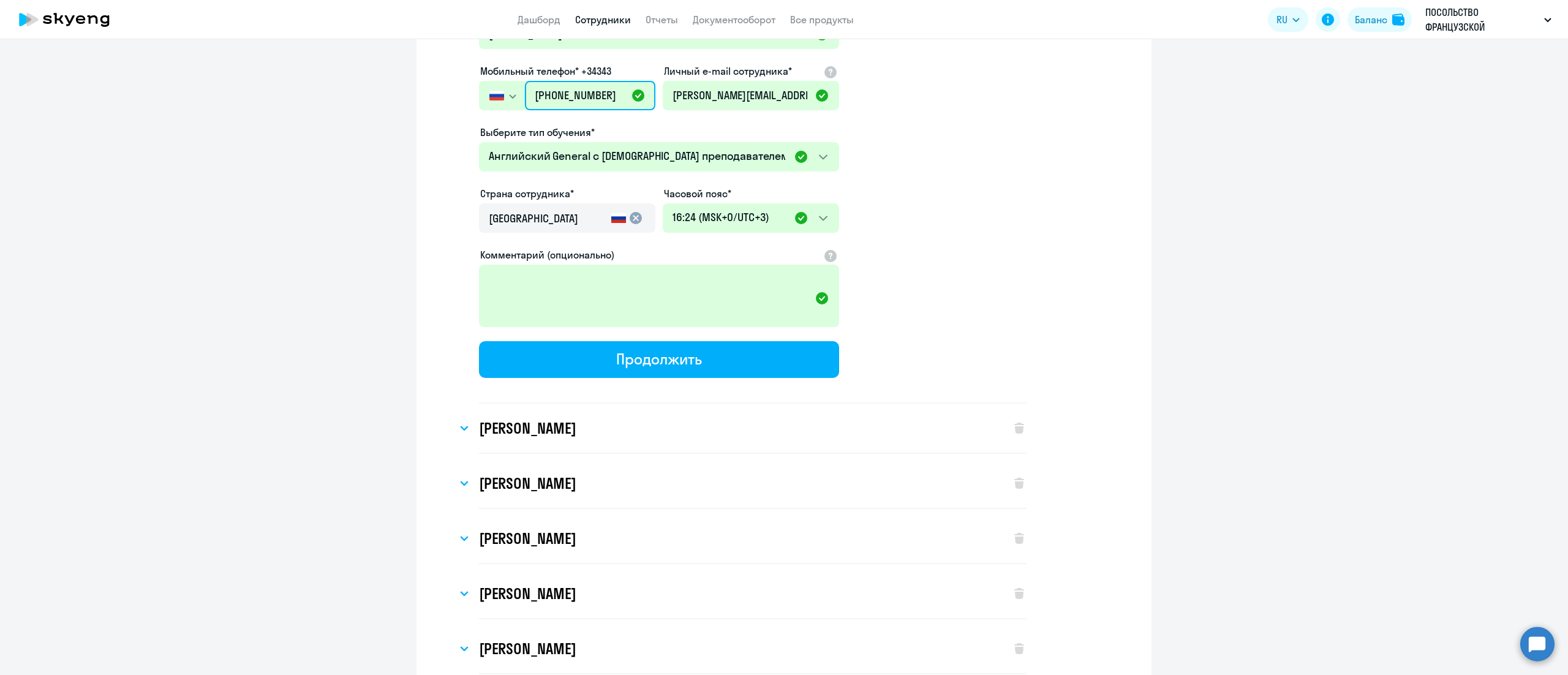
scroll to position [6615, 0]
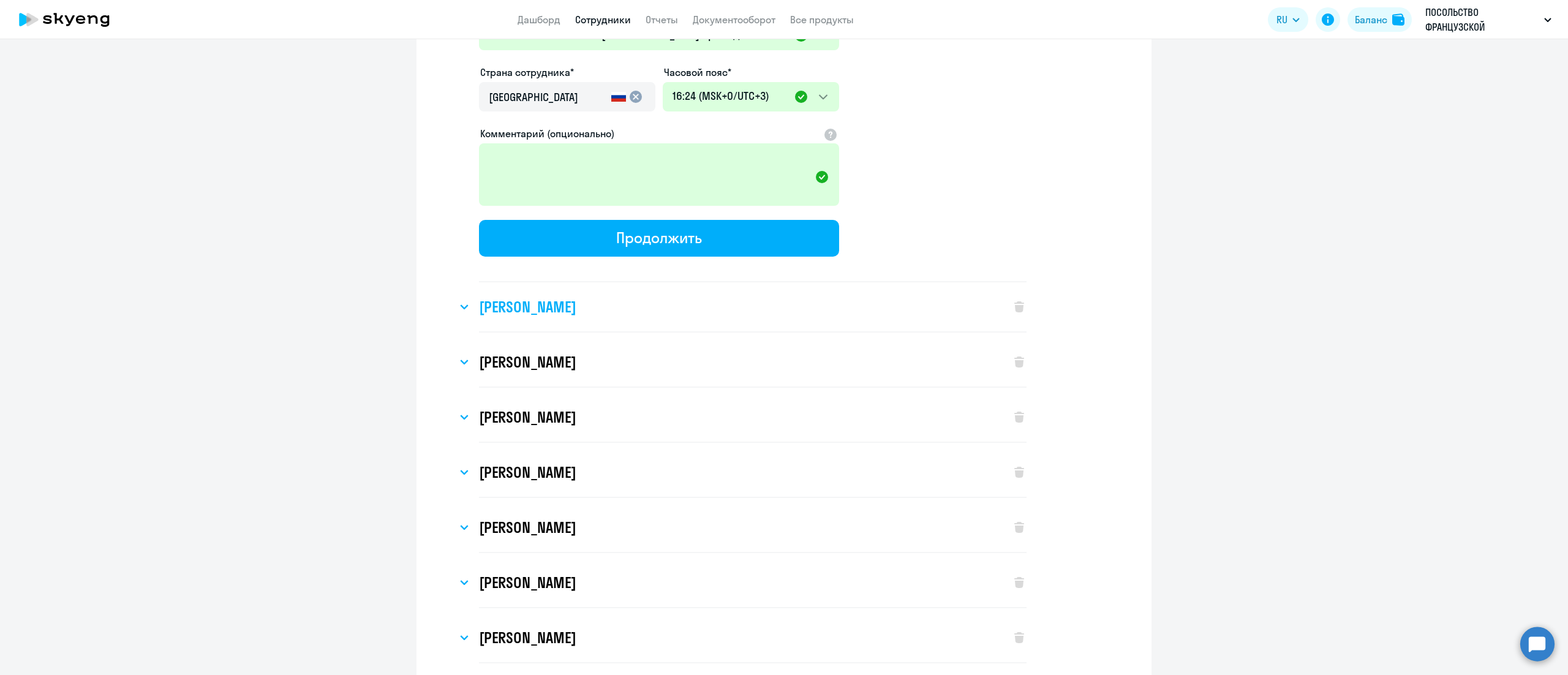
click at [577, 288] on div "[PERSON_NAME]" at bounding box center [728, 307] width 542 height 49
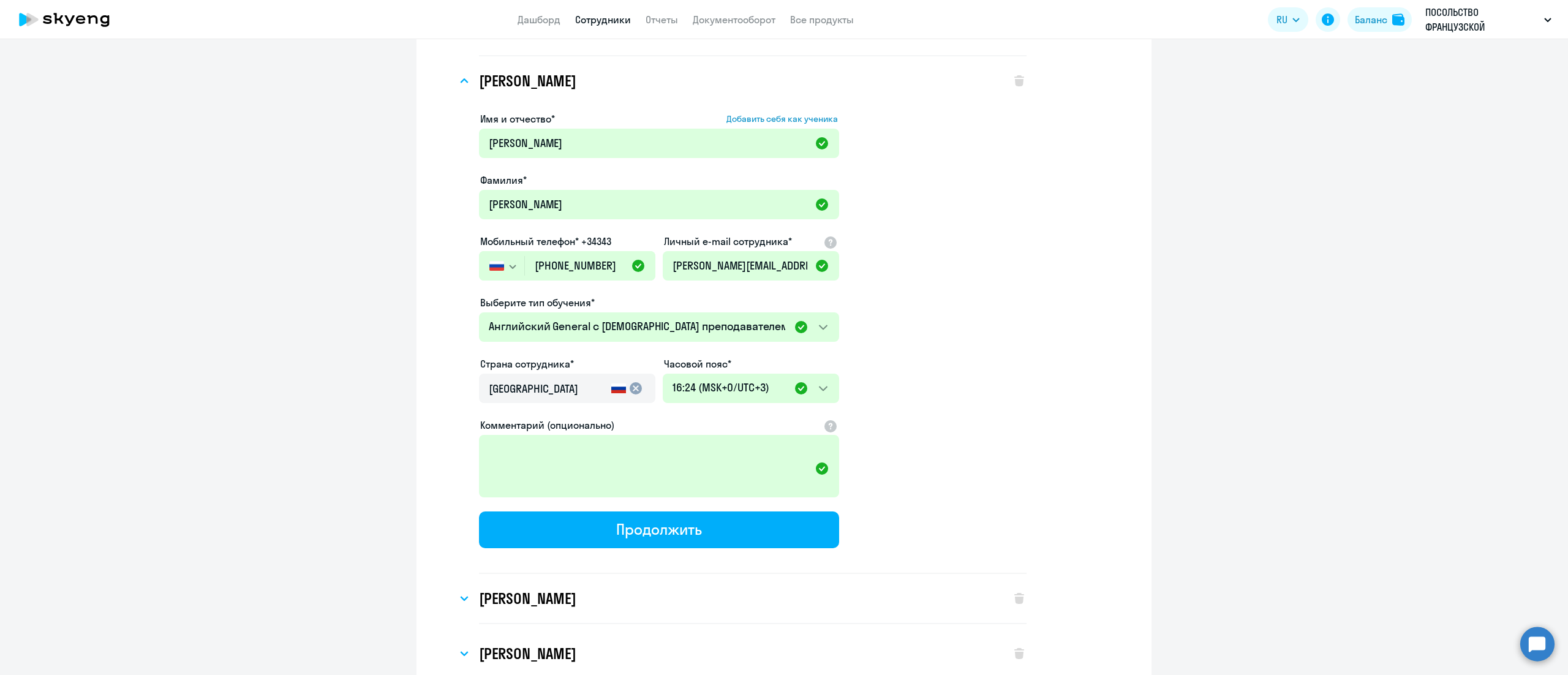
scroll to position [6861, 0]
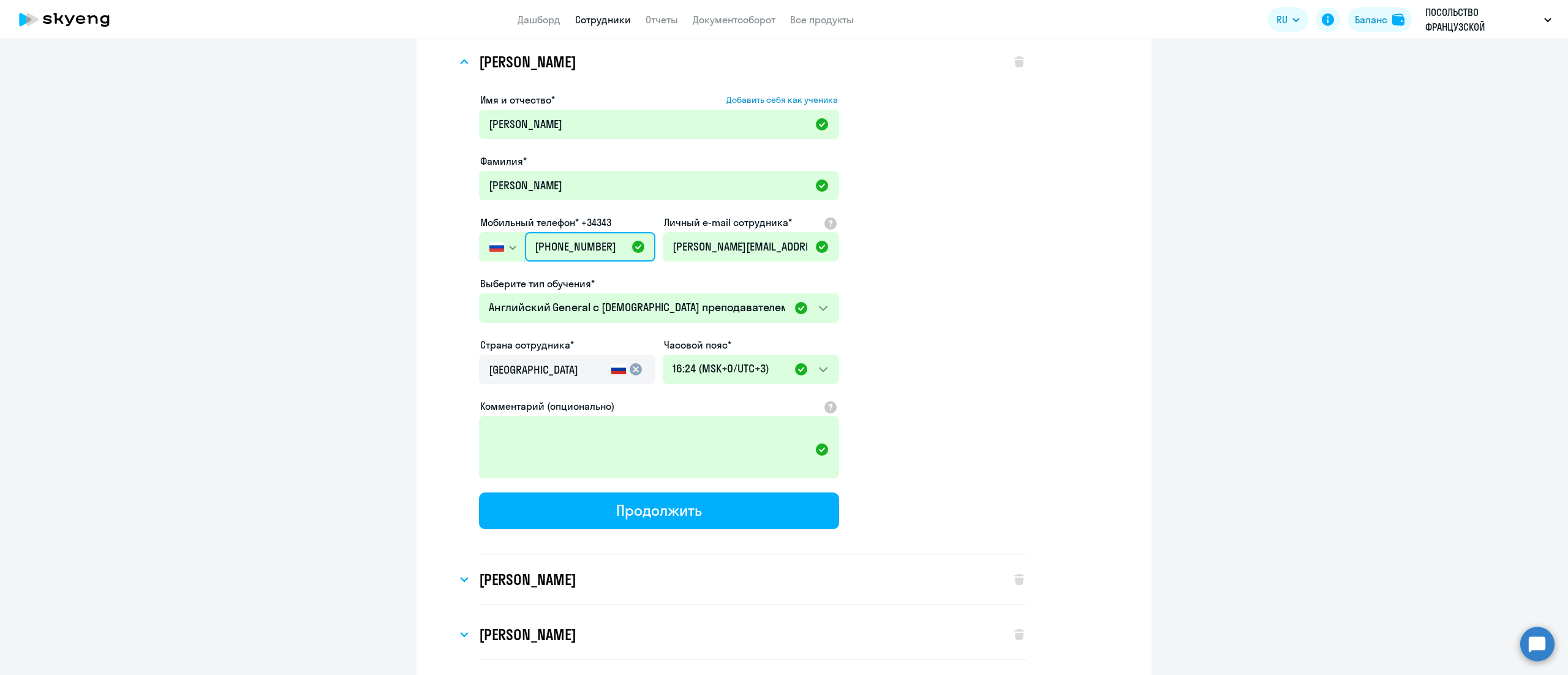
click at [561, 232] on input "[PHONE_NUMBER]" at bounding box center [590, 247] width 131 height 30
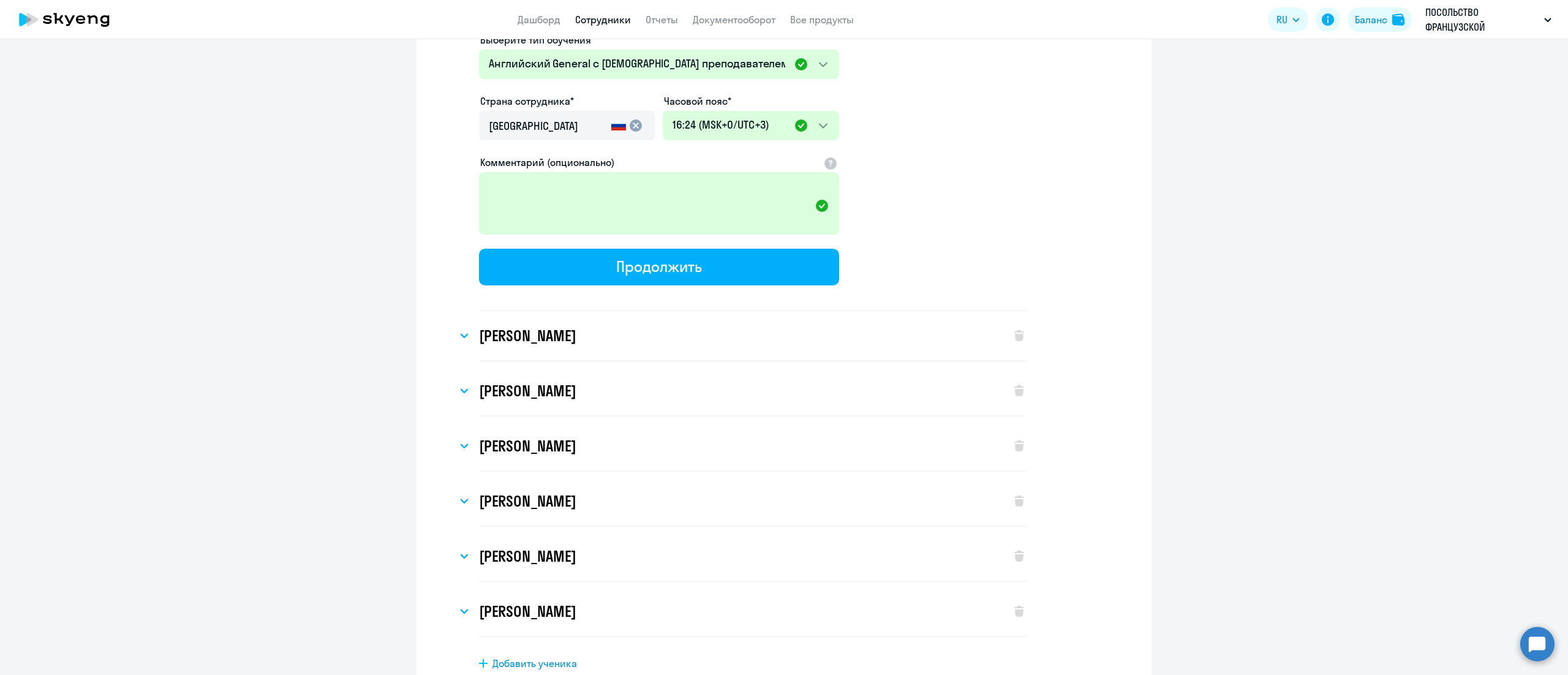
scroll to position [7106, 0]
click at [596, 310] on div "[PERSON_NAME]" at bounding box center [728, 334] width 542 height 49
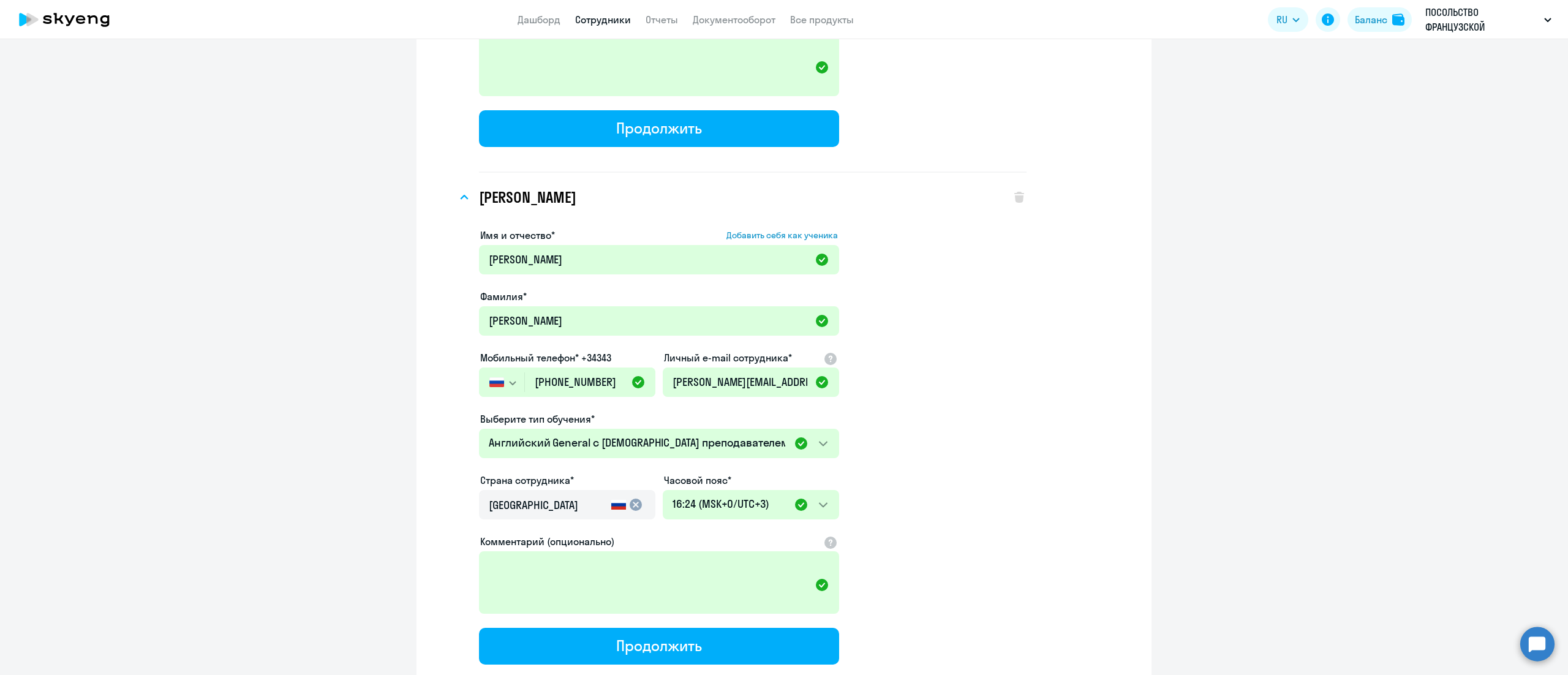
scroll to position [7351, 0]
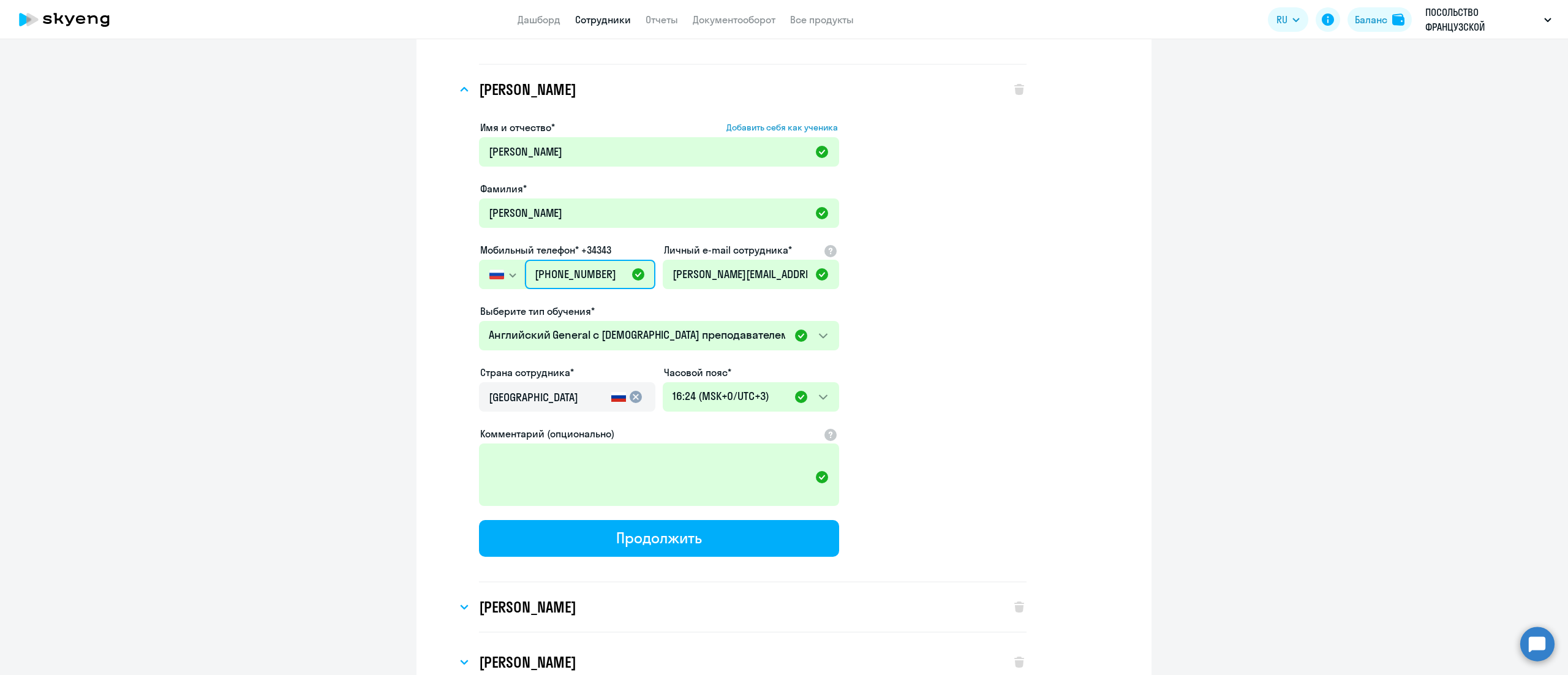
click at [560, 260] on input "[PHONE_NUMBER]" at bounding box center [590, 274] width 131 height 30
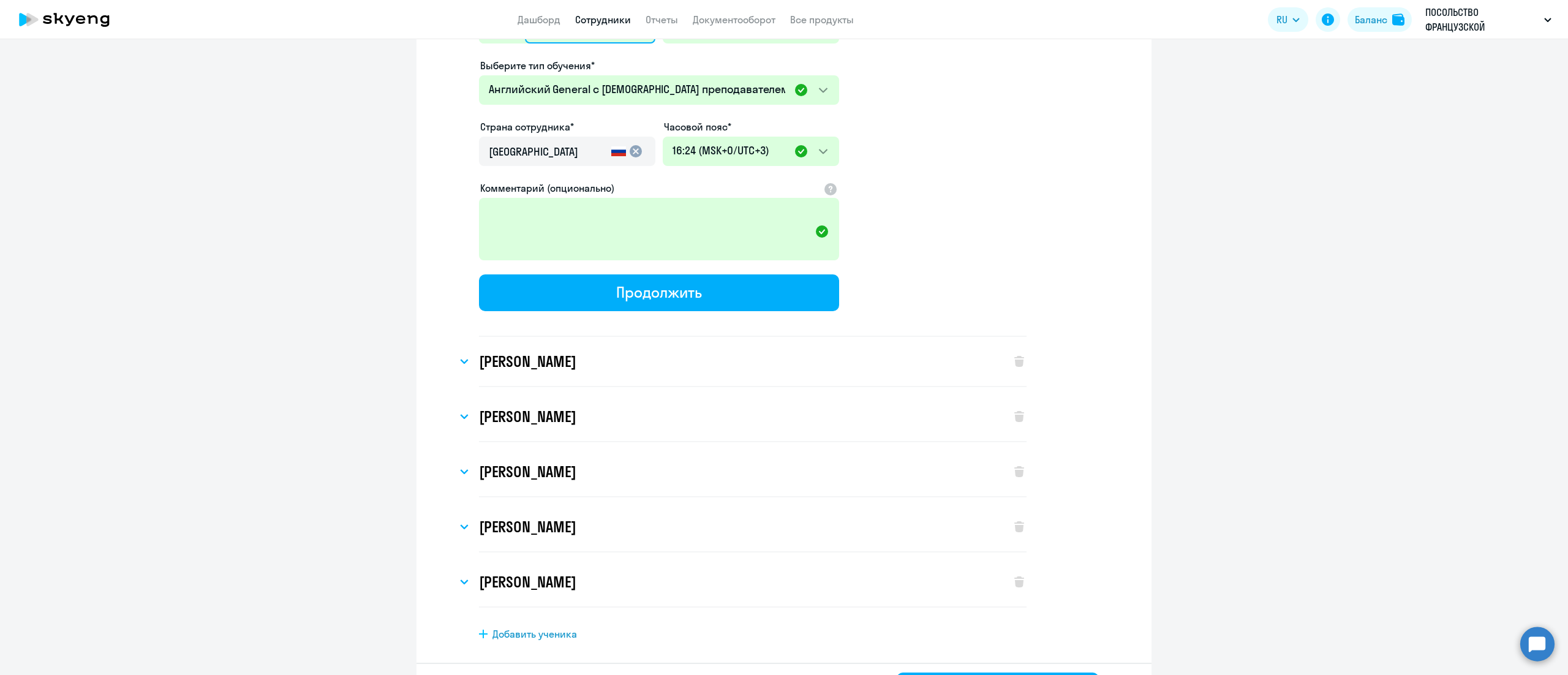
scroll to position [7604, 0]
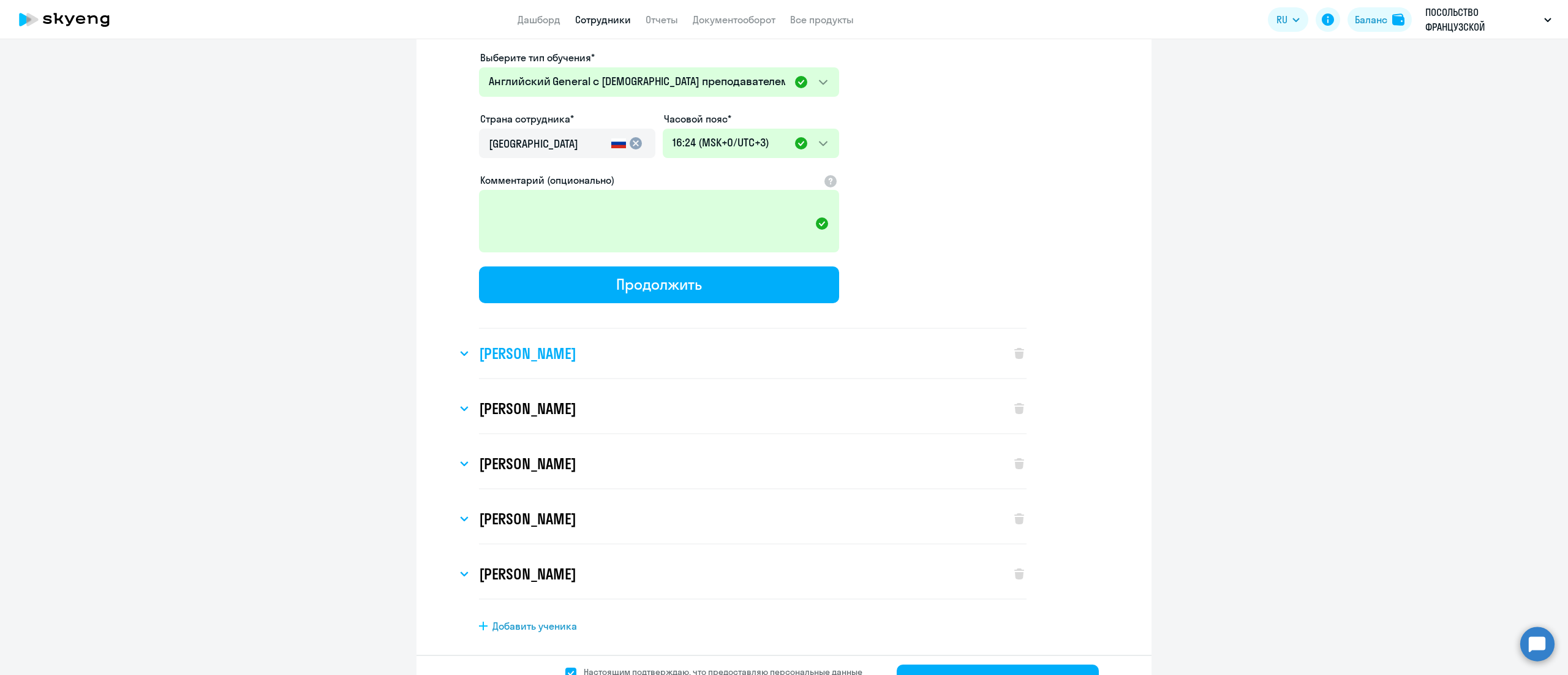
click at [569, 343] on h3 "[PERSON_NAME]" at bounding box center [527, 353] width 97 height 20
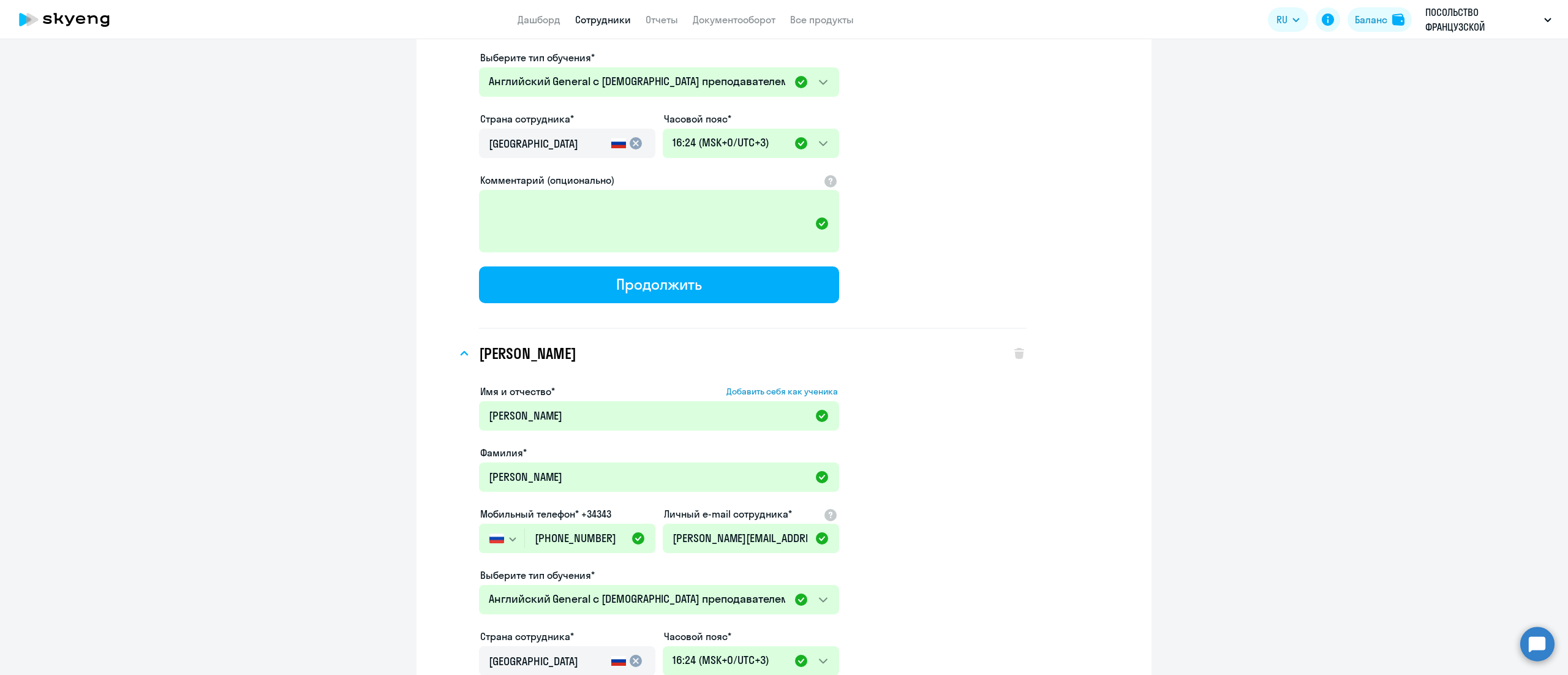
scroll to position [7727, 0]
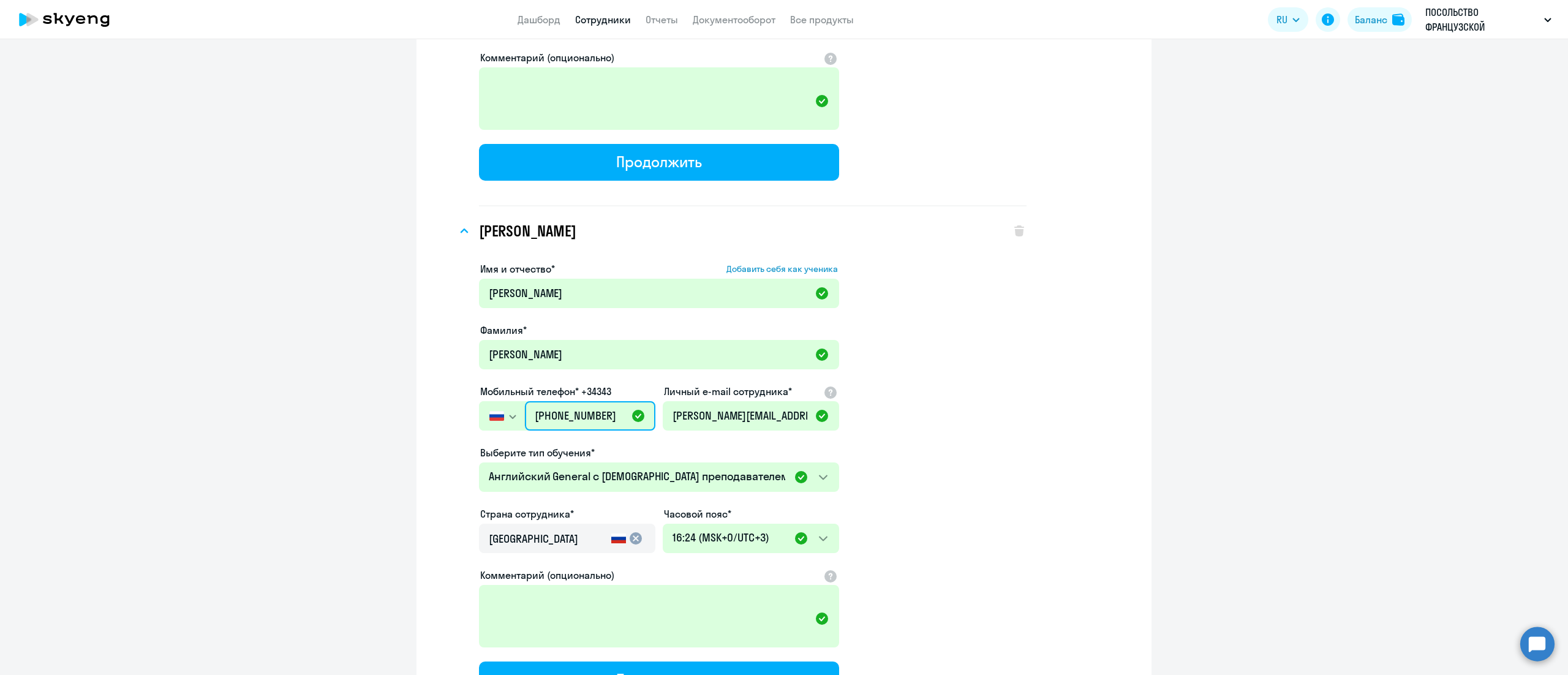
click at [564, 401] on input "[PHONE_NUMBER]" at bounding box center [590, 416] width 131 height 30
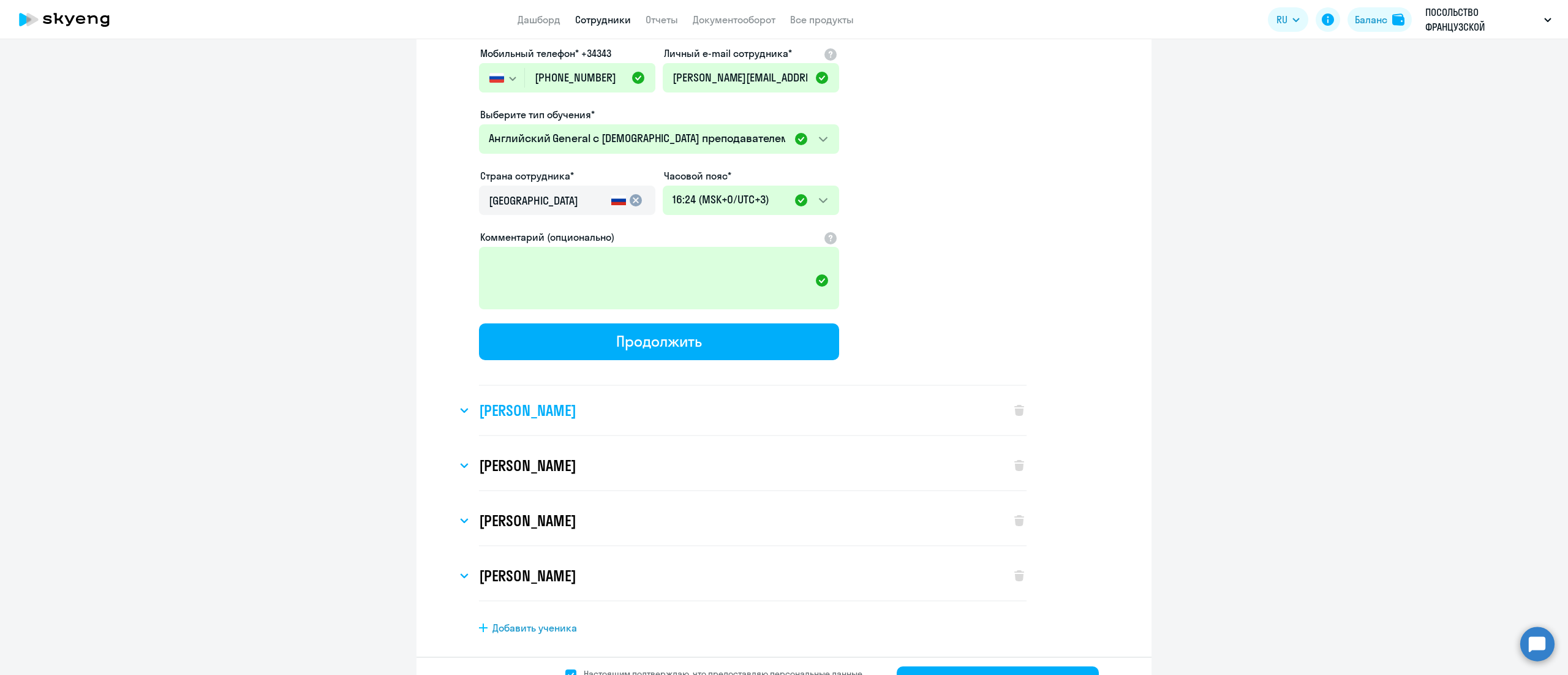
click at [576, 401] on h3 "[PERSON_NAME]" at bounding box center [527, 410] width 97 height 20
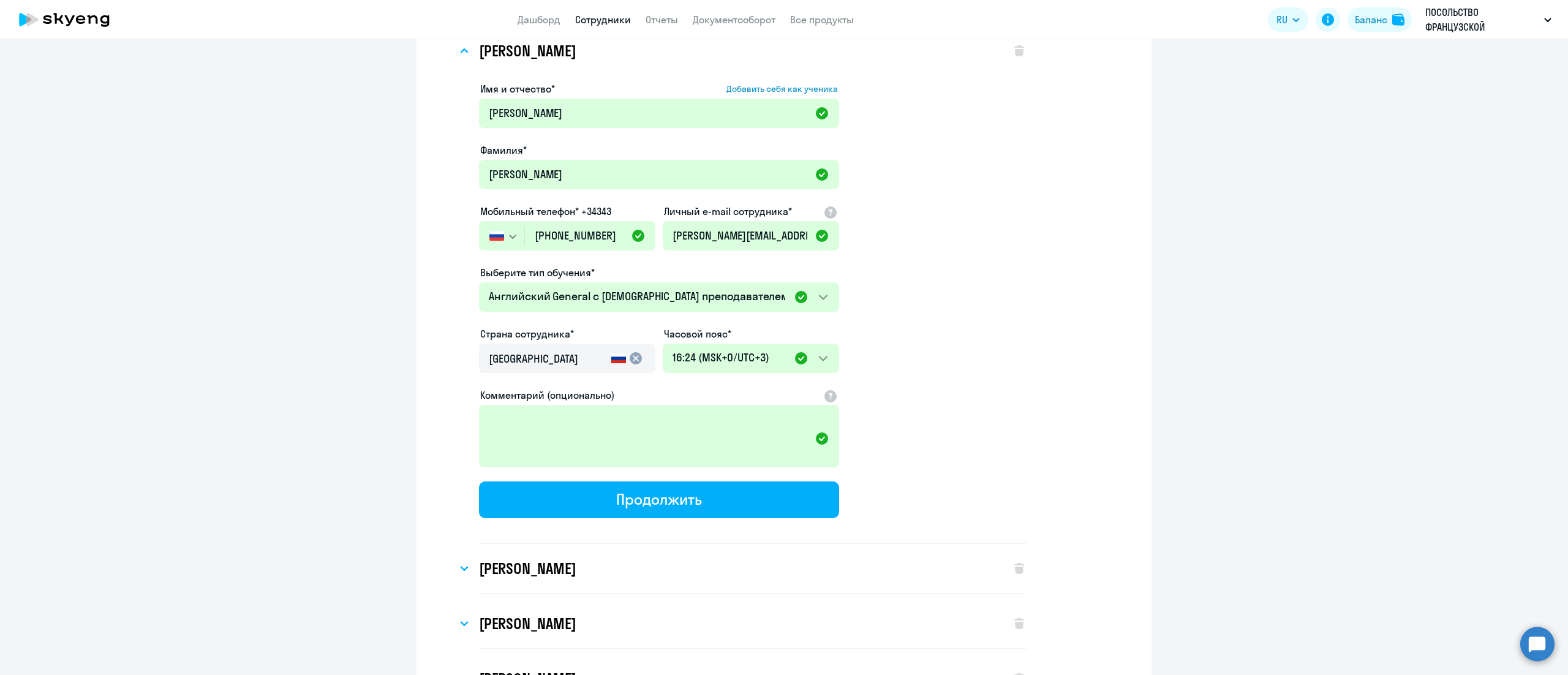
scroll to position [8432, 0]
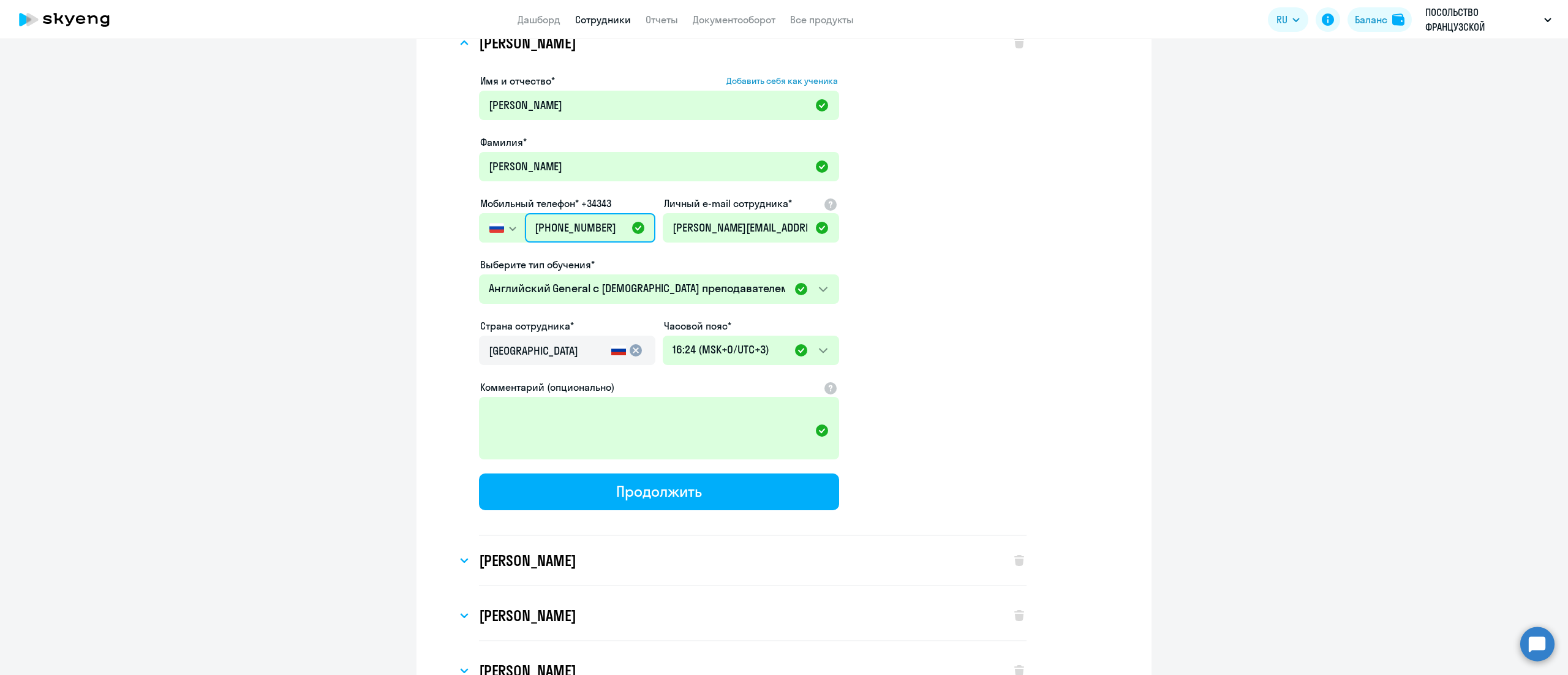
click at [560, 213] on input "[PHONE_NUMBER]" at bounding box center [590, 228] width 131 height 30
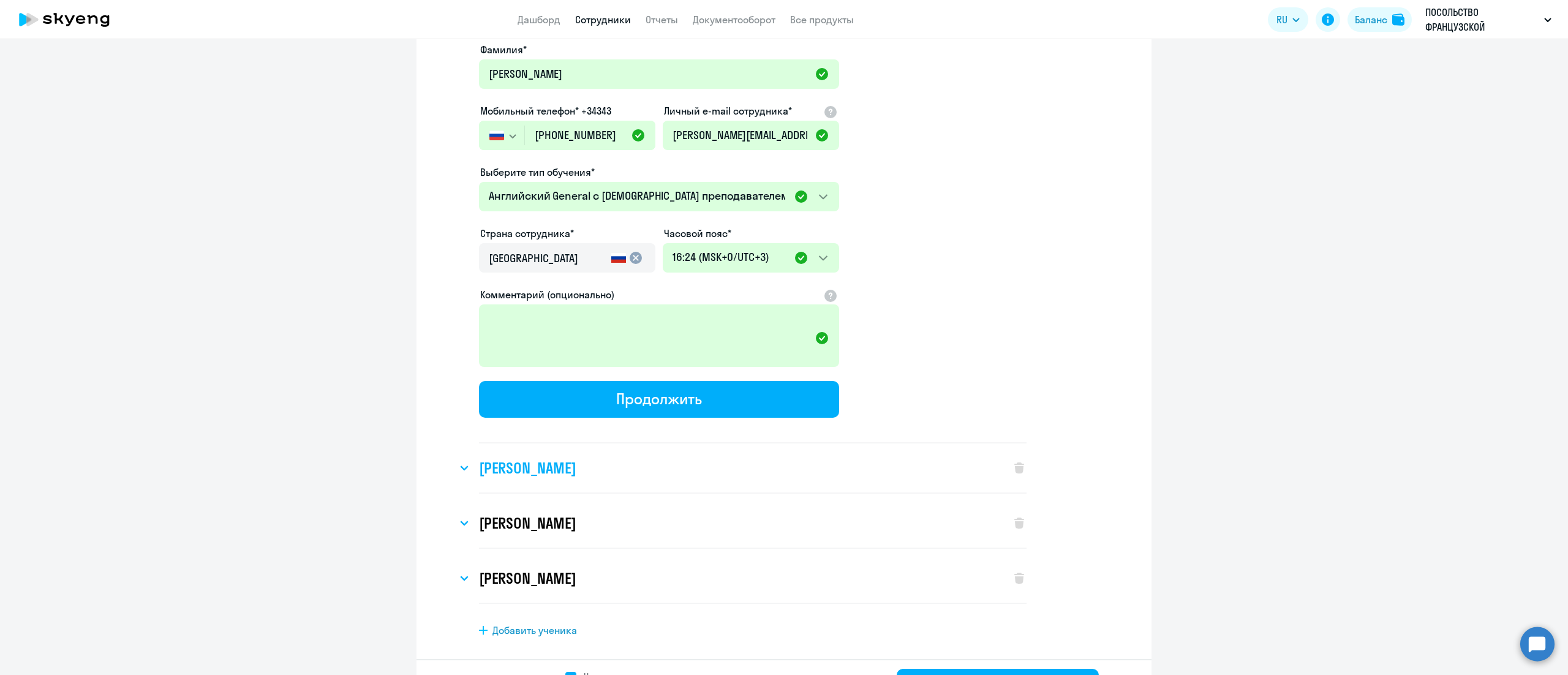
click at [525, 445] on div "[PERSON_NAME]" at bounding box center [728, 468] width 542 height 49
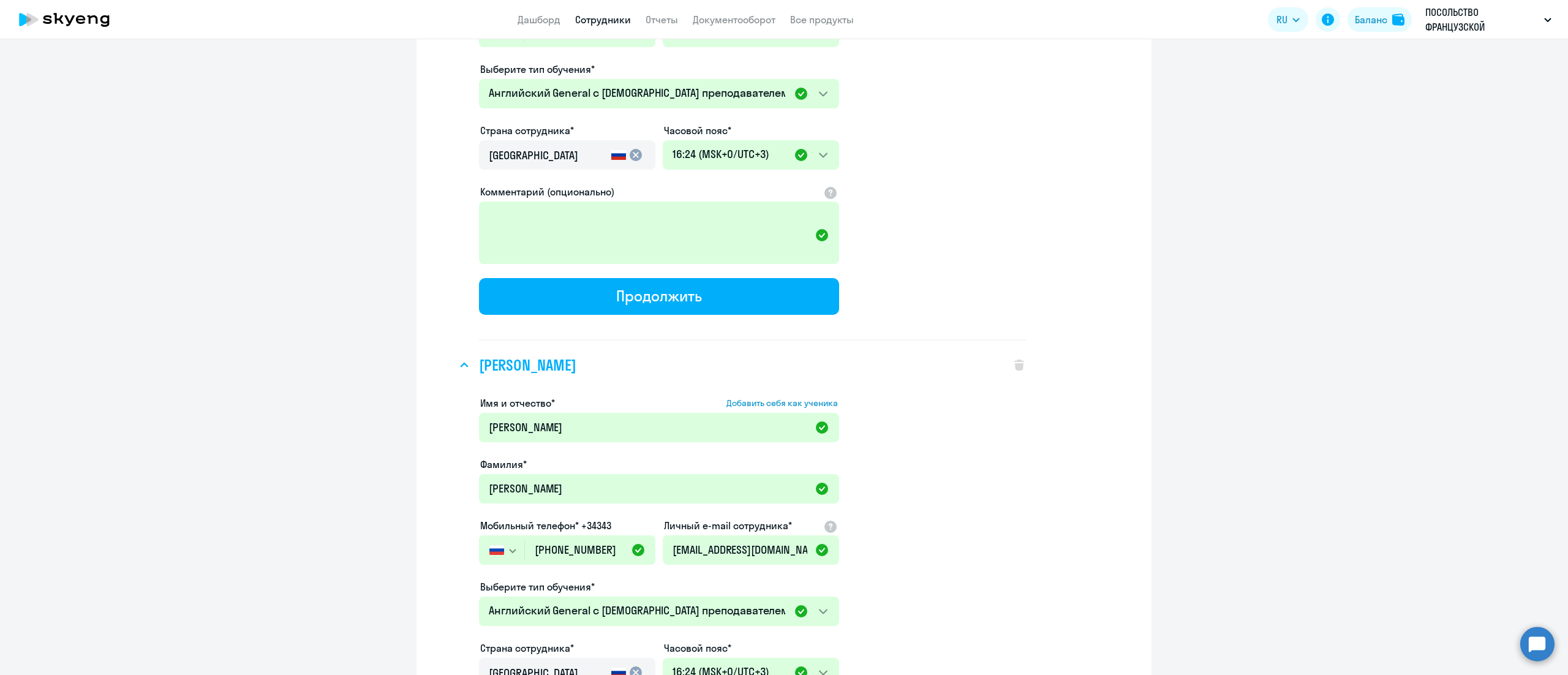
scroll to position [8770, 0]
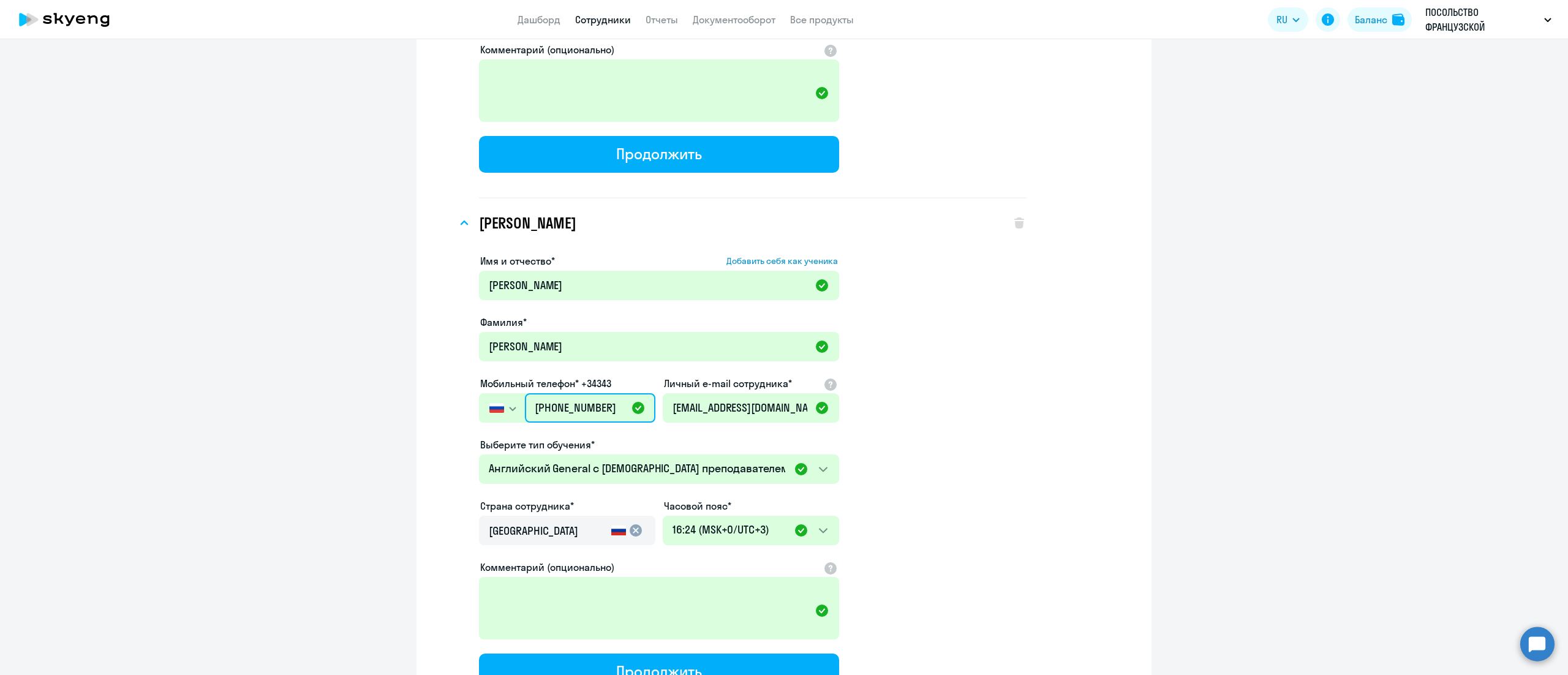
click at [561, 393] on input "[PHONE_NUMBER]" at bounding box center [590, 408] width 131 height 30
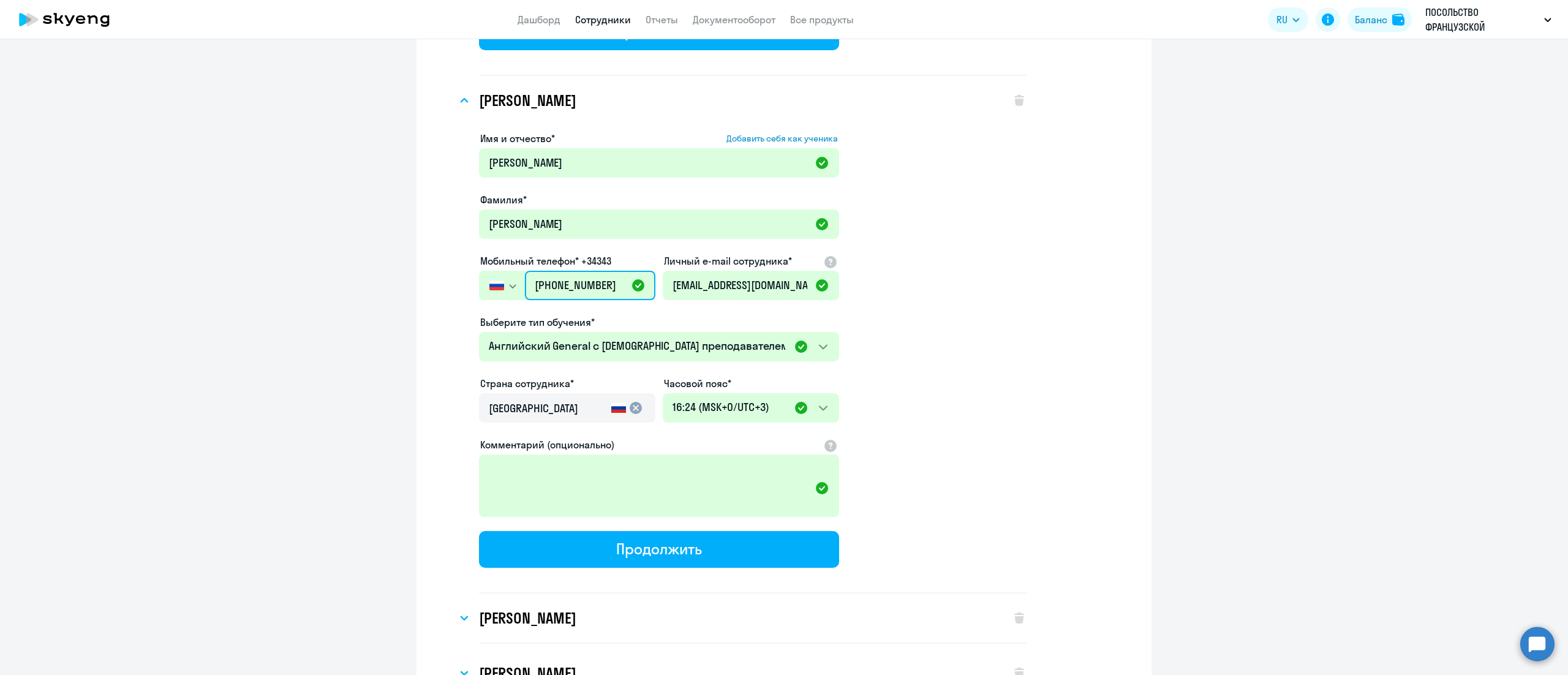
scroll to position [8986, 0]
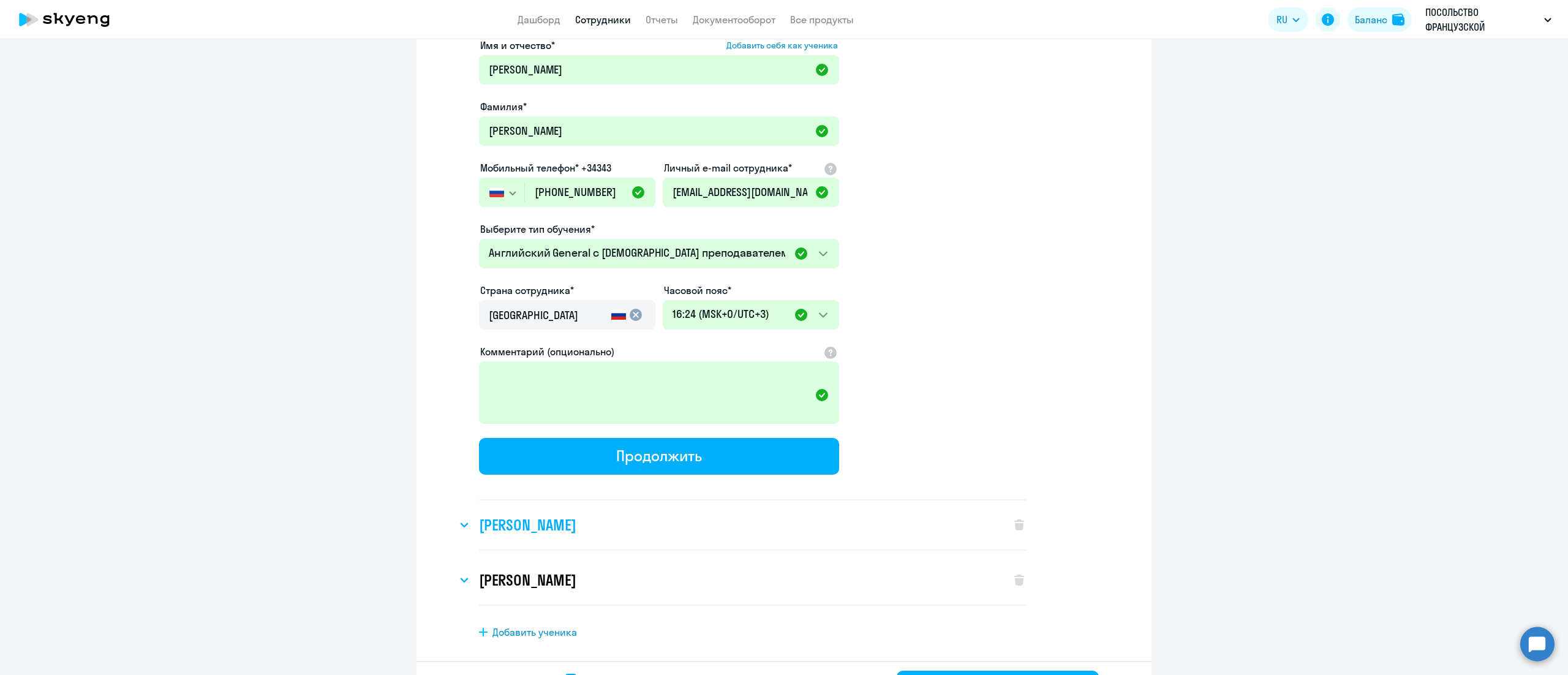
click at [535, 515] on h3 "[PERSON_NAME]" at bounding box center [527, 525] width 97 height 20
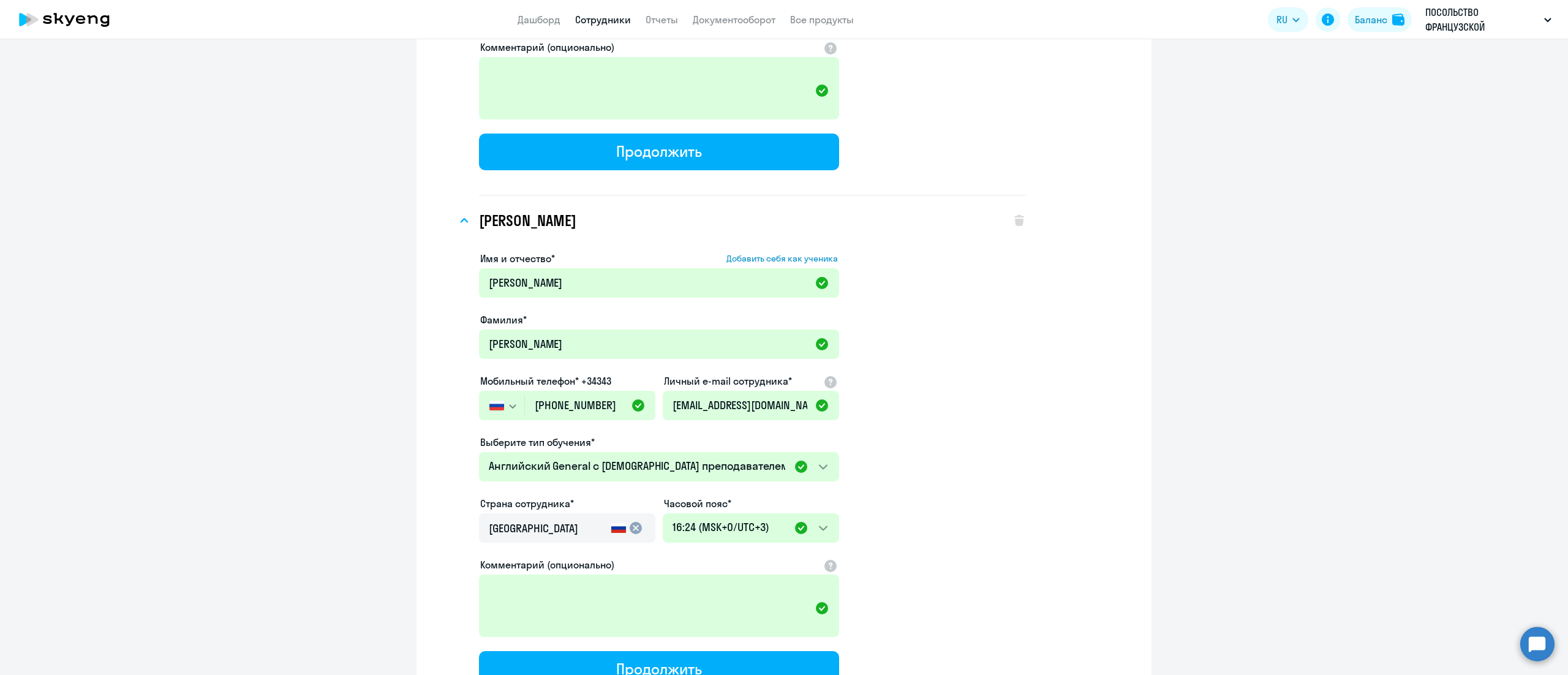
scroll to position [9353, 0]
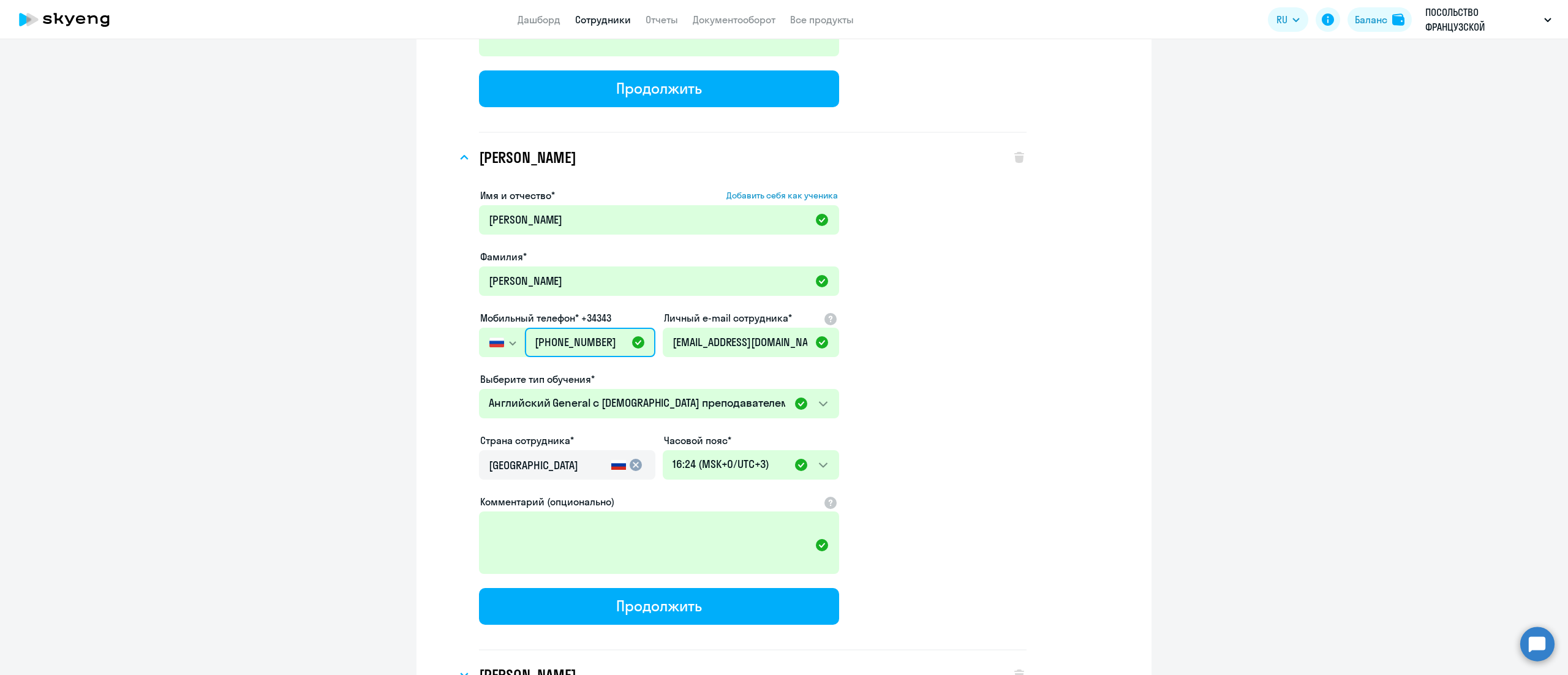
click at [563, 328] on input "[PHONE_NUMBER]" at bounding box center [590, 342] width 131 height 30
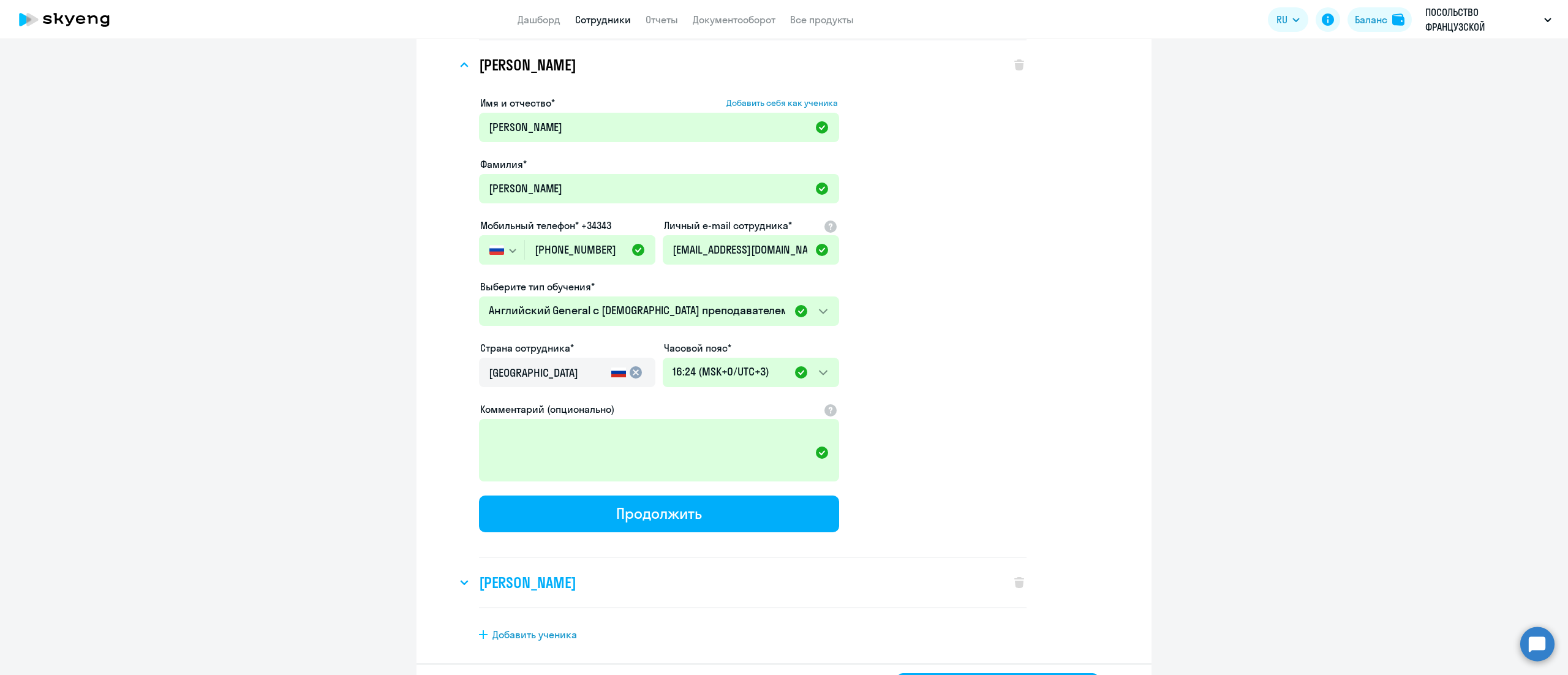
click at [542, 573] on h3 "[PERSON_NAME]" at bounding box center [527, 582] width 97 height 20
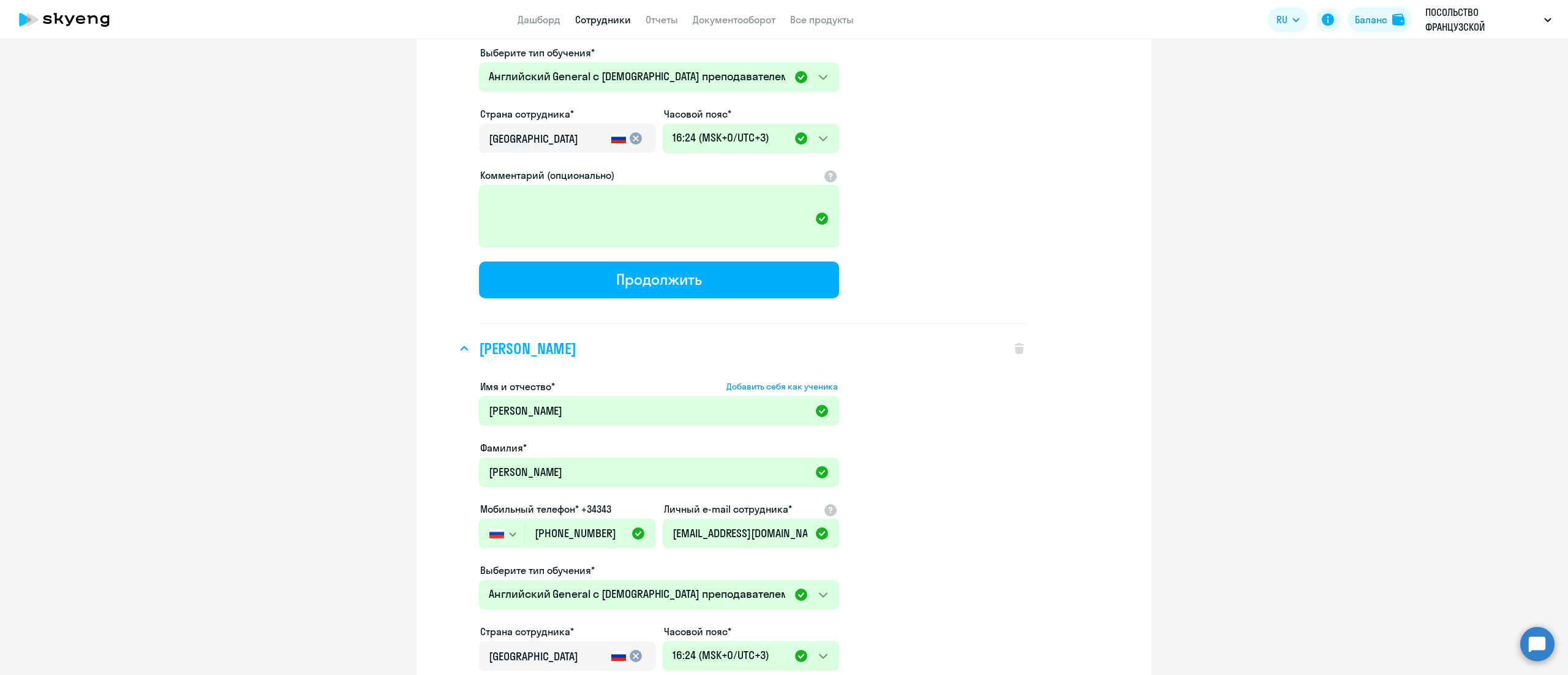
scroll to position [9691, 0]
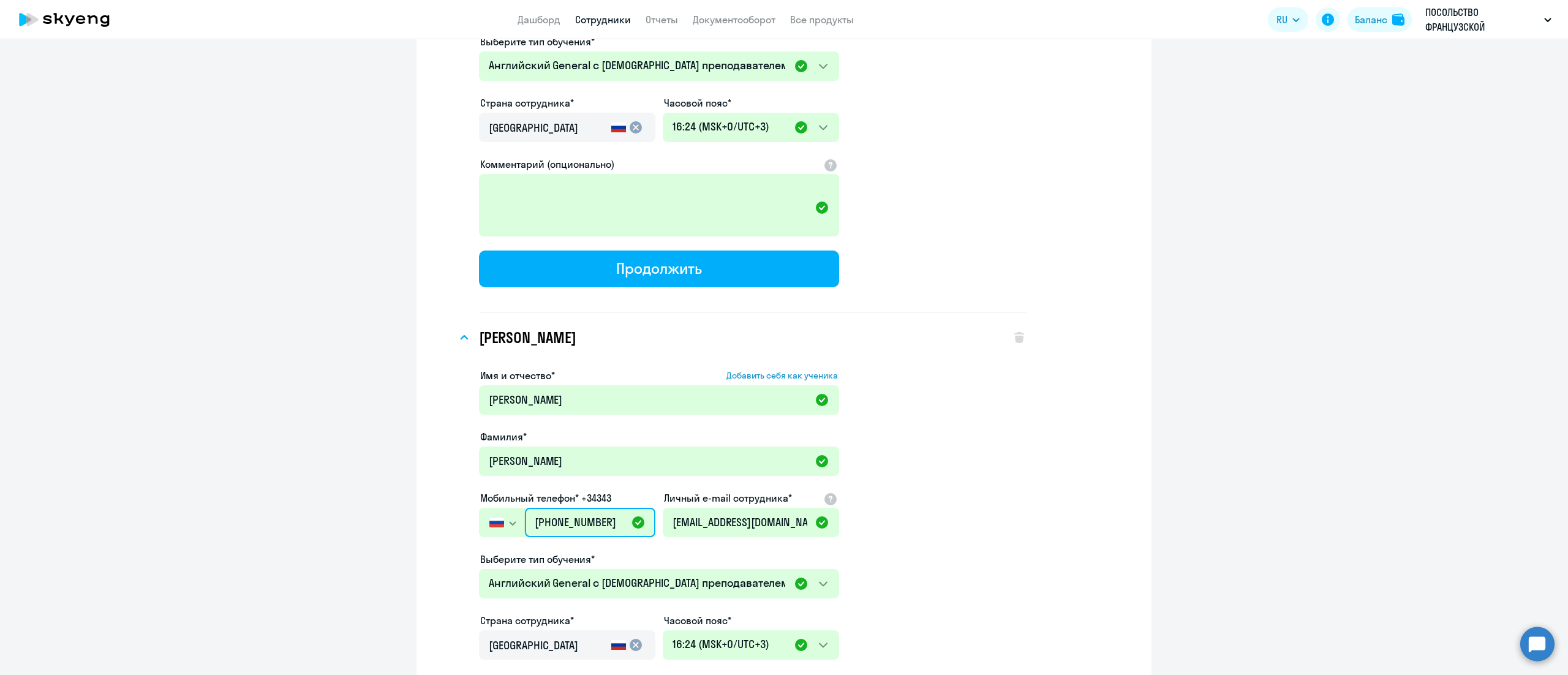
click at [565, 508] on input "[PHONE_NUMBER]" at bounding box center [590, 522] width 131 height 30
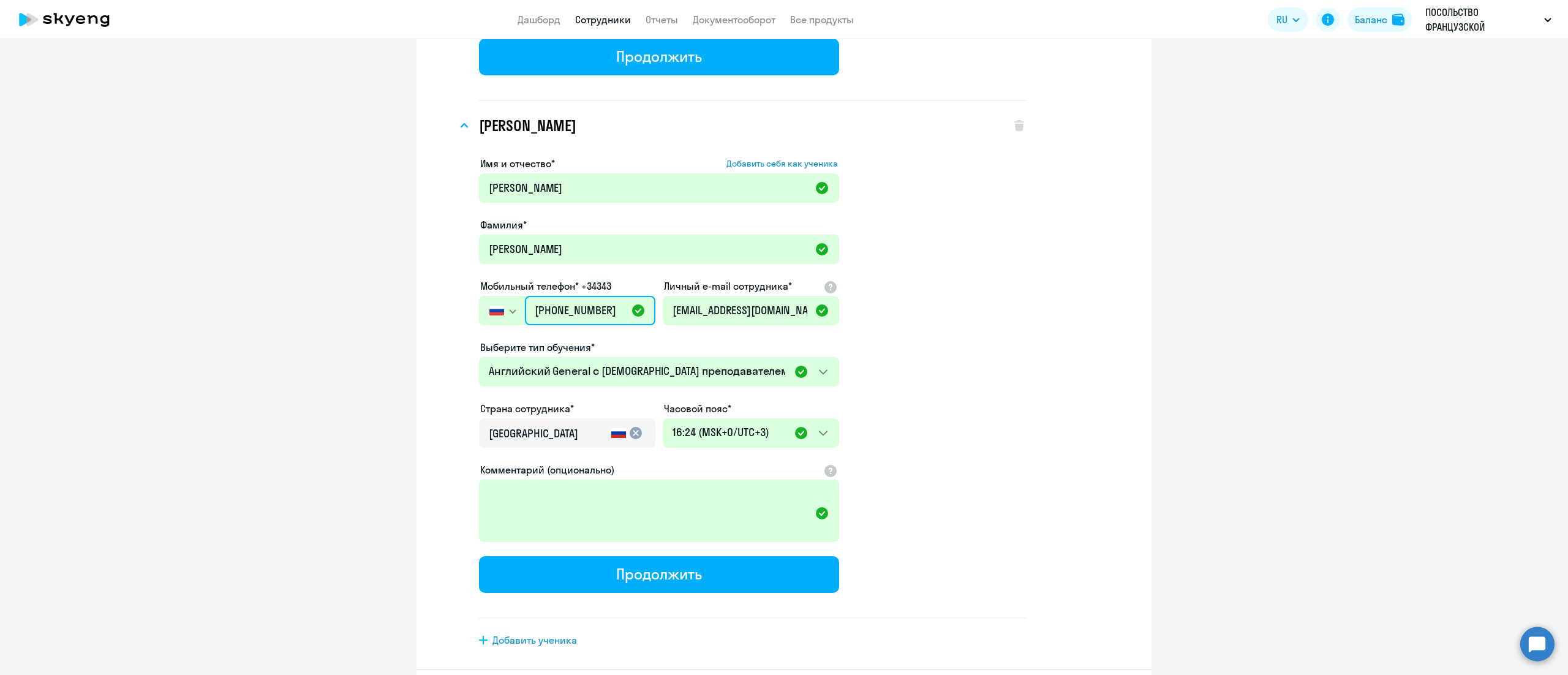
scroll to position [9906, 0]
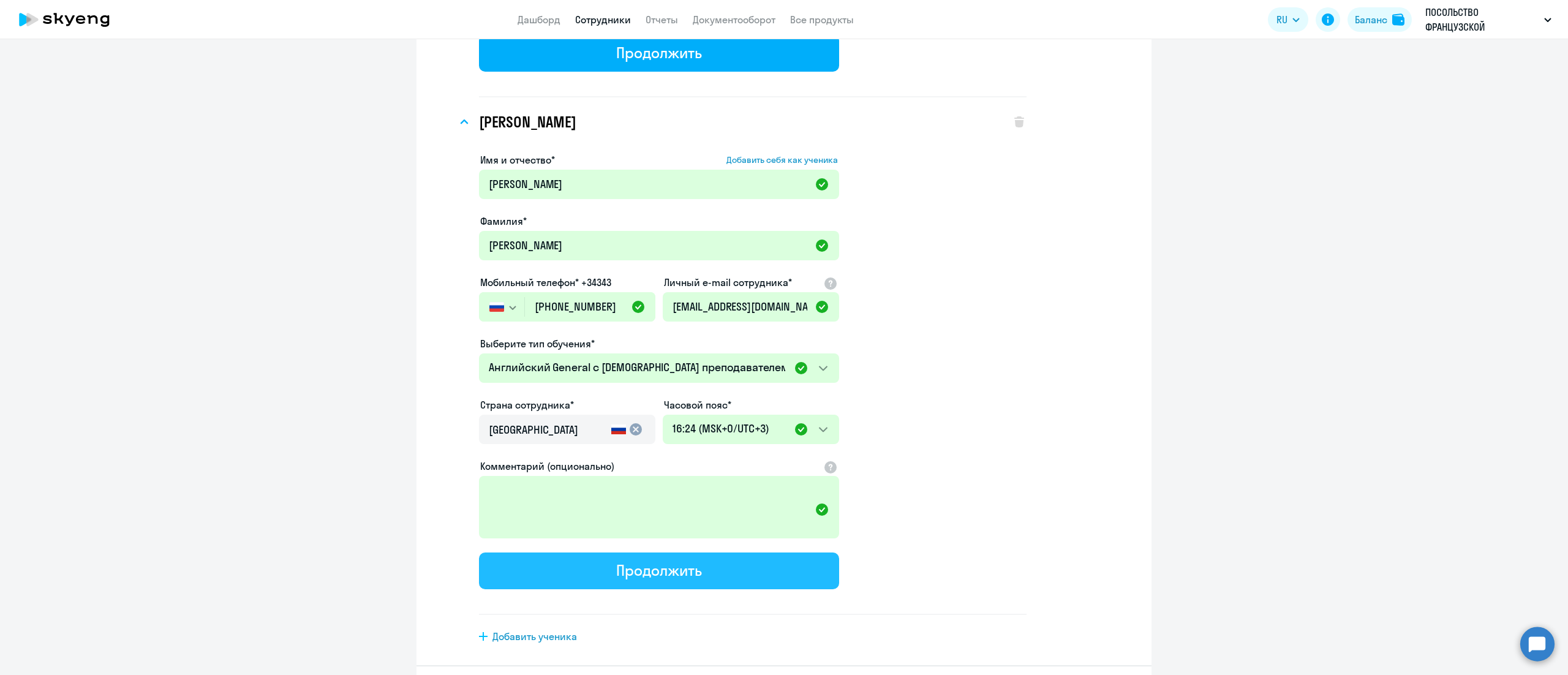
click at [617, 561] on div "Продолжить" at bounding box center [659, 571] width 85 height 20
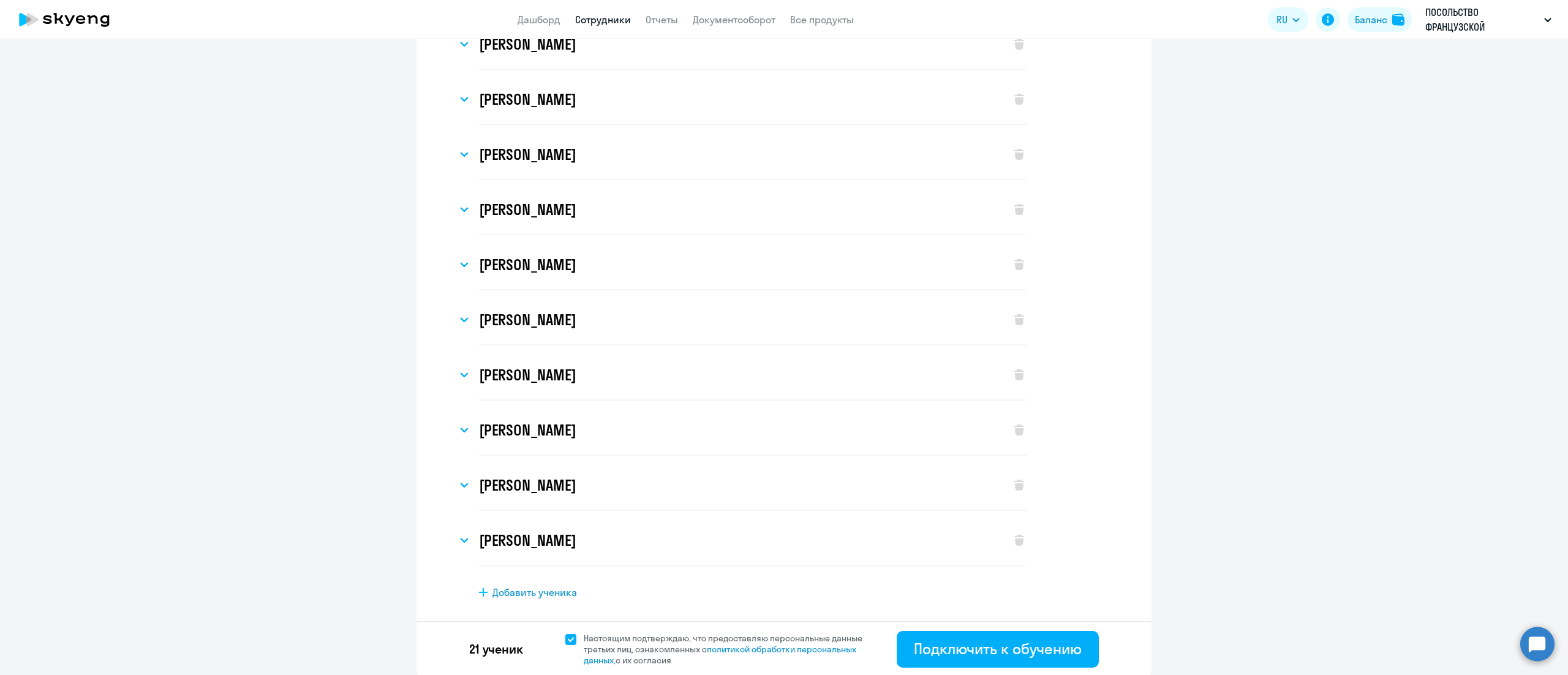
scroll to position [701, 0]
click at [953, 649] on div "Подключить к обучению" at bounding box center [998, 648] width 168 height 20
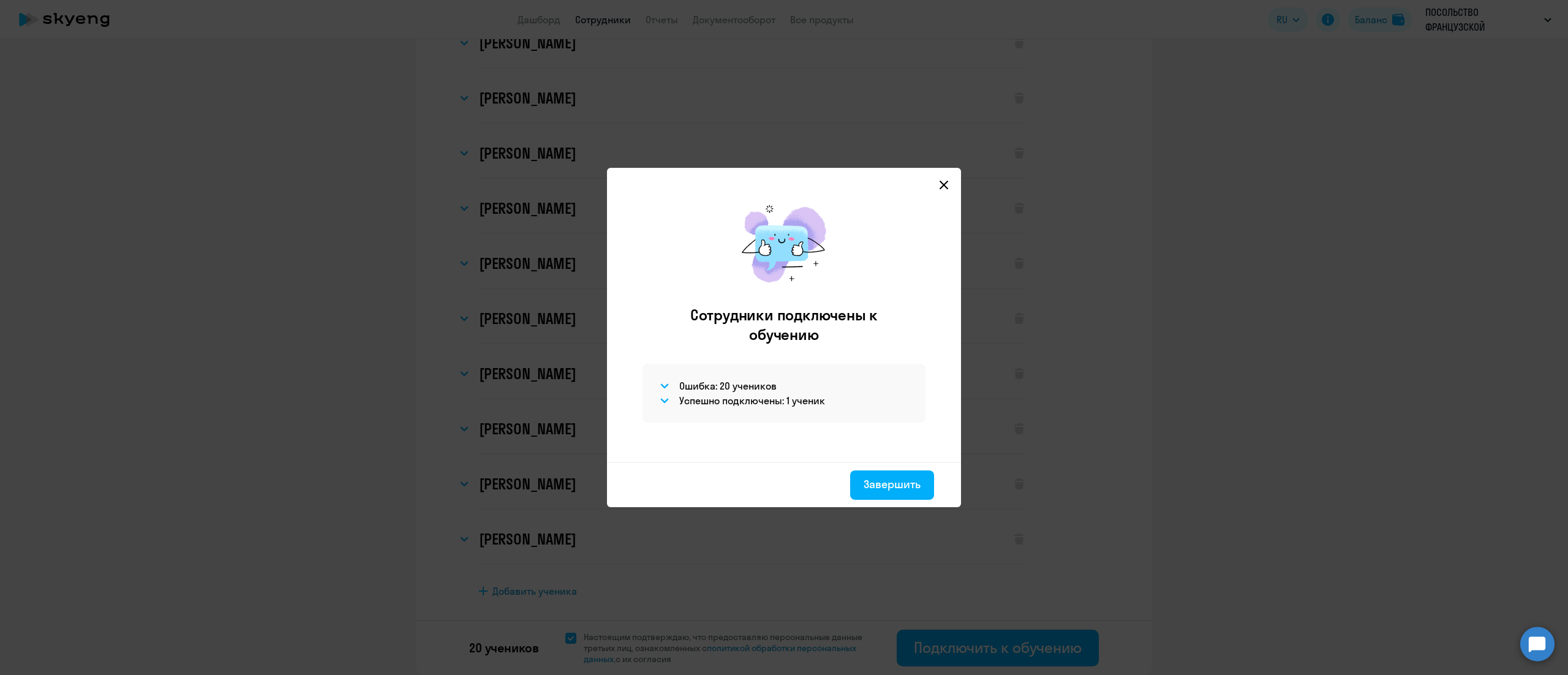
scroll to position [645, 0]
click at [672, 401] on div "Успешно подключены: 1 ученик" at bounding box center [784, 401] width 253 height 14
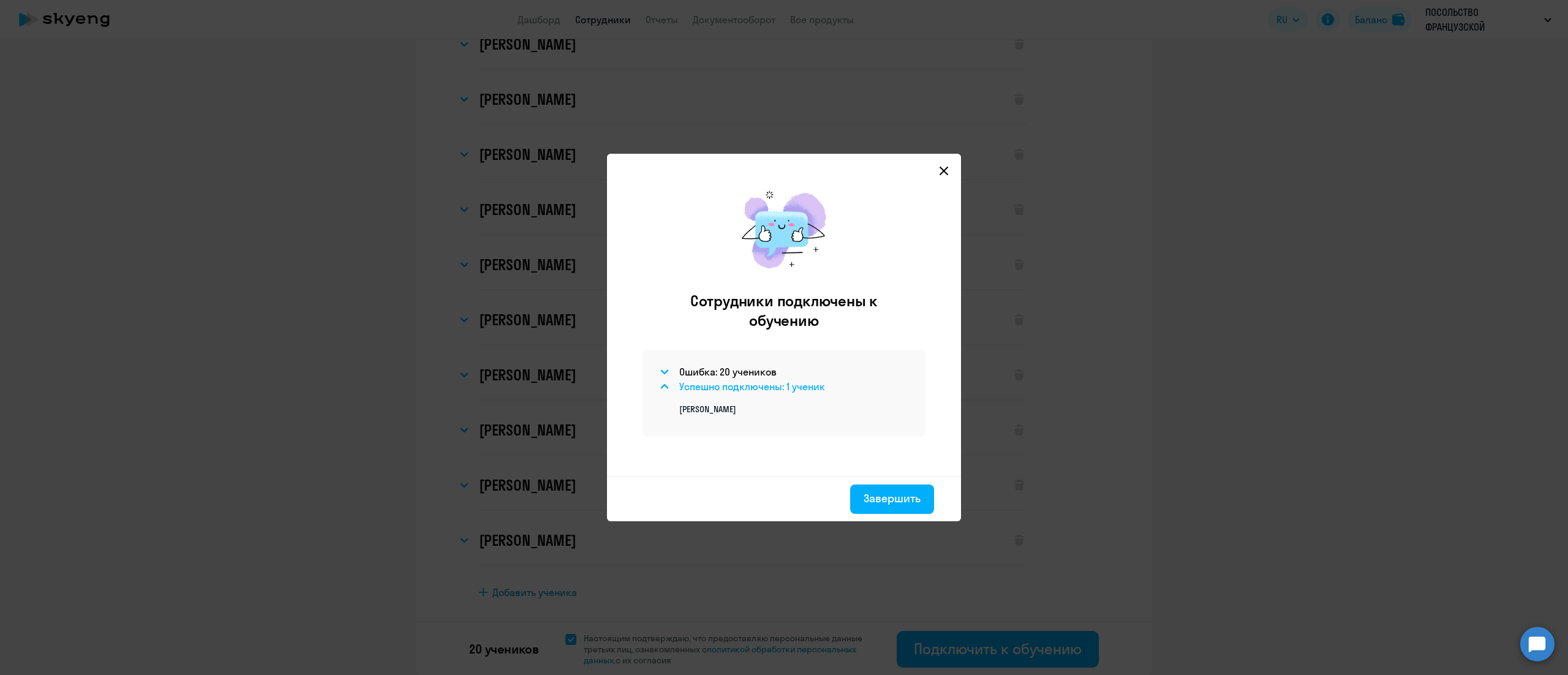
click at [665, 388] on icon at bounding box center [664, 386] width 9 height 5
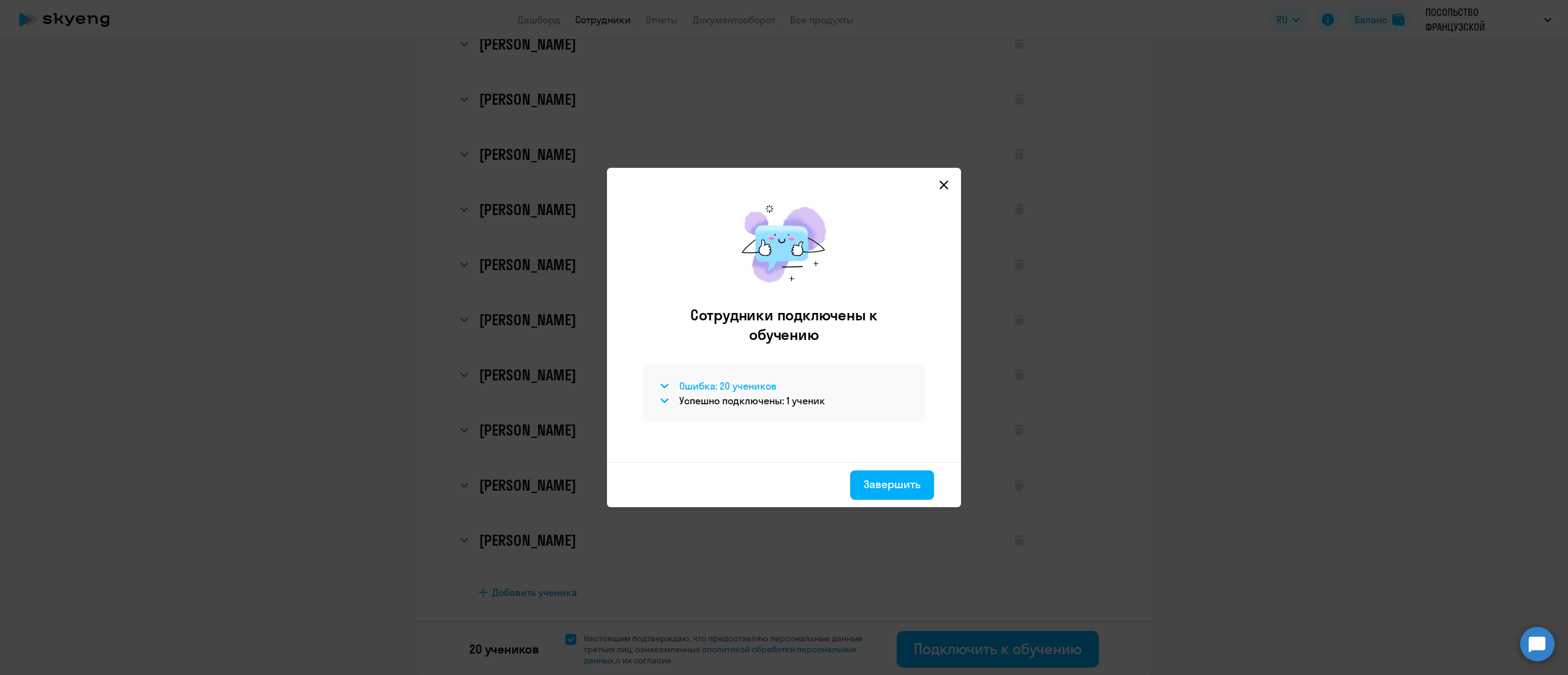
click at [670, 388] on svg-icon at bounding box center [664, 386] width 14 height 14
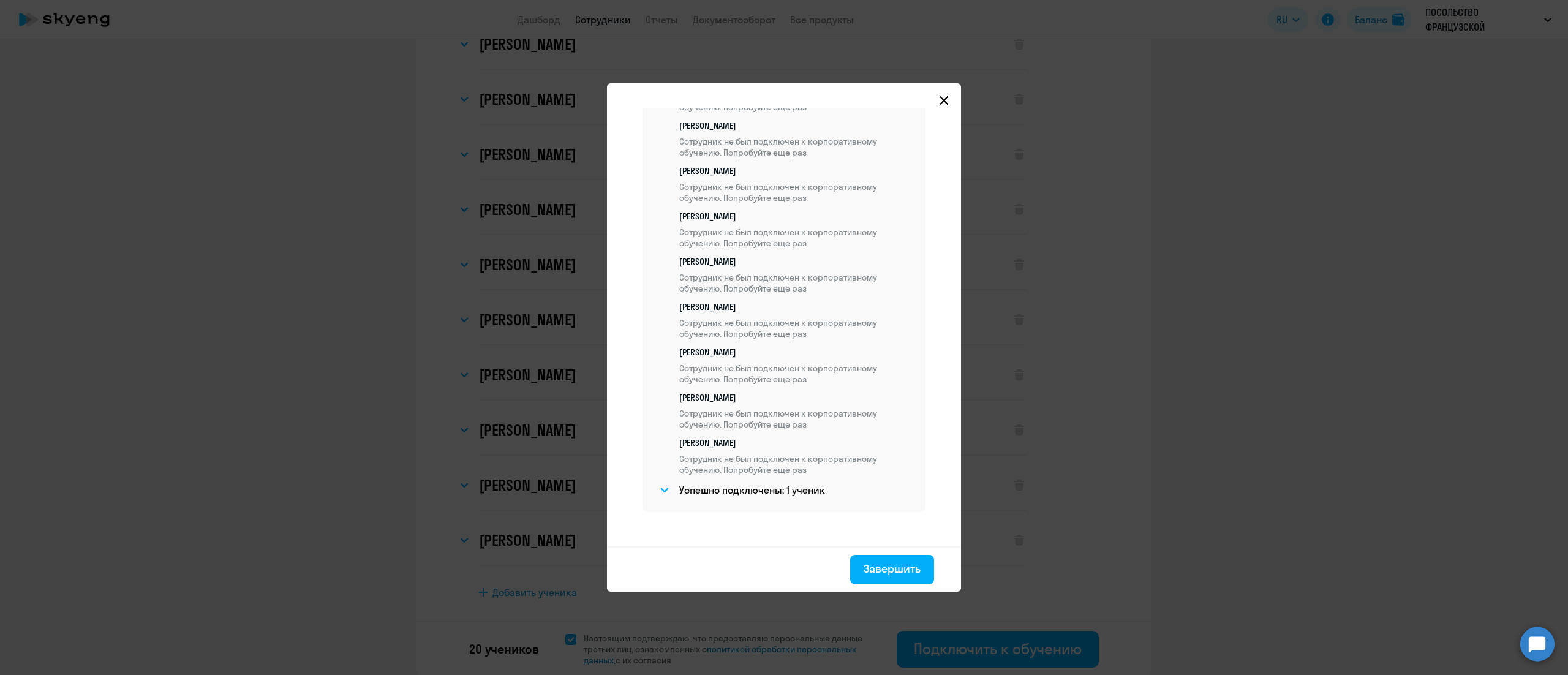
scroll to position [746, 0]
click at [890, 563] on div "Завершить" at bounding box center [892, 569] width 57 height 16
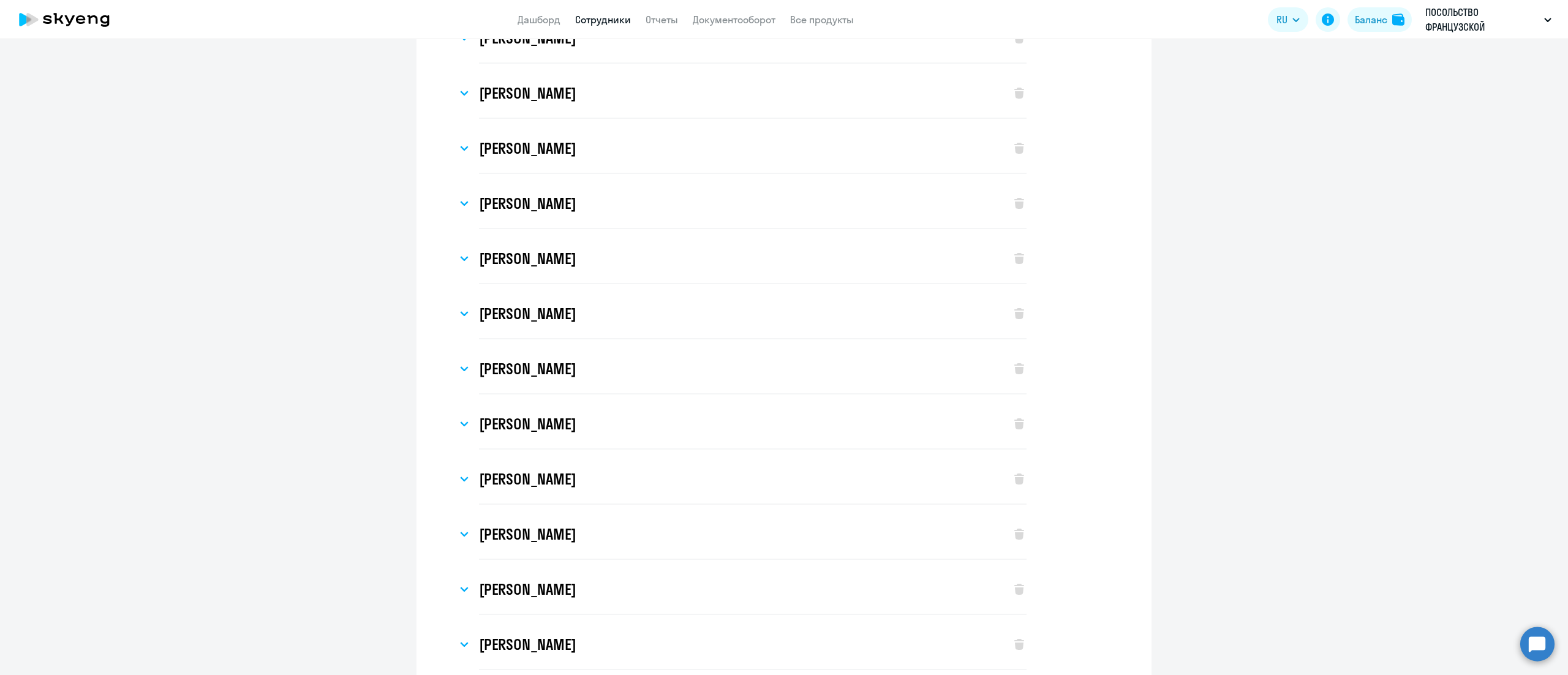
scroll to position [0, 0]
